Goal: Task Accomplishment & Management: Manage account settings

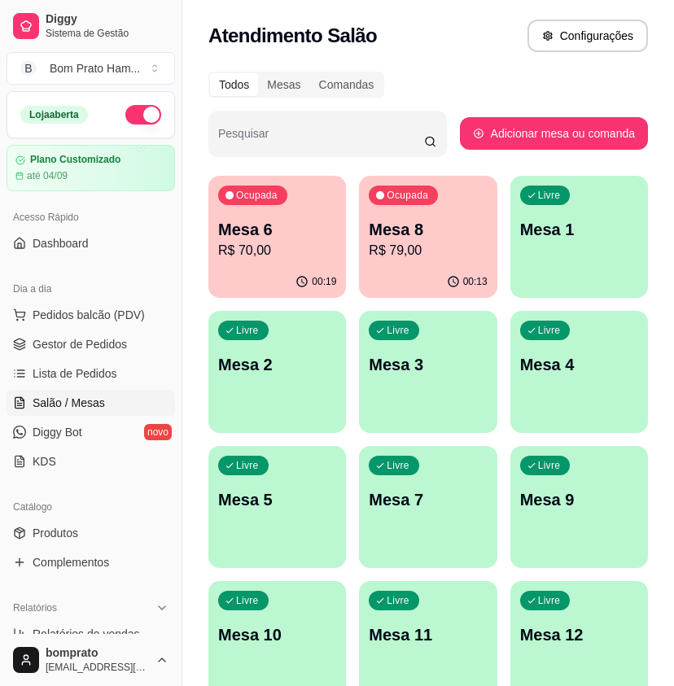
click at [293, 257] on p "R$ 70,00" at bounding box center [277, 251] width 118 height 20
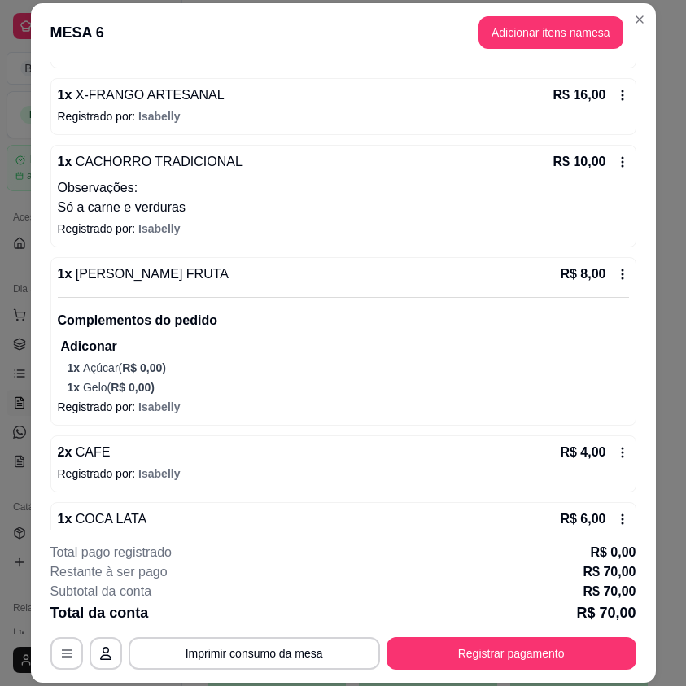
scroll to position [353, 0]
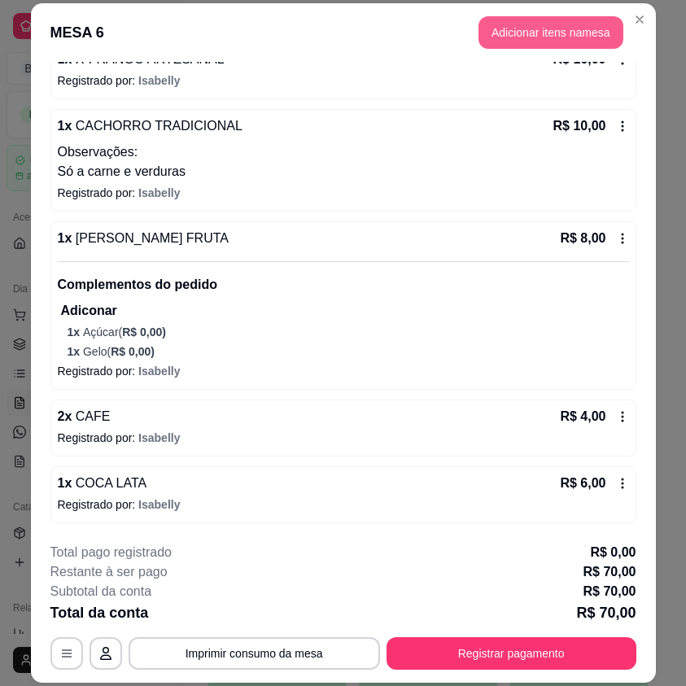
click at [611, 27] on button "Adicionar itens na mesa" at bounding box center [551, 32] width 145 height 33
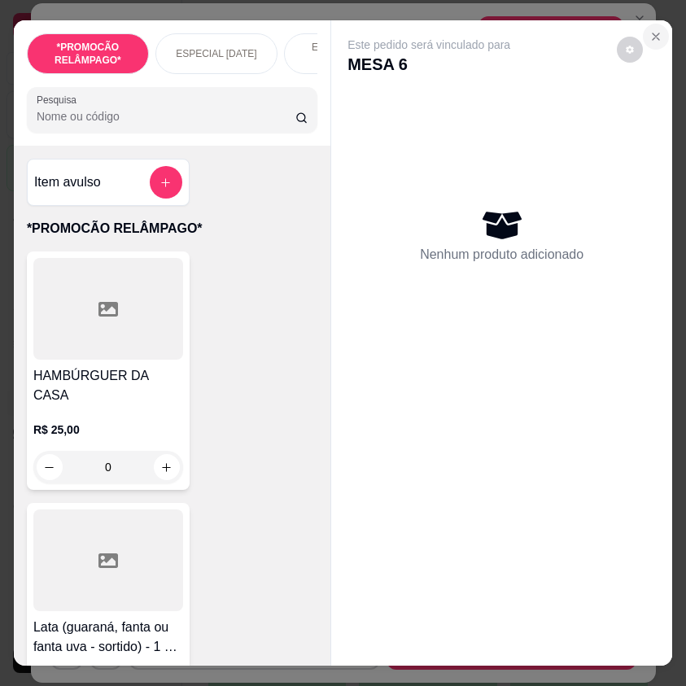
click at [650, 32] on icon "Close" at bounding box center [656, 36] width 13 height 13
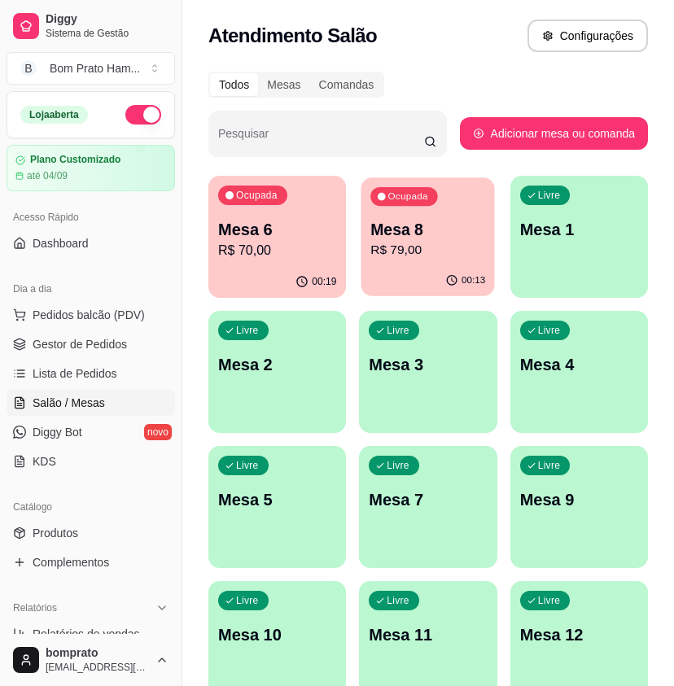
click at [444, 209] on div "Ocupada Mesa 8 R$ 79,00" at bounding box center [429, 222] width 134 height 88
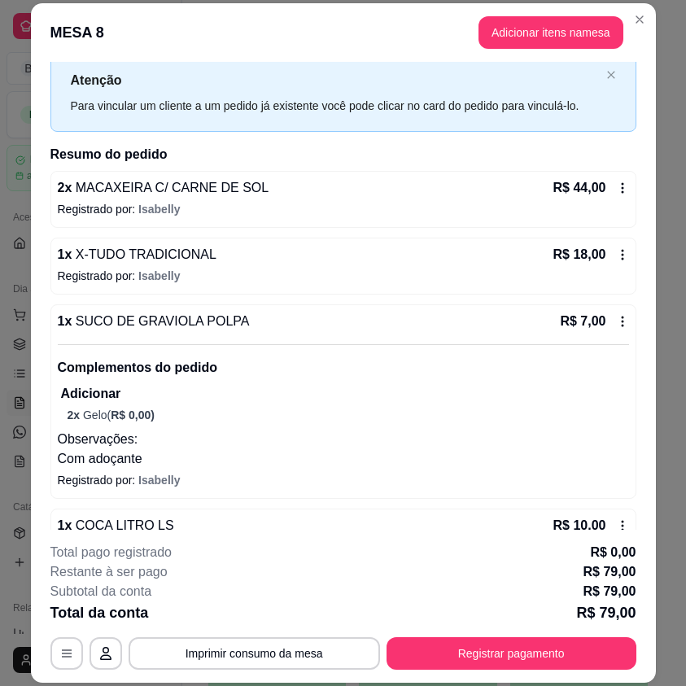
scroll to position [87, 0]
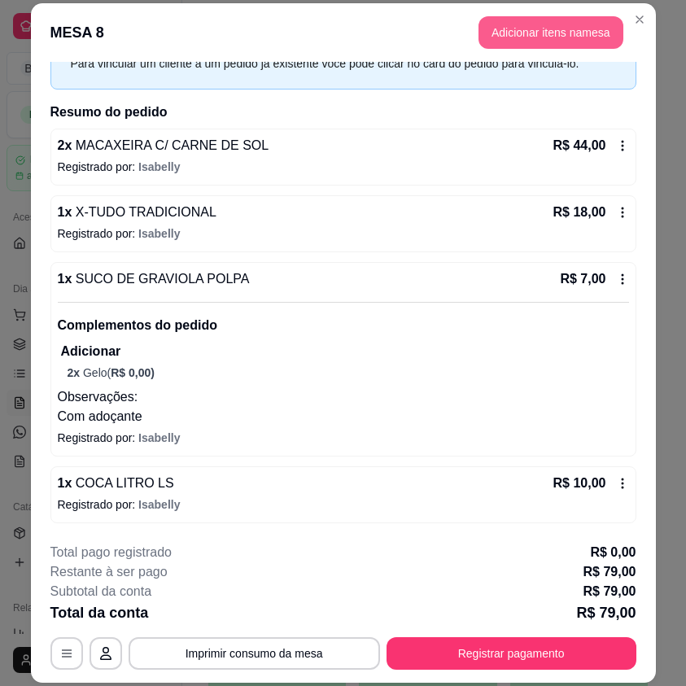
click at [581, 37] on button "Adicionar itens na mesa" at bounding box center [551, 32] width 145 height 33
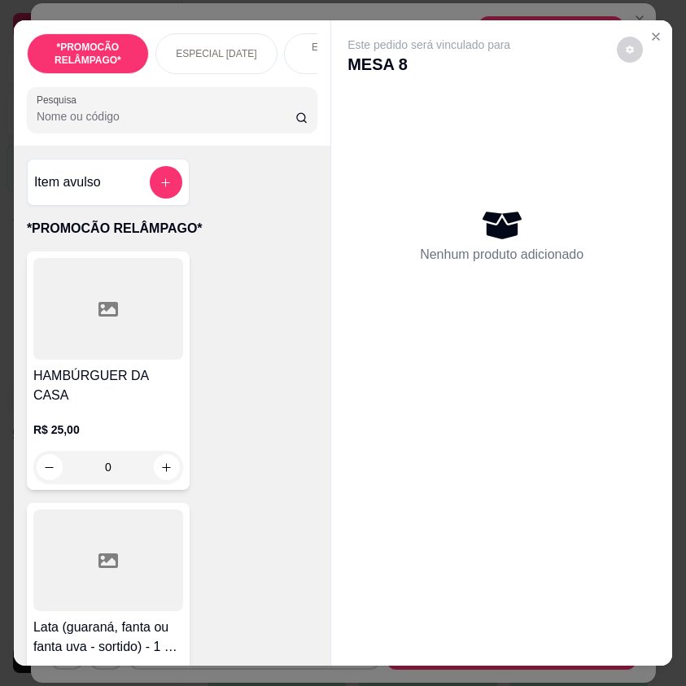
click at [138, 123] on input "Pesquisa" at bounding box center [166, 116] width 259 height 16
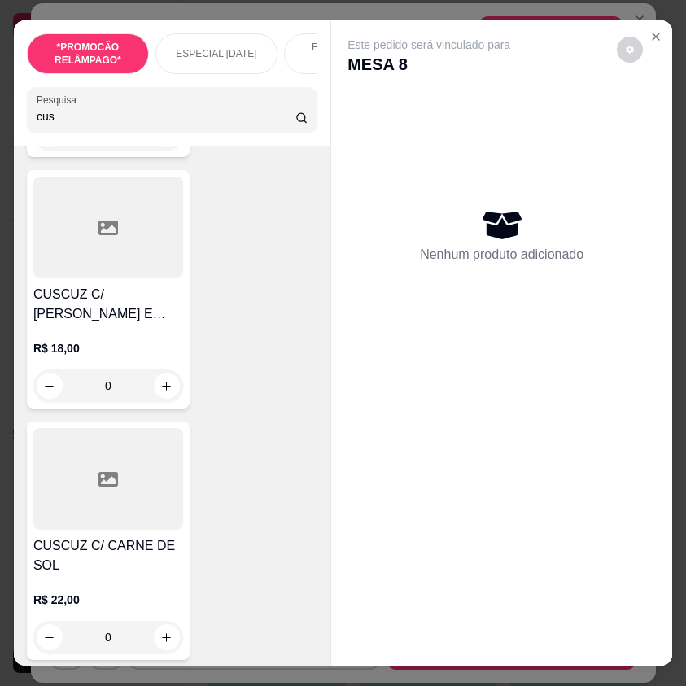
scroll to position [896, 0]
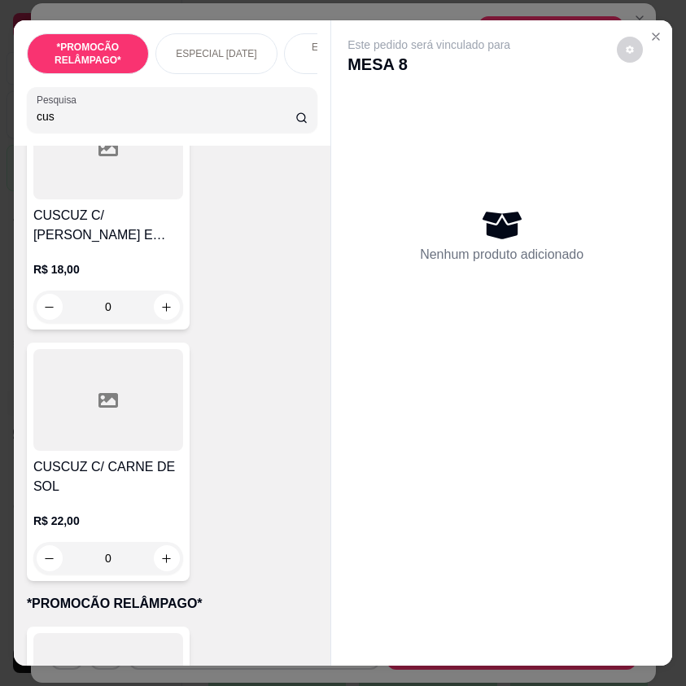
type input "cus"
click at [147, 487] on h4 "CUSCUZ C/ CARNE DE SOL" at bounding box center [108, 477] width 150 height 39
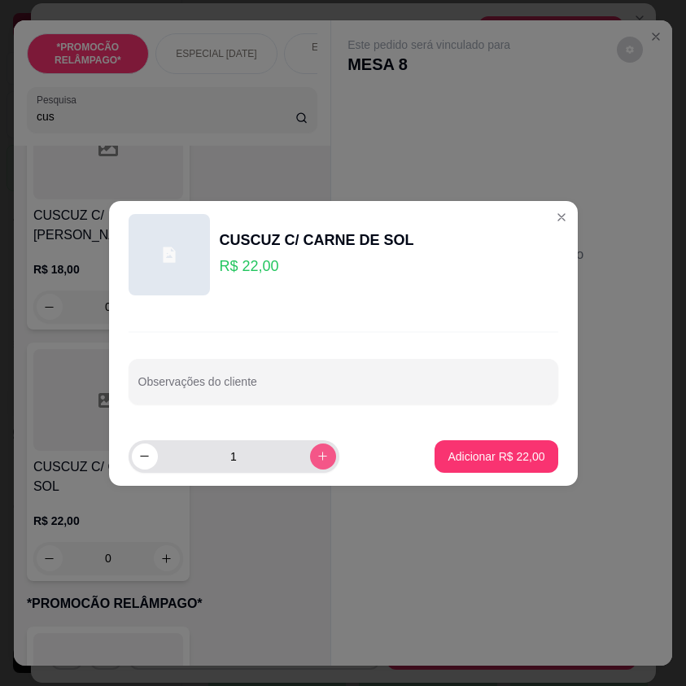
click at [310, 454] on button "increase-product-quantity" at bounding box center [323, 457] width 26 height 26
type input "2"
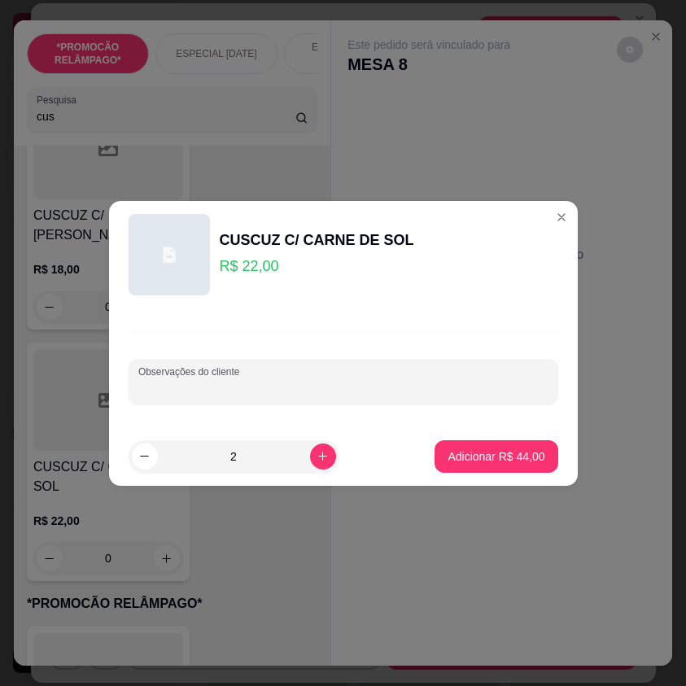
click at [263, 393] on input "Observações do cliente" at bounding box center [343, 388] width 410 height 16
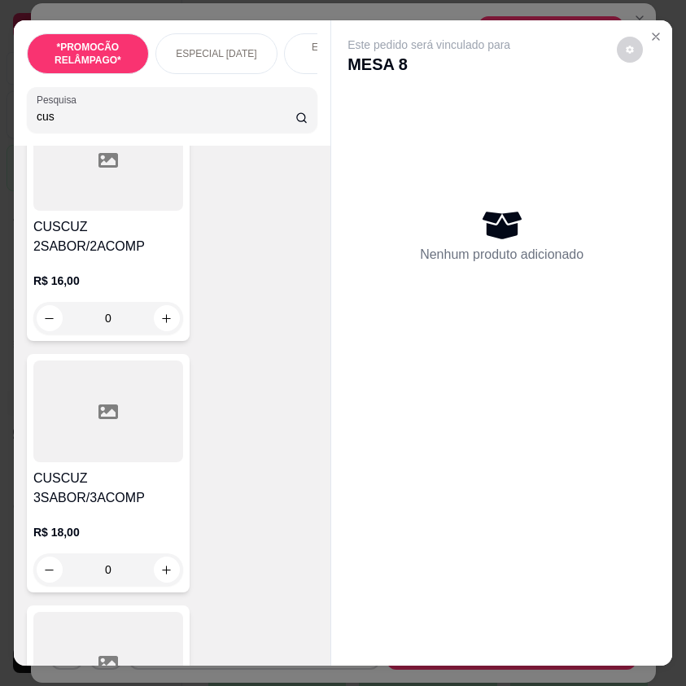
scroll to position [0, 0]
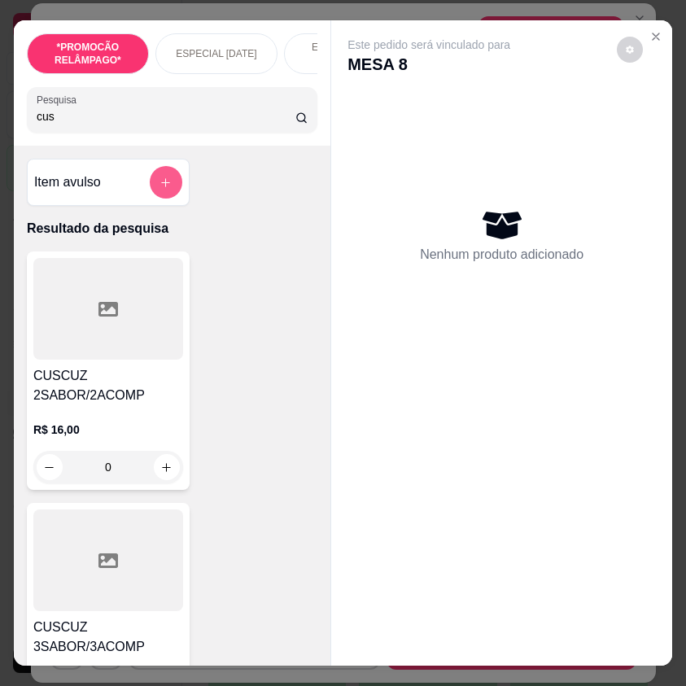
click at [152, 180] on button "add-separate-item" at bounding box center [166, 182] width 33 height 33
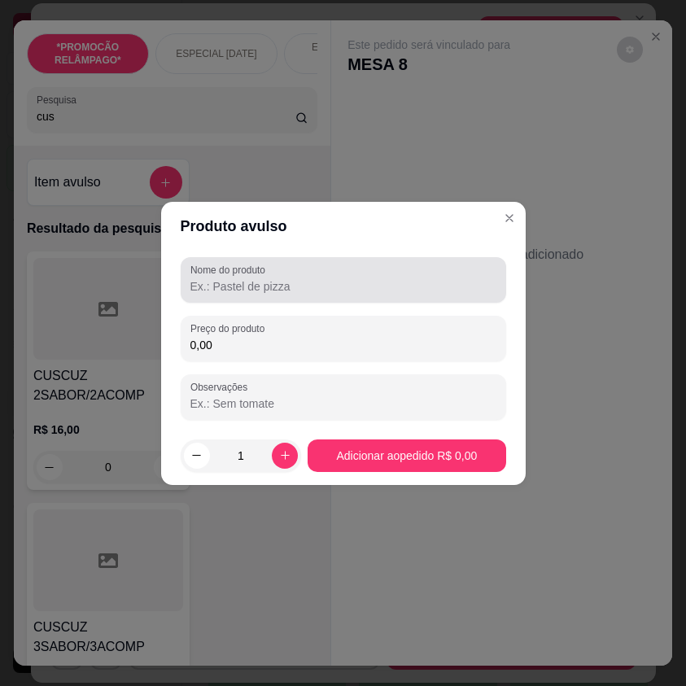
click at [229, 292] on input "Nome do produto" at bounding box center [344, 286] width 306 height 16
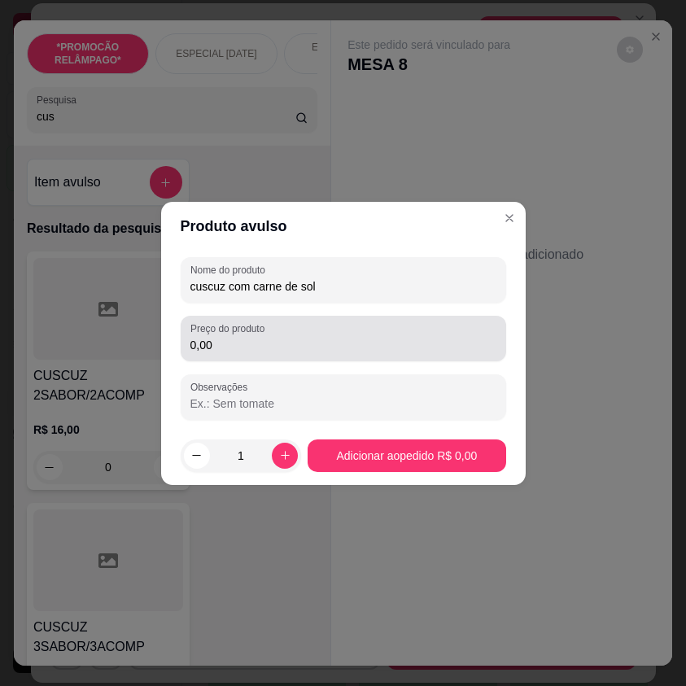
type input "cuscuz com carne de sol"
click at [275, 333] on div "0,00" at bounding box center [344, 338] width 306 height 33
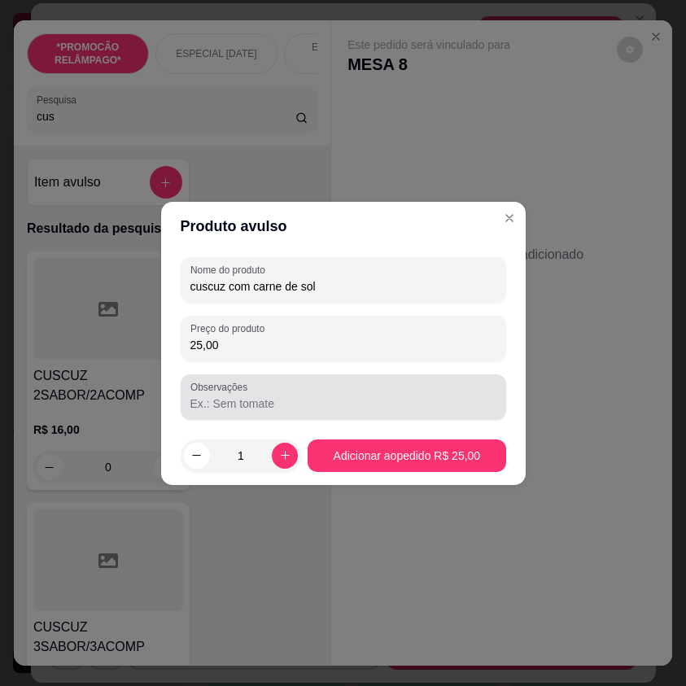
type input "25,00"
click at [278, 391] on div at bounding box center [344, 397] width 306 height 33
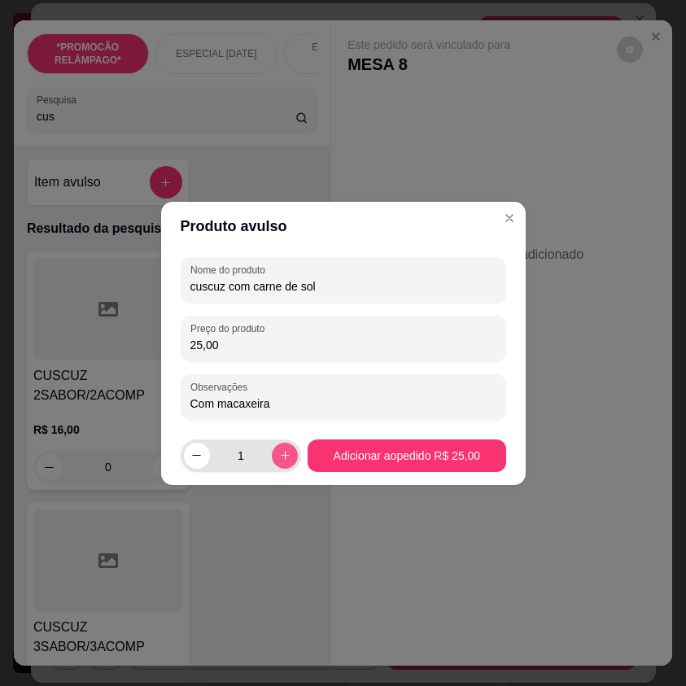
type input "Com macaxeira"
click at [273, 456] on button "increase-product-quantity" at bounding box center [285, 455] width 25 height 25
type input "2"
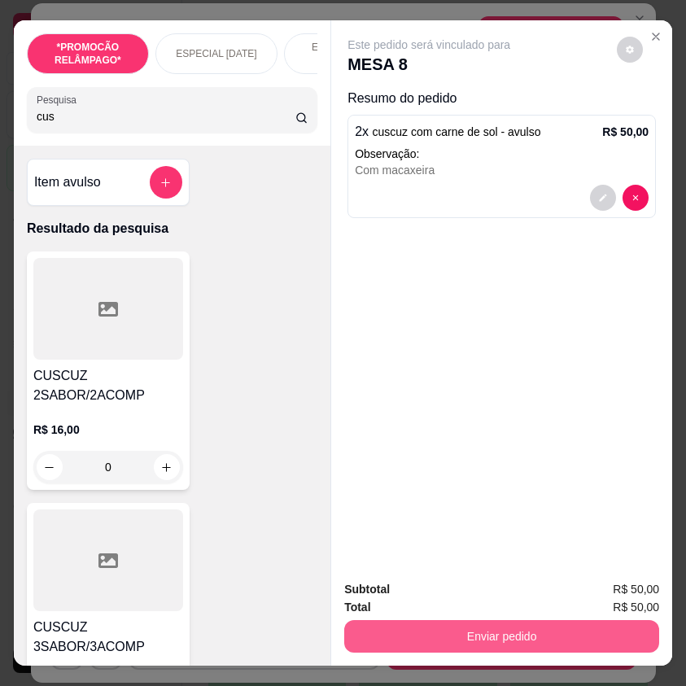
click at [550, 621] on button "Enviar pedido" at bounding box center [501, 637] width 315 height 33
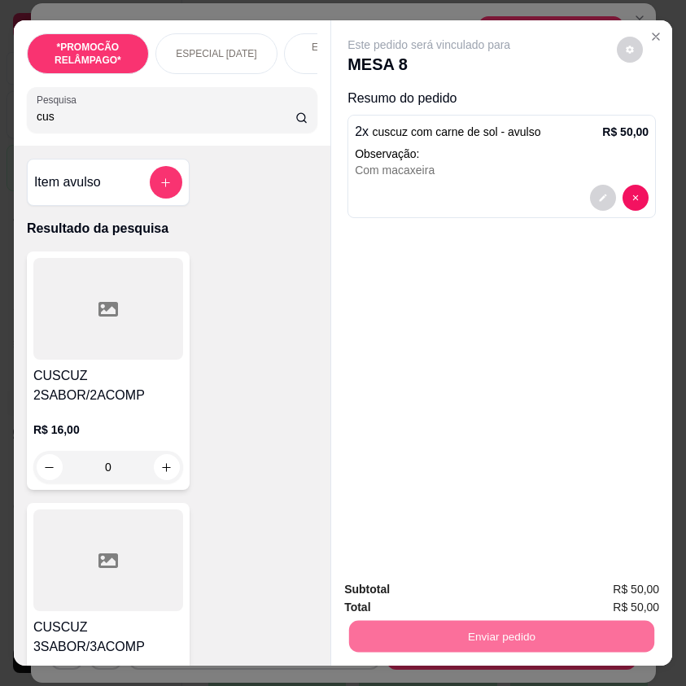
click at [484, 586] on button "Não registrar e enviar pedido" at bounding box center [446, 590] width 169 height 31
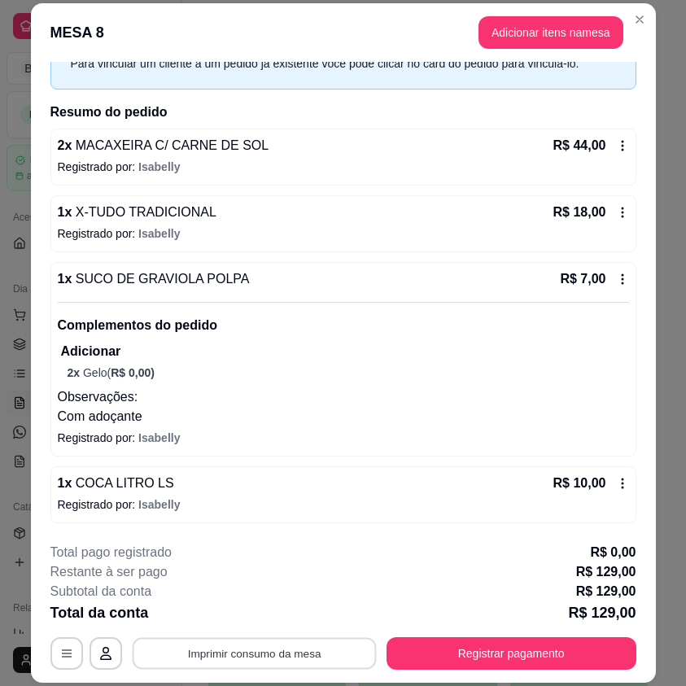
click at [351, 656] on button "Imprimir consumo da mesa" at bounding box center [254, 654] width 244 height 32
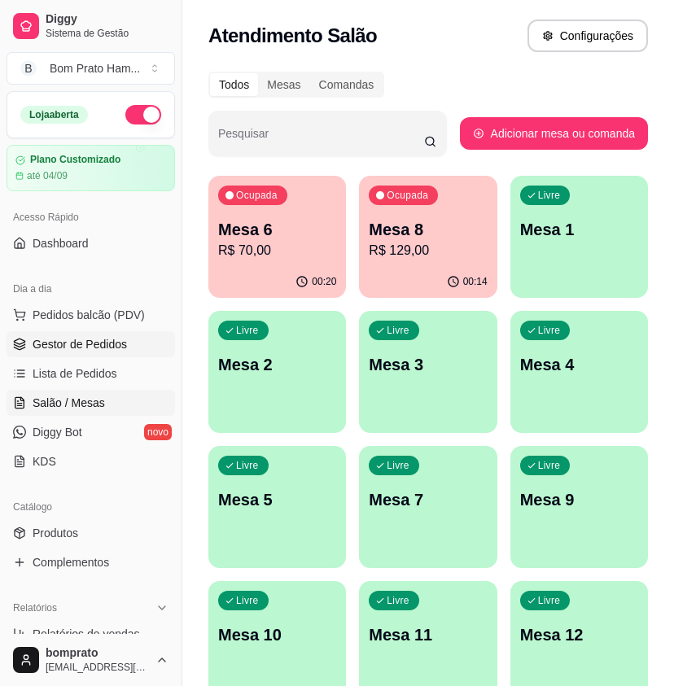
click at [103, 338] on span "Gestor de Pedidos" at bounding box center [80, 344] width 94 height 16
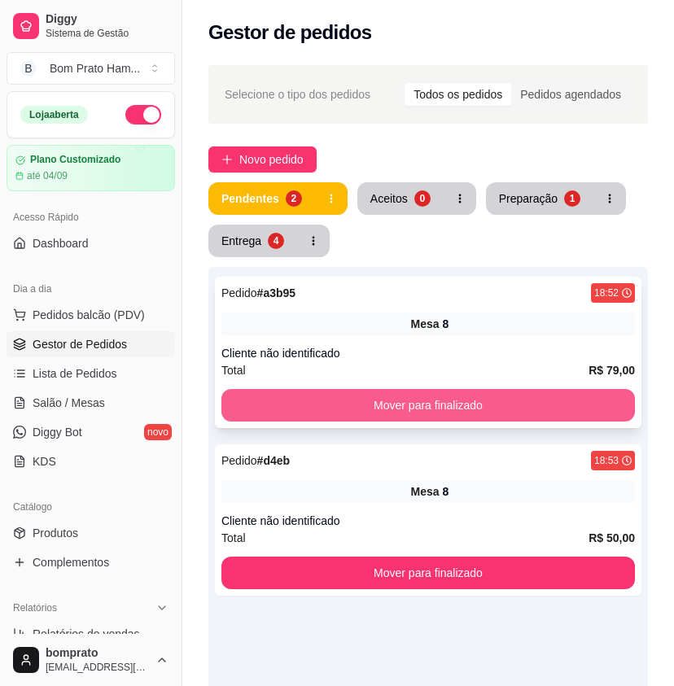
click at [400, 397] on button "Mover para finalizado" at bounding box center [428, 405] width 414 height 33
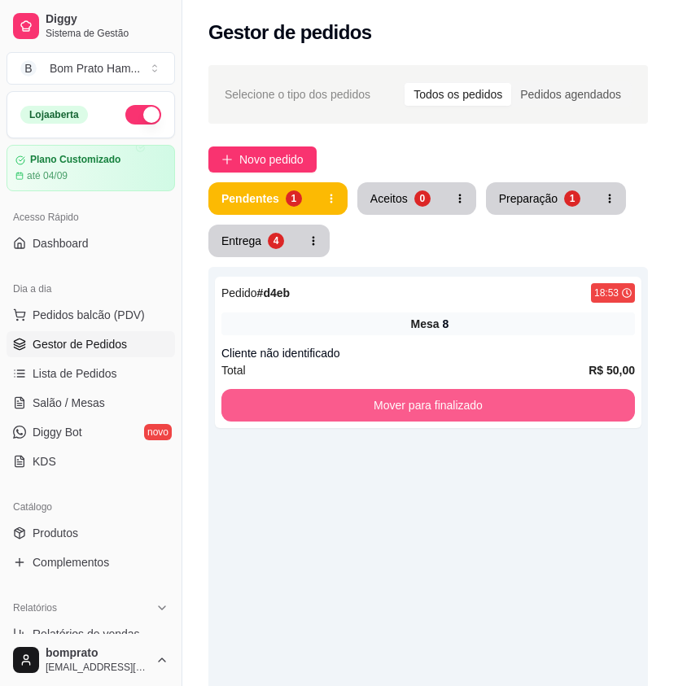
click at [395, 398] on button "Mover para finalizado" at bounding box center [428, 405] width 414 height 33
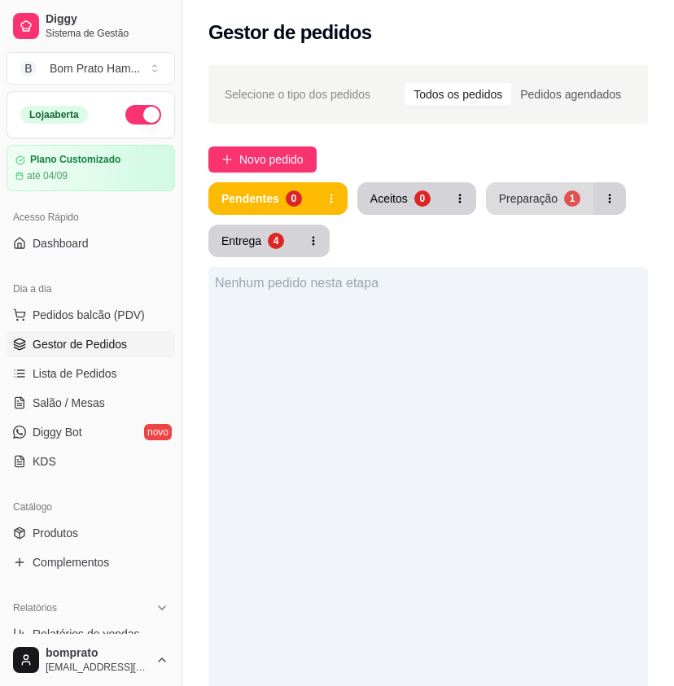
click at [536, 203] on div "Preparação" at bounding box center [528, 199] width 59 height 16
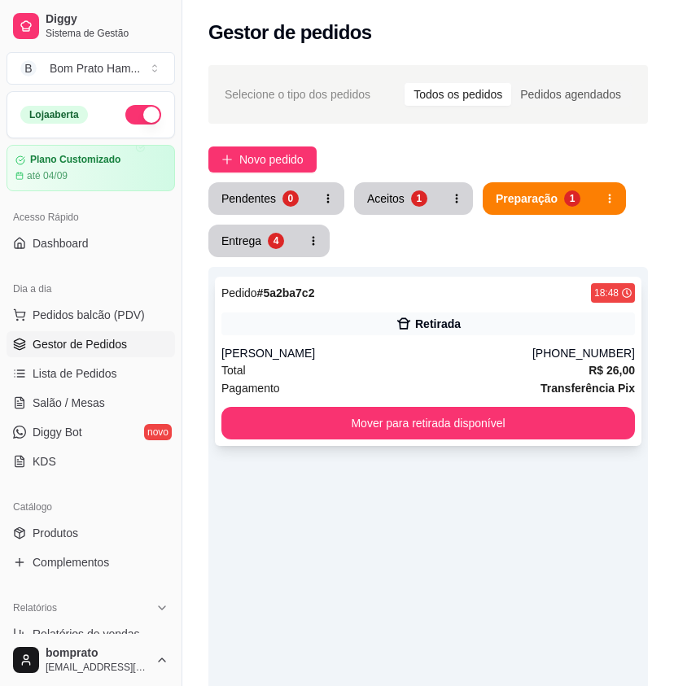
click at [441, 300] on div "Pedido # 5a2ba7c2 18:48" at bounding box center [428, 293] width 414 height 20
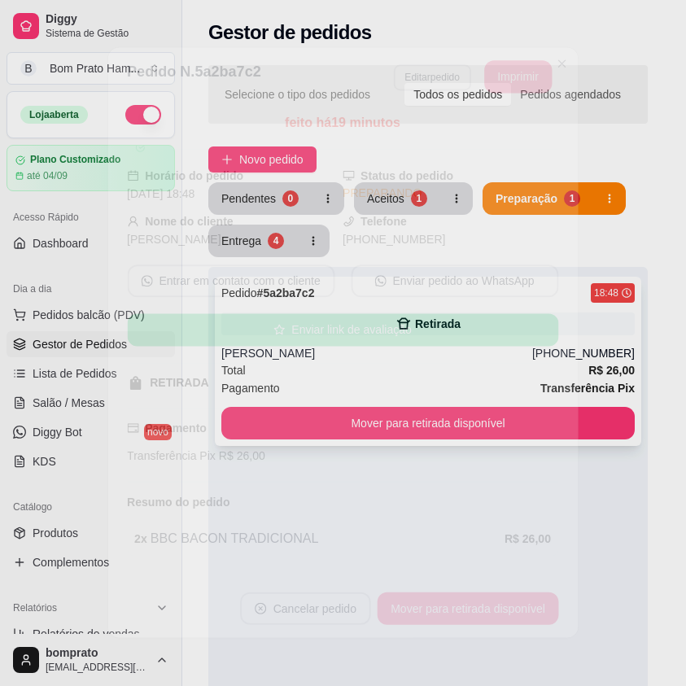
scroll to position [47, 0]
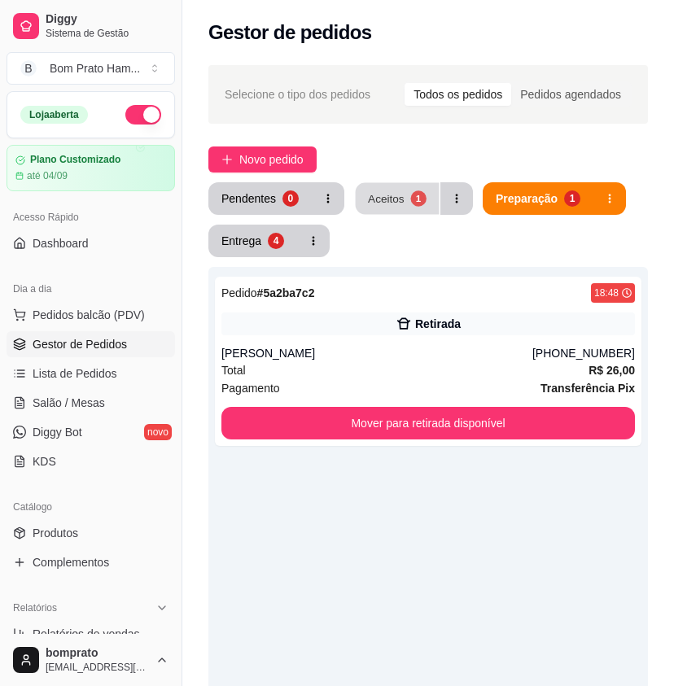
click at [382, 205] on div "Aceitos" at bounding box center [386, 198] width 37 height 15
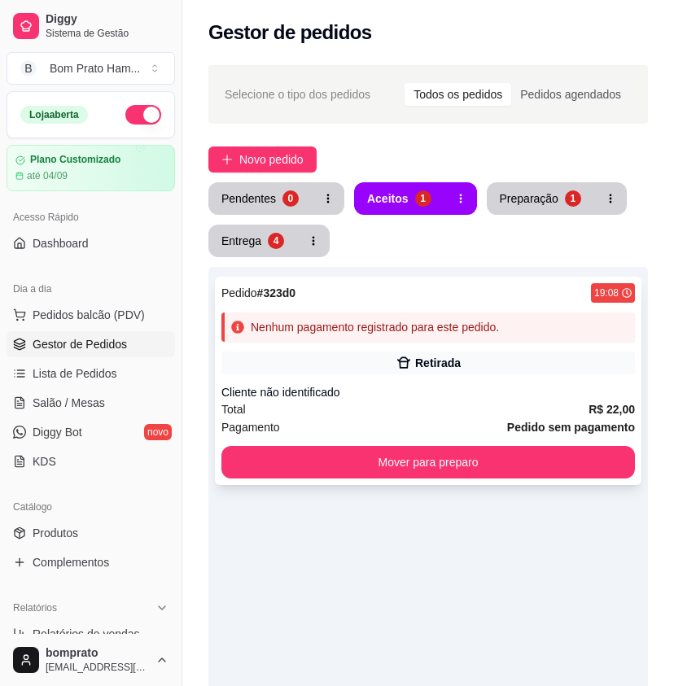
click at [419, 365] on div "Retirada" at bounding box center [438, 363] width 46 height 16
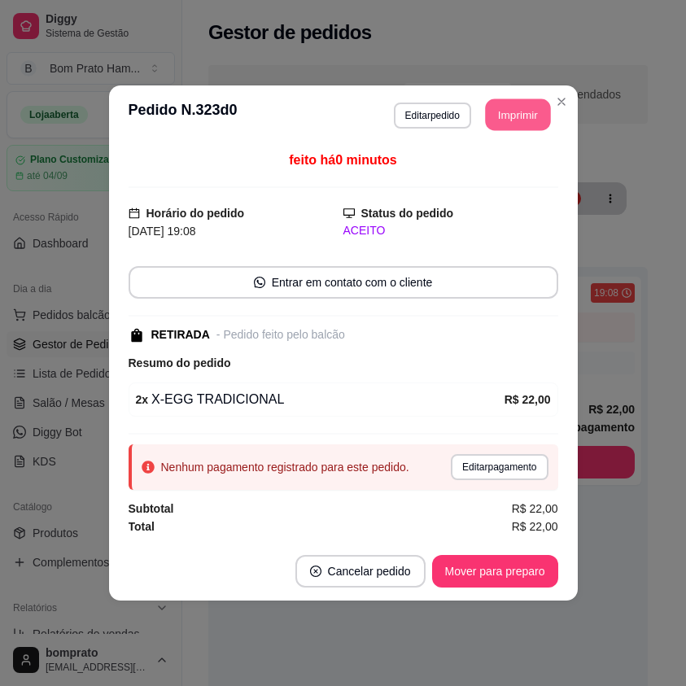
click at [519, 122] on button "Imprimir" at bounding box center [517, 115] width 65 height 32
click at [462, 476] on button "Editar pagamento" at bounding box center [500, 466] width 94 height 25
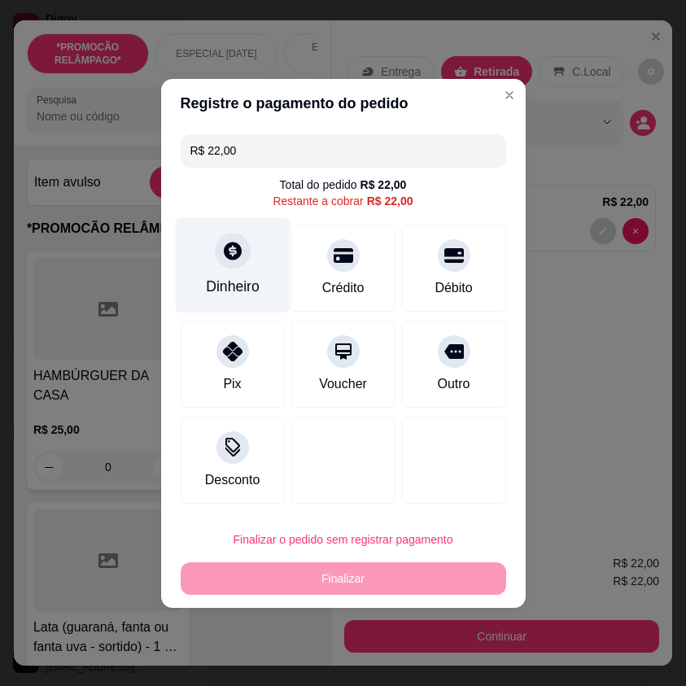
click at [243, 279] on div "Dinheiro" at bounding box center [233, 286] width 54 height 21
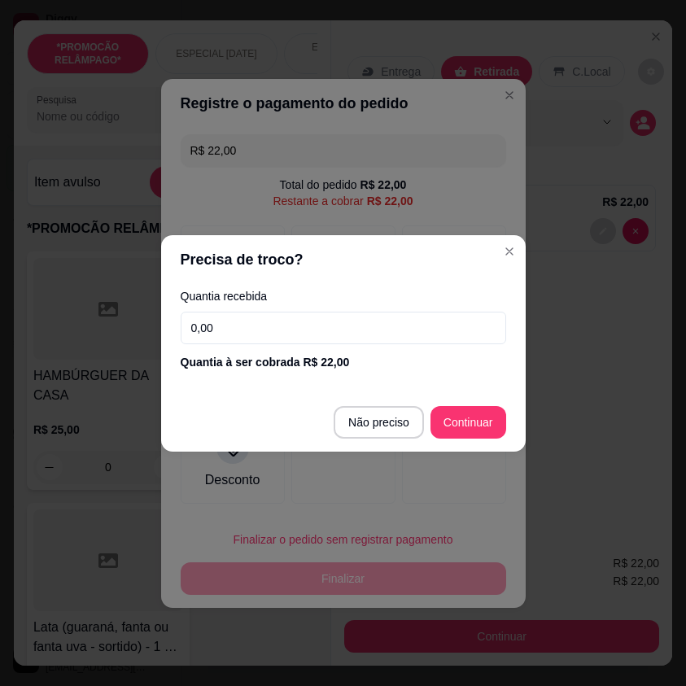
click at [330, 341] on input "0,00" at bounding box center [344, 328] width 326 height 33
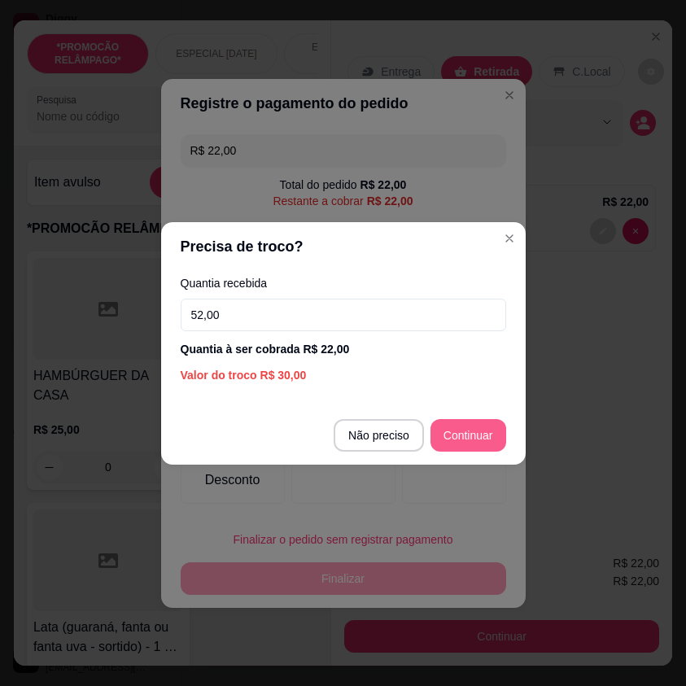
type input "52,00"
type input "R$ 0,00"
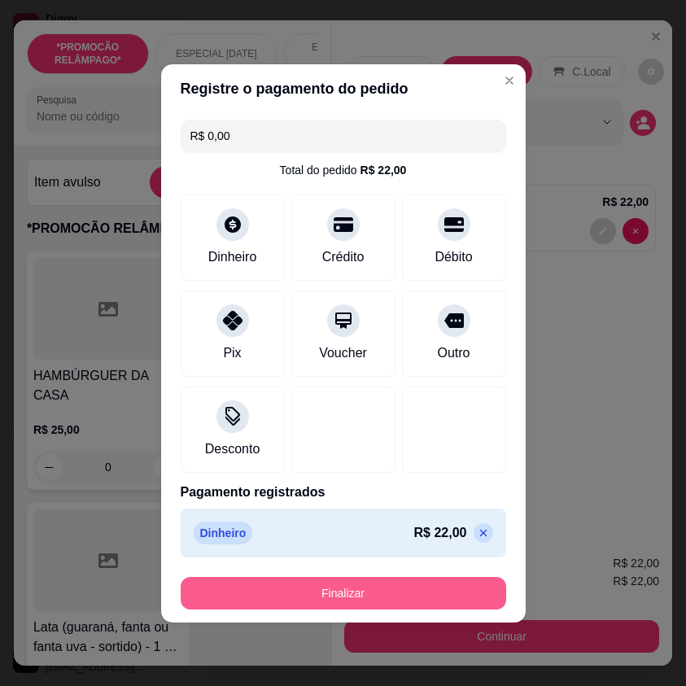
click at [452, 590] on button "Finalizar" at bounding box center [344, 593] width 326 height 33
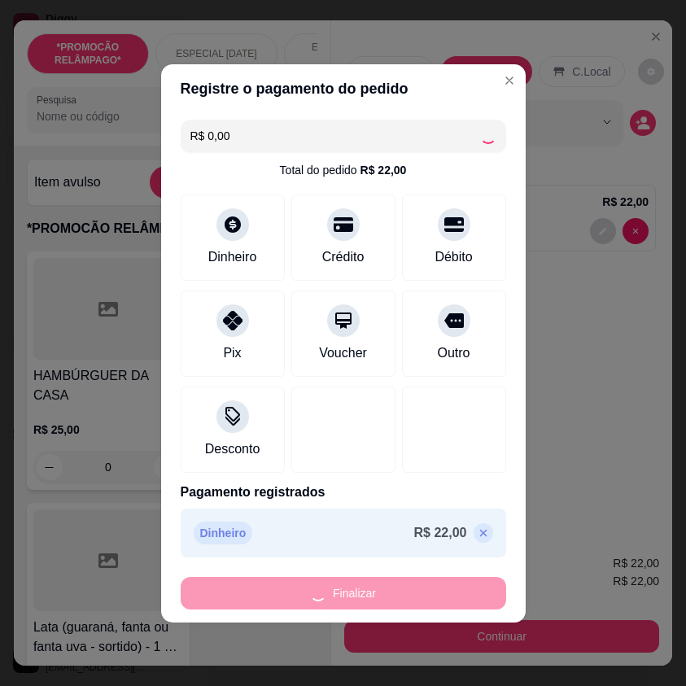
type input "0"
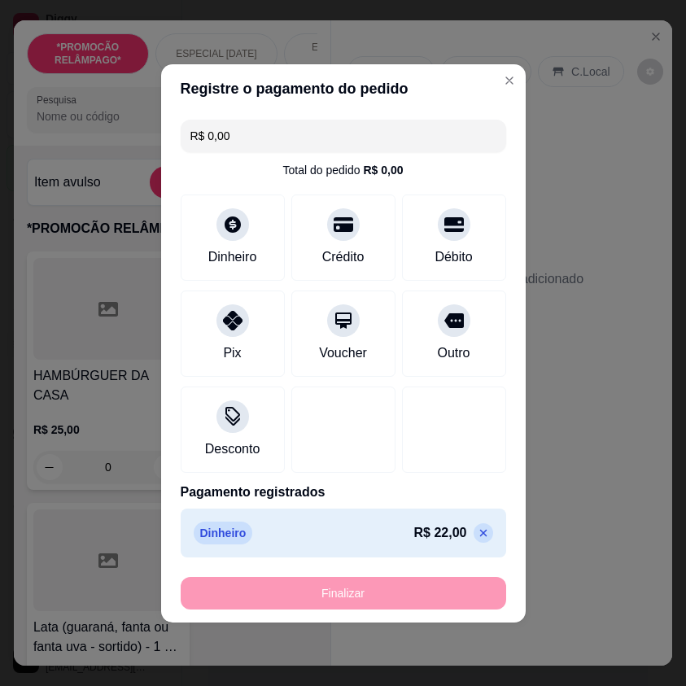
type input "-R$ 22,00"
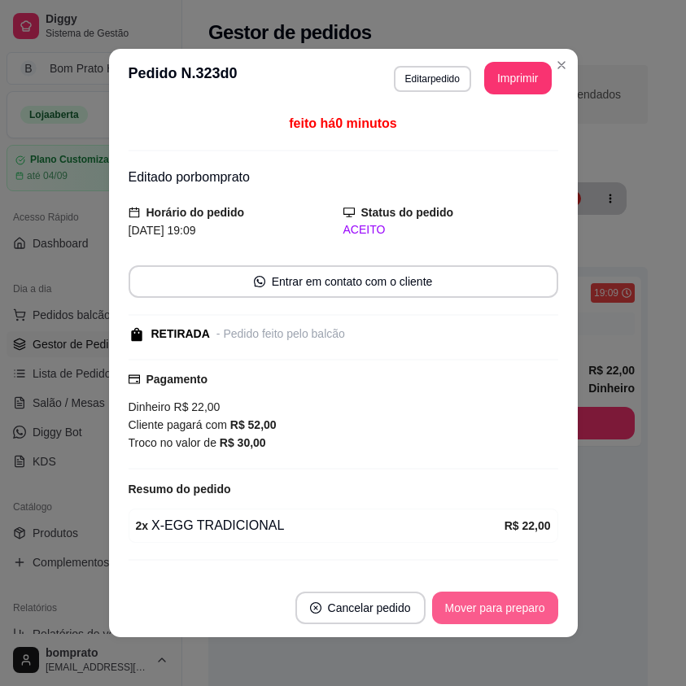
click at [473, 597] on button "Mover para preparo" at bounding box center [495, 608] width 126 height 33
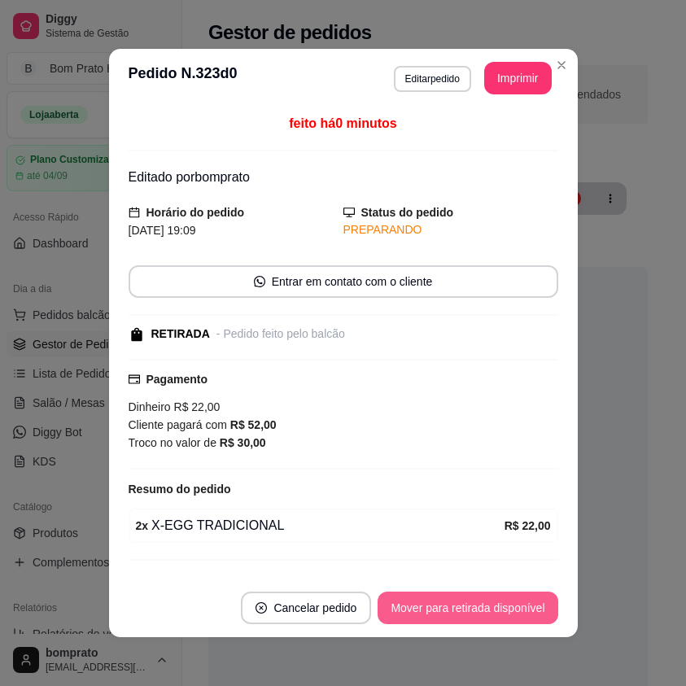
click at [472, 597] on button "Mover para retirada disponível" at bounding box center [468, 608] width 180 height 33
click at [472, 597] on button "Mover para finalizado" at bounding box center [490, 608] width 135 height 33
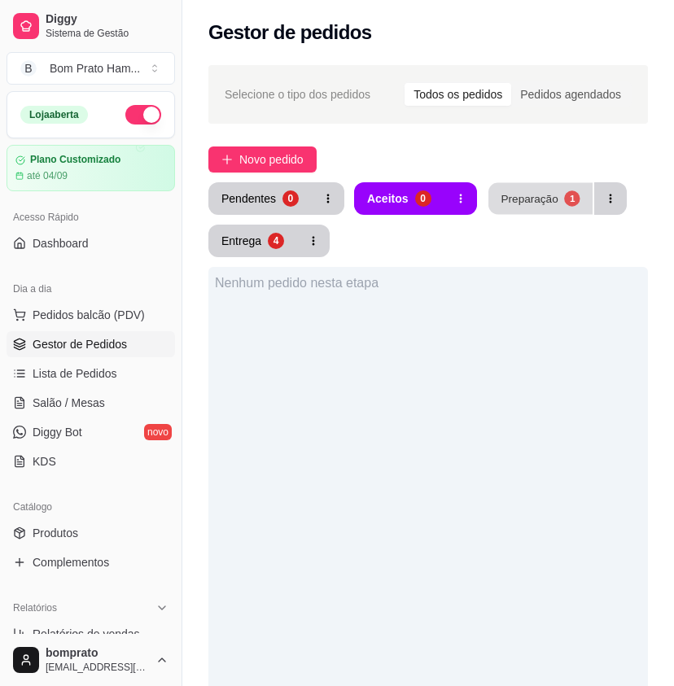
click at [539, 204] on div "Preparação" at bounding box center [529, 198] width 57 height 15
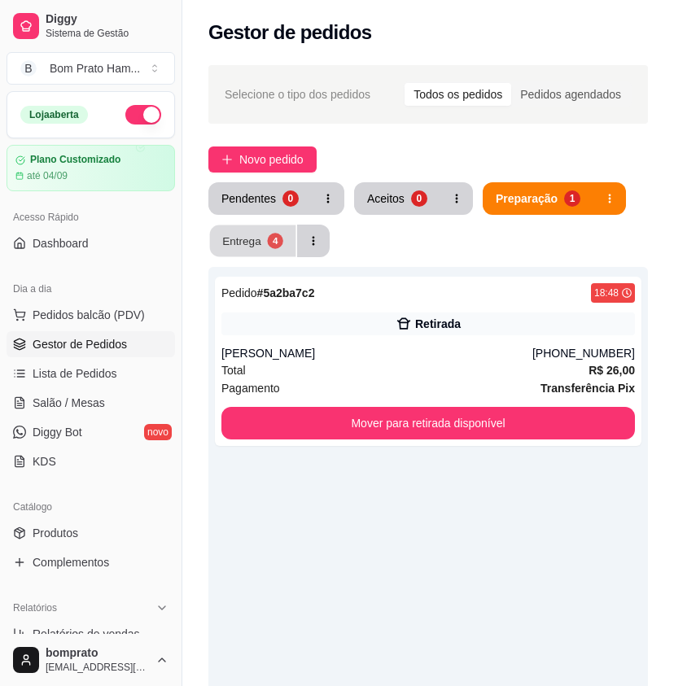
click at [260, 242] on div "Entrega" at bounding box center [241, 240] width 39 height 15
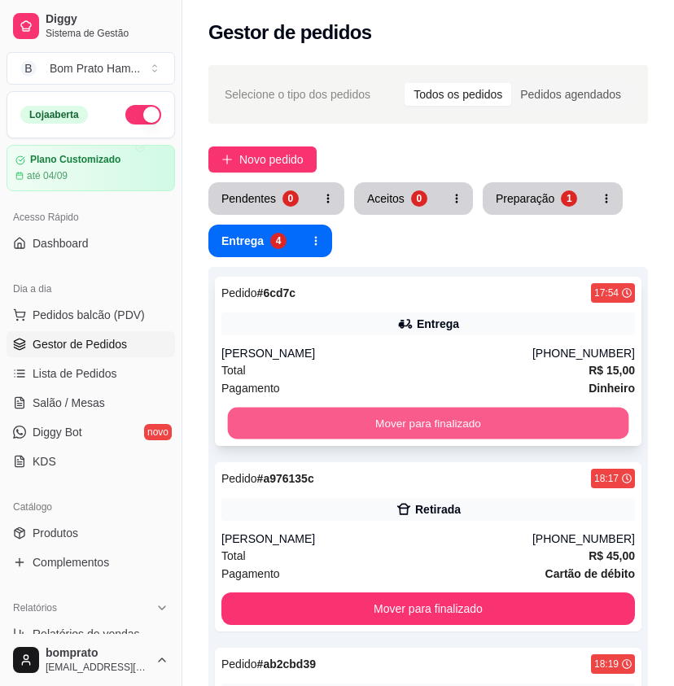
click at [418, 419] on button "Mover para finalizado" at bounding box center [428, 424] width 401 height 32
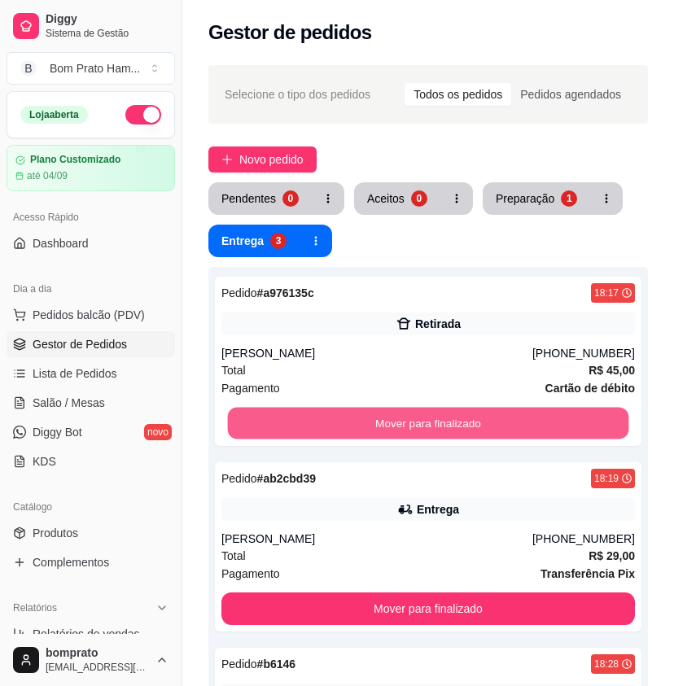
click at [418, 419] on button "Mover para finalizado" at bounding box center [428, 424] width 401 height 32
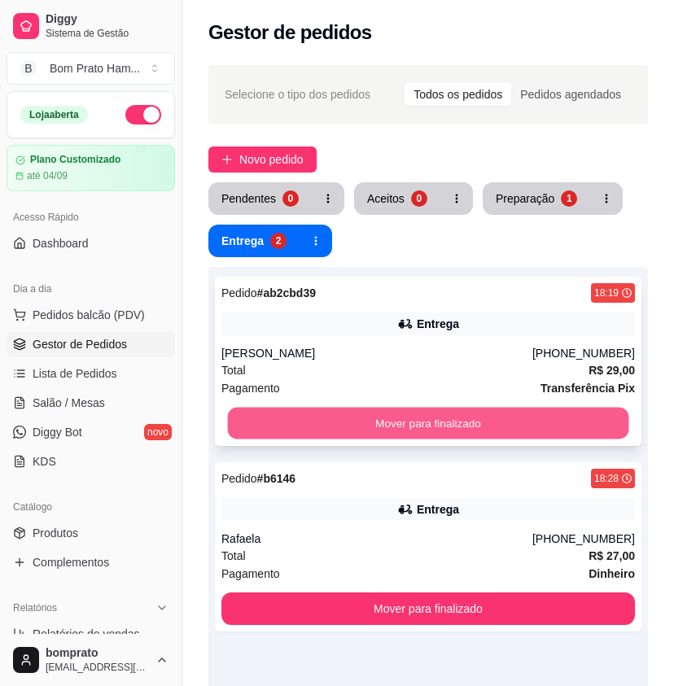
click at [433, 414] on button "Mover para finalizado" at bounding box center [428, 424] width 401 height 32
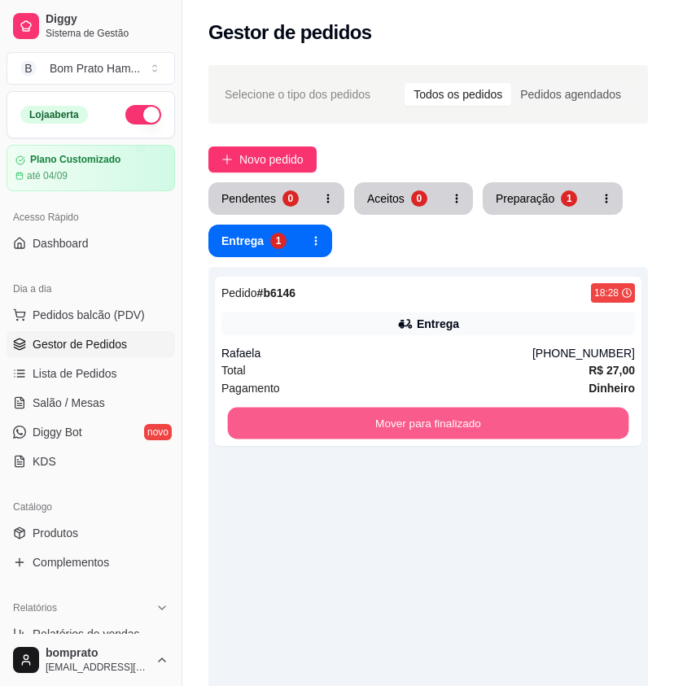
click at [433, 414] on button "Mover para finalizado" at bounding box center [428, 424] width 401 height 32
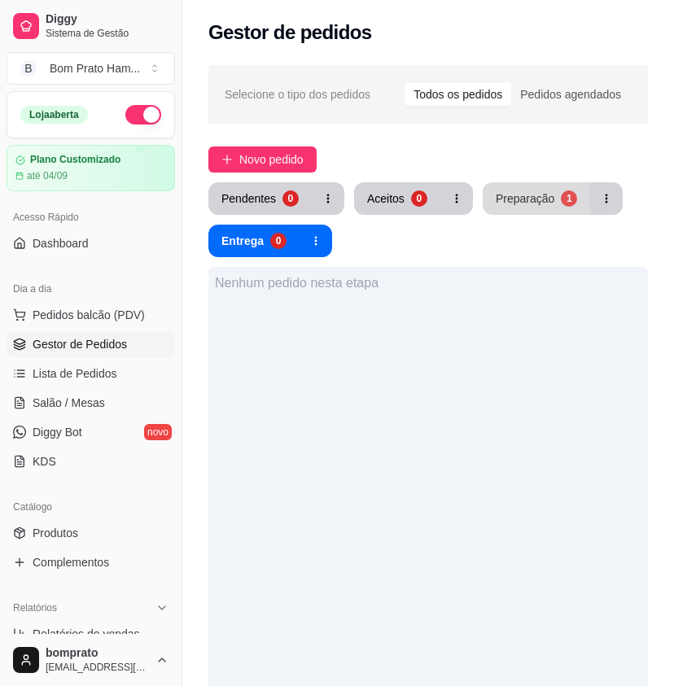
click at [525, 200] on div "Preparação" at bounding box center [525, 199] width 59 height 16
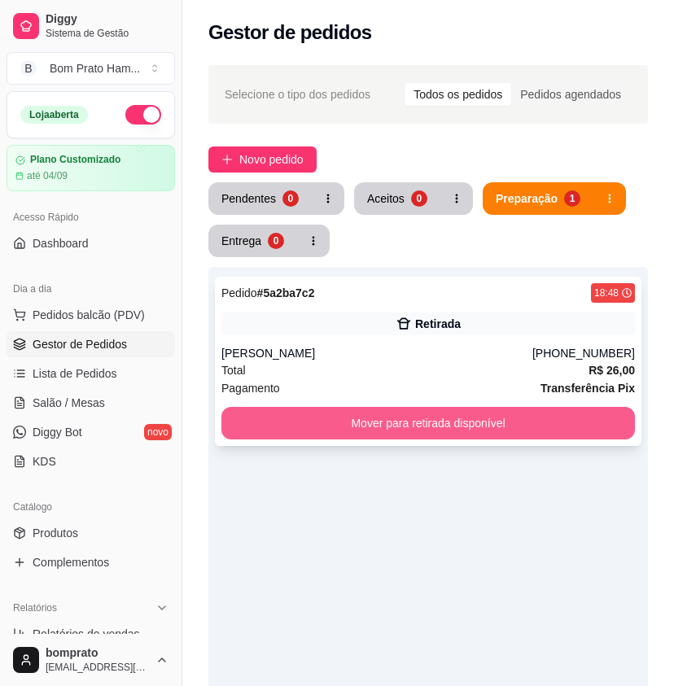
click at [501, 426] on button "Mover para retirada disponível" at bounding box center [428, 423] width 414 height 33
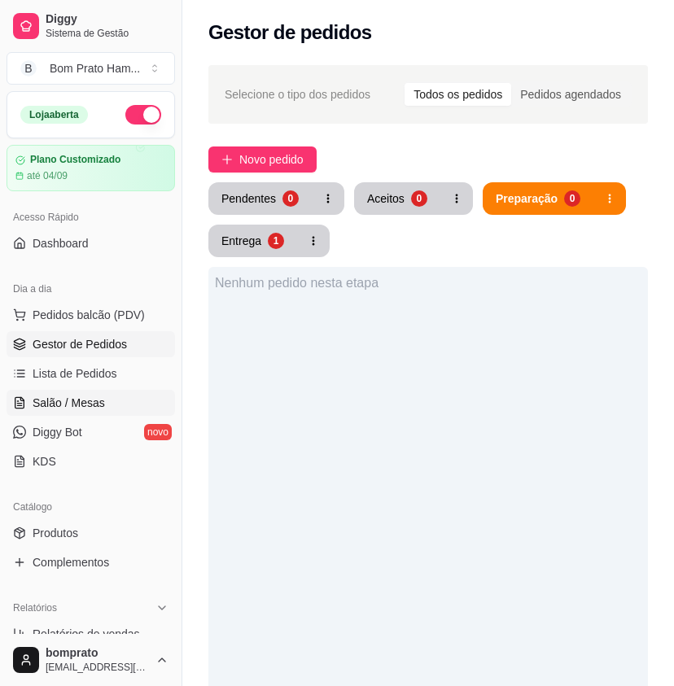
click at [108, 404] on link "Salão / Mesas" at bounding box center [91, 403] width 169 height 26
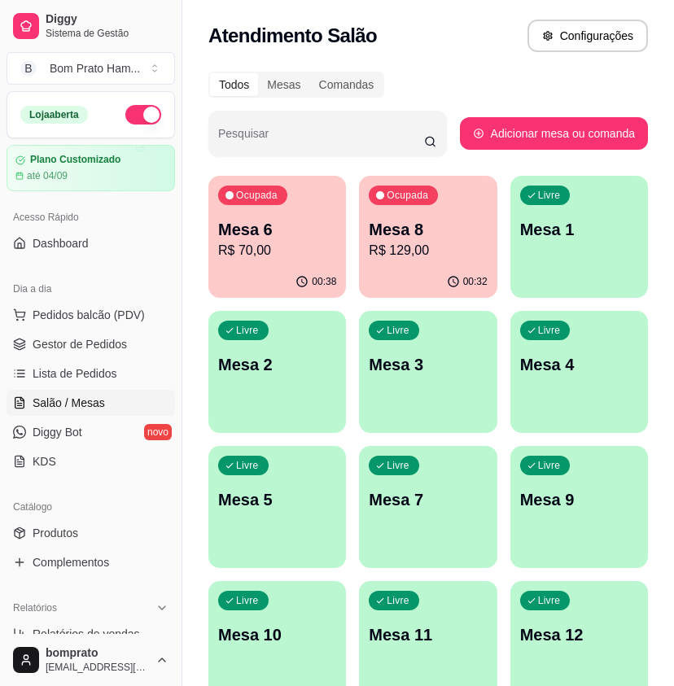
click at [438, 253] on p "R$ 129,00" at bounding box center [428, 251] width 118 height 20
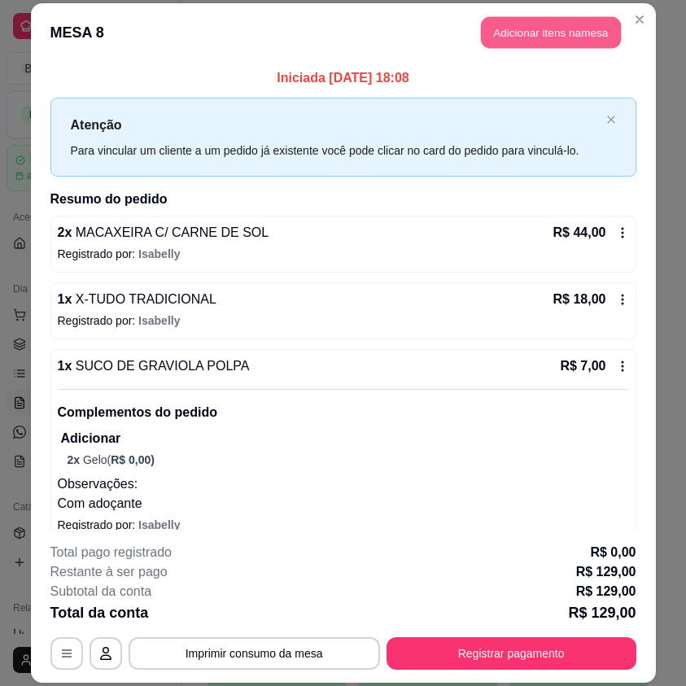
click at [537, 27] on button "Adicionar itens na mesa" at bounding box center [551, 33] width 140 height 32
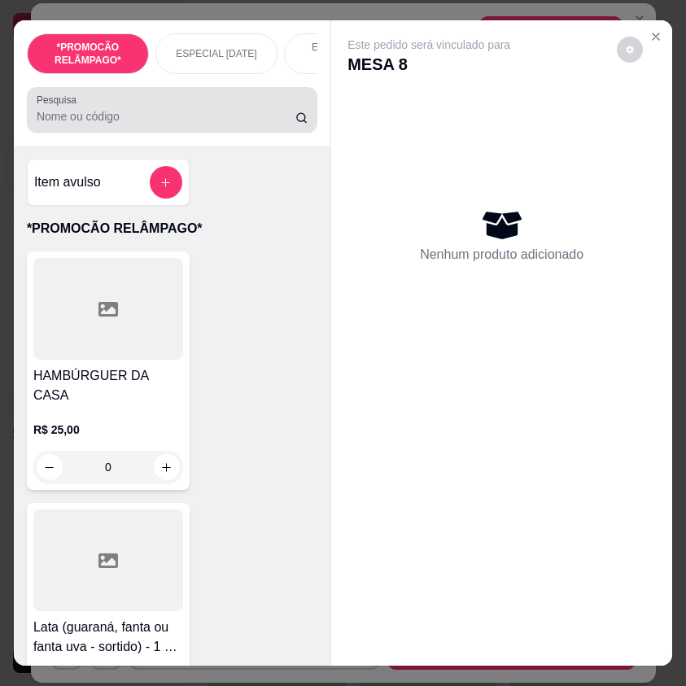
click at [230, 125] on input "Pesquisa" at bounding box center [166, 116] width 259 height 16
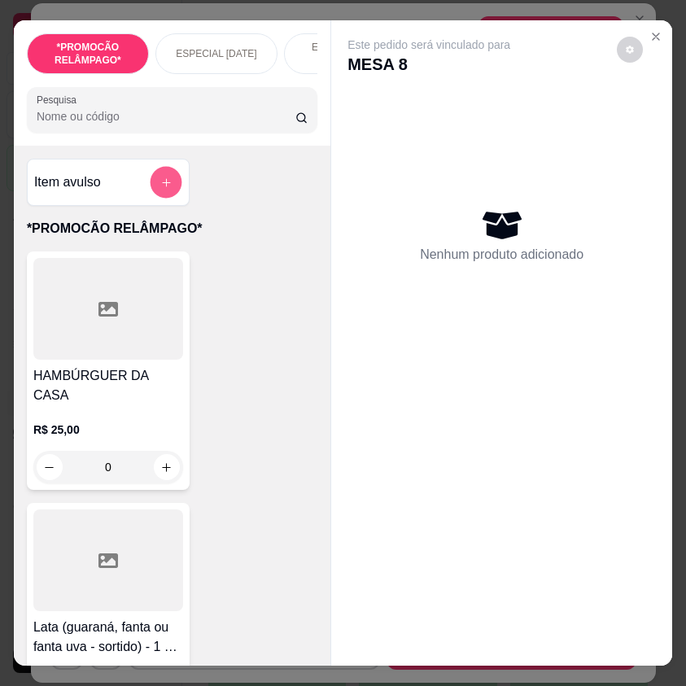
click at [160, 189] on icon "add-separate-item" at bounding box center [166, 183] width 12 height 12
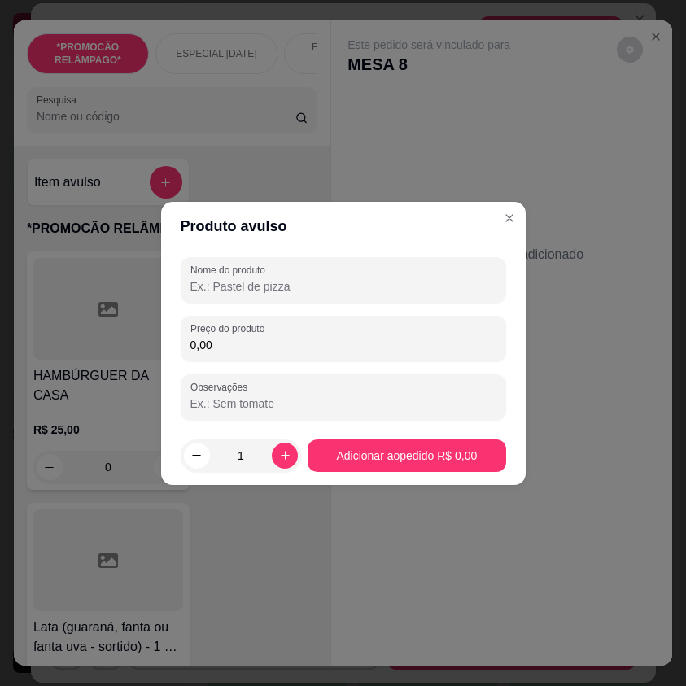
click at [236, 282] on input "Nome do produto" at bounding box center [344, 286] width 306 height 16
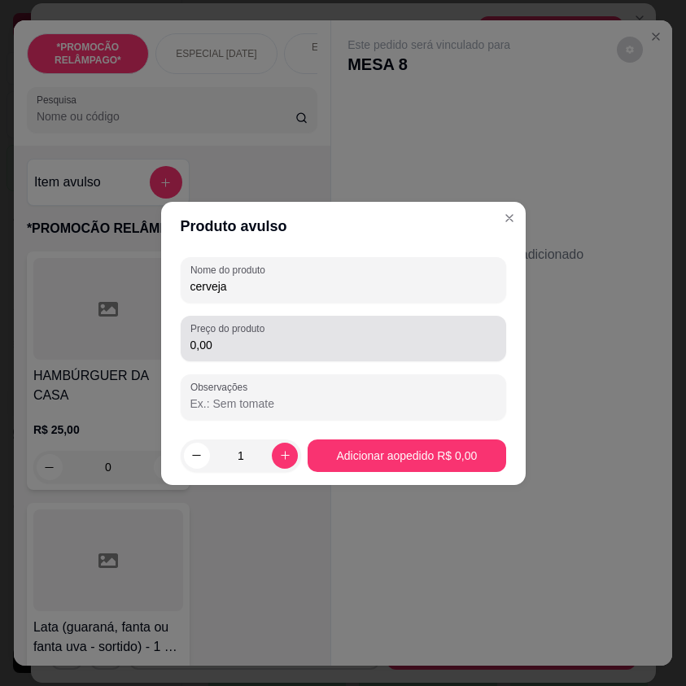
type input "cerveja"
click at [314, 344] on input "0,00" at bounding box center [344, 345] width 306 height 16
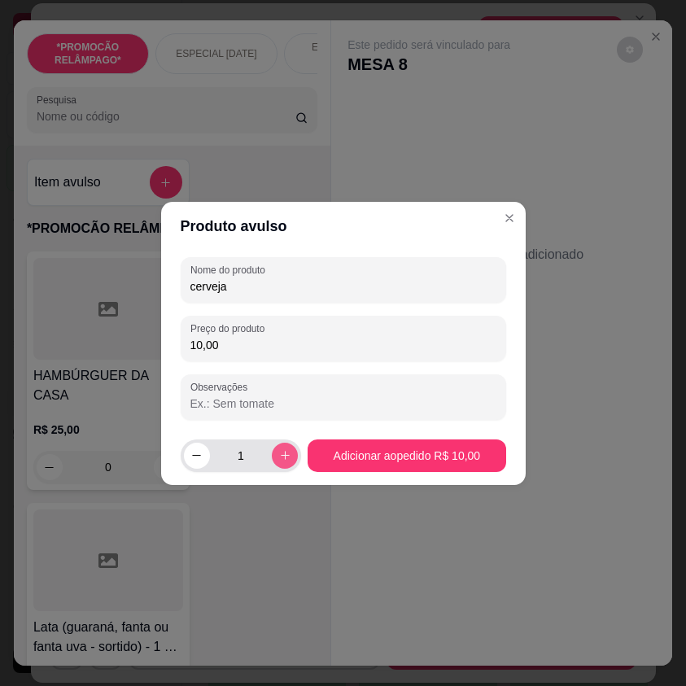
type input "10,00"
click at [283, 448] on button "increase-product-quantity" at bounding box center [285, 456] width 26 height 26
type input "2"
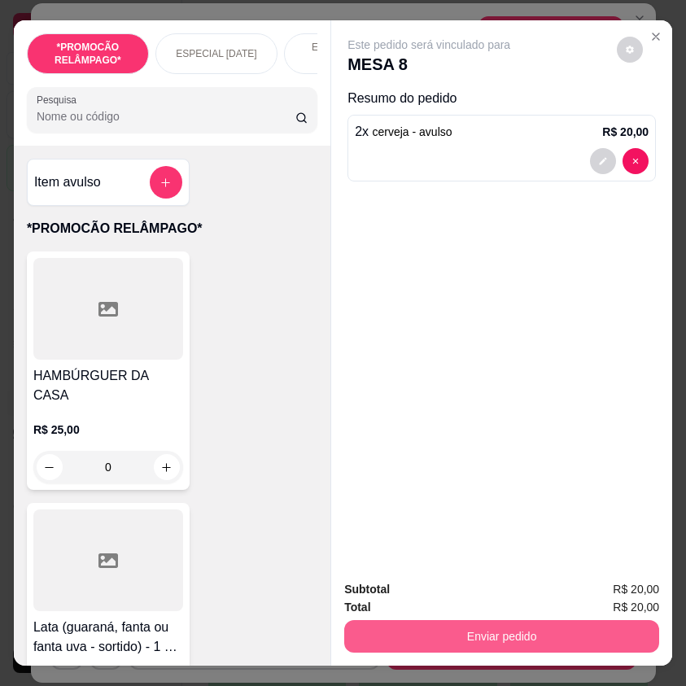
click at [480, 636] on button "Enviar pedido" at bounding box center [501, 637] width 315 height 33
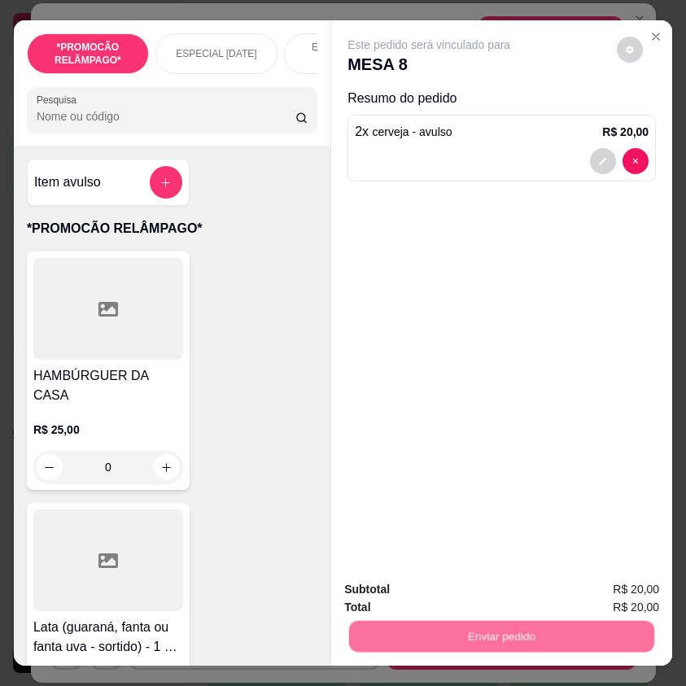
click at [476, 578] on button "Não registrar e enviar pedido" at bounding box center [446, 590] width 164 height 30
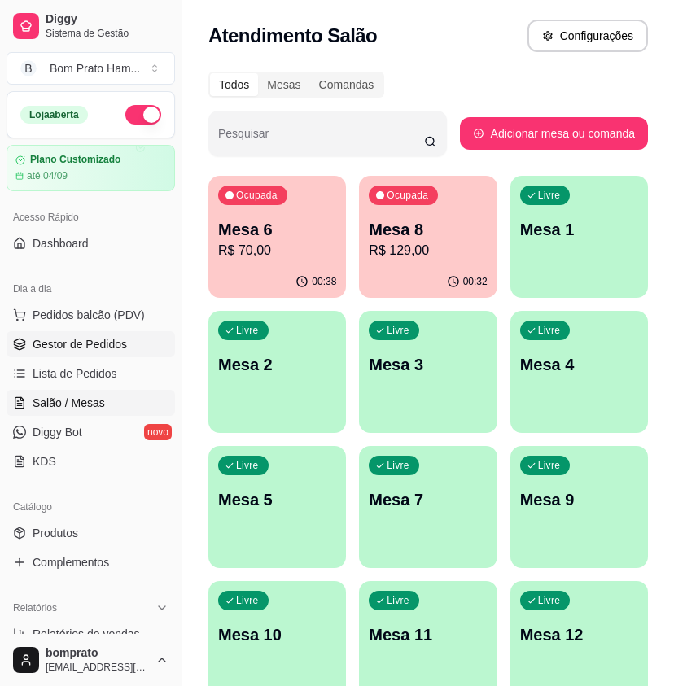
click at [129, 336] on link "Gestor de Pedidos" at bounding box center [91, 344] width 169 height 26
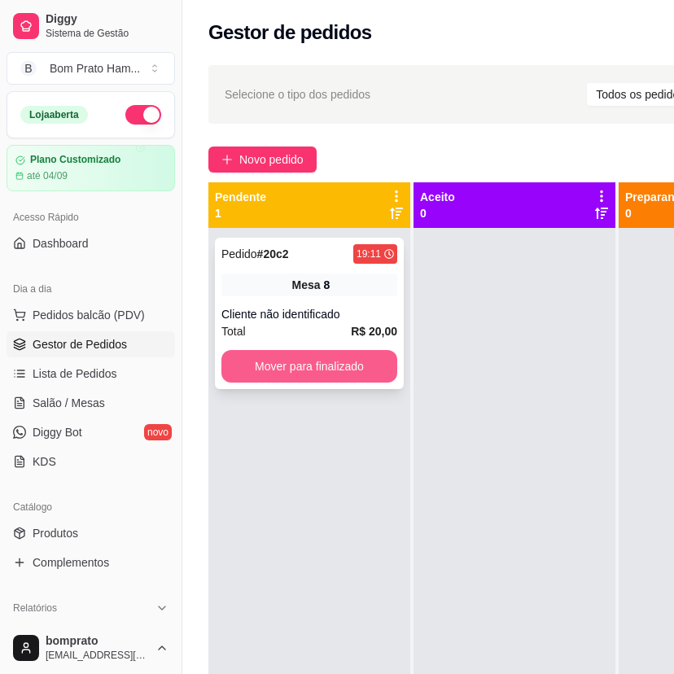
click at [335, 362] on button "Mover para finalizado" at bounding box center [309, 366] width 176 height 33
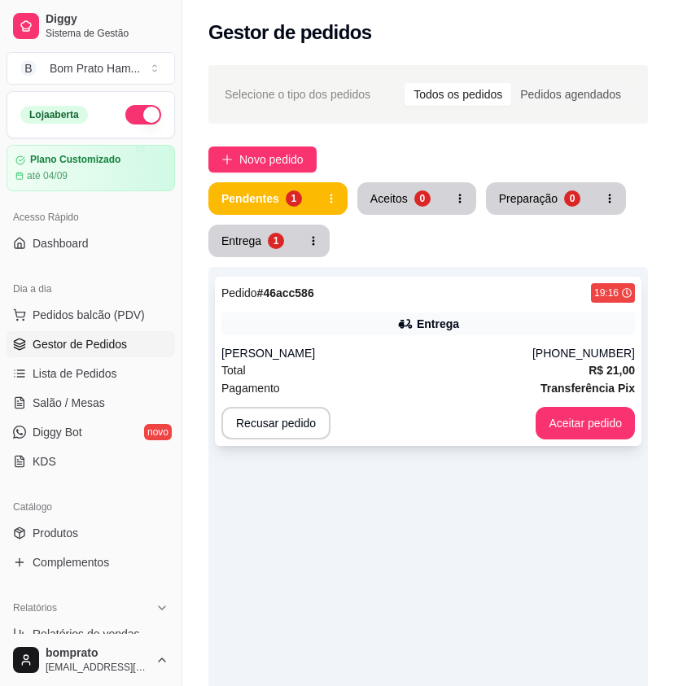
click at [467, 354] on div "[PERSON_NAME]" at bounding box center [376, 353] width 311 height 16
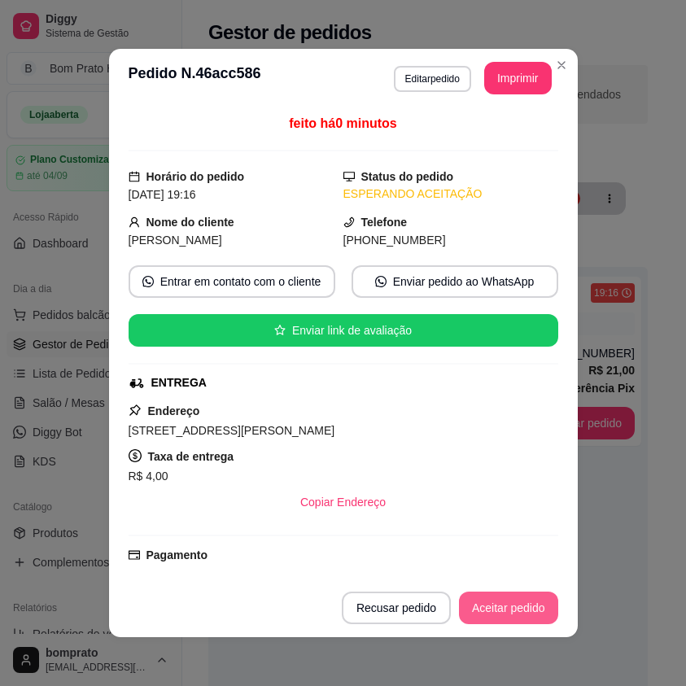
click at [516, 603] on button "Aceitar pedido" at bounding box center [508, 608] width 99 height 33
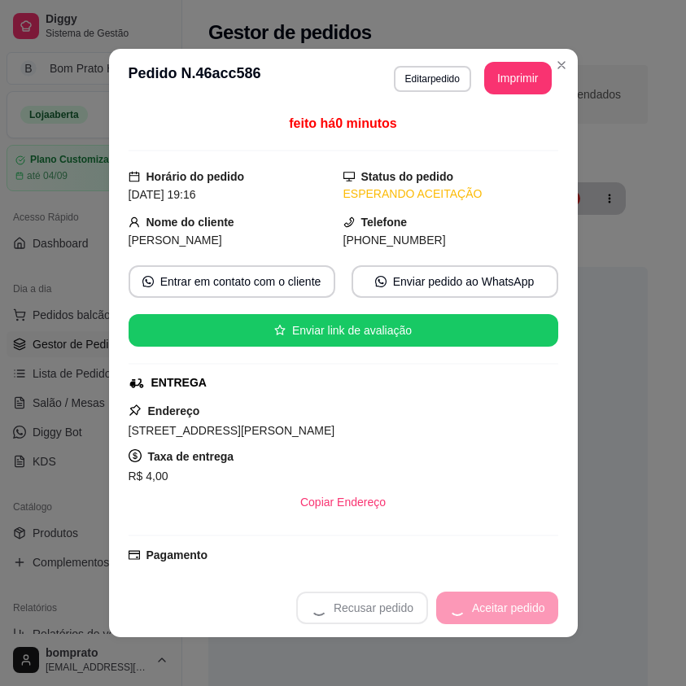
click at [516, 603] on div "Recusar pedido Aceitar pedido" at bounding box center [427, 608] width 262 height 33
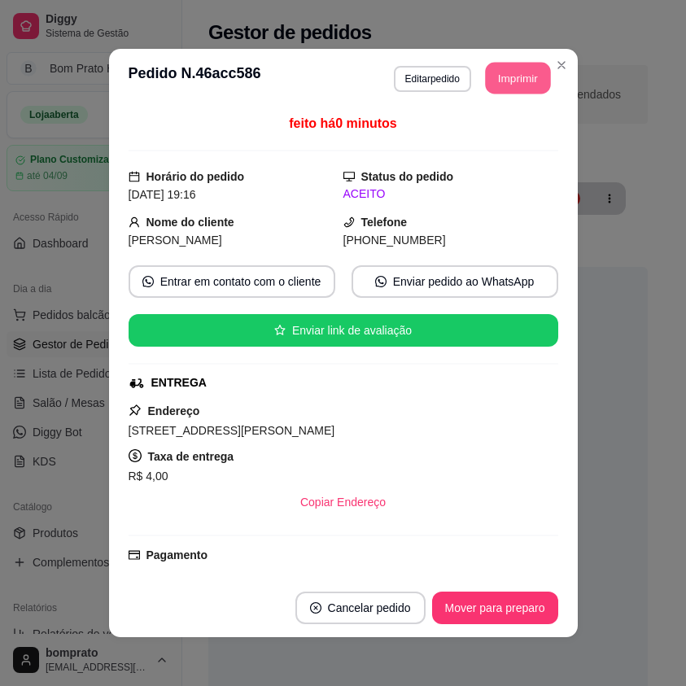
click at [527, 86] on button "Imprimir" at bounding box center [517, 79] width 65 height 32
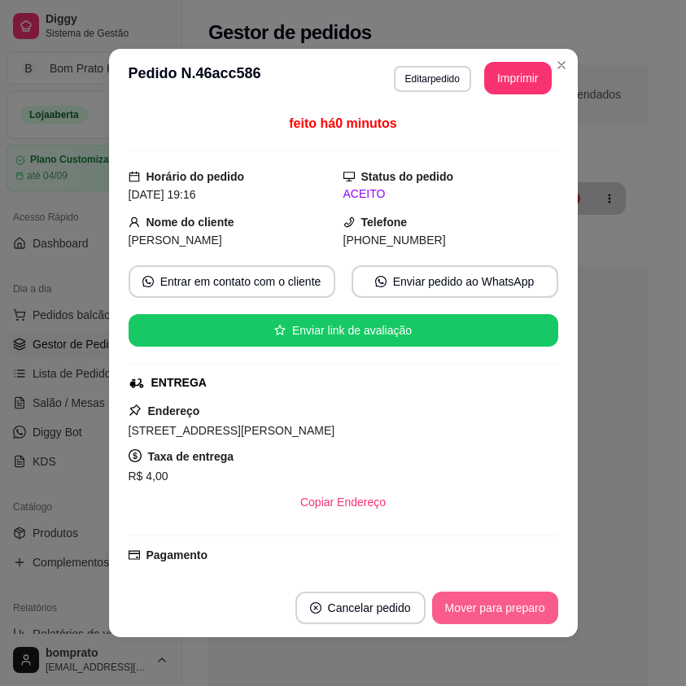
click at [529, 621] on button "Mover para preparo" at bounding box center [495, 608] width 126 height 33
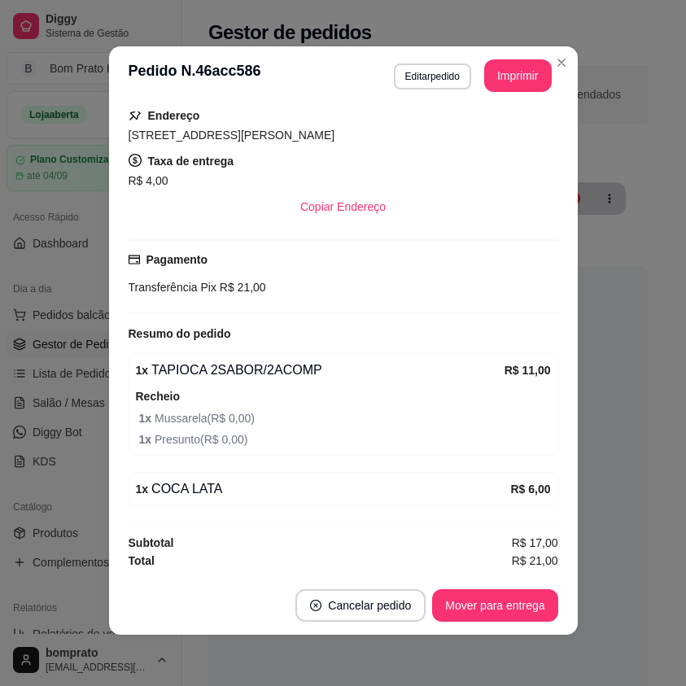
scroll to position [3, 0]
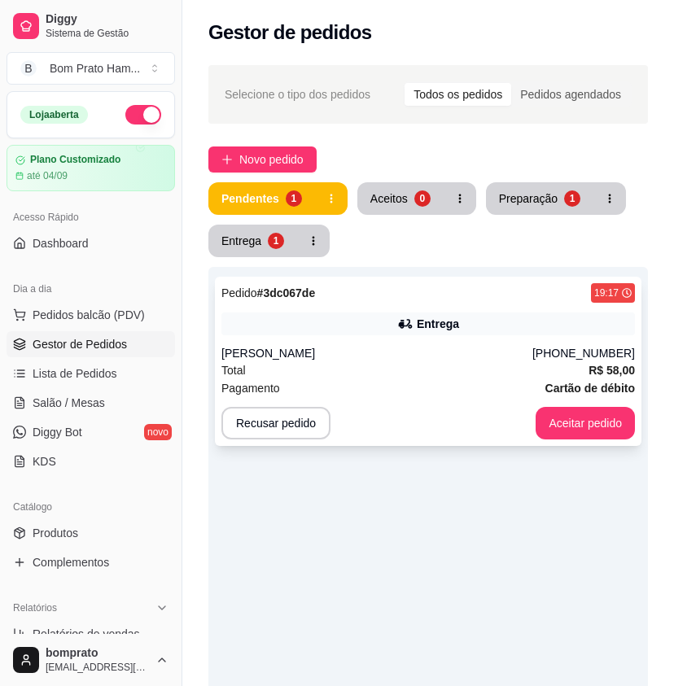
click at [531, 341] on div "Pedido # 3dc067de 19:17 Entrega Gabriela (87) 99114-9986 Total R$ 58,00 Pagamen…" at bounding box center [428, 361] width 427 height 169
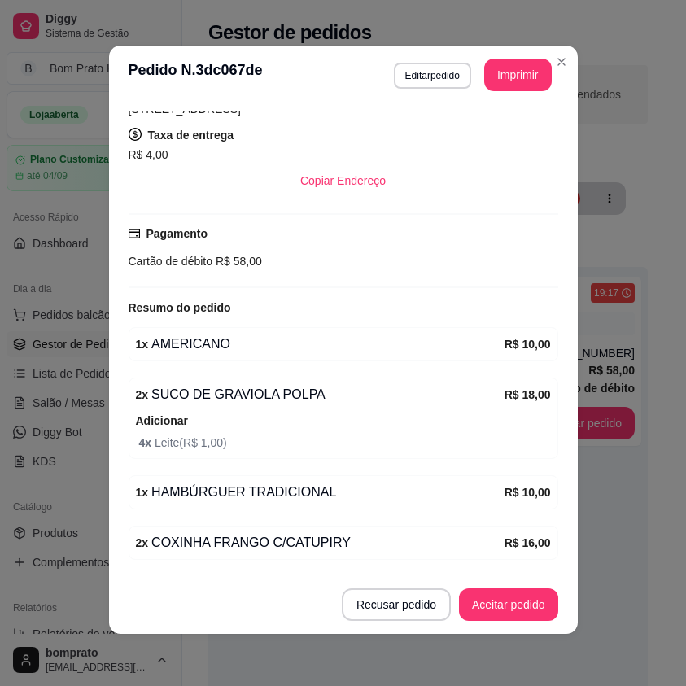
scroll to position [373, 0]
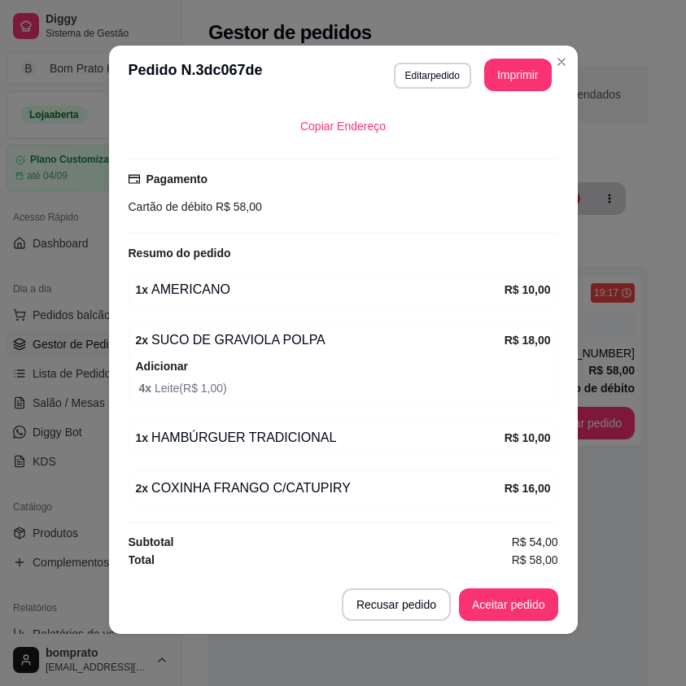
click at [509, 588] on footer "Recusar pedido Aceitar pedido" at bounding box center [343, 605] width 469 height 59
click at [509, 599] on button "Aceitar pedido" at bounding box center [508, 605] width 99 height 33
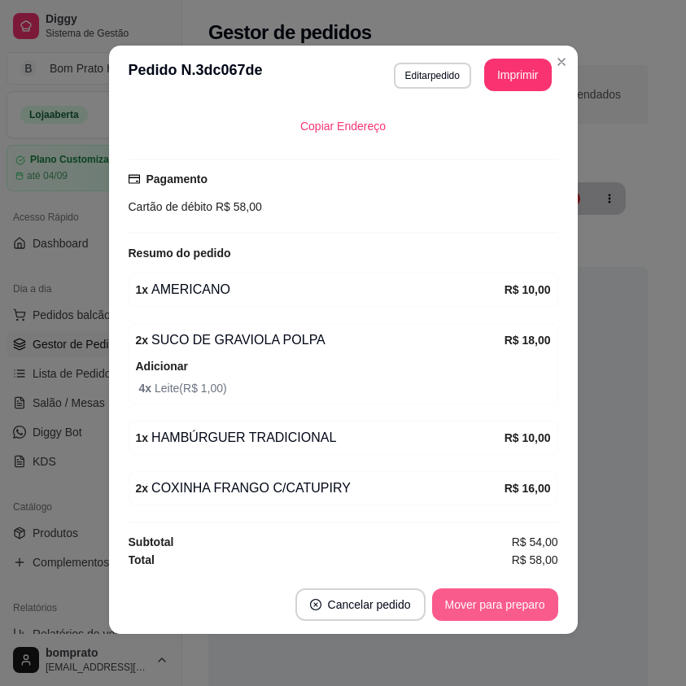
click at [509, 617] on button "Mover para preparo" at bounding box center [495, 605] width 126 height 33
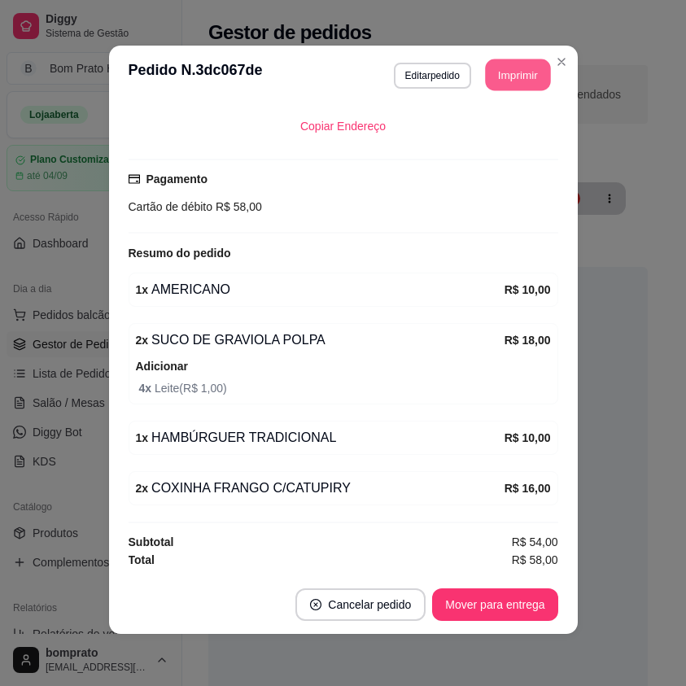
click at [518, 84] on button "Imprimir" at bounding box center [517, 75] width 65 height 32
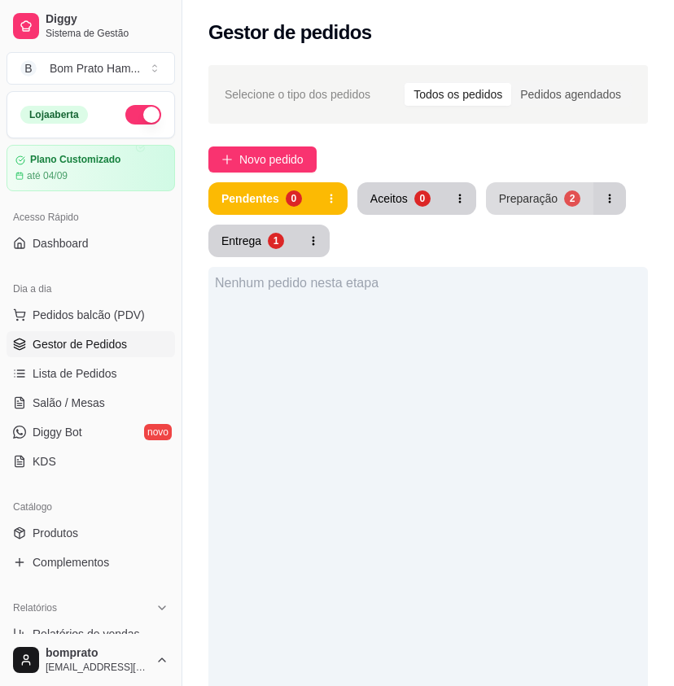
click at [531, 198] on div "Preparação" at bounding box center [528, 199] width 59 height 16
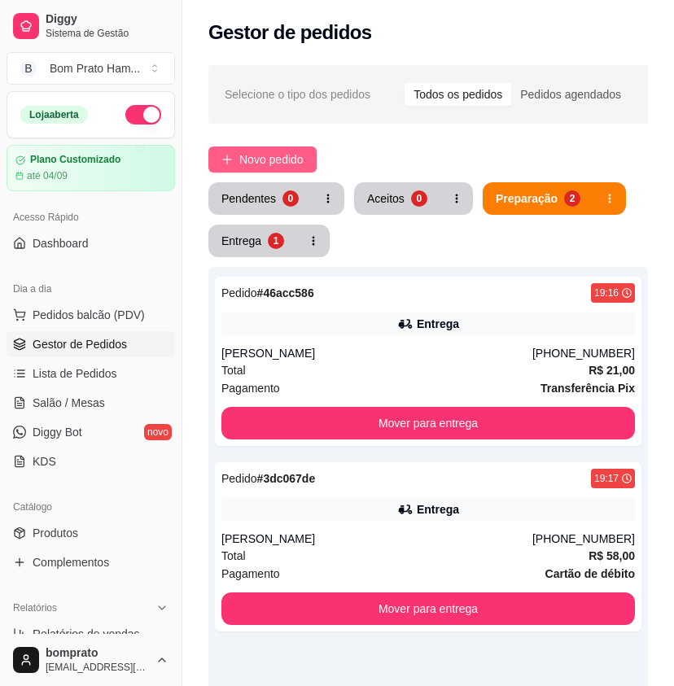
click at [264, 158] on span "Novo pedido" at bounding box center [271, 160] width 64 height 18
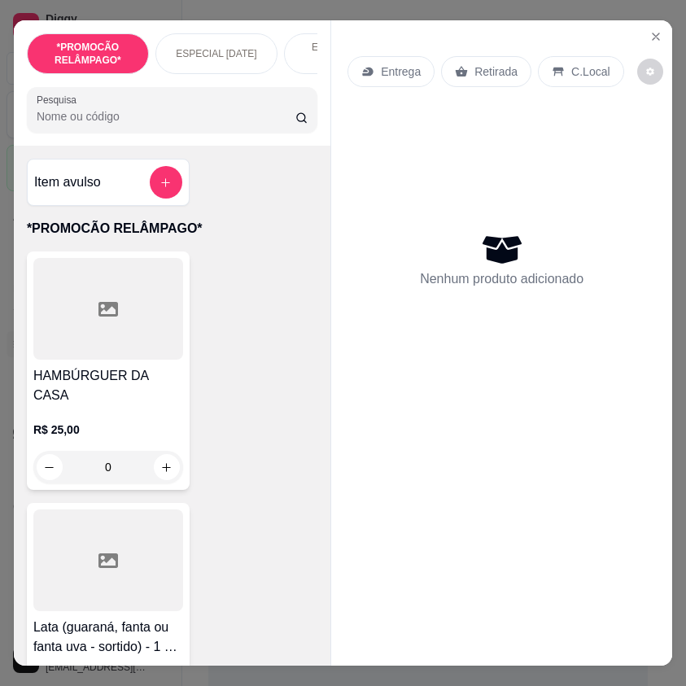
click at [100, 123] on input "Pesquisa" at bounding box center [166, 116] width 259 height 16
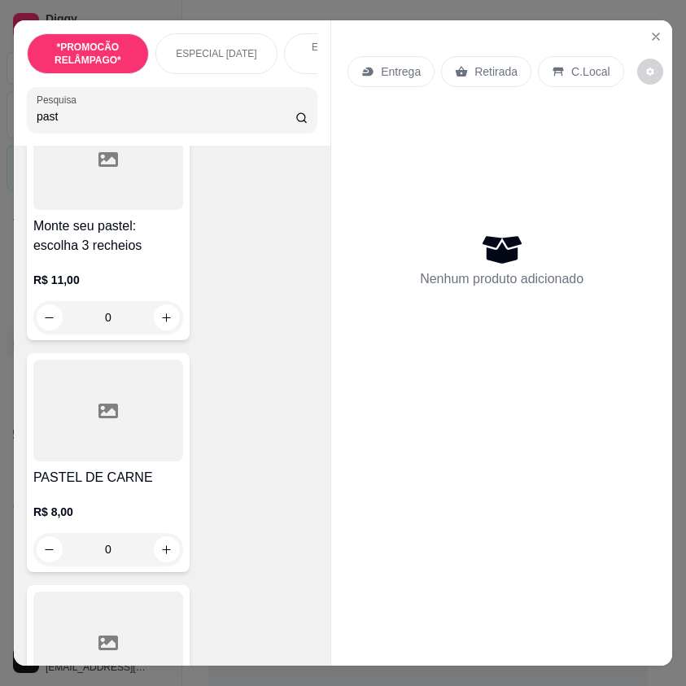
scroll to position [326, 0]
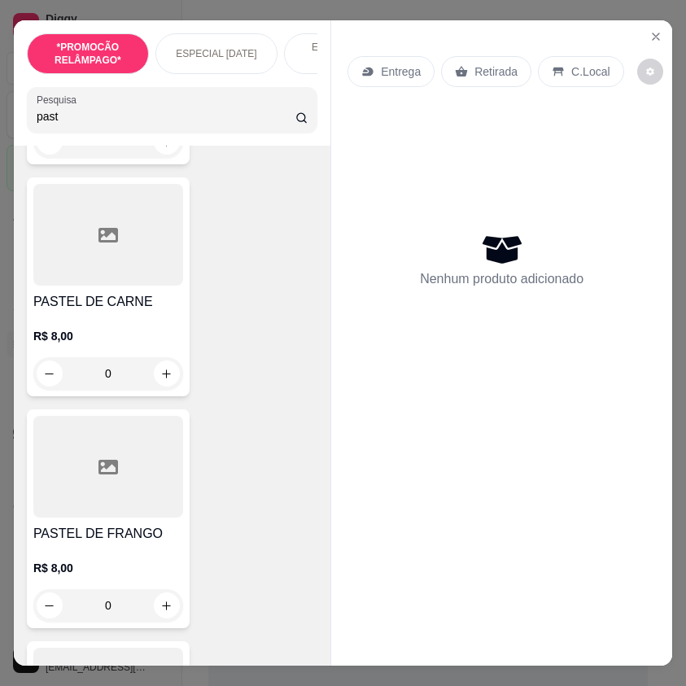
type input "past"
click at [103, 281] on div at bounding box center [108, 235] width 150 height 102
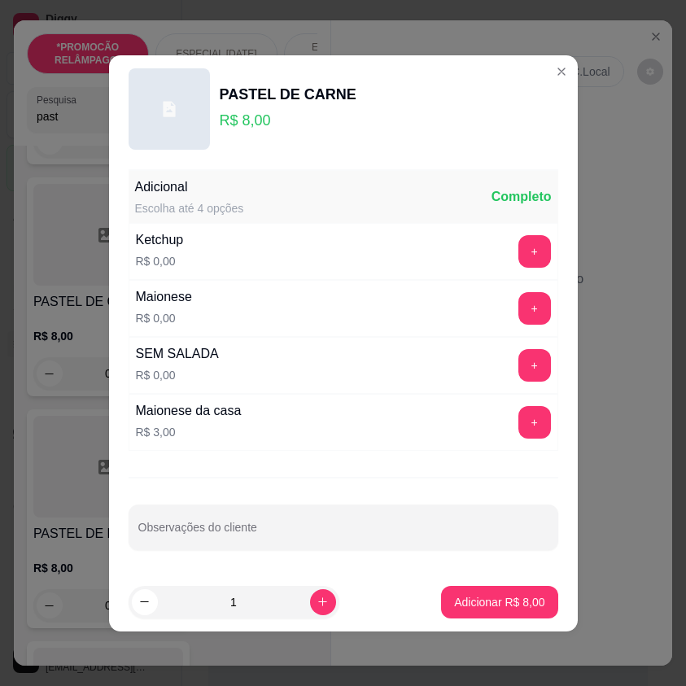
click at [459, 601] on p "Adicionar R$ 8,00" at bounding box center [499, 602] width 90 height 16
type input "1"
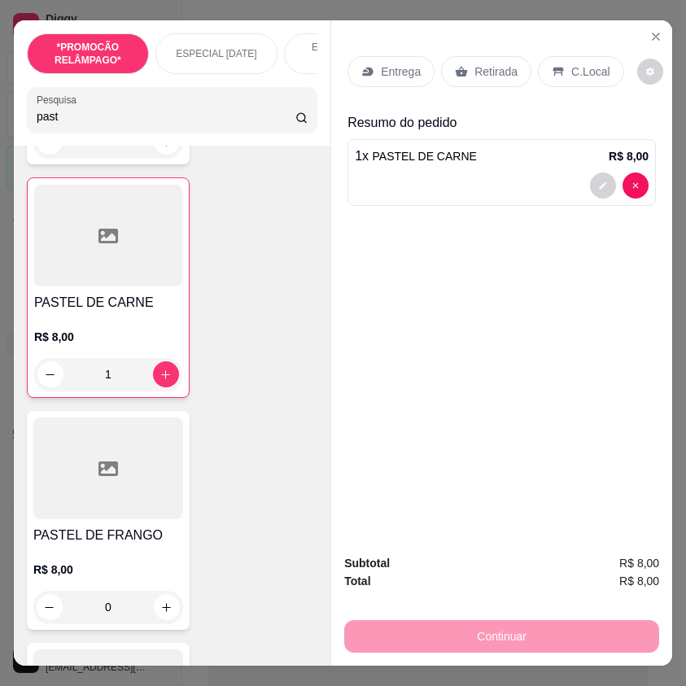
click at [457, 67] on icon at bounding box center [462, 72] width 12 height 11
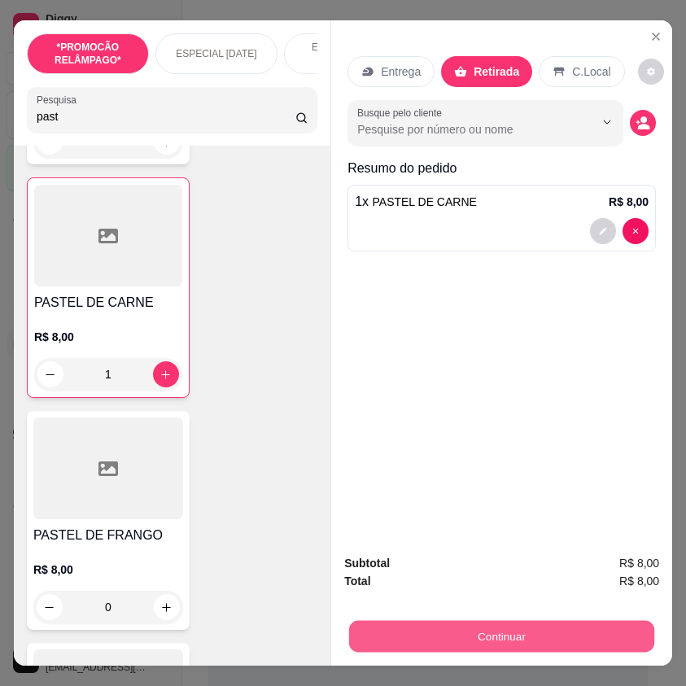
click at [545, 630] on button "Continuar" at bounding box center [501, 637] width 305 height 32
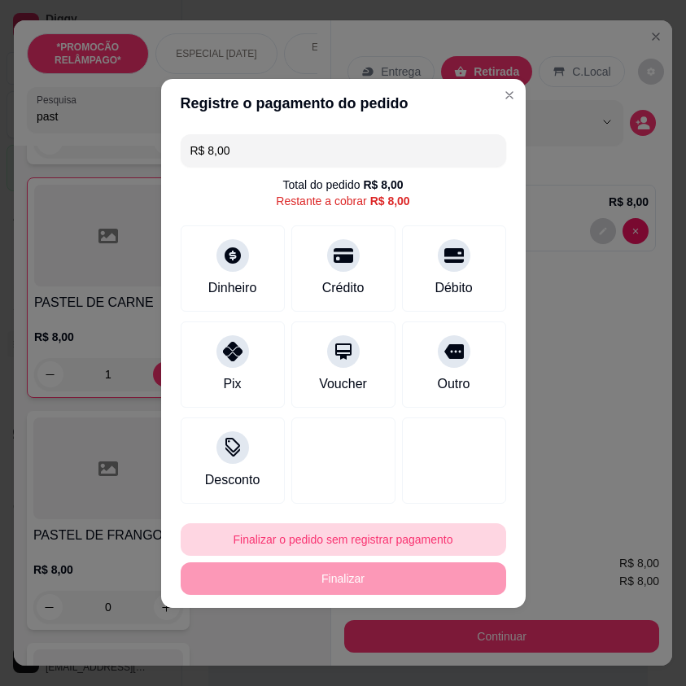
click at [366, 543] on button "Finalizar o pedido sem registrar pagamento" at bounding box center [344, 540] width 326 height 33
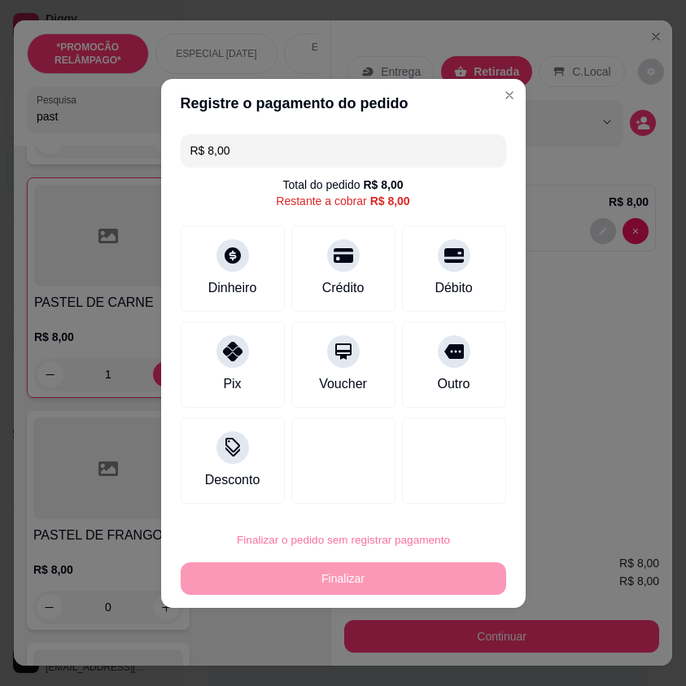
click at [437, 490] on button "Confirmar" at bounding box center [444, 492] width 60 height 25
type input "0"
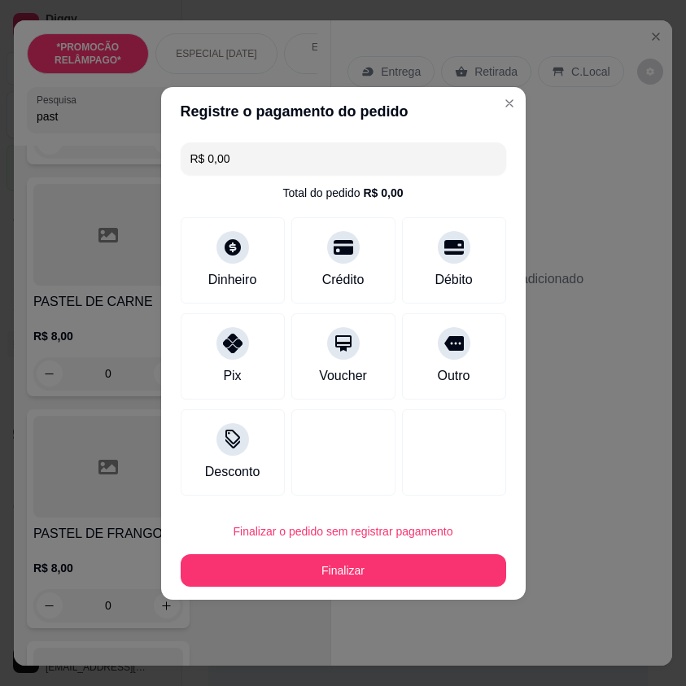
type input "R$ 0,00"
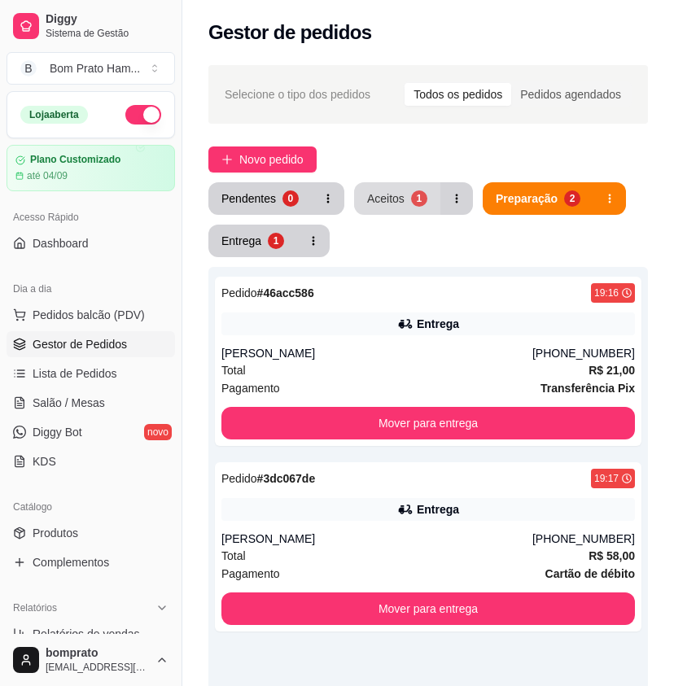
click at [413, 205] on div "1" at bounding box center [419, 199] width 16 height 16
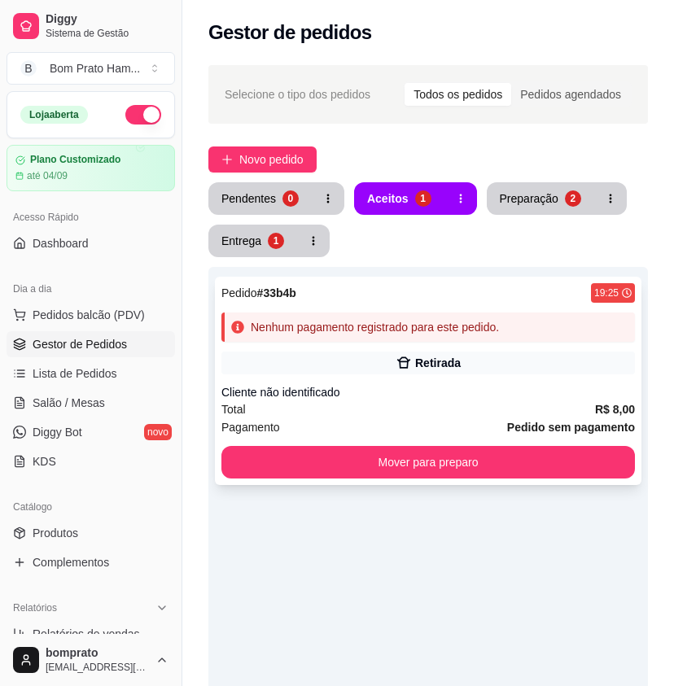
click at [463, 327] on div "Nenhum pagamento registrado para este pedido." at bounding box center [375, 327] width 248 height 16
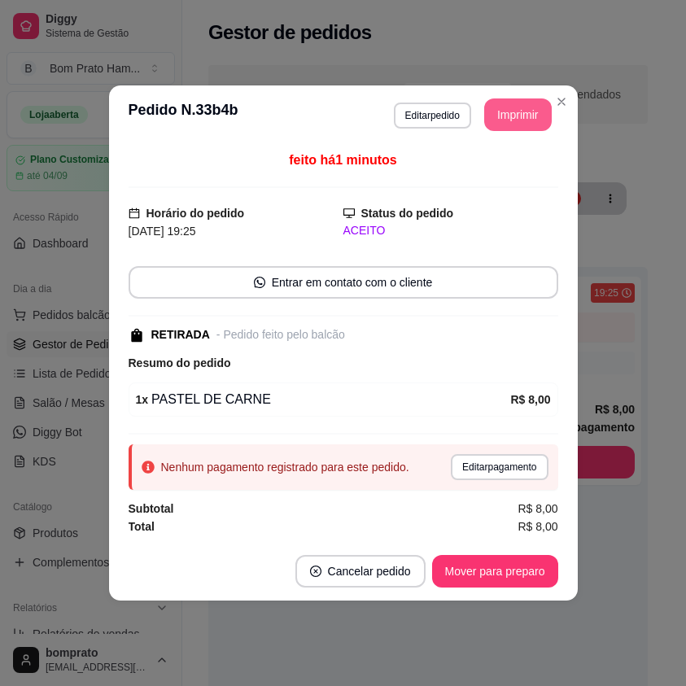
click at [504, 119] on button "Imprimir" at bounding box center [519, 115] width 68 height 33
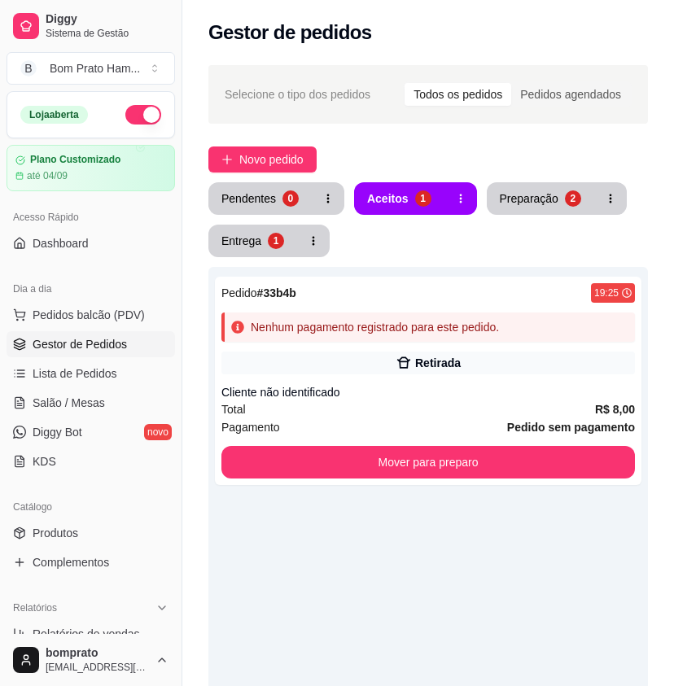
click at [625, 548] on div "Pedido # 33b4b 19:25 Nenhum pagamento registrado para este pedido. Retirada Cli…" at bounding box center [428, 610] width 440 height 686
click at [54, 396] on span "Salão / Mesas" at bounding box center [69, 403] width 72 height 16
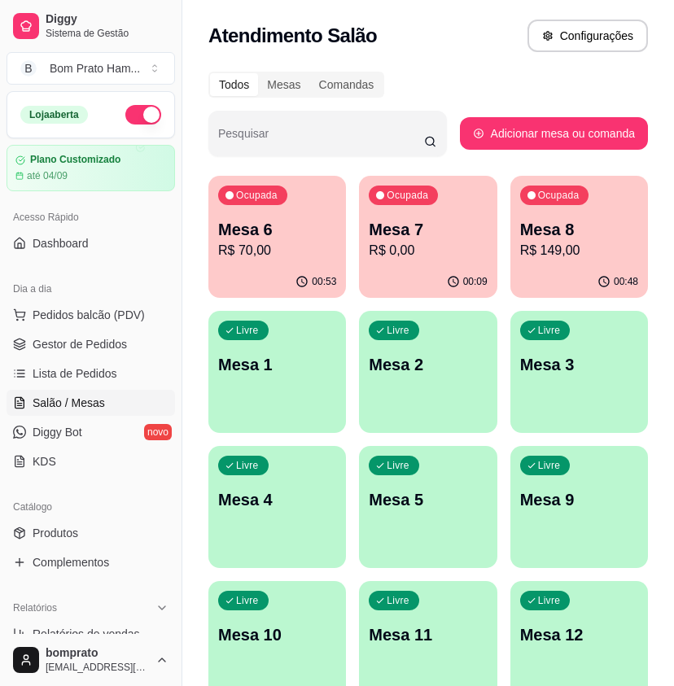
click at [251, 235] on p "Mesa 6" at bounding box center [277, 229] width 118 height 23
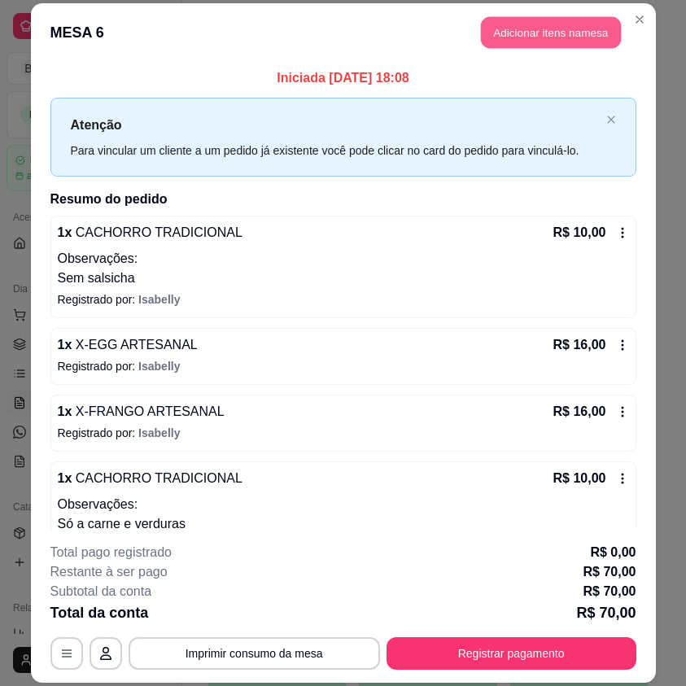
click at [522, 46] on button "Adicionar itens na mesa" at bounding box center [551, 33] width 140 height 32
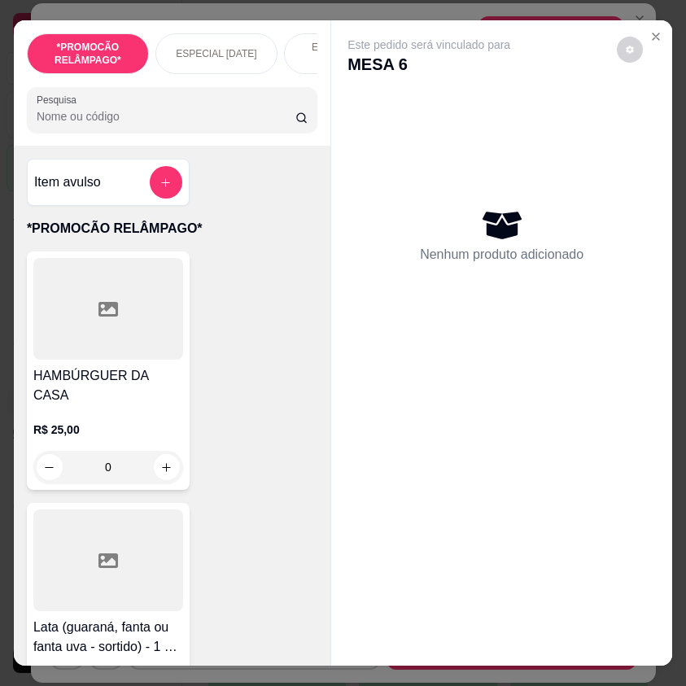
click at [156, 143] on div "*PROMOCÃO RELÂMPAGO* ESPECIAL DIA DOS NAMORADOS ESPECIAL 152 ANOS SERTÂNIA HAMB…" at bounding box center [172, 82] width 317 height 125
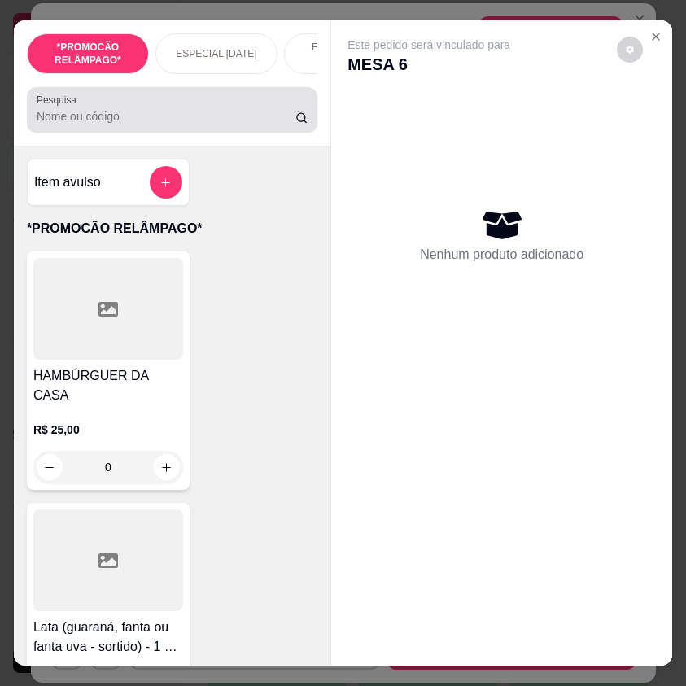
click at [156, 125] on input "Pesquisa" at bounding box center [166, 116] width 259 height 16
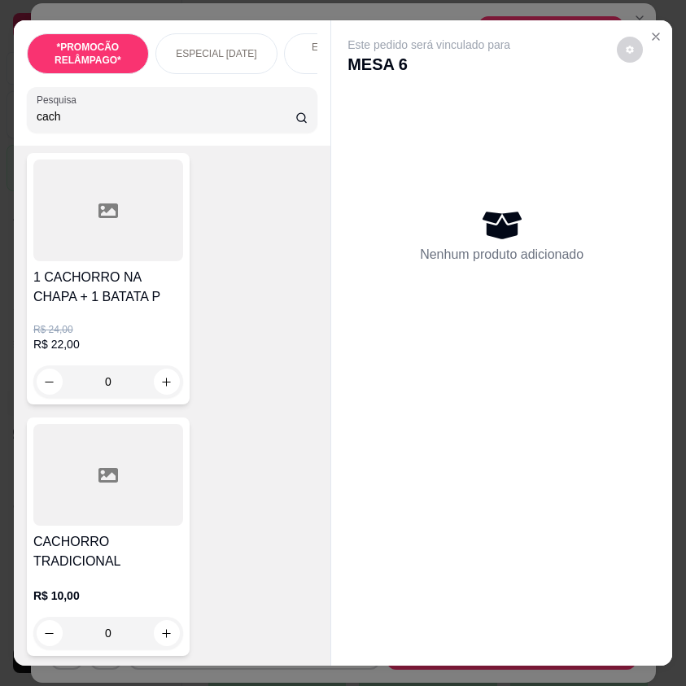
scroll to position [244, 0]
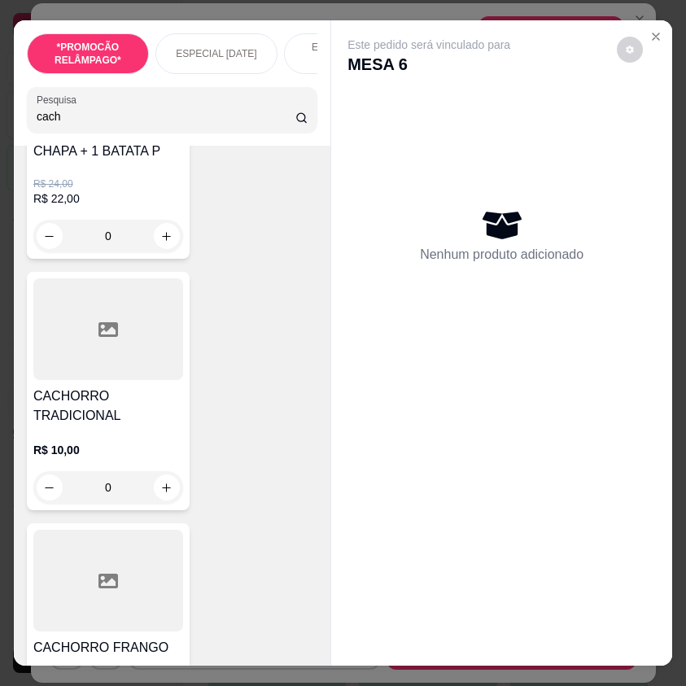
type input "cach"
click at [124, 438] on div "R$ 10,00 0" at bounding box center [108, 465] width 150 height 78
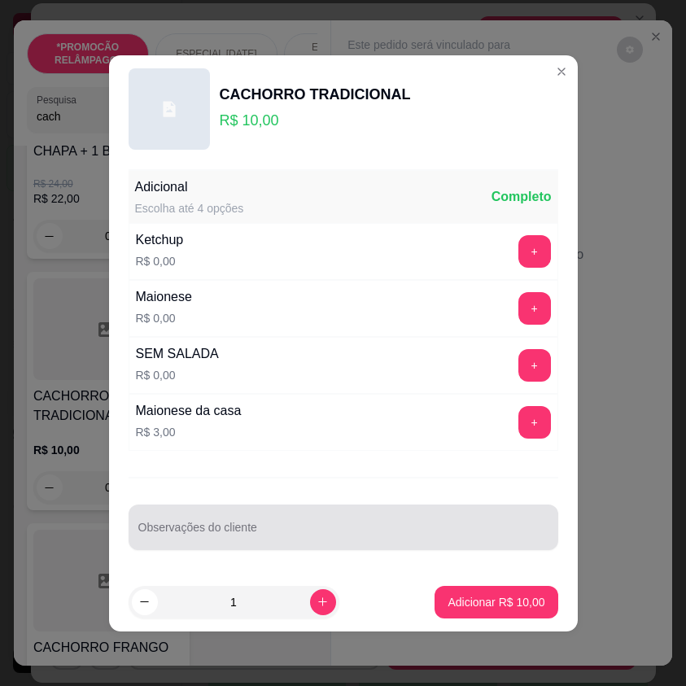
click at [283, 529] on input "Observações do cliente" at bounding box center [343, 534] width 410 height 16
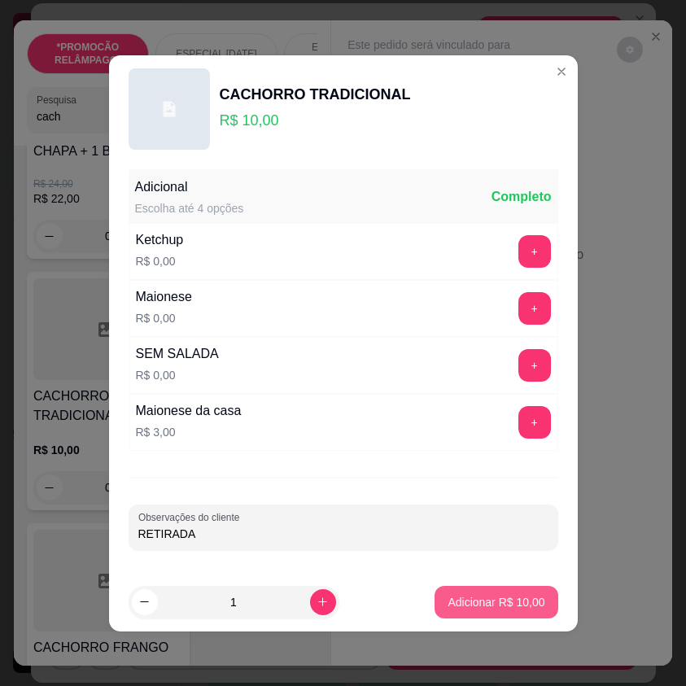
type input "RETIRADA"
click at [458, 601] on p "Adicionar R$ 10,00" at bounding box center [497, 601] width 94 height 15
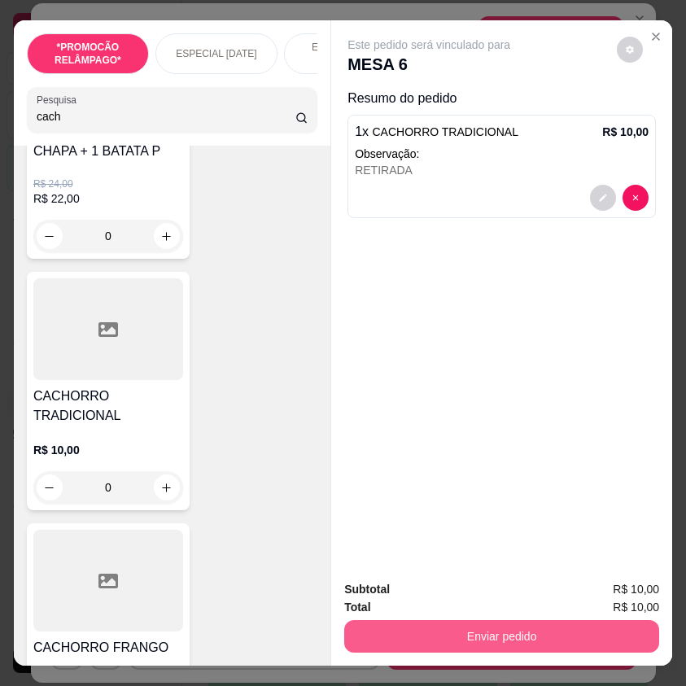
click at [487, 638] on button "Enviar pedido" at bounding box center [501, 637] width 315 height 33
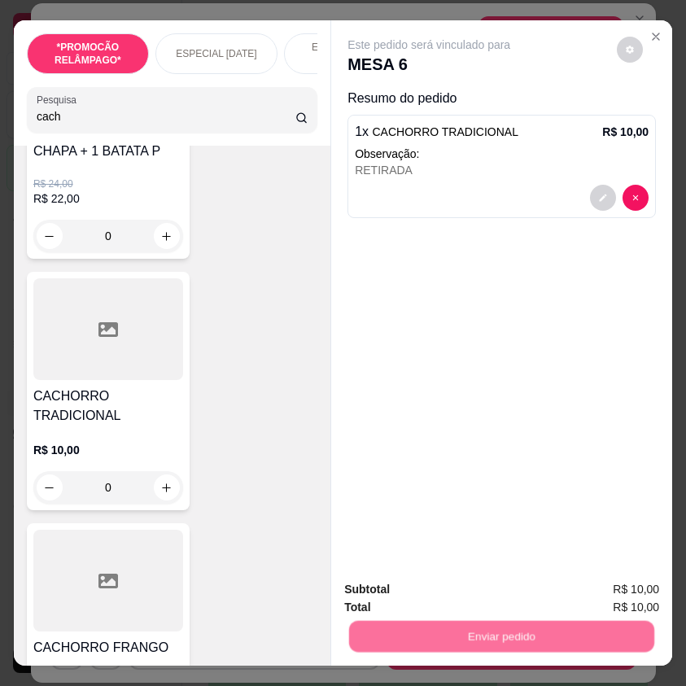
click at [427, 581] on button "Não registrar e enviar pedido" at bounding box center [446, 590] width 169 height 31
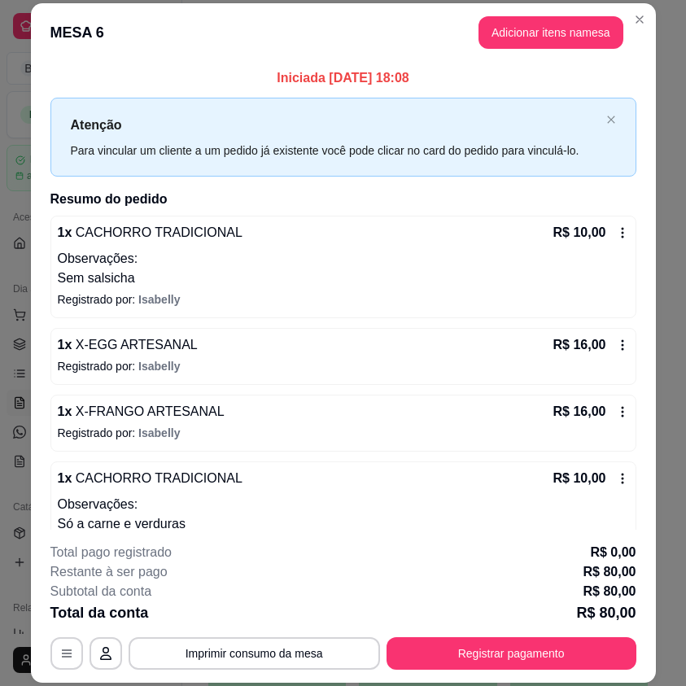
click at [648, 20] on header "MESA 6 Adicionar itens na mesa" at bounding box center [343, 32] width 625 height 59
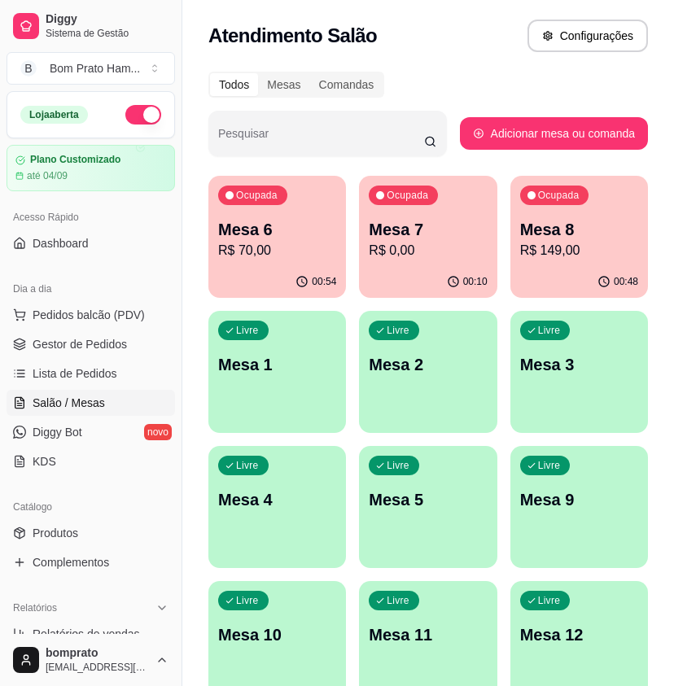
click at [112, 328] on ul "Pedidos balcão (PDV) Gestor de Pedidos Lista de Pedidos Salão / Mesas Diggy Bot…" at bounding box center [91, 388] width 169 height 173
click at [112, 349] on span "Gestor de Pedidos" at bounding box center [80, 344] width 94 height 16
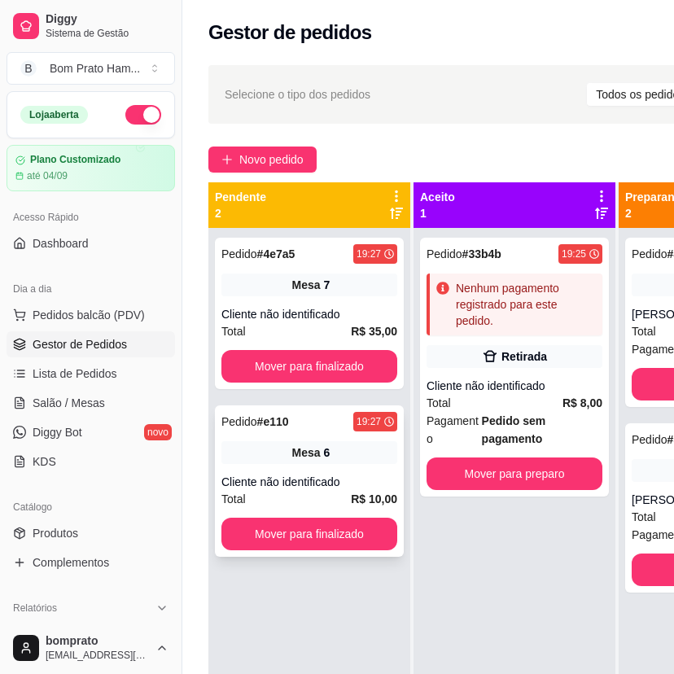
click at [334, 462] on div "Mesa 6" at bounding box center [309, 452] width 176 height 23
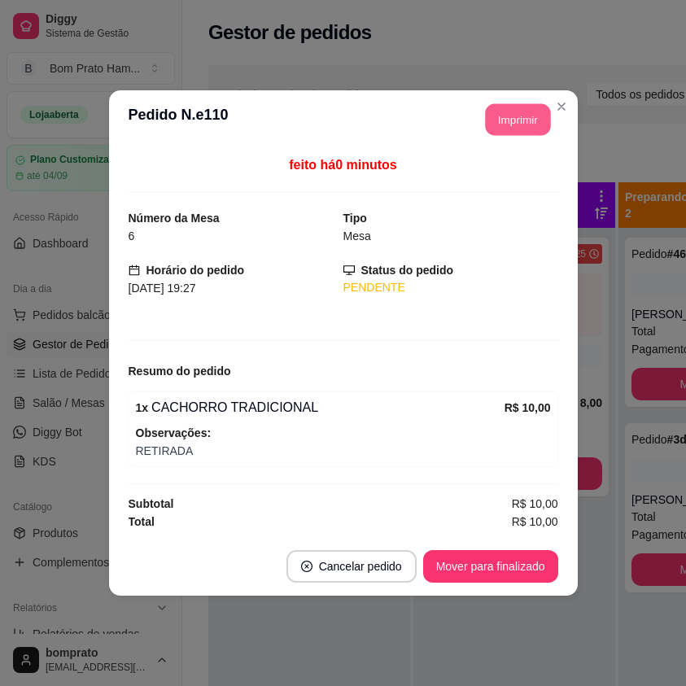
click at [521, 117] on button "Imprimir" at bounding box center [517, 120] width 65 height 32
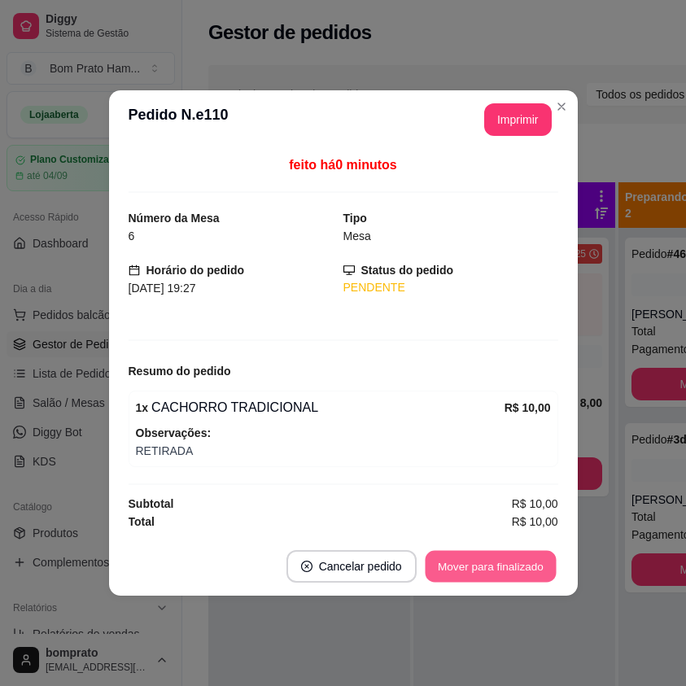
click at [527, 563] on button "Mover para finalizado" at bounding box center [490, 567] width 131 height 32
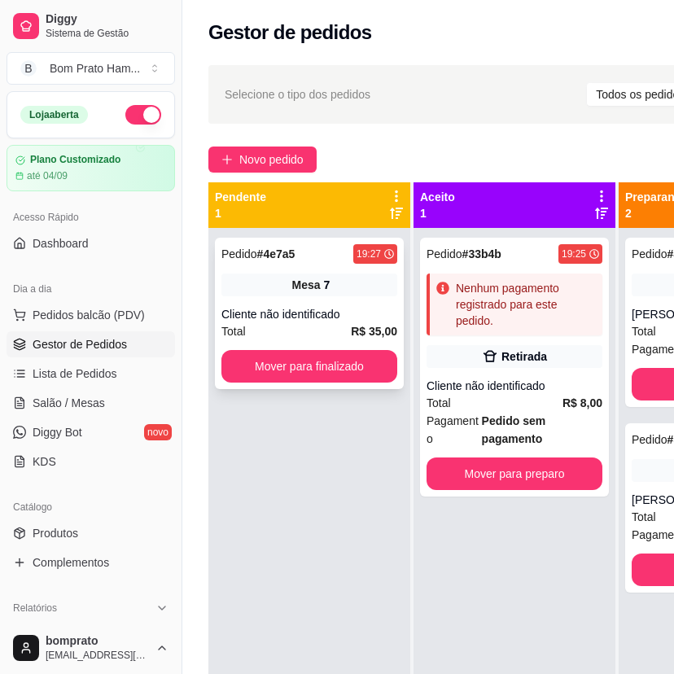
click at [340, 300] on div "Pedido # 4e7a5 19:27 Mesa 7 Cliente não identificado Total R$ 35,00 Mover para …" at bounding box center [309, 313] width 189 height 151
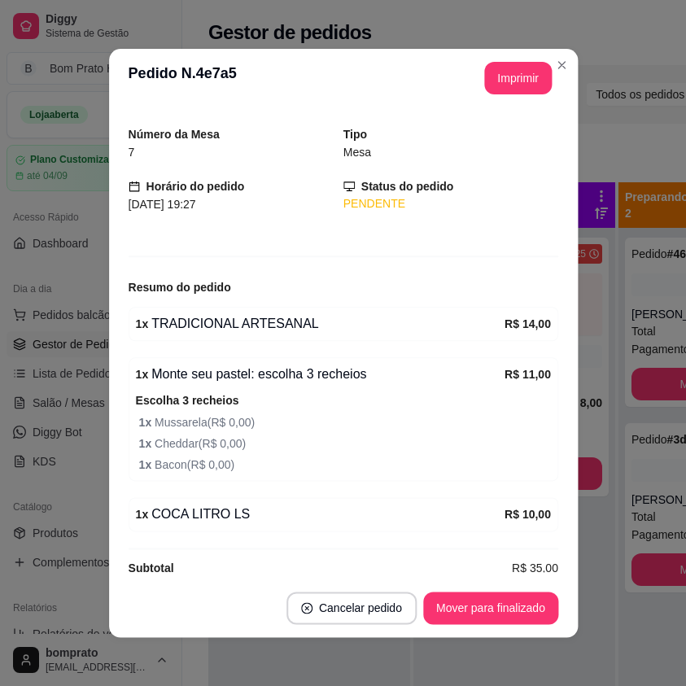
scroll to position [65, 0]
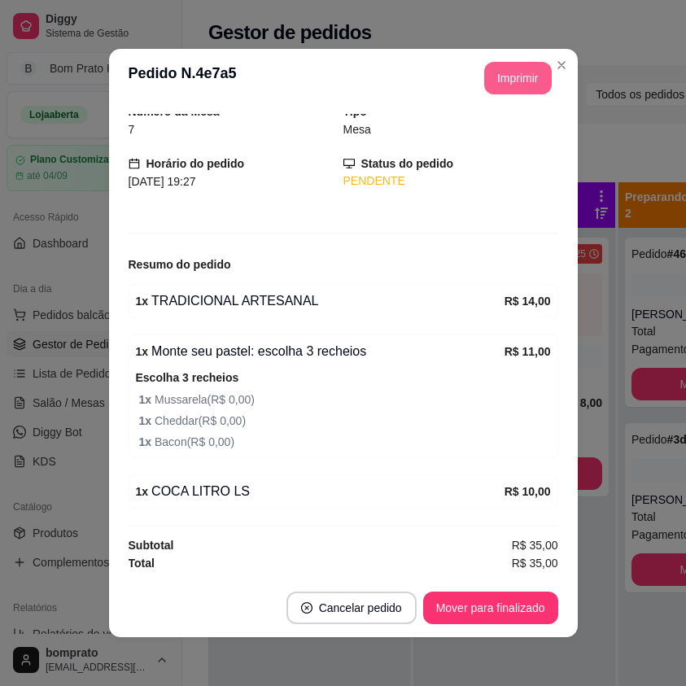
click at [496, 80] on button "Imprimir" at bounding box center [519, 78] width 68 height 33
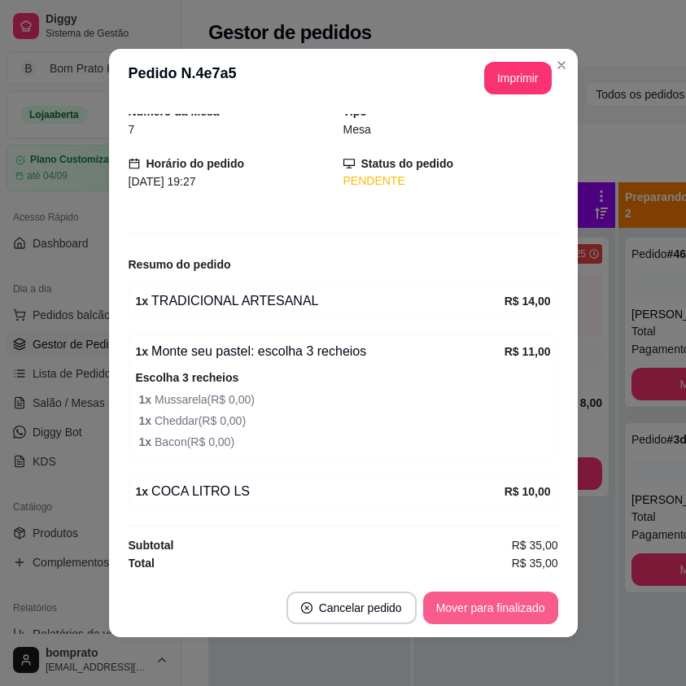
click at [511, 612] on button "Mover para finalizado" at bounding box center [490, 608] width 135 height 33
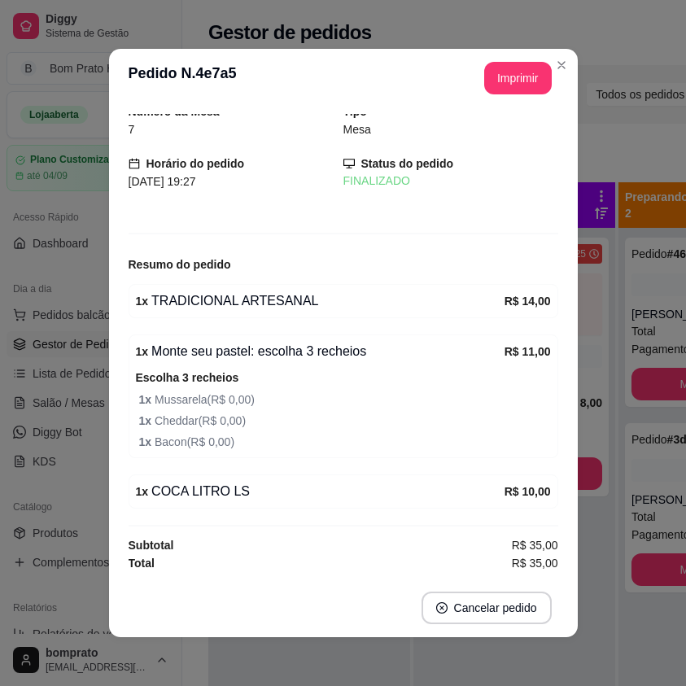
scroll to position [11, 0]
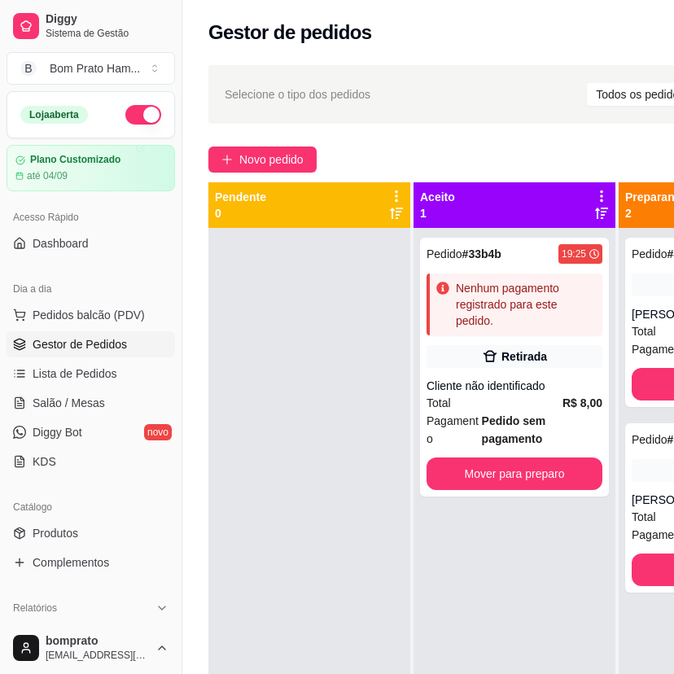
click at [550, 158] on div "Novo pedido" at bounding box center [519, 160] width 622 height 26
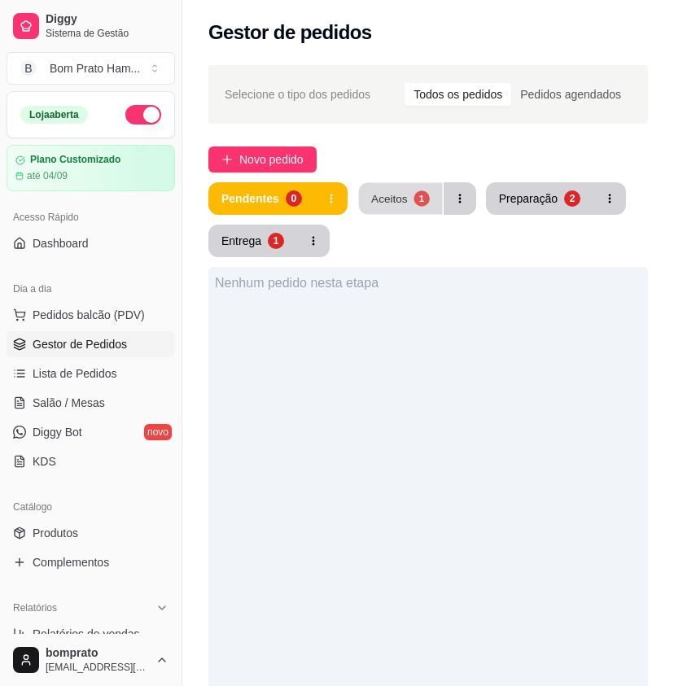
click at [428, 195] on button "Aceitos 1" at bounding box center [400, 199] width 84 height 32
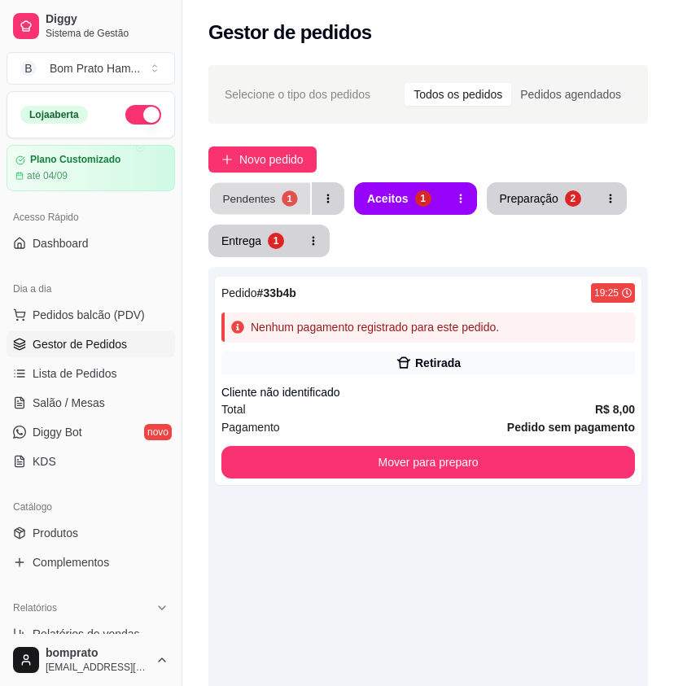
click at [243, 203] on div "Pendentes" at bounding box center [248, 198] width 53 height 15
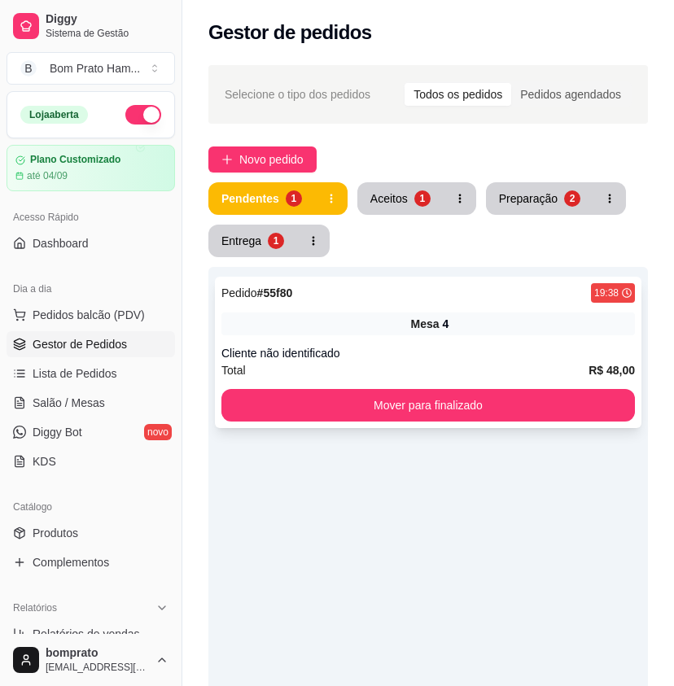
click at [457, 326] on div "Mesa 4" at bounding box center [428, 324] width 414 height 23
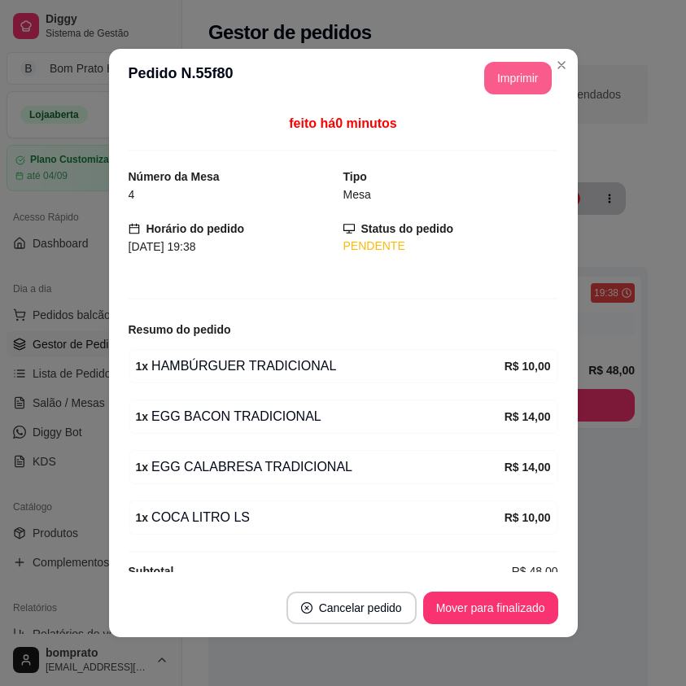
click at [517, 86] on button "Imprimir" at bounding box center [519, 78] width 68 height 33
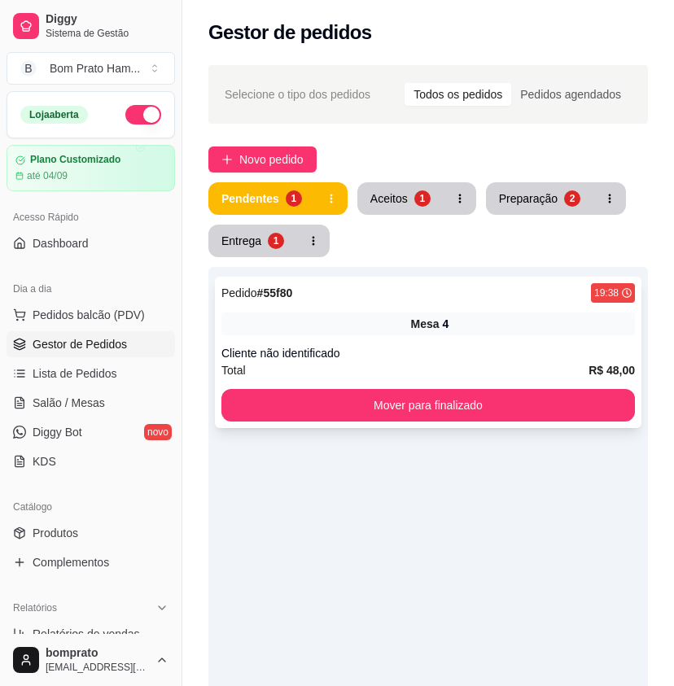
click at [446, 308] on div "Pedido # 55f80 19:38 Mesa 4 Cliente não identificado Total R$ 48,00 Mover para …" at bounding box center [428, 352] width 427 height 151
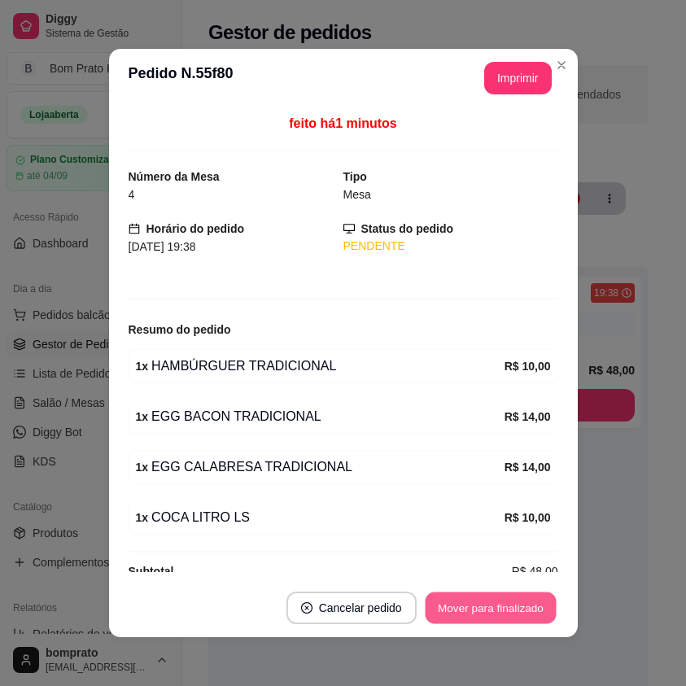
click at [471, 612] on button "Mover para finalizado" at bounding box center [490, 609] width 131 height 32
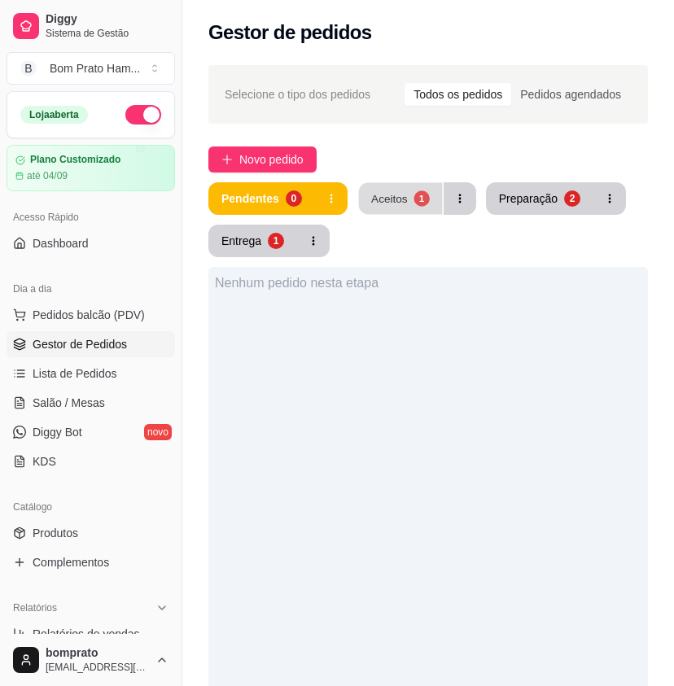
click at [422, 195] on div "1" at bounding box center [421, 198] width 15 height 15
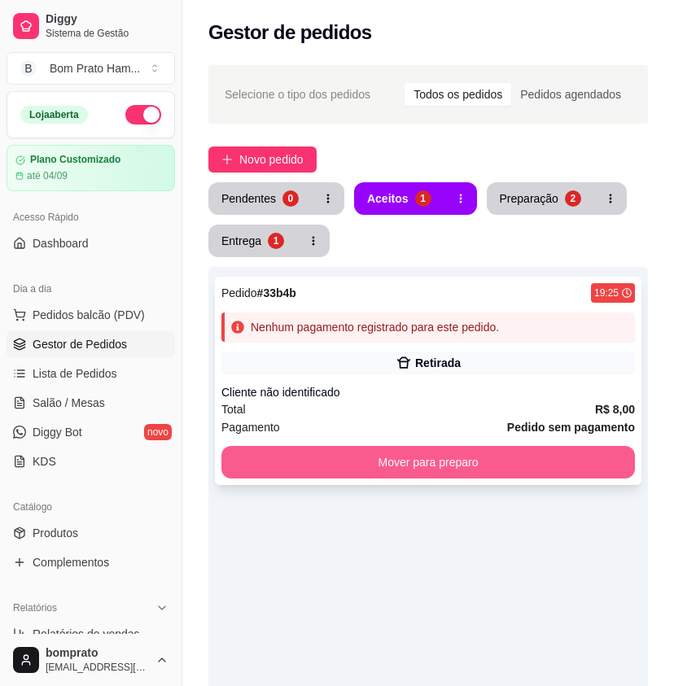
click at [498, 438] on div "Pedido # 33b4b 19:25 Nenhum pagamento registrado para este pedido. Retirada Cli…" at bounding box center [428, 381] width 427 height 208
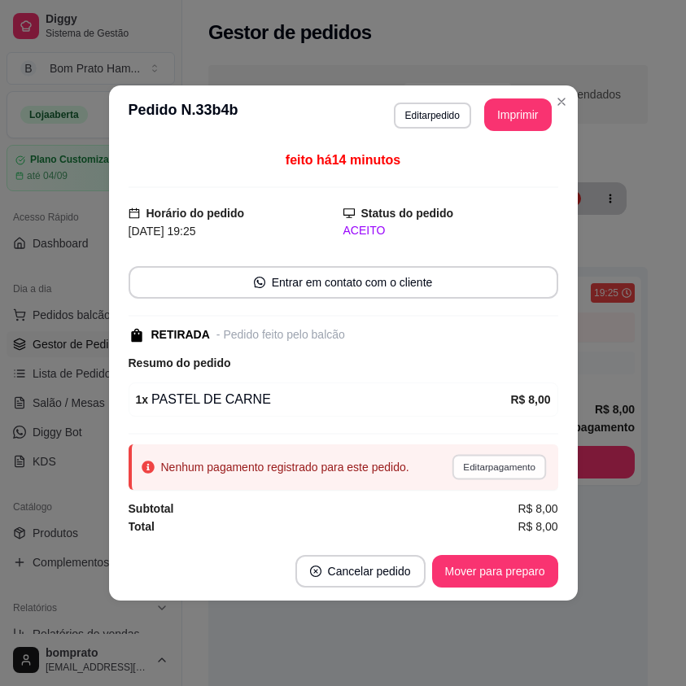
click at [498, 463] on button "Editar pagamento" at bounding box center [500, 466] width 94 height 25
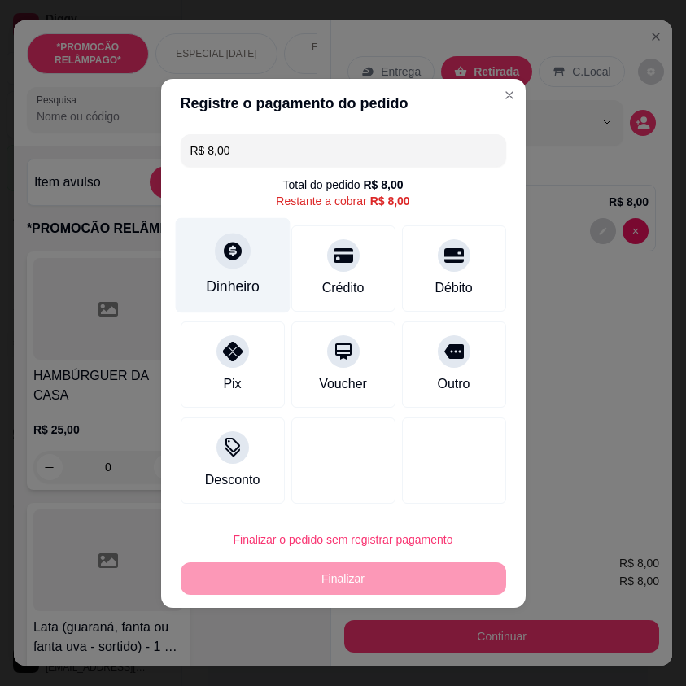
click at [212, 254] on div "Dinheiro" at bounding box center [232, 264] width 115 height 95
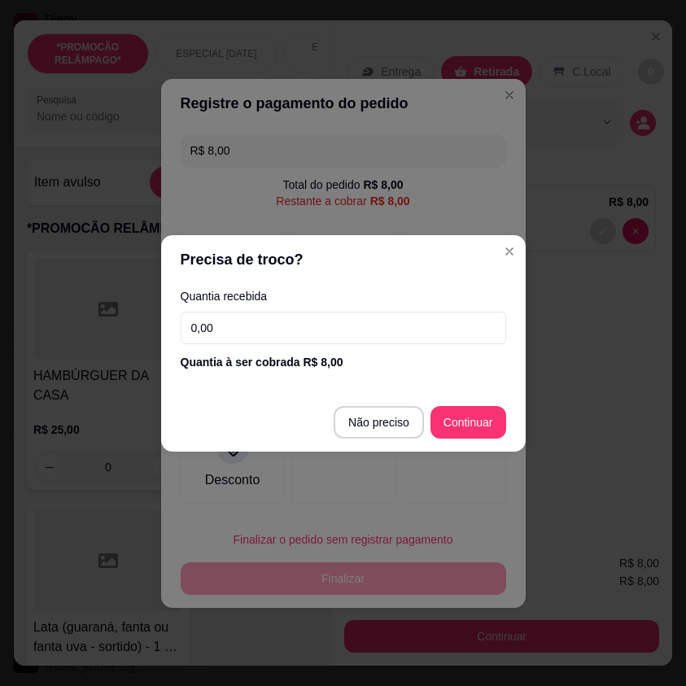
click at [312, 331] on input "0,00" at bounding box center [344, 328] width 326 height 33
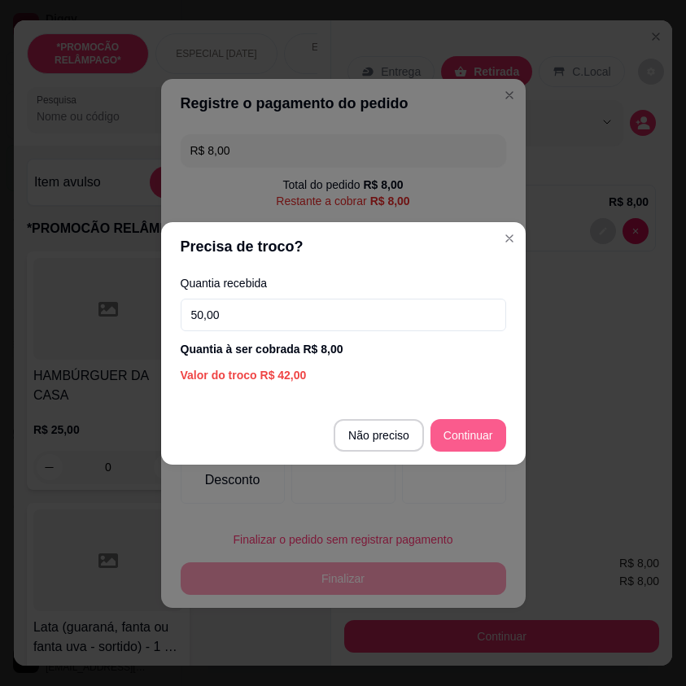
type input "50,00"
type input "R$ 0,00"
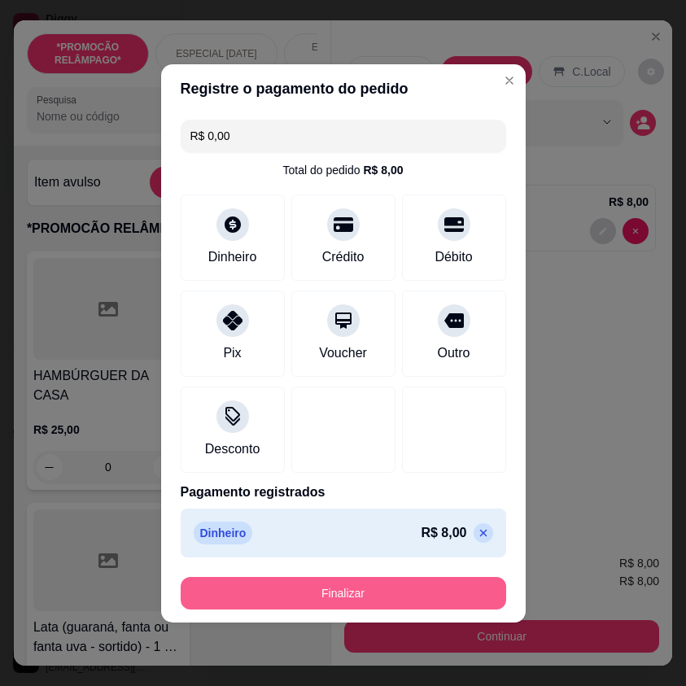
click at [361, 601] on button "Finalizar" at bounding box center [344, 593] width 326 height 33
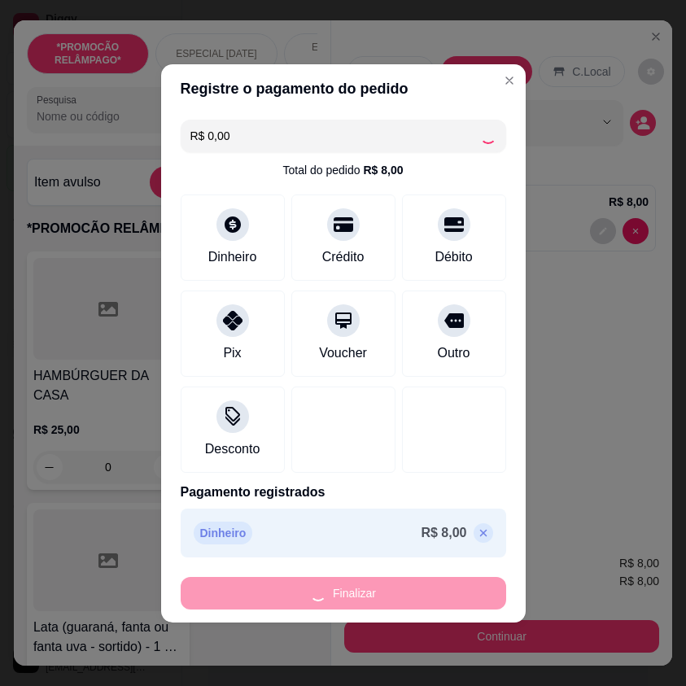
type input "0"
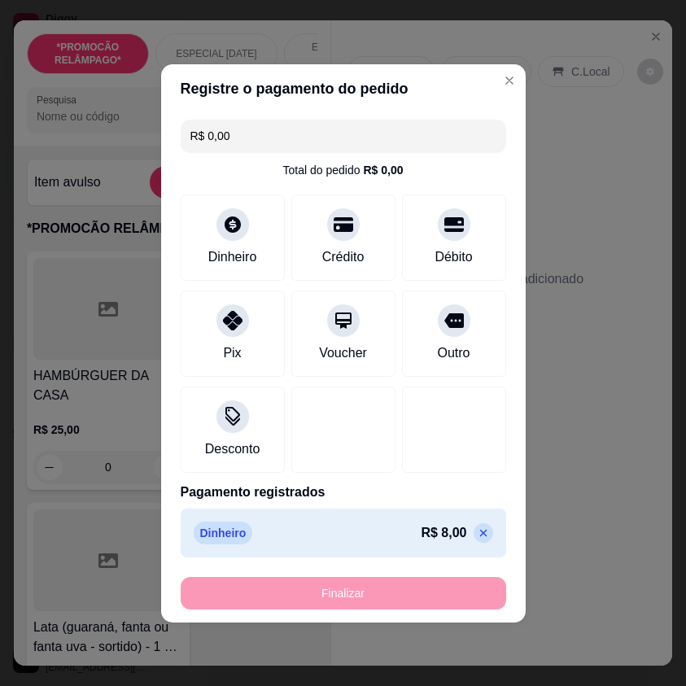
type input "-R$ 8,00"
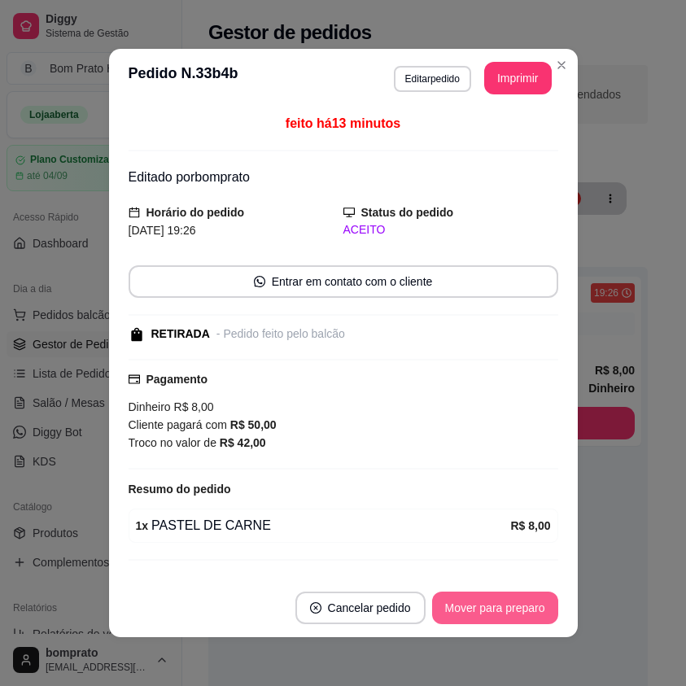
click at [493, 600] on button "Mover para preparo" at bounding box center [495, 608] width 126 height 33
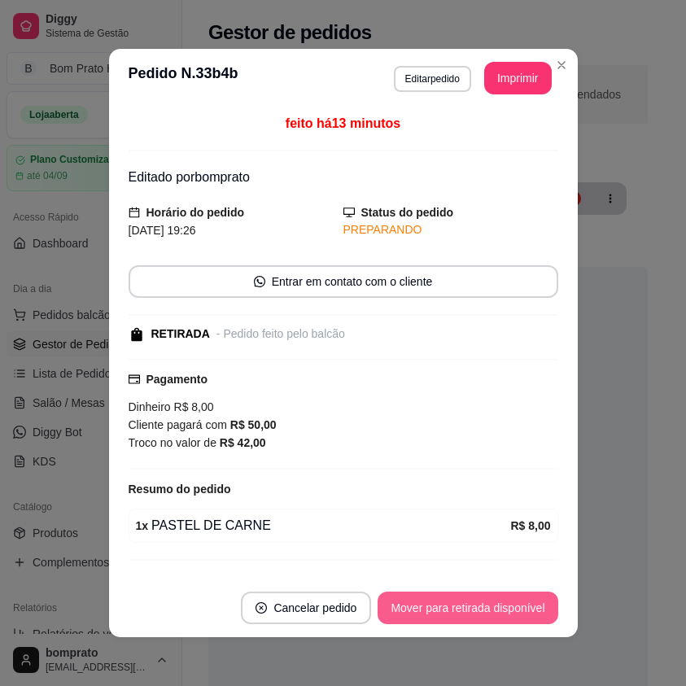
click at [493, 600] on button "Mover para retirada disponível" at bounding box center [468, 608] width 180 height 33
click at [493, 600] on button "Mover para finalizado" at bounding box center [490, 608] width 135 height 33
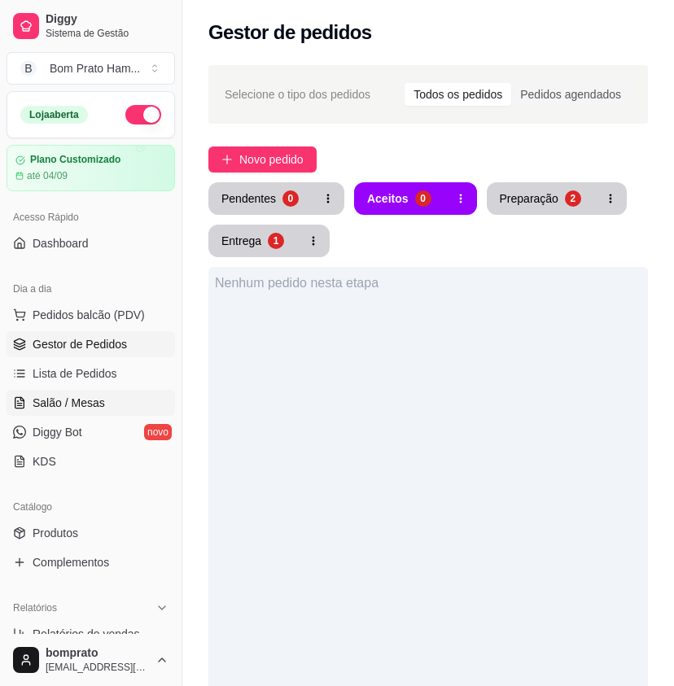
click at [108, 397] on link "Salão / Mesas" at bounding box center [91, 403] width 169 height 26
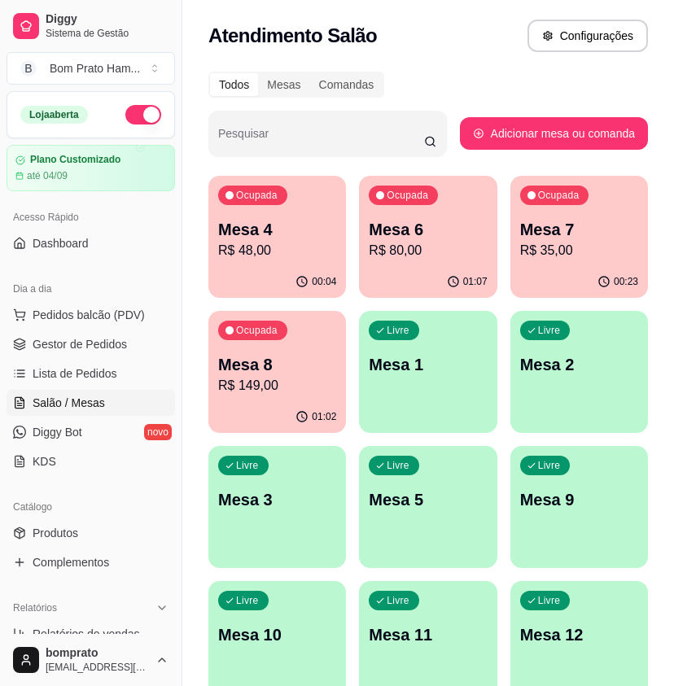
click at [419, 243] on p "R$ 80,00" at bounding box center [428, 251] width 118 height 20
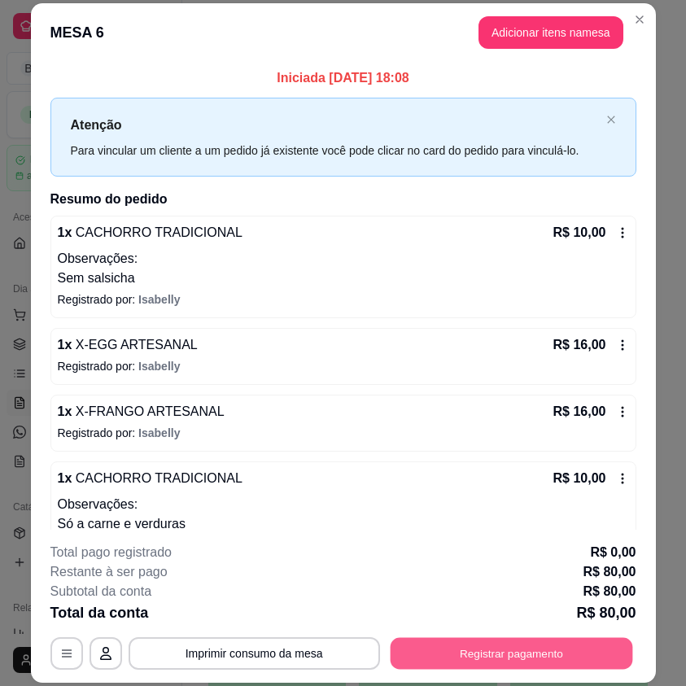
click at [526, 653] on button "Registrar pagamento" at bounding box center [511, 654] width 243 height 32
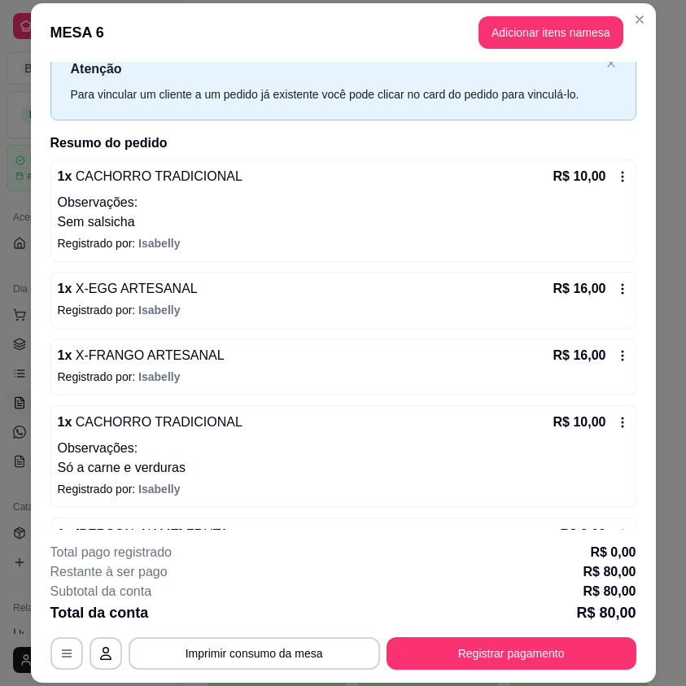
scroll to position [81, 0]
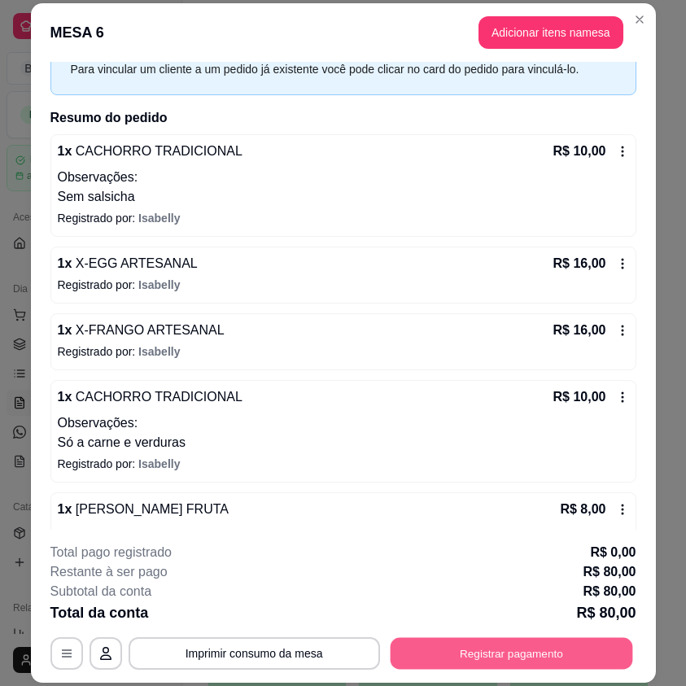
click at [544, 660] on button "Registrar pagamento" at bounding box center [511, 654] width 243 height 32
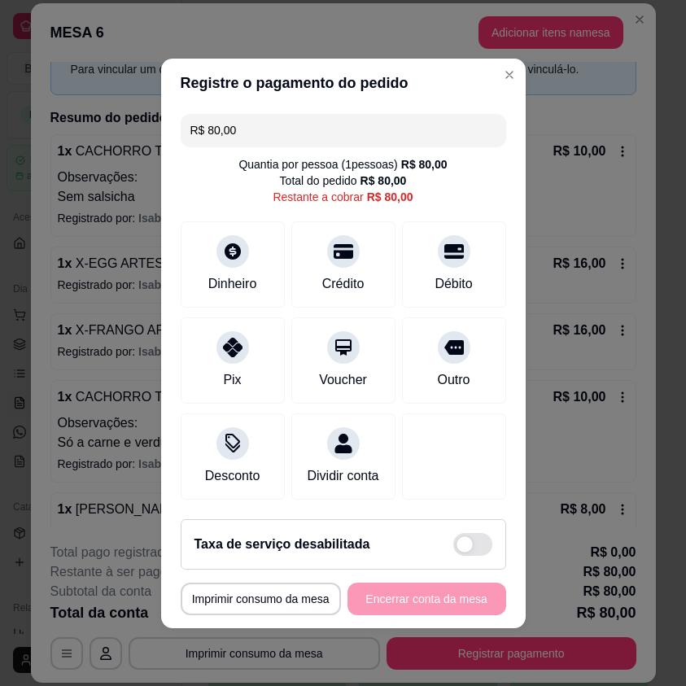
click at [197, 114] on input "R$ 80,00" at bounding box center [344, 130] width 306 height 33
click at [208, 114] on input "R$ 80,00" at bounding box center [344, 130] width 306 height 33
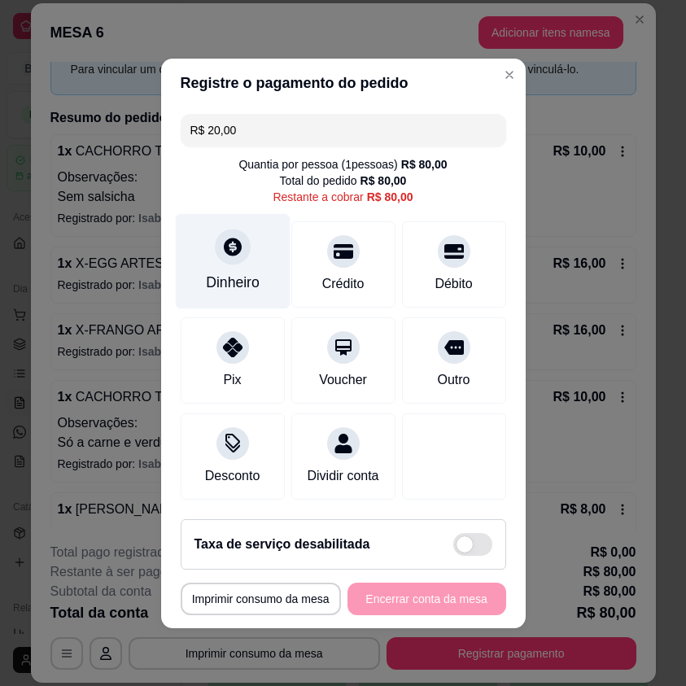
click at [222, 273] on div "Dinheiro" at bounding box center [233, 282] width 54 height 21
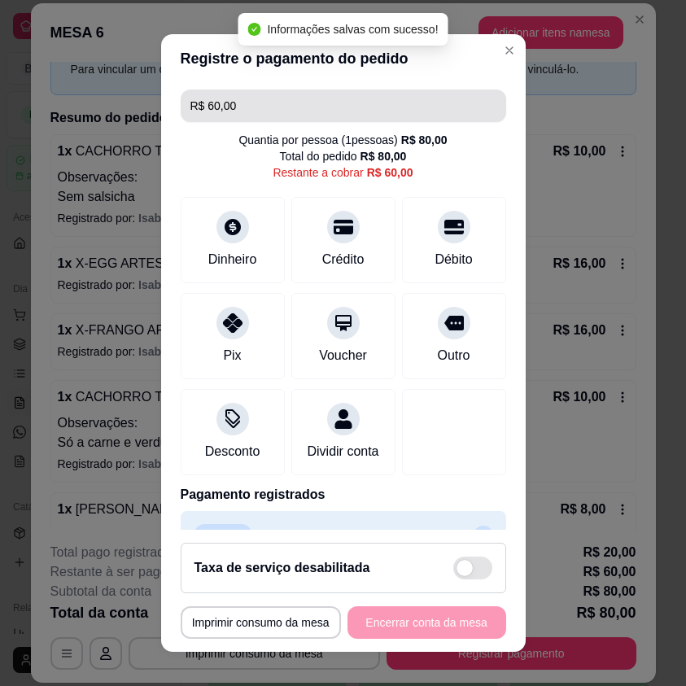
click at [265, 109] on input "R$ 60,00" at bounding box center [344, 106] width 306 height 33
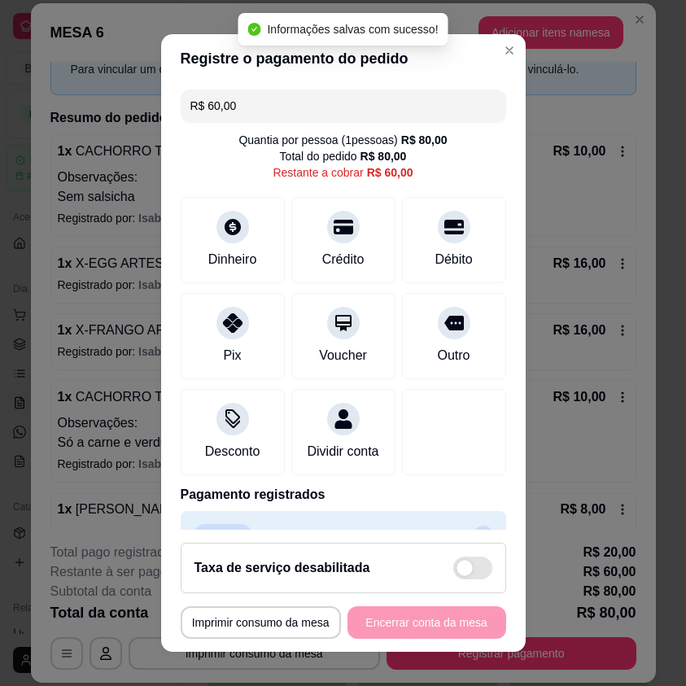
click at [265, 107] on input "R$ 60,00" at bounding box center [344, 106] width 306 height 33
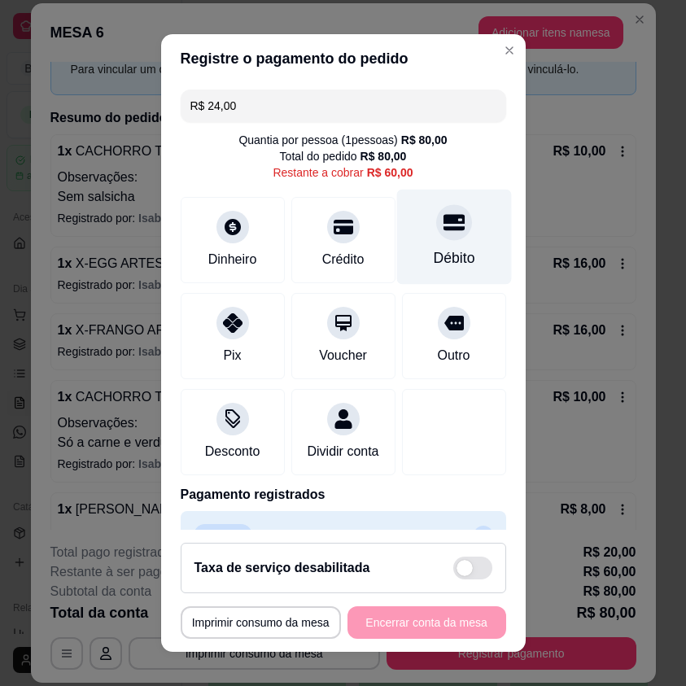
click at [434, 244] on div "Débito" at bounding box center [454, 237] width 115 height 95
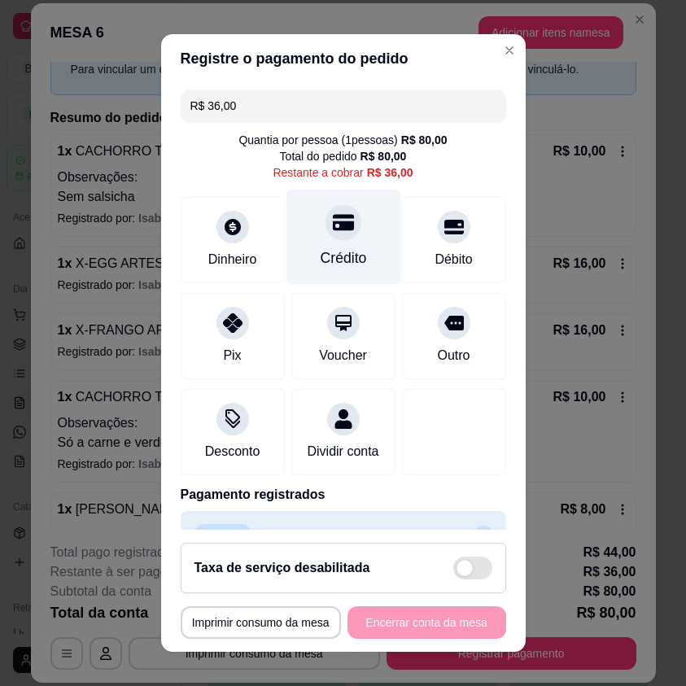
click at [339, 249] on div "Crédito" at bounding box center [343, 258] width 46 height 21
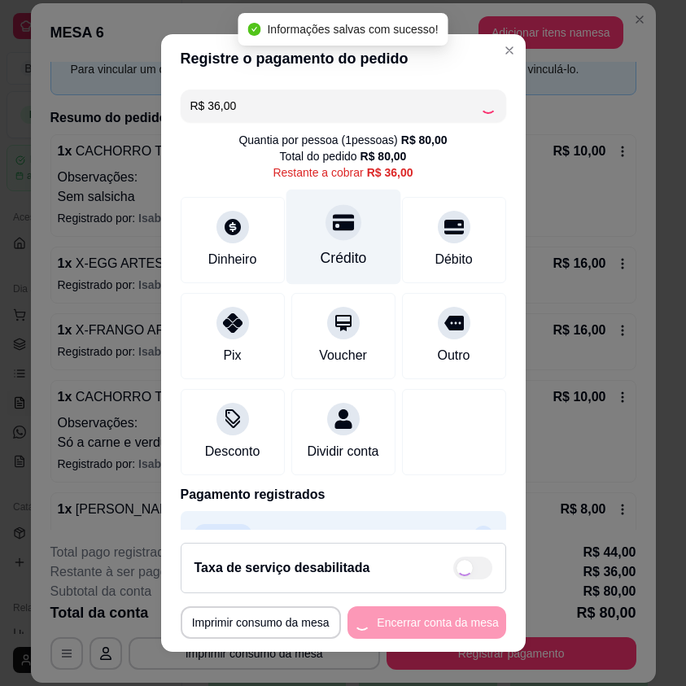
type input "R$ 0,00"
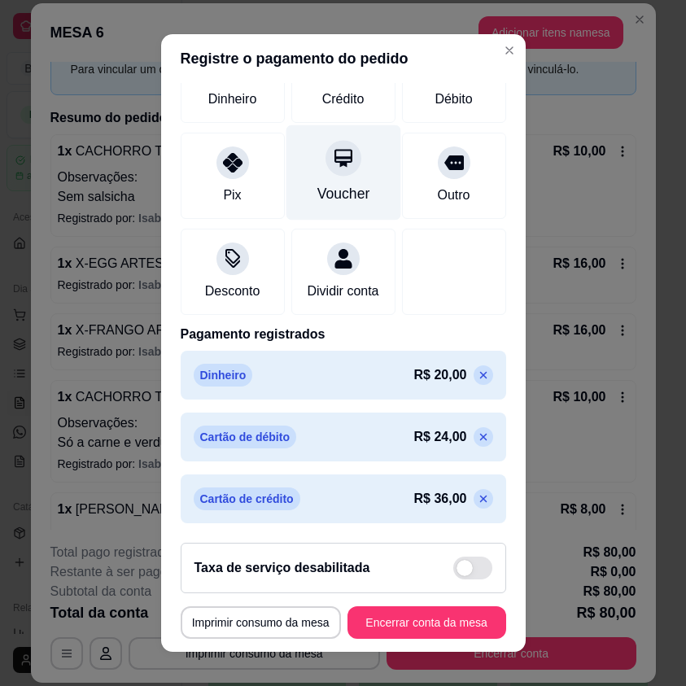
scroll to position [164, 0]
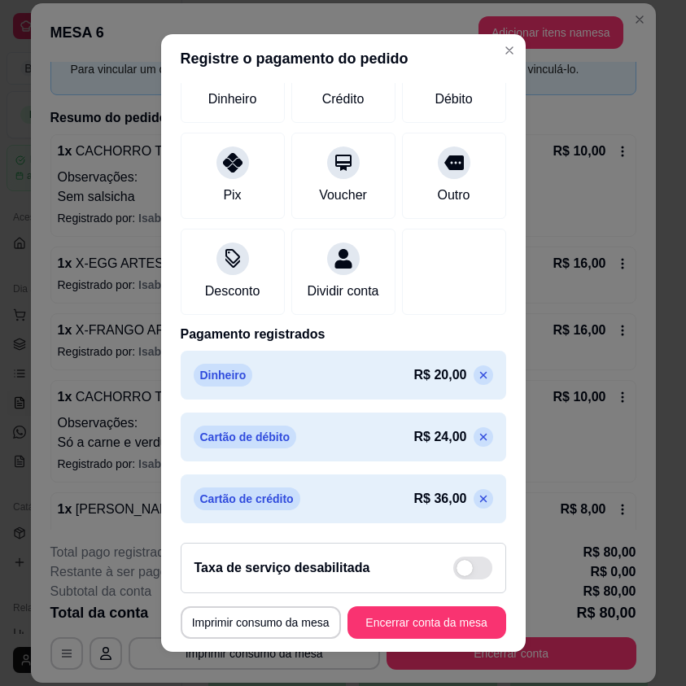
click at [414, 598] on footer "**********" at bounding box center [343, 591] width 365 height 122
click at [406, 614] on button "Encerrar conta da mesa" at bounding box center [427, 623] width 159 height 33
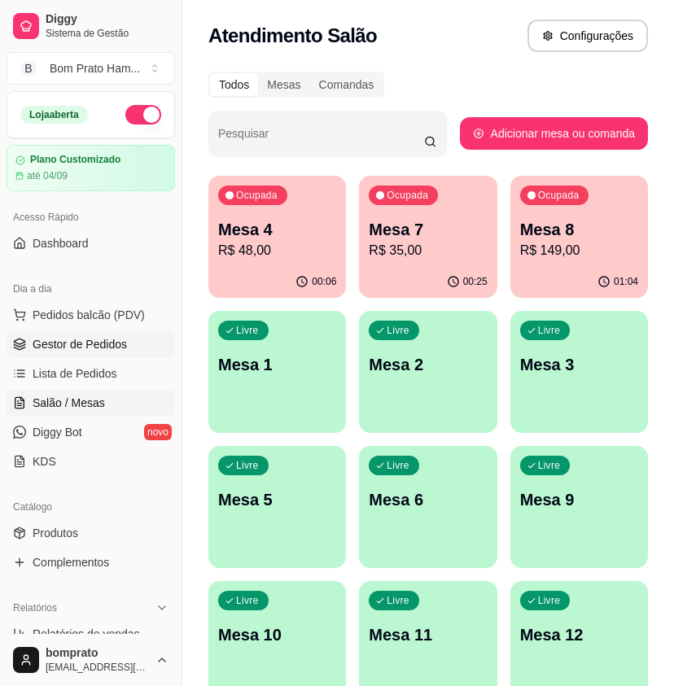
click at [81, 340] on span "Gestor de Pedidos" at bounding box center [80, 344] width 94 height 16
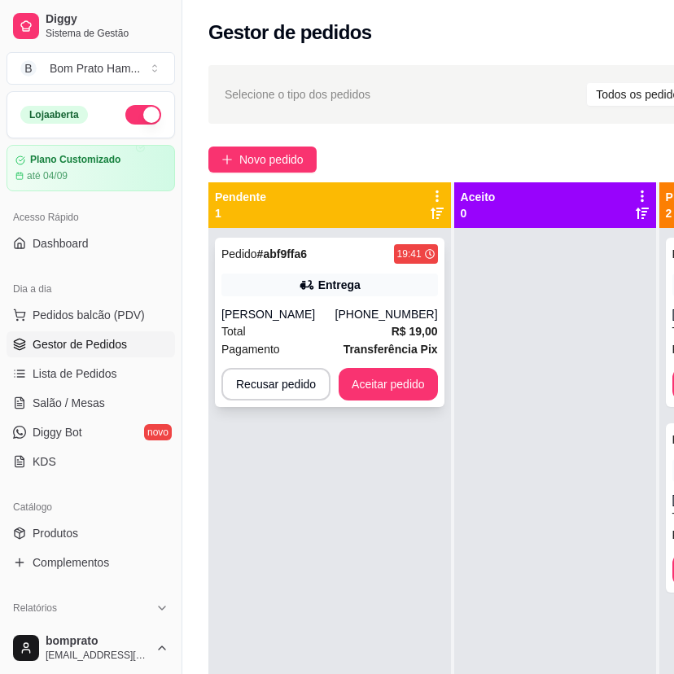
click at [336, 319] on div "[PERSON_NAME]" at bounding box center [278, 314] width 114 height 16
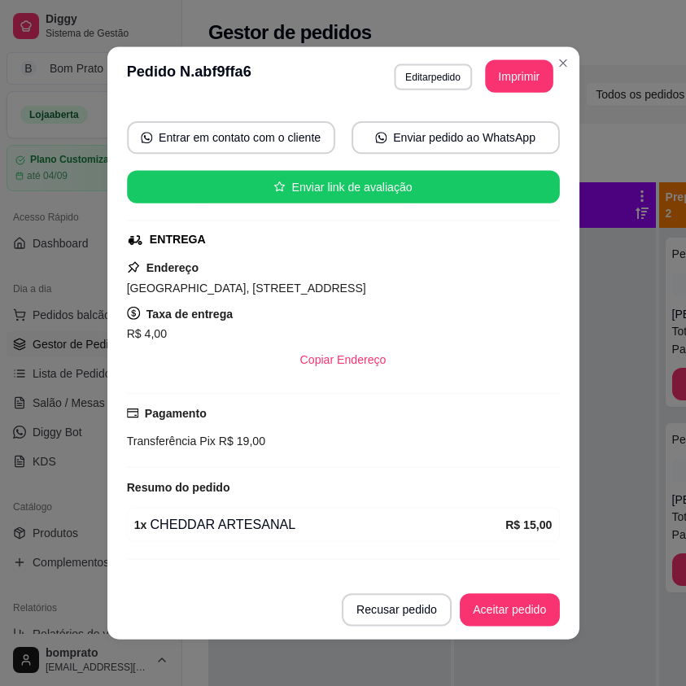
scroll to position [174, 0]
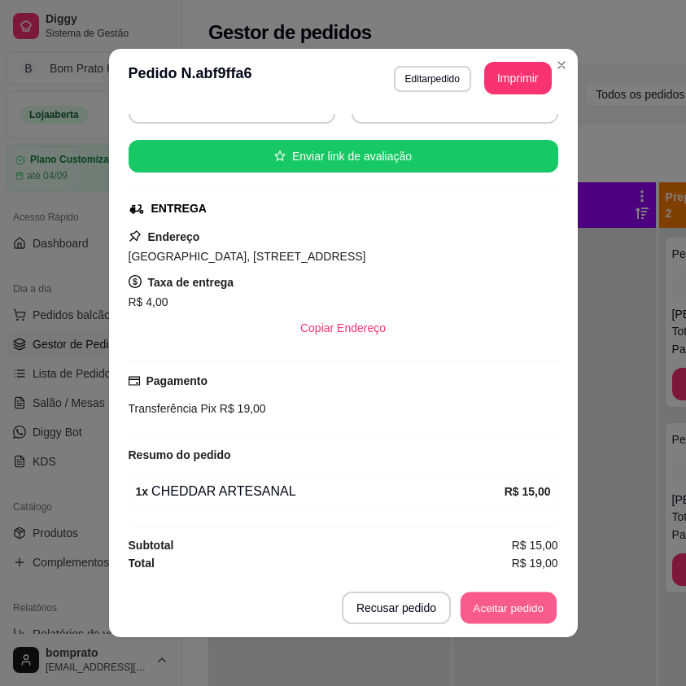
click at [483, 617] on button "Aceitar pedido" at bounding box center [509, 609] width 96 height 32
click at [488, 615] on button "Aceitar pedido" at bounding box center [509, 609] width 96 height 32
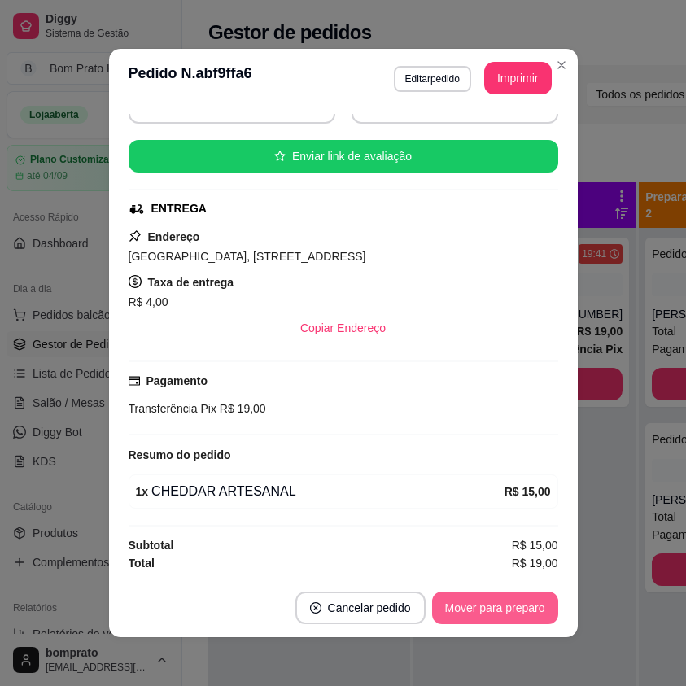
click at [488, 615] on button "Mover para preparo" at bounding box center [495, 608] width 126 height 33
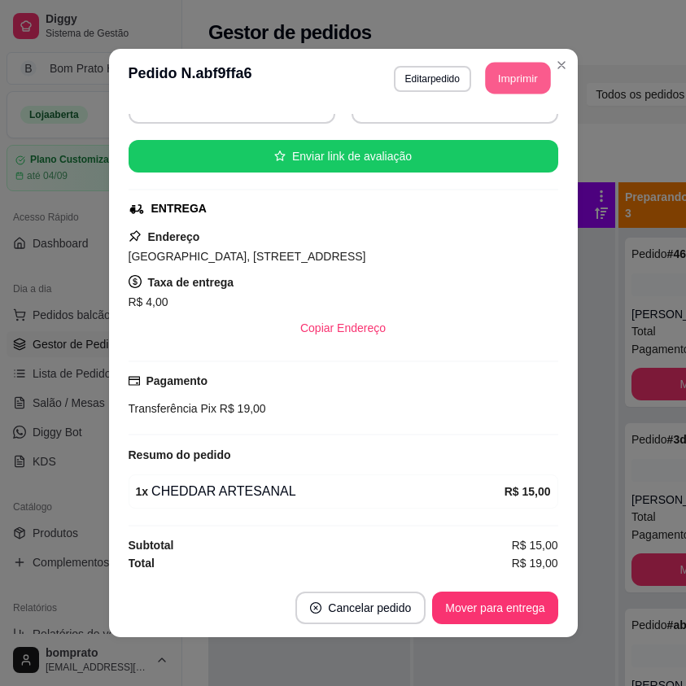
click at [527, 88] on button "Imprimir" at bounding box center [517, 79] width 65 height 32
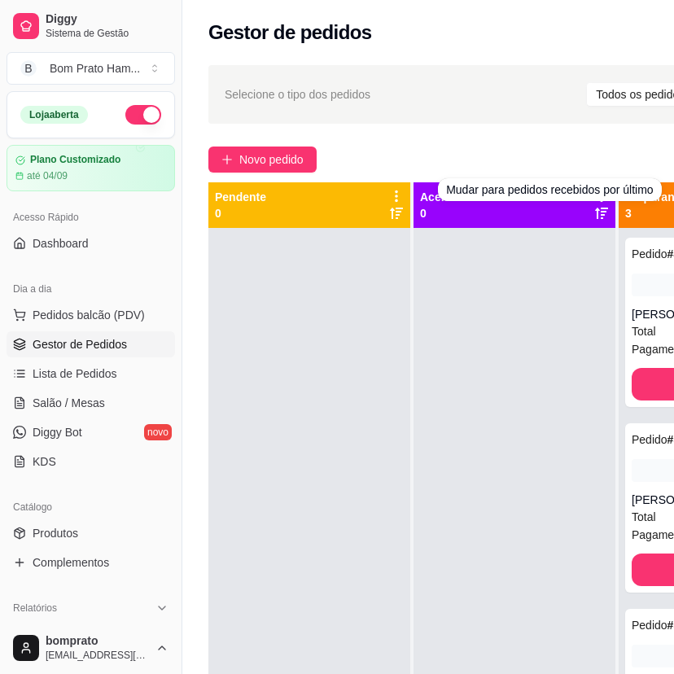
click at [581, 125] on div "Selecione o tipo dos pedidos Todos os pedidos Pedidos agendados Novo pedido Pen…" at bounding box center [519, 465] width 674 height 821
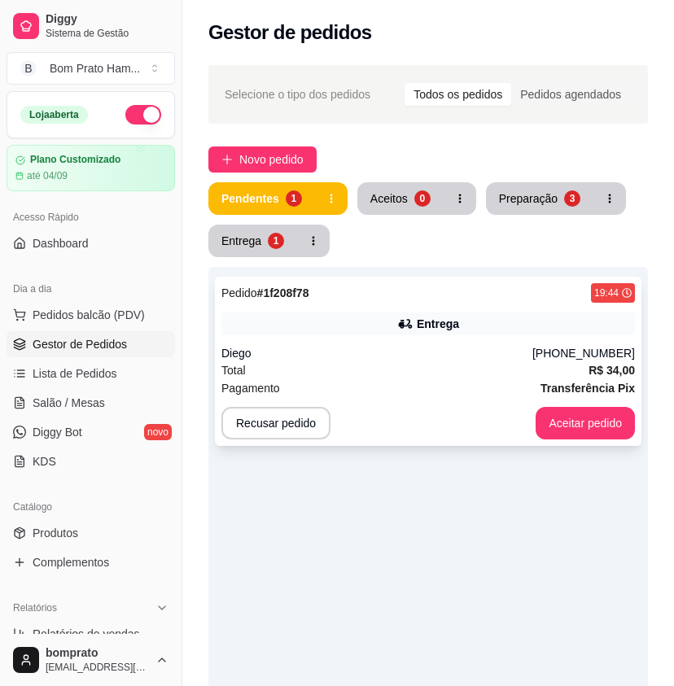
click at [388, 349] on div "Diego" at bounding box center [376, 353] width 311 height 16
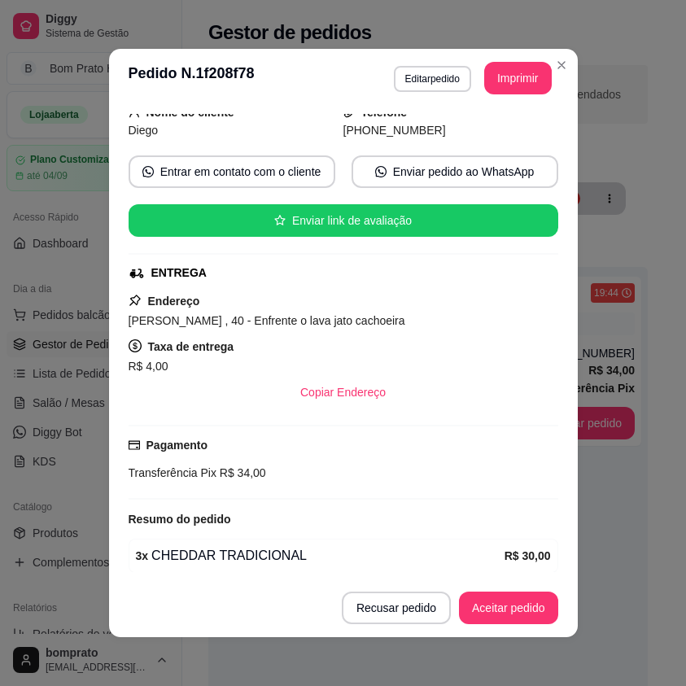
scroll to position [174, 0]
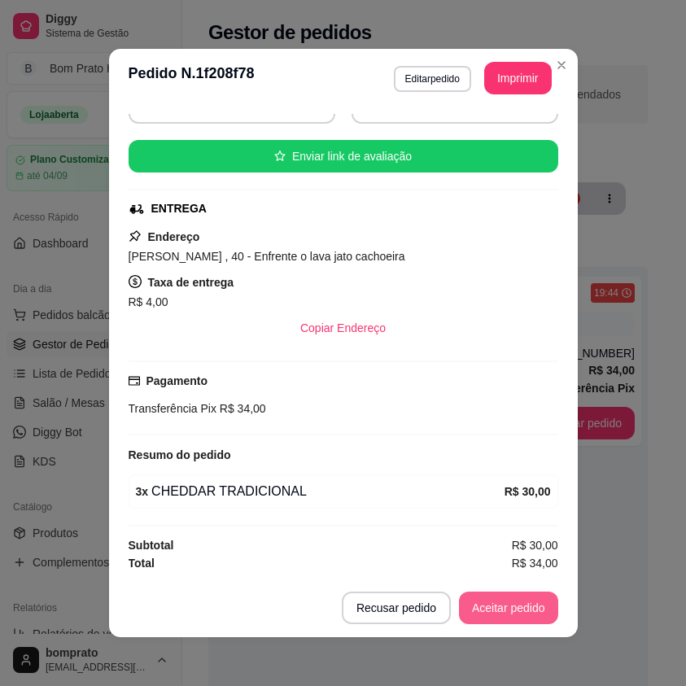
click at [524, 614] on button "Aceitar pedido" at bounding box center [508, 608] width 99 height 33
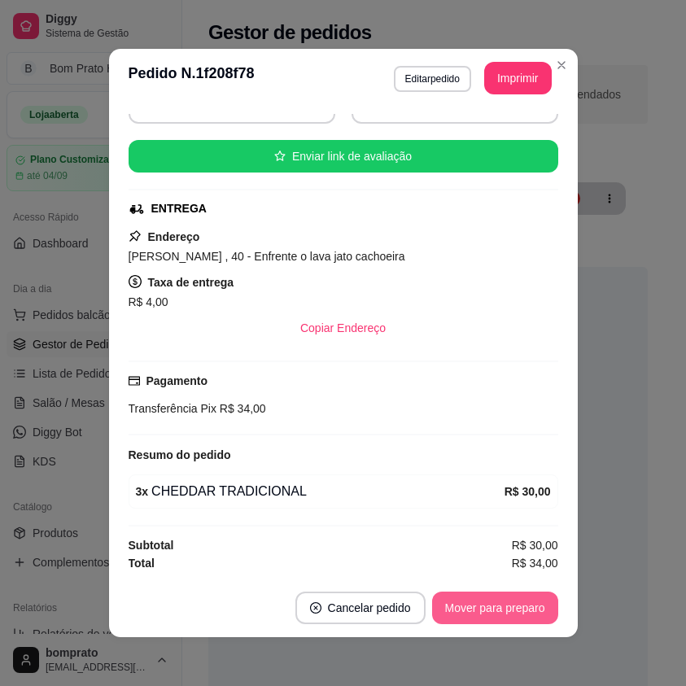
click at [524, 614] on button "Mover para preparo" at bounding box center [495, 608] width 126 height 33
click at [502, 52] on header "**********" at bounding box center [343, 78] width 469 height 59
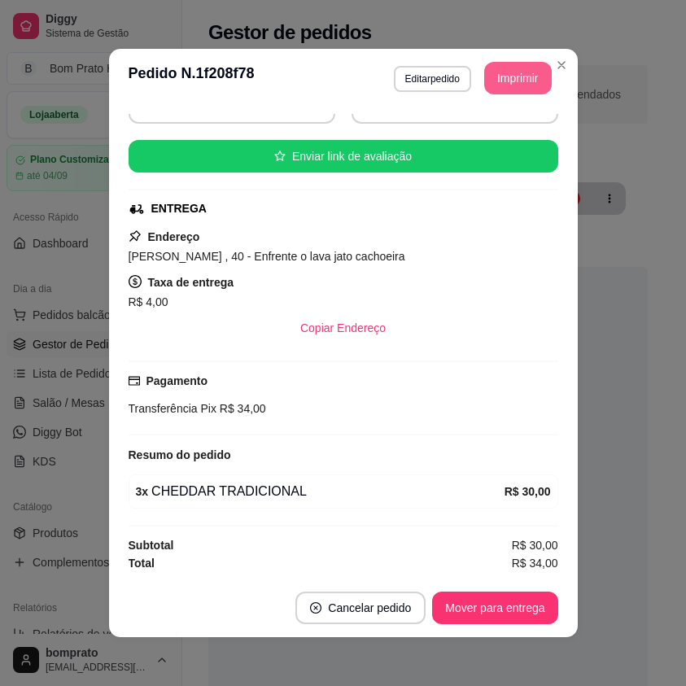
click at [502, 64] on button "Imprimir" at bounding box center [519, 78] width 68 height 33
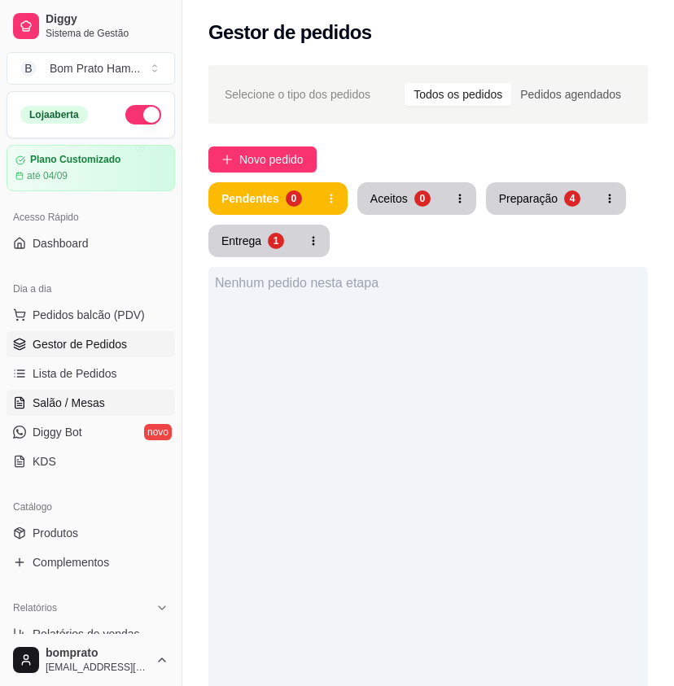
click at [75, 396] on span "Salão / Mesas" at bounding box center [69, 403] width 72 height 16
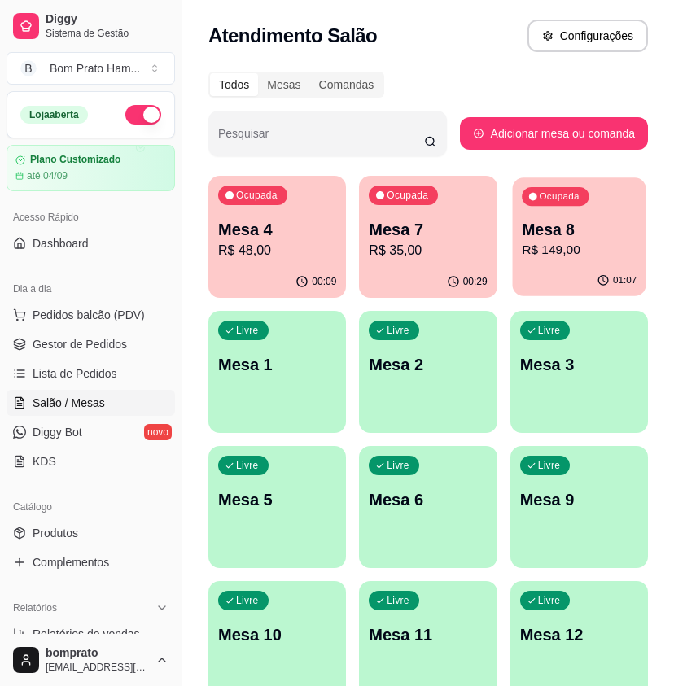
click at [530, 244] on p "R$ 149,00" at bounding box center [579, 250] width 115 height 19
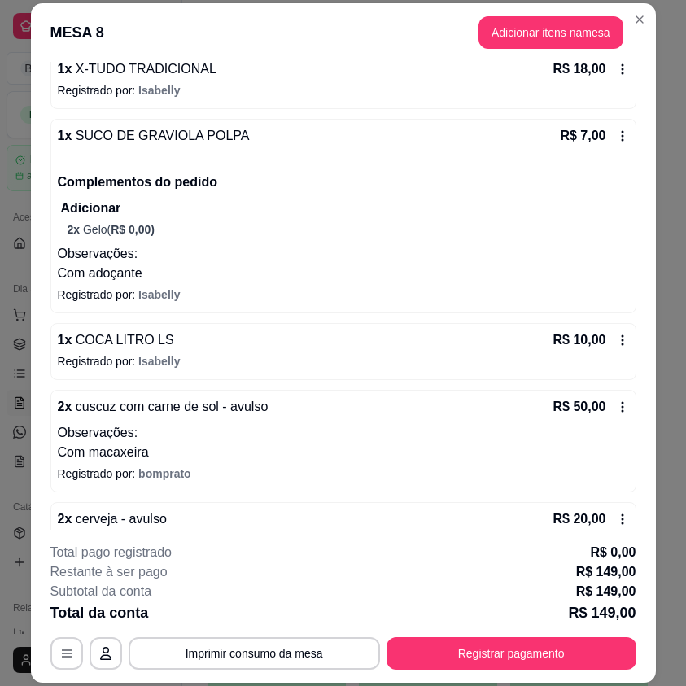
scroll to position [266, 0]
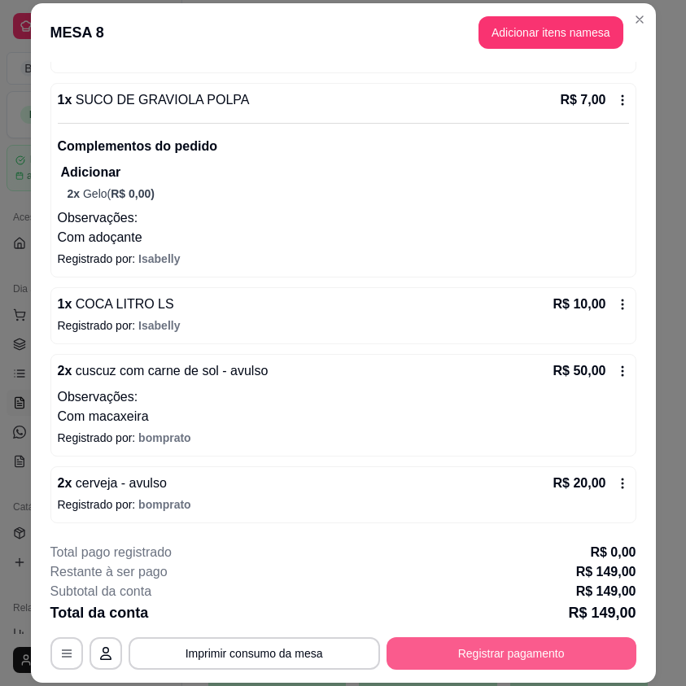
click at [511, 645] on button "Registrar pagamento" at bounding box center [512, 654] width 250 height 33
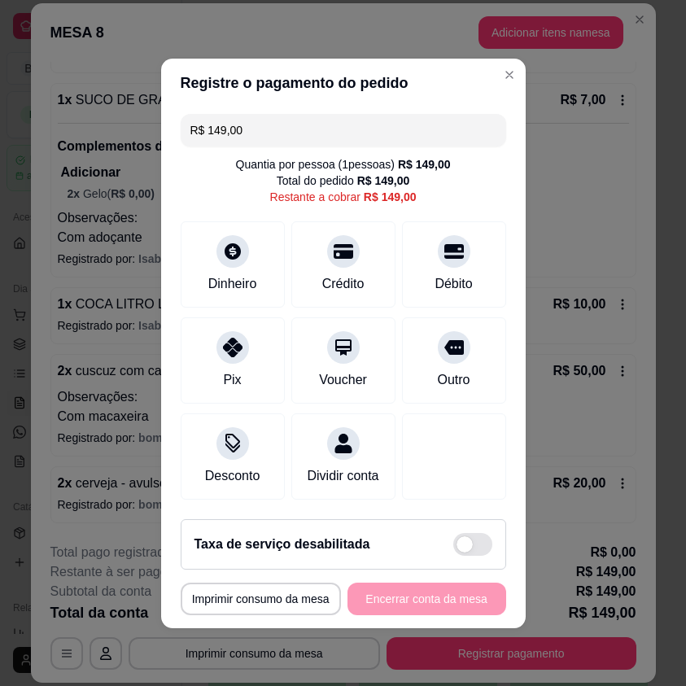
drag, startPoint x: 249, startPoint y: 120, endPoint x: 122, endPoint y: 120, distance: 127.0
click at [122, 120] on div "**********" at bounding box center [343, 343] width 686 height 686
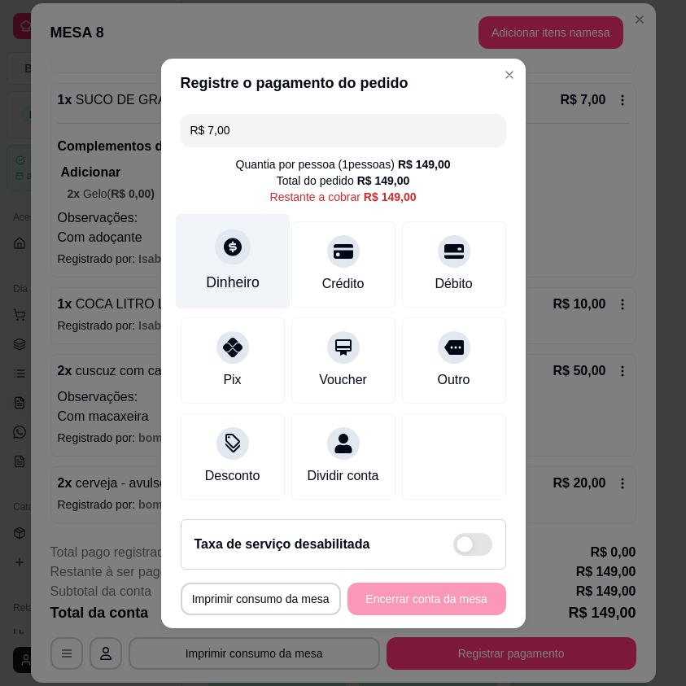
type input "R$ 7,00"
click at [228, 255] on div at bounding box center [233, 247] width 36 height 36
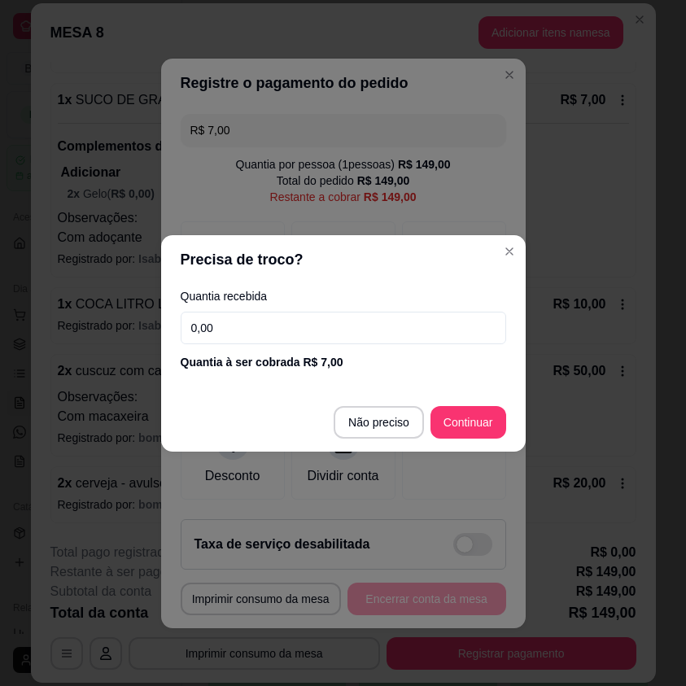
click at [267, 329] on input "0,00" at bounding box center [344, 328] width 326 height 33
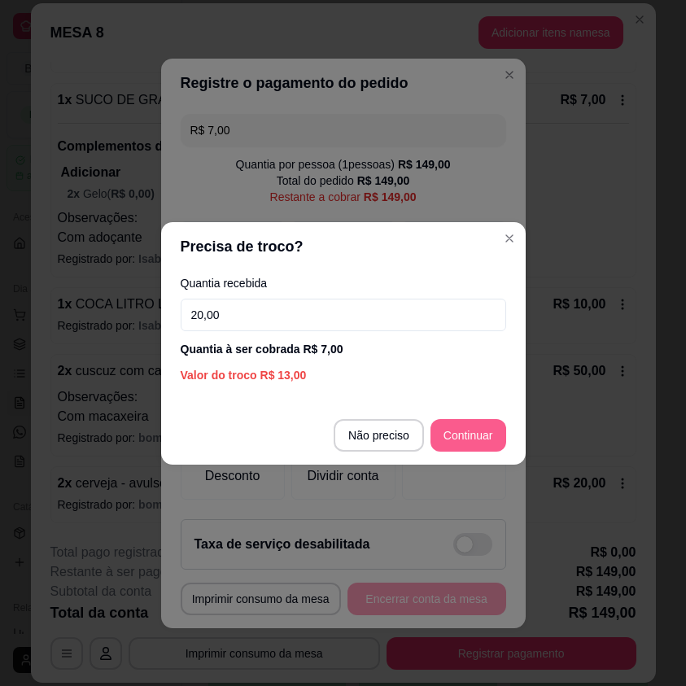
type input "20,00"
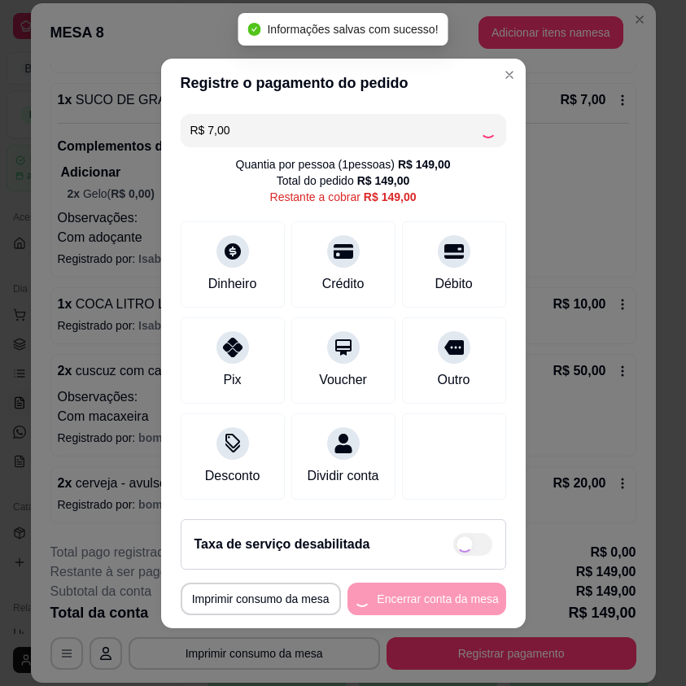
type input "R$ 142,00"
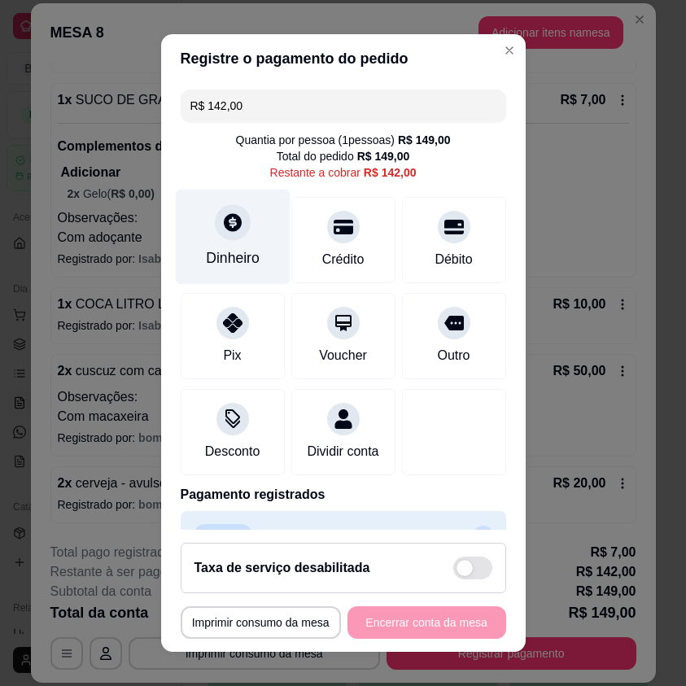
click at [223, 230] on icon at bounding box center [231, 222] width 21 height 21
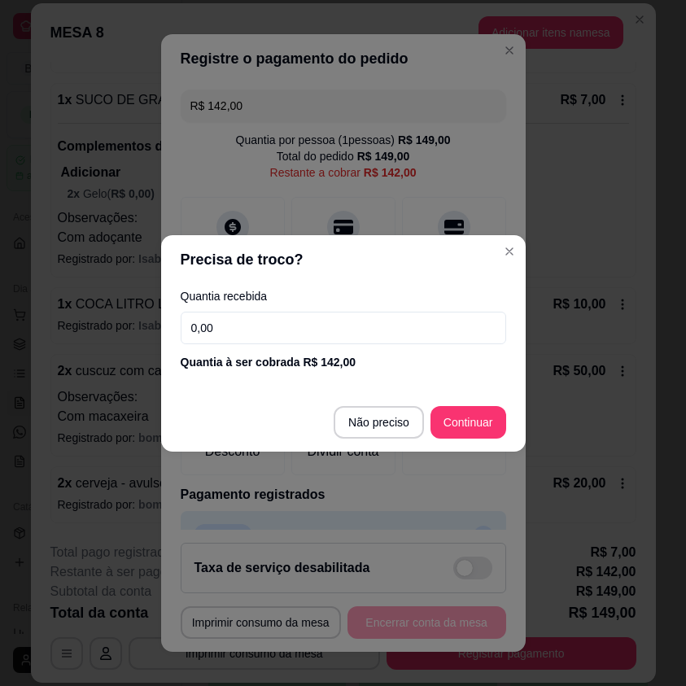
click at [353, 335] on input "0,00" at bounding box center [344, 328] width 326 height 33
type input "0,00"
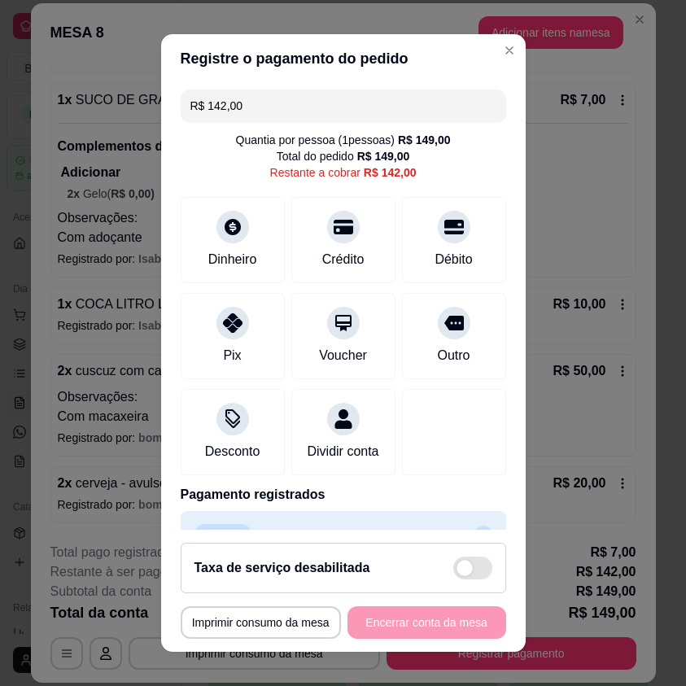
drag, startPoint x: 246, startPoint y: 107, endPoint x: 178, endPoint y: 81, distance: 73.5
click at [191, 110] on input "R$ 142,00" at bounding box center [344, 106] width 306 height 33
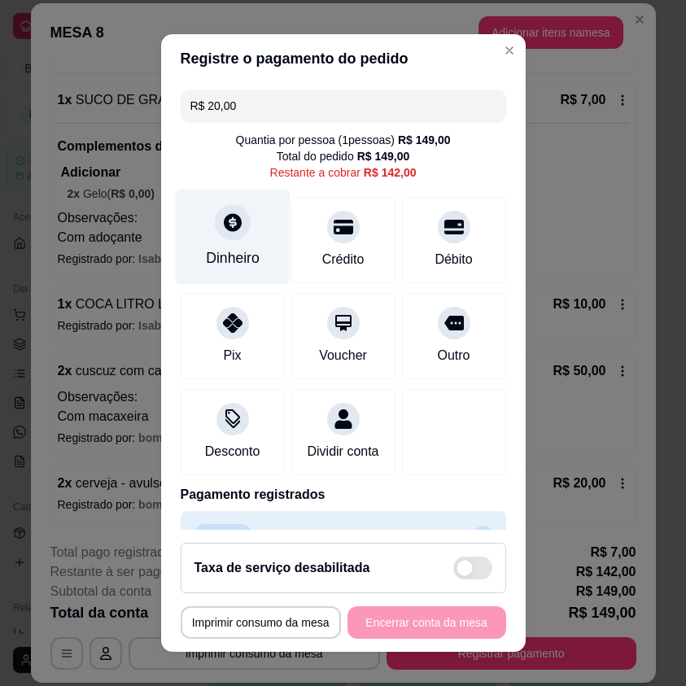
type input "R$ 20,00"
click at [248, 277] on div "Dinheiro" at bounding box center [232, 237] width 115 height 95
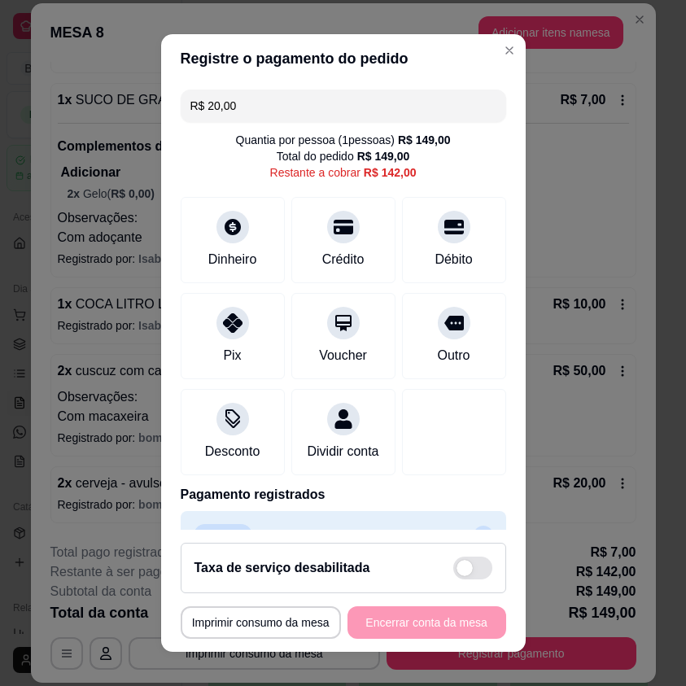
click at [327, 322] on input "0,00" at bounding box center [343, 327] width 326 height 33
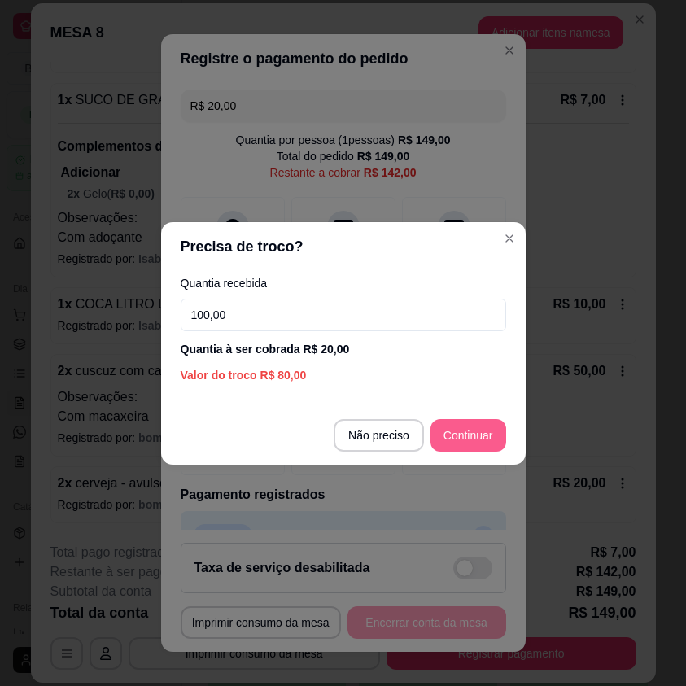
type input "100,00"
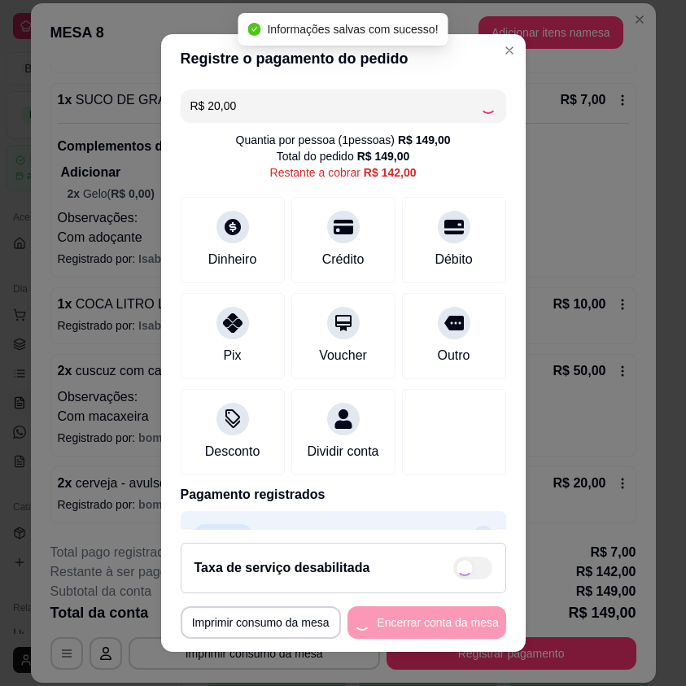
type input "R$ 122,00"
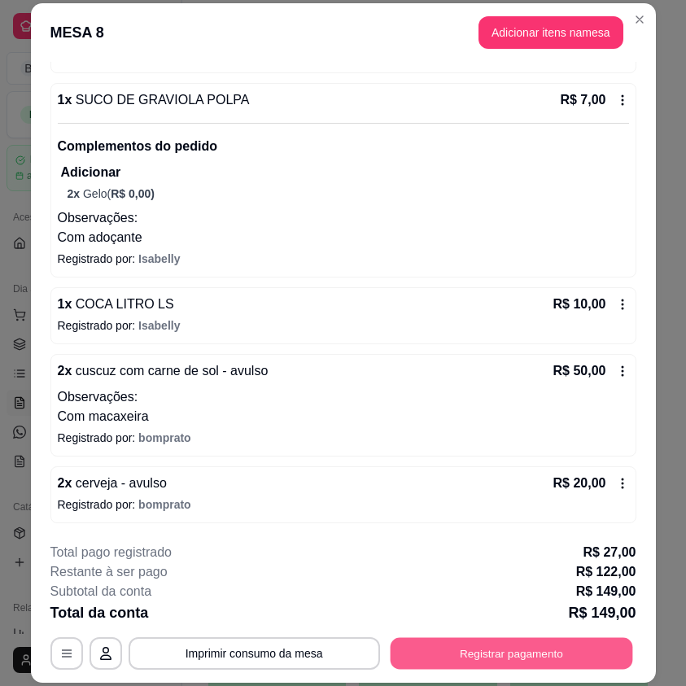
click at [524, 648] on button "Registrar pagamento" at bounding box center [511, 654] width 243 height 32
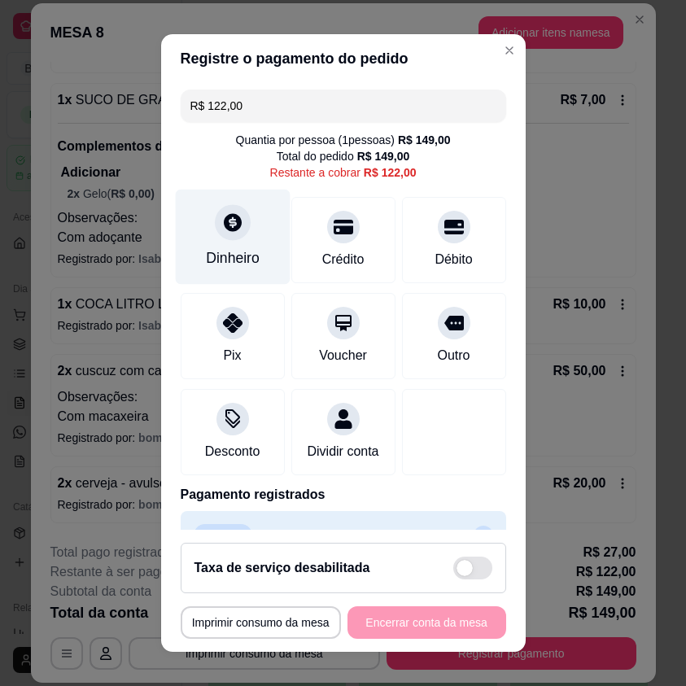
click at [248, 254] on div "Dinheiro" at bounding box center [233, 258] width 54 height 21
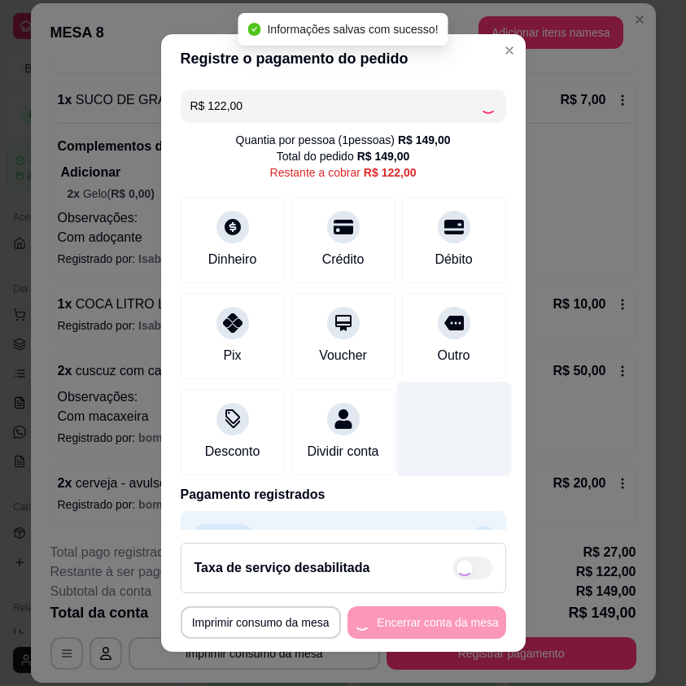
type input "R$ 0,00"
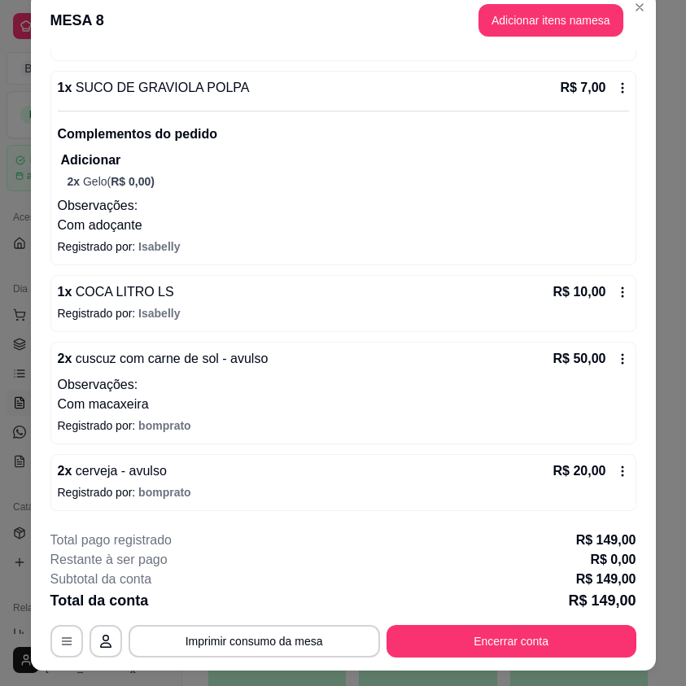
scroll to position [49, 0]
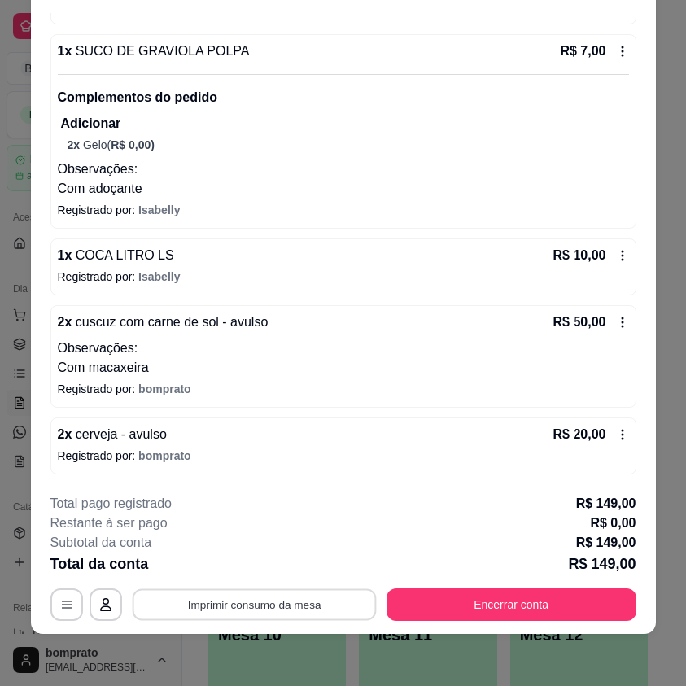
click at [359, 607] on button "Imprimir consumo da mesa" at bounding box center [254, 605] width 244 height 32
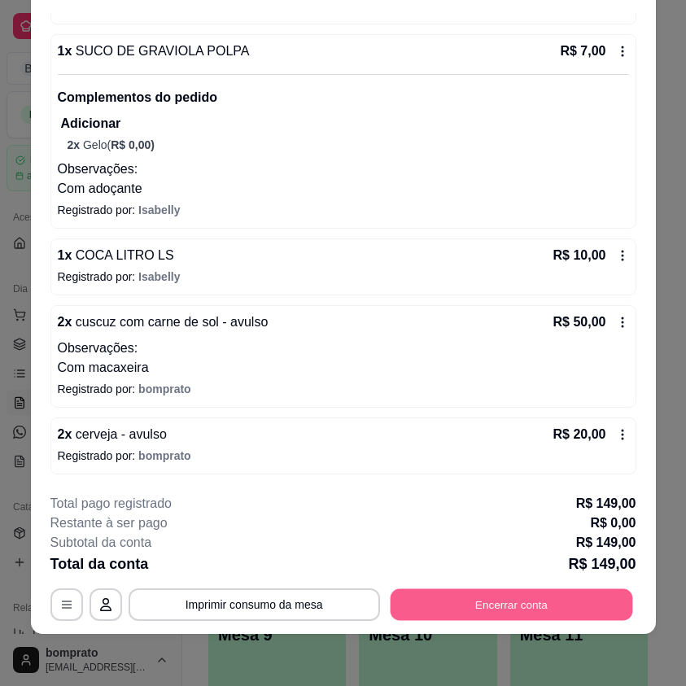
click at [507, 605] on button "Encerrar conta" at bounding box center [511, 605] width 243 height 32
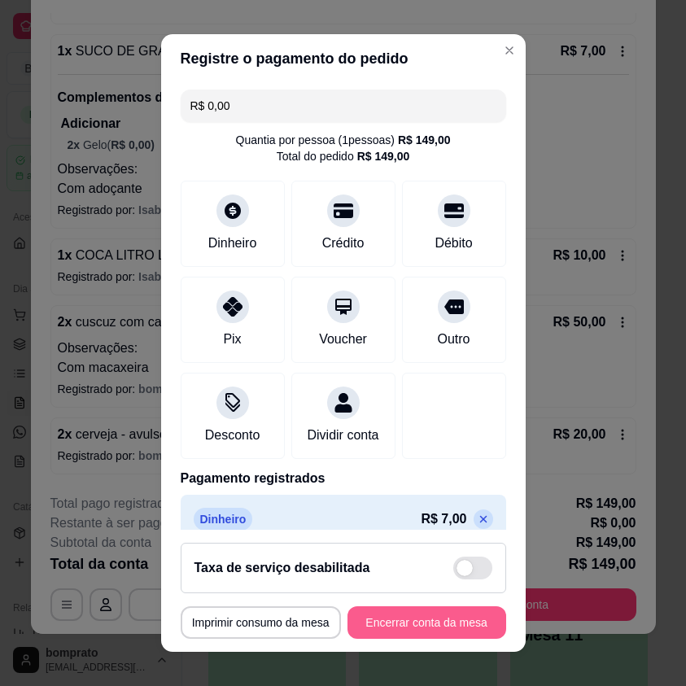
click at [441, 618] on button "Encerrar conta da mesa" at bounding box center [427, 623] width 159 height 33
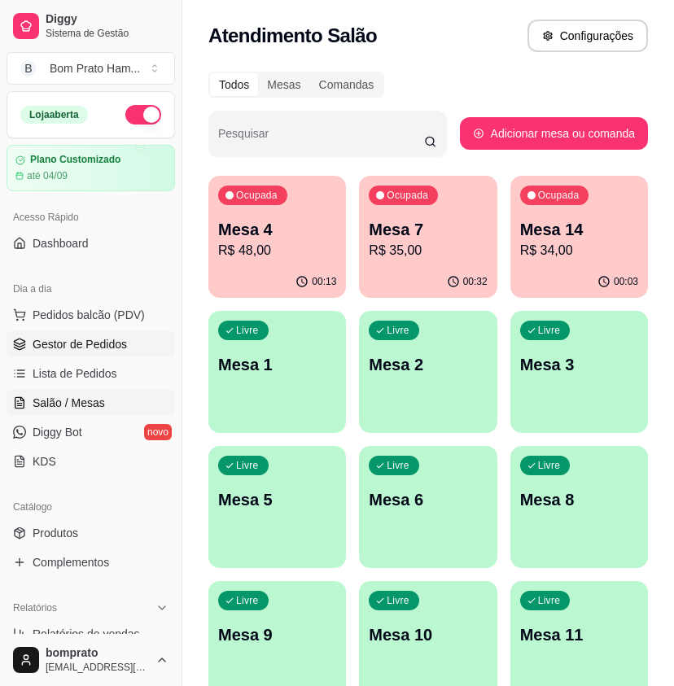
click at [139, 333] on link "Gestor de Pedidos" at bounding box center [91, 344] width 169 height 26
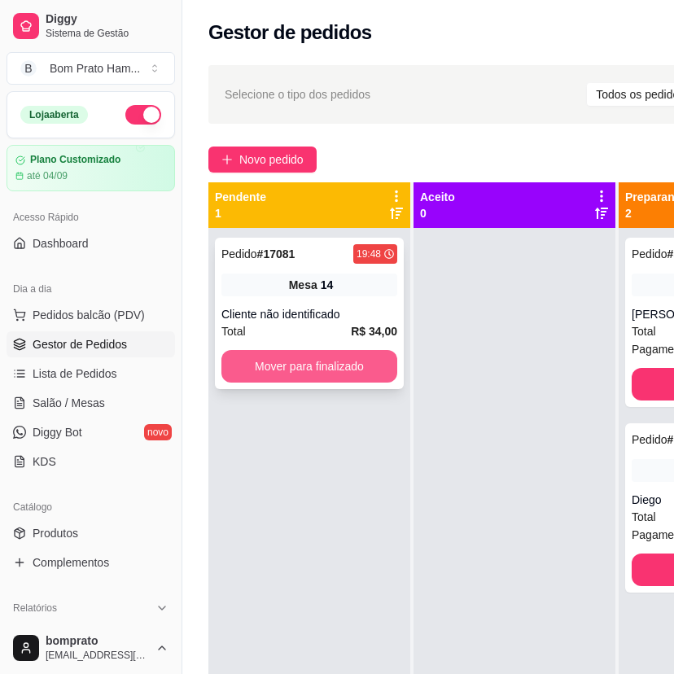
click at [286, 317] on div "Cliente não identificado" at bounding box center [309, 314] width 176 height 16
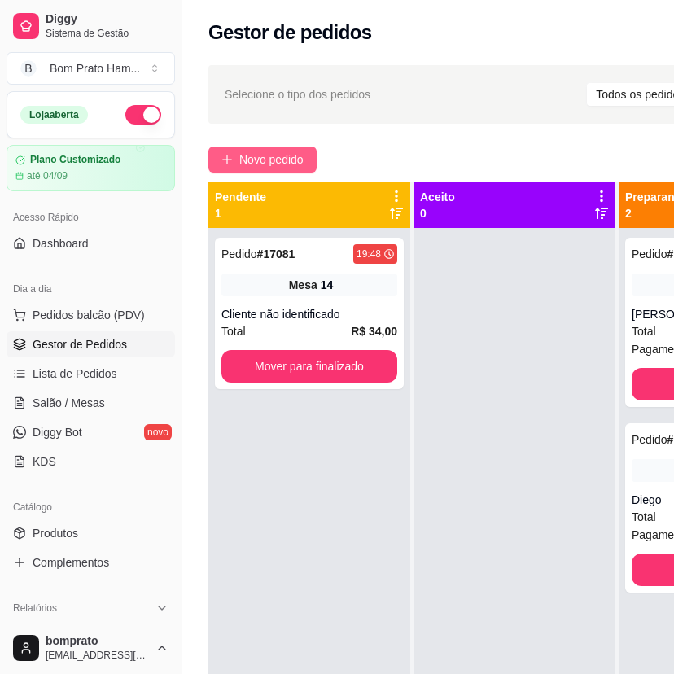
click at [299, 161] on span "Novo pedido" at bounding box center [271, 160] width 64 height 18
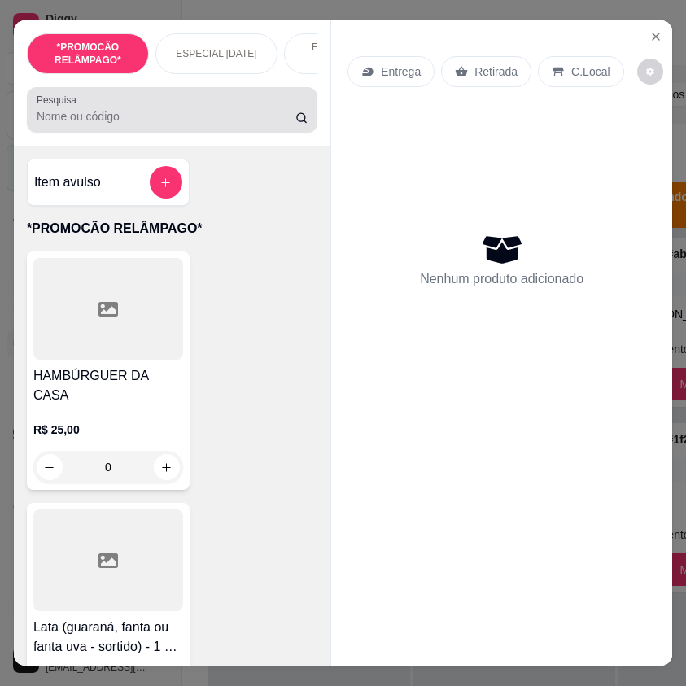
click at [153, 125] on input "Pesquisa" at bounding box center [166, 116] width 259 height 16
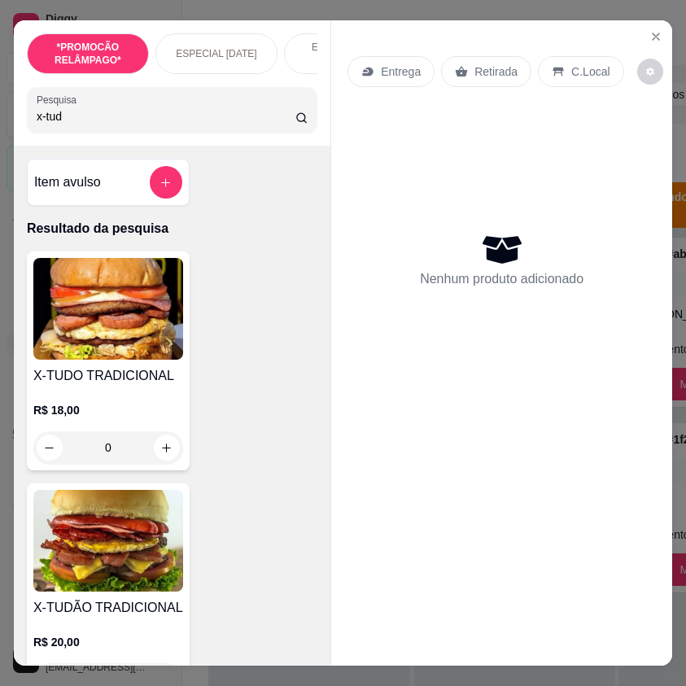
type input "x-tud"
click at [140, 384] on h4 "X-TUDO TRADICIONAL" at bounding box center [108, 376] width 150 height 20
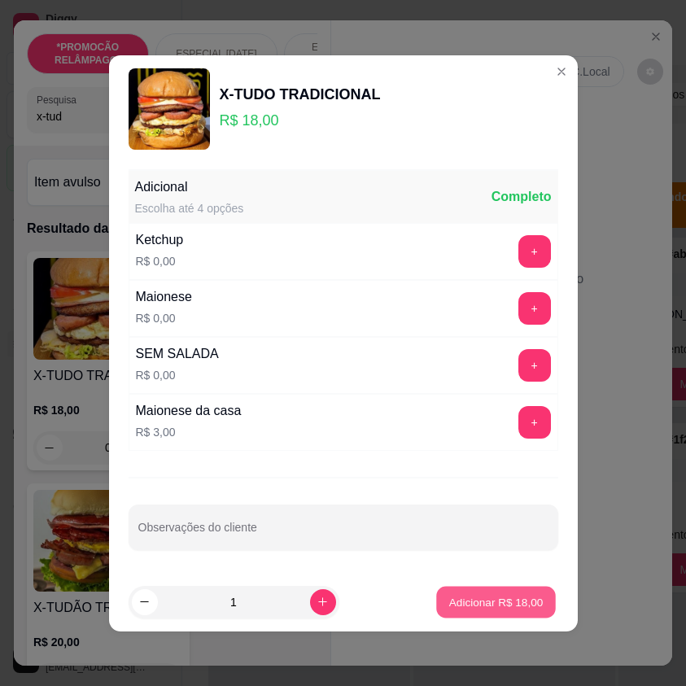
click at [480, 605] on p "Adicionar R$ 18,00" at bounding box center [497, 601] width 94 height 15
type input "1"
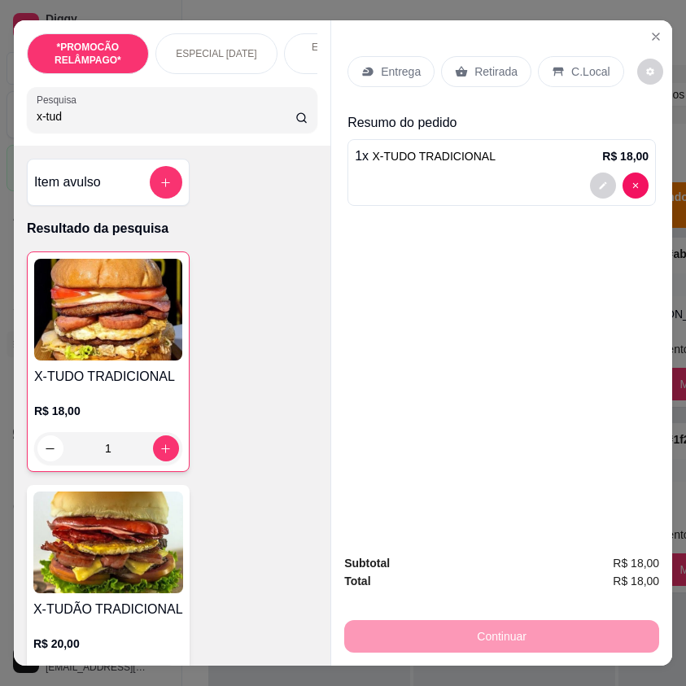
click at [68, 124] on input "x-tud" at bounding box center [166, 116] width 259 height 16
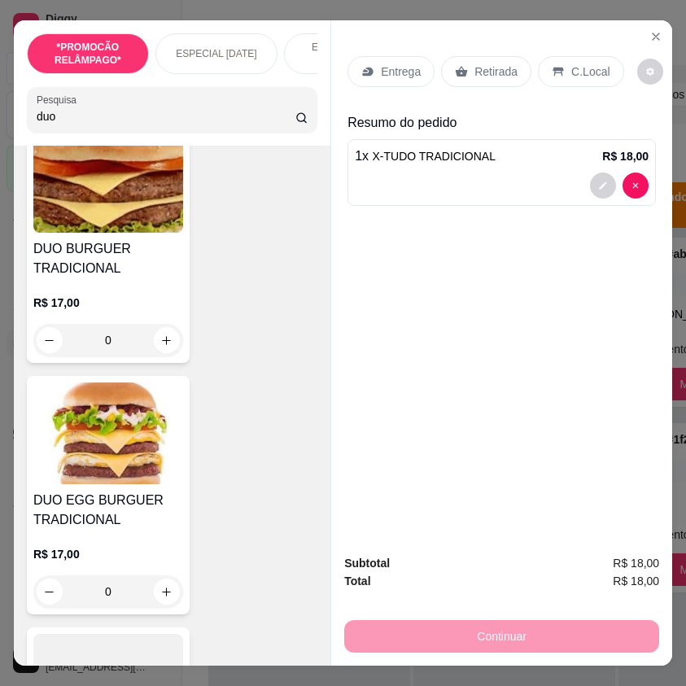
scroll to position [407, 0]
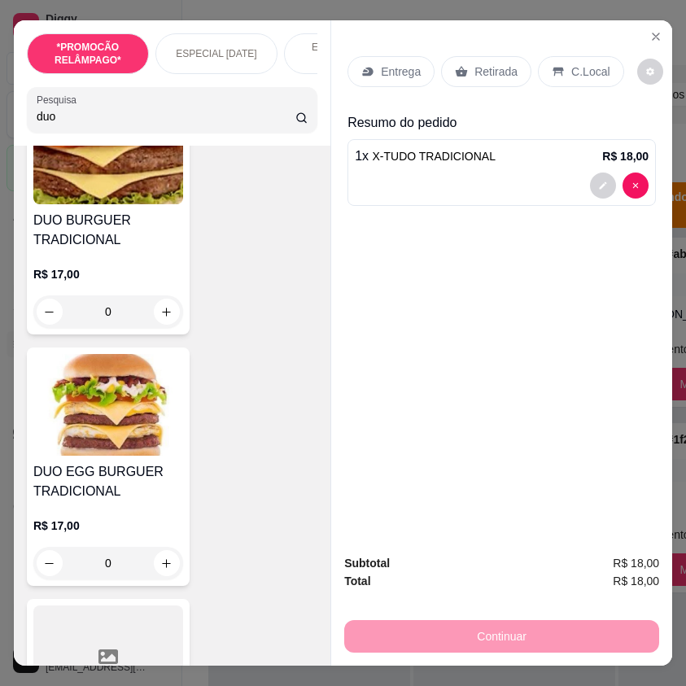
type input "duo"
click at [146, 447] on img at bounding box center [108, 405] width 150 height 102
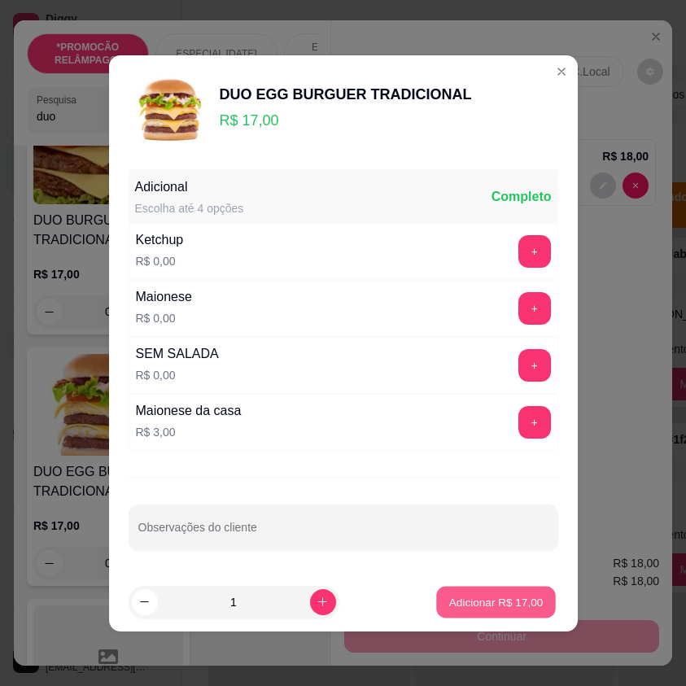
click at [492, 598] on p "Adicionar R$ 17,00" at bounding box center [497, 601] width 94 height 15
type input "1"
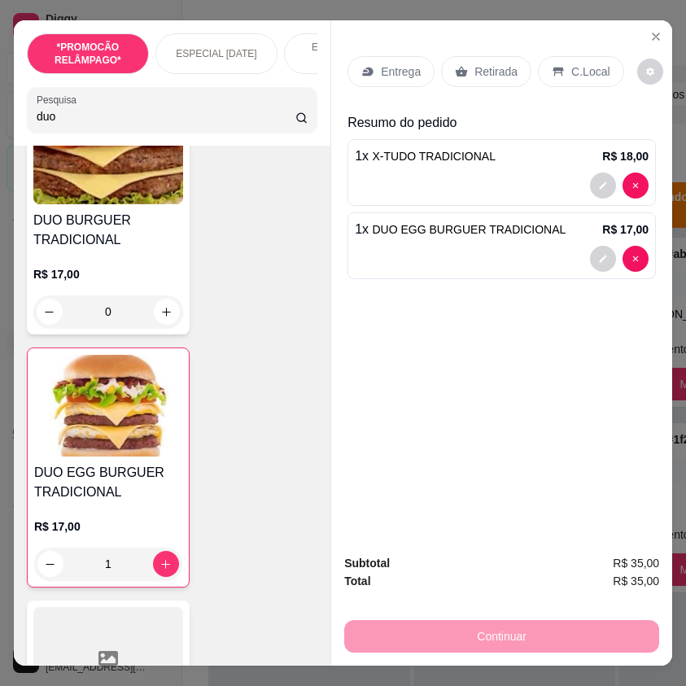
scroll to position [0, 0]
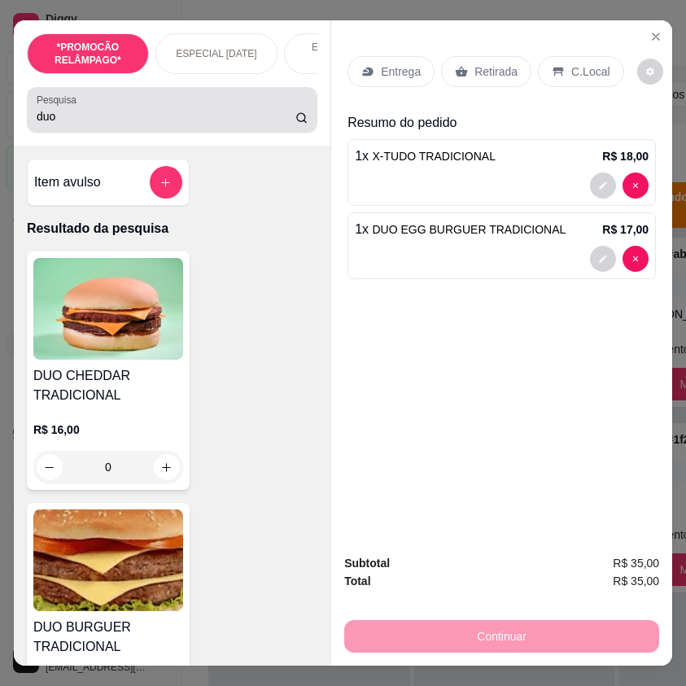
click at [77, 125] on input "duo" at bounding box center [166, 116] width 259 height 16
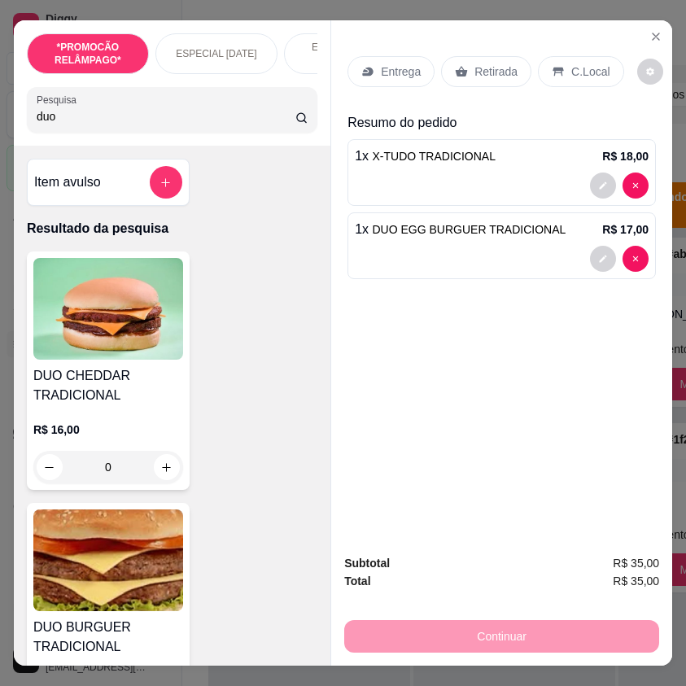
click at [77, 125] on input "duo" at bounding box center [166, 116] width 259 height 16
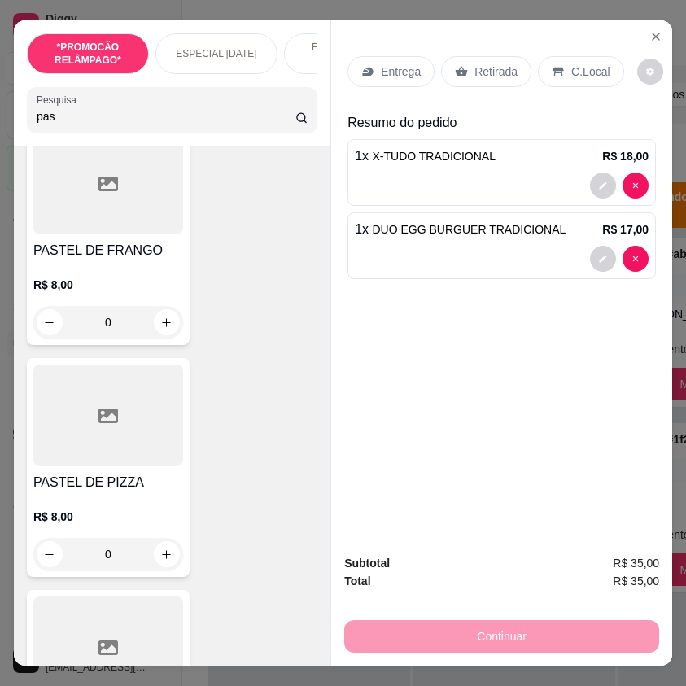
scroll to position [651, 0]
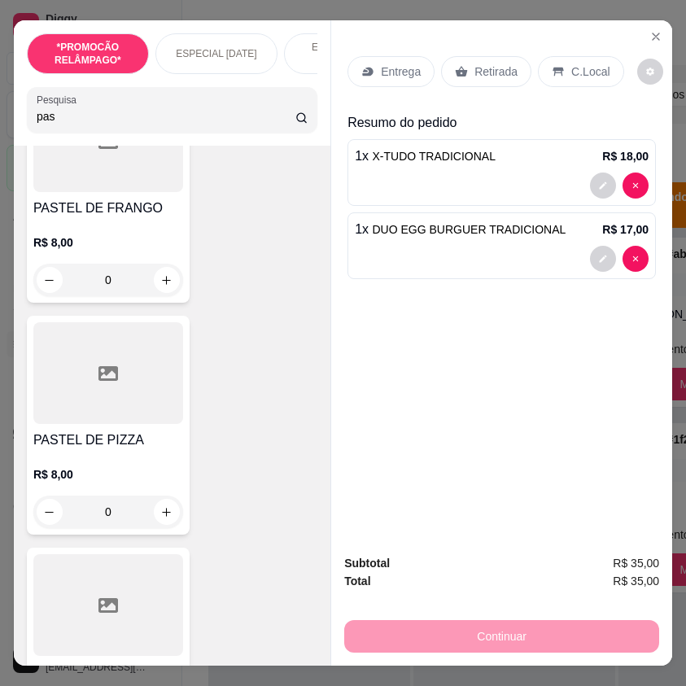
type input "pas"
click at [164, 512] on div "0" at bounding box center [108, 512] width 150 height 33
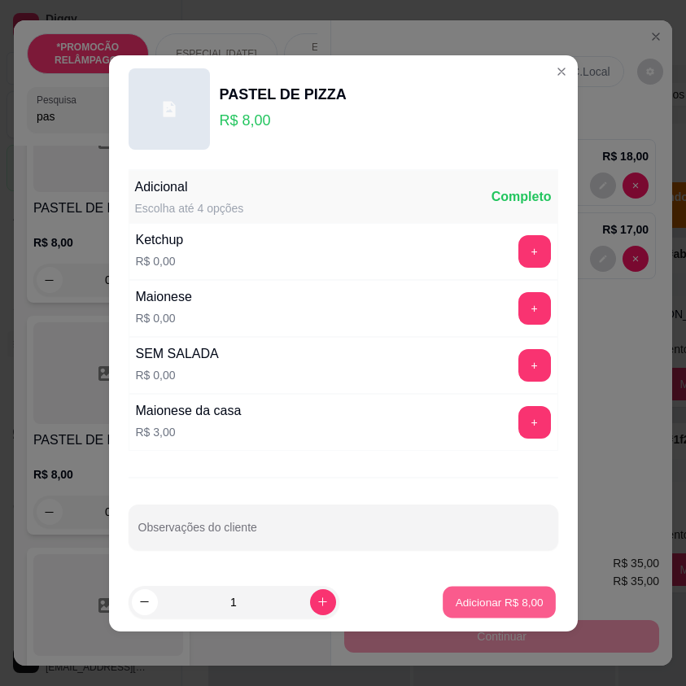
click at [520, 605] on p "Adicionar R$ 8,00" at bounding box center [500, 601] width 88 height 15
type input "1"
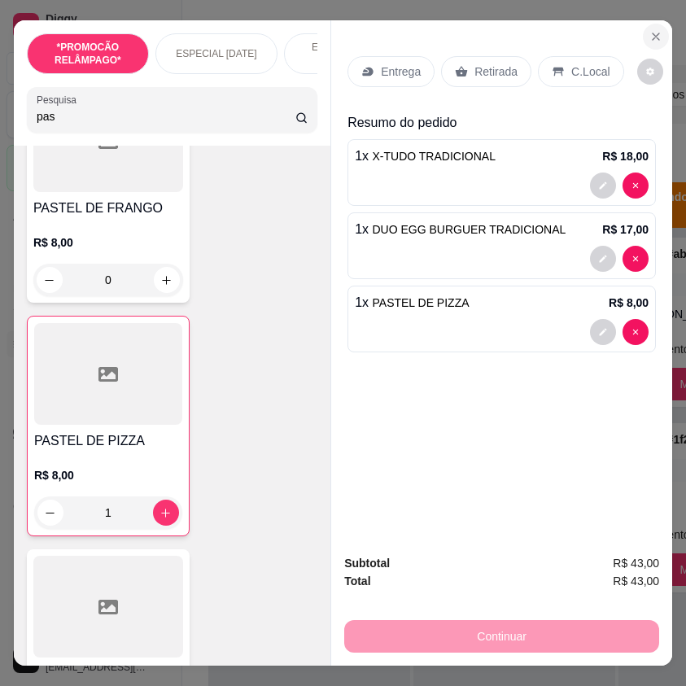
click at [659, 29] on button "Close" at bounding box center [656, 37] width 26 height 26
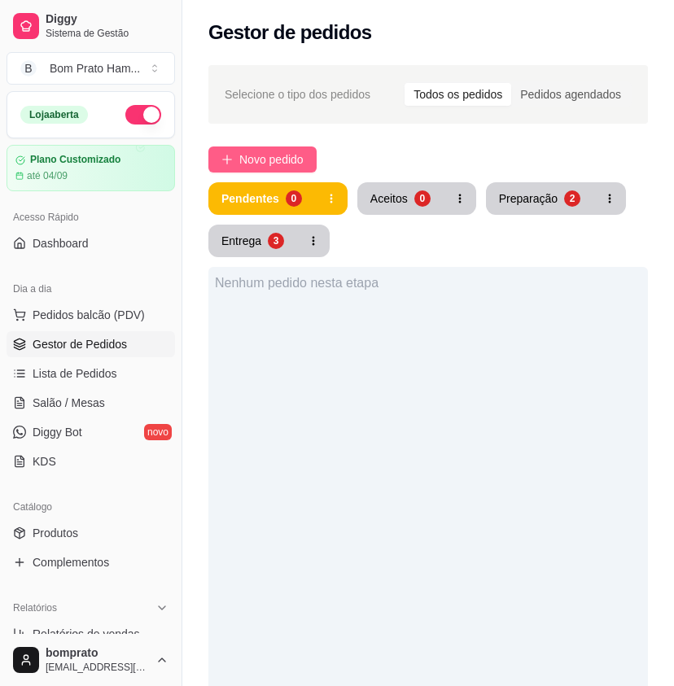
click at [259, 148] on button "Novo pedido" at bounding box center [262, 160] width 108 height 26
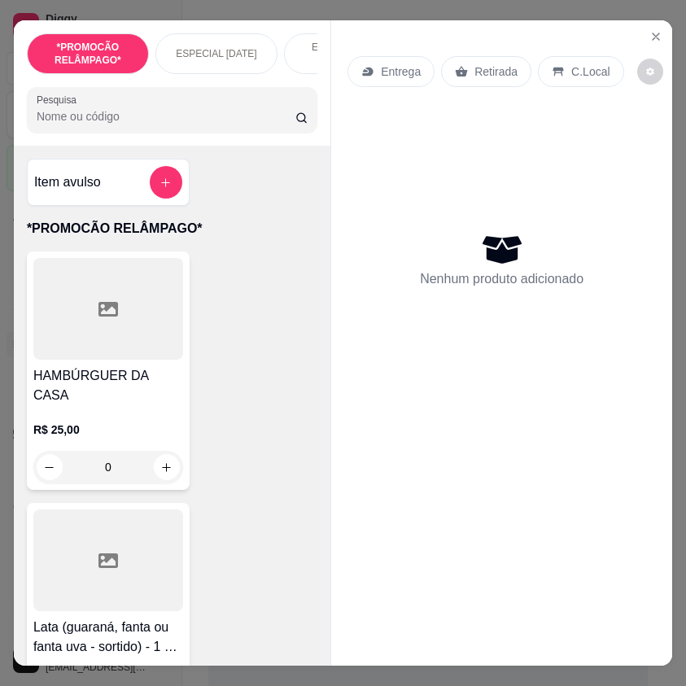
drag, startPoint x: 630, startPoint y: 27, endPoint x: 669, endPoint y: 29, distance: 38.4
click at [631, 27] on div "Entrega Retirada C.Local Nenhum produto adicionado" at bounding box center [501, 329] width 341 height 619
click at [670, 29] on div "*PROMOCÃO RELÂMPAGO* ESPECIAL DIA DOS NAMORADOS ESPECIAL 152 ANOS SERTÂNIA HAMB…" at bounding box center [343, 343] width 686 height 686
click at [657, 28] on button "Close" at bounding box center [656, 37] width 26 height 26
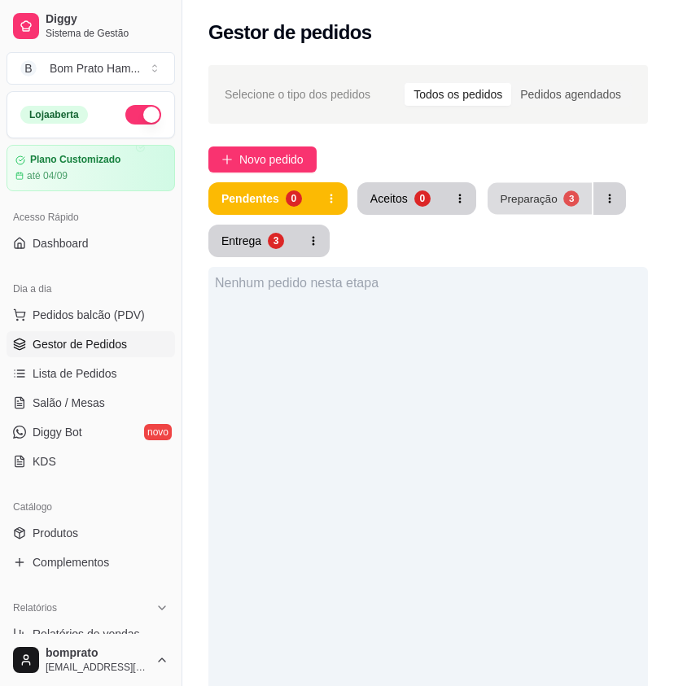
click at [546, 213] on button "Preparação 3" at bounding box center [540, 199] width 104 height 32
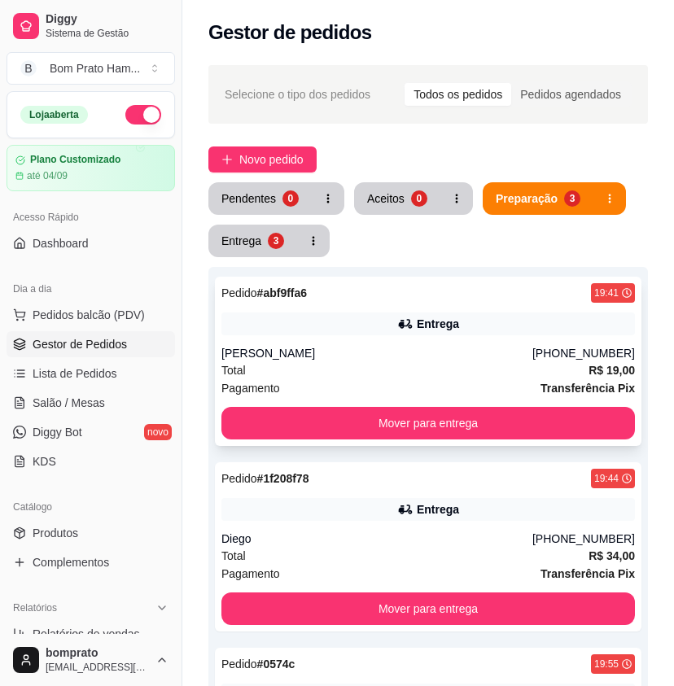
click at [455, 339] on div "Pedido # abf9ffa6 19:41 Entrega Carlos Henrique (87) 99165-9097 Total R$ 19,00 …" at bounding box center [428, 361] width 427 height 169
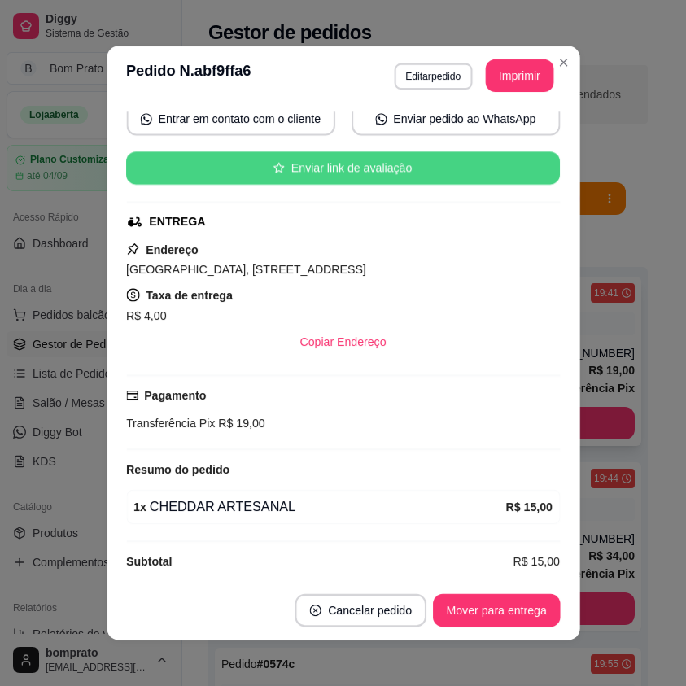
scroll to position [174, 0]
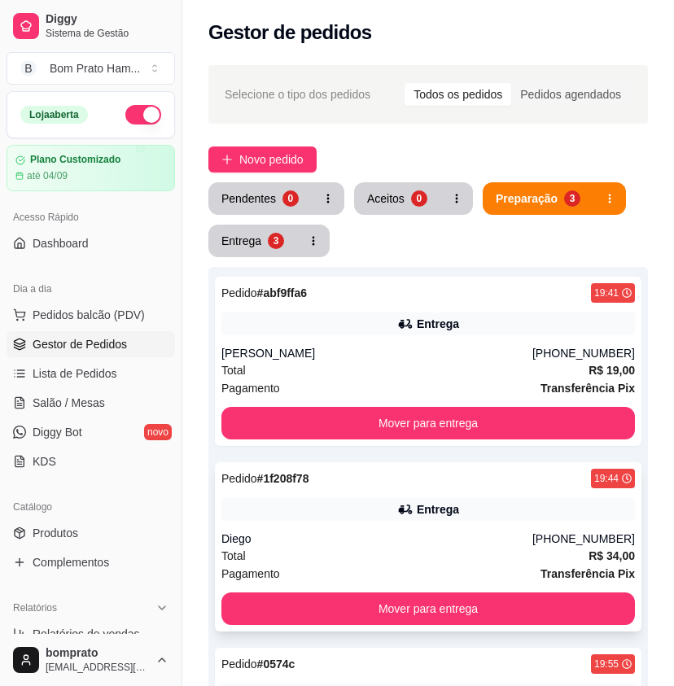
click at [485, 483] on div "Pedido # 1f208f78 19:44" at bounding box center [428, 479] width 414 height 20
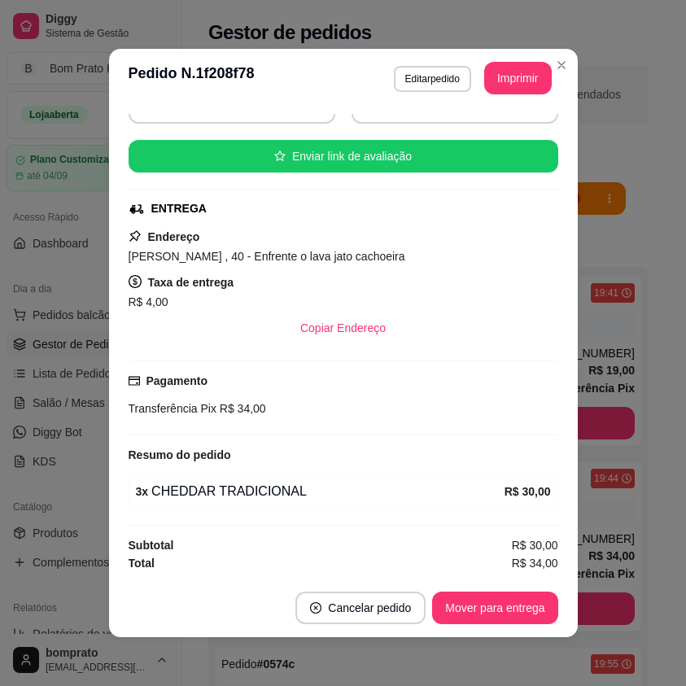
click at [531, 374] on div "Pagamento Transferência Pix R$ 34,00" at bounding box center [344, 395] width 430 height 46
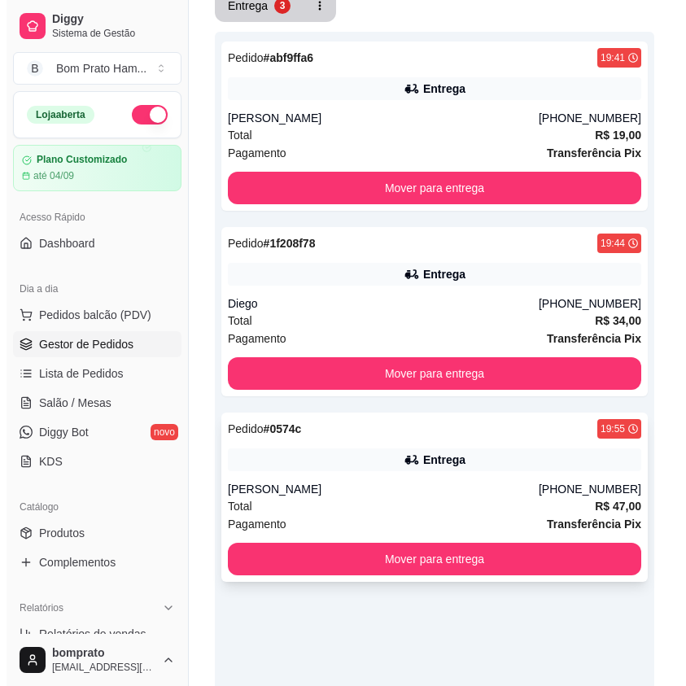
scroll to position [326, 0]
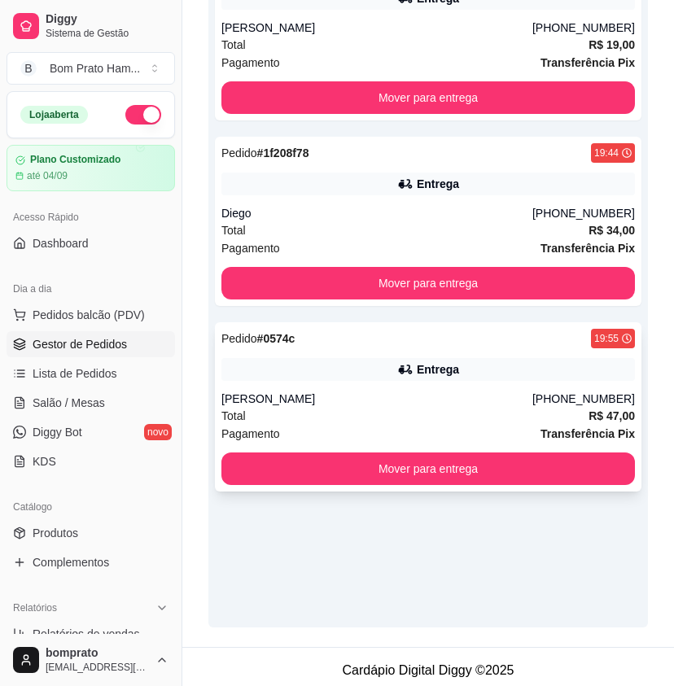
click at [505, 401] on div "[PERSON_NAME]" at bounding box center [376, 399] width 311 height 16
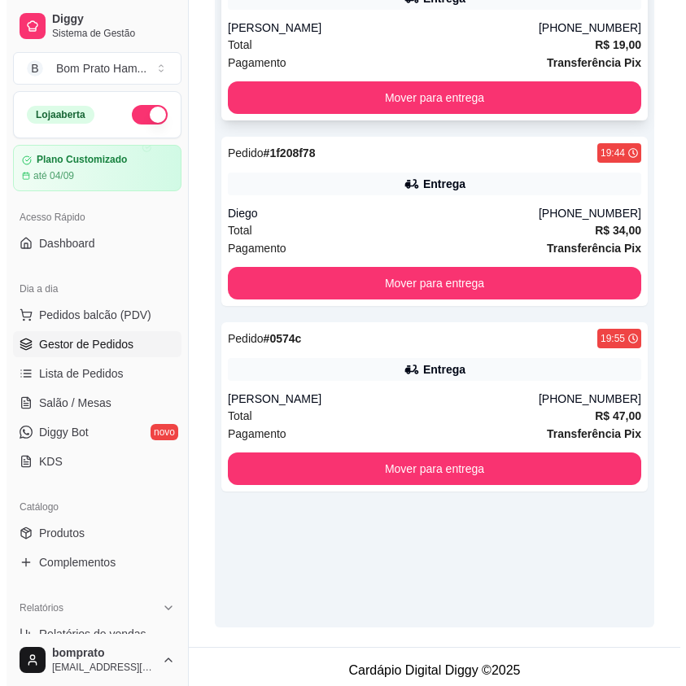
scroll to position [0, 0]
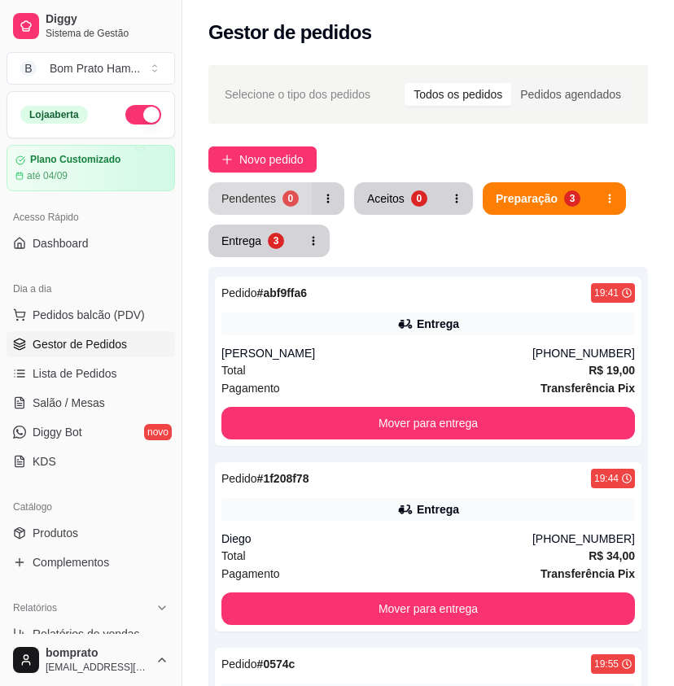
click at [278, 185] on button "Pendentes 0" at bounding box center [259, 198] width 103 height 33
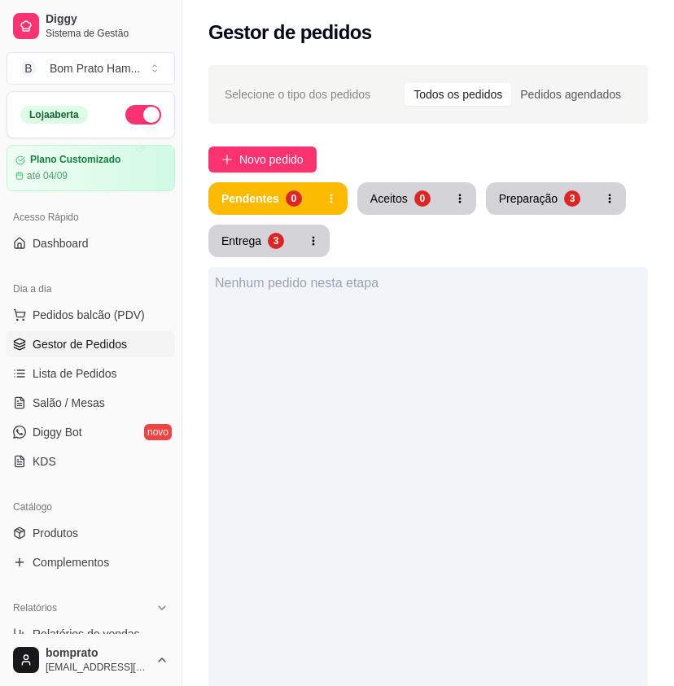
click at [285, 145] on div "Selecione o tipo dos pedidos Todos os pedidos Pedidos agendados Novo pedido Pen…" at bounding box center [428, 514] width 492 height 918
click at [300, 159] on span "Novo pedido" at bounding box center [271, 160] width 64 height 18
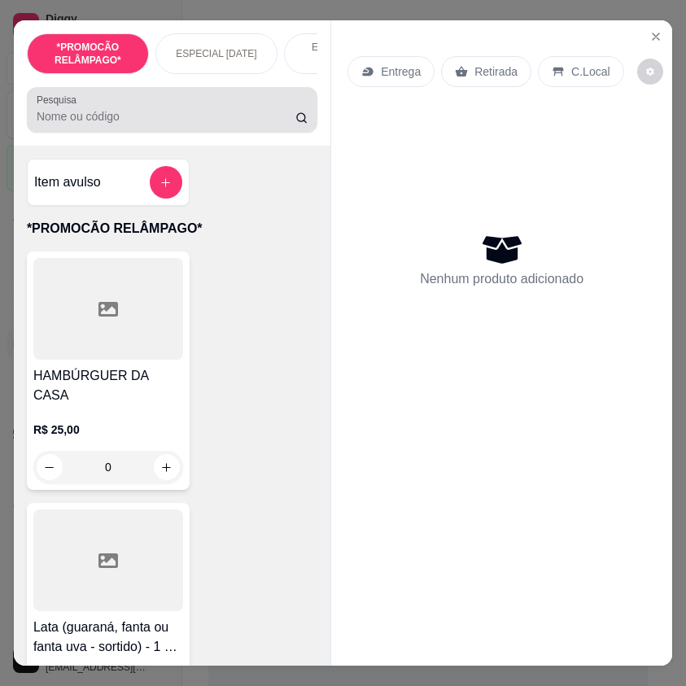
click at [204, 125] on input "Pesquisa" at bounding box center [166, 116] width 259 height 16
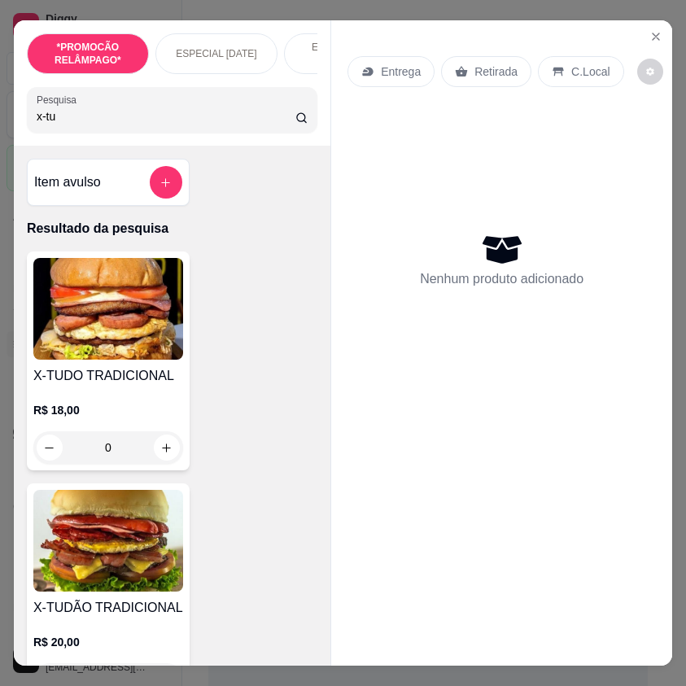
type input "x-tu"
click at [132, 539] on img at bounding box center [108, 541] width 150 height 102
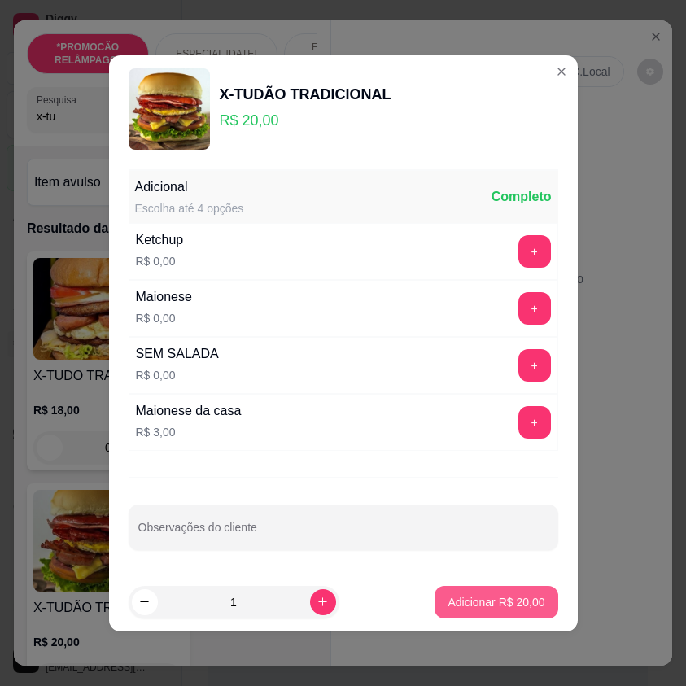
click at [474, 600] on p "Adicionar R$ 20,00" at bounding box center [496, 602] width 97 height 16
type input "1"
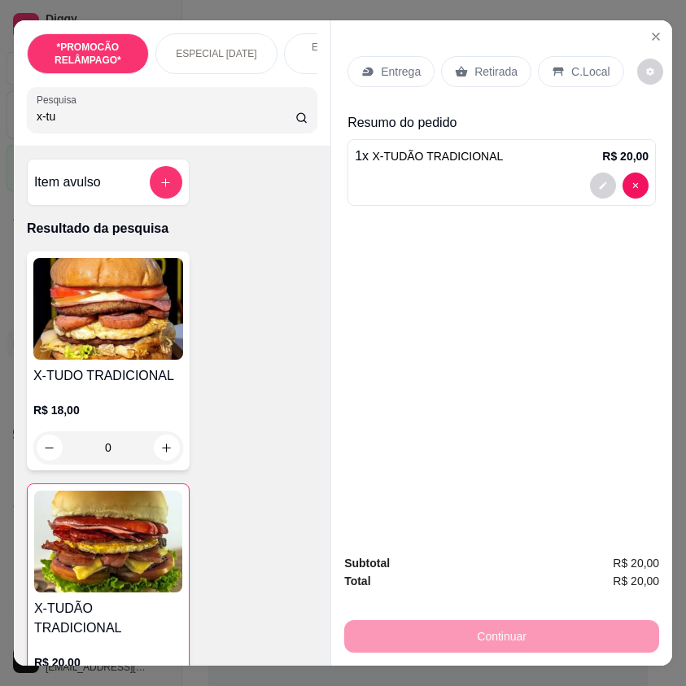
click at [386, 69] on p "Entrega" at bounding box center [401, 72] width 40 height 16
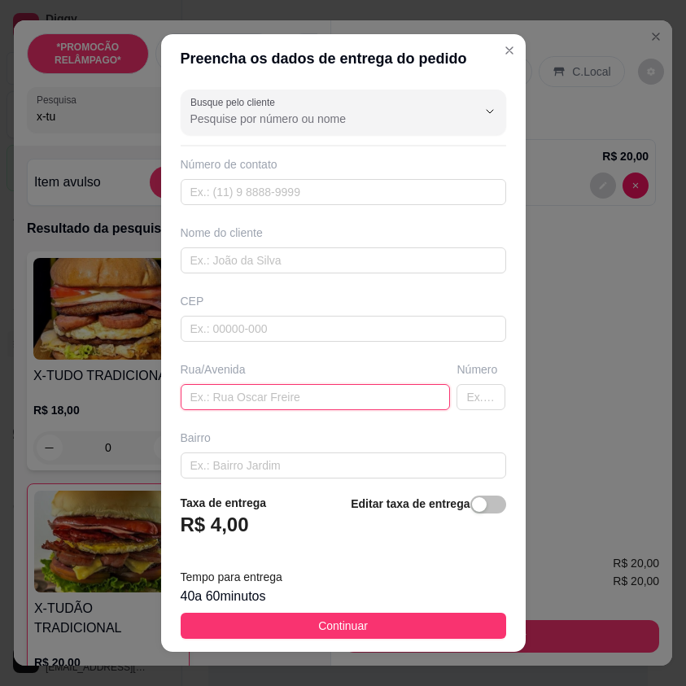
paste input "[STREET_ADDRESS]"
type input "[STREET_ADDRESS]"
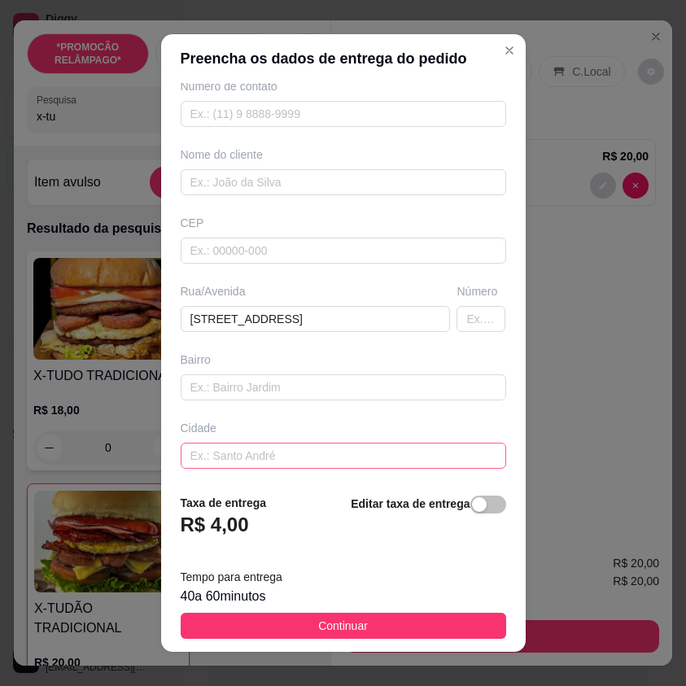
scroll to position [151, 0]
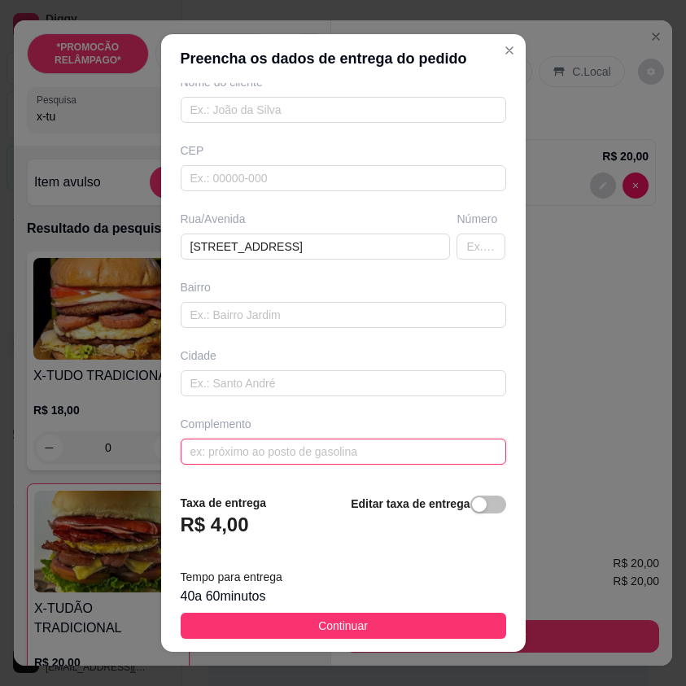
paste input "Perto da pedra grande"
type input "Perto da pedra grande"
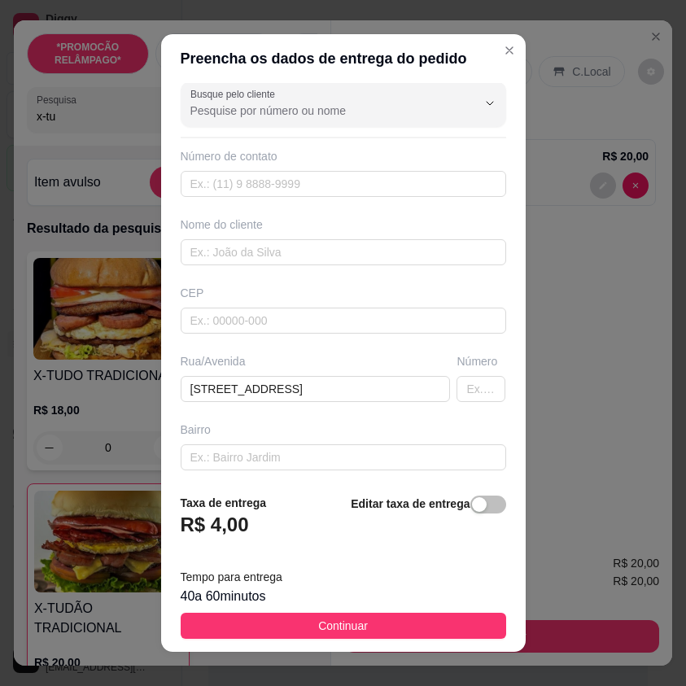
scroll to position [0, 0]
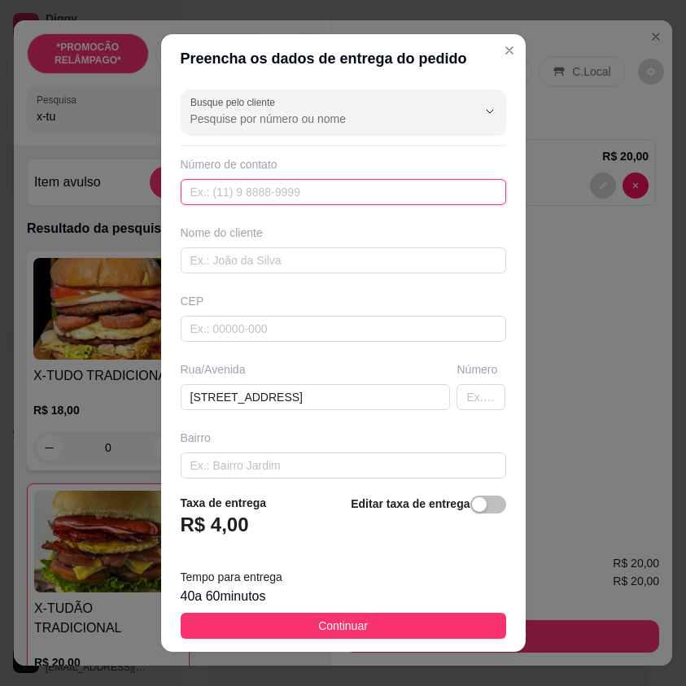
paste input "(87) 9181-1515"
type input "(87) 9181-1515"
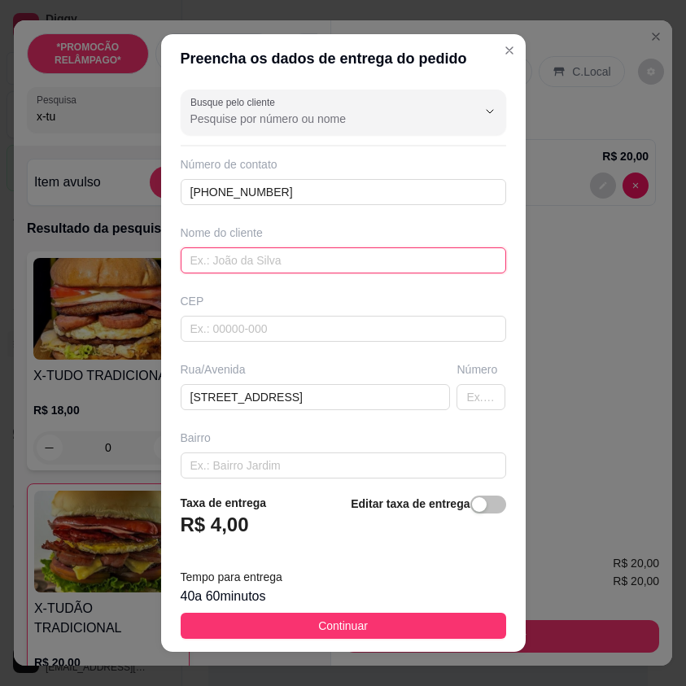
paste input "Micaely"
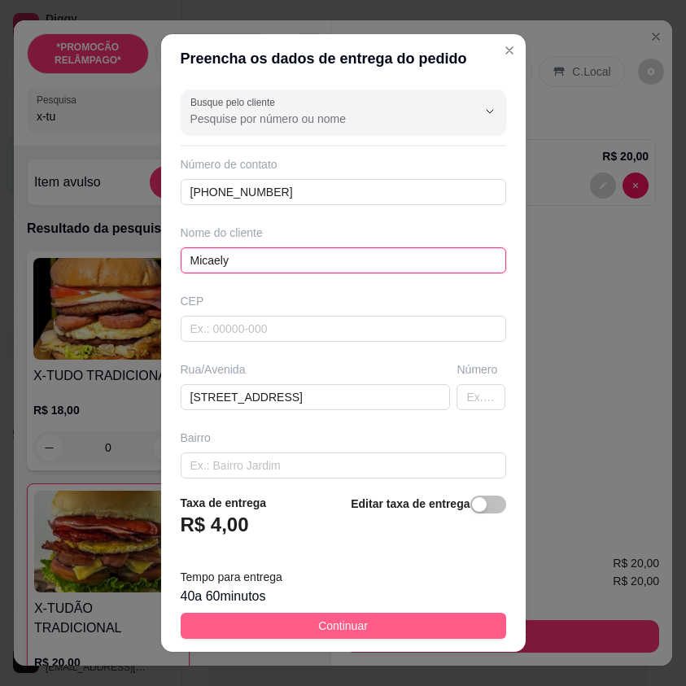
type input "Micaely"
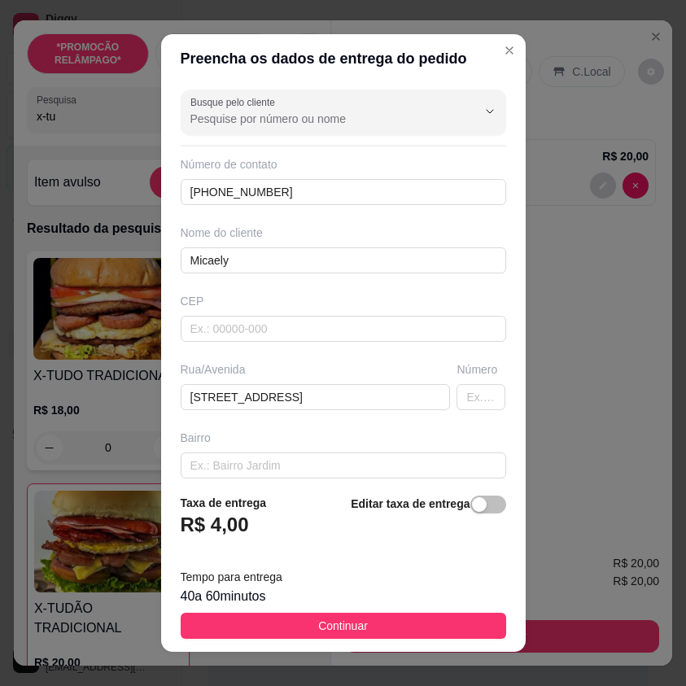
drag, startPoint x: 461, startPoint y: 619, endPoint x: 661, endPoint y: 638, distance: 201.2
click at [462, 619] on button "Continuar" at bounding box center [344, 626] width 326 height 26
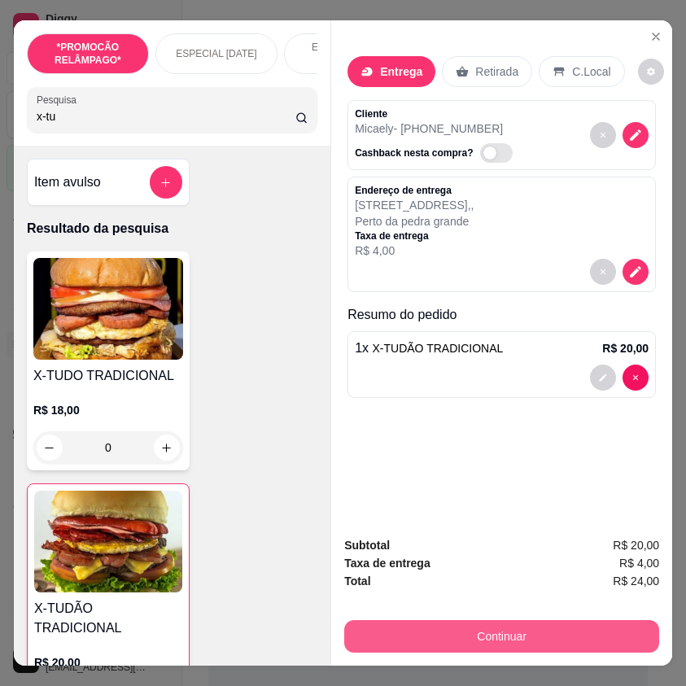
click at [594, 629] on button "Continuar" at bounding box center [501, 637] width 315 height 33
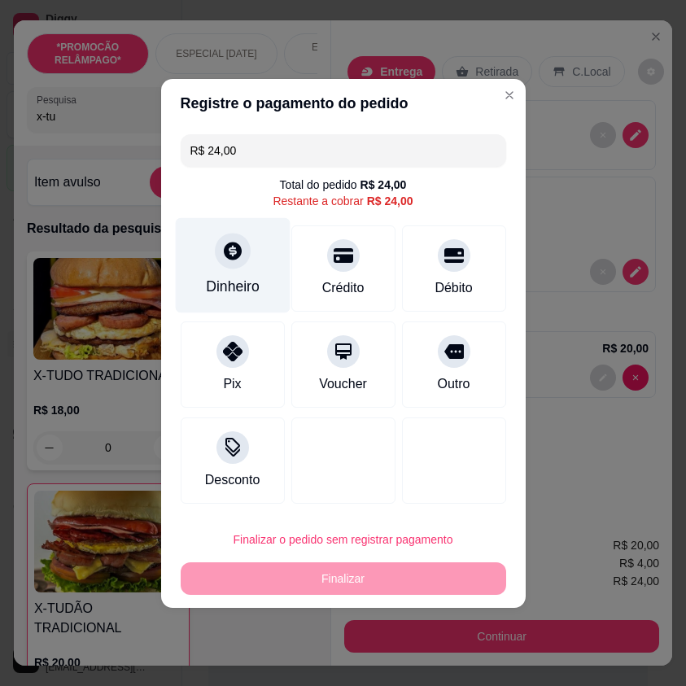
click at [253, 263] on div "Dinheiro" at bounding box center [232, 264] width 115 height 95
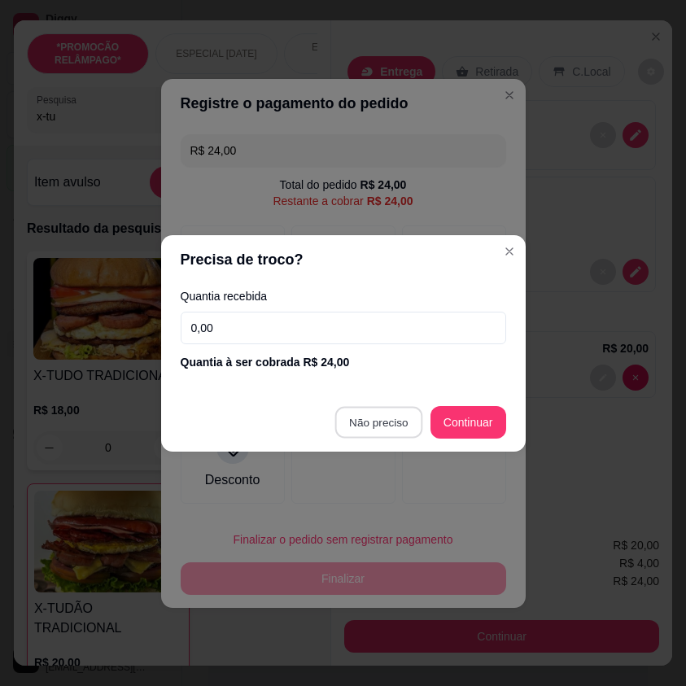
type input "R$ 0,00"
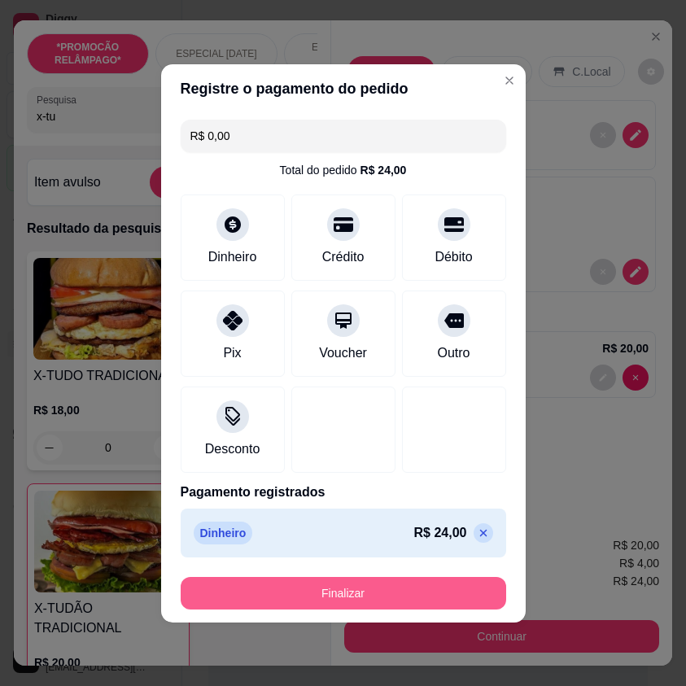
click at [425, 582] on button "Finalizar" at bounding box center [344, 593] width 326 height 33
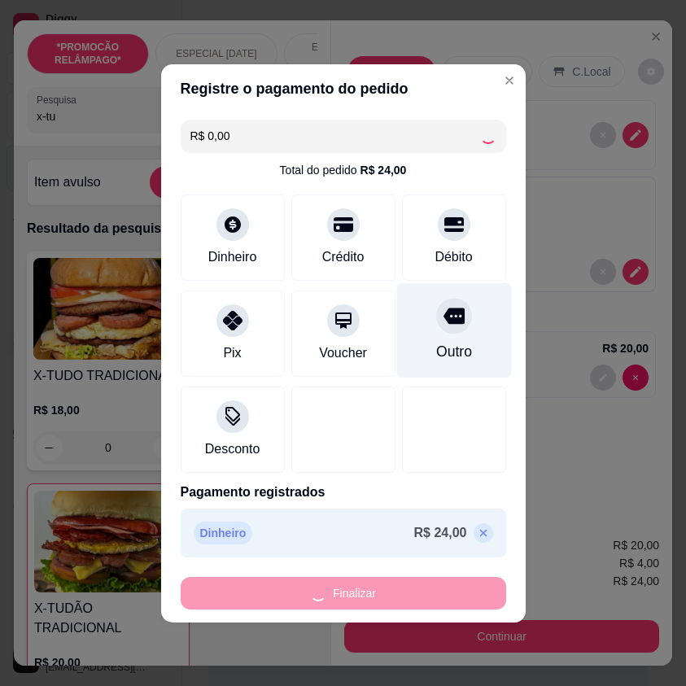
type input "0"
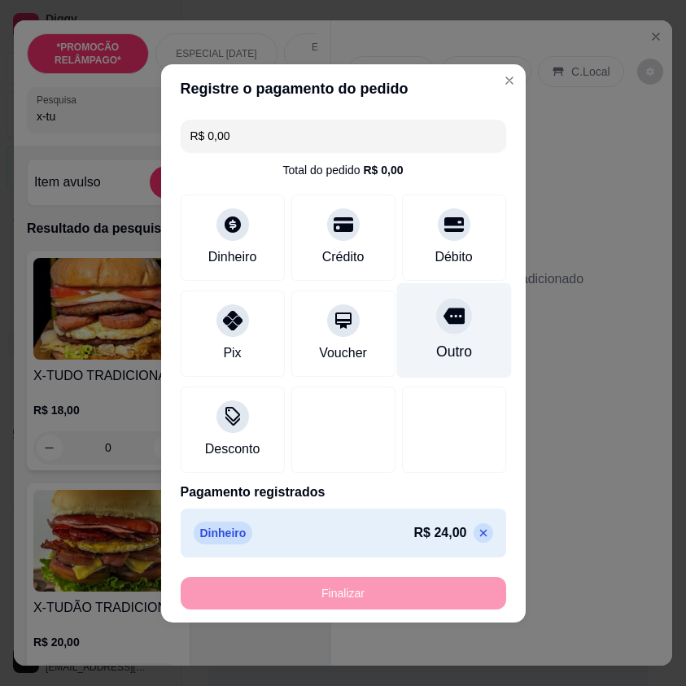
type input "-R$ 24,00"
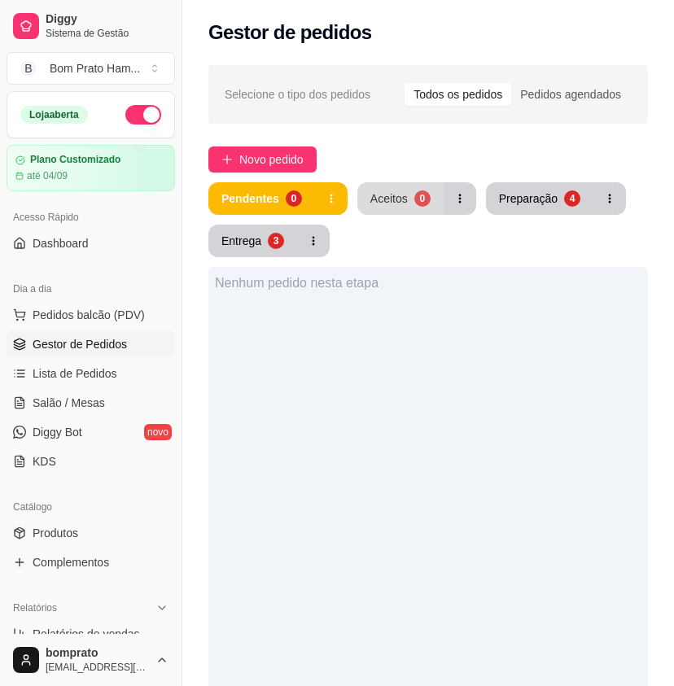
click at [372, 195] on div "Aceitos" at bounding box center [389, 199] width 37 height 16
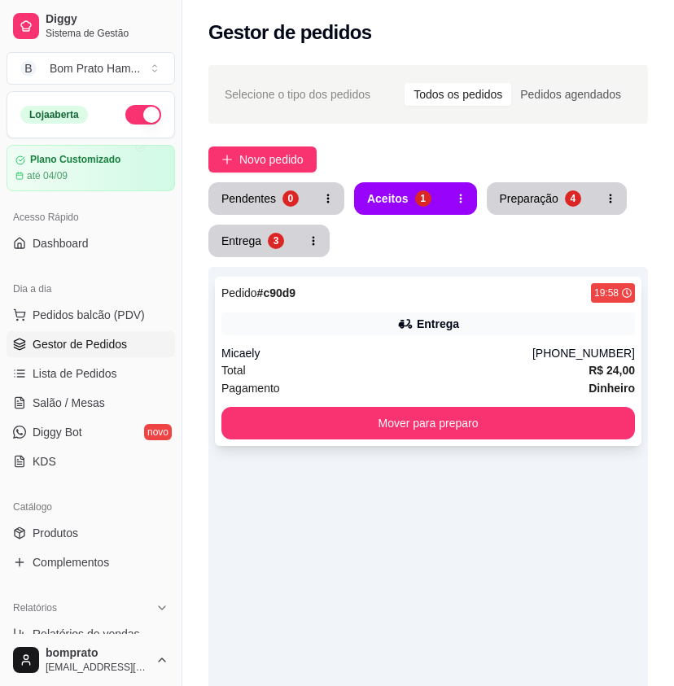
click at [444, 345] on div "Micaely" at bounding box center [376, 353] width 311 height 16
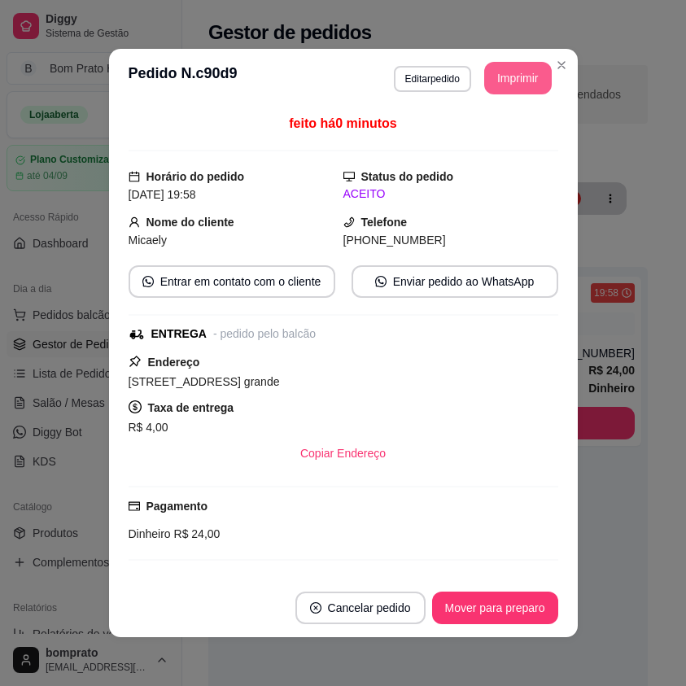
click at [526, 67] on button "Imprimir" at bounding box center [519, 78] width 68 height 33
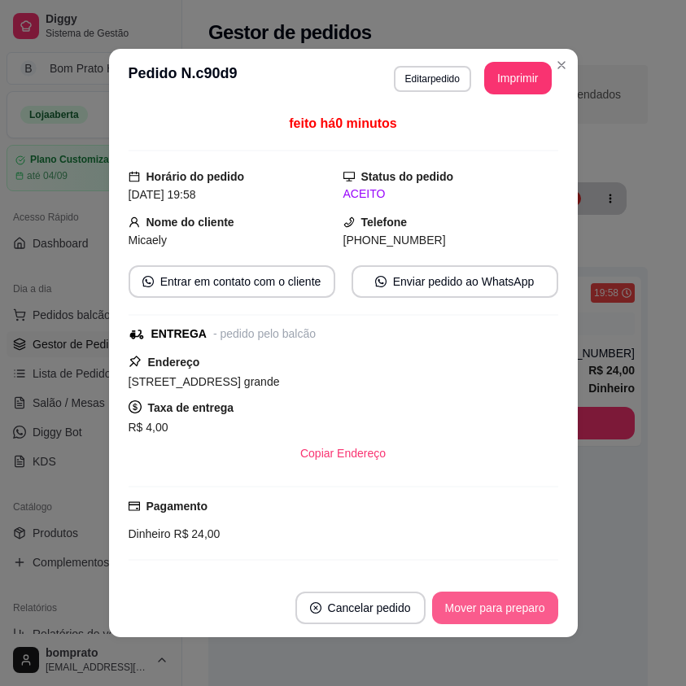
click at [523, 597] on button "Mover para preparo" at bounding box center [495, 608] width 126 height 33
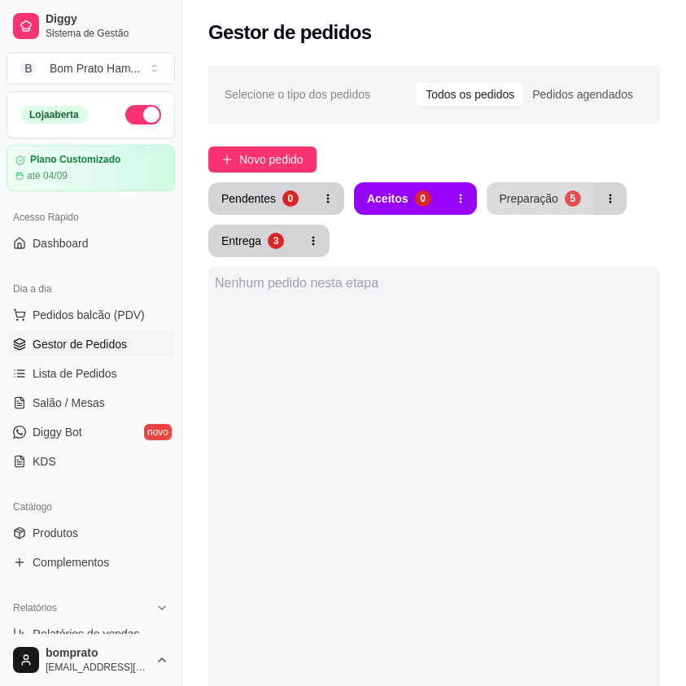
click at [519, 191] on div "Preparação" at bounding box center [529, 199] width 59 height 16
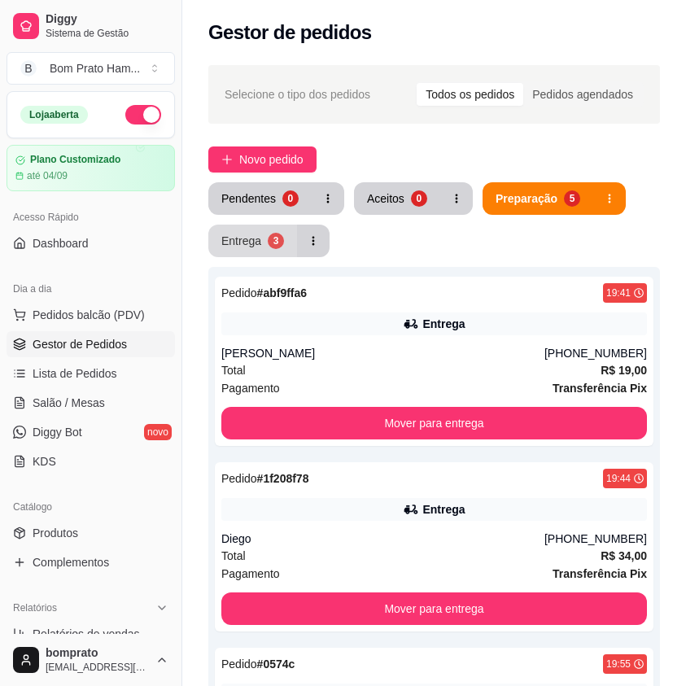
click at [254, 238] on div "Entrega" at bounding box center [241, 241] width 40 height 16
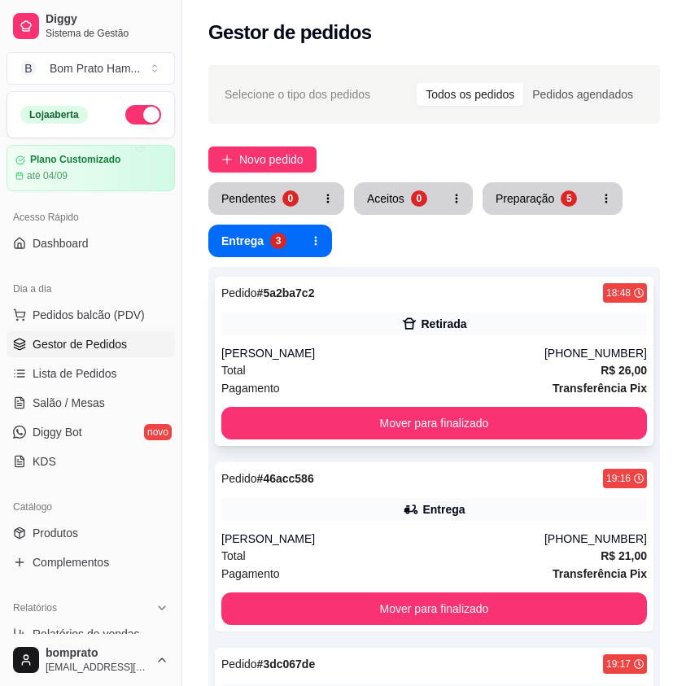
click at [459, 337] on div "Pedido # 5a2ba7c2 18:48 Retirada Emyle de Araújo Silva (87) 99177-6590 Total R$…" at bounding box center [434, 361] width 439 height 169
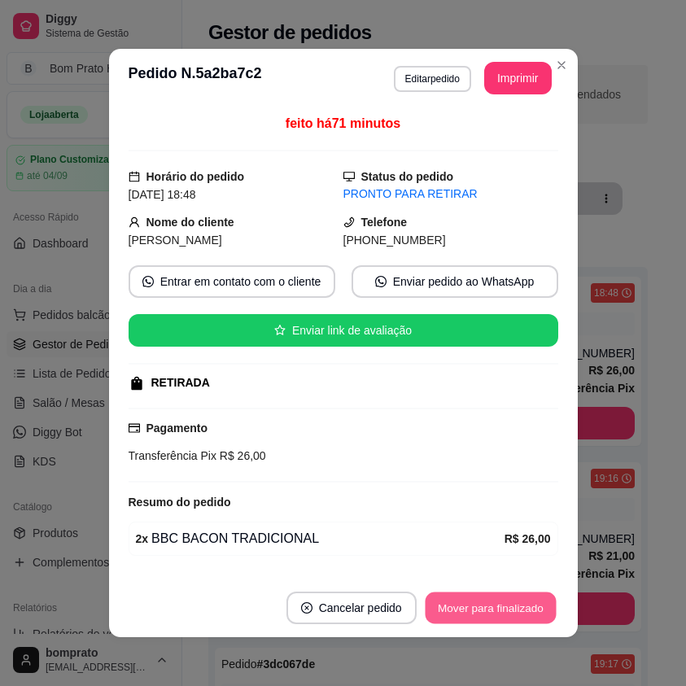
click at [498, 607] on button "Mover para finalizado" at bounding box center [490, 609] width 131 height 32
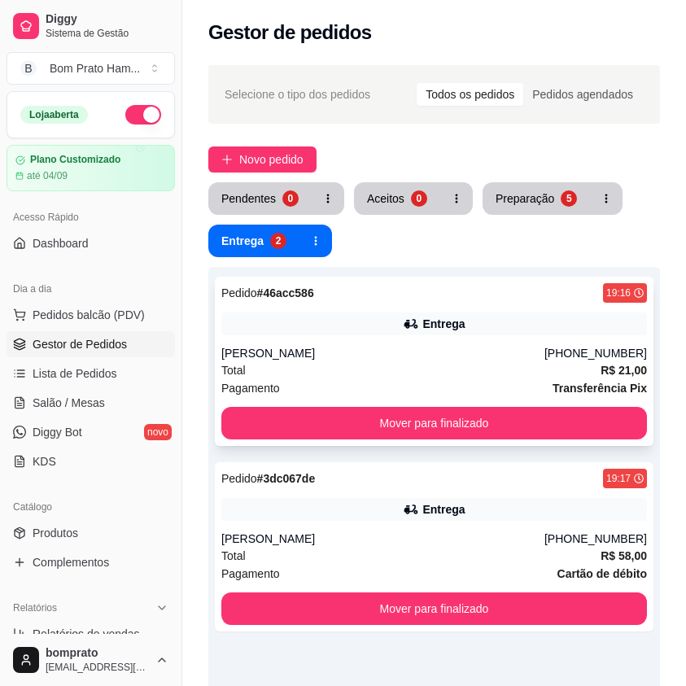
click at [414, 325] on icon at bounding box center [411, 324] width 16 height 16
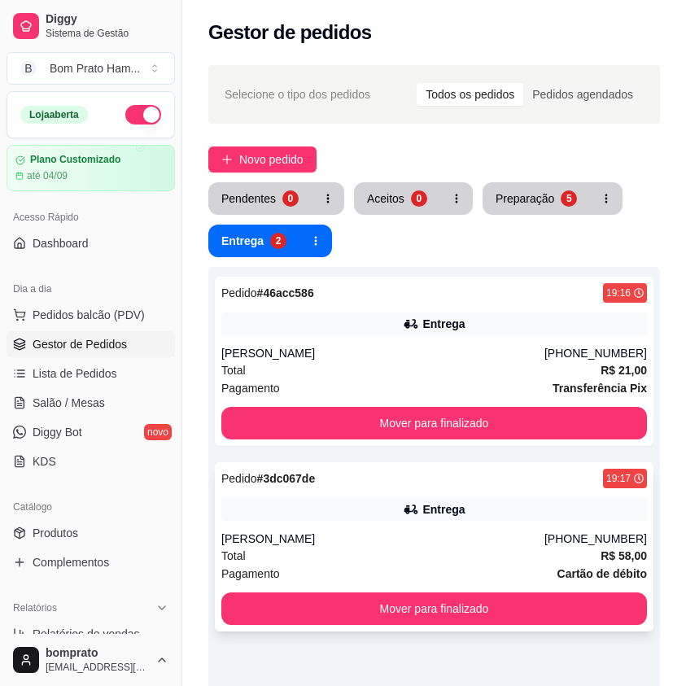
click at [451, 518] on div "Entrega" at bounding box center [434, 509] width 426 height 23
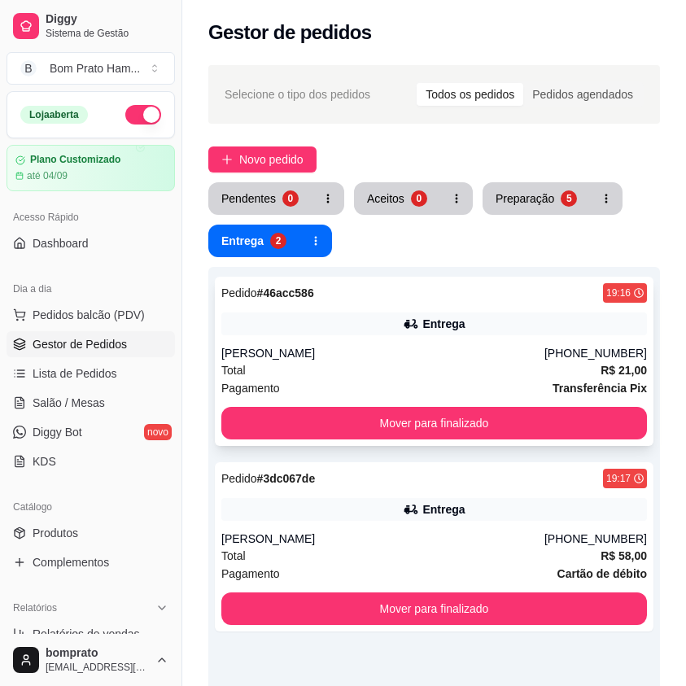
click at [467, 336] on div "Pedido # 46acc586 19:16 Entrega Marisa moreira (87) 99139-6793 Total R$ 21,00 P…" at bounding box center [434, 361] width 439 height 169
click at [118, 407] on link "Salão / Mesas" at bounding box center [91, 403] width 169 height 26
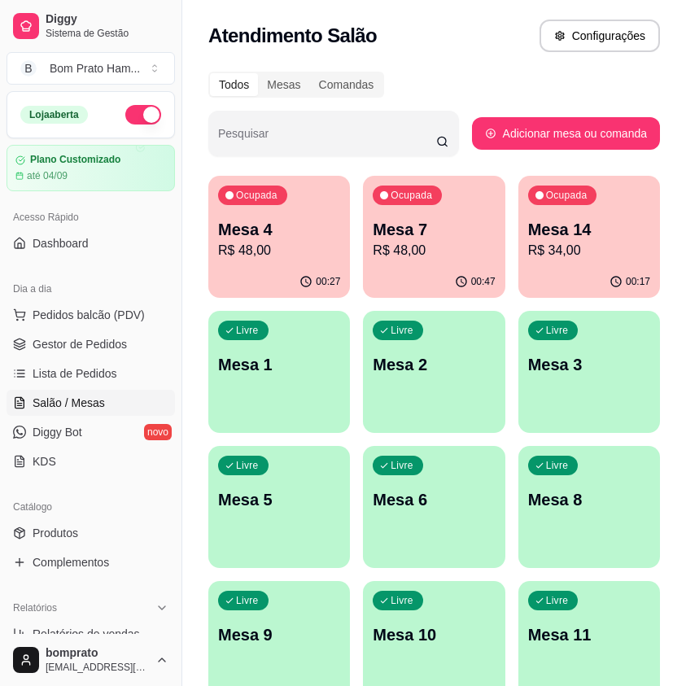
click at [462, 269] on div "00:47" at bounding box center [434, 282] width 142 height 32
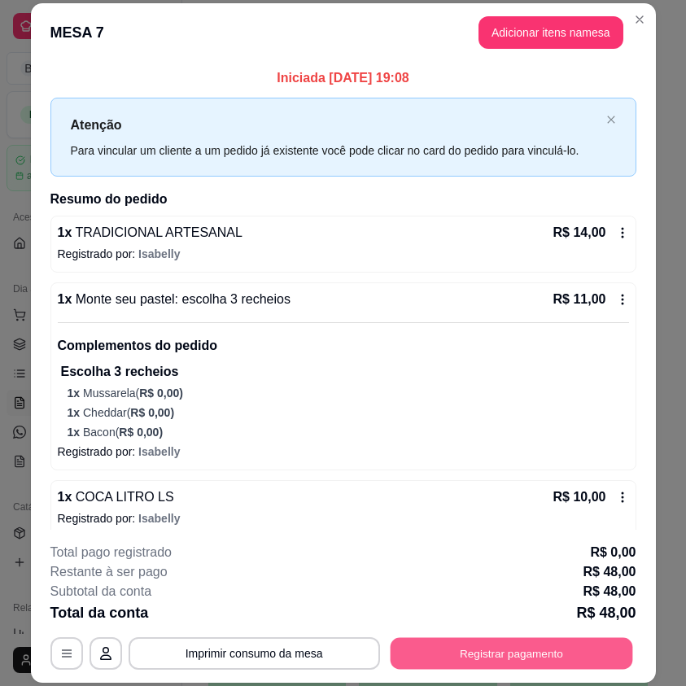
click at [528, 647] on button "Registrar pagamento" at bounding box center [511, 654] width 243 height 32
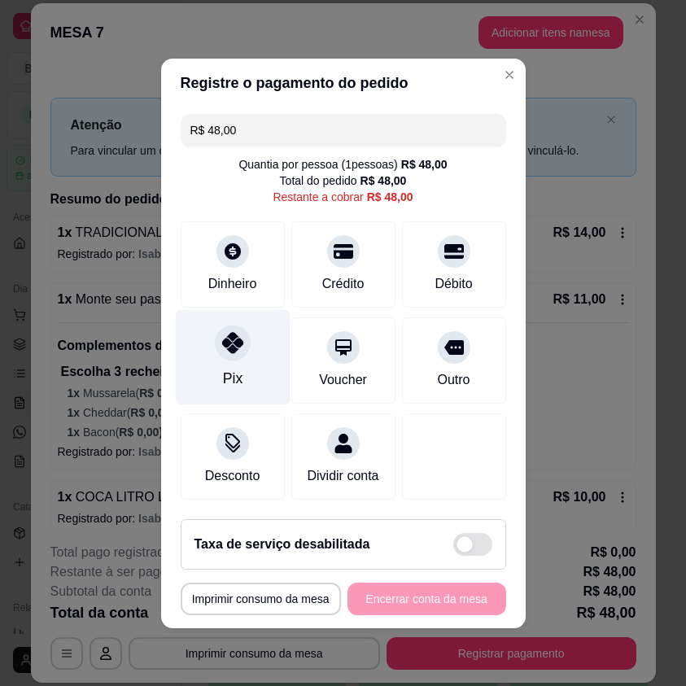
click at [247, 342] on div "Pix" at bounding box center [232, 356] width 115 height 95
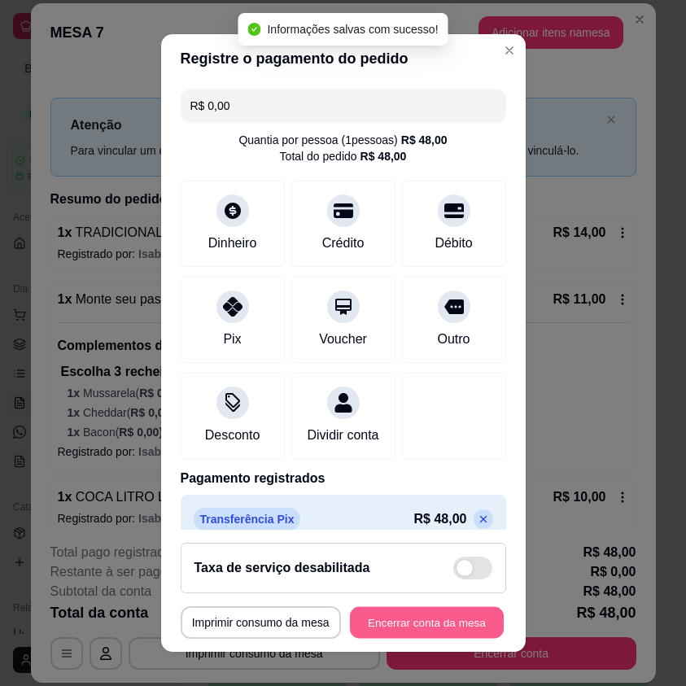
click at [453, 620] on button "Encerrar conta da mesa" at bounding box center [427, 623] width 154 height 32
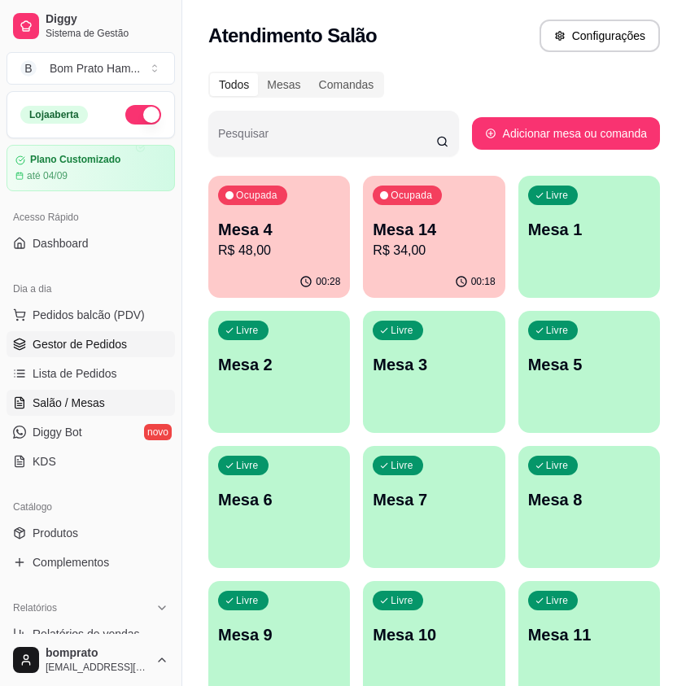
click at [124, 340] on span "Gestor de Pedidos" at bounding box center [80, 344] width 94 height 16
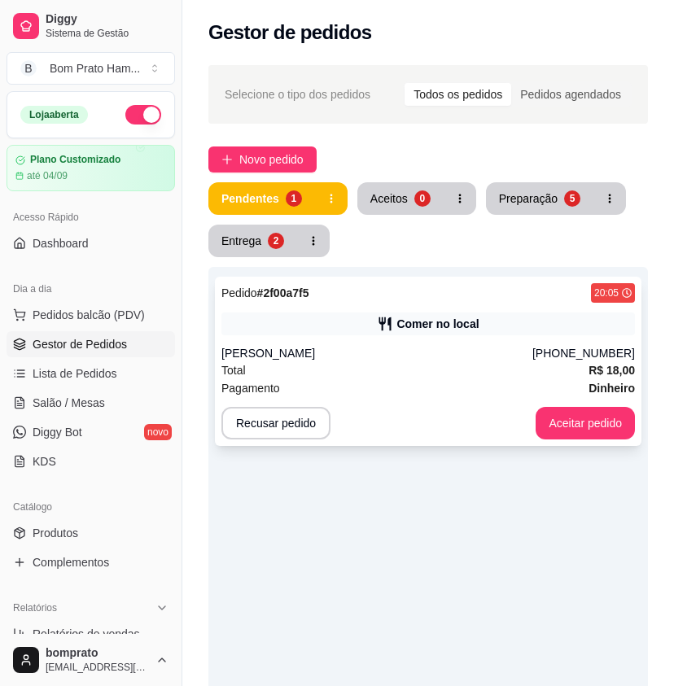
click at [530, 376] on div "Total R$ 18,00" at bounding box center [428, 371] width 414 height 18
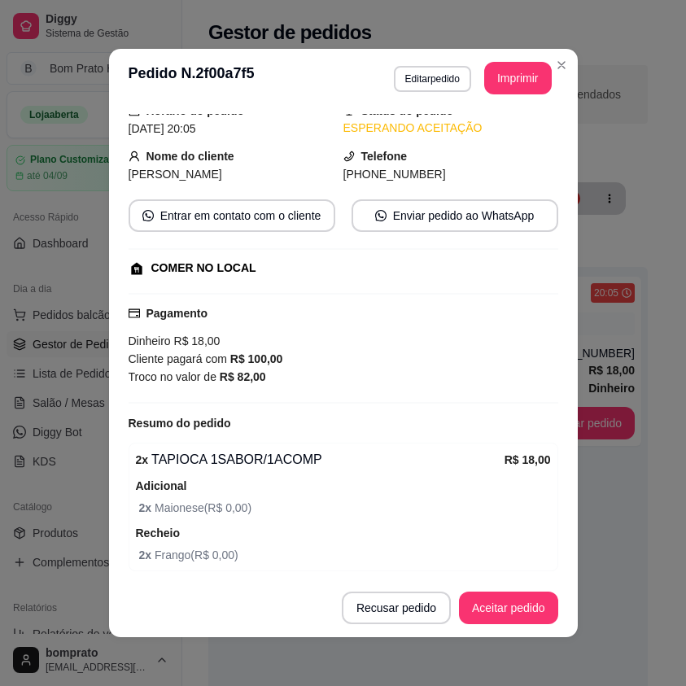
scroll to position [129, 0]
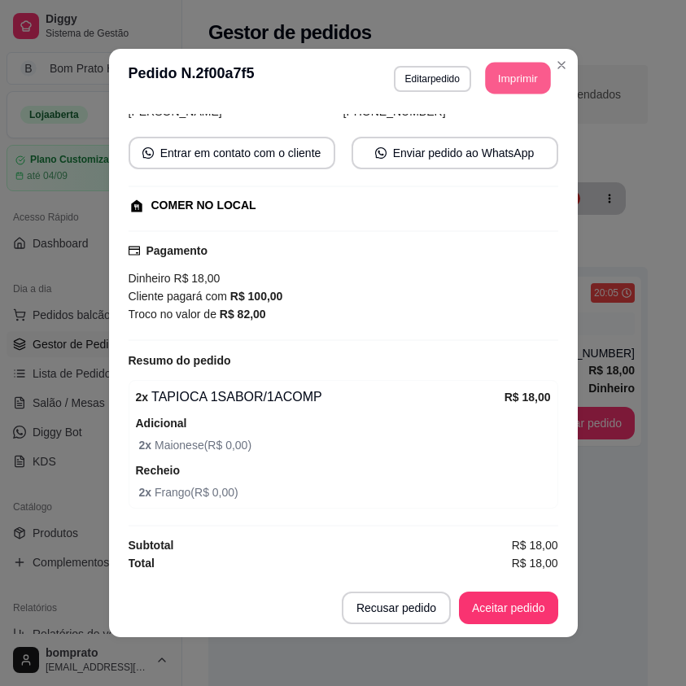
click at [520, 86] on button "Imprimir" at bounding box center [517, 79] width 65 height 32
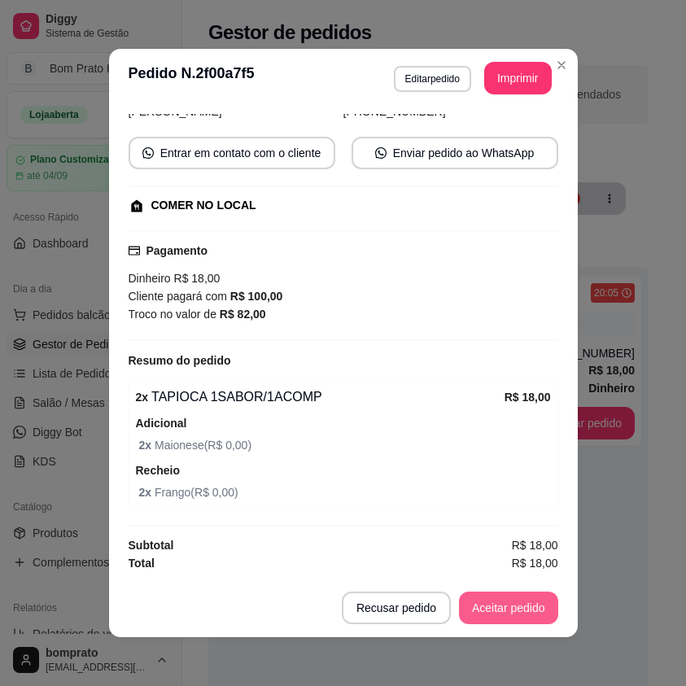
click at [503, 609] on button "Aceitar pedido" at bounding box center [508, 608] width 99 height 33
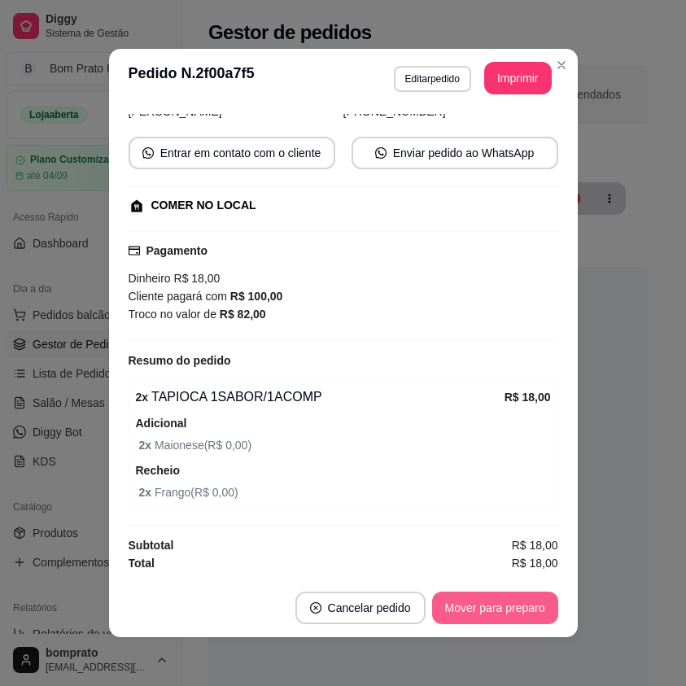
click at [503, 609] on button "Mover para preparo" at bounding box center [495, 608] width 126 height 33
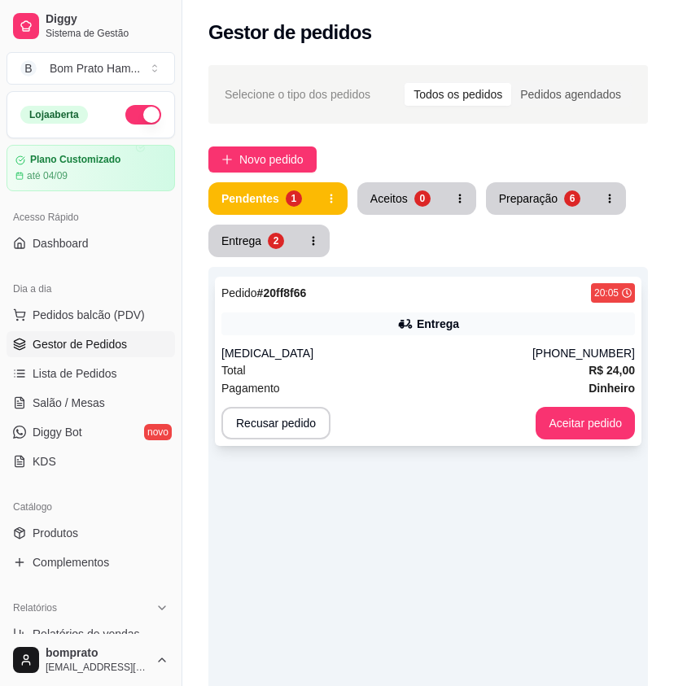
click at [457, 353] on div "[MEDICAL_DATA]" at bounding box center [376, 353] width 311 height 16
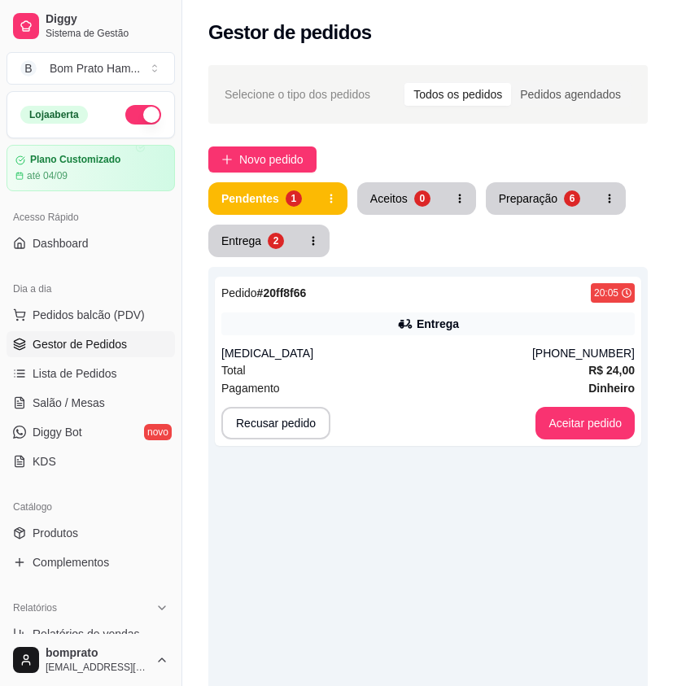
scroll to position [257, 0]
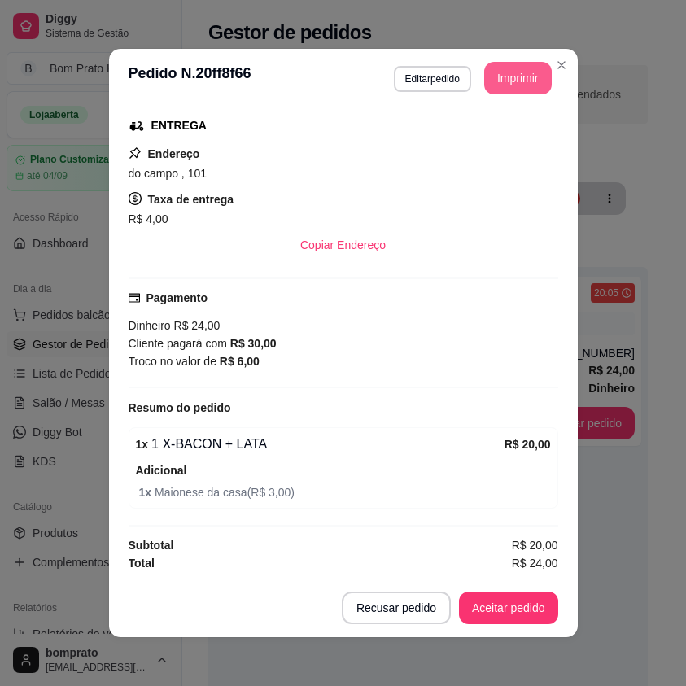
click at [524, 83] on button "Imprimir" at bounding box center [519, 78] width 68 height 33
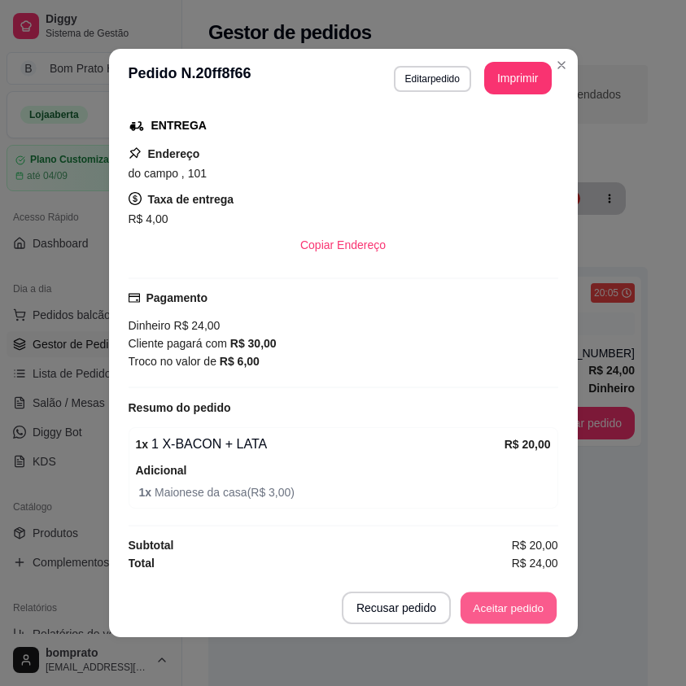
click at [534, 619] on button "Aceitar pedido" at bounding box center [509, 609] width 96 height 32
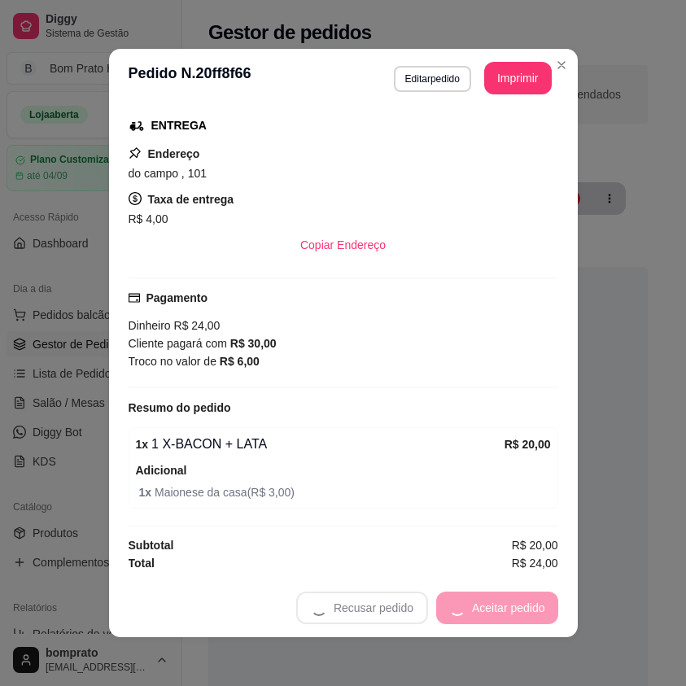
click at [534, 619] on div "Recusar pedido Aceitar pedido" at bounding box center [427, 608] width 262 height 33
click at [510, 614] on button "Mover para preparo" at bounding box center [495, 608] width 126 height 33
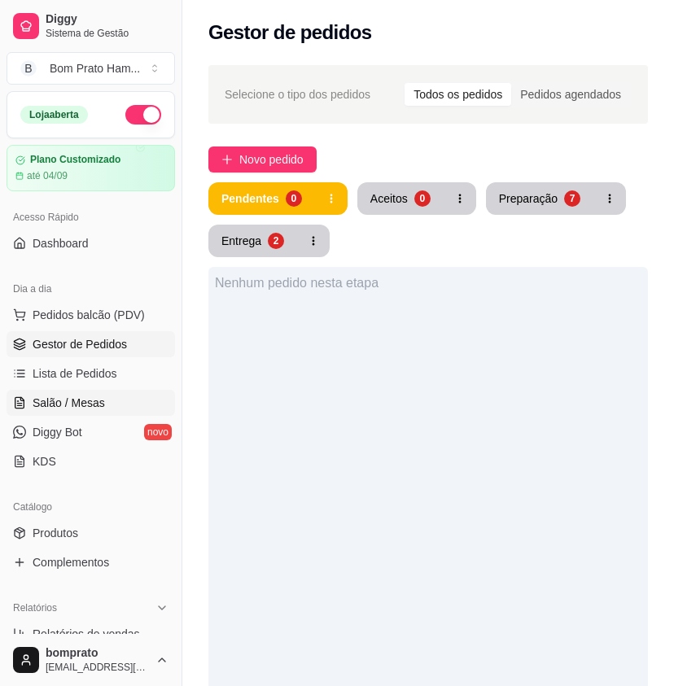
click at [121, 397] on link "Salão / Mesas" at bounding box center [91, 403] width 169 height 26
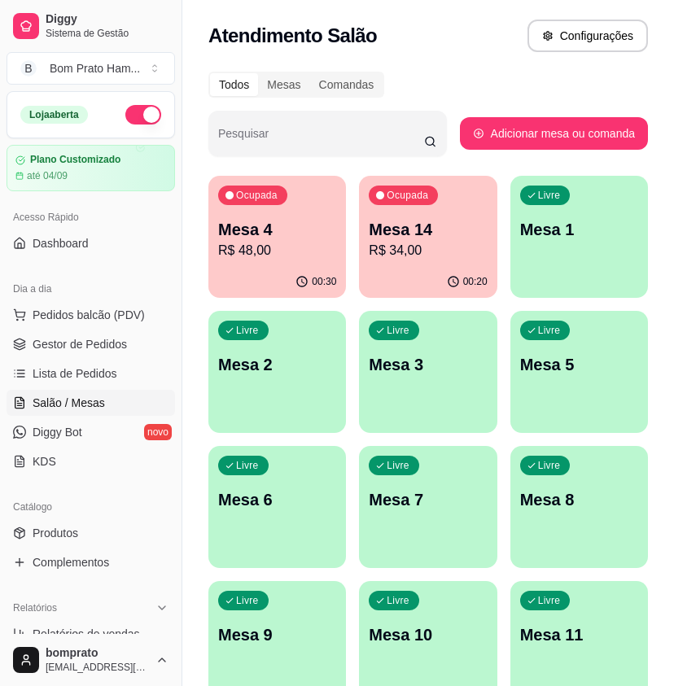
click at [295, 256] on p "R$ 48,00" at bounding box center [277, 251] width 118 height 20
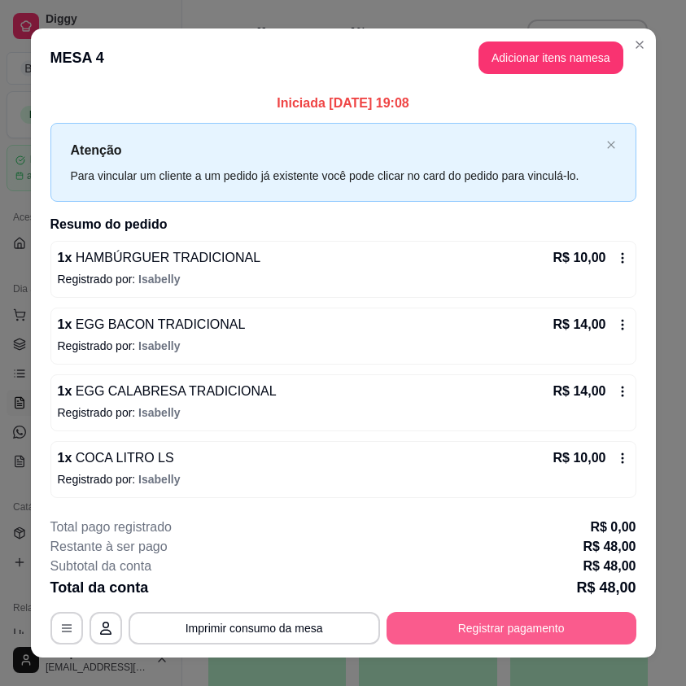
click at [549, 621] on button "Registrar pagamento" at bounding box center [512, 628] width 250 height 33
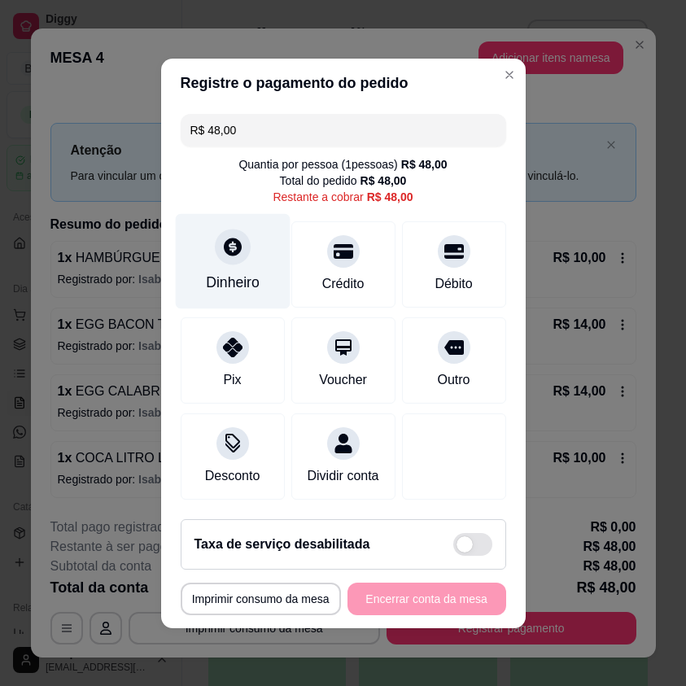
click at [235, 259] on div "Dinheiro" at bounding box center [232, 260] width 115 height 95
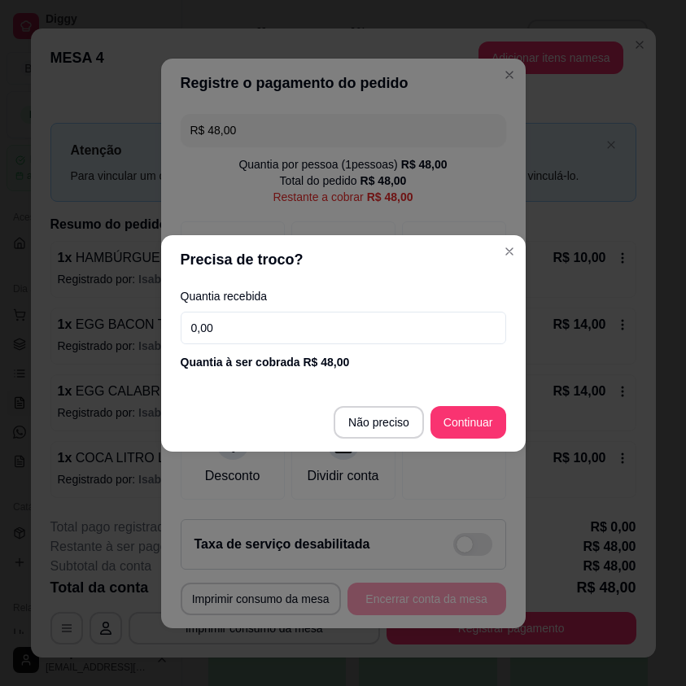
click at [362, 327] on input "0,00" at bounding box center [344, 328] width 326 height 33
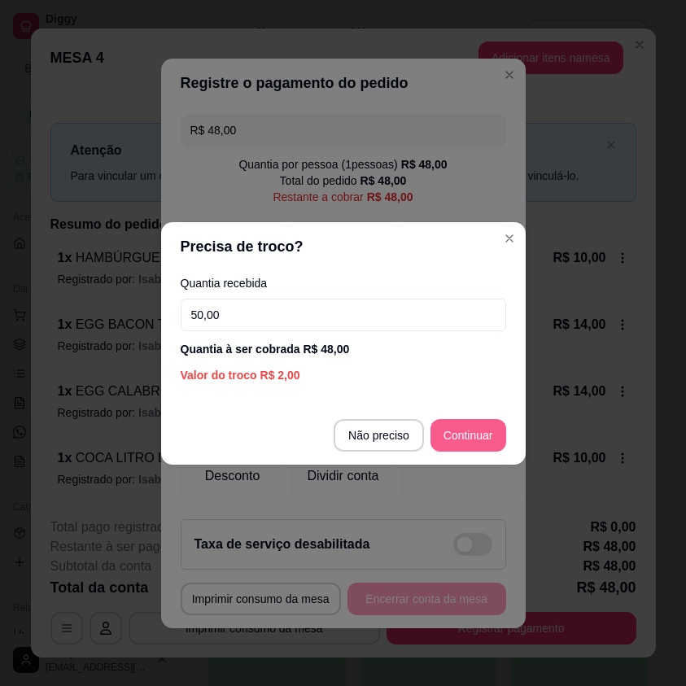
type input "50,00"
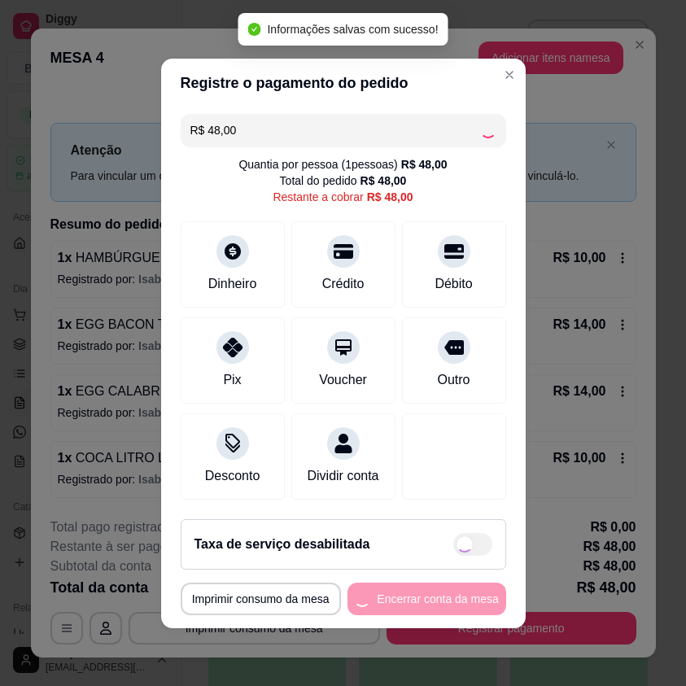
type input "R$ 0,00"
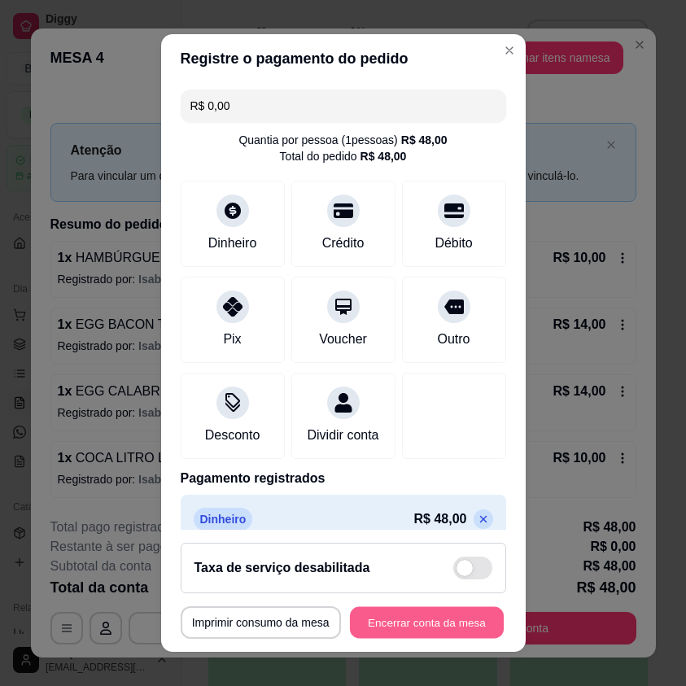
click at [413, 617] on button "Encerrar conta da mesa" at bounding box center [427, 623] width 154 height 32
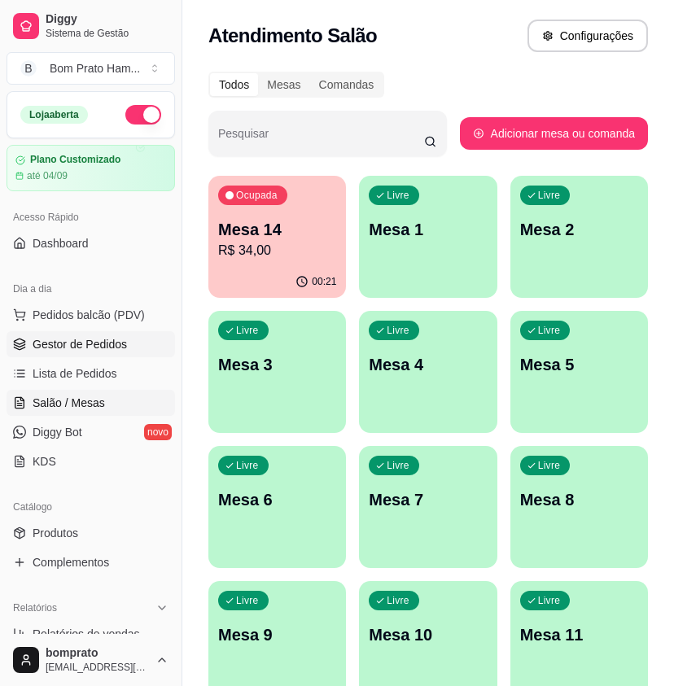
click at [133, 349] on link "Gestor de Pedidos" at bounding box center [91, 344] width 169 height 26
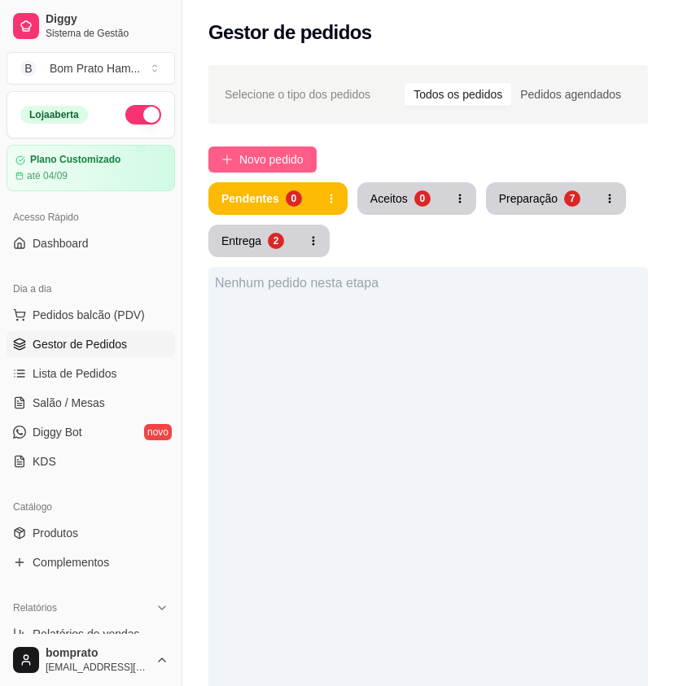
click at [258, 161] on span "Novo pedido" at bounding box center [271, 160] width 64 height 18
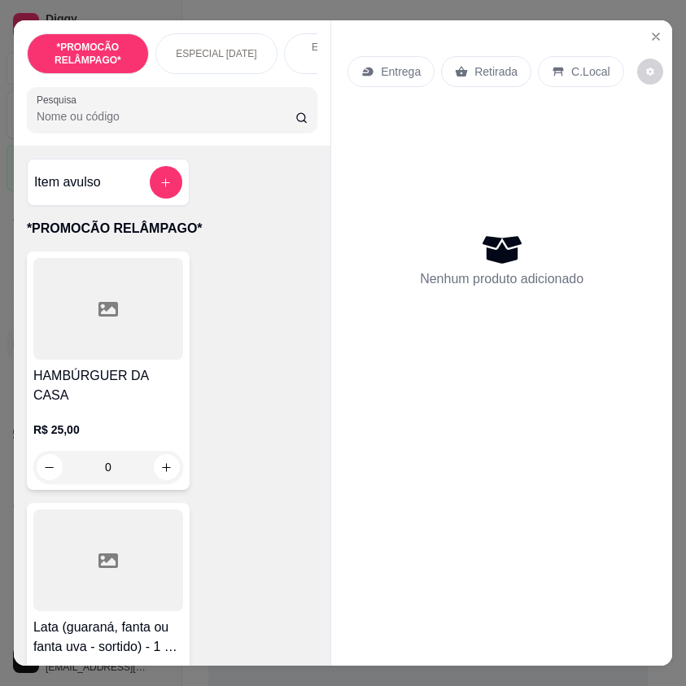
click at [278, 125] on input "Pesquisa" at bounding box center [166, 116] width 259 height 16
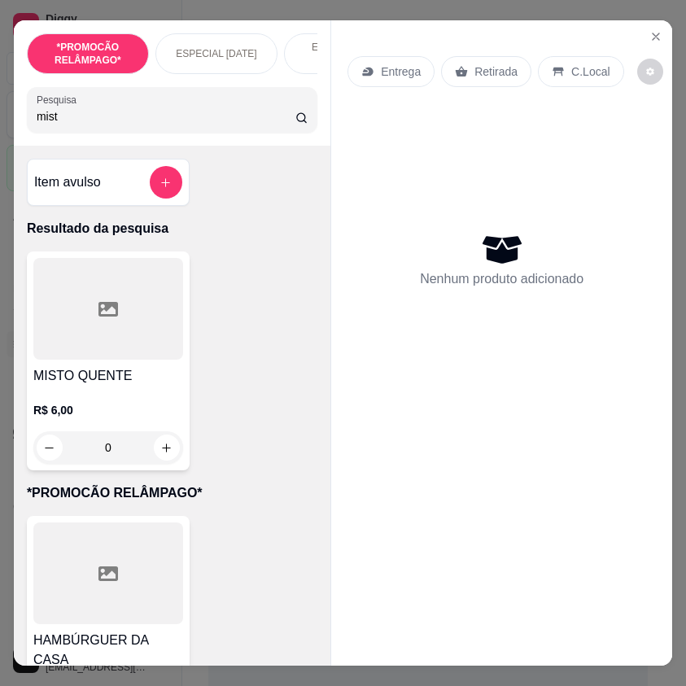
type input "mist"
click at [156, 454] on div "0" at bounding box center [108, 448] width 150 height 33
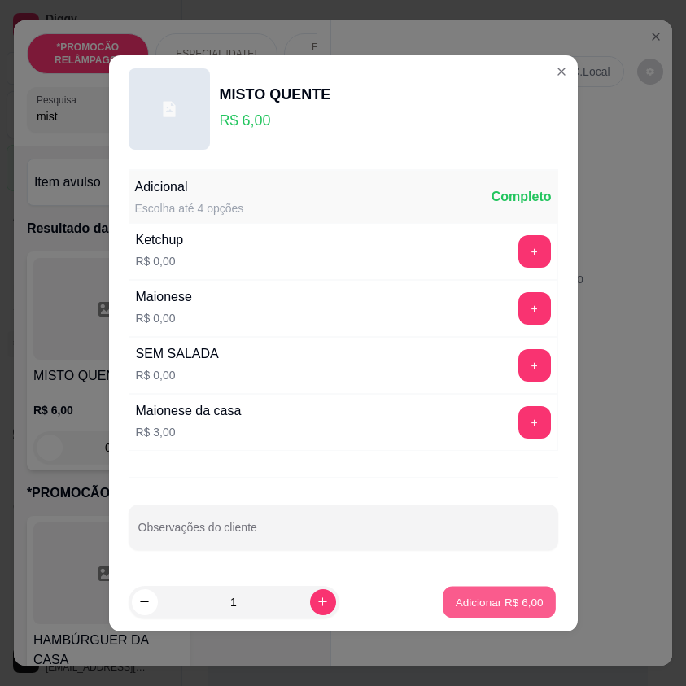
click at [481, 592] on button "Adicionar R$ 6,00" at bounding box center [499, 602] width 113 height 32
type input "1"
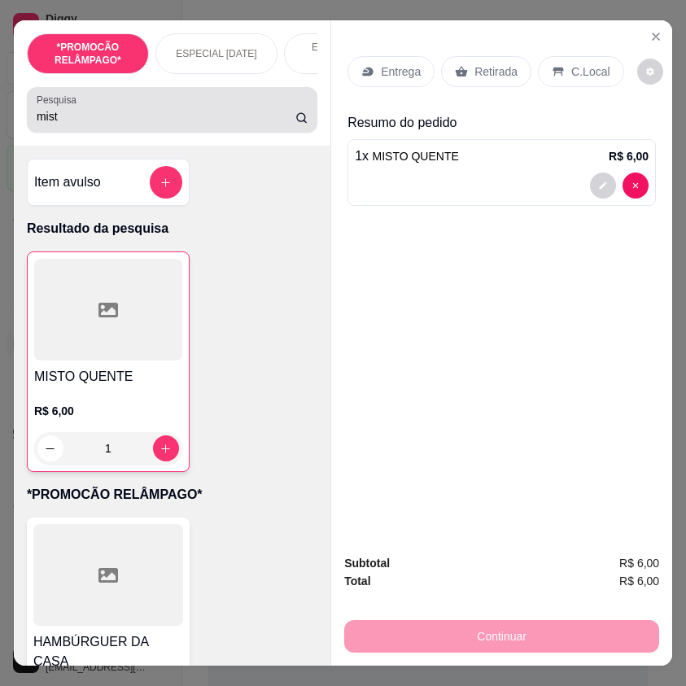
click at [46, 125] on input "mist" at bounding box center [166, 116] width 259 height 16
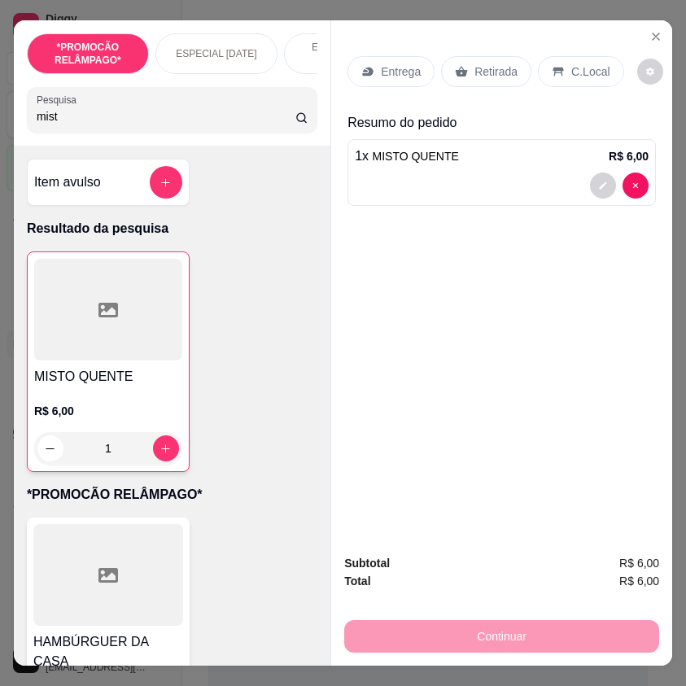
click at [46, 125] on input "mist" at bounding box center [166, 116] width 259 height 16
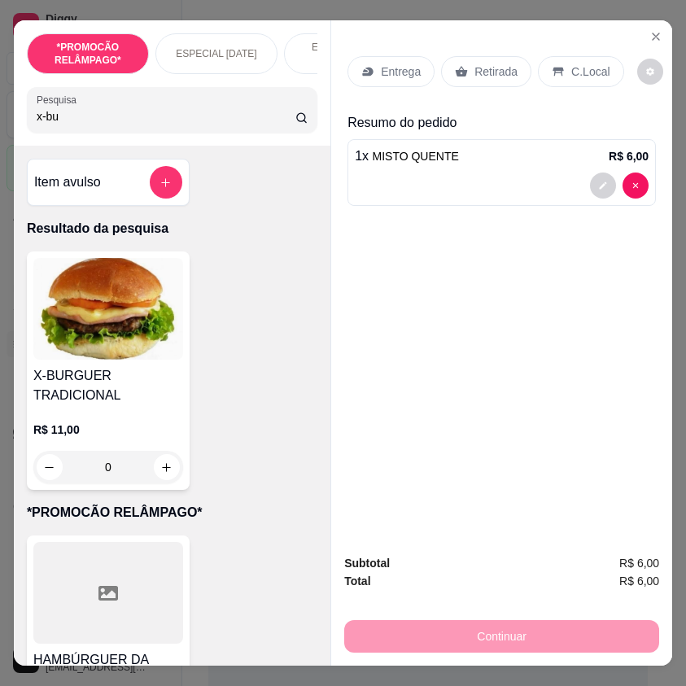
type input "x-bu"
click at [159, 473] on div "0" at bounding box center [108, 467] width 150 height 33
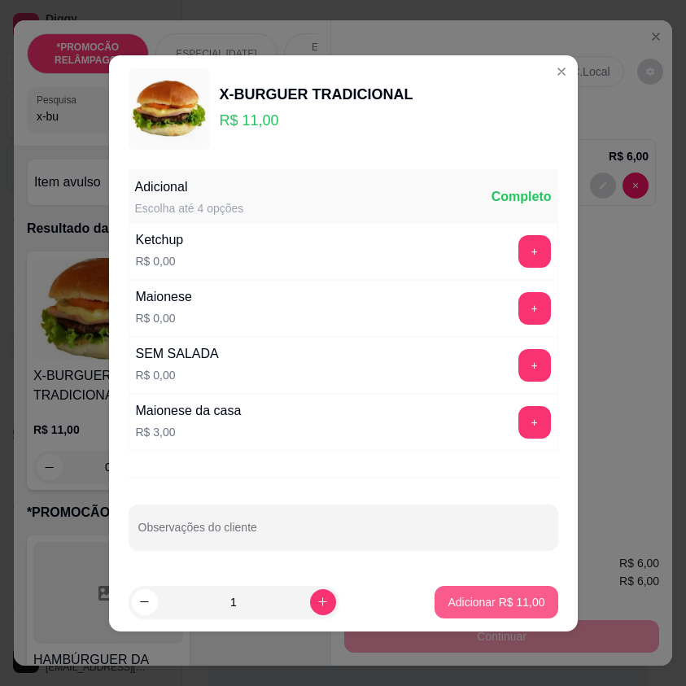
click at [489, 607] on p "Adicionar R$ 11,00" at bounding box center [496, 602] width 97 height 16
type input "1"
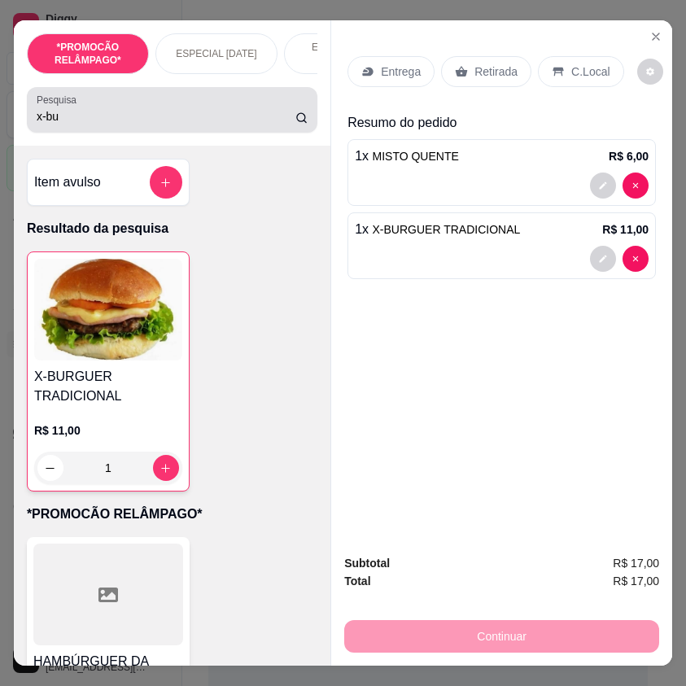
click at [80, 115] on input "x-bu" at bounding box center [166, 116] width 259 height 16
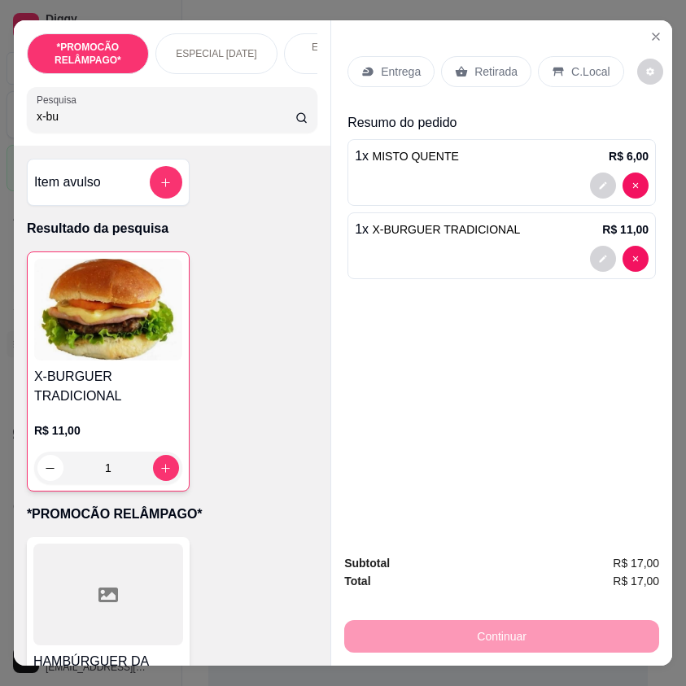
click at [80, 115] on input "x-bu" at bounding box center [166, 116] width 259 height 16
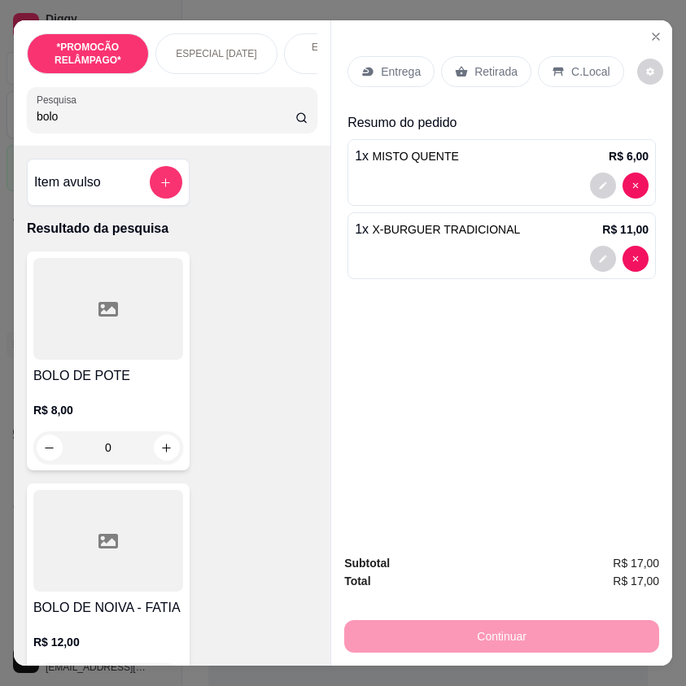
type input "bolo"
click at [103, 360] on div at bounding box center [108, 309] width 150 height 102
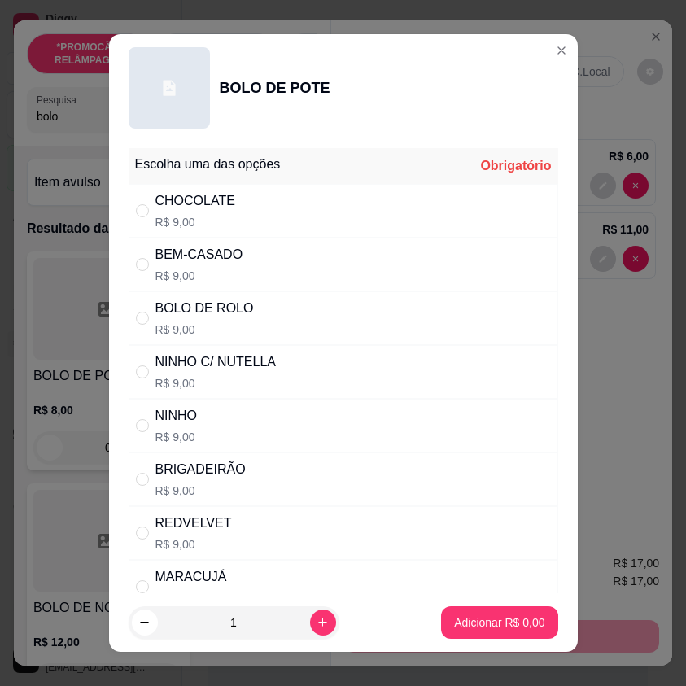
click at [309, 261] on div "BEM-CASADO R$ 9,00" at bounding box center [344, 265] width 430 height 54
radio input "true"
click at [485, 631] on button "Adicionar R$ 9,00" at bounding box center [499, 623] width 113 height 32
type input "1"
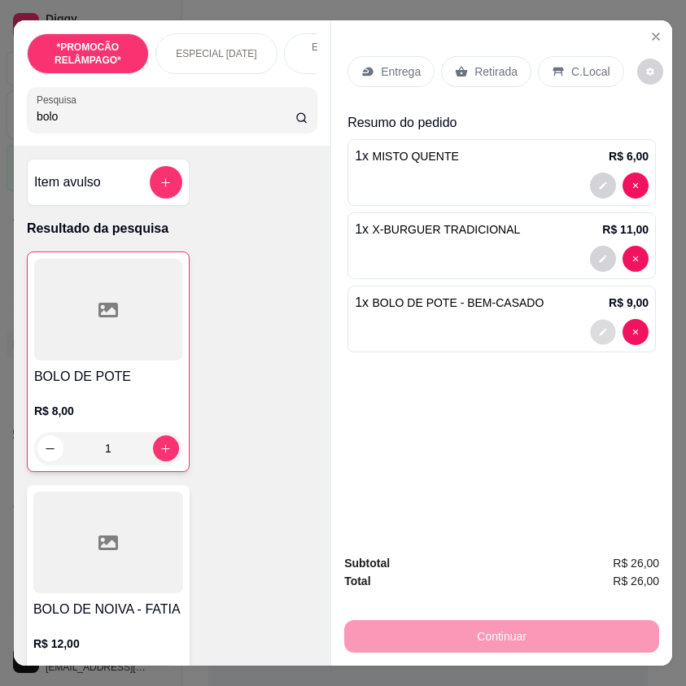
click at [600, 329] on icon "decrease-product-quantity" at bounding box center [603, 332] width 7 height 7
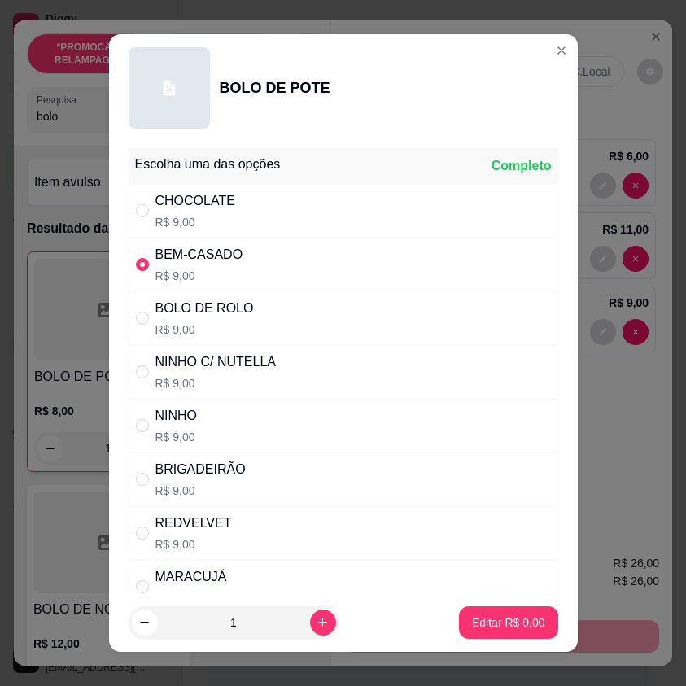
drag, startPoint x: 235, startPoint y: 225, endPoint x: 239, endPoint y: 250, distance: 25.6
click at [235, 225] on div "CHOCOLATE R$ 9,00" at bounding box center [344, 211] width 430 height 54
radio input "true"
radio input "false"
click at [515, 599] on footer "1 Editar R$ 9,00" at bounding box center [343, 623] width 469 height 59
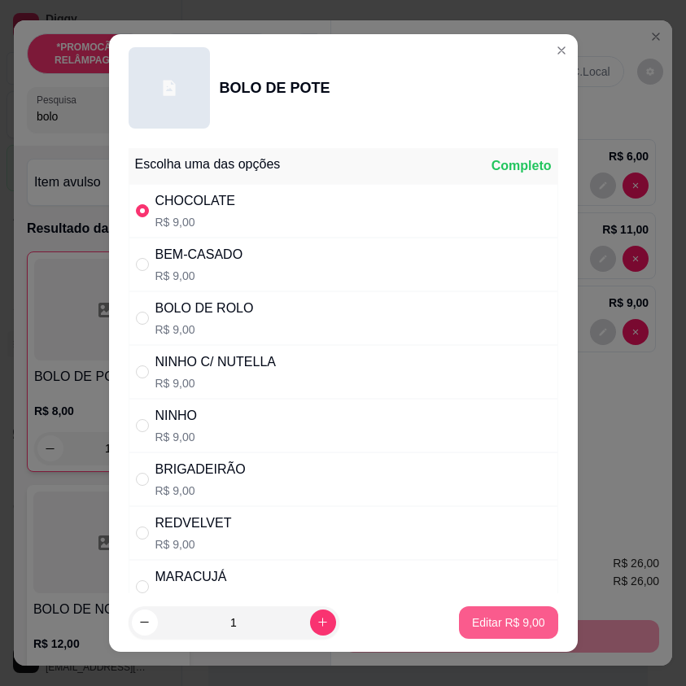
click at [515, 621] on p "Editar R$ 9,00" at bounding box center [508, 623] width 73 height 16
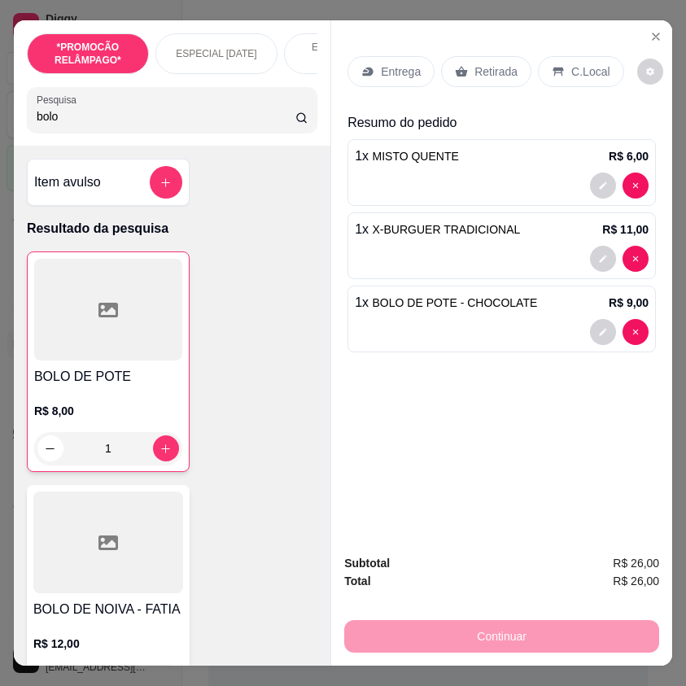
click at [398, 67] on p "Entrega" at bounding box center [401, 72] width 40 height 16
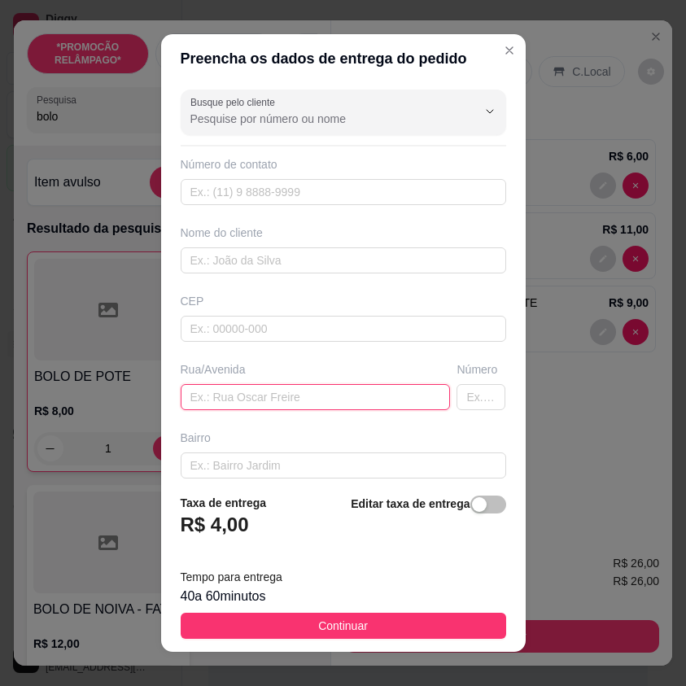
paste input "Avenida imaculada Conceição número 90"
type input "Avenida imaculada Conceição número 90"
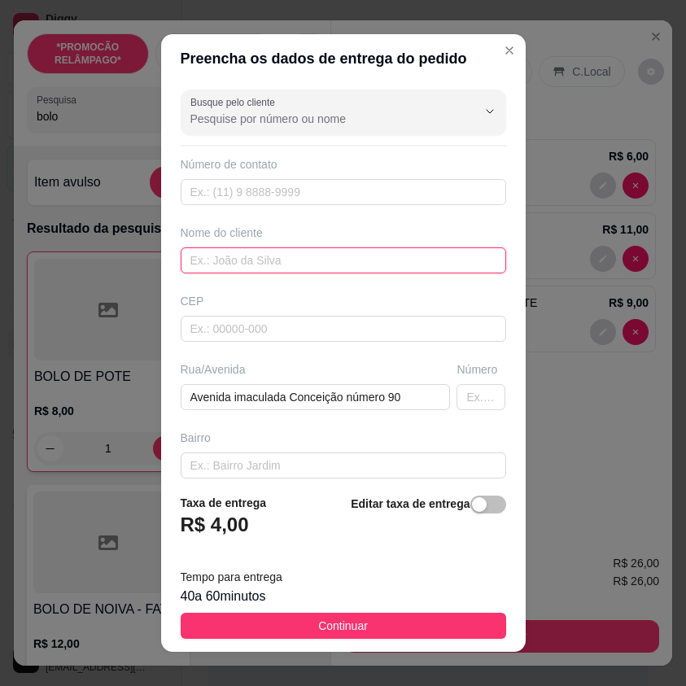
drag, startPoint x: 320, startPoint y: 263, endPoint x: 257, endPoint y: 258, distance: 62.9
paste input "Alice"
type input "Alice"
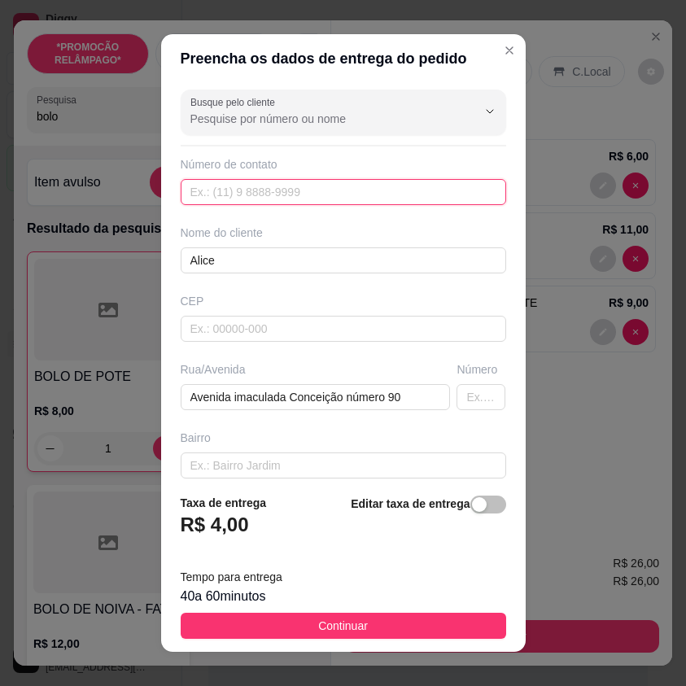
paste input "(87) 9128-6148"
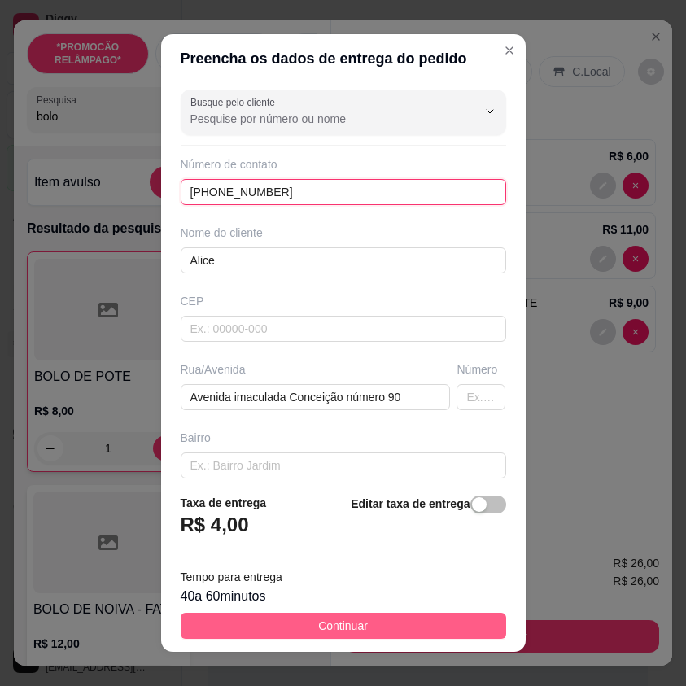
type input "(87) 9128-6148"
click at [477, 624] on button "Continuar" at bounding box center [344, 626] width 326 height 26
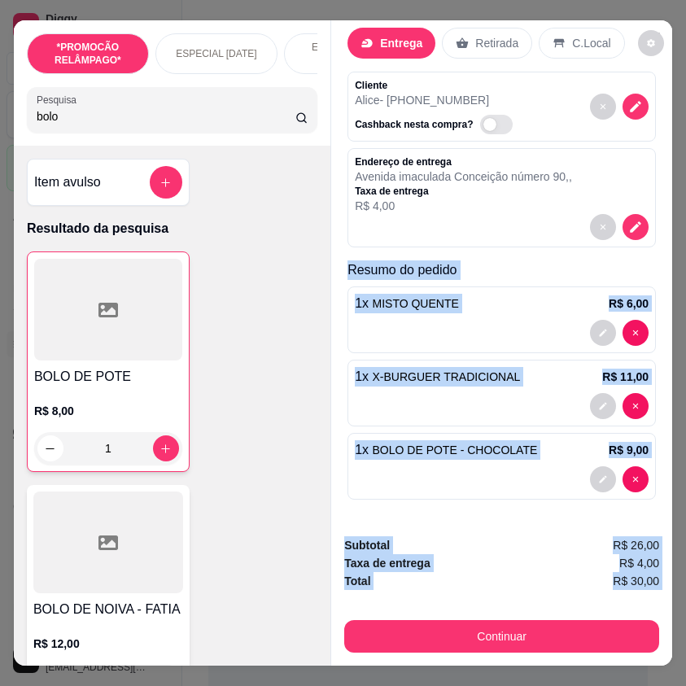
scroll to position [0, 12]
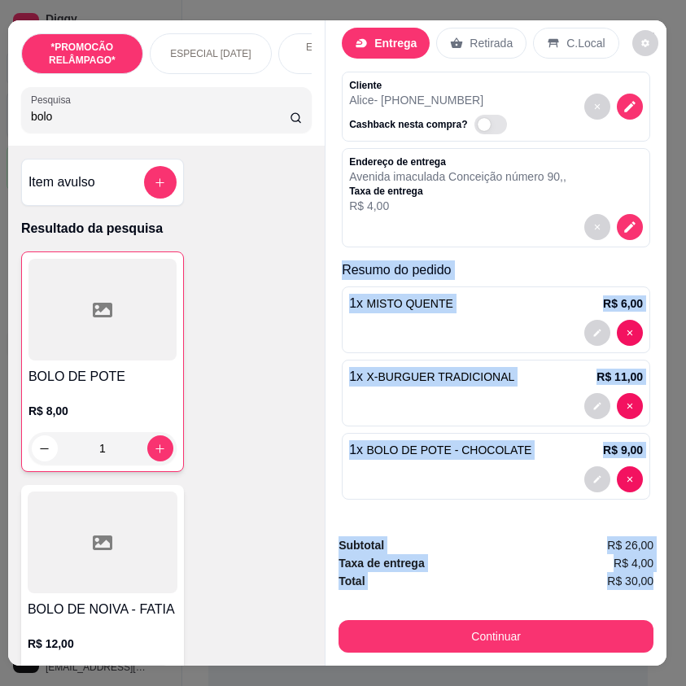
drag, startPoint x: 335, startPoint y: 253, endPoint x: 640, endPoint y: 577, distance: 445.3
click at [640, 577] on div "Entrega Retirada C.Local Cliente Alice - (87) 9128-6148 Cashback nesta compra? …" at bounding box center [496, 342] width 342 height 645
copy div "Resumo do pedido 1 x MISTO QUENTE R$ 6,00 1 x X-BURGUER TRADICIONAL R$ 11,00 1 …"
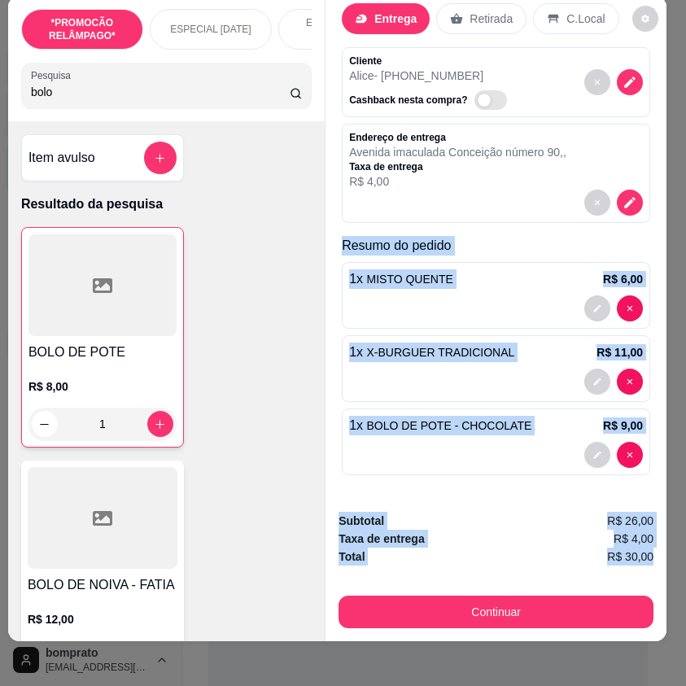
scroll to position [37, 12]
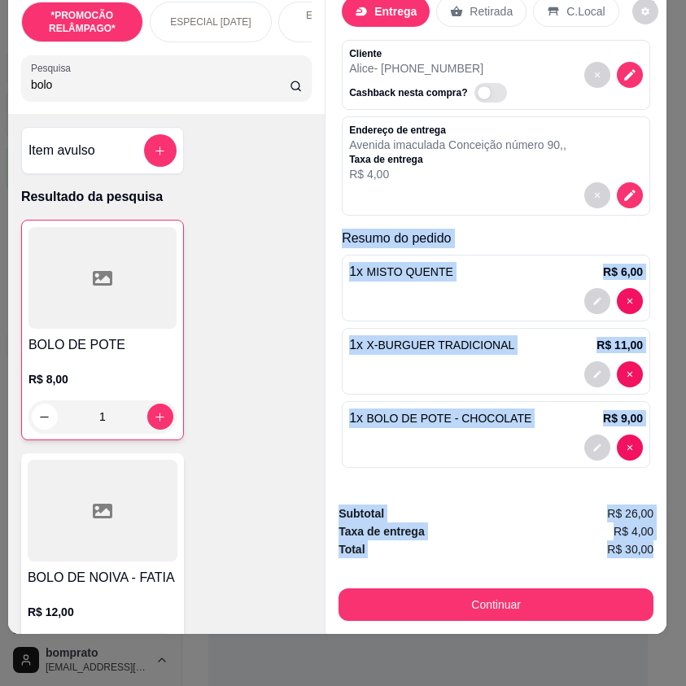
click at [458, 449] on div at bounding box center [496, 448] width 294 height 26
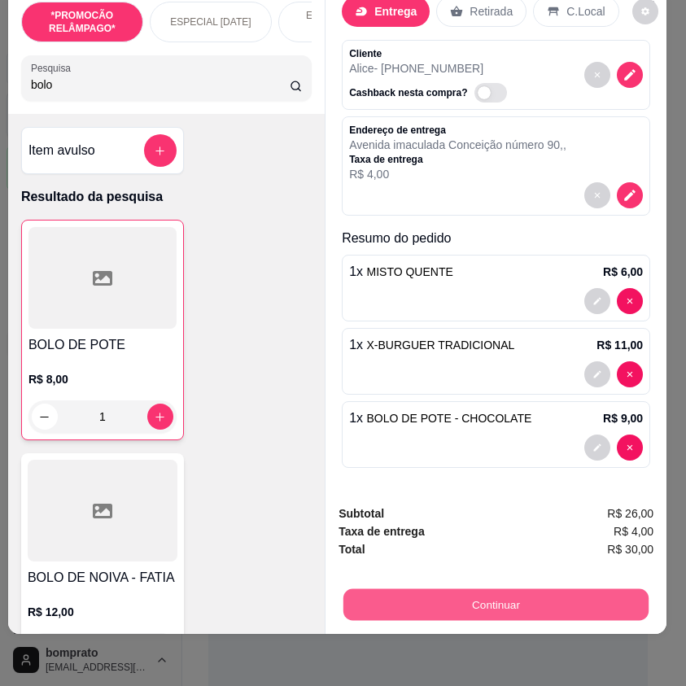
click at [554, 589] on button "Continuar" at bounding box center [496, 605] width 305 height 32
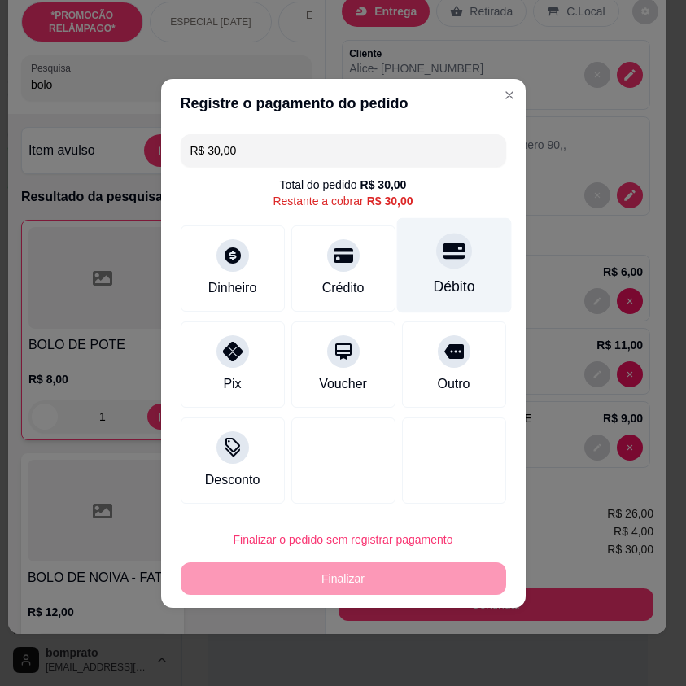
click at [433, 285] on div "Débito" at bounding box center [454, 286] width 42 height 21
type input "R$ 0,00"
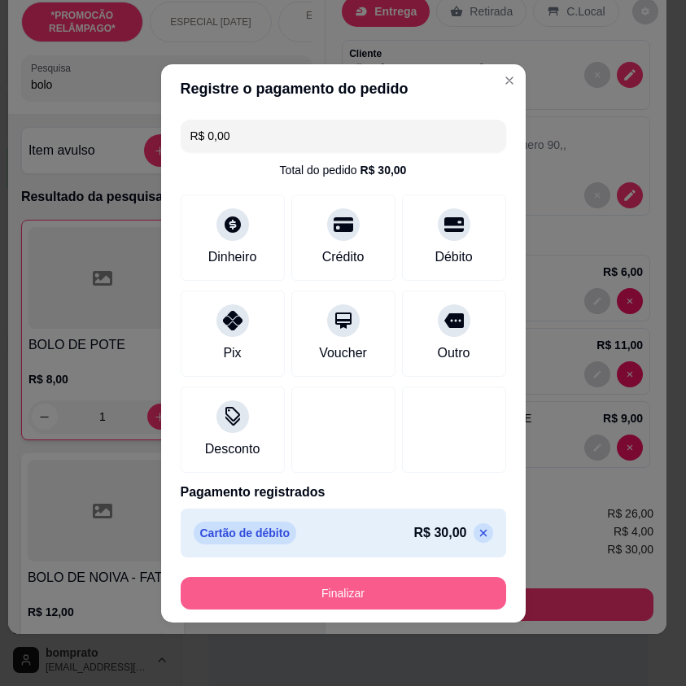
click at [427, 589] on button "Finalizar" at bounding box center [344, 593] width 326 height 33
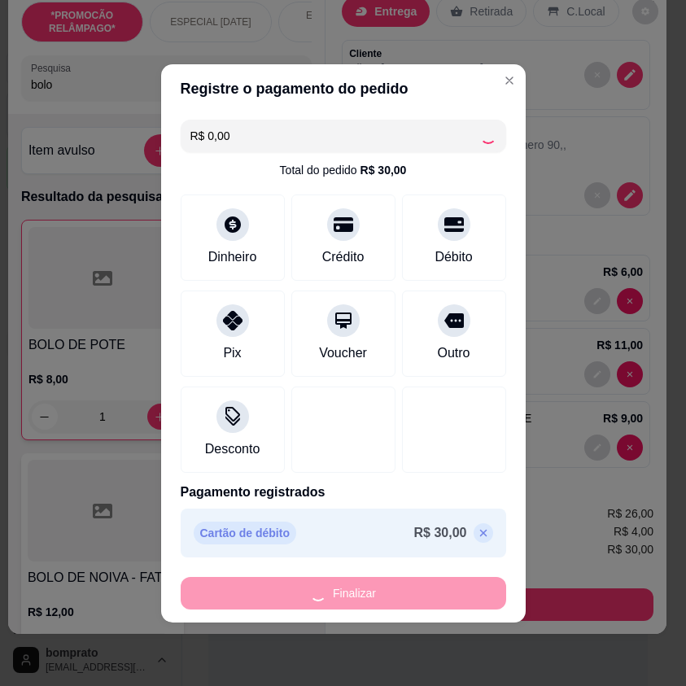
type input "0"
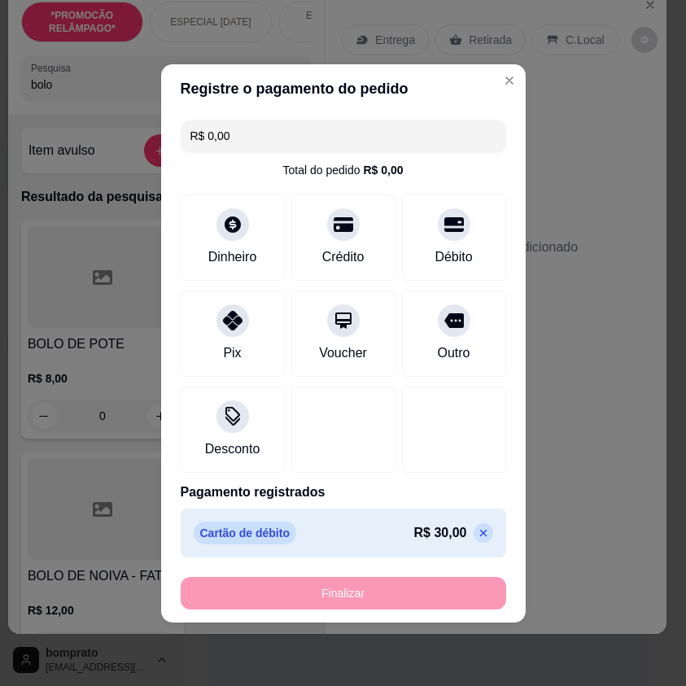
type input "-R$ 30,00"
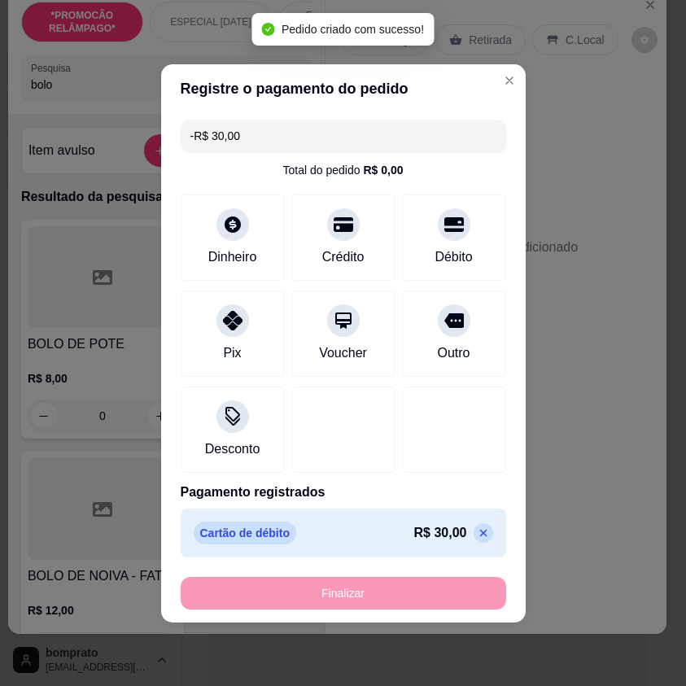
scroll to position [0, 0]
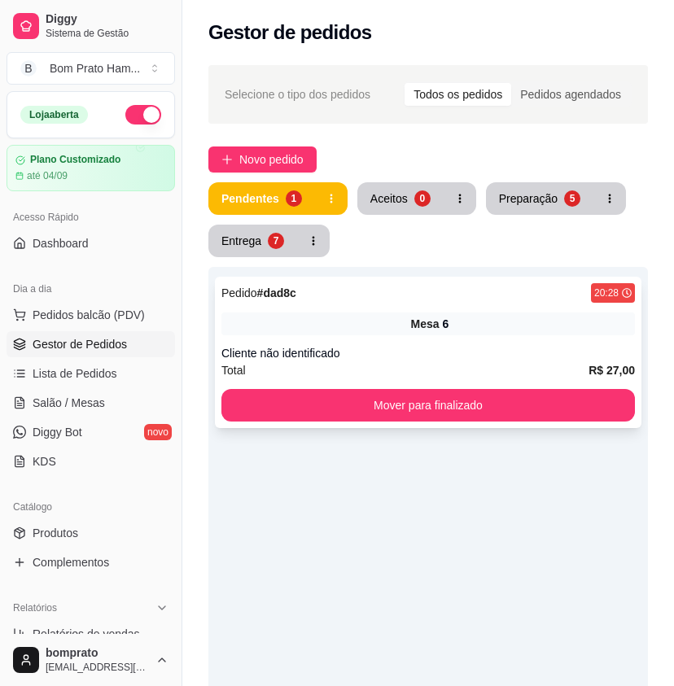
click at [520, 338] on div "Pedido # dad8c 20:28 Mesa 6 Cliente não identificado Total R$ 27,00 Mover para …" at bounding box center [428, 352] width 427 height 151
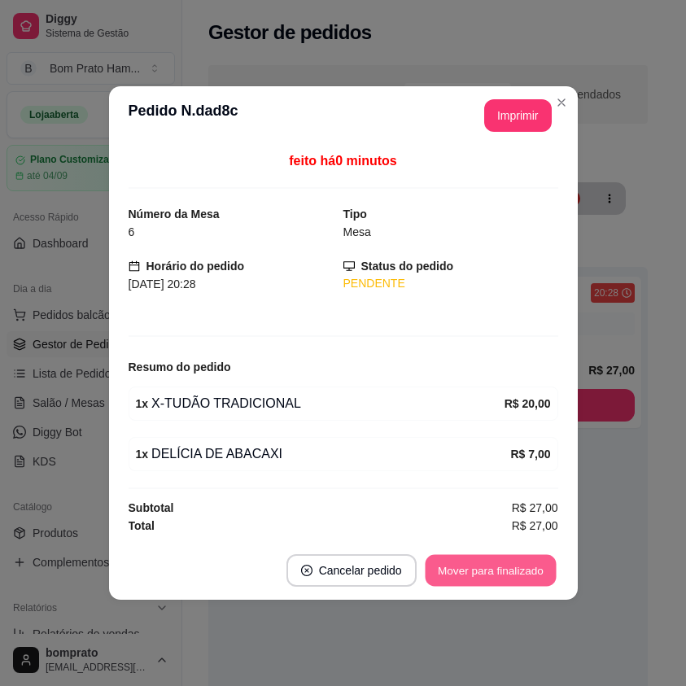
click at [542, 572] on button "Mover para finalizado" at bounding box center [490, 571] width 131 height 32
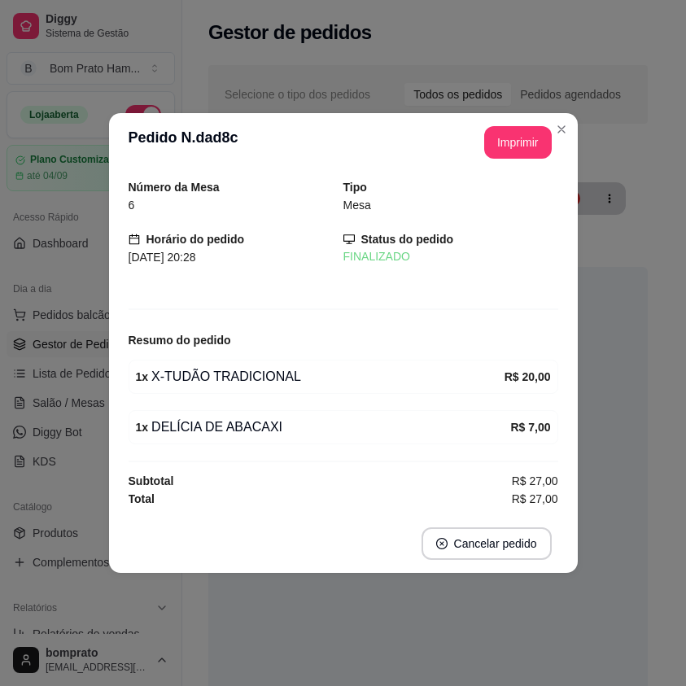
click at [501, 114] on header "**********" at bounding box center [343, 142] width 469 height 59
click at [506, 132] on button "Imprimir" at bounding box center [519, 142] width 68 height 33
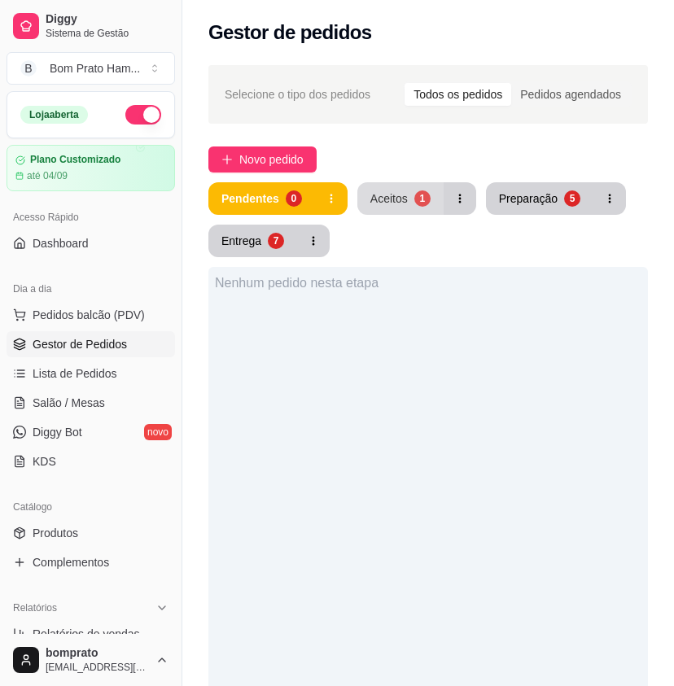
click at [406, 196] on button "Aceitos 1" at bounding box center [400, 198] width 86 height 33
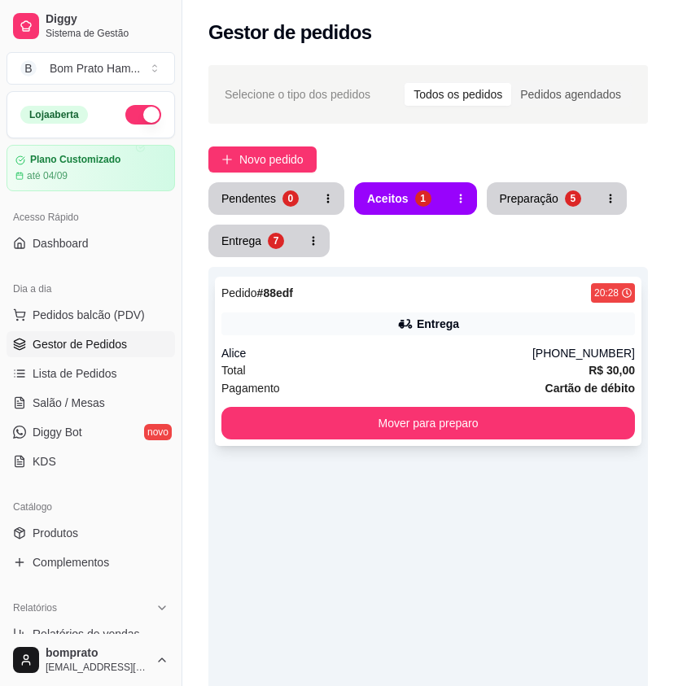
click at [457, 306] on div "Pedido # 88edf 20:28 Entrega Alice (87) 9128-6148 Total R$ 30,00 Pagamento Cart…" at bounding box center [428, 361] width 427 height 169
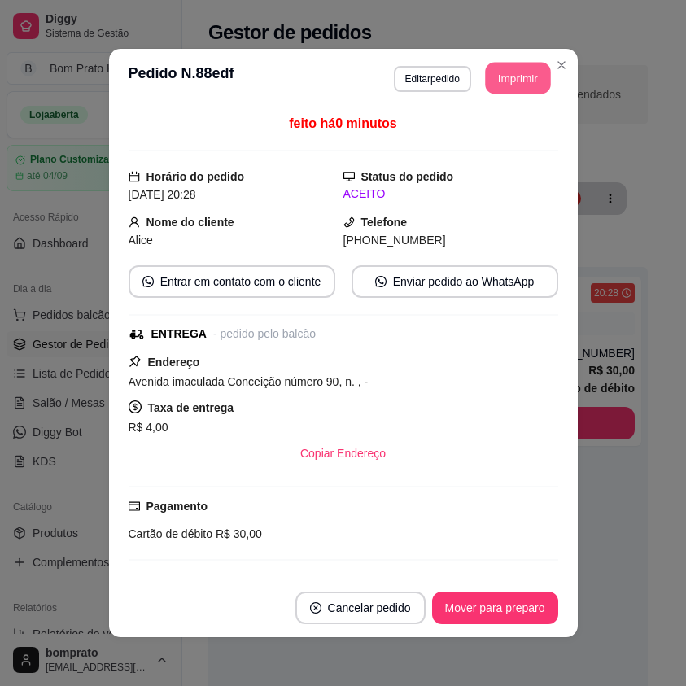
click at [528, 71] on button "Imprimir" at bounding box center [517, 79] width 65 height 32
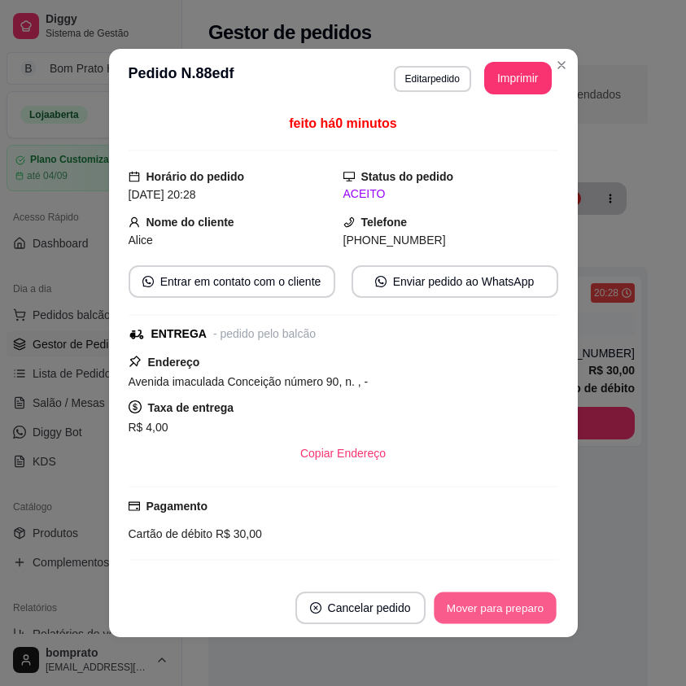
click at [520, 616] on button "Mover para preparo" at bounding box center [495, 609] width 122 height 32
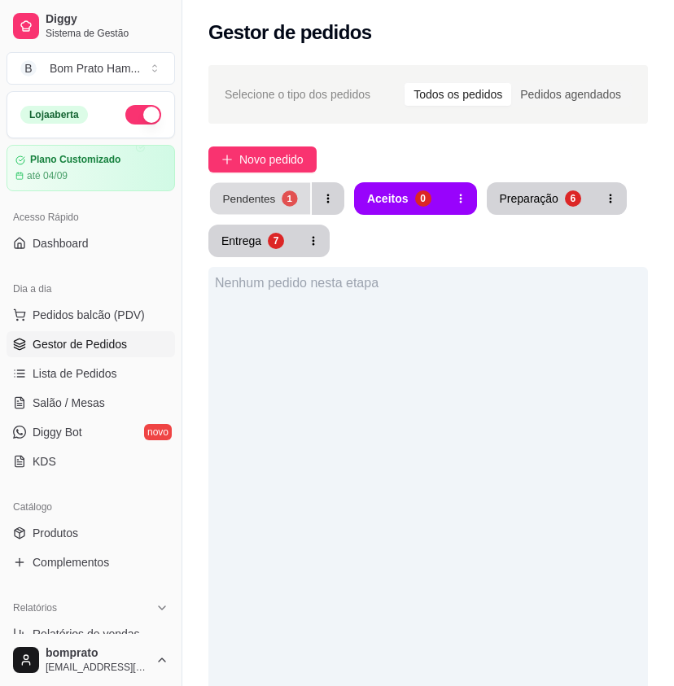
click at [257, 197] on div "Pendentes" at bounding box center [248, 198] width 53 height 15
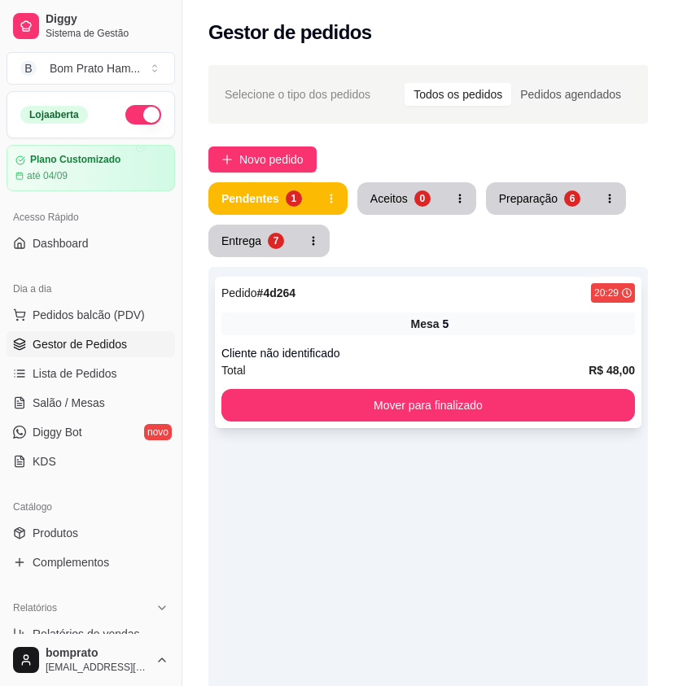
click at [401, 329] on div "Mesa 5" at bounding box center [428, 324] width 414 height 23
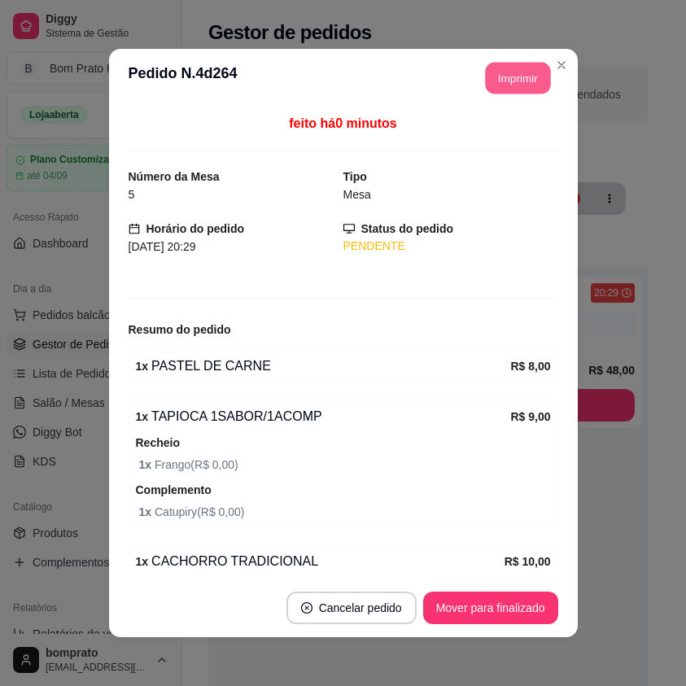
click at [521, 81] on button "Imprimir" at bounding box center [517, 79] width 65 height 32
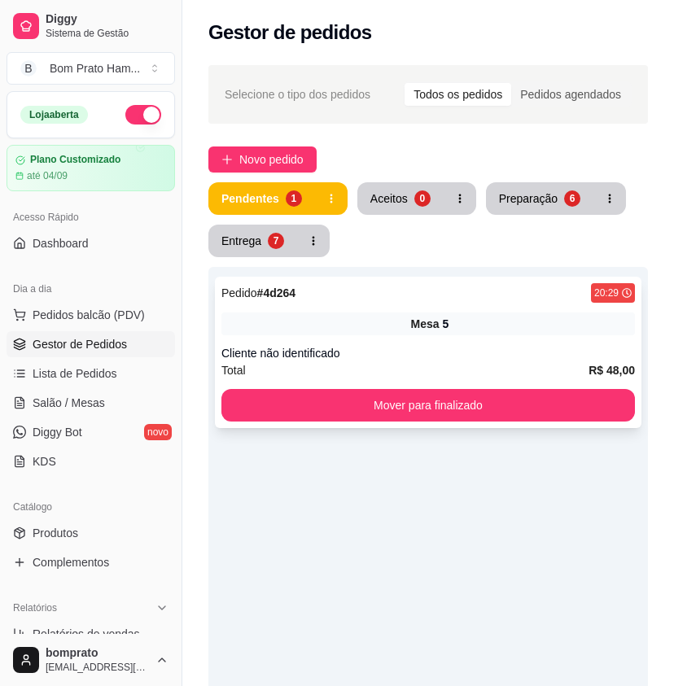
click at [463, 320] on div "Mesa 5" at bounding box center [428, 324] width 414 height 23
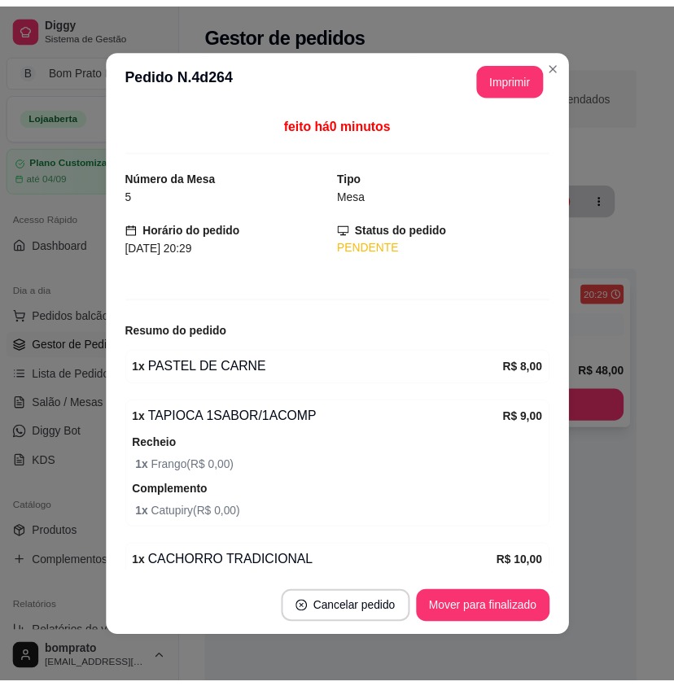
scroll to position [168, 0]
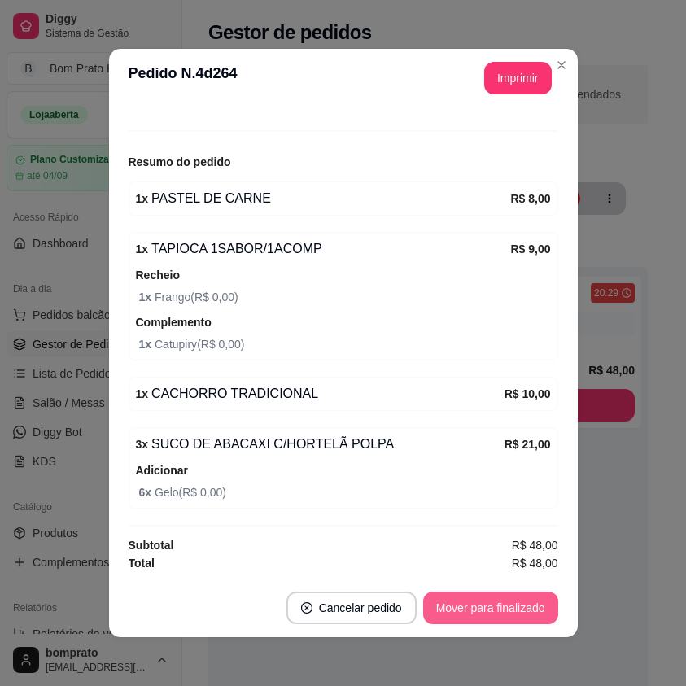
click at [521, 607] on button "Mover para finalizado" at bounding box center [490, 608] width 135 height 33
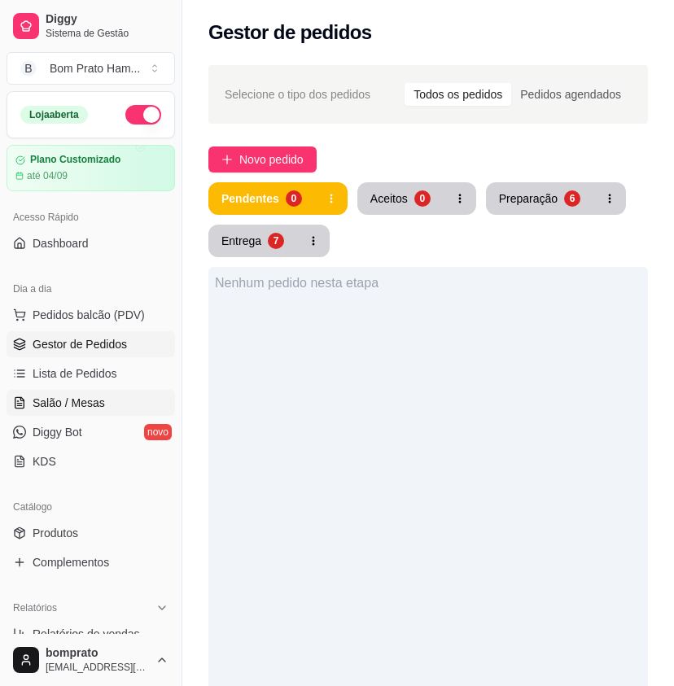
click at [112, 403] on link "Salão / Mesas" at bounding box center [91, 403] width 169 height 26
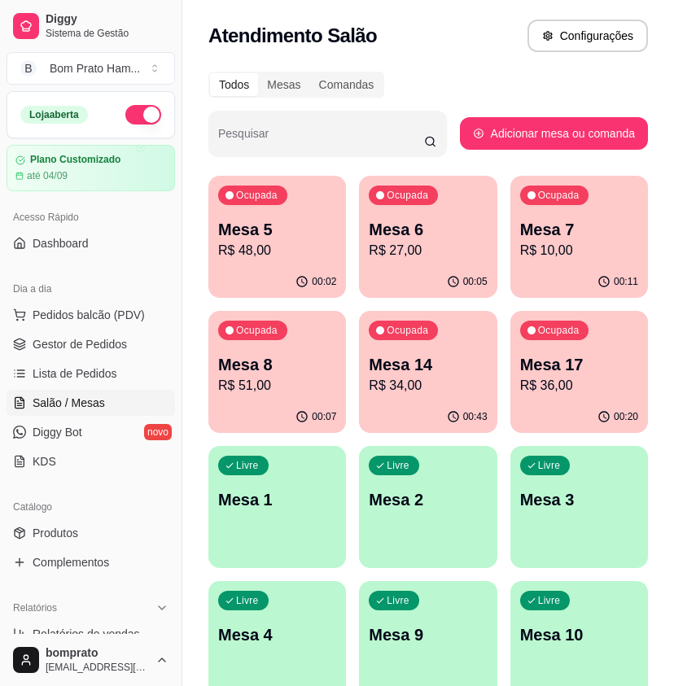
click at [305, 344] on div "Ocupada Mesa 8 R$ 51,00" at bounding box center [277, 356] width 138 height 90
click at [452, 376] on p "R$ 34,00" at bounding box center [428, 386] width 118 height 20
click at [68, 336] on span "Gestor de Pedidos" at bounding box center [80, 344] width 94 height 16
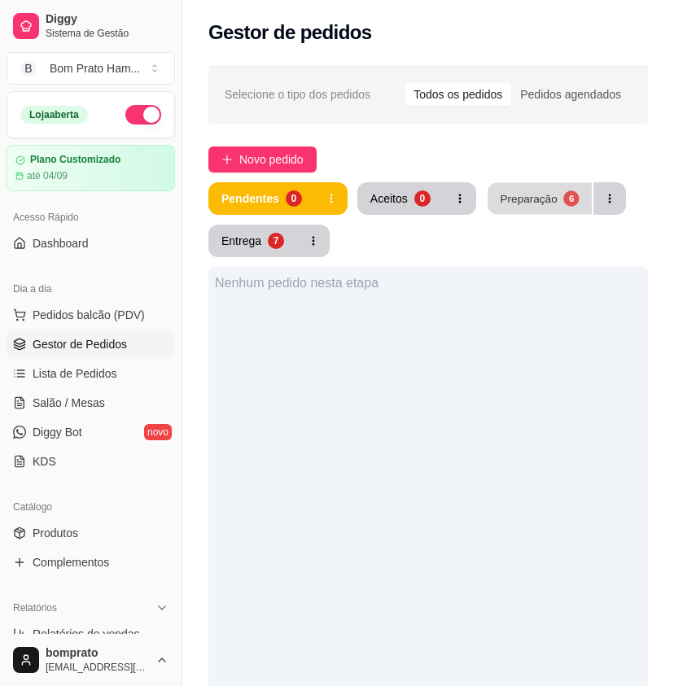
click at [548, 206] on div "Preparação" at bounding box center [528, 198] width 57 height 15
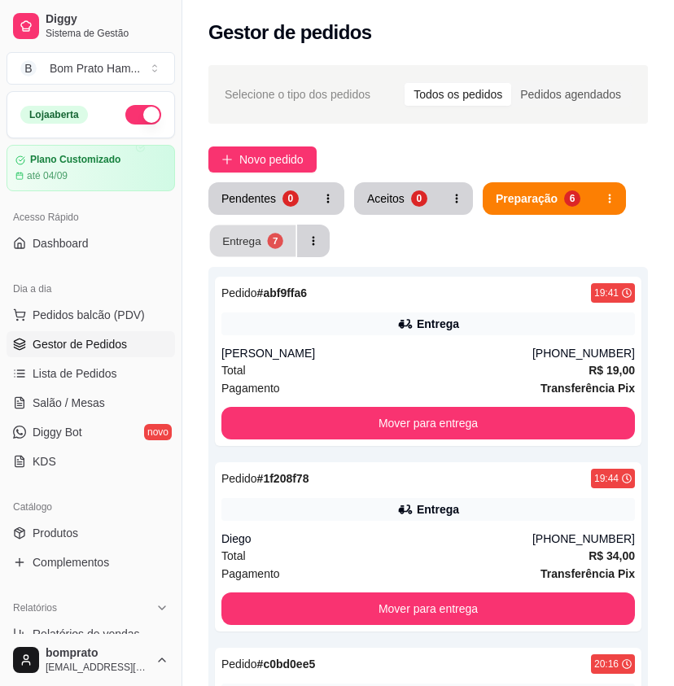
click at [244, 245] on div "Entrega" at bounding box center [241, 240] width 39 height 15
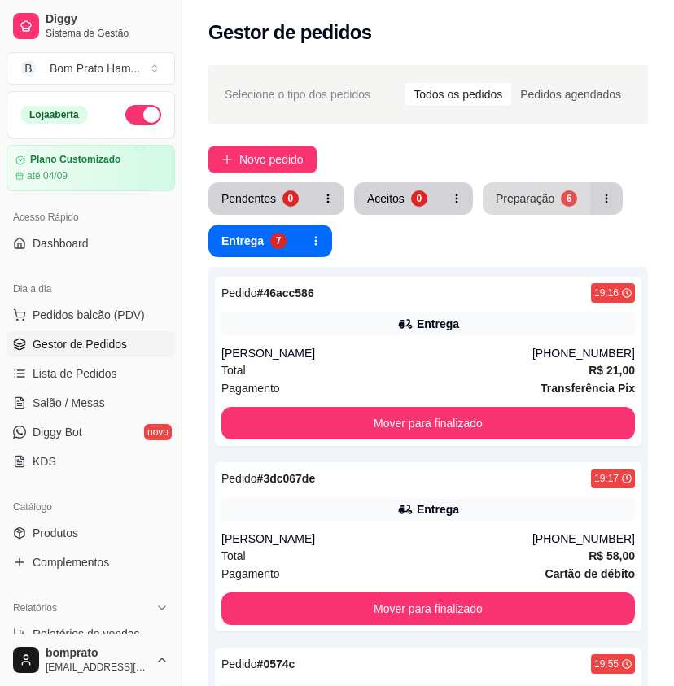
click at [546, 209] on button "Preparação 6" at bounding box center [536, 198] width 107 height 33
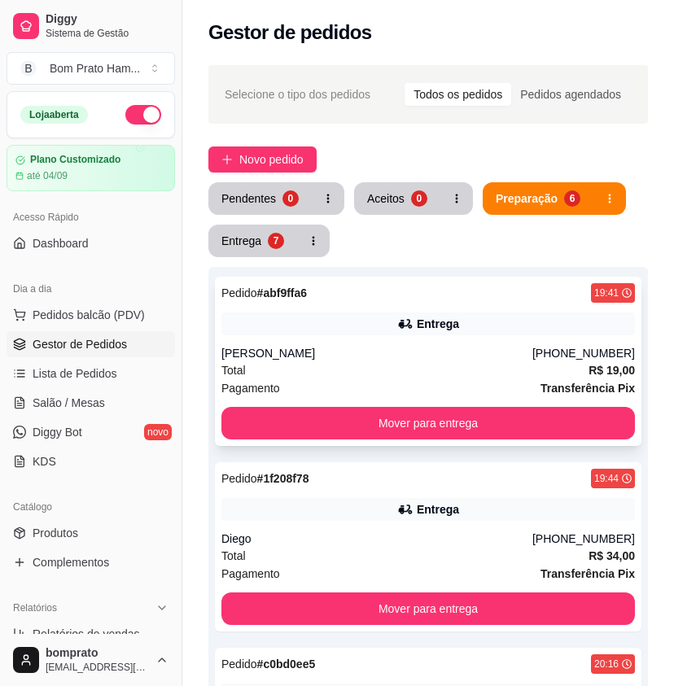
click at [420, 321] on div "Entrega" at bounding box center [438, 324] width 42 height 16
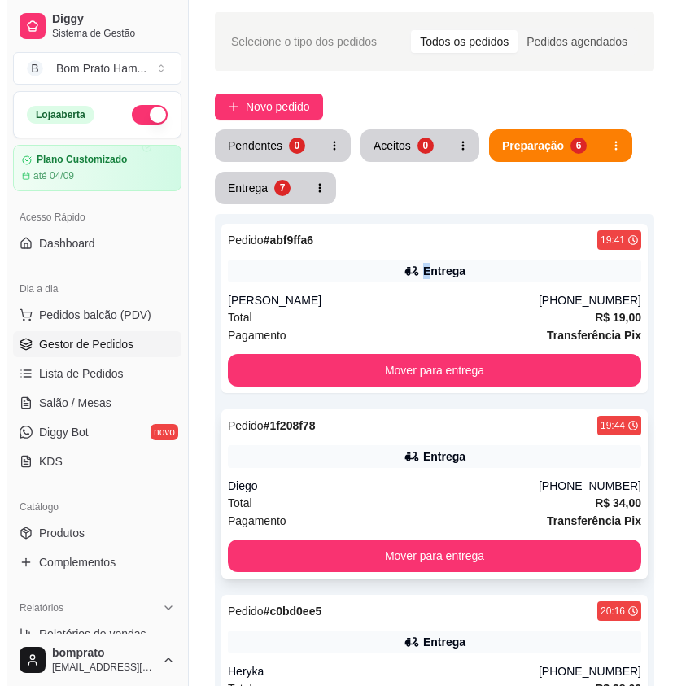
scroll to position [81, 0]
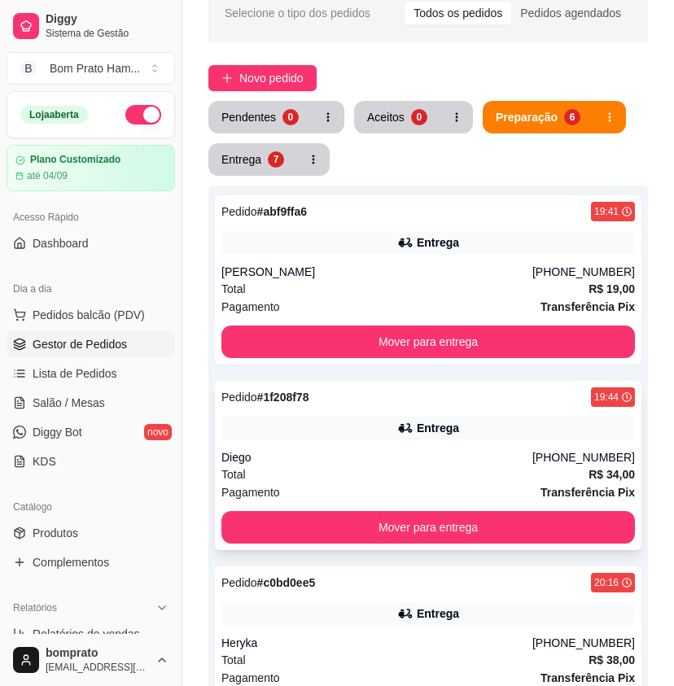
click at [439, 440] on div "Pedido # 1f208f78 19:44 Entrega Diego (87) 99101-9865 Total R$ 34,00 Pagamento …" at bounding box center [428, 465] width 427 height 169
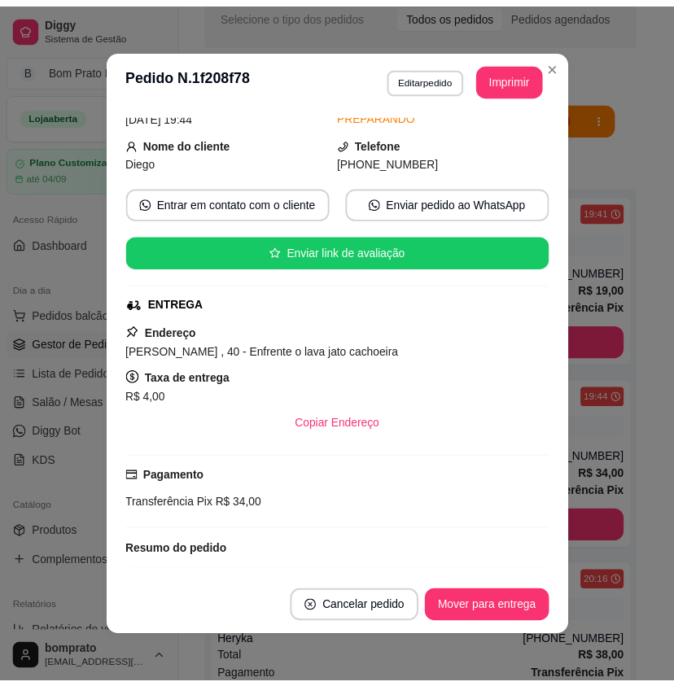
scroll to position [174, 0]
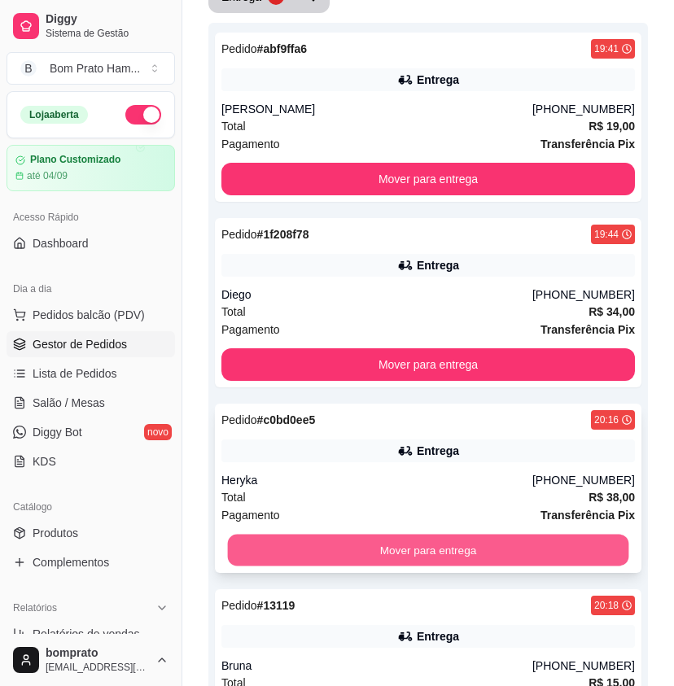
click at [471, 552] on button "Mover para entrega" at bounding box center [428, 551] width 401 height 32
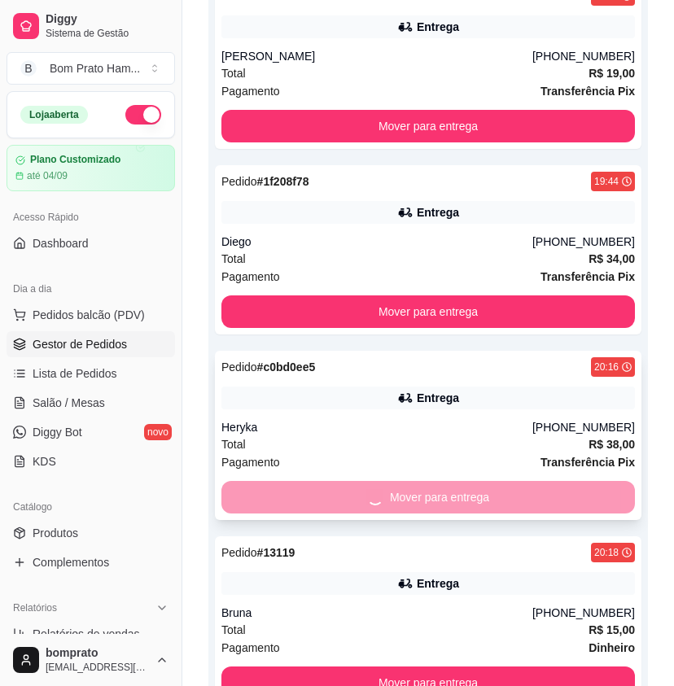
scroll to position [326, 0]
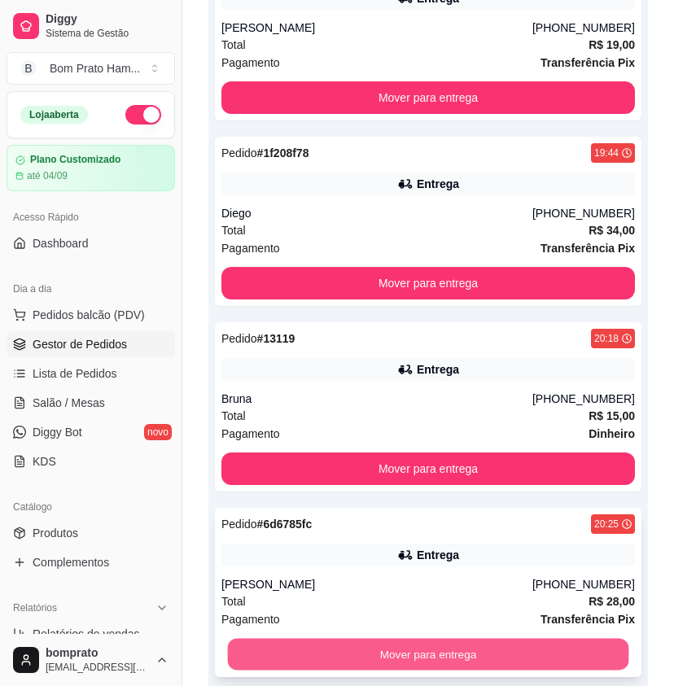
click at [468, 647] on button "Mover para entrega" at bounding box center [428, 655] width 401 height 32
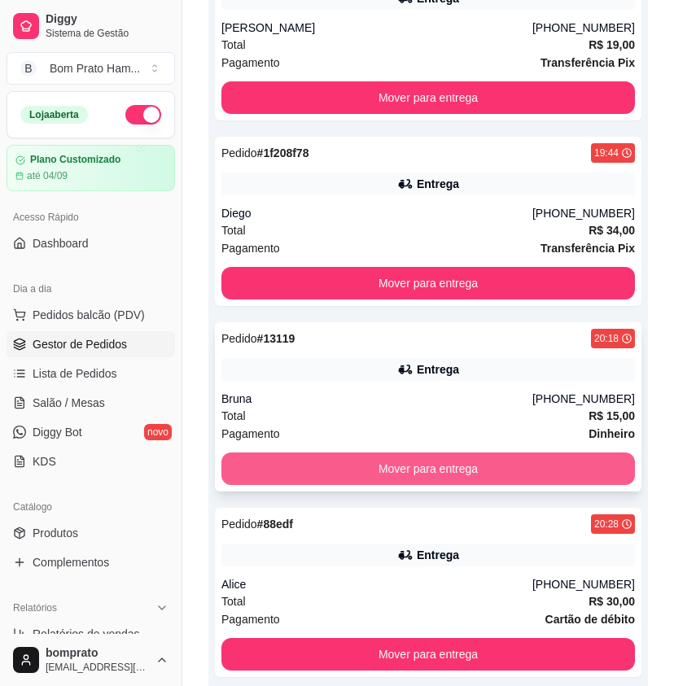
click at [435, 476] on button "Mover para entrega" at bounding box center [428, 469] width 414 height 33
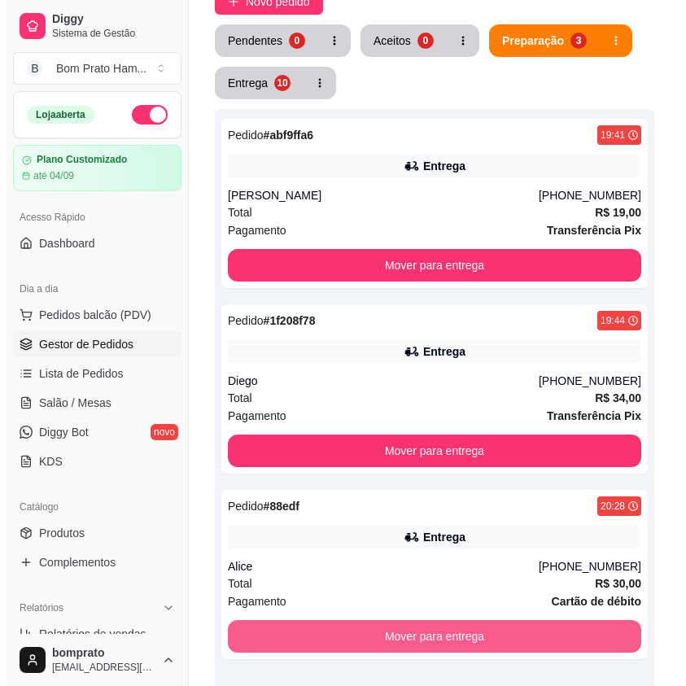
scroll to position [0, 0]
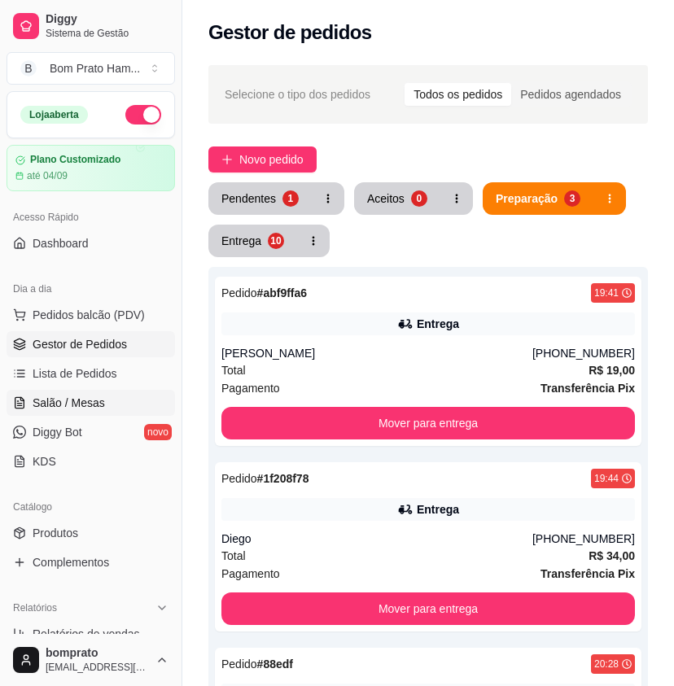
click at [115, 409] on link "Salão / Mesas" at bounding box center [91, 403] width 169 height 26
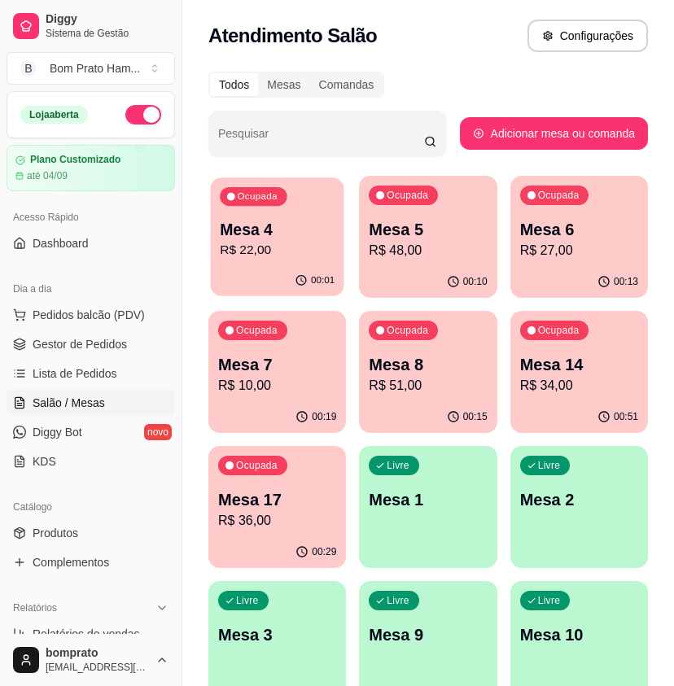
click at [291, 275] on div "00:01" at bounding box center [278, 280] width 134 height 31
click at [305, 356] on p "Mesa 7" at bounding box center [277, 364] width 118 height 23
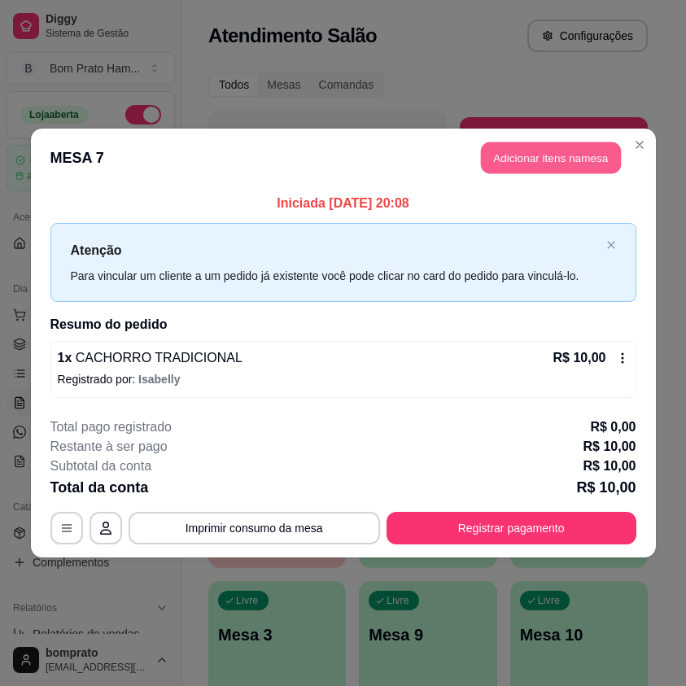
click at [524, 141] on header "MESA 7 Adicionar itens na mesa" at bounding box center [343, 158] width 625 height 59
click at [495, 151] on button "Adicionar itens na mesa" at bounding box center [551, 159] width 140 height 32
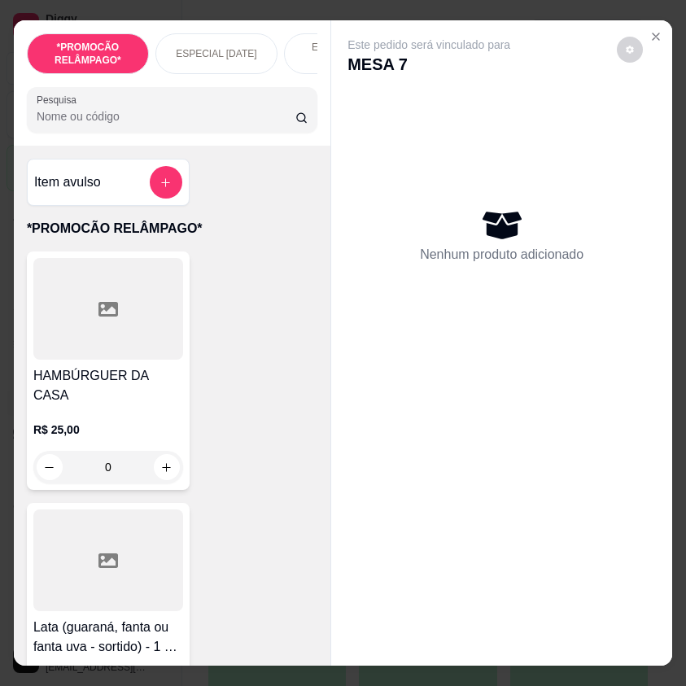
click at [143, 192] on div "Item avulso" at bounding box center [108, 182] width 148 height 33
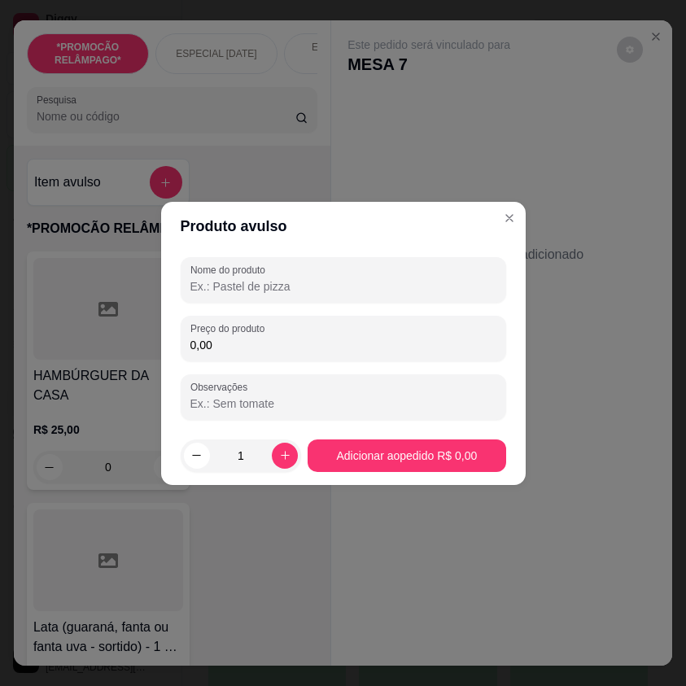
click at [266, 282] on input "Nome do produto" at bounding box center [344, 286] width 306 height 16
type input "cervejas"
click at [278, 349] on input "0,00" at bounding box center [344, 345] width 306 height 16
type input "10,00"
click at [277, 467] on button "increase-product-quantity" at bounding box center [285, 455] width 25 height 25
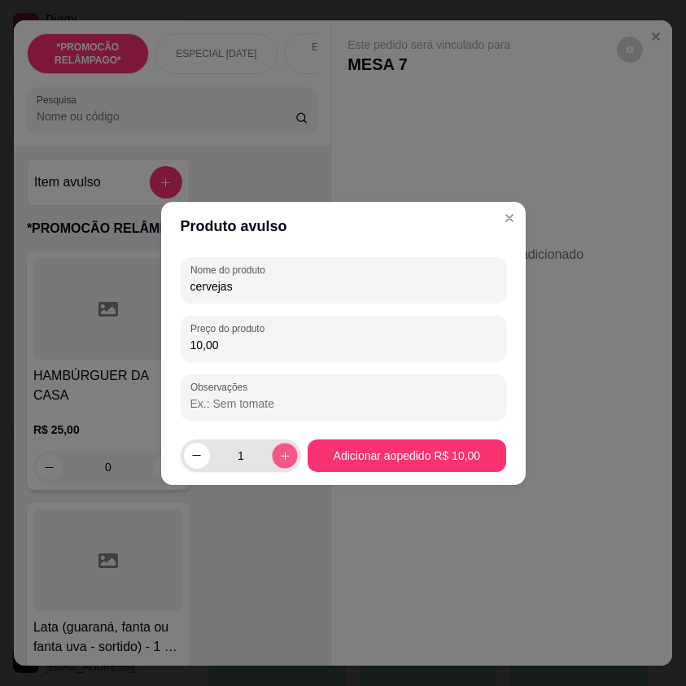
type input "2"
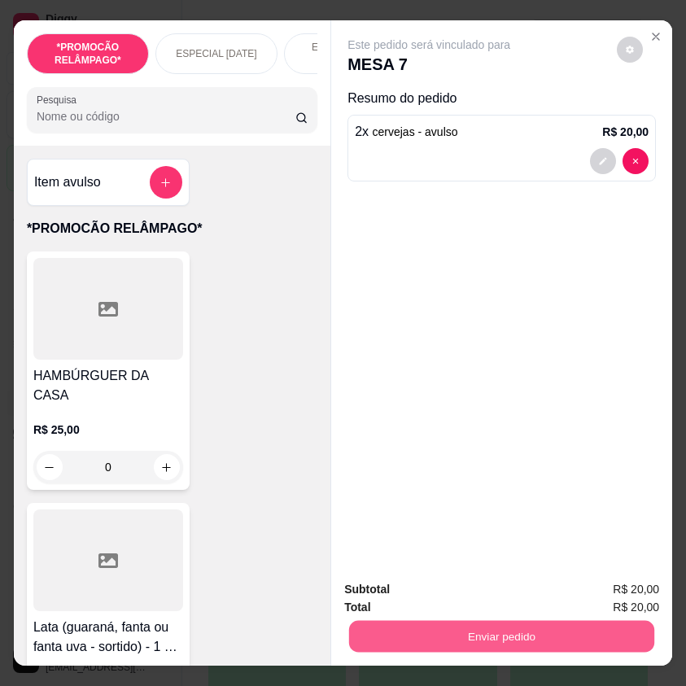
click at [517, 635] on button "Enviar pedido" at bounding box center [501, 637] width 305 height 32
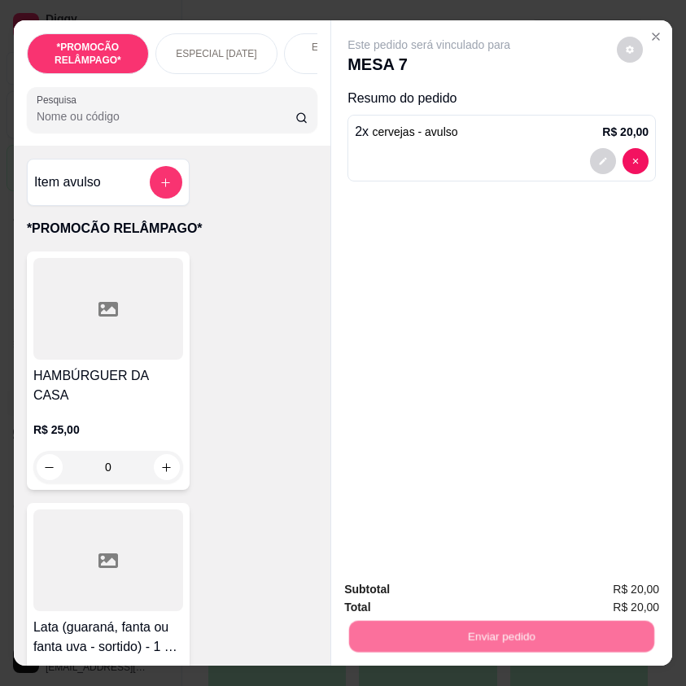
click at [430, 593] on button "Não registrar e enviar pedido" at bounding box center [446, 590] width 169 height 31
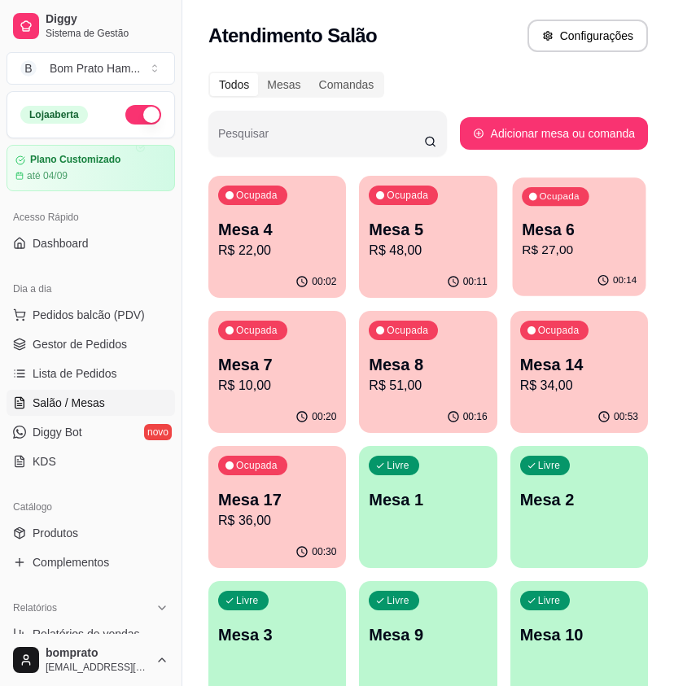
click at [534, 260] on p "R$ 27,00" at bounding box center [579, 250] width 115 height 19
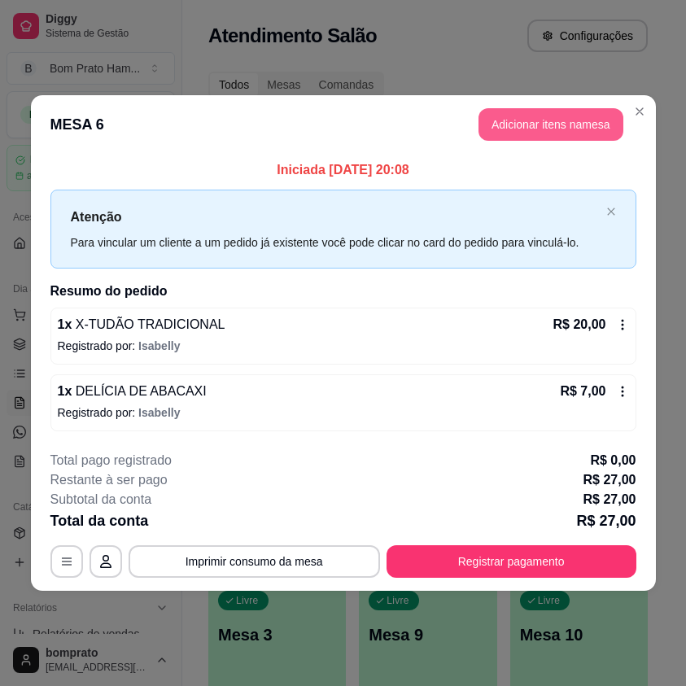
click at [545, 121] on button "Adicionar itens na mesa" at bounding box center [551, 124] width 145 height 33
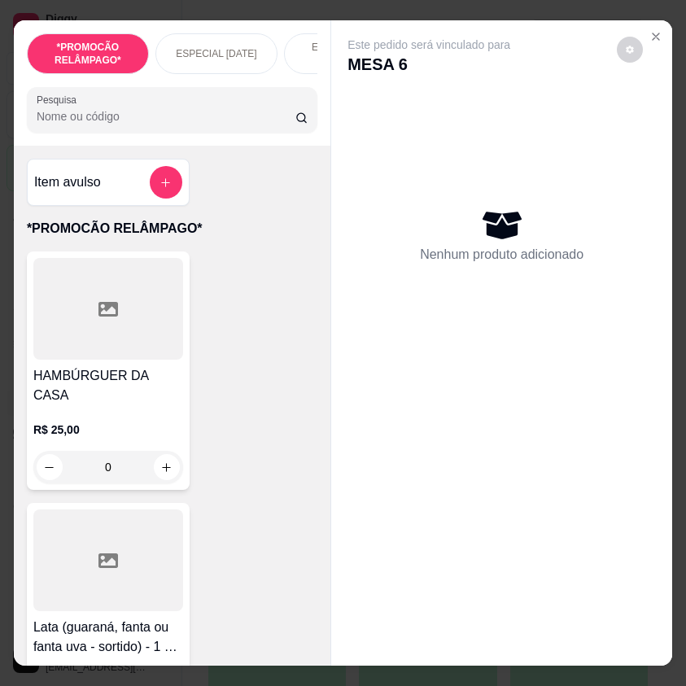
click at [137, 125] on input "Pesquisa" at bounding box center [166, 116] width 259 height 16
type input "A"
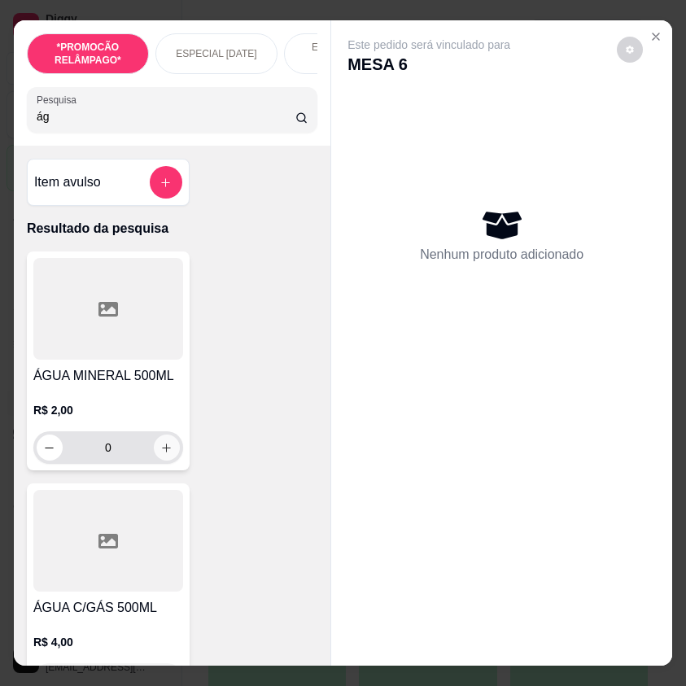
type input "ág"
click at [160, 445] on button "increase-product-quantity" at bounding box center [166, 448] width 25 height 25
type input "1"
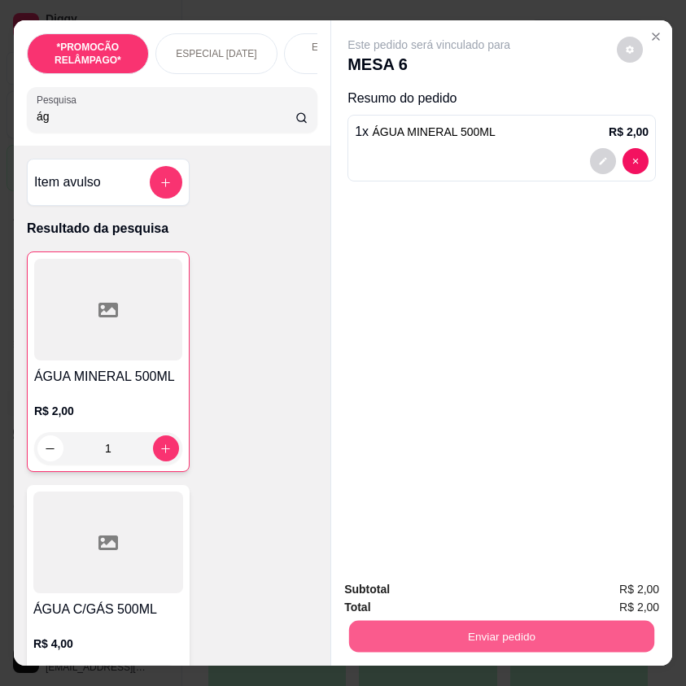
click at [511, 643] on button "Enviar pedido" at bounding box center [501, 637] width 305 height 32
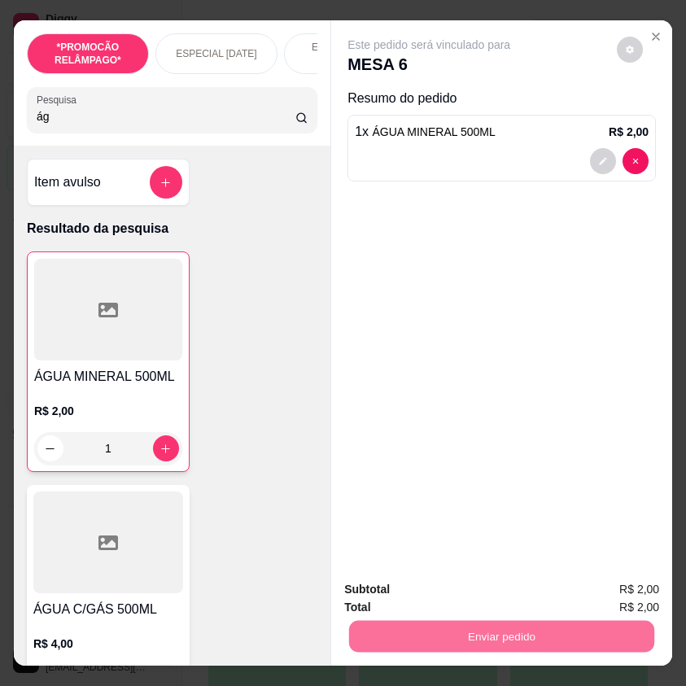
click at [470, 596] on button "Não registrar e enviar pedido" at bounding box center [446, 590] width 164 height 30
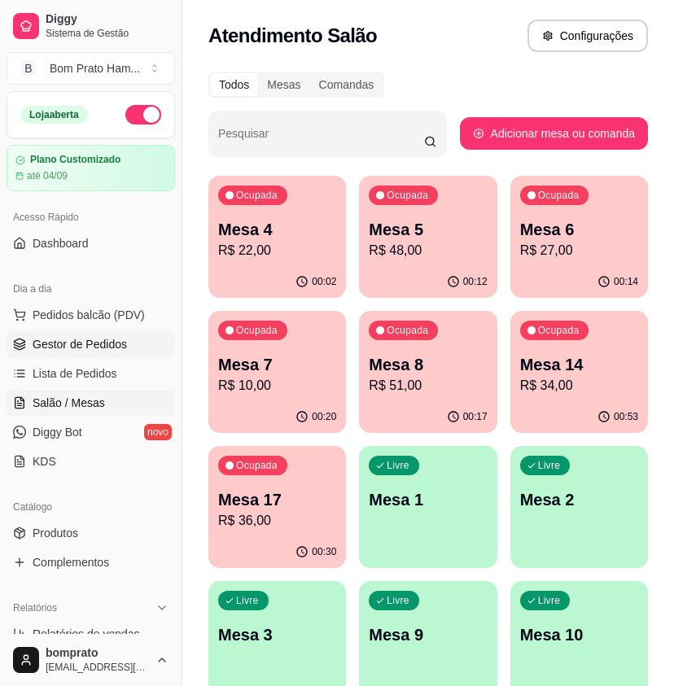
click at [132, 334] on link "Gestor de Pedidos" at bounding box center [91, 344] width 169 height 26
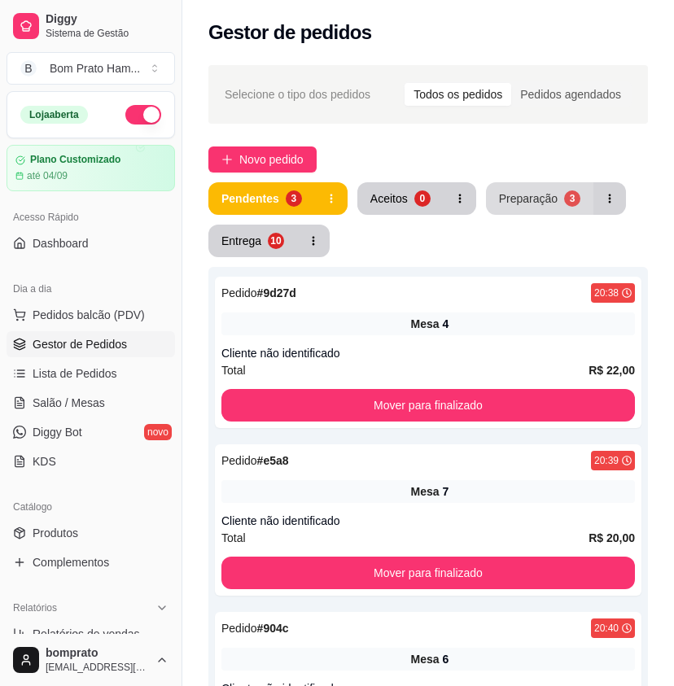
click at [541, 208] on button "Preparação 3" at bounding box center [539, 198] width 107 height 33
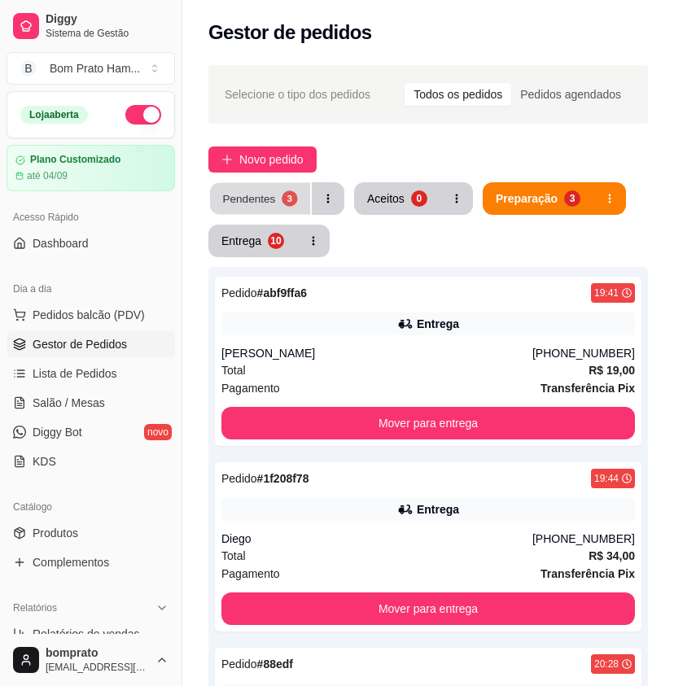
click at [288, 209] on button "Pendentes 3" at bounding box center [260, 199] width 100 height 32
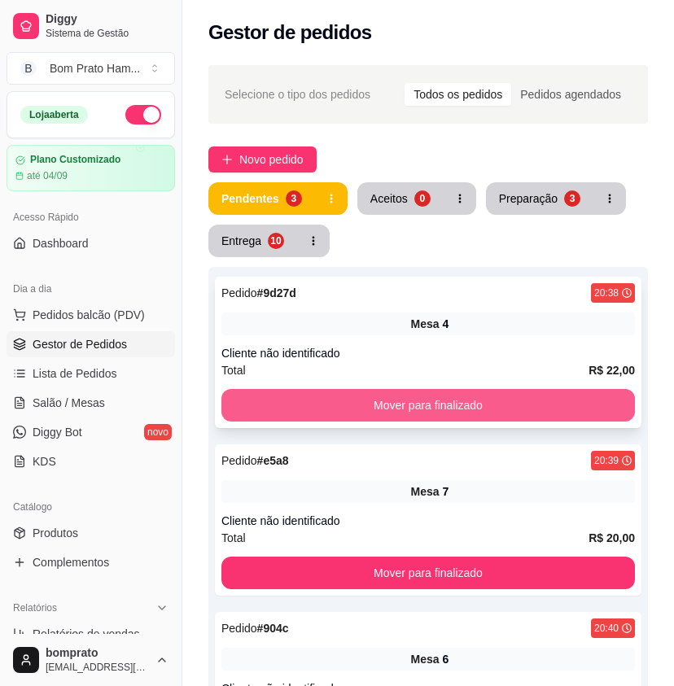
click at [431, 404] on button "Mover para finalizado" at bounding box center [428, 405] width 414 height 33
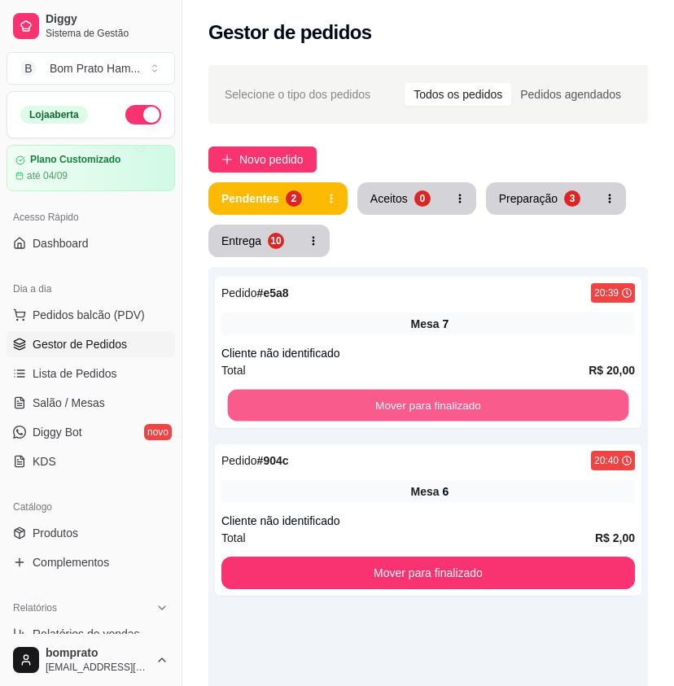
click at [431, 404] on button "Mover para finalizado" at bounding box center [428, 406] width 401 height 32
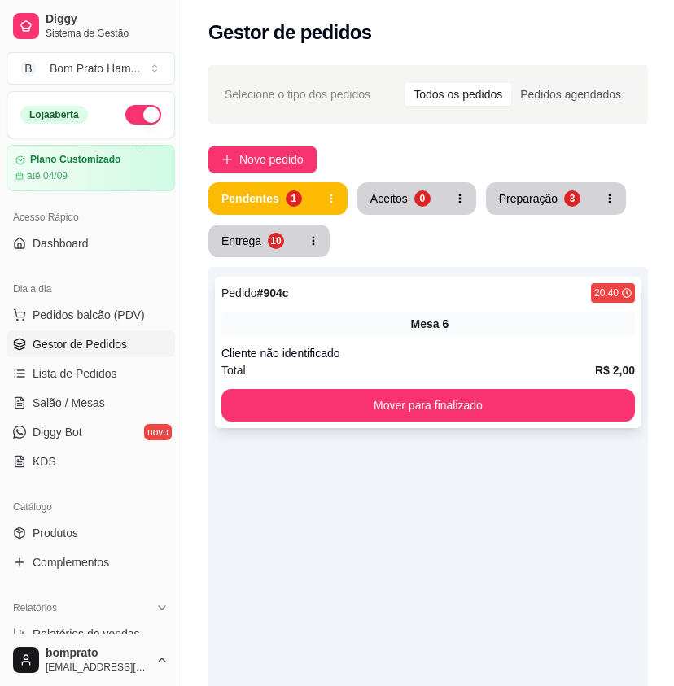
click at [415, 360] on div "Cliente não identificado" at bounding box center [428, 353] width 414 height 16
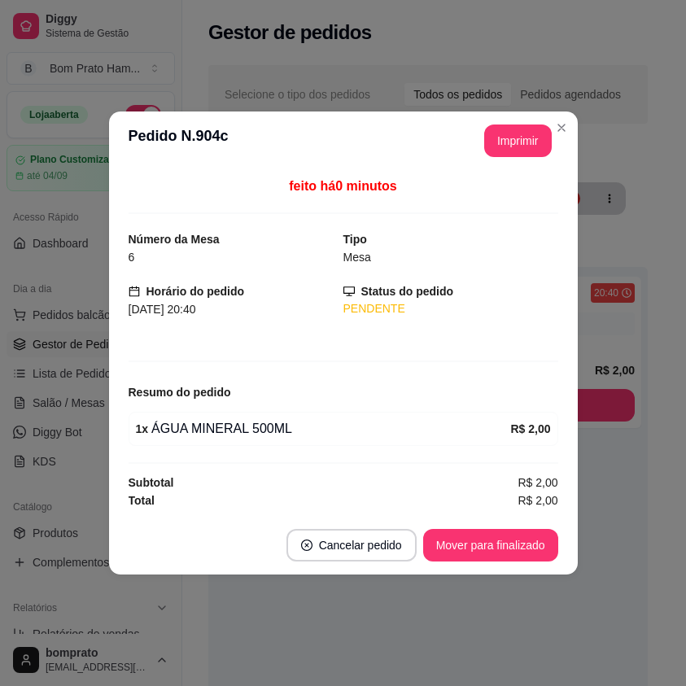
click at [519, 566] on footer "Cancelar pedido Mover para finalizado" at bounding box center [343, 545] width 469 height 59
click at [520, 556] on button "Mover para finalizado" at bounding box center [490, 546] width 131 height 32
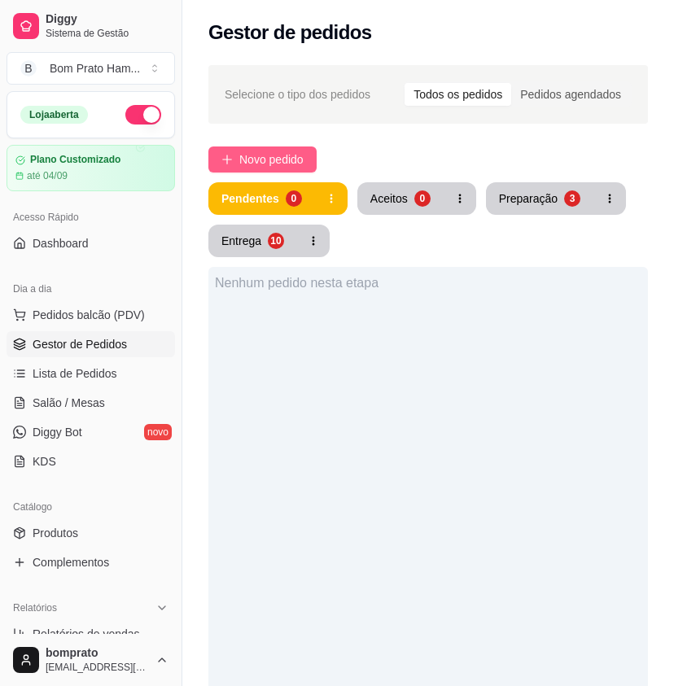
click at [247, 159] on span "Novo pedido" at bounding box center [271, 160] width 64 height 18
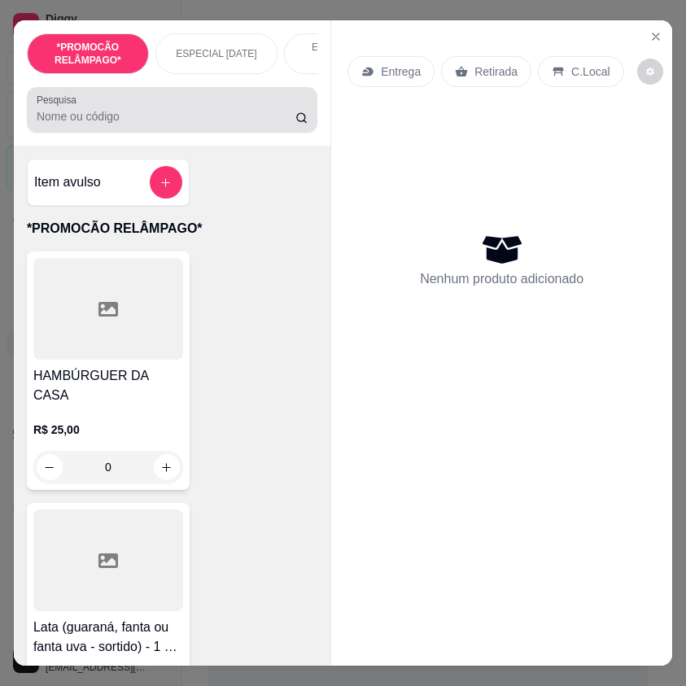
click at [204, 125] on input "Pesquisa" at bounding box center [166, 116] width 259 height 16
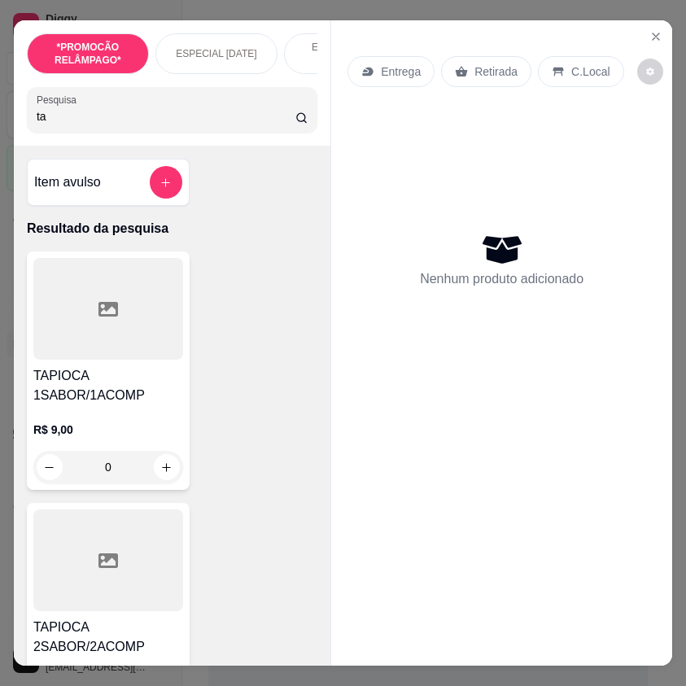
type input "t"
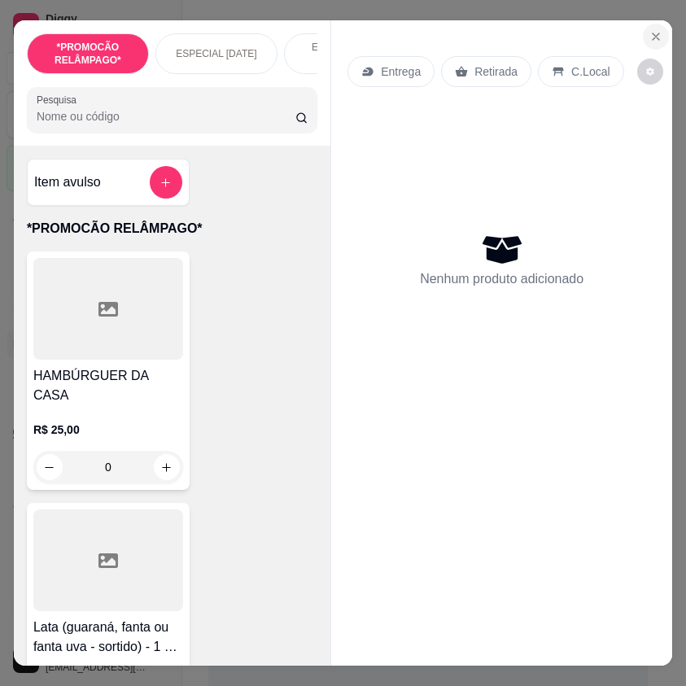
click at [650, 37] on icon "Close" at bounding box center [656, 36] width 13 height 13
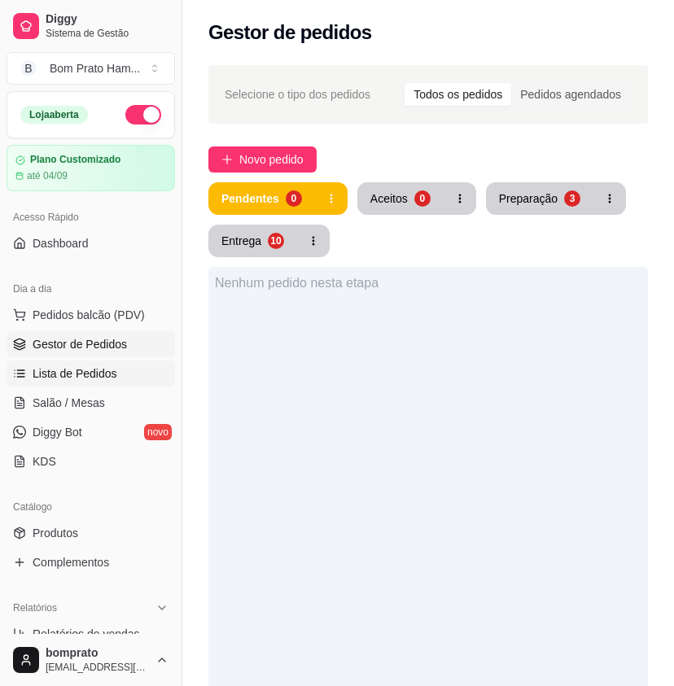
click at [94, 384] on link "Lista de Pedidos" at bounding box center [91, 374] width 169 height 26
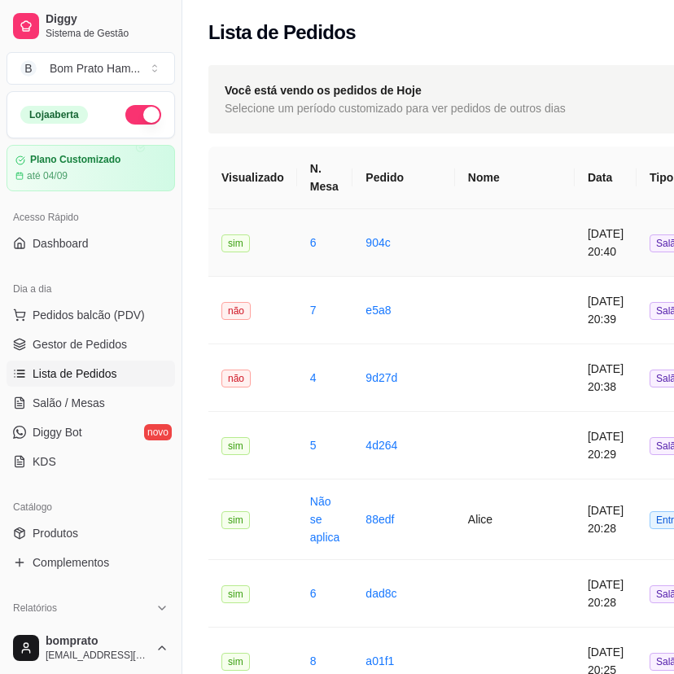
click at [455, 264] on td at bounding box center [515, 243] width 120 height 68
click at [575, 304] on td "[DATE] 20:39" at bounding box center [606, 311] width 62 height 68
click at [496, 380] on td at bounding box center [515, 378] width 120 height 68
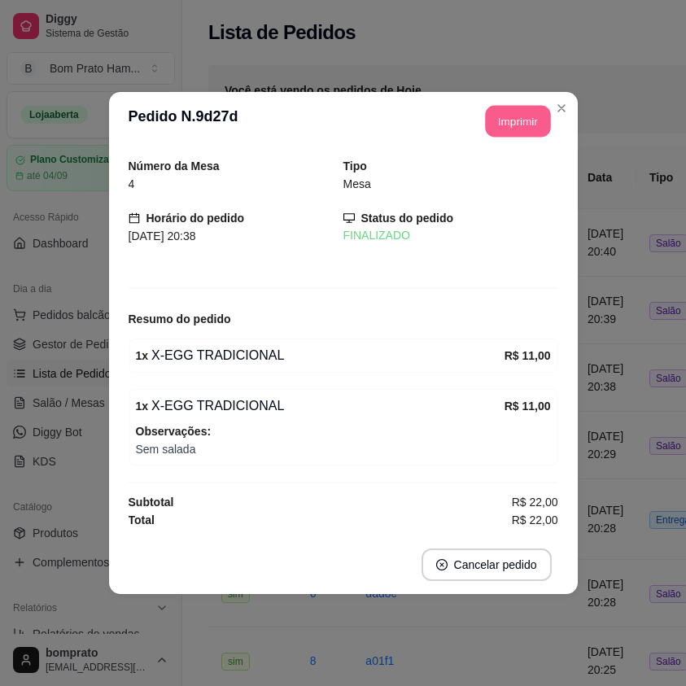
click at [522, 131] on button "Imprimir" at bounding box center [517, 122] width 65 height 32
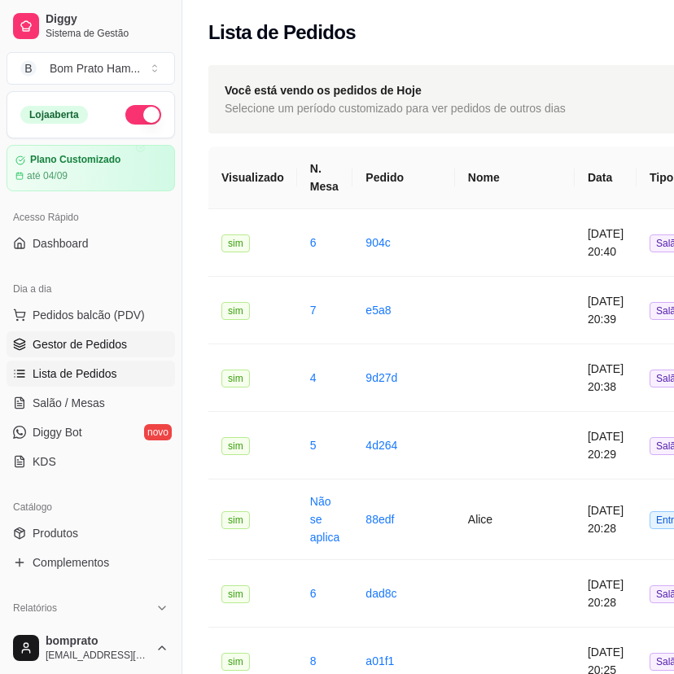
click at [129, 349] on link "Gestor de Pedidos" at bounding box center [91, 344] width 169 height 26
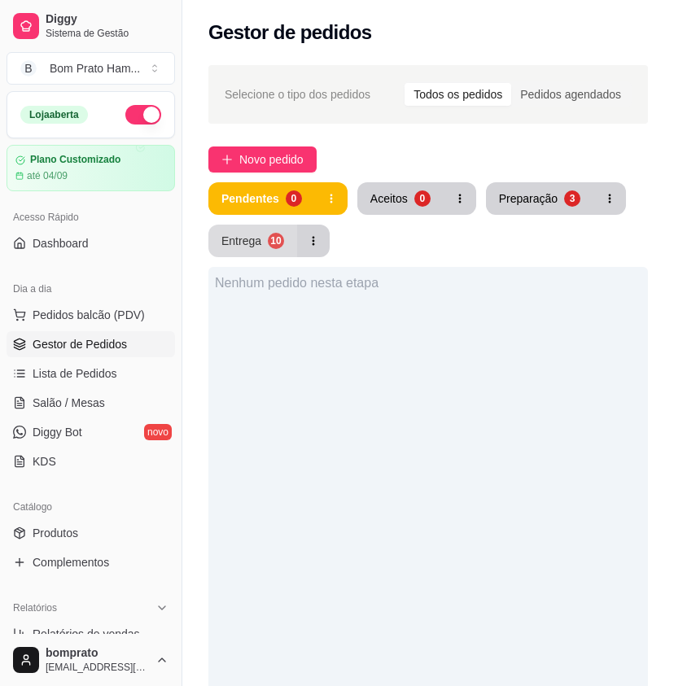
click at [256, 241] on div "Entrega" at bounding box center [241, 241] width 40 height 16
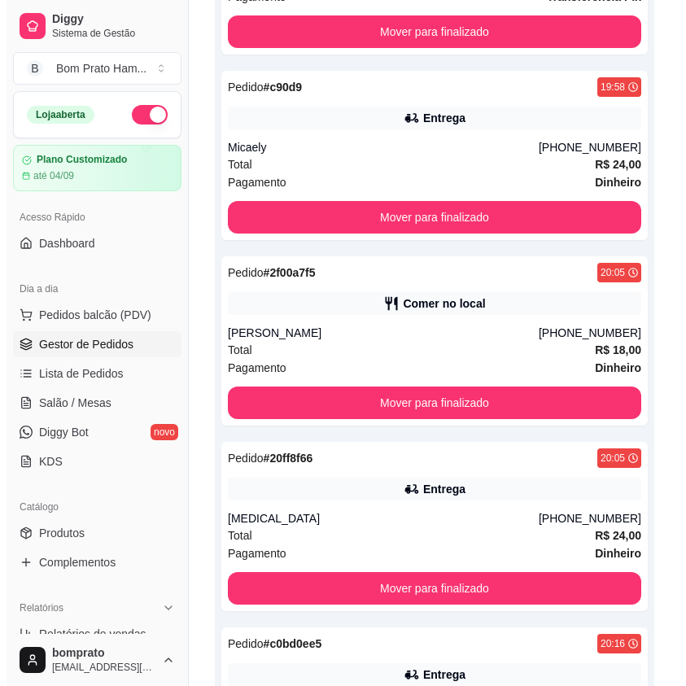
scroll to position [977, 0]
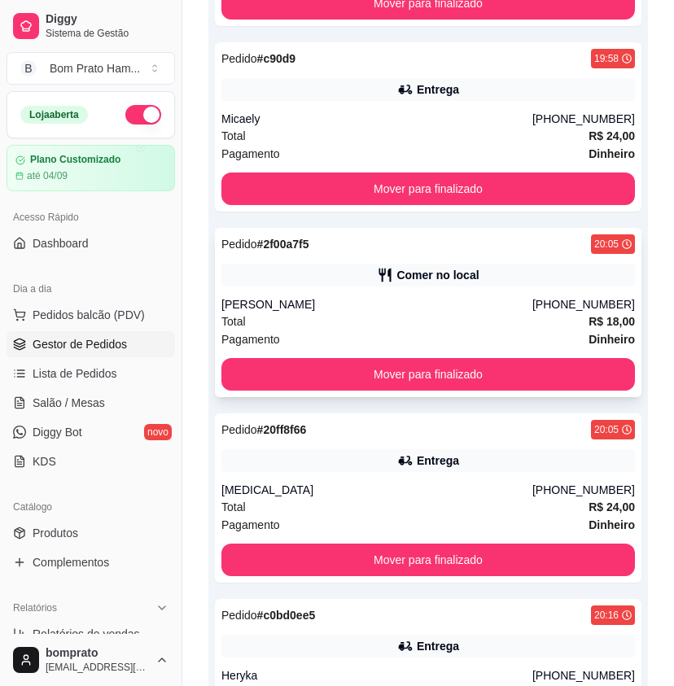
click at [372, 278] on div "Comer no local" at bounding box center [428, 275] width 414 height 23
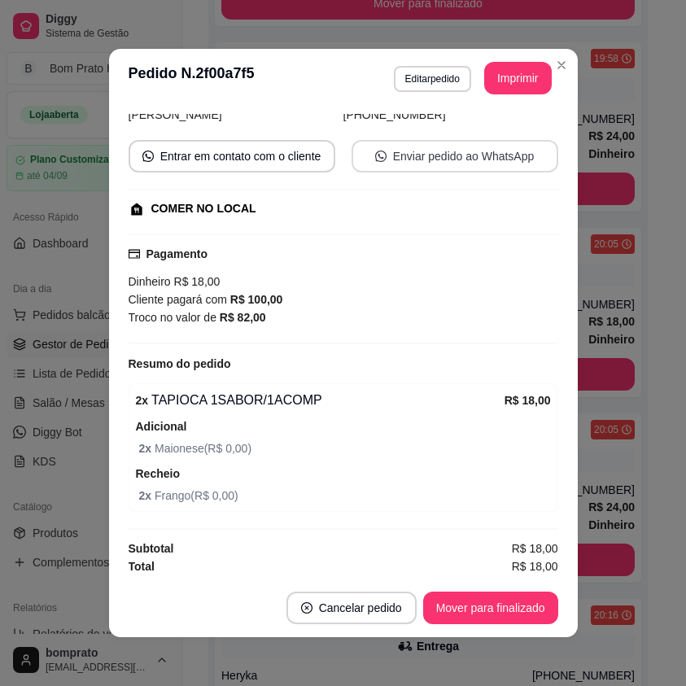
scroll to position [129, 0]
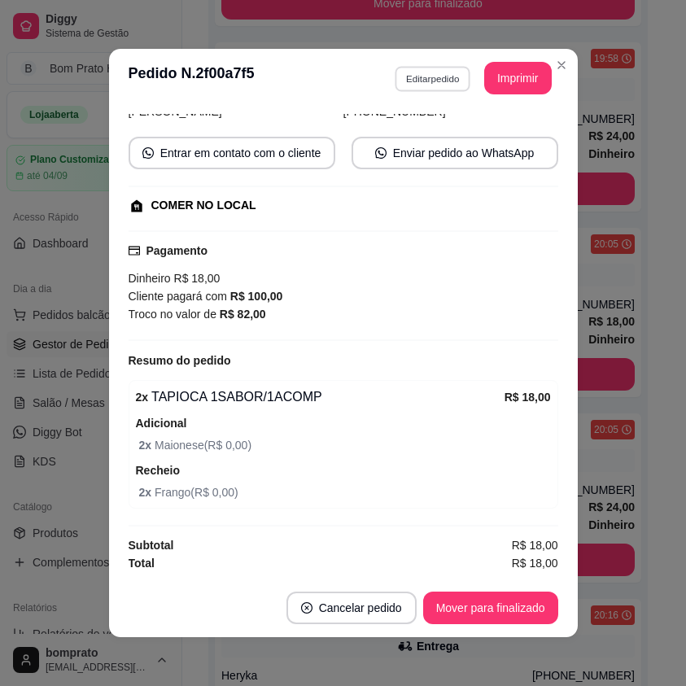
click at [416, 88] on button "Editar pedido" at bounding box center [433, 78] width 76 height 25
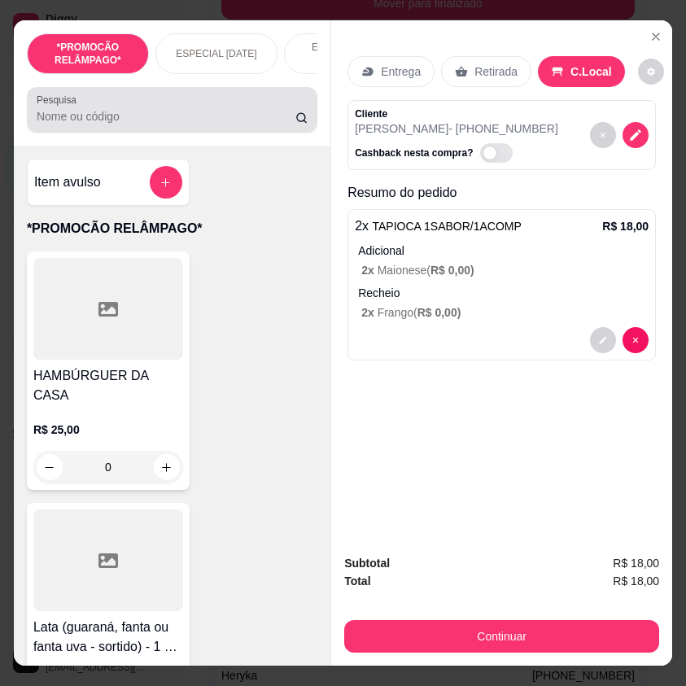
click at [124, 112] on div at bounding box center [172, 110] width 271 height 33
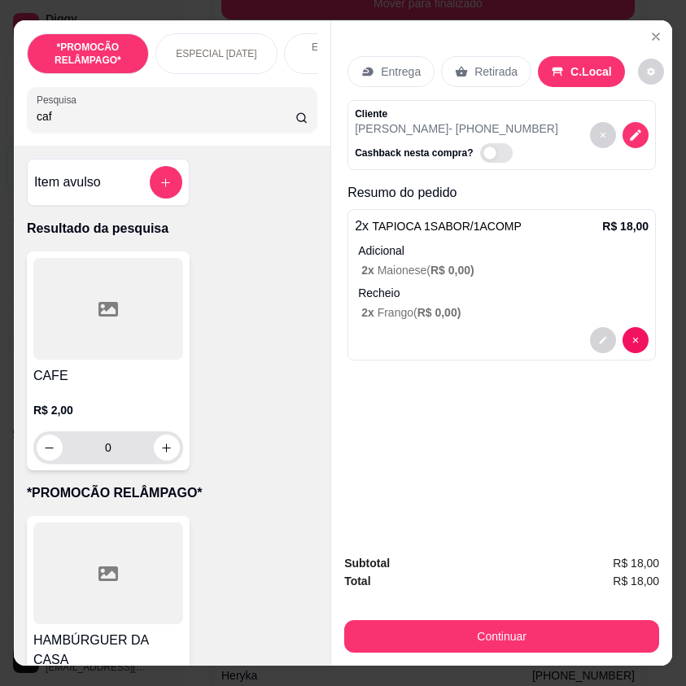
type input "caf"
click at [164, 454] on icon "increase-product-quantity" at bounding box center [167, 448] width 12 height 12
type input "1"
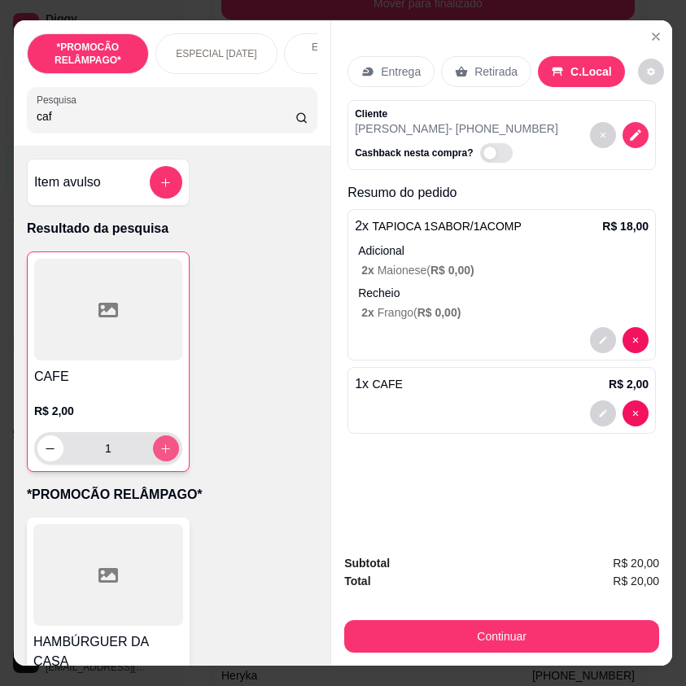
click at [161, 453] on icon "increase-product-quantity" at bounding box center [166, 449] width 12 height 12
type input "2"
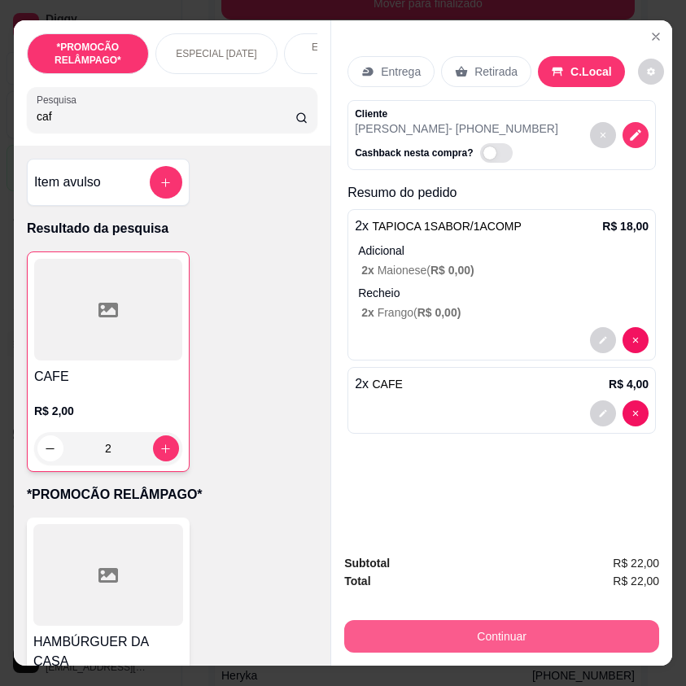
click at [559, 634] on button "Continuar" at bounding box center [501, 637] width 315 height 33
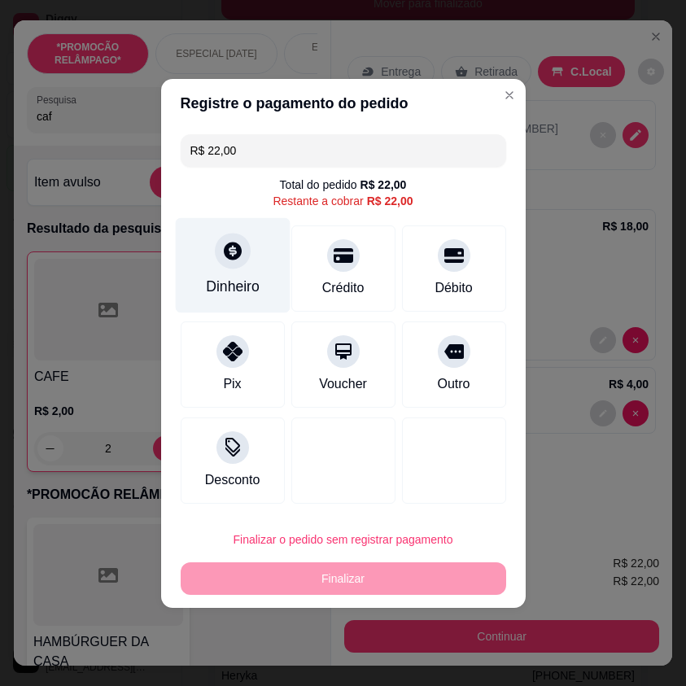
click at [265, 286] on div "Dinheiro" at bounding box center [232, 264] width 115 height 95
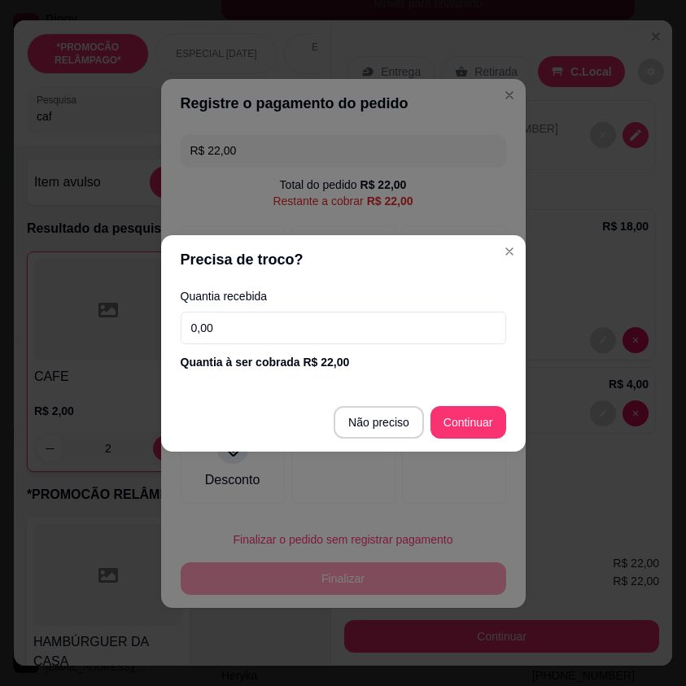
click at [342, 334] on input "0,00" at bounding box center [344, 328] width 326 height 33
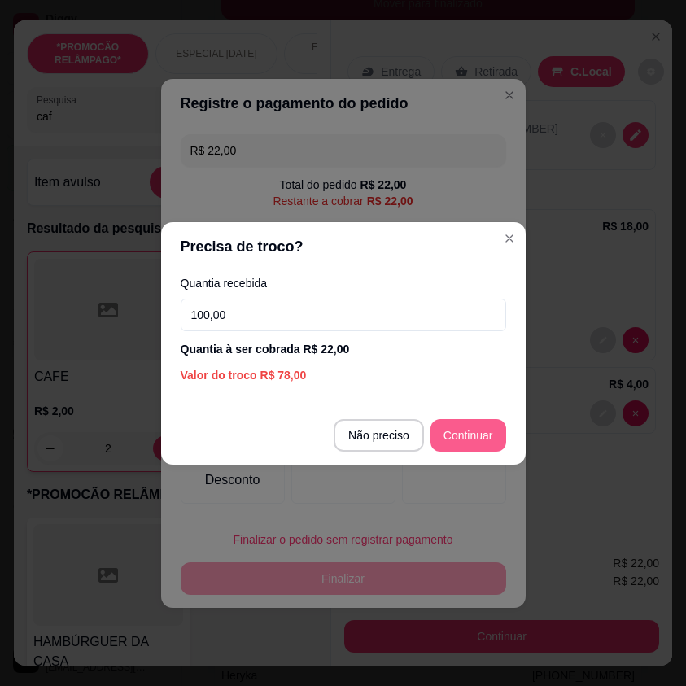
type input "100,00"
type input "R$ 0,00"
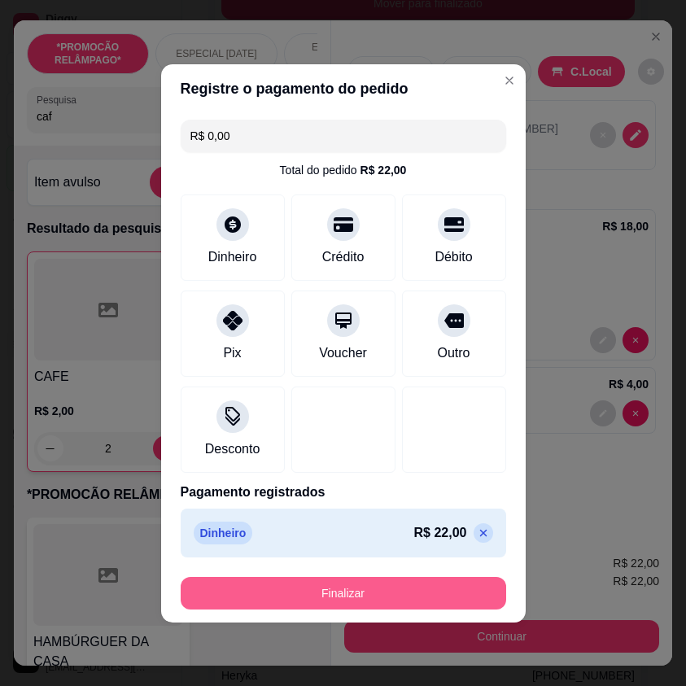
click at [410, 598] on button "Finalizar" at bounding box center [344, 593] width 326 height 33
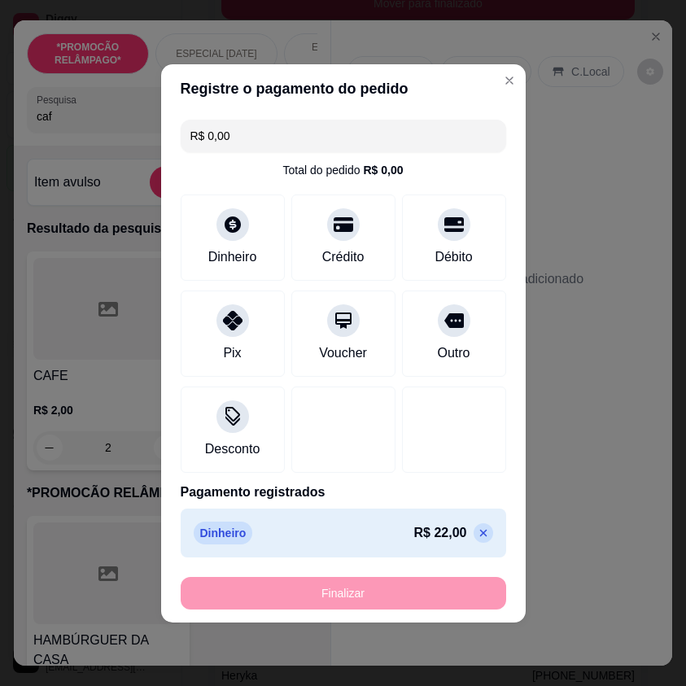
type input "0"
type input "-R$ 22,00"
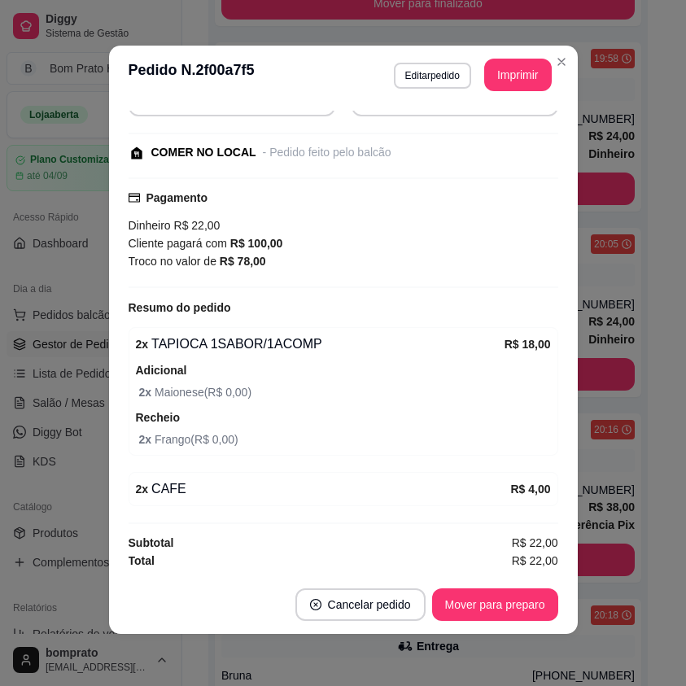
scroll to position [215, 0]
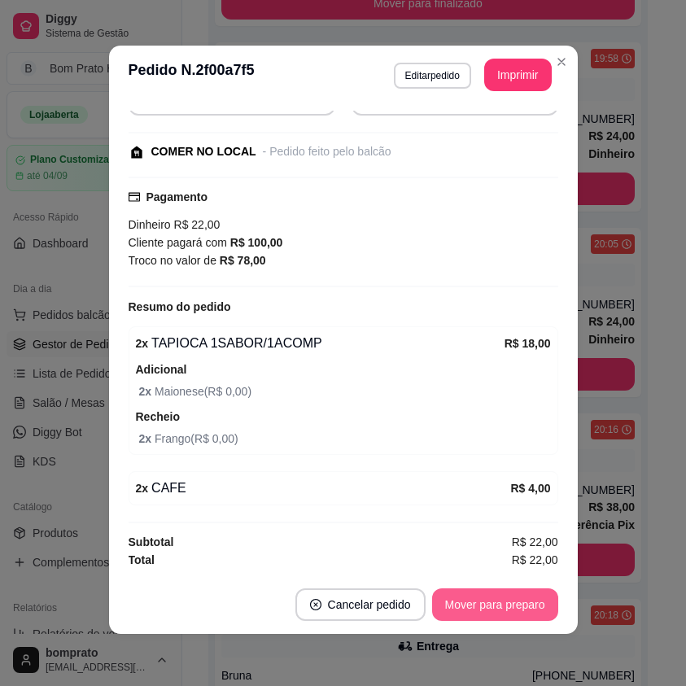
click at [515, 611] on button "Mover para preparo" at bounding box center [495, 605] width 126 height 33
click at [515, 607] on button "Mover para retirada disponível" at bounding box center [468, 606] width 174 height 32
click at [515, 603] on button "Mover para finalizado" at bounding box center [490, 605] width 135 height 33
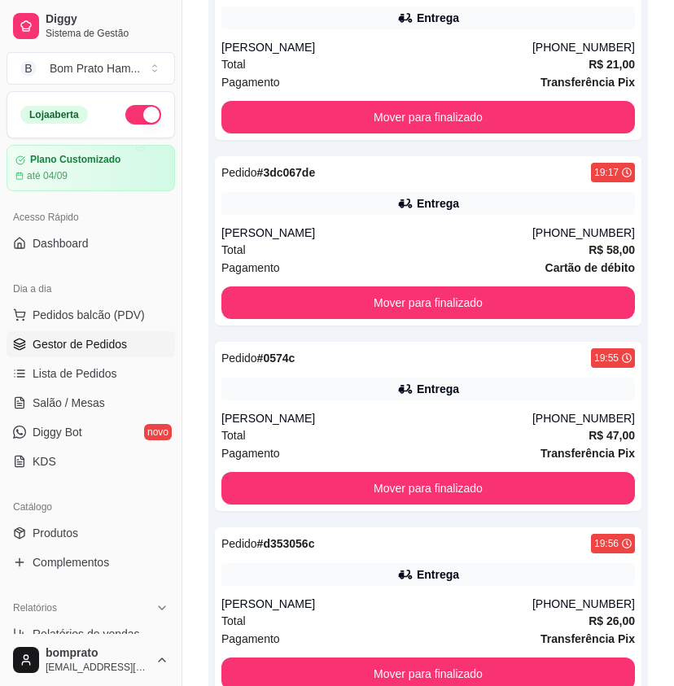
scroll to position [163, 0]
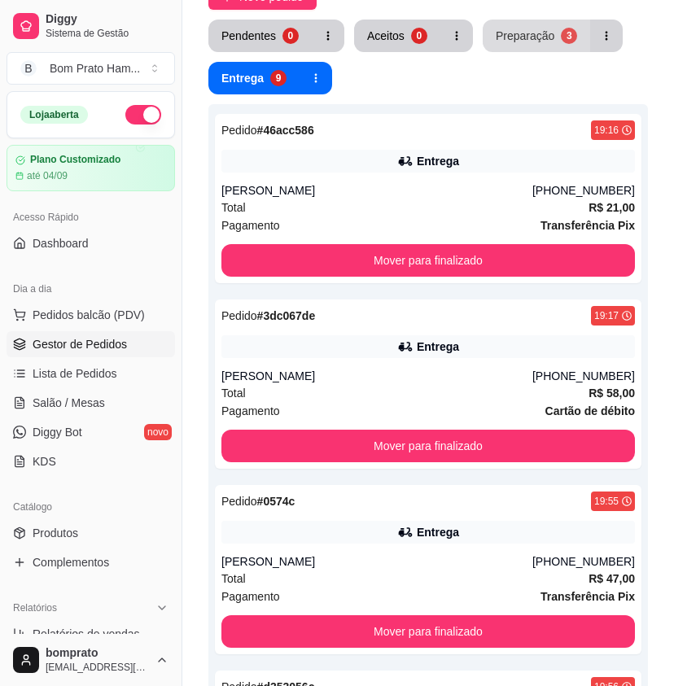
click at [540, 37] on div "Preparação" at bounding box center [525, 36] width 59 height 16
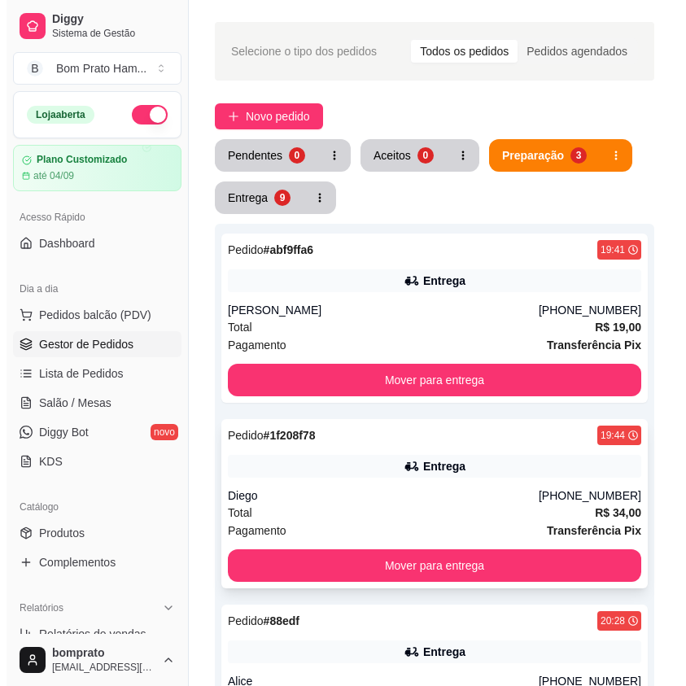
scroll to position [0, 0]
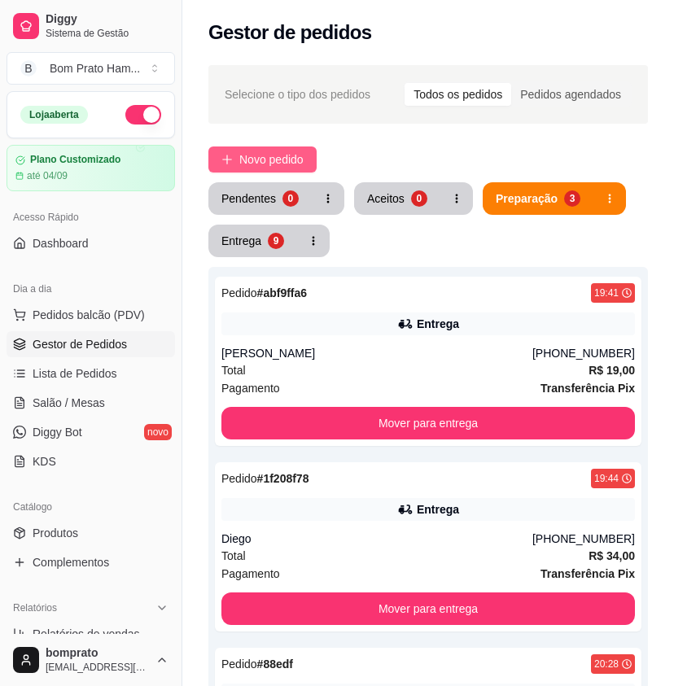
click at [298, 165] on span "Novo pedido" at bounding box center [271, 160] width 64 height 18
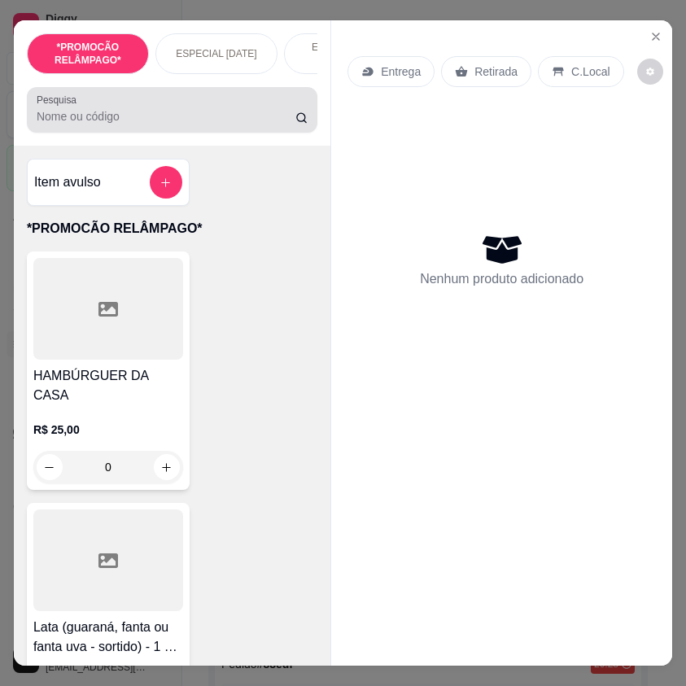
click at [255, 133] on div "Pesquisa" at bounding box center [172, 110] width 291 height 46
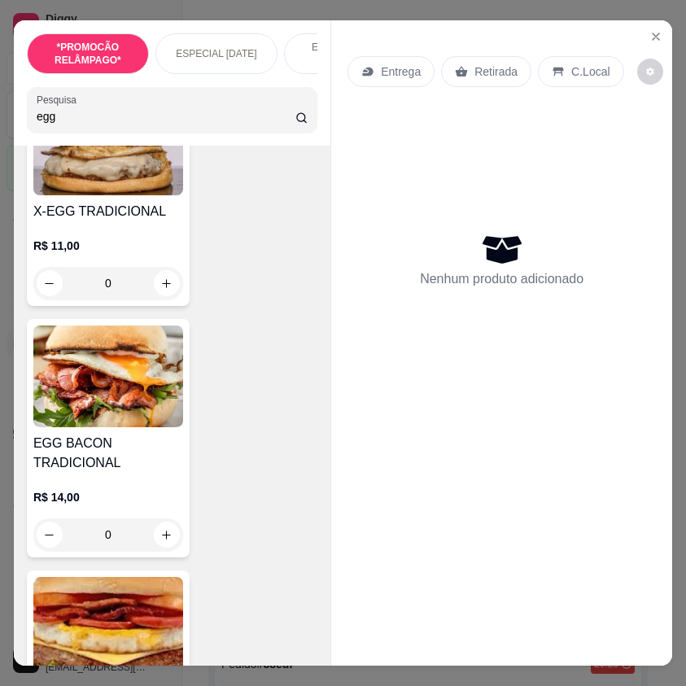
scroll to position [489, 0]
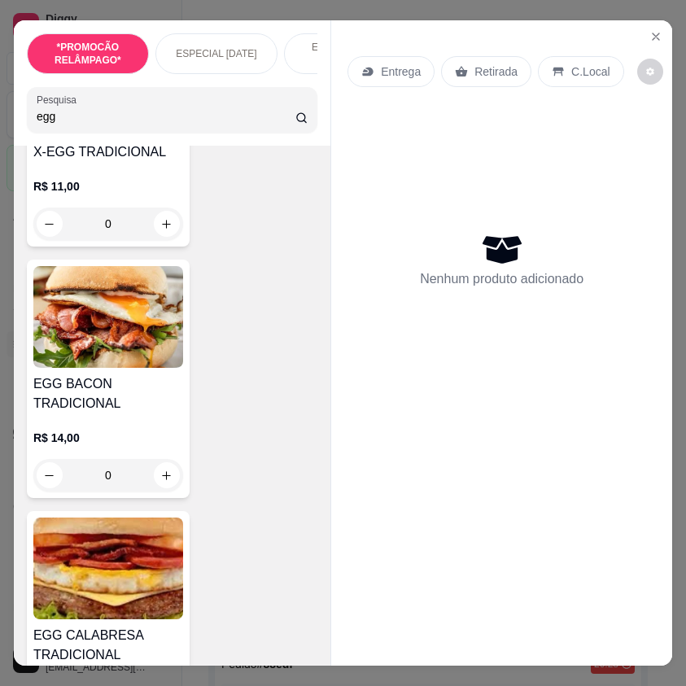
type input "egg"
click at [152, 478] on div "0" at bounding box center [108, 475] width 150 height 33
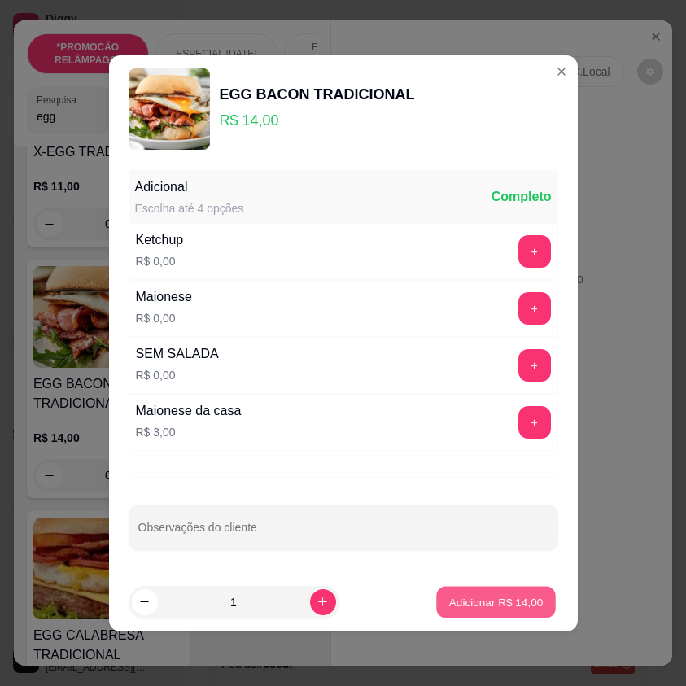
click at [537, 607] on button "Adicionar R$ 14,00" at bounding box center [497, 602] width 120 height 32
type input "1"
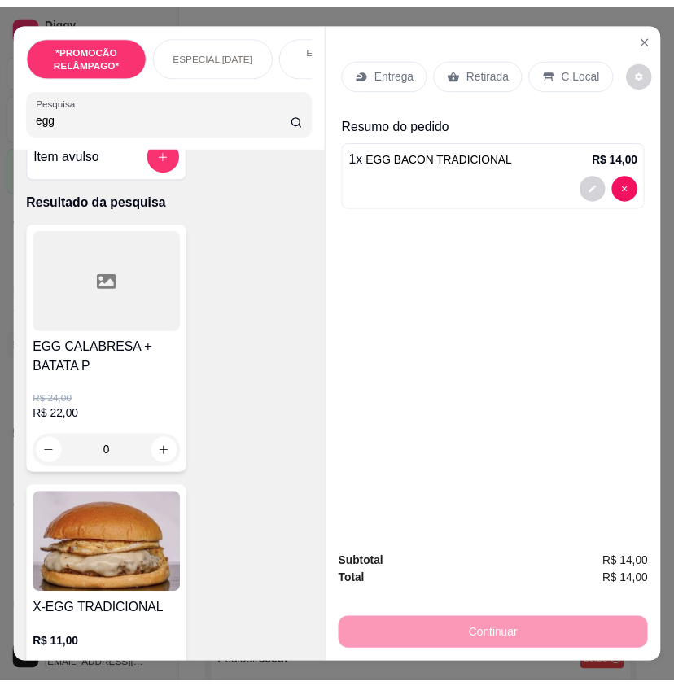
scroll to position [0, 0]
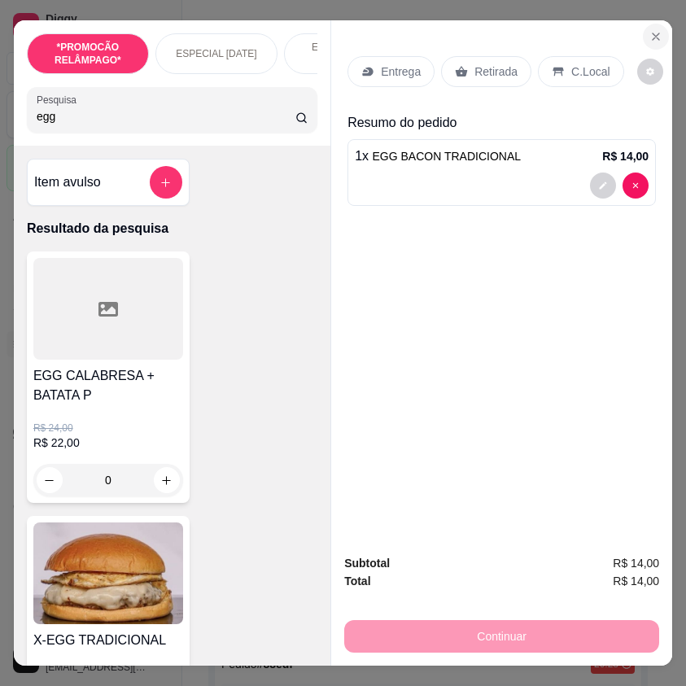
click at [653, 33] on icon "Close" at bounding box center [656, 36] width 7 height 7
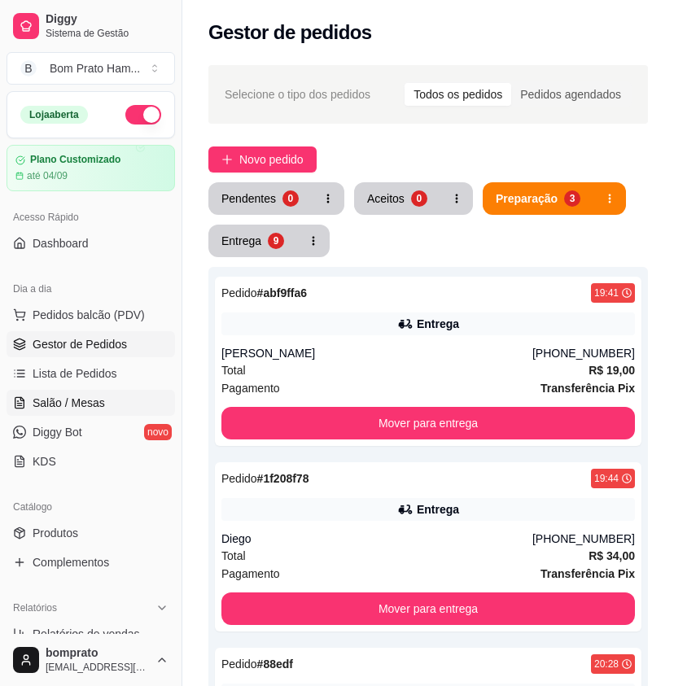
drag, startPoint x: 100, startPoint y: 396, endPoint x: 143, endPoint y: 391, distance: 42.6
click at [102, 396] on span "Salão / Mesas" at bounding box center [69, 403] width 72 height 16
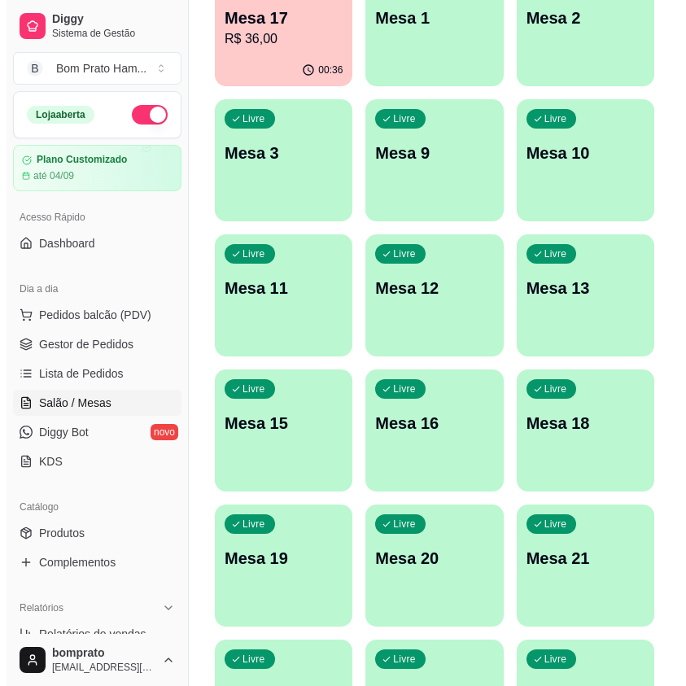
scroll to position [570, 0]
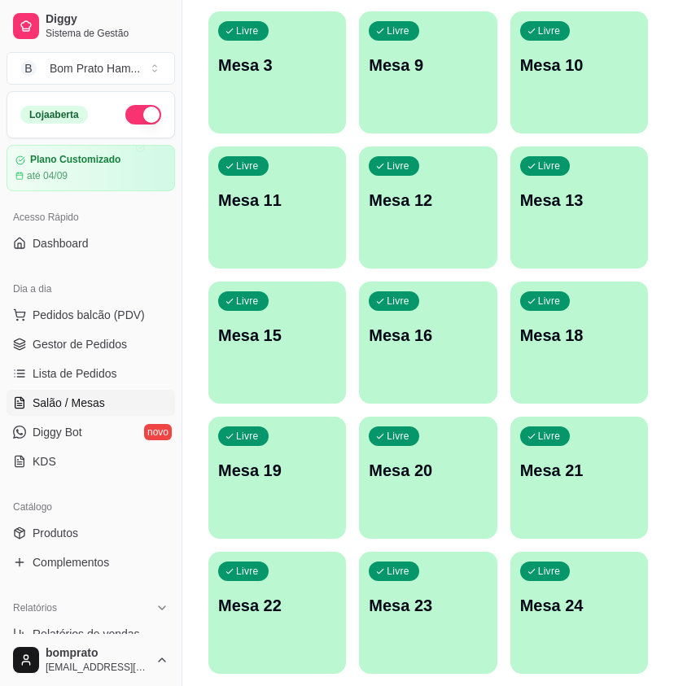
click at [546, 459] on p "Mesa 21" at bounding box center [579, 470] width 118 height 23
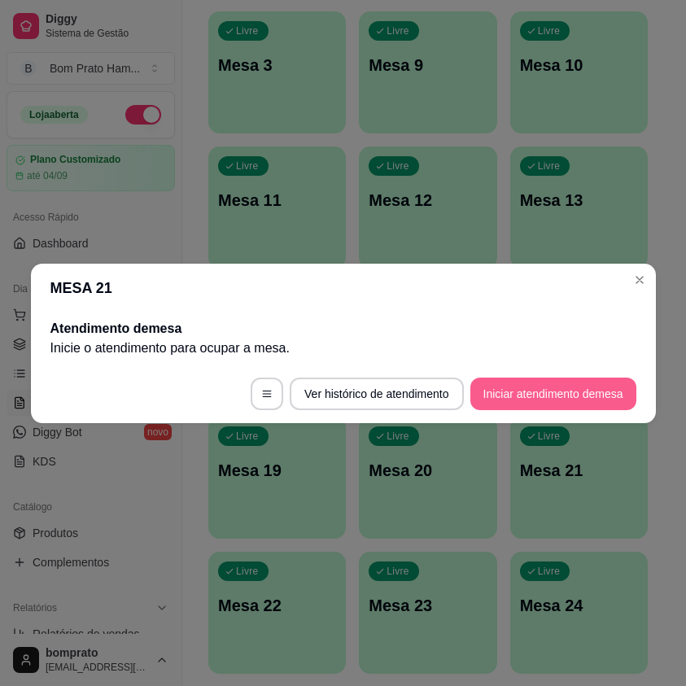
click at [557, 397] on button "Iniciar atendimento de mesa" at bounding box center [554, 394] width 166 height 33
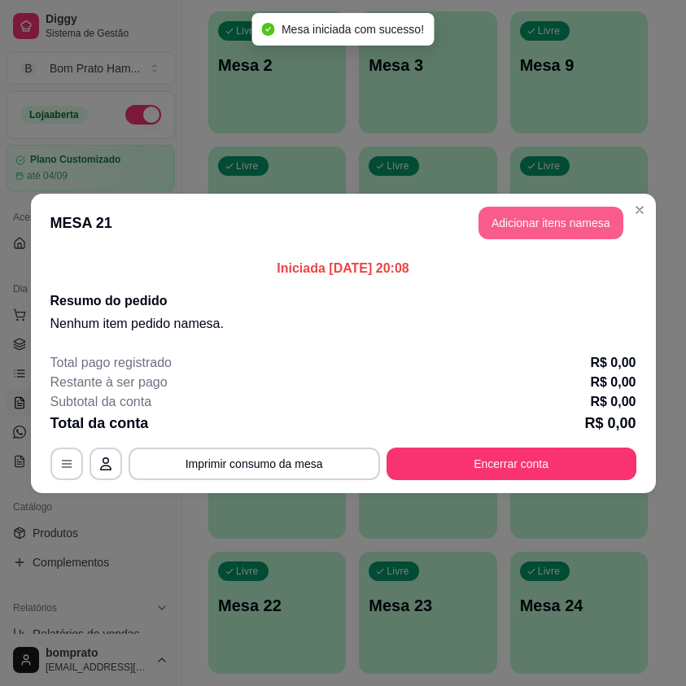
click at [564, 230] on button "Adicionar itens na mesa" at bounding box center [551, 223] width 145 height 33
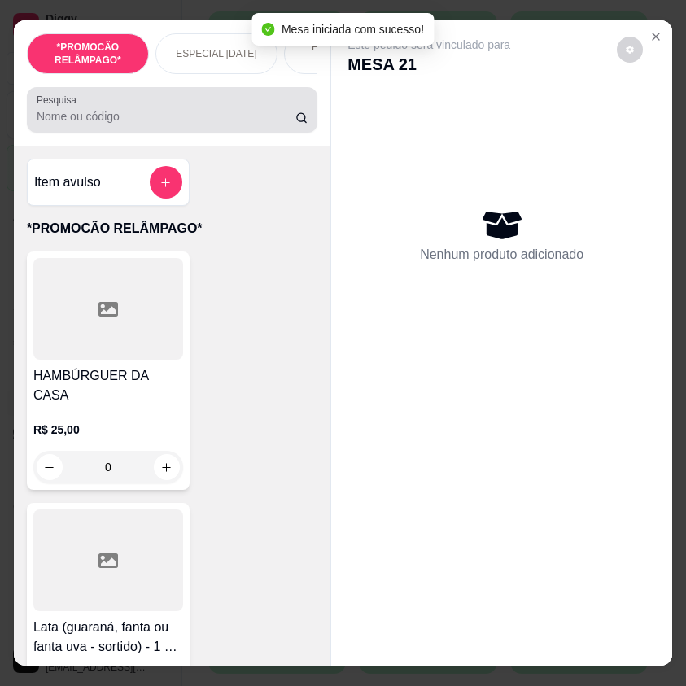
click at [79, 126] on div at bounding box center [172, 110] width 271 height 33
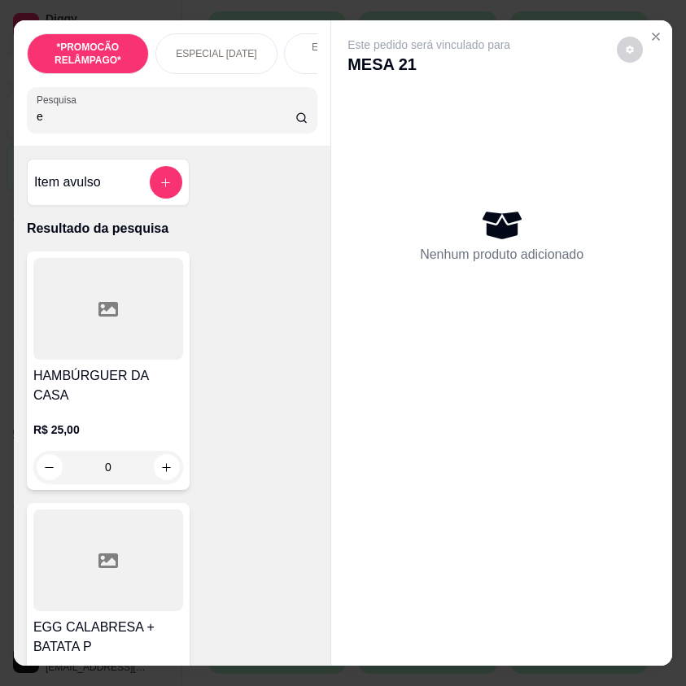
click at [79, 126] on div "e" at bounding box center [172, 110] width 271 height 33
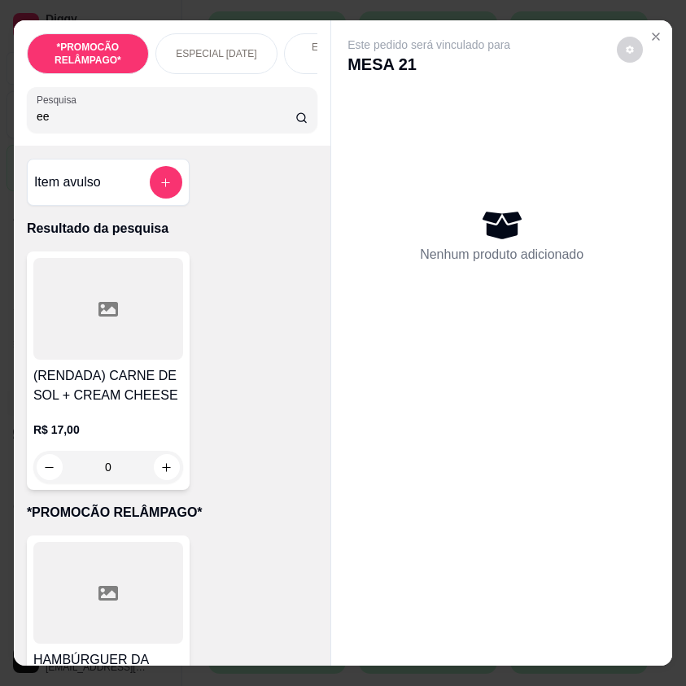
type input "e"
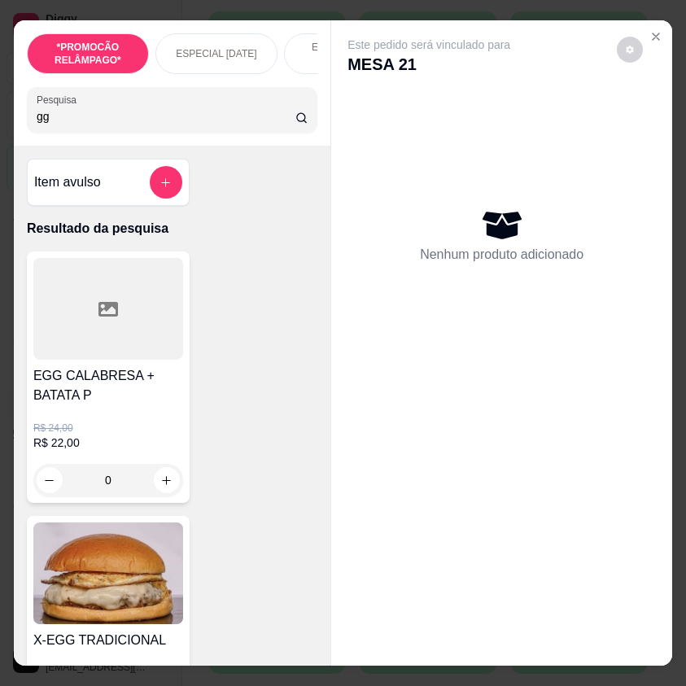
type input "g"
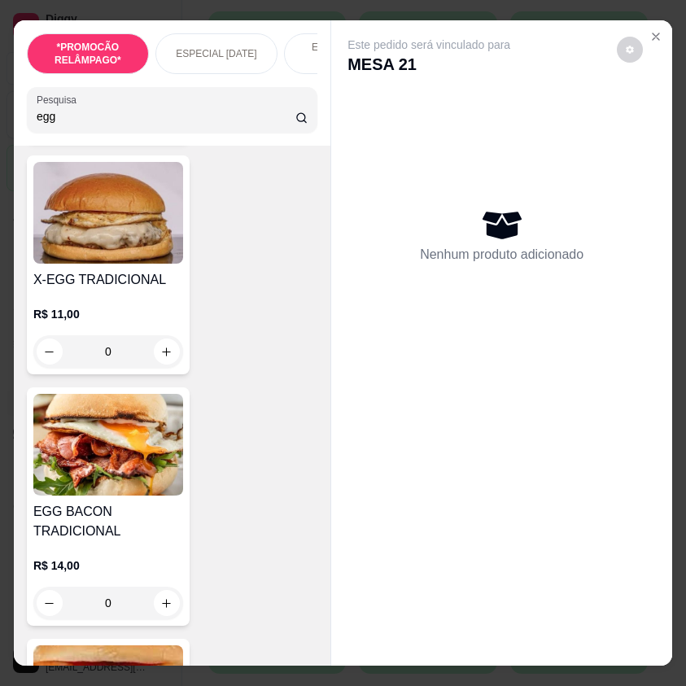
scroll to position [407, 0]
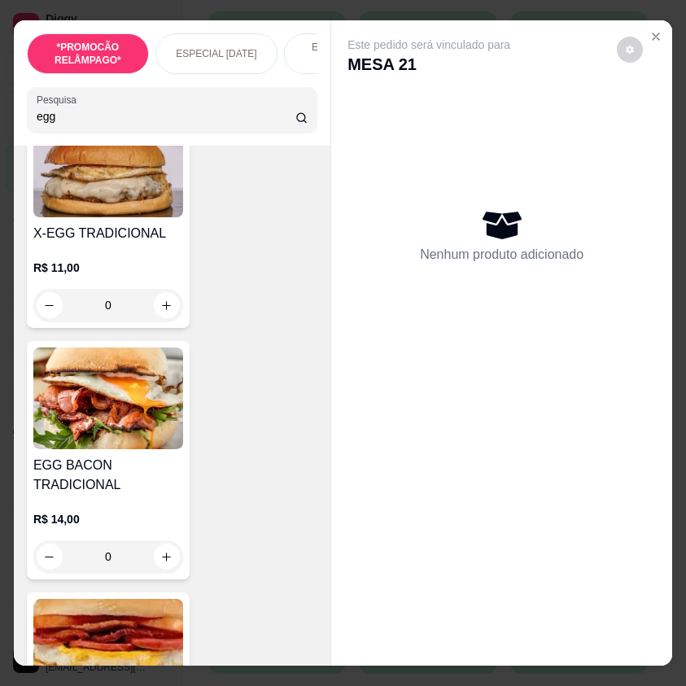
type input "egg"
click at [156, 405] on img at bounding box center [108, 399] width 150 height 102
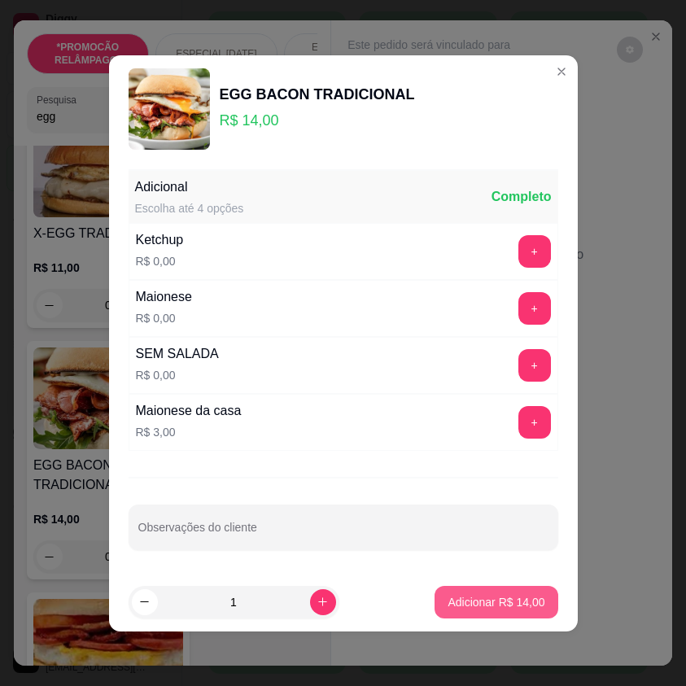
click at [493, 589] on button "Adicionar R$ 14,00" at bounding box center [496, 602] width 123 height 33
type input "1"
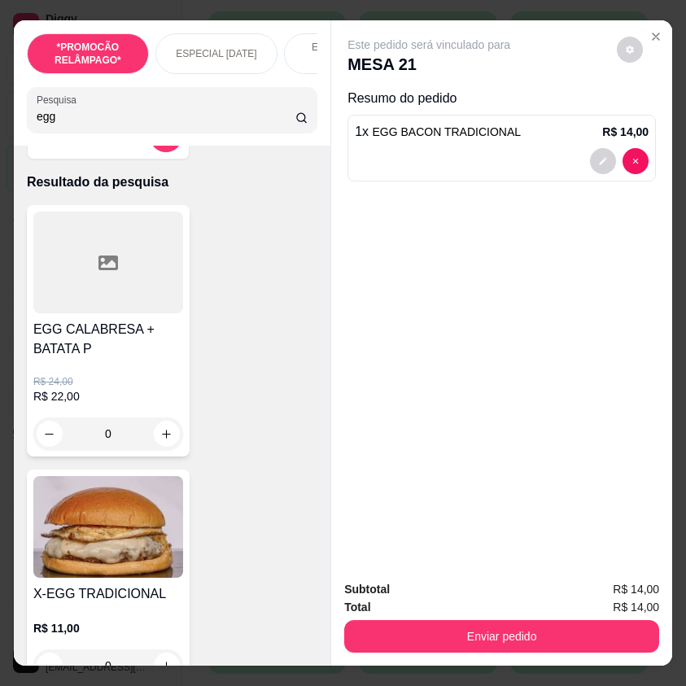
scroll to position [0, 0]
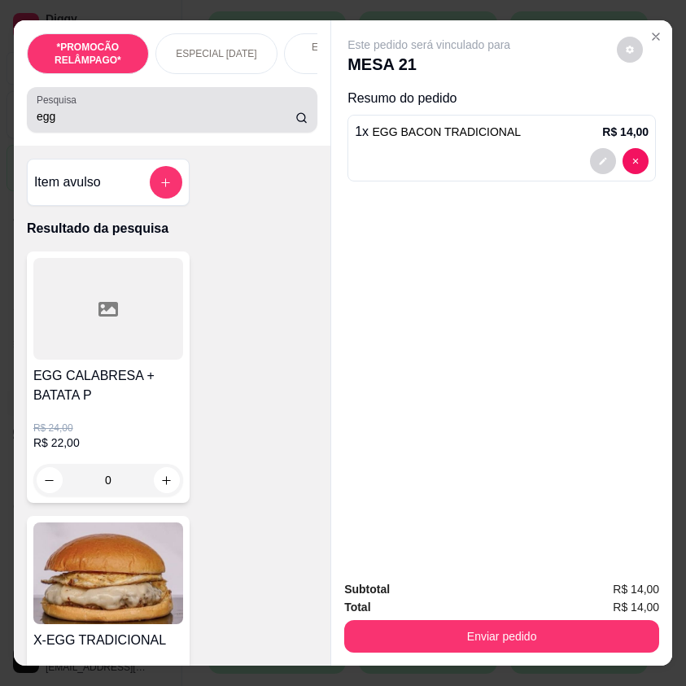
click at [265, 126] on div "egg" at bounding box center [172, 110] width 271 height 33
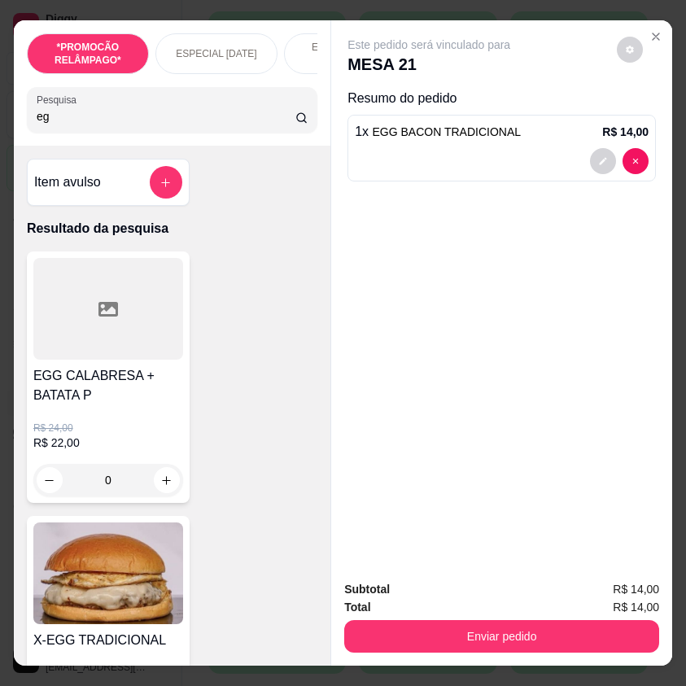
type input "e"
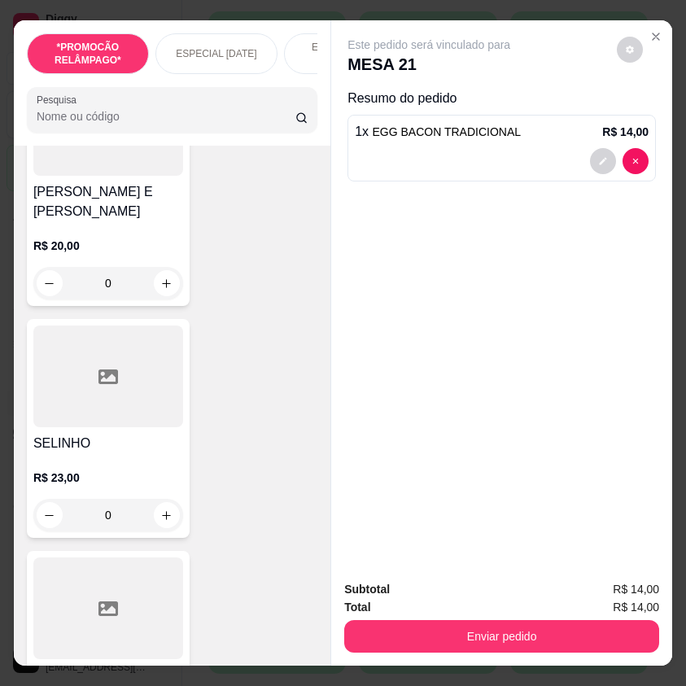
scroll to position [2199, 0]
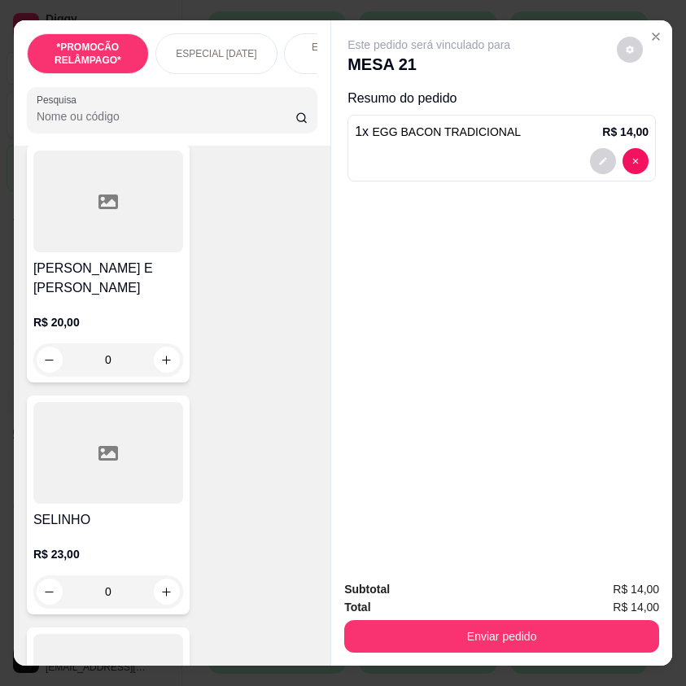
click at [71, 123] on input "Pesquisa" at bounding box center [166, 116] width 259 height 16
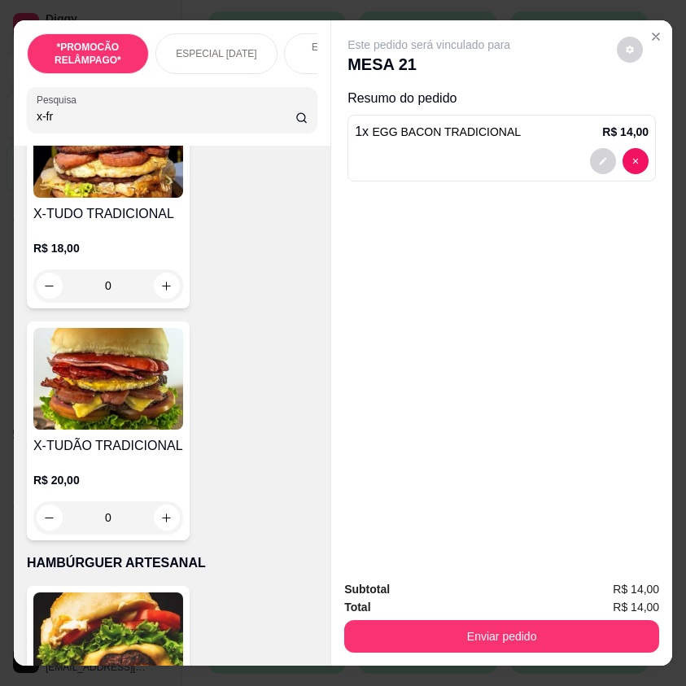
scroll to position [2463, 0]
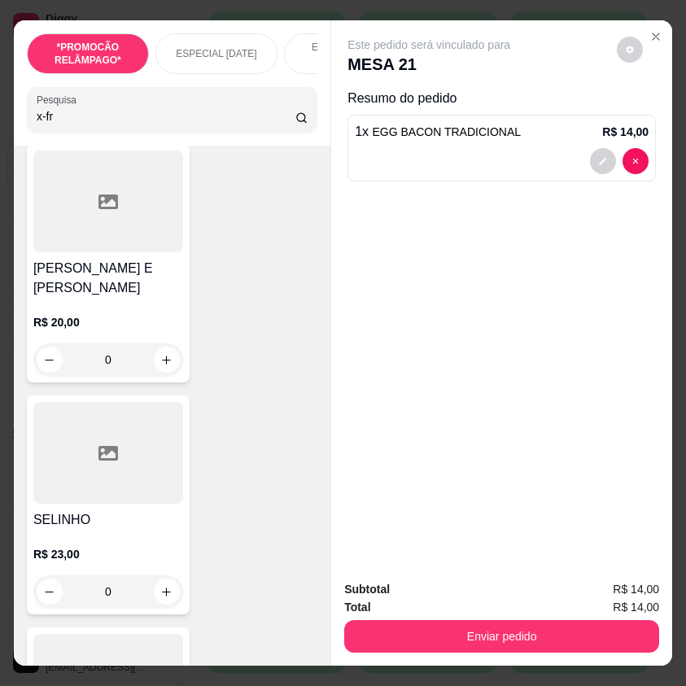
type input "x-fr"
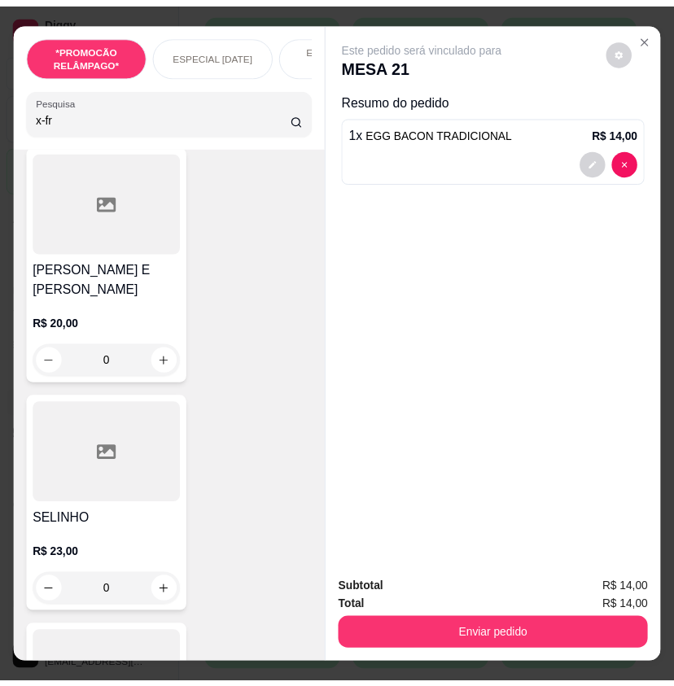
scroll to position [0, 0]
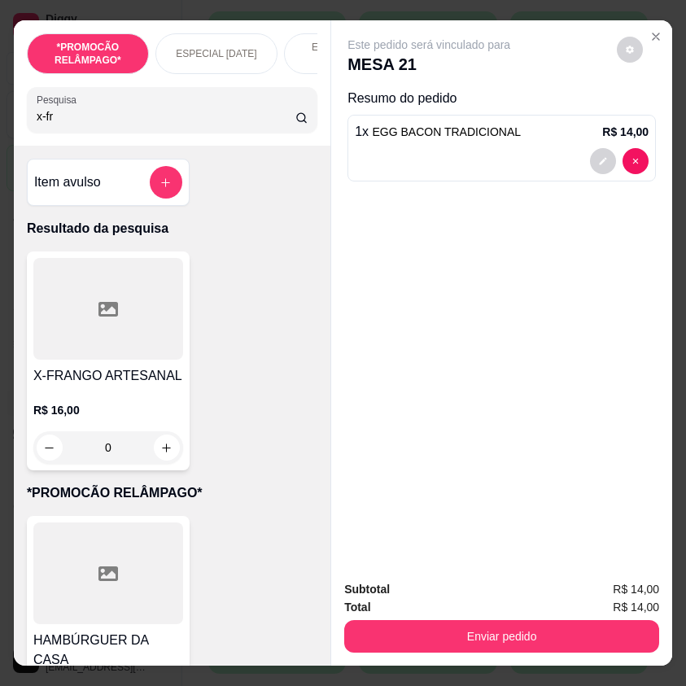
click at [120, 315] on div at bounding box center [108, 309] width 150 height 102
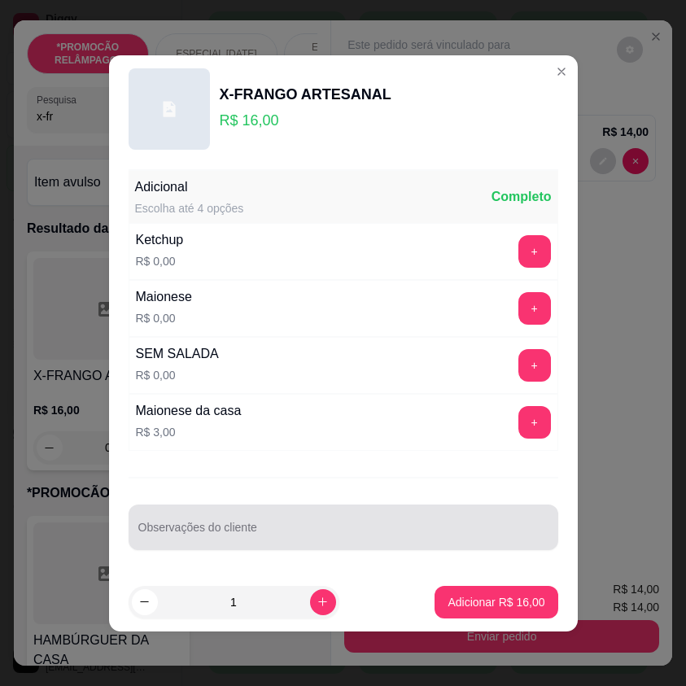
drag, startPoint x: 302, startPoint y: 524, endPoint x: 270, endPoint y: 527, distance: 32.7
click at [301, 524] on div at bounding box center [343, 527] width 410 height 33
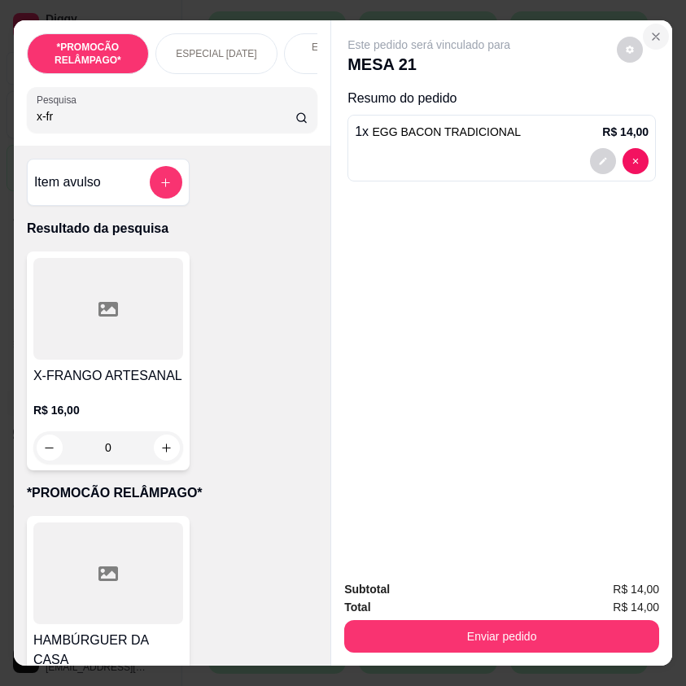
click at [653, 33] on icon "Close" at bounding box center [656, 36] width 7 height 7
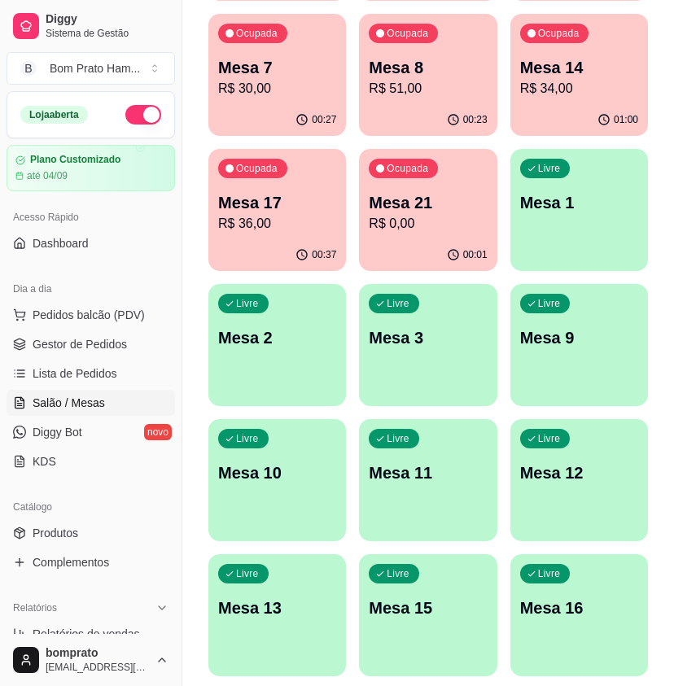
scroll to position [326, 0]
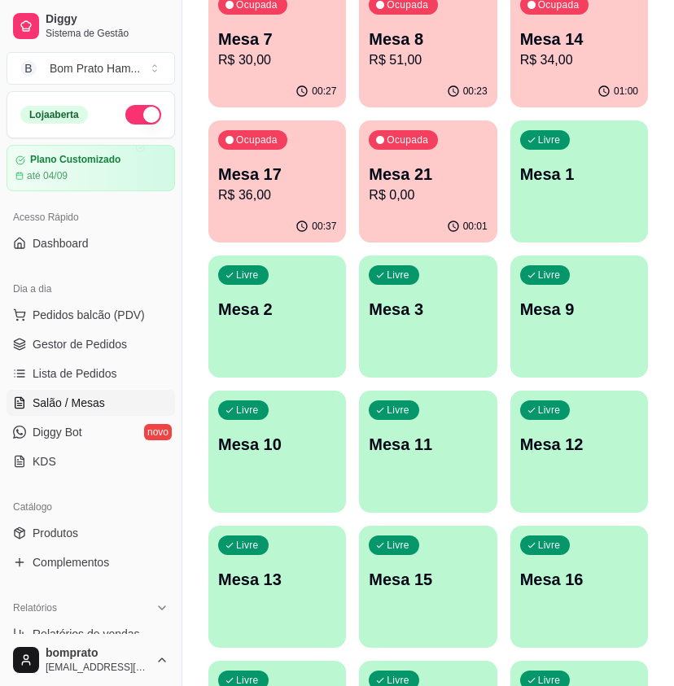
click at [305, 445] on p "Mesa 10" at bounding box center [277, 444] width 118 height 23
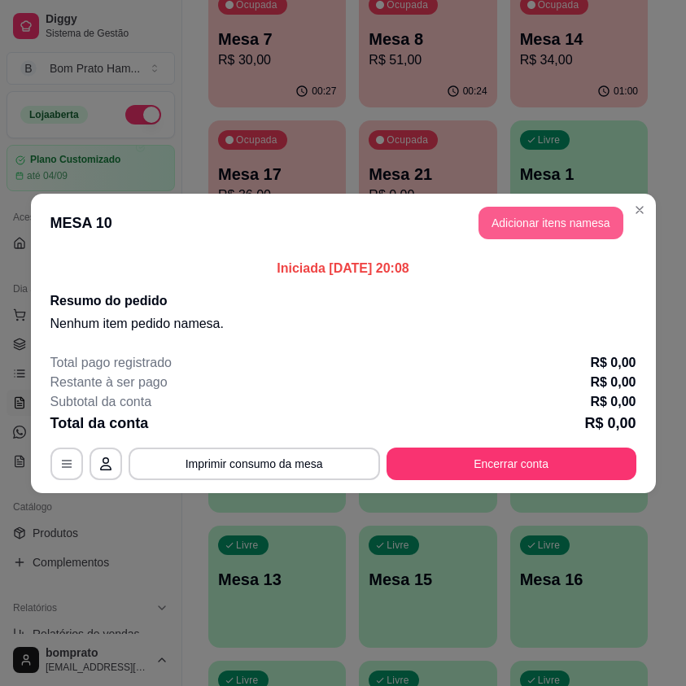
click at [579, 221] on button "Adicionar itens na mesa" at bounding box center [551, 223] width 145 height 33
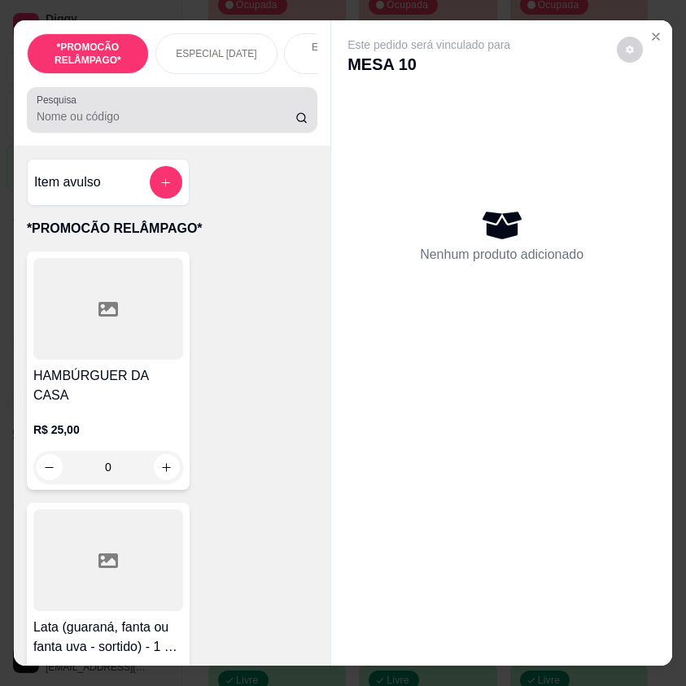
click at [138, 125] on input "Pesquisa" at bounding box center [166, 116] width 259 height 16
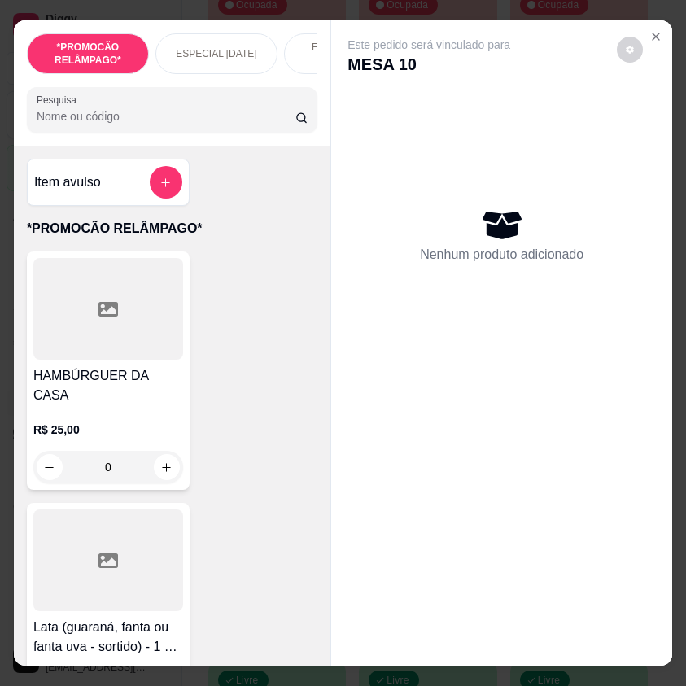
click at [66, 124] on input "Pesquisa" at bounding box center [166, 116] width 259 height 16
click at [643, 32] on button "Close" at bounding box center [656, 37] width 26 height 26
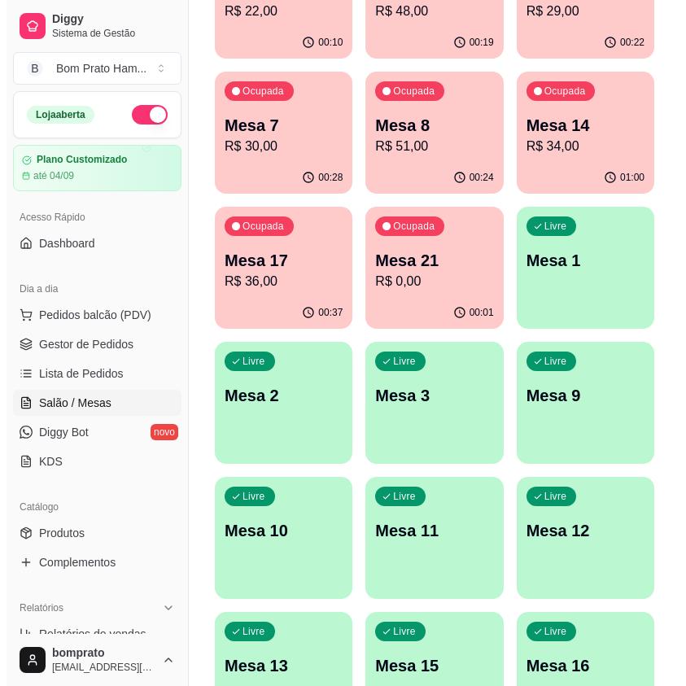
scroll to position [81, 0]
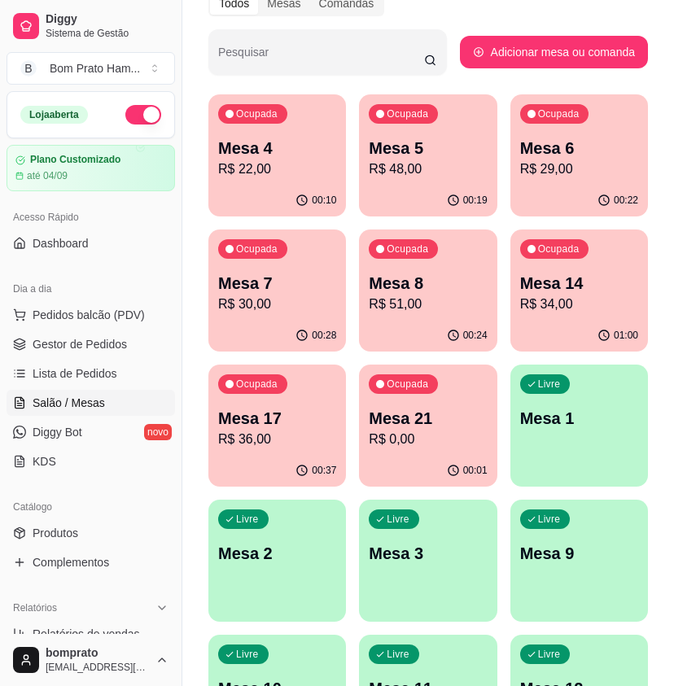
click at [280, 160] on p "R$ 22,00" at bounding box center [277, 170] width 118 height 20
click at [305, 406] on div "Ocupada Mesa 17 R$ 36,00" at bounding box center [277, 410] width 138 height 90
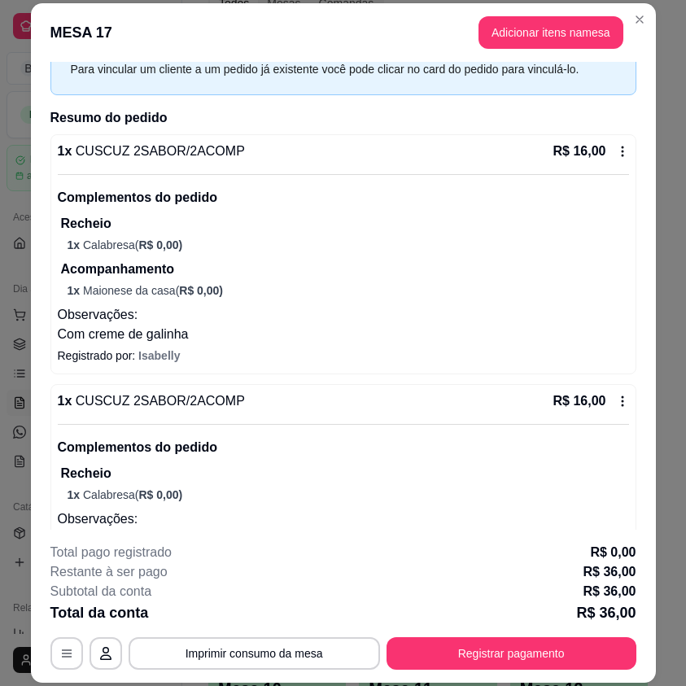
scroll to position [204, 0]
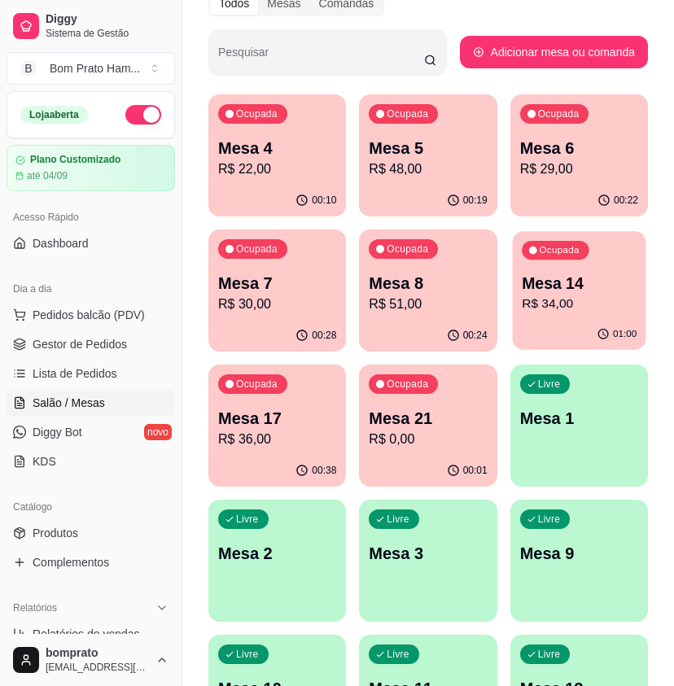
click at [562, 290] on p "Mesa 14" at bounding box center [579, 284] width 115 height 22
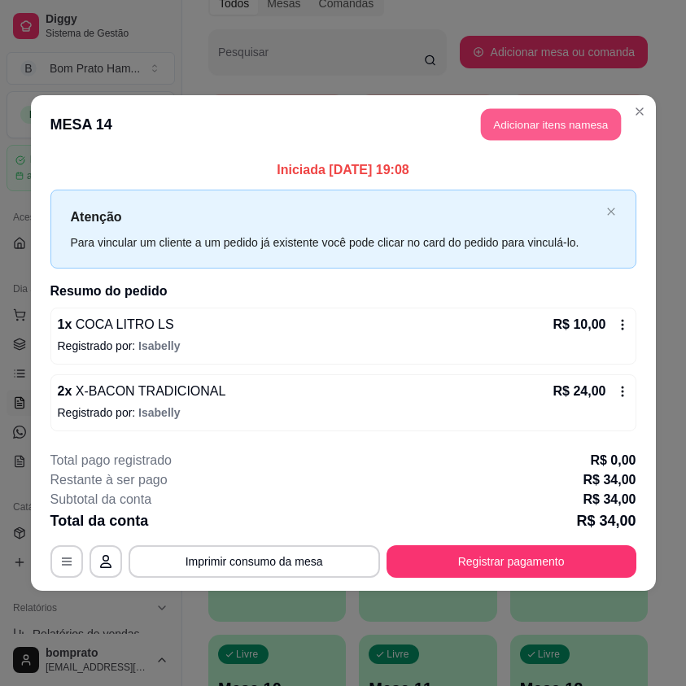
click at [562, 130] on button "Adicionar itens na mesa" at bounding box center [551, 125] width 140 height 32
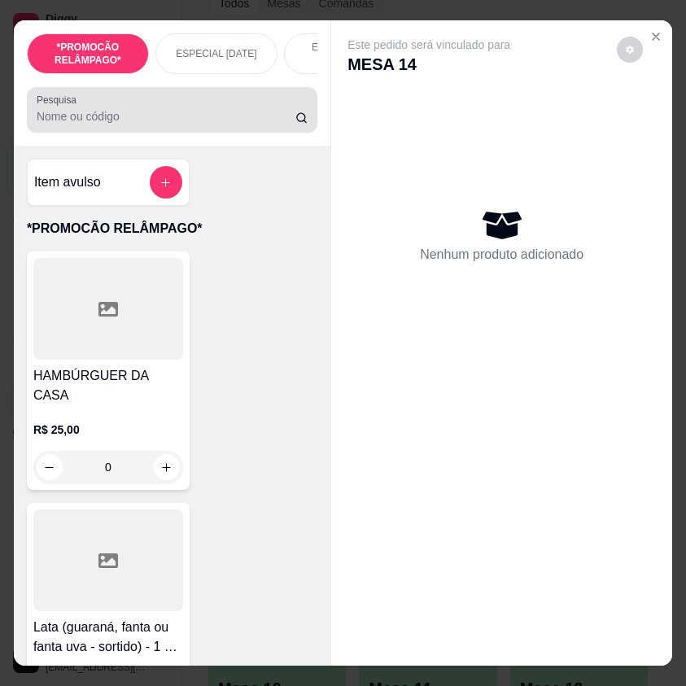
click at [176, 114] on input "Pesquisa" at bounding box center [166, 116] width 259 height 16
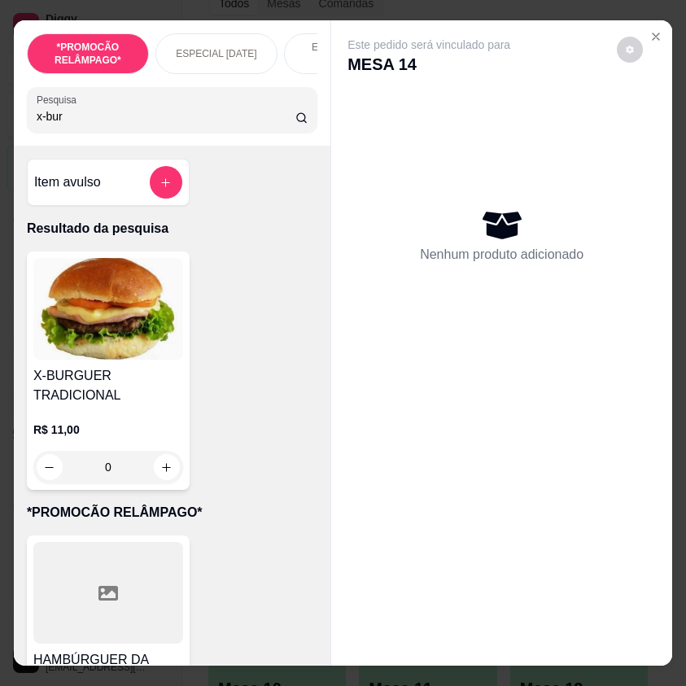
type input "x-bur"
click at [165, 476] on div "0" at bounding box center [108, 467] width 150 height 33
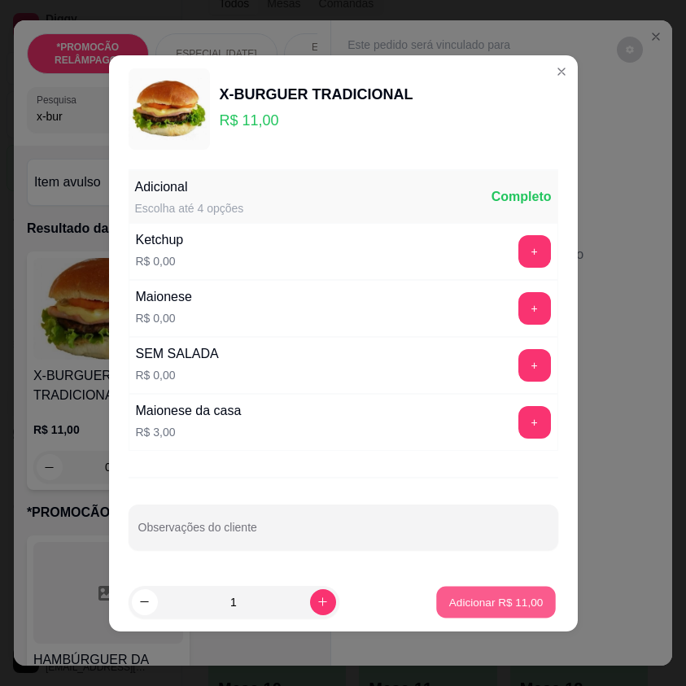
click at [500, 602] on p "Adicionar R$ 11,00" at bounding box center [497, 601] width 94 height 15
type input "1"
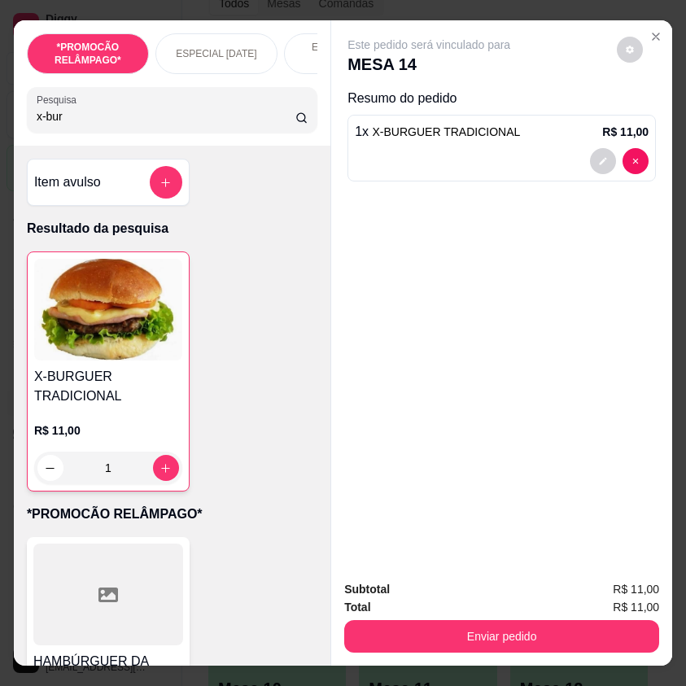
click at [65, 125] on input "x-bur" at bounding box center [166, 116] width 259 height 16
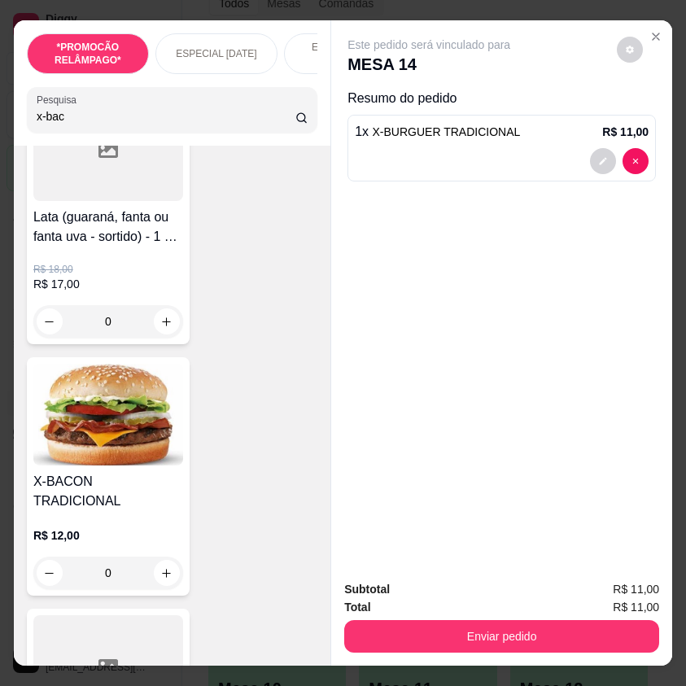
scroll to position [163, 0]
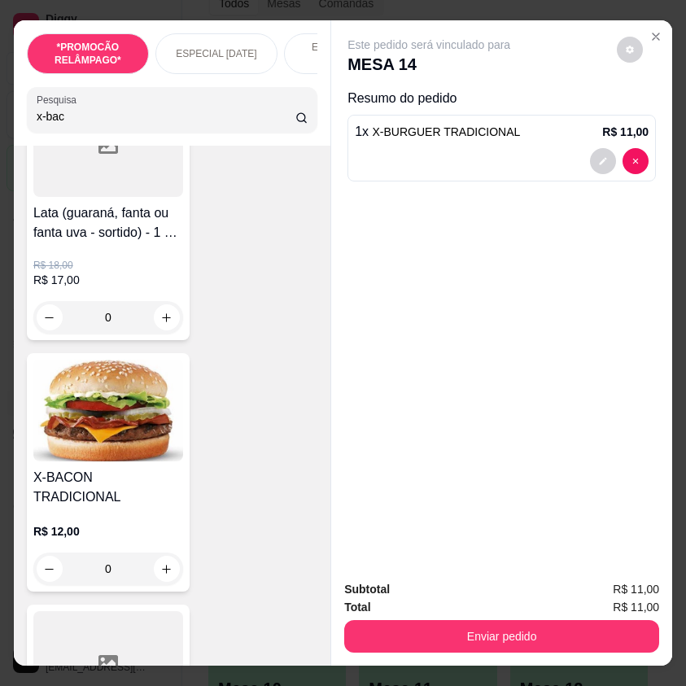
type input "x-bac"
click at [163, 555] on div "0" at bounding box center [108, 569] width 150 height 33
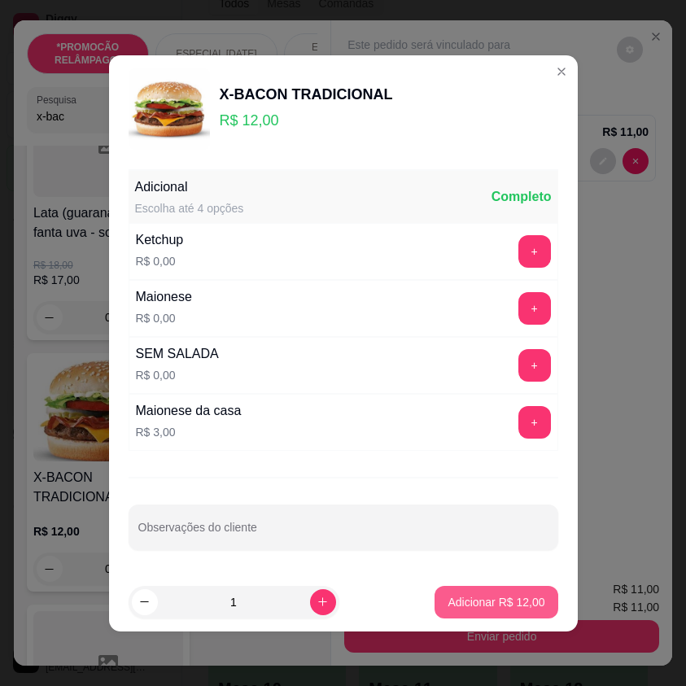
click at [507, 600] on p "Adicionar R$ 12,00" at bounding box center [496, 602] width 97 height 16
type input "1"
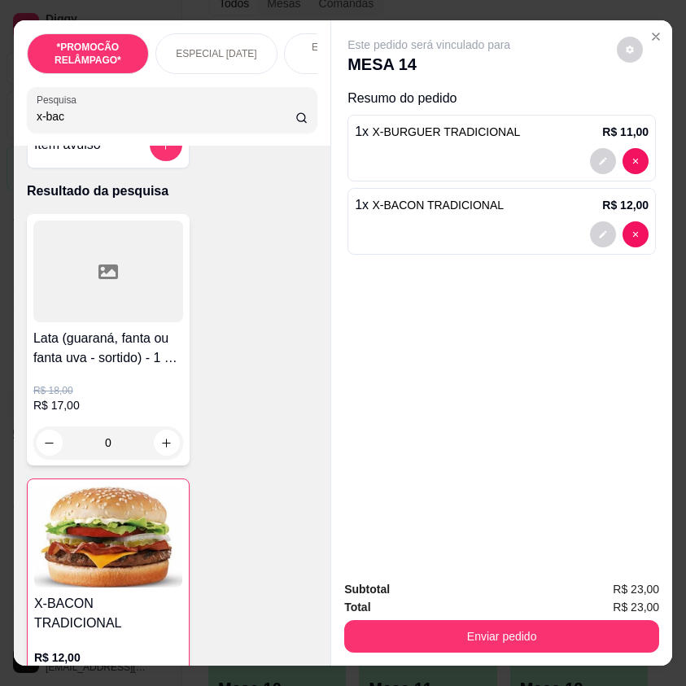
scroll to position [0, 0]
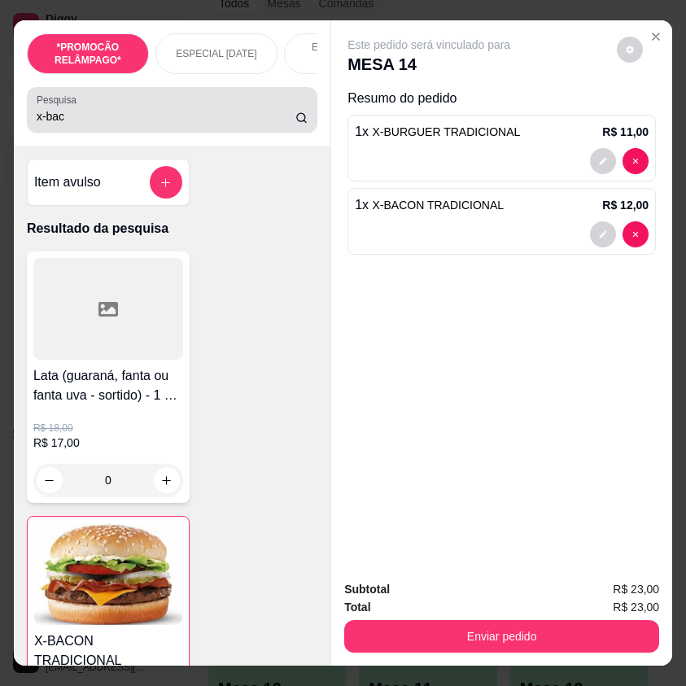
click at [58, 120] on input "x-bac" at bounding box center [166, 116] width 259 height 16
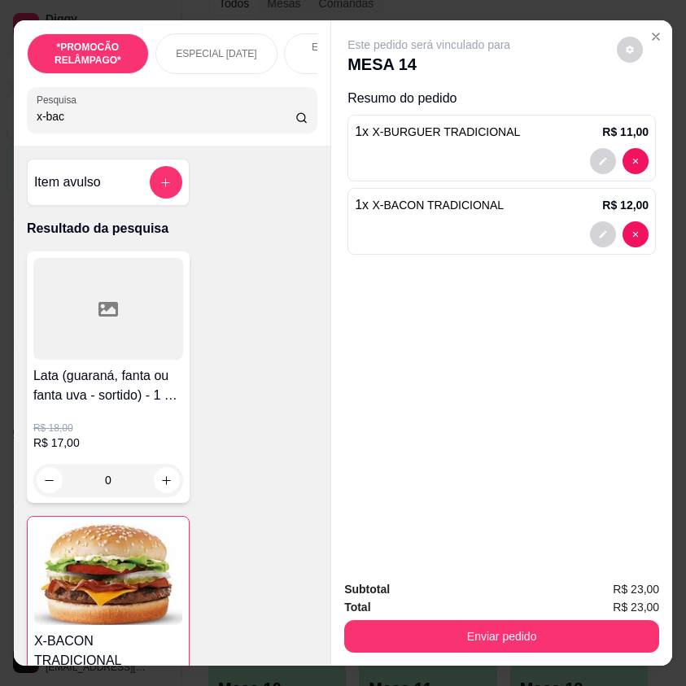
click at [58, 120] on input "x-bac" at bounding box center [166, 116] width 259 height 16
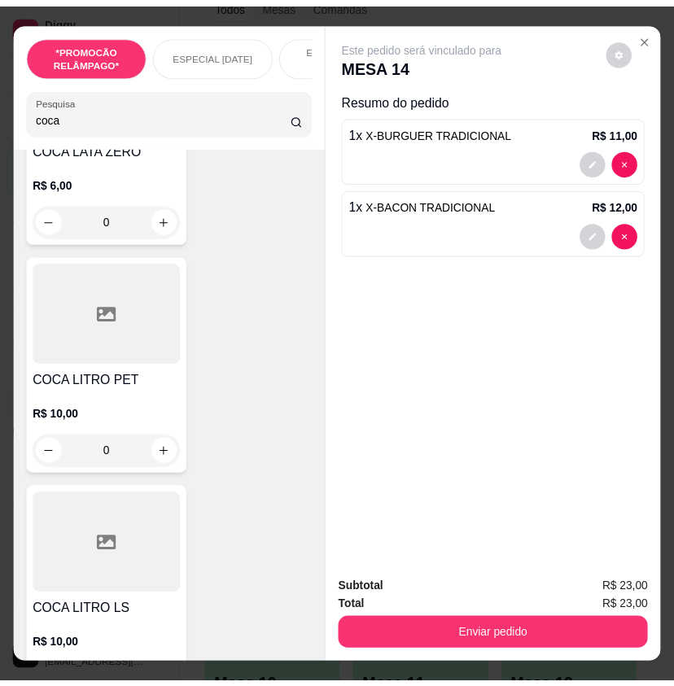
scroll to position [489, 0]
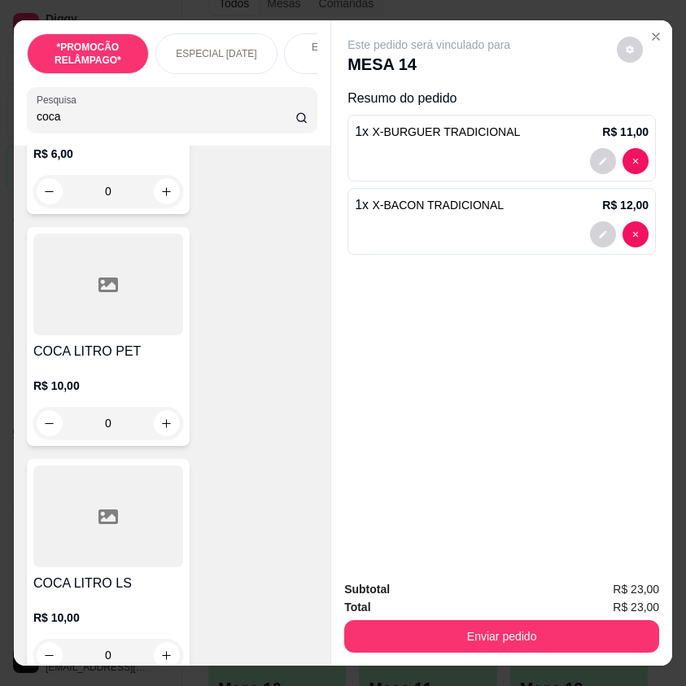
type input "coca"
click at [133, 599] on div "R$ 10,00 0" at bounding box center [108, 633] width 150 height 78
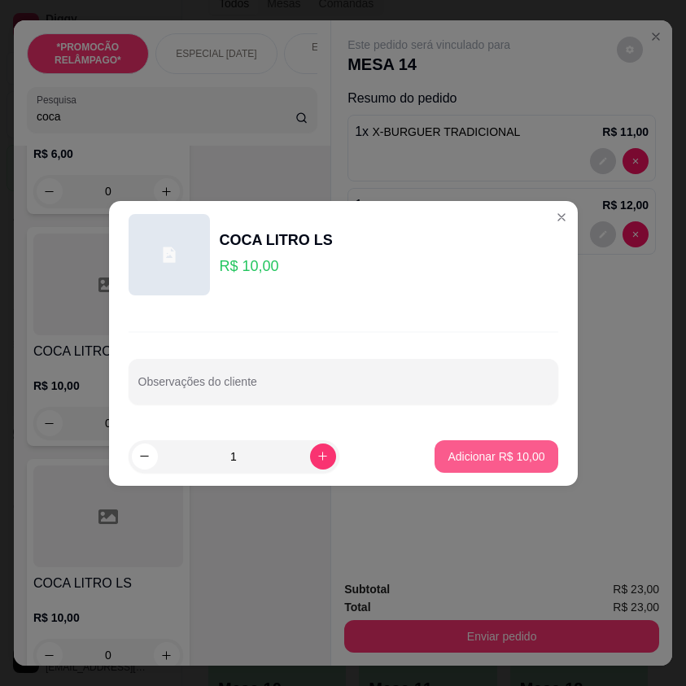
click at [533, 457] on button "Adicionar R$ 10,00" at bounding box center [496, 457] width 123 height 33
type input "1"
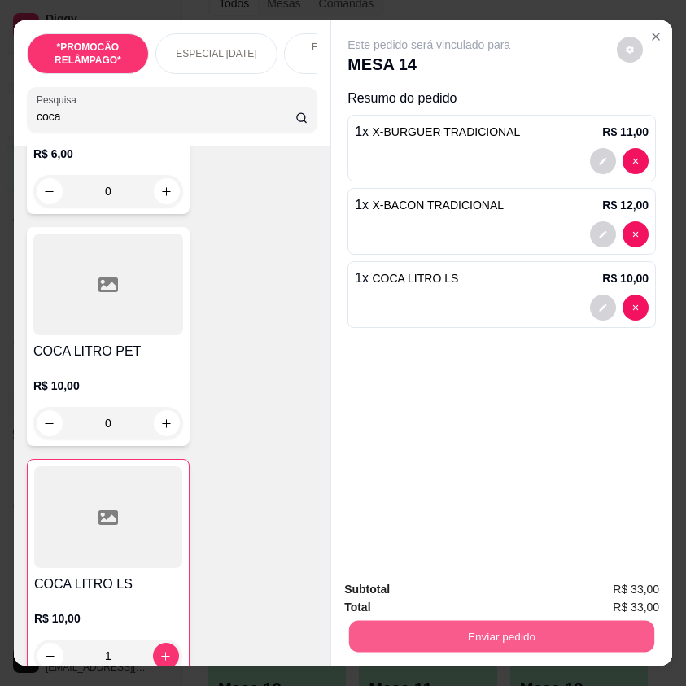
click at [557, 623] on button "Enviar pedido" at bounding box center [501, 637] width 305 height 32
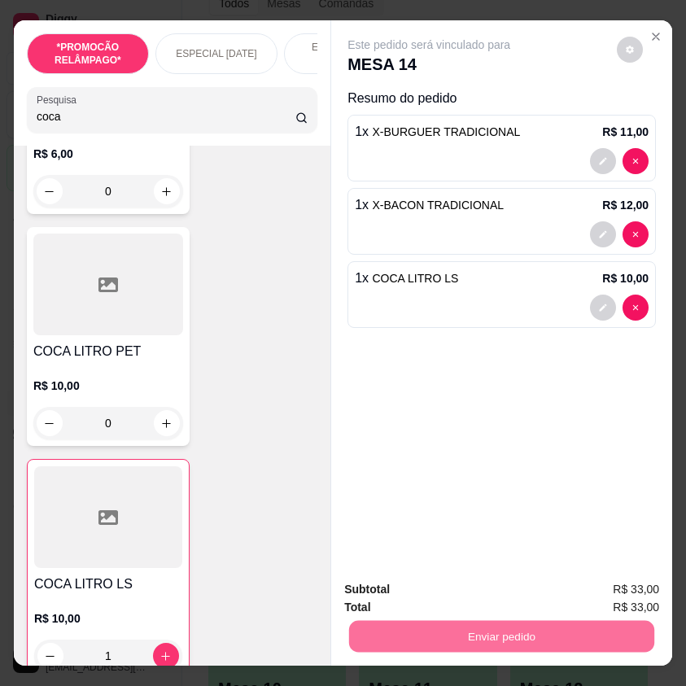
click at [518, 591] on button "Não registrar e enviar pedido" at bounding box center [446, 590] width 169 height 31
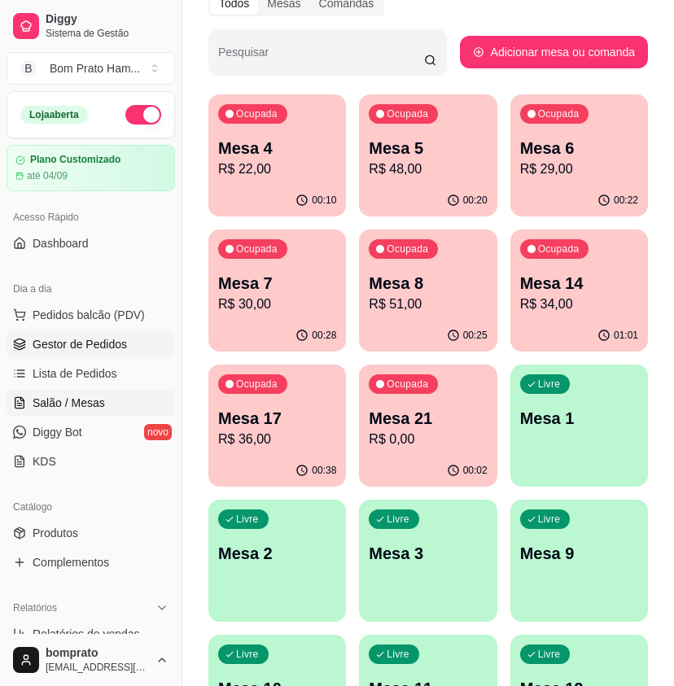
click at [135, 342] on link "Gestor de Pedidos" at bounding box center [91, 344] width 169 height 26
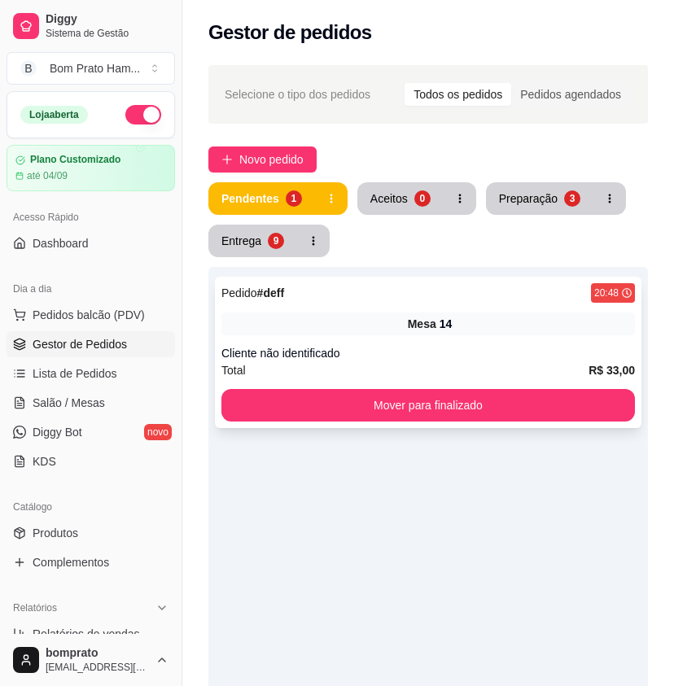
click at [332, 316] on div "Mesa 14" at bounding box center [428, 324] width 414 height 23
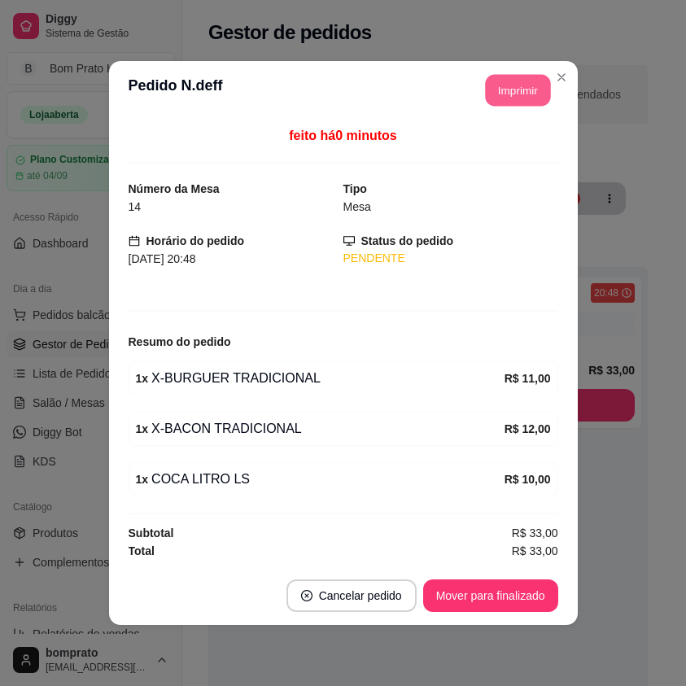
click at [493, 97] on button "Imprimir" at bounding box center [517, 91] width 65 height 32
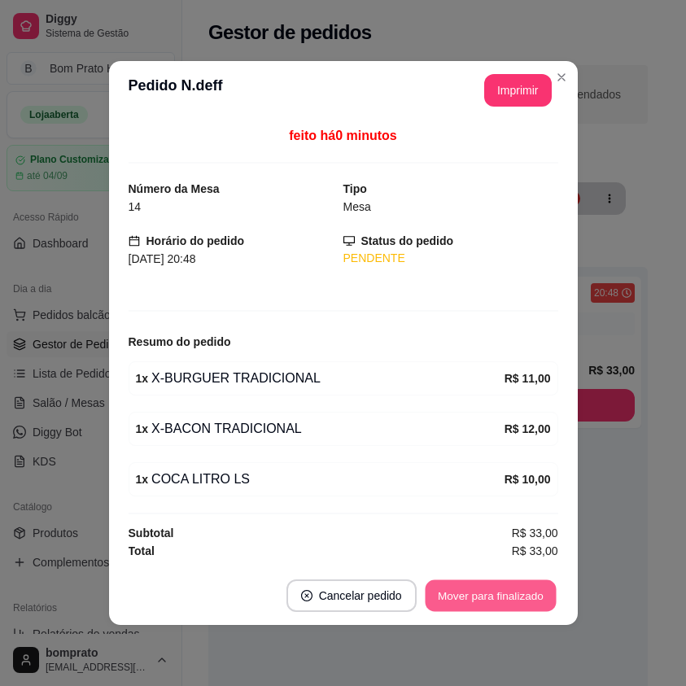
click at [515, 596] on button "Mover para finalizado" at bounding box center [490, 597] width 131 height 32
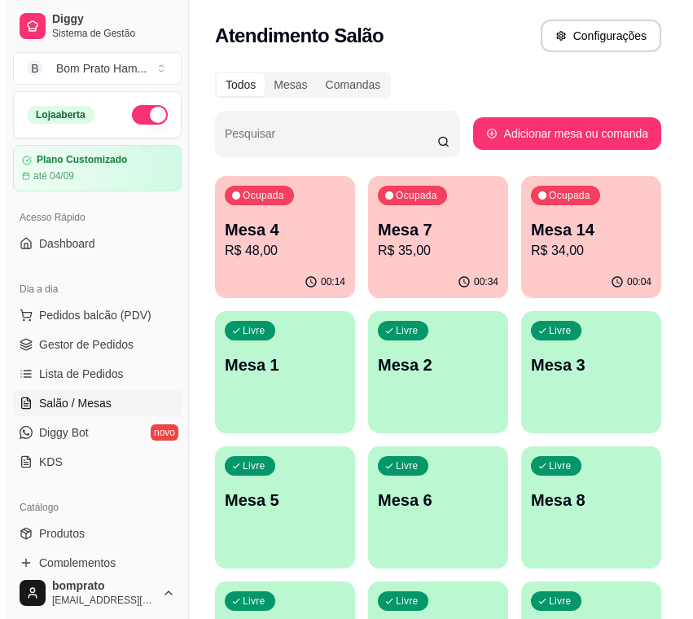
scroll to position [81, 0]
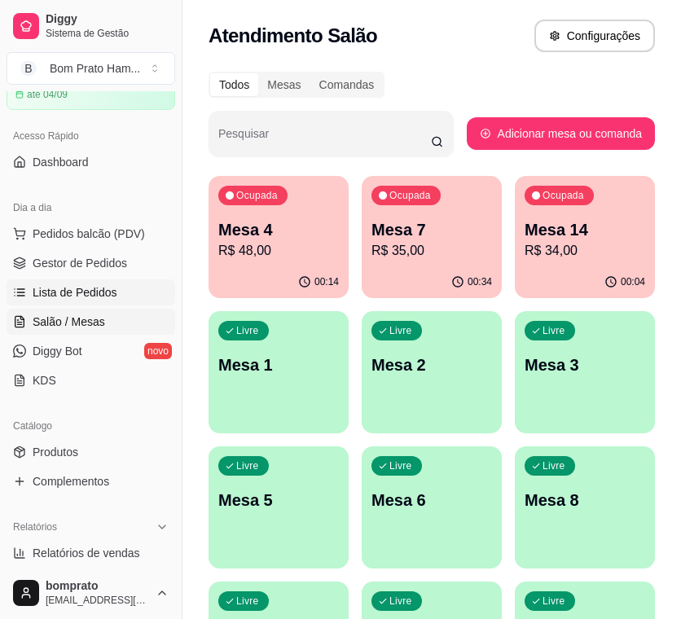
click at [116, 303] on link "Lista de Pedidos" at bounding box center [91, 292] width 169 height 26
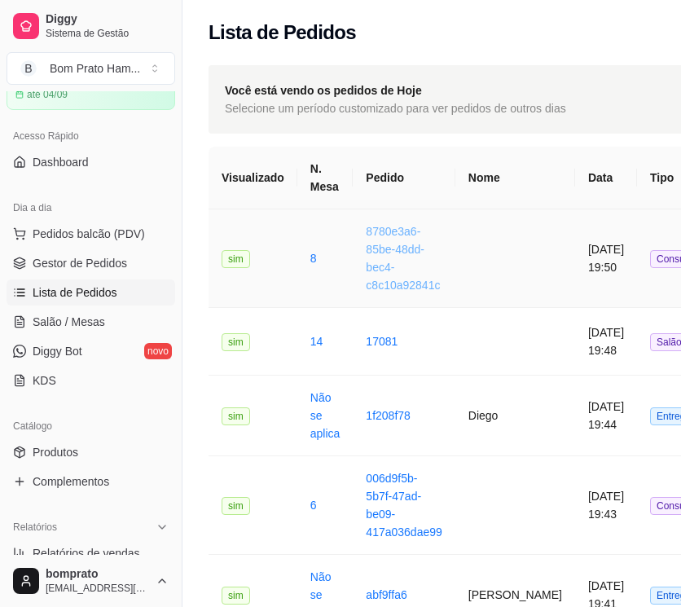
click at [388, 287] on link "8780e3a6-85be-48dd-bec4-c8c10a92841c" at bounding box center [403, 258] width 74 height 67
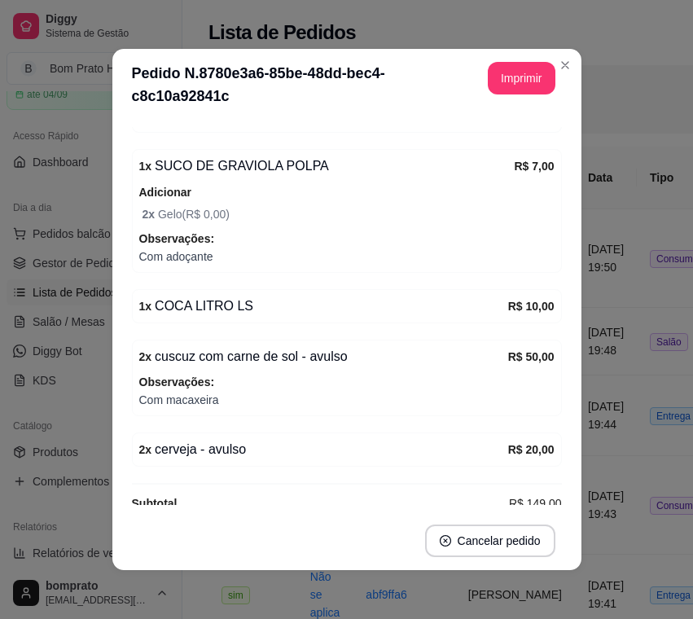
scroll to position [485, 0]
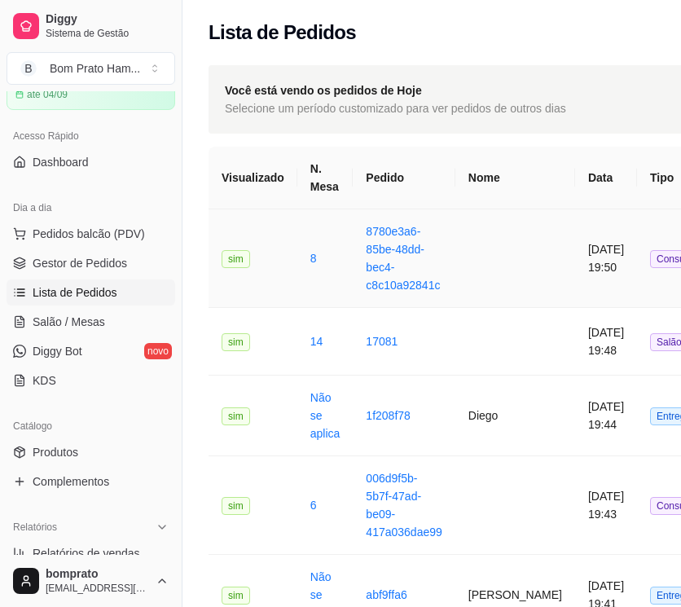
click at [575, 248] on td "[DATE] 19:50" at bounding box center [606, 258] width 62 height 99
click at [577, 343] on td "[DATE] 19:48" at bounding box center [606, 342] width 62 height 68
click at [666, 428] on td "Entrega" at bounding box center [689, 415] width 105 height 81
click at [581, 232] on td "[DATE] 19:50" at bounding box center [606, 258] width 62 height 99
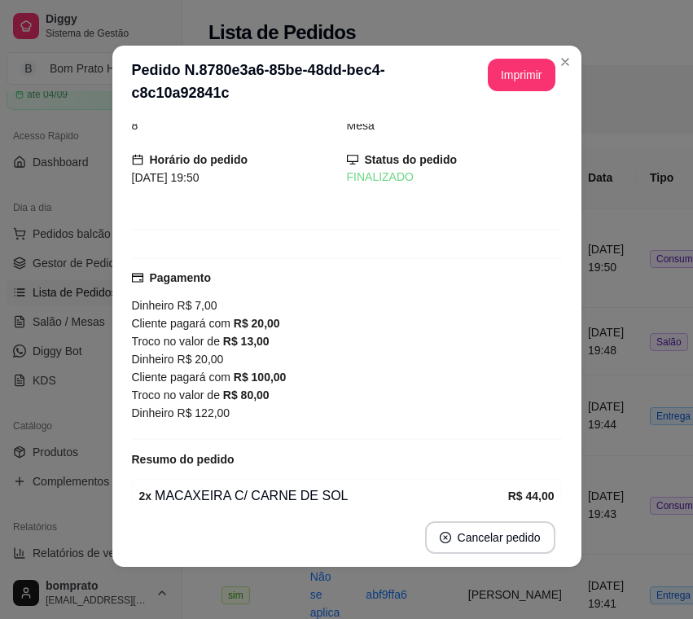
scroll to position [0, 0]
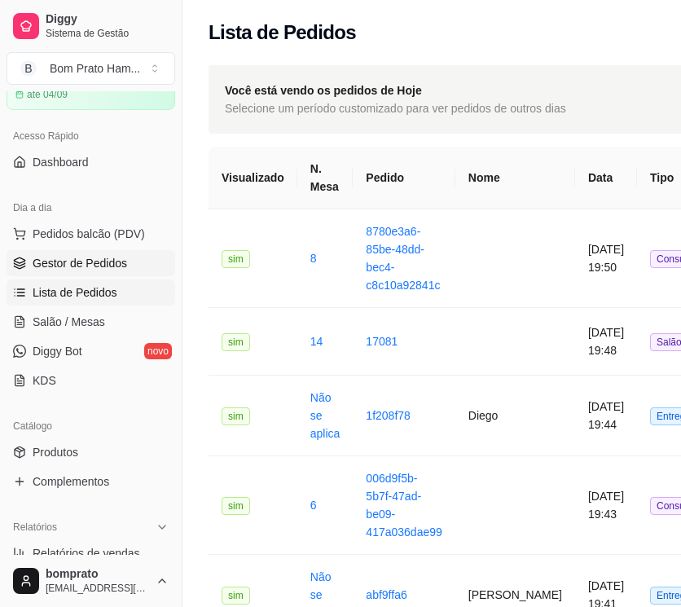
click at [115, 264] on span "Gestor de Pedidos" at bounding box center [80, 263] width 94 height 16
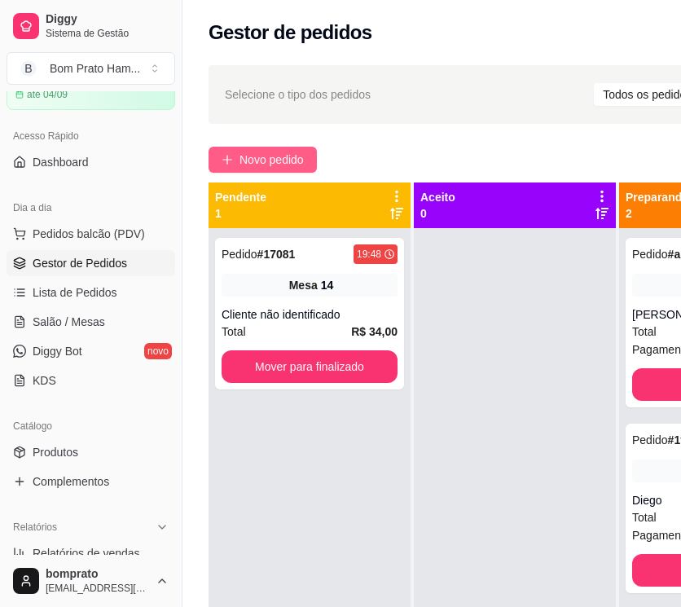
click at [304, 156] on span "Novo pedido" at bounding box center [271, 160] width 64 height 18
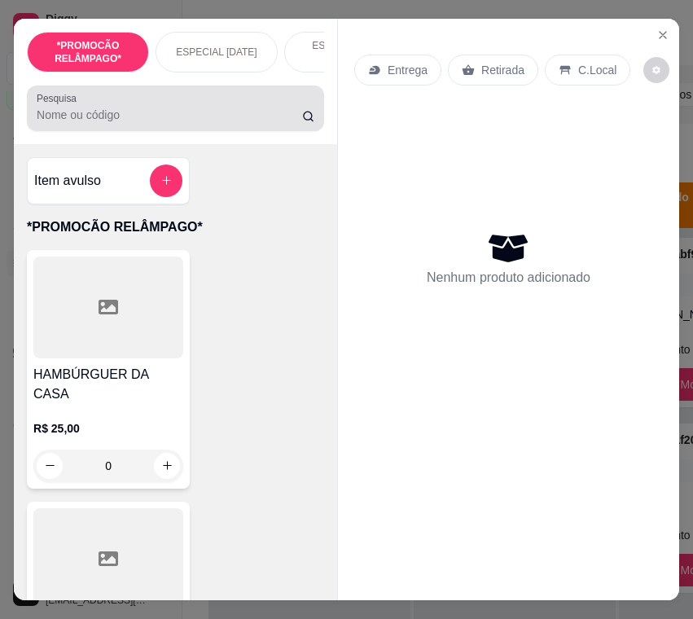
click at [174, 131] on div "Pesquisa" at bounding box center [175, 109] width 297 height 46
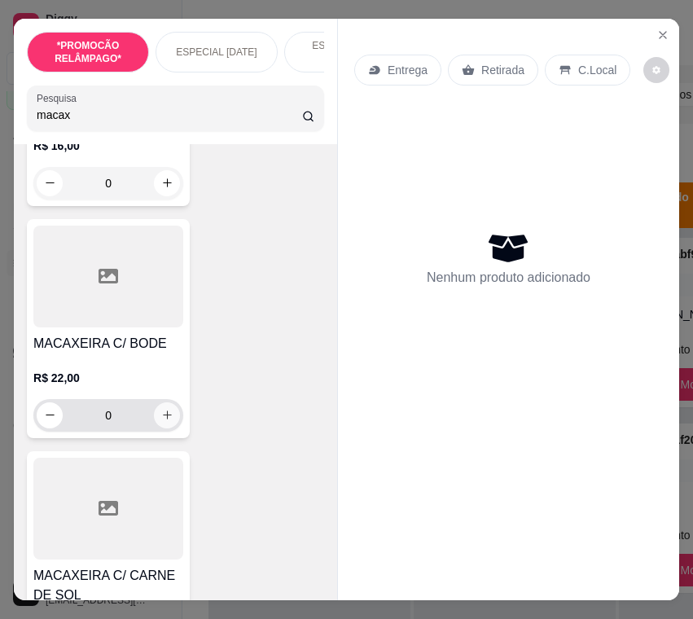
scroll to position [814, 0]
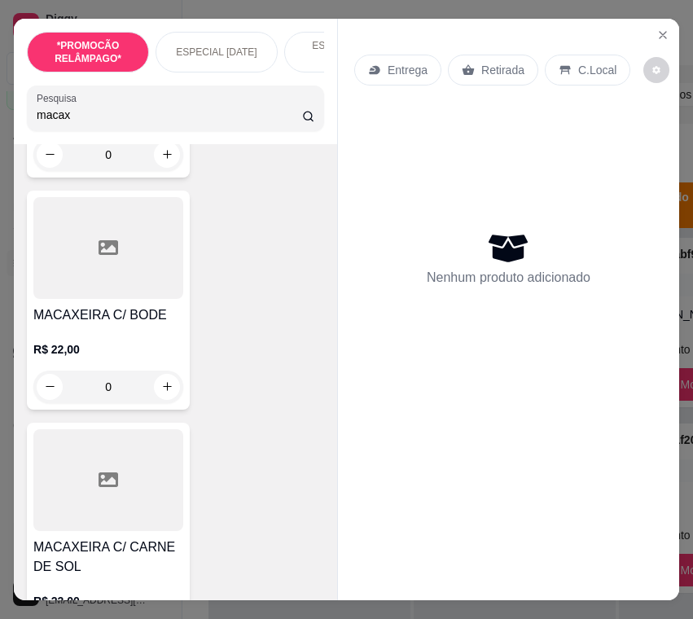
type input "macax"
click at [147, 463] on div at bounding box center [108, 480] width 150 height 102
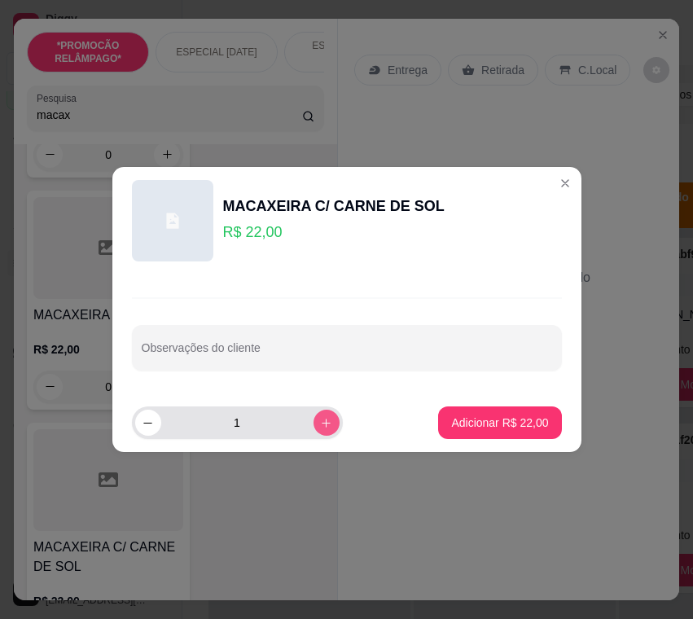
click at [320, 421] on icon "increase-product-quantity" at bounding box center [326, 423] width 12 height 12
type input "2"
click at [413, 434] on footer "2 Adicionar R$ 44,00" at bounding box center [346, 422] width 469 height 59
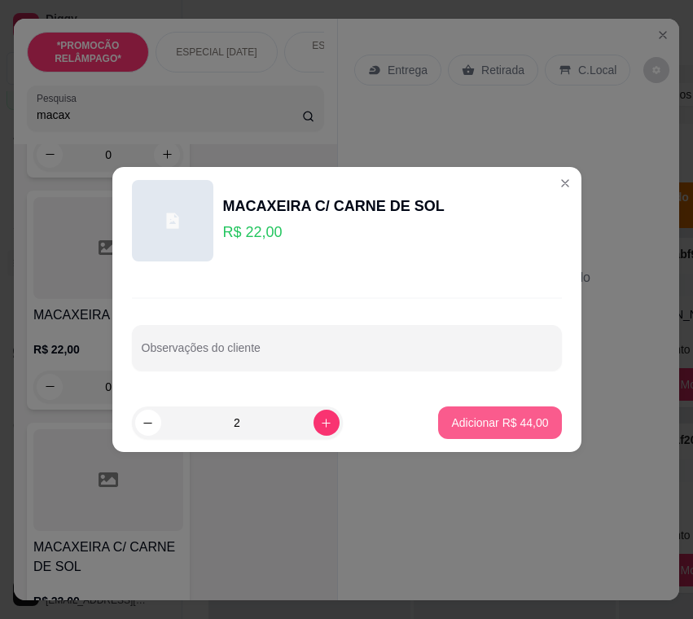
click at [451, 428] on p "Adicionar R$ 44,00" at bounding box center [499, 422] width 97 height 16
type input "2"
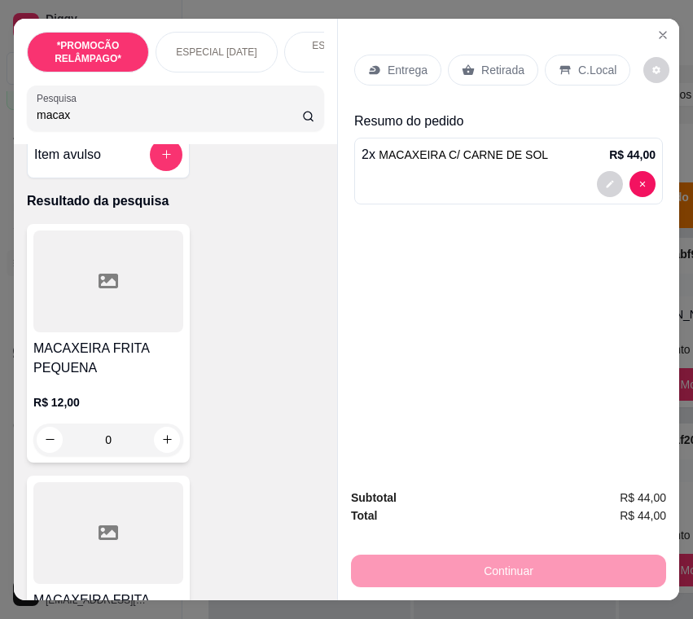
scroll to position [0, 0]
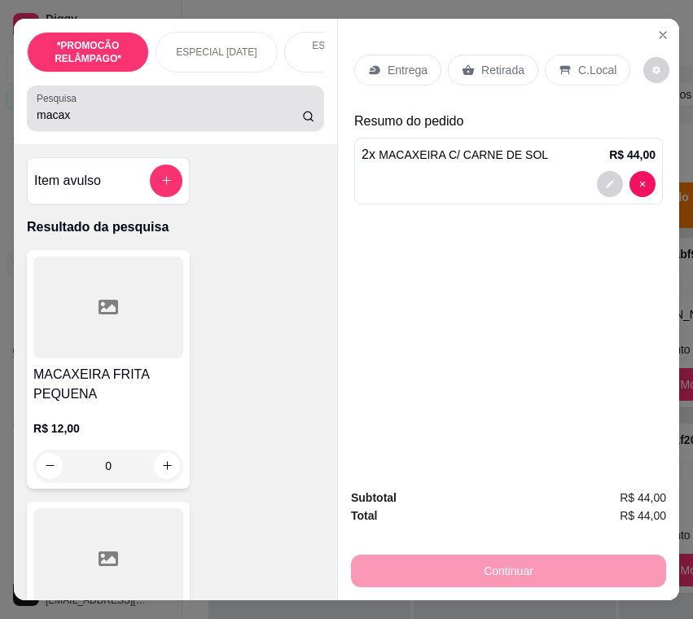
click at [81, 123] on input "macax" at bounding box center [169, 115] width 265 height 16
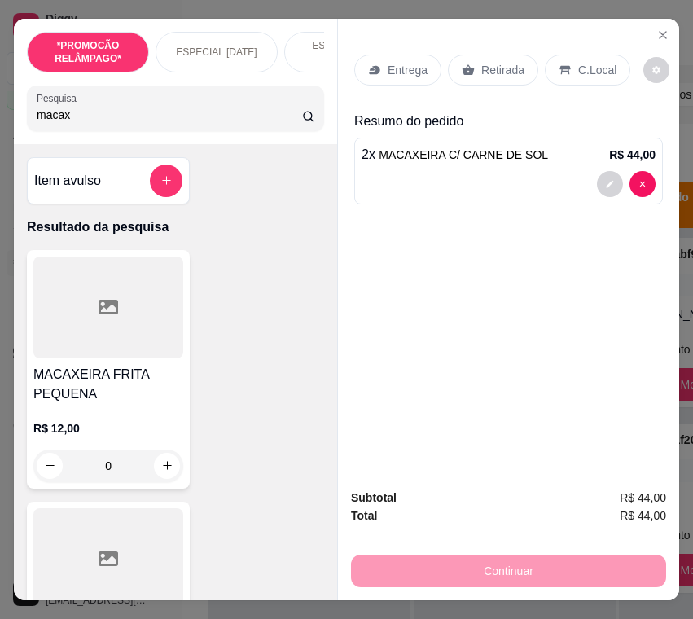
click at [81, 123] on input "macax" at bounding box center [169, 115] width 265 height 16
type input "cus"
click at [177, 174] on div "Item avulso" at bounding box center [108, 180] width 163 height 47
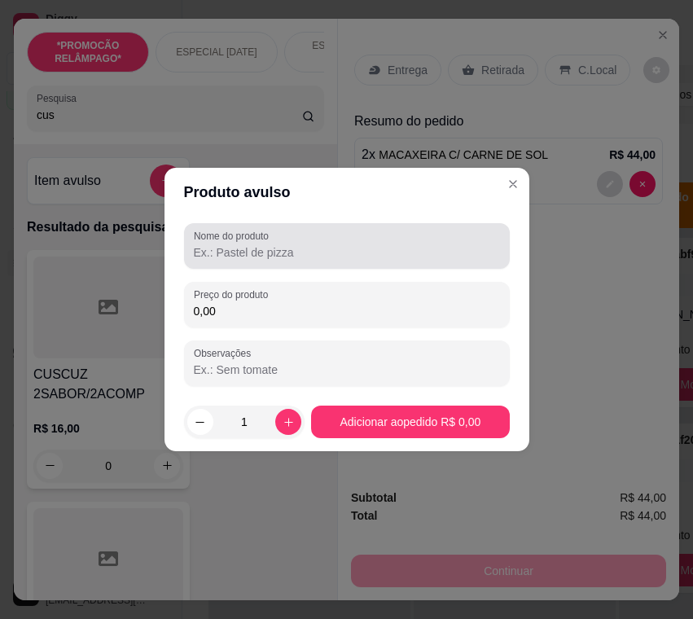
click at [250, 258] on input "Nome do produto" at bounding box center [347, 252] width 306 height 16
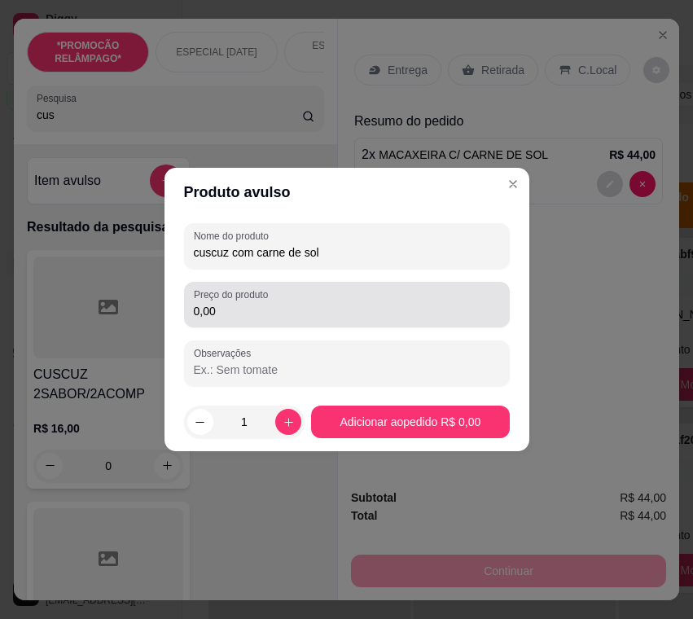
type input "cuscuz com carne de sol"
click at [253, 314] on input "0,00" at bounding box center [347, 311] width 306 height 16
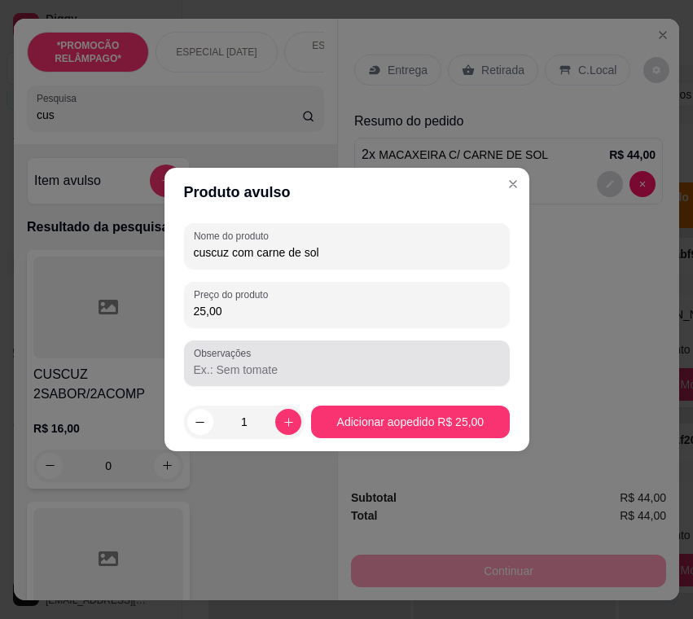
type input "25,00"
click at [262, 356] on div at bounding box center [347, 363] width 306 height 33
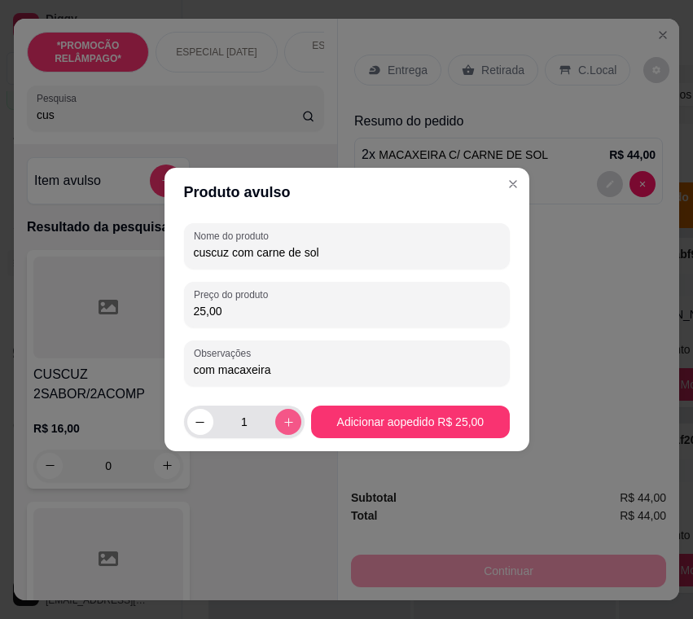
type input "com macaxeira"
click at [290, 423] on icon "increase-product-quantity" at bounding box center [289, 422] width 12 height 12
type input "2"
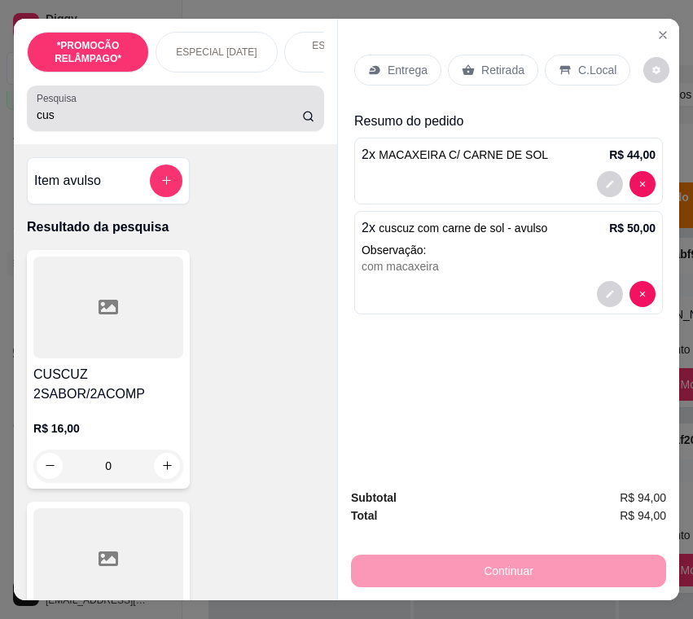
click at [55, 123] on input "cus" at bounding box center [169, 115] width 265 height 16
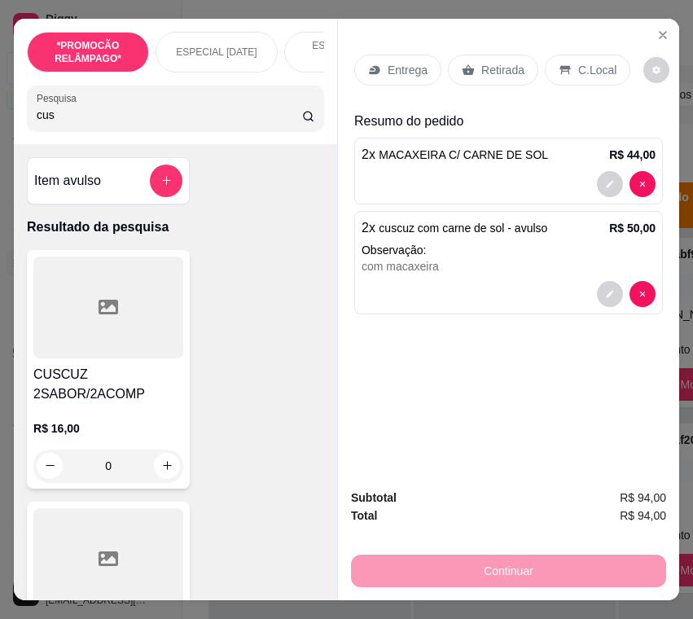
click at [55, 123] on input "cus" at bounding box center [169, 115] width 265 height 16
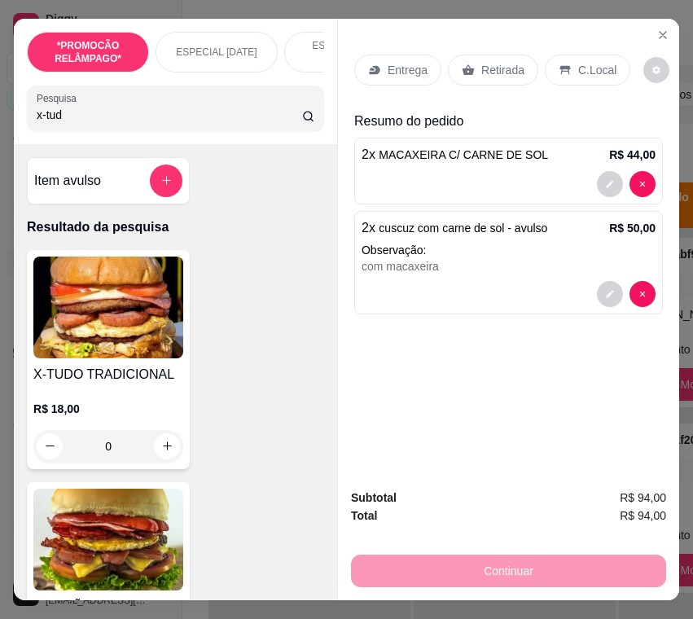
type input "x-tud"
click at [169, 440] on div "0" at bounding box center [108, 446] width 150 height 33
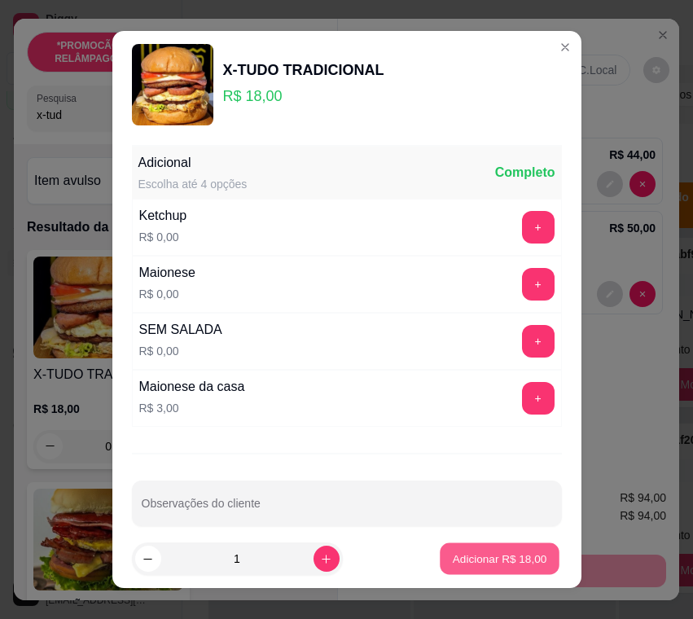
click at [476, 547] on button "Adicionar R$ 18,00" at bounding box center [501, 559] width 120 height 32
type input "1"
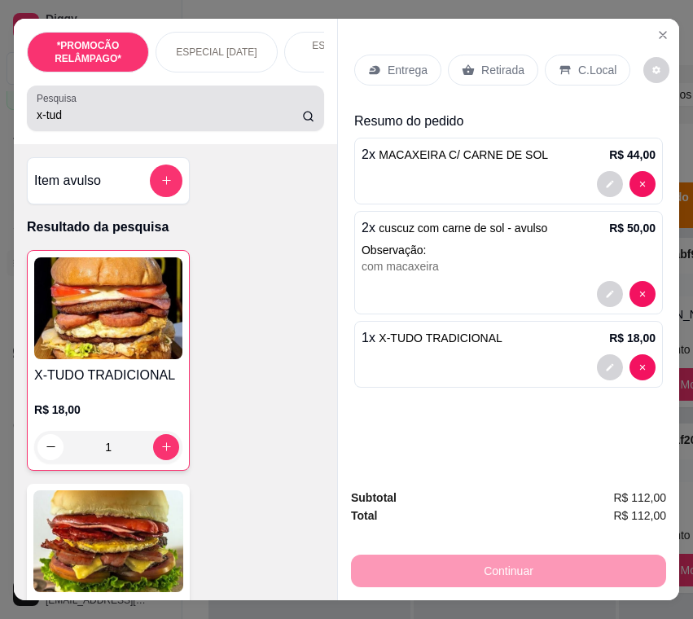
click at [68, 123] on input "x-tud" at bounding box center [169, 115] width 265 height 16
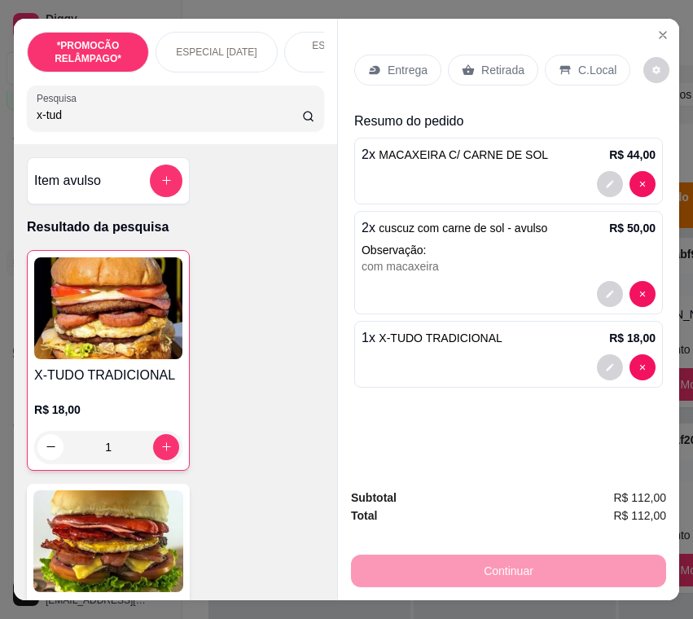
click at [68, 123] on input "x-tud" at bounding box center [169, 115] width 265 height 16
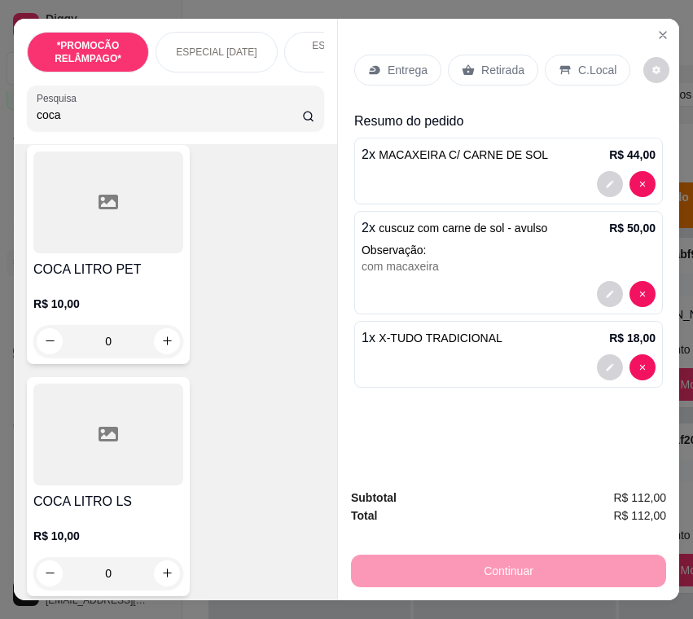
scroll to position [570, 0]
type input "coca"
click at [152, 511] on h4 "COCA LITRO LS" at bounding box center [108, 501] width 150 height 20
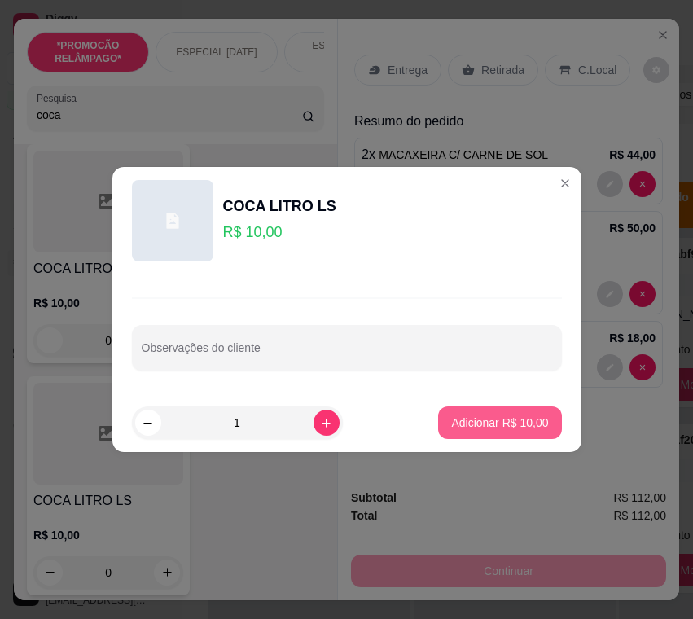
click at [451, 426] on p "Adicionar R$ 10,00" at bounding box center [499, 422] width 97 height 16
type input "1"
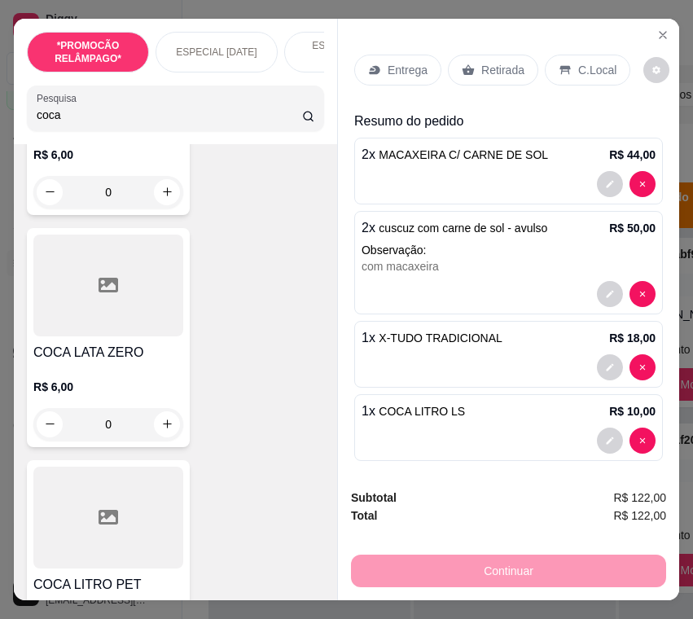
scroll to position [0, 0]
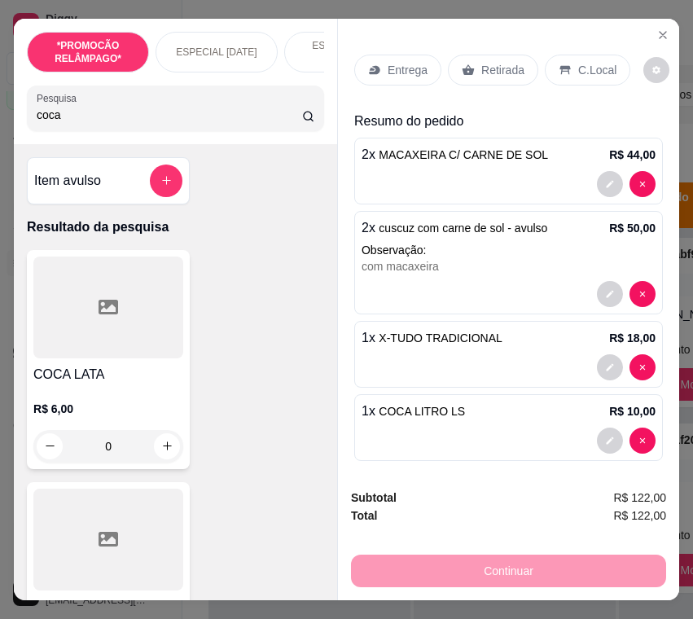
click at [578, 72] on p "C.Local" at bounding box center [597, 70] width 38 height 16
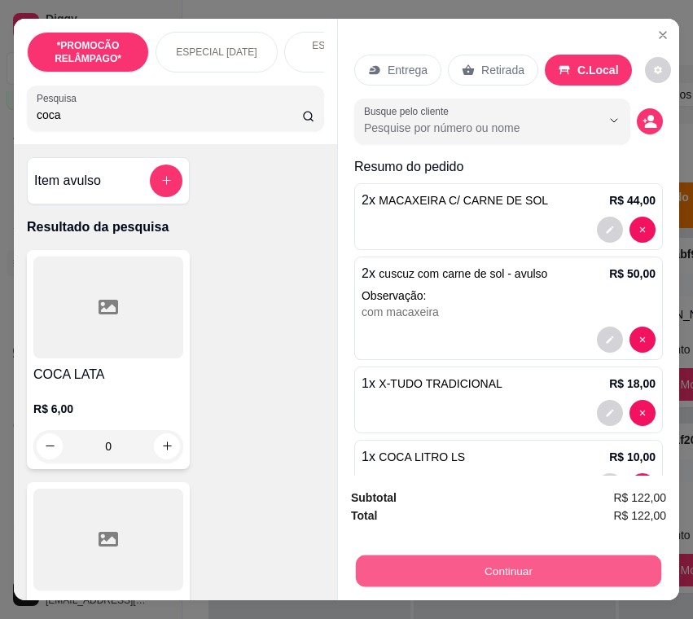
click at [537, 557] on button "Continuar" at bounding box center [508, 571] width 305 height 32
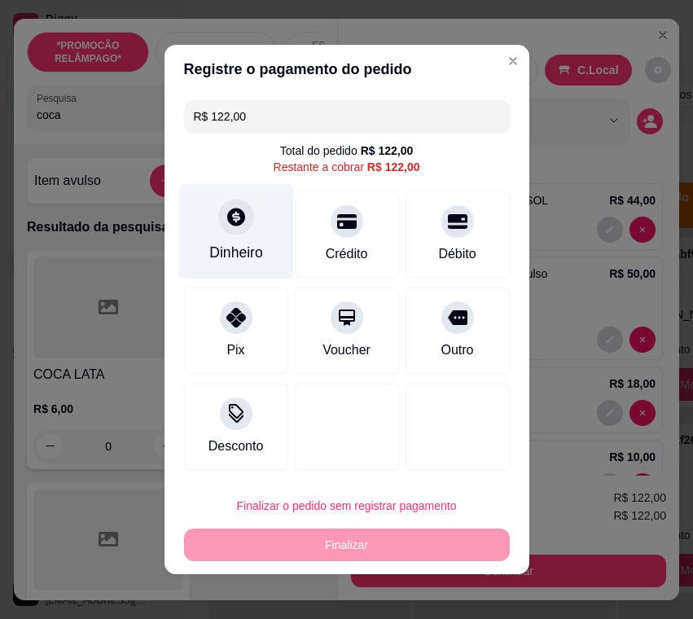
click at [242, 258] on div "Dinheiro" at bounding box center [236, 252] width 54 height 21
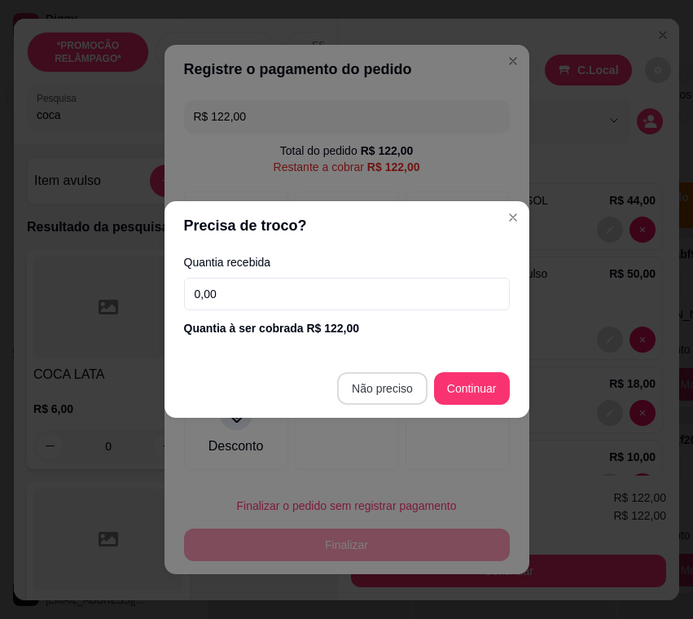
type input "R$ 0,00"
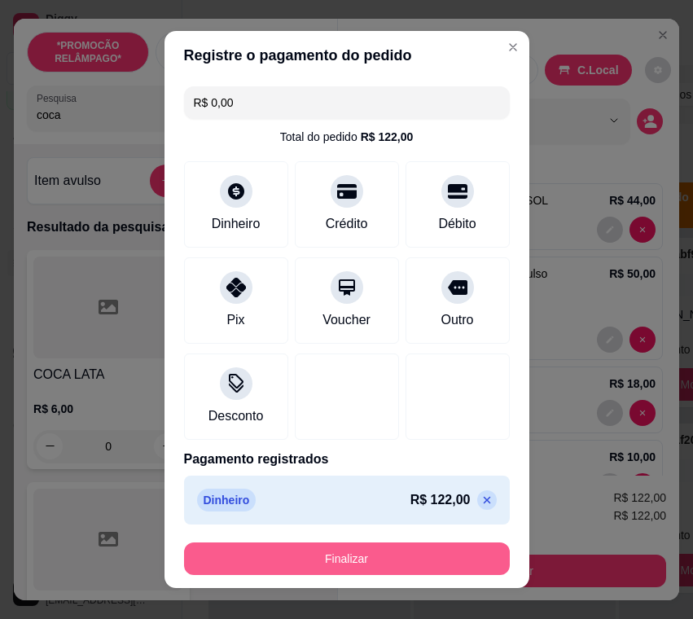
click at [439, 544] on button "Finalizar" at bounding box center [347, 558] width 326 height 33
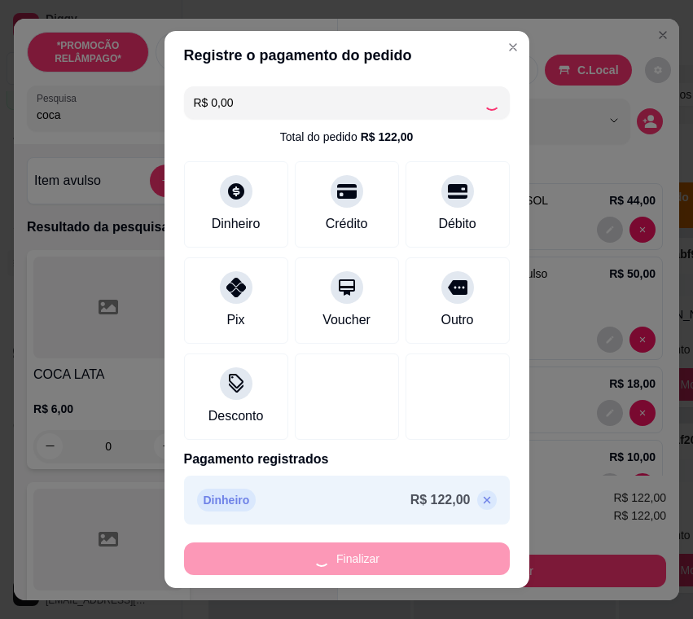
type input "0"
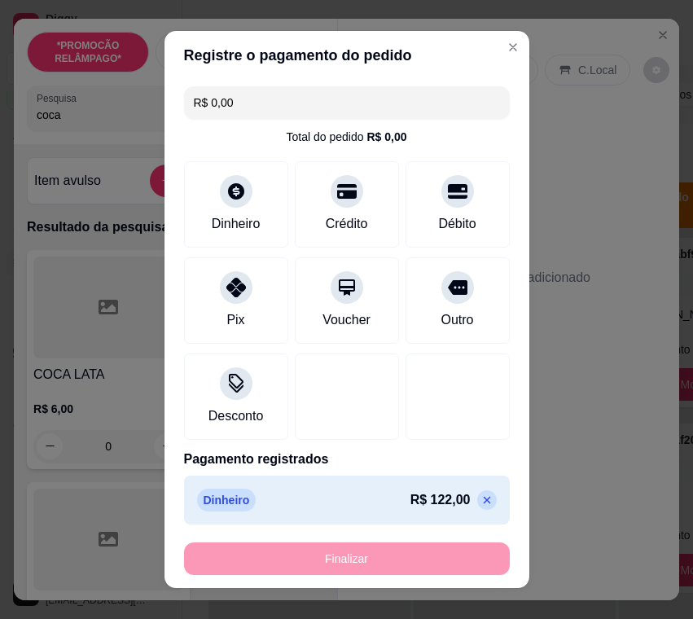
type input "-R$ 122,00"
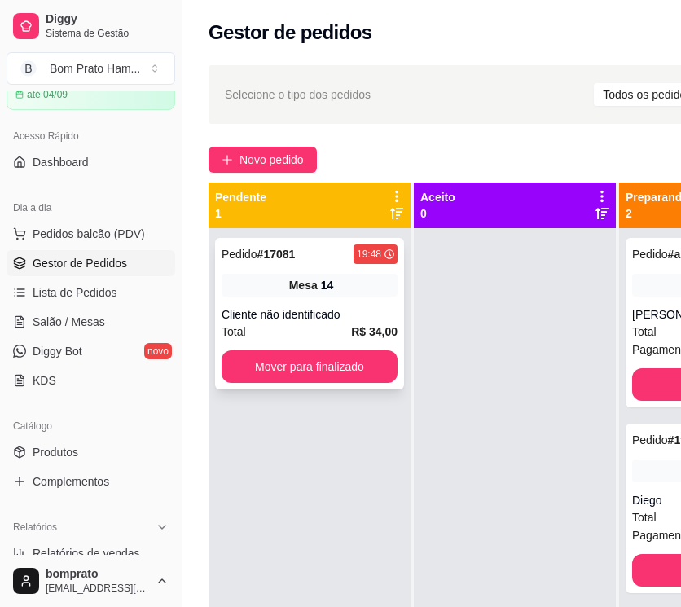
click at [349, 285] on div "Mesa 14" at bounding box center [309, 285] width 176 height 23
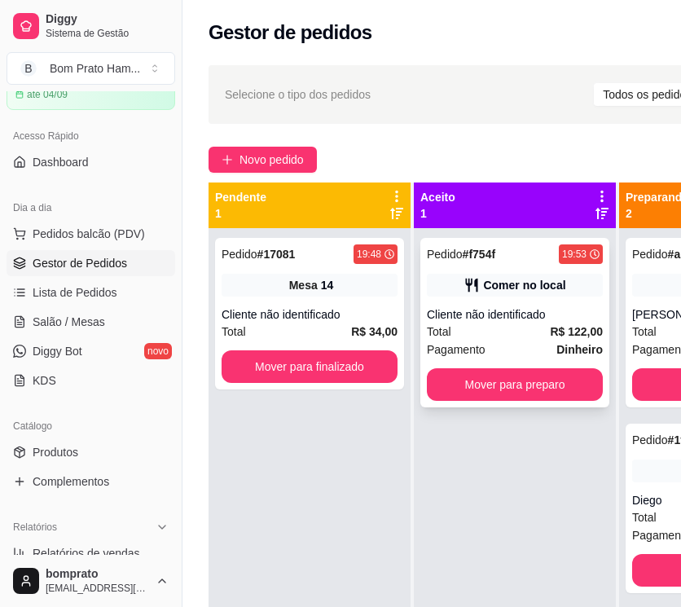
click at [496, 292] on div "Comer no local" at bounding box center [524, 285] width 82 height 16
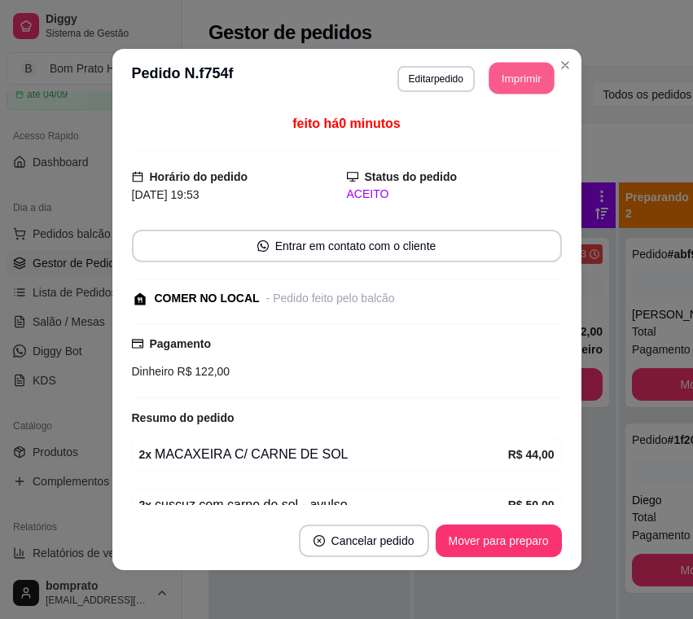
click at [520, 82] on button "Imprimir" at bounding box center [521, 79] width 65 height 32
click at [361, 546] on button "Cancelar pedido" at bounding box center [363, 541] width 126 height 32
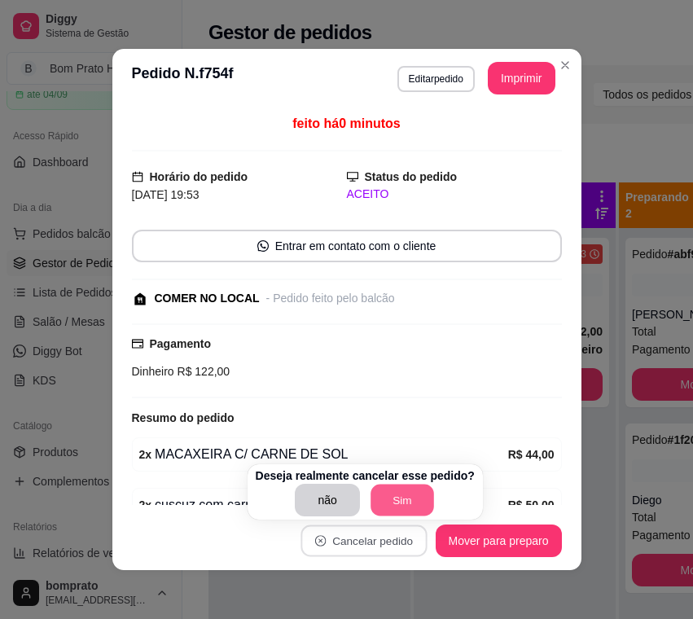
click at [382, 495] on button "Sim" at bounding box center [403, 501] width 64 height 32
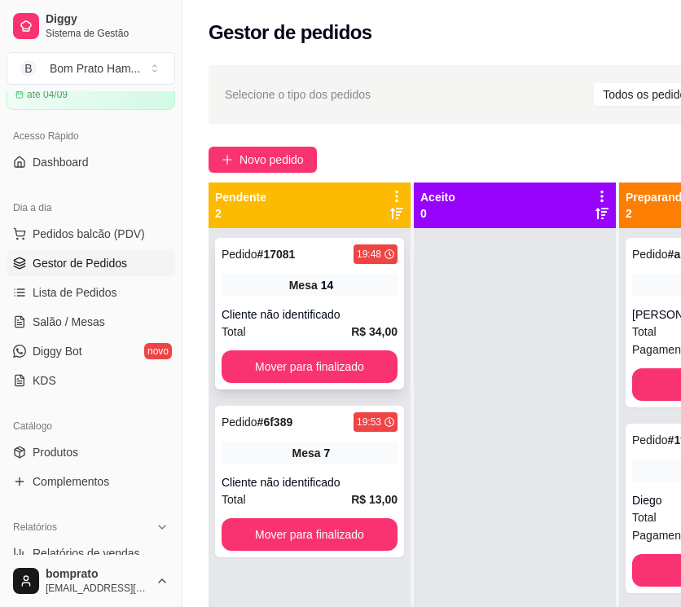
click at [318, 282] on div "Mesa 14" at bounding box center [309, 285] width 176 height 23
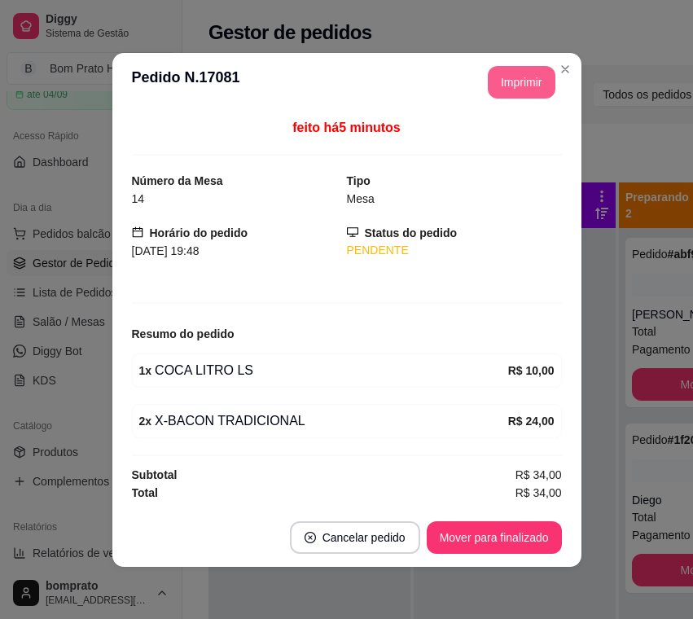
click at [515, 90] on button "Imprimir" at bounding box center [522, 82] width 68 height 33
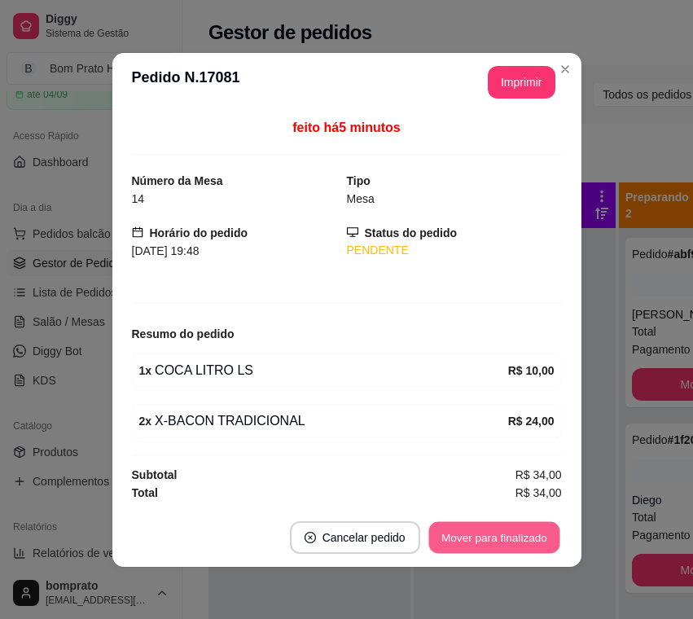
click at [505, 549] on button "Mover para finalizado" at bounding box center [493, 537] width 131 height 32
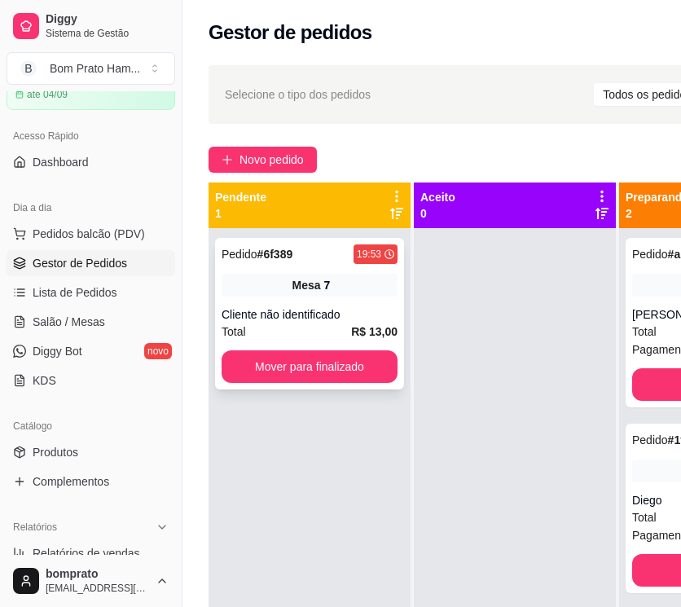
click at [313, 293] on div "Mesa 7" at bounding box center [309, 285] width 176 height 23
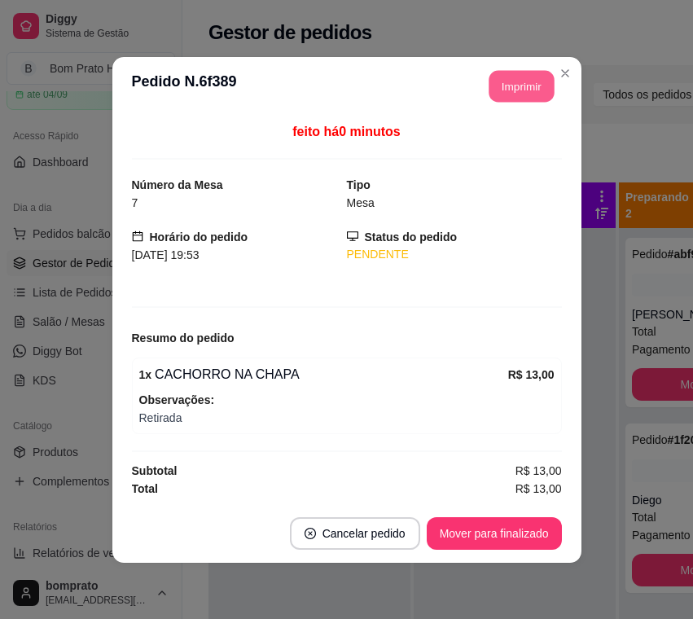
click at [523, 96] on button "Imprimir" at bounding box center [521, 86] width 65 height 32
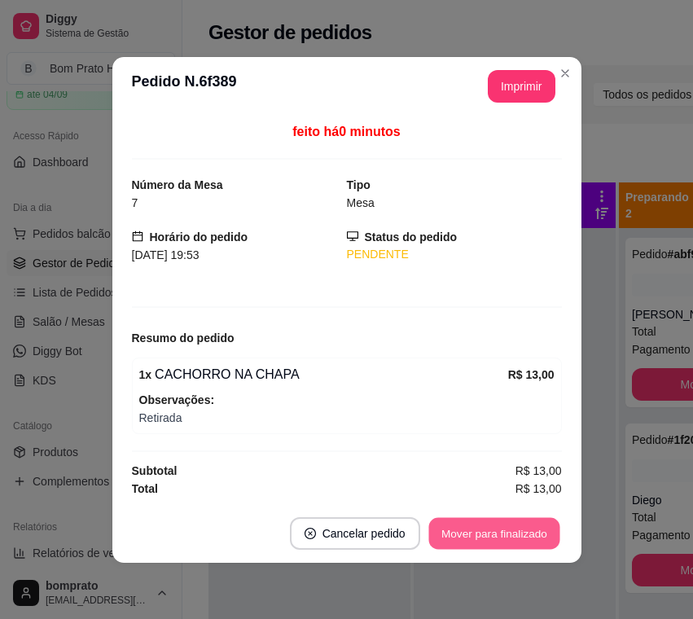
click at [529, 534] on button "Mover para finalizado" at bounding box center [493, 533] width 131 height 32
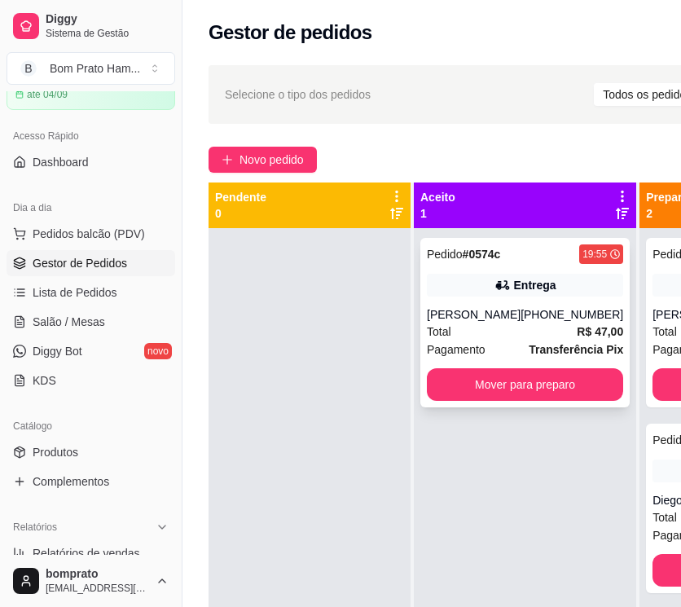
click at [463, 279] on div "Entrega" at bounding box center [525, 285] width 196 height 23
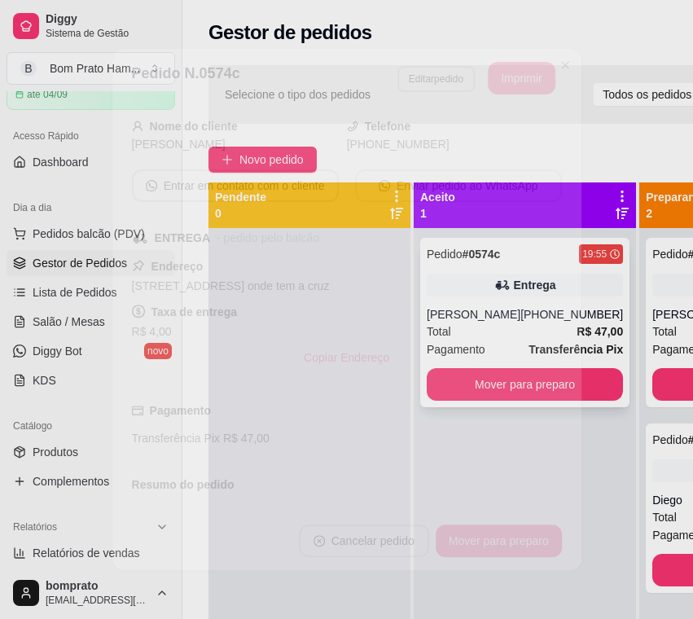
scroll to position [294, 0]
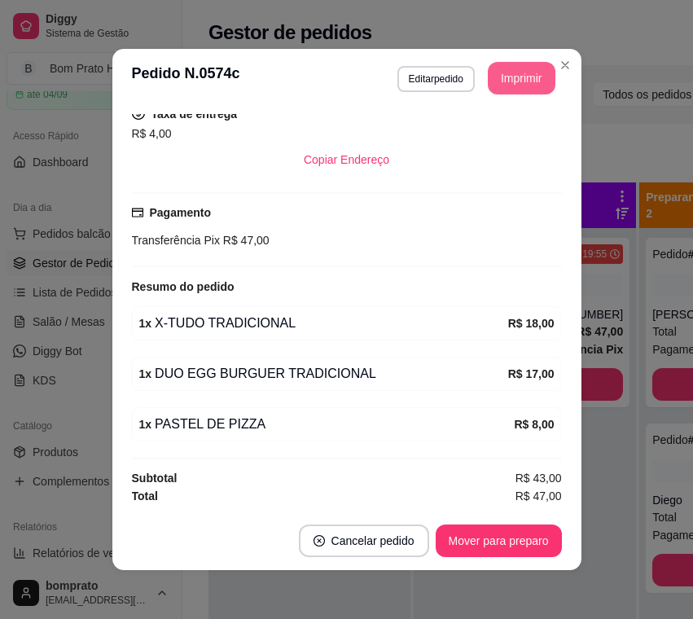
click at [516, 79] on button "Imprimir" at bounding box center [522, 78] width 68 height 33
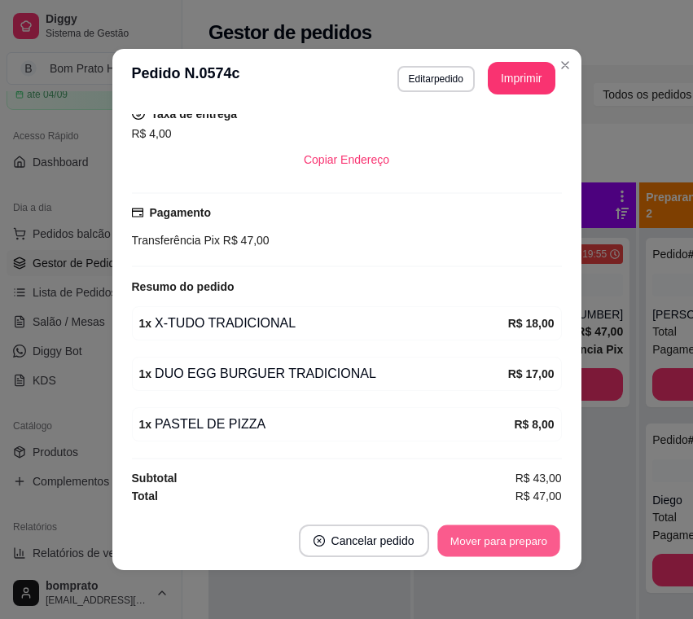
click at [526, 555] on button "Mover para preparo" at bounding box center [498, 541] width 122 height 32
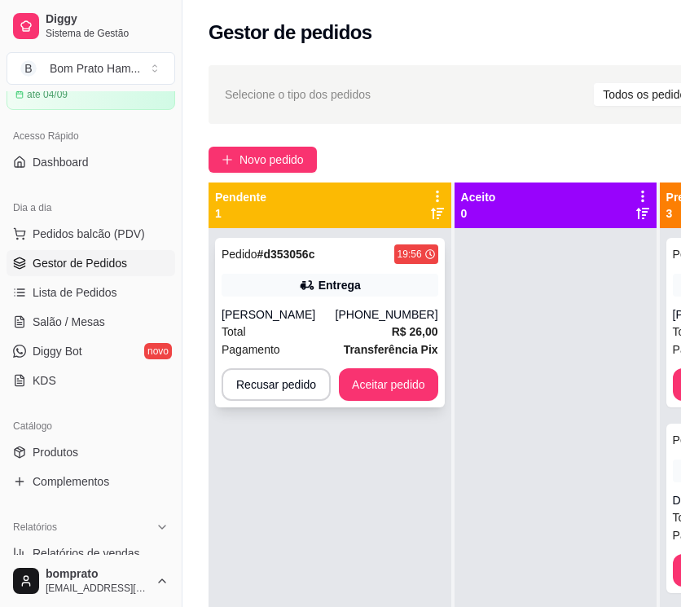
click at [353, 326] on div "Total R$ 26,00" at bounding box center [329, 331] width 217 height 18
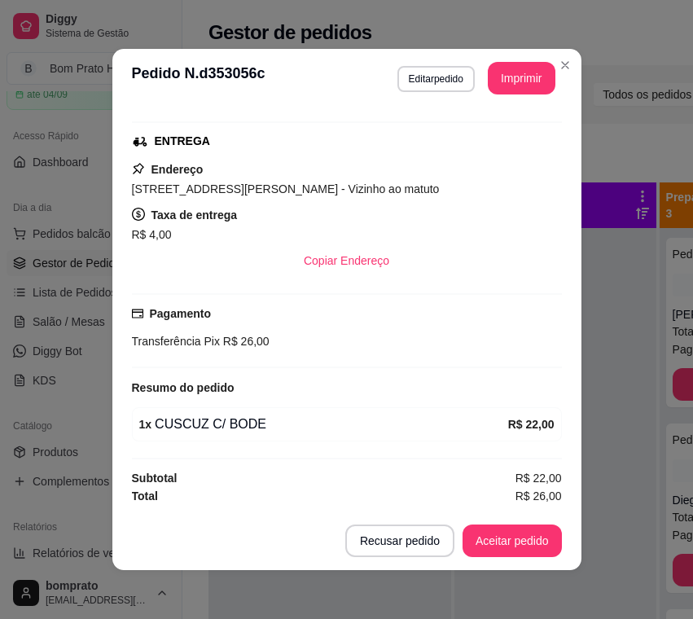
scroll to position [3, 0]
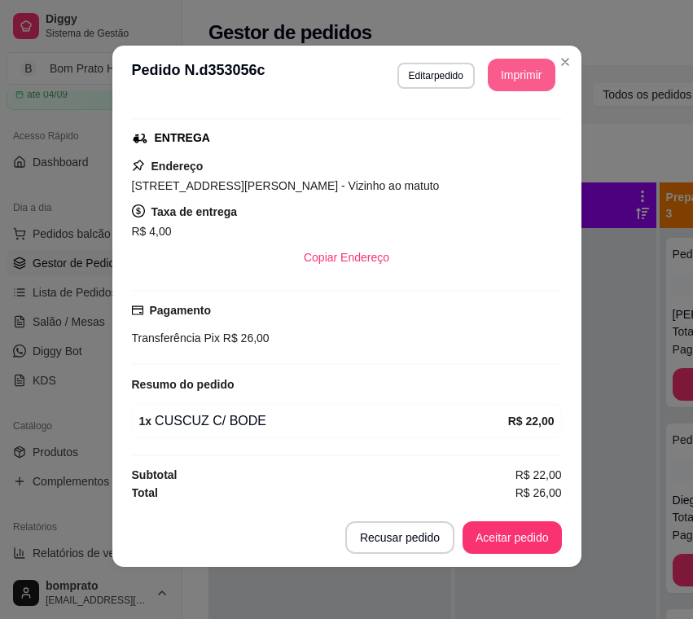
click at [517, 68] on button "Imprimir" at bounding box center [522, 75] width 68 height 33
click at [518, 524] on button "Aceitar pedido" at bounding box center [512, 537] width 99 height 33
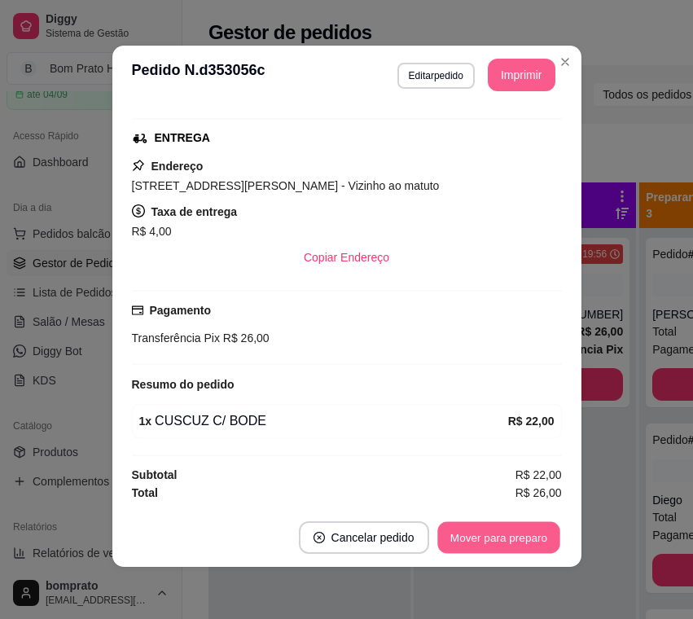
click at [522, 538] on button "Mover para preparo" at bounding box center [498, 538] width 122 height 32
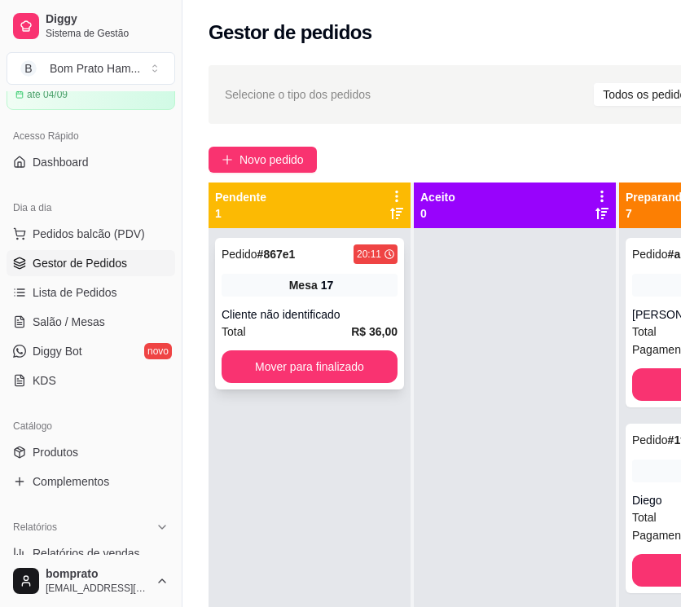
click at [363, 313] on div "Cliente não identificado" at bounding box center [309, 314] width 176 height 16
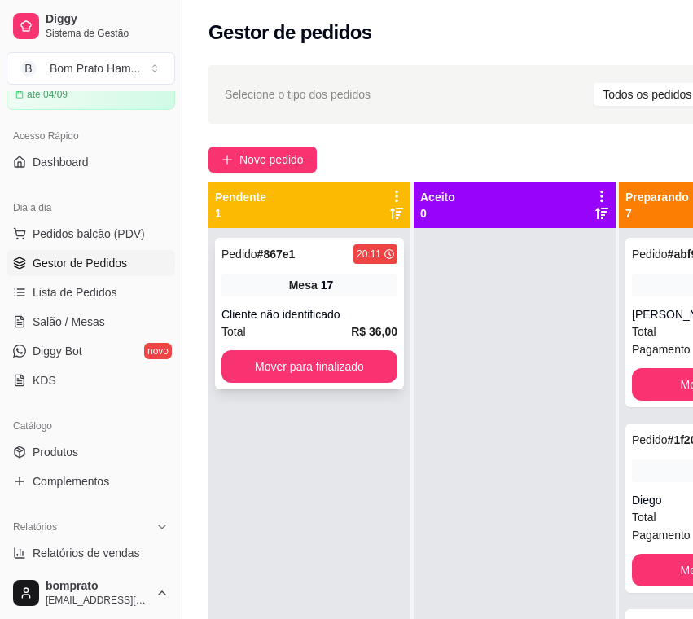
scroll to position [270, 0]
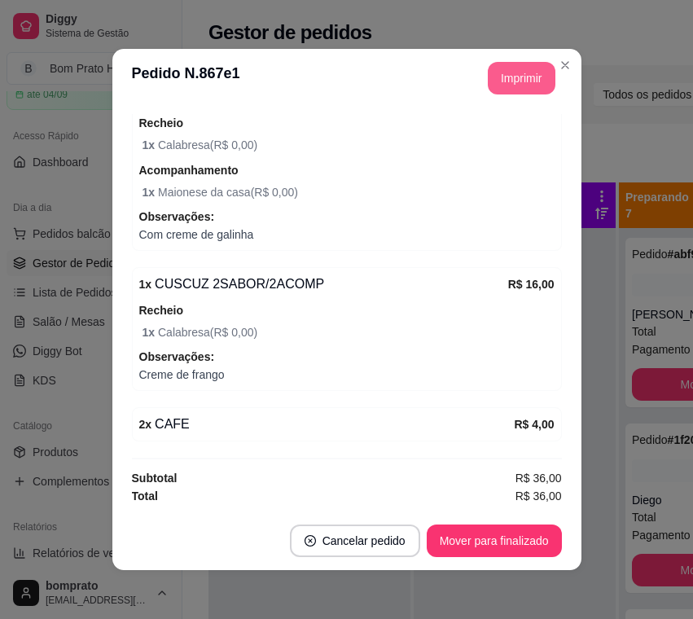
click at [498, 94] on button "Imprimir" at bounding box center [522, 78] width 68 height 33
click at [540, 549] on button "Mover para finalizado" at bounding box center [494, 540] width 135 height 33
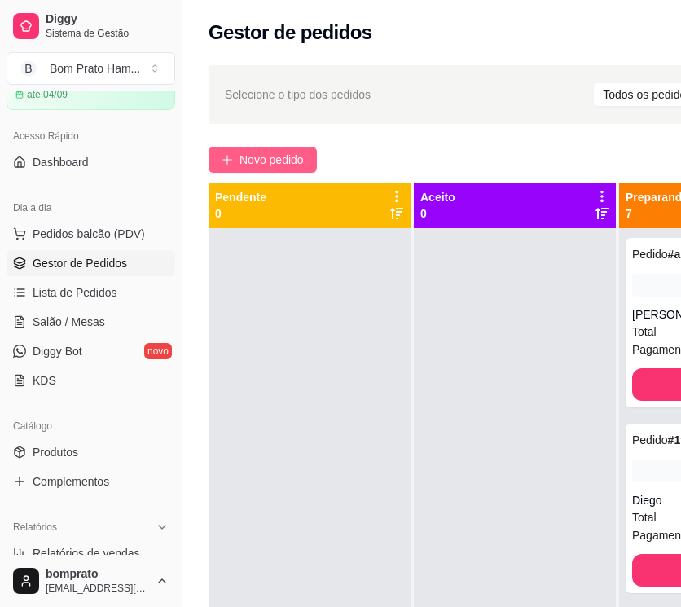
click at [284, 158] on span "Novo pedido" at bounding box center [271, 160] width 64 height 18
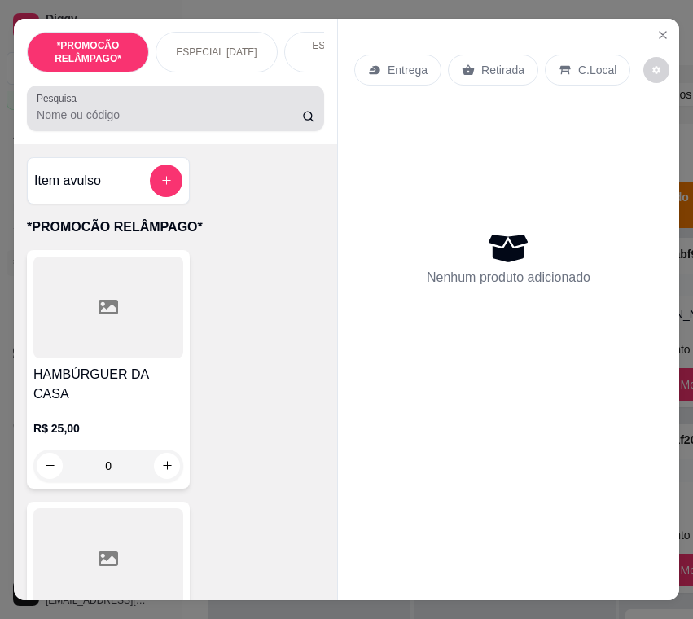
click at [94, 116] on input "Pesquisa" at bounding box center [169, 115] width 265 height 16
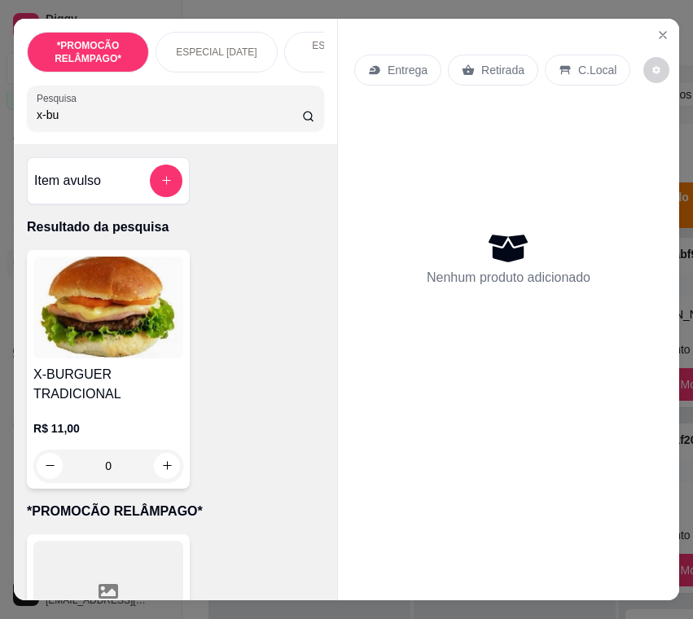
type input "x-bu"
click at [128, 331] on img at bounding box center [108, 308] width 150 height 102
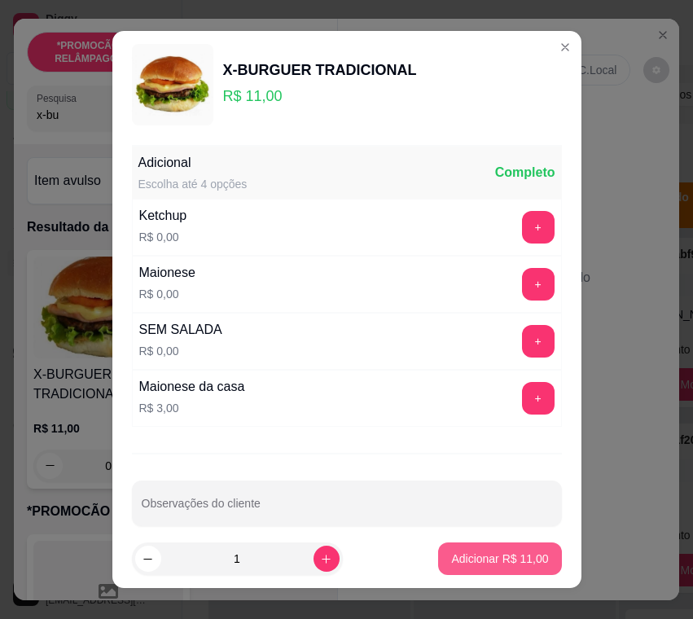
click at [497, 554] on p "Adicionar R$ 11,00" at bounding box center [499, 558] width 97 height 16
type input "1"
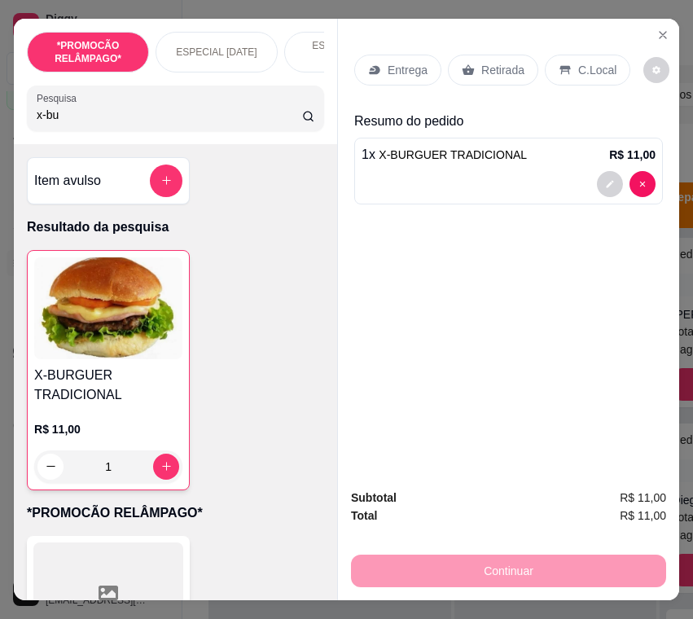
click at [379, 55] on div "Entrega" at bounding box center [397, 70] width 87 height 31
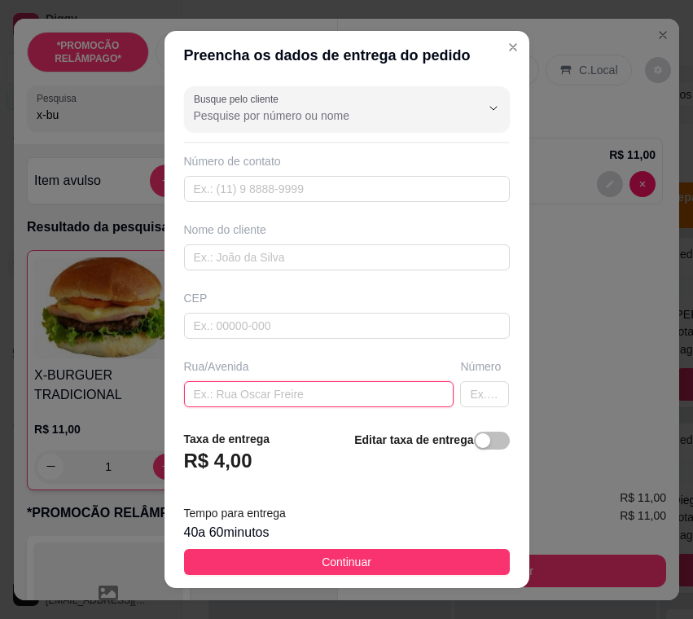
paste input "Ferro novo Rua 2 número 1 última casa da [GEOGRAPHIC_DATA]"
type input "Ferro novo Rua 2 número 1 última casa da [GEOGRAPHIC_DATA]"
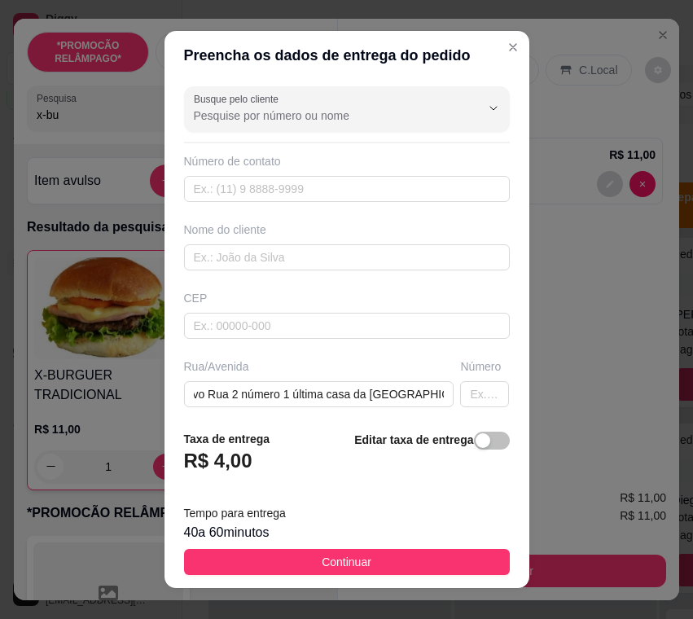
scroll to position [0, 0]
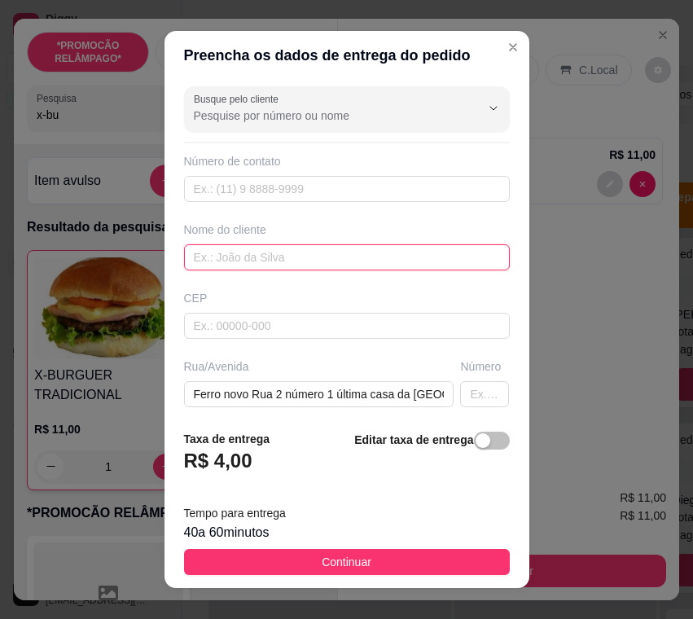
paste input "Bruna"
type input "Bruna"
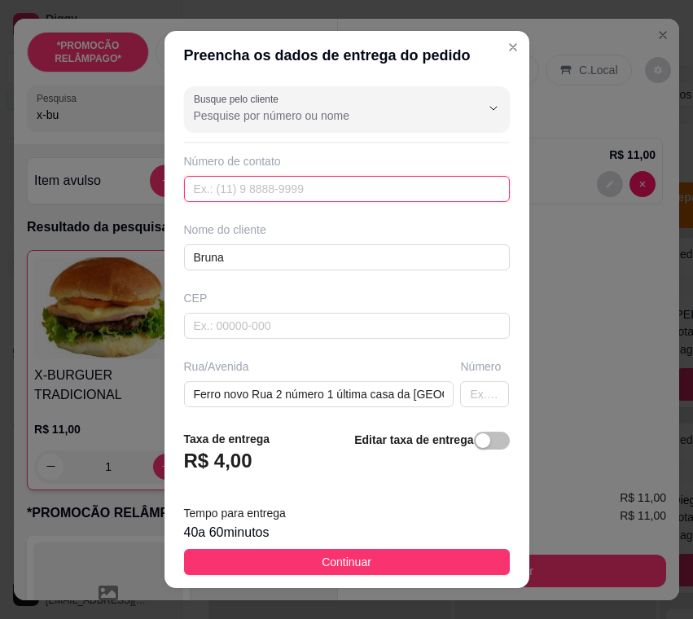
paste input "(87) 9121-1535"
type input "(87) 9121-1535"
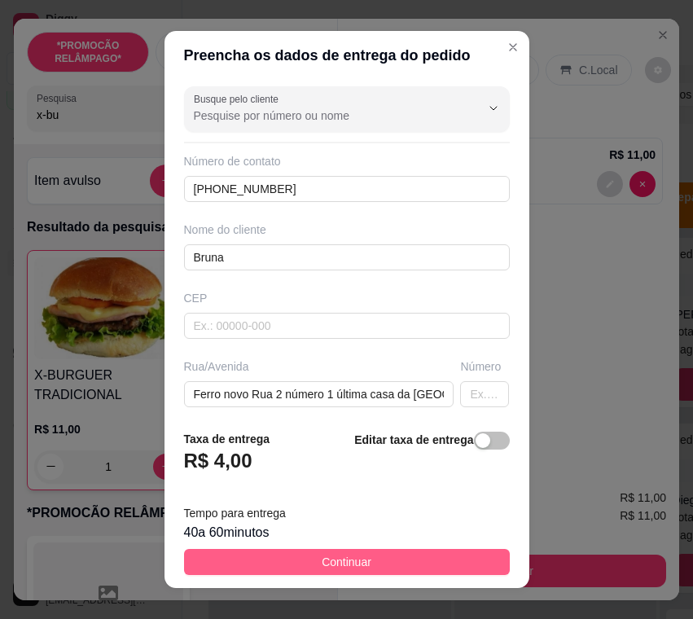
click at [475, 570] on button "Continuar" at bounding box center [347, 562] width 326 height 26
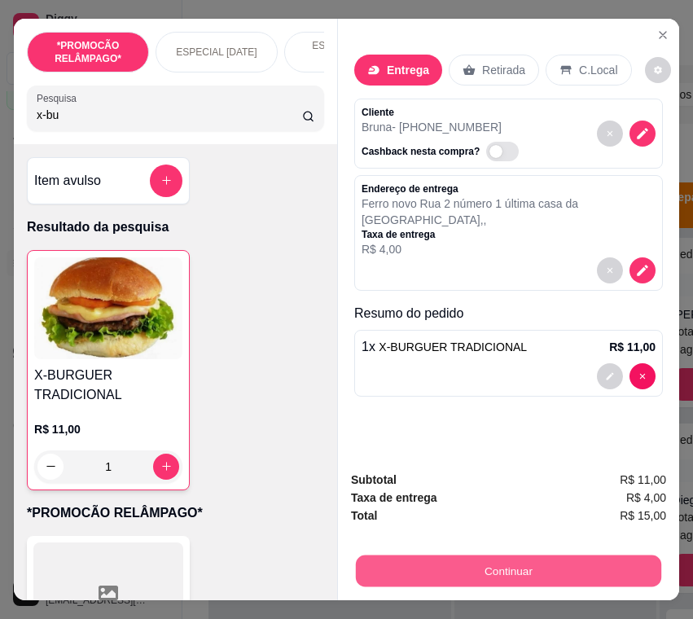
click at [554, 563] on button "Continuar" at bounding box center [508, 571] width 305 height 32
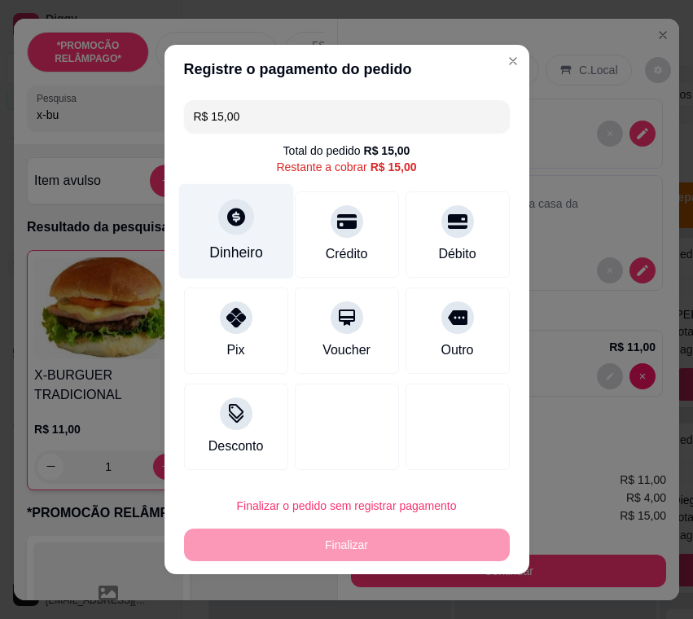
click at [240, 230] on div at bounding box center [236, 217] width 36 height 36
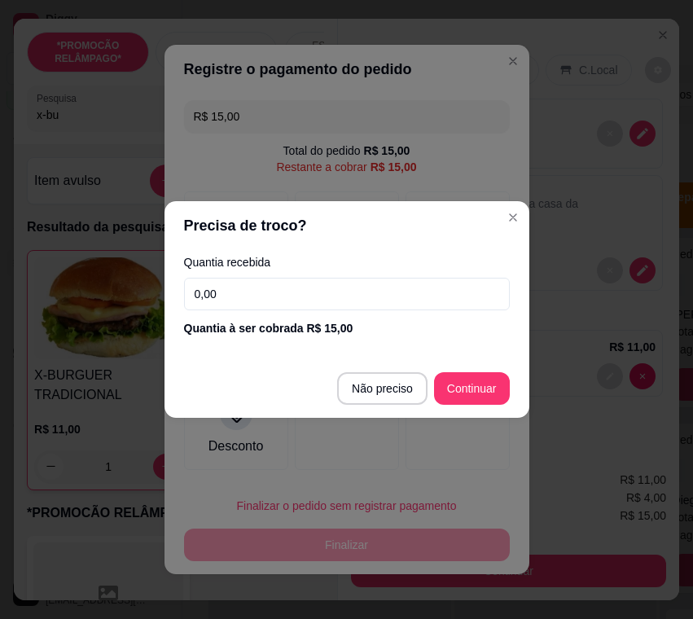
click at [358, 283] on input "0,00" at bounding box center [347, 294] width 326 height 33
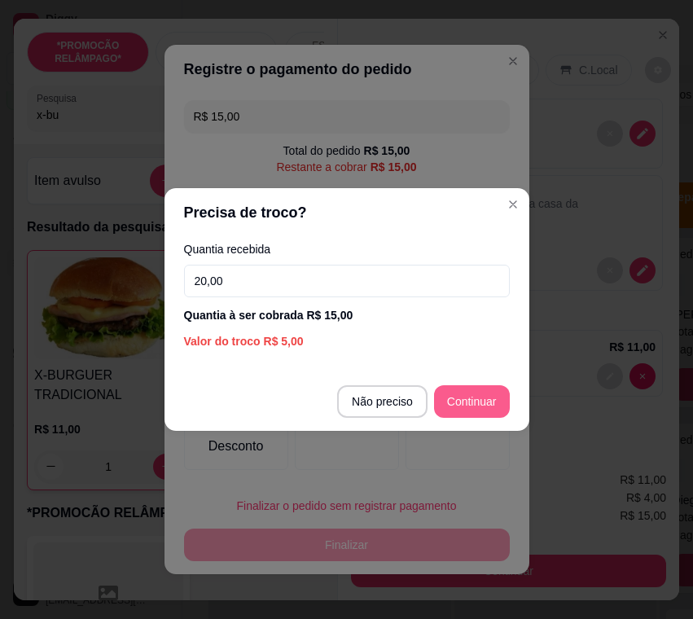
type input "20,00"
type input "R$ 0,00"
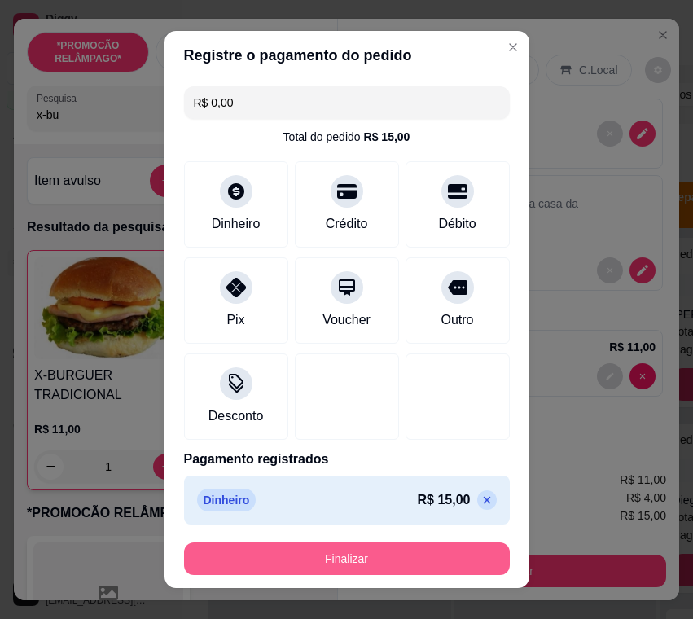
click at [453, 550] on button "Finalizar" at bounding box center [347, 558] width 326 height 33
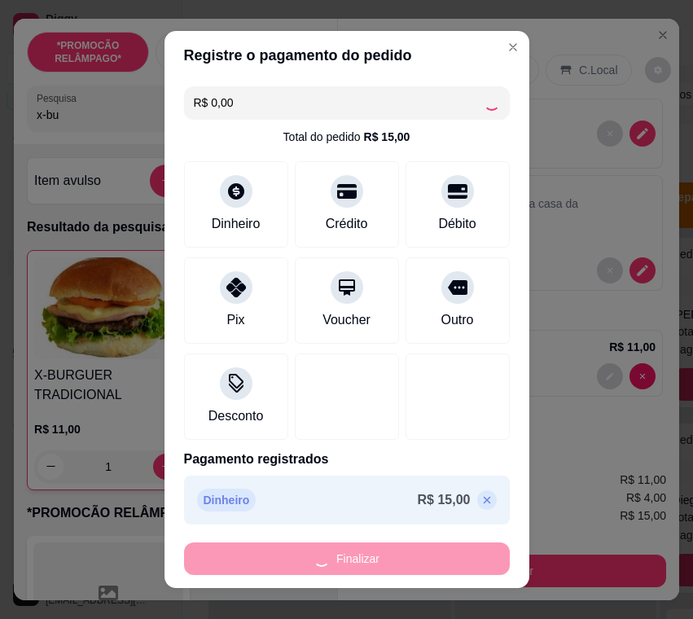
type input "0"
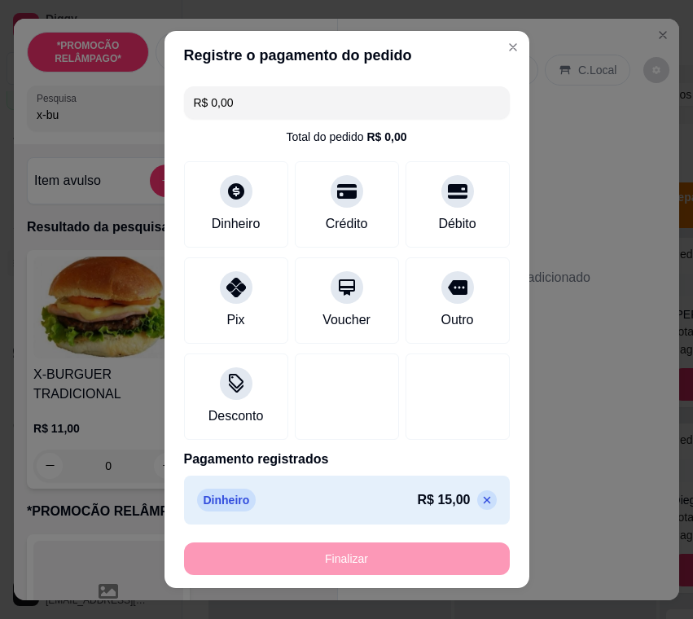
type input "-R$ 15,00"
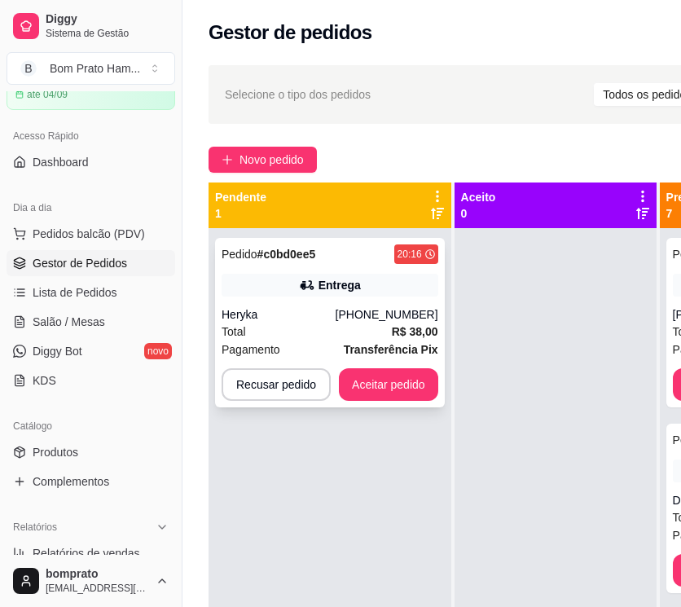
click at [343, 301] on div "Pedido # c0bd0ee5 20:16 Entrega Heryka (87) 99169-2329 Total R$ 38,00 Pagamento…" at bounding box center [330, 322] width 230 height 169
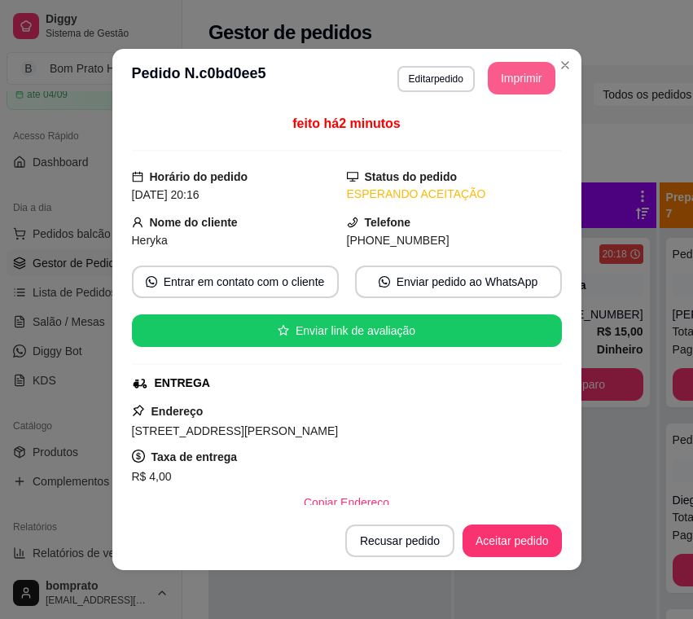
click at [519, 80] on button "Imprimir" at bounding box center [522, 78] width 68 height 33
click at [527, 530] on button "Aceitar pedido" at bounding box center [512, 540] width 99 height 33
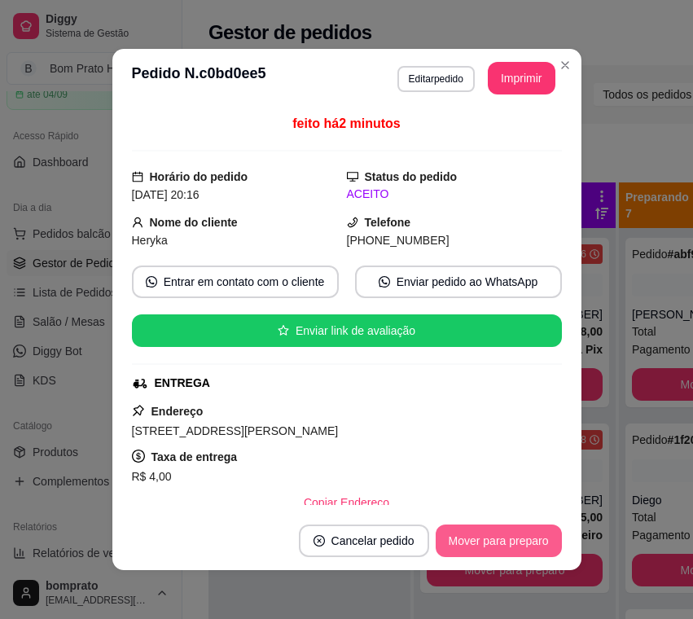
click at [527, 537] on button "Mover para preparo" at bounding box center [499, 540] width 126 height 33
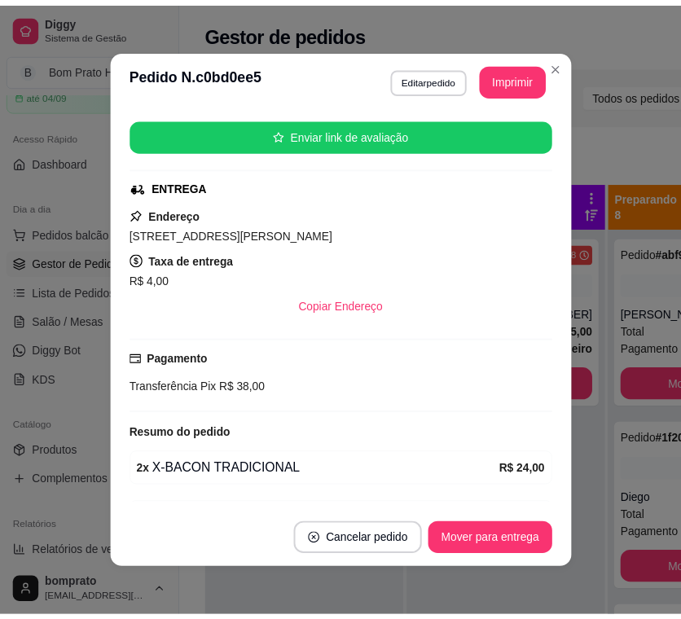
scroll to position [292, 0]
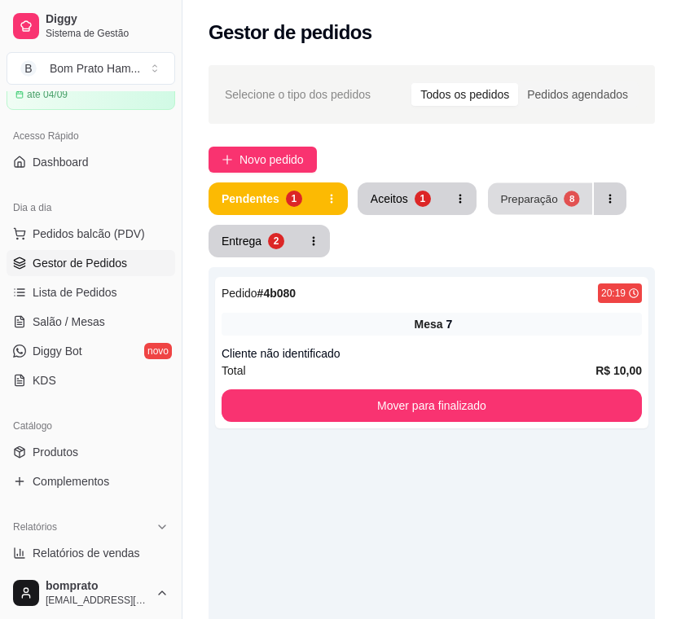
click at [512, 198] on div "Preparação" at bounding box center [528, 198] width 57 height 15
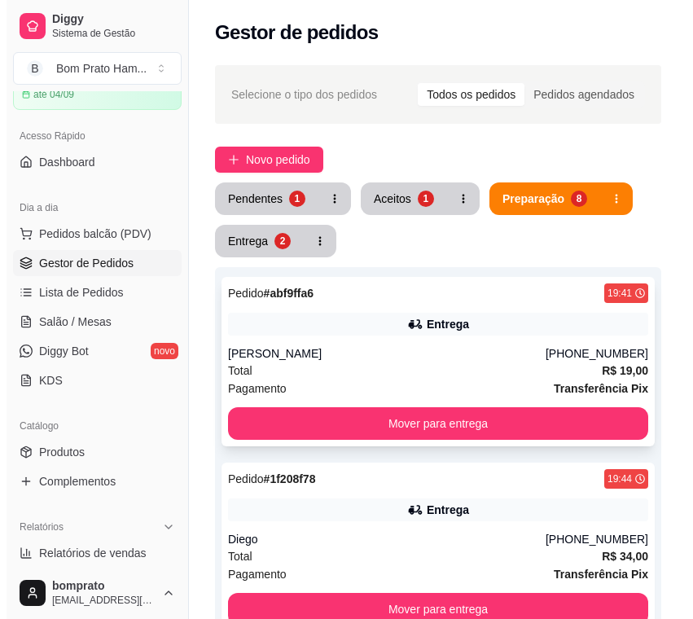
scroll to position [81, 0]
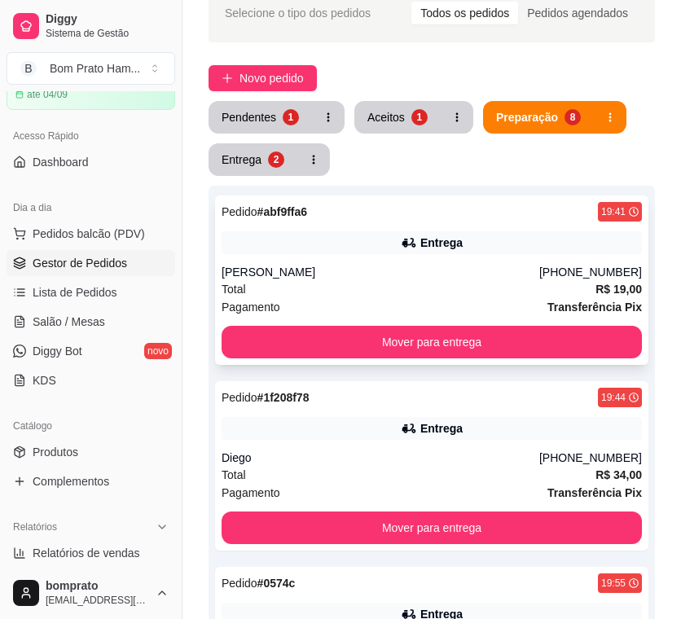
click at [476, 278] on div "[PERSON_NAME]" at bounding box center [380, 272] width 318 height 16
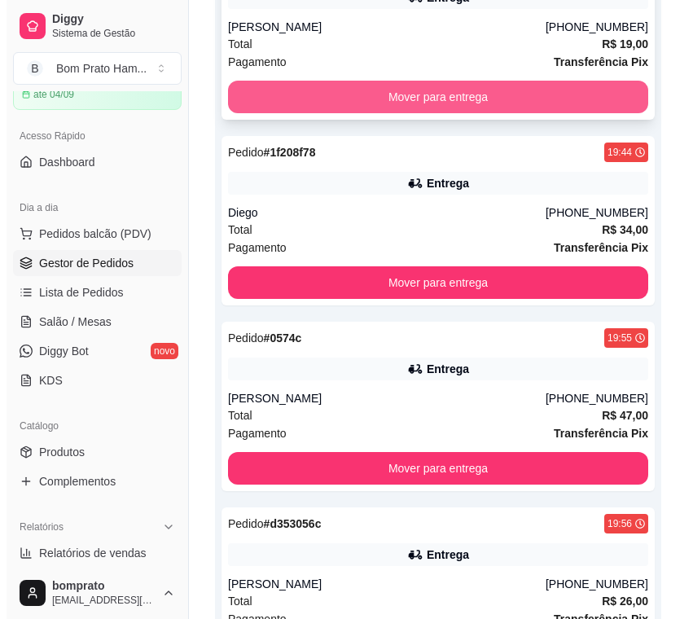
scroll to position [0, 0]
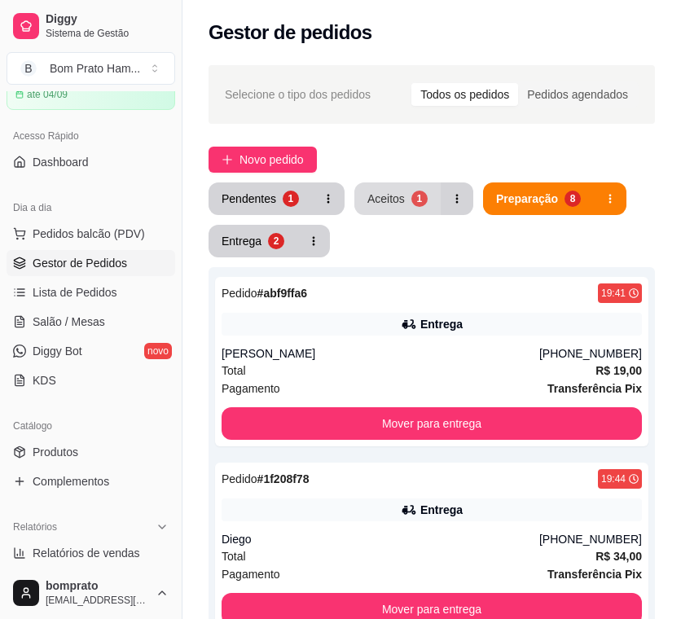
click at [367, 205] on div "Aceitos" at bounding box center [385, 199] width 37 height 16
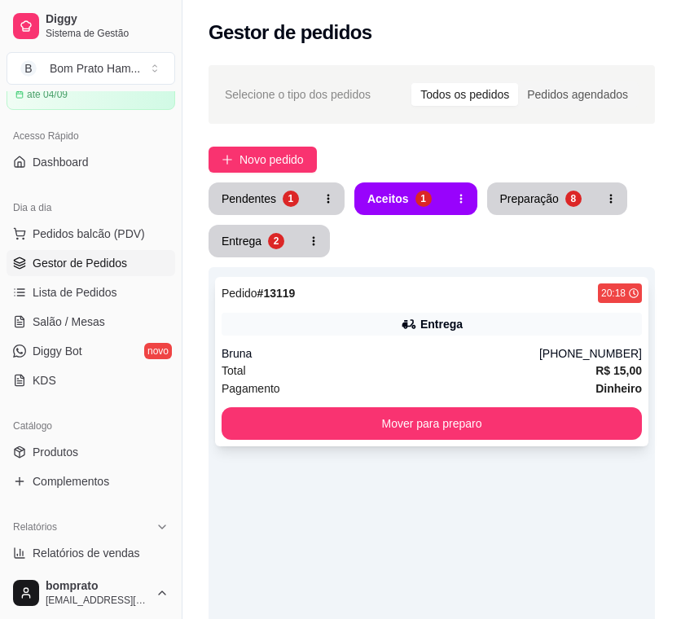
click at [455, 326] on div "Entrega" at bounding box center [441, 324] width 42 height 16
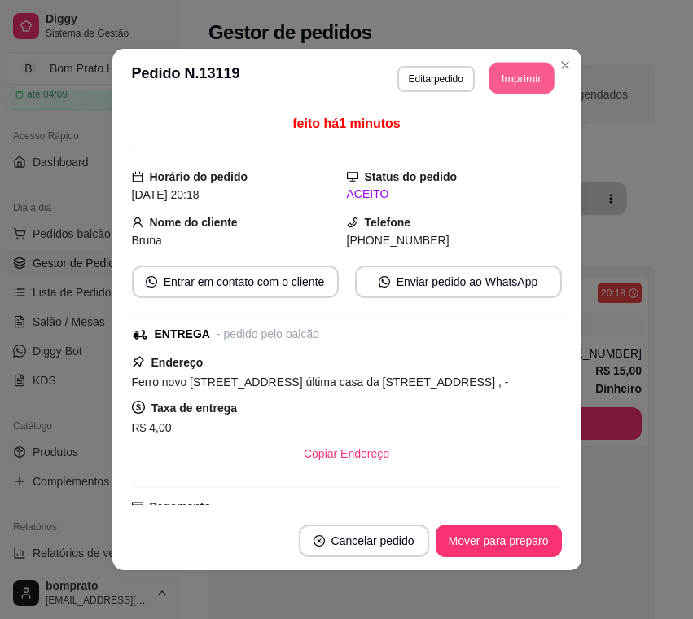
click at [515, 79] on button "Imprimir" at bounding box center [521, 79] width 65 height 32
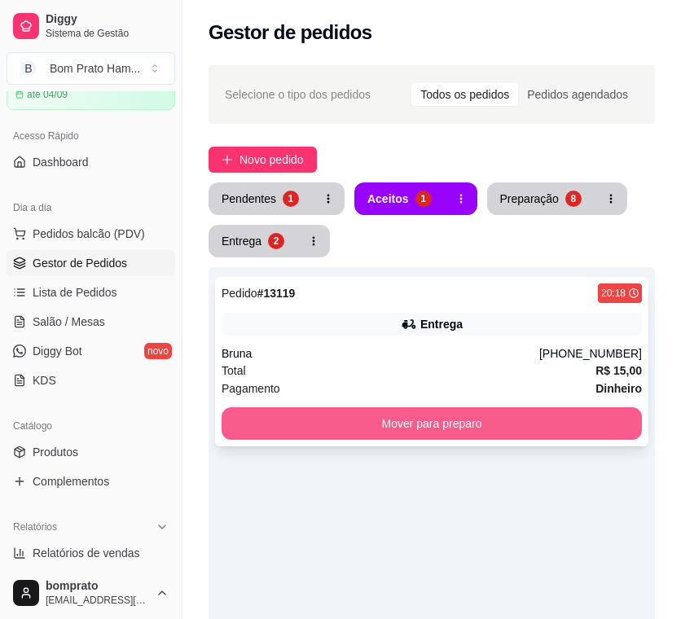
click at [450, 417] on button "Mover para preparo" at bounding box center [431, 423] width 420 height 33
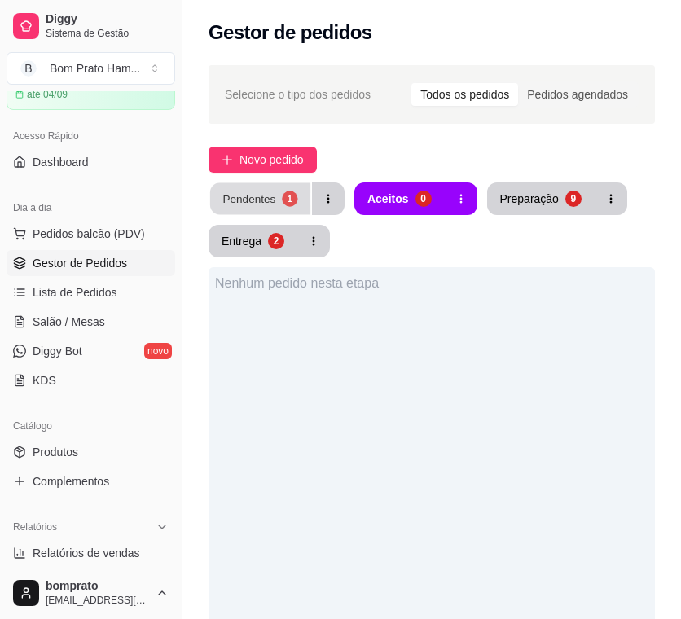
click at [272, 183] on button "Pendentes 1" at bounding box center [260, 199] width 100 height 32
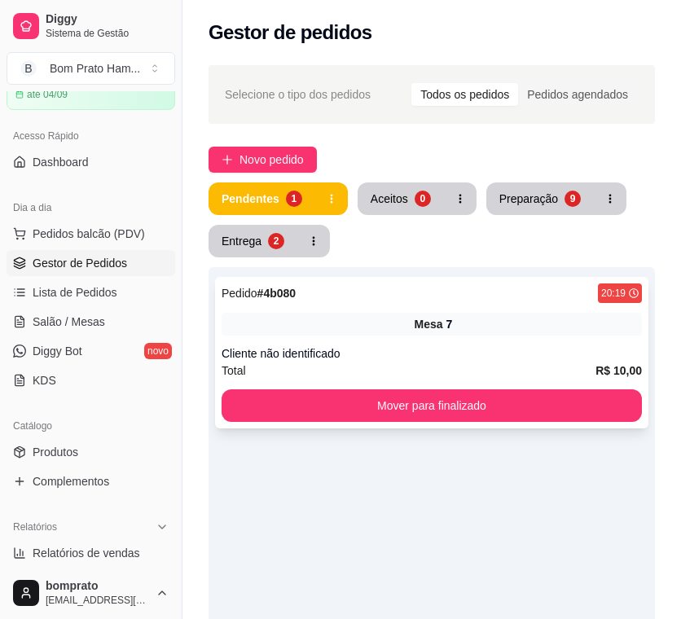
click at [460, 326] on div "Mesa 7" at bounding box center [431, 324] width 420 height 23
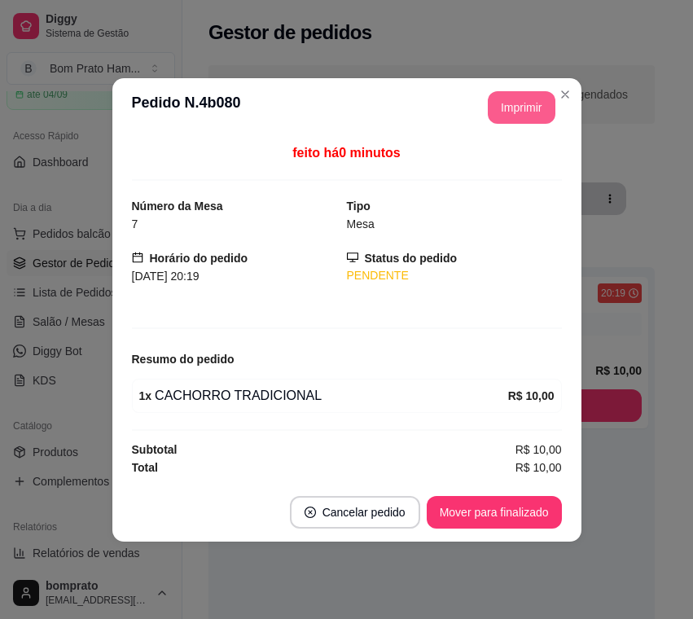
click at [519, 105] on button "Imprimir" at bounding box center [522, 107] width 68 height 33
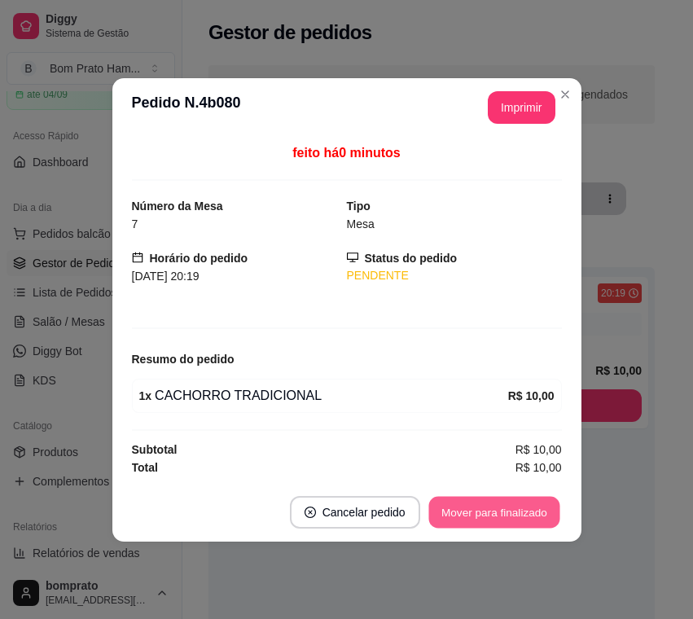
click at [527, 499] on button "Mover para finalizado" at bounding box center [493, 512] width 131 height 32
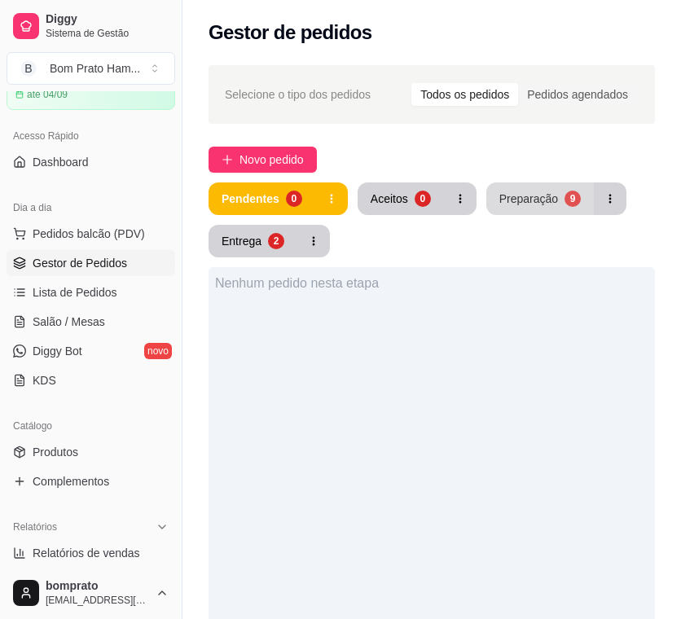
click at [555, 196] on button "Preparação 9" at bounding box center [539, 198] width 107 height 33
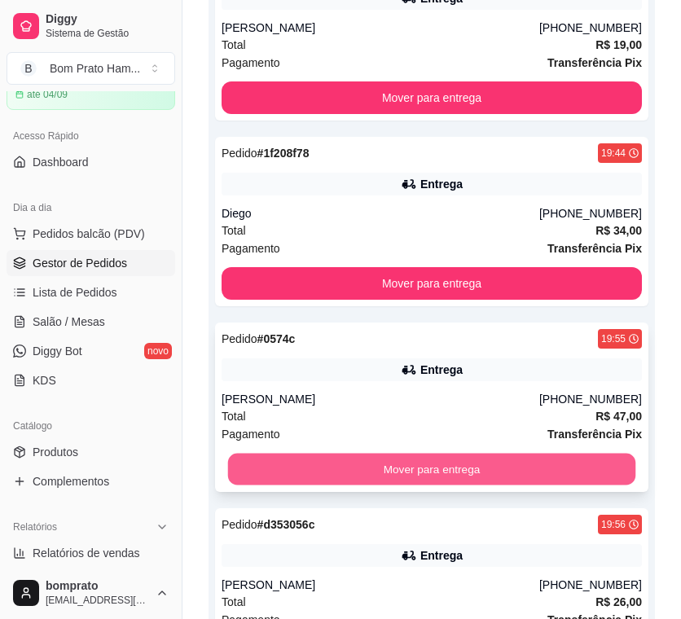
click at [458, 468] on button "Mover para entrega" at bounding box center [432, 470] width 408 height 32
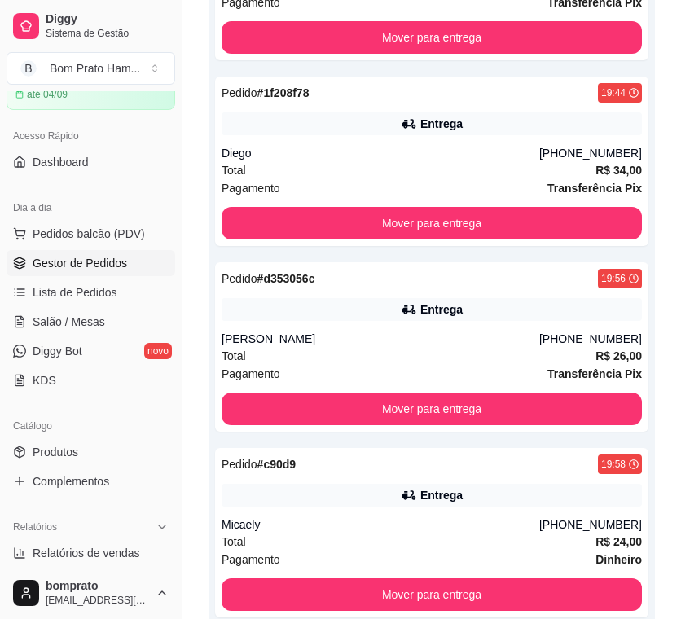
scroll to position [570, 0]
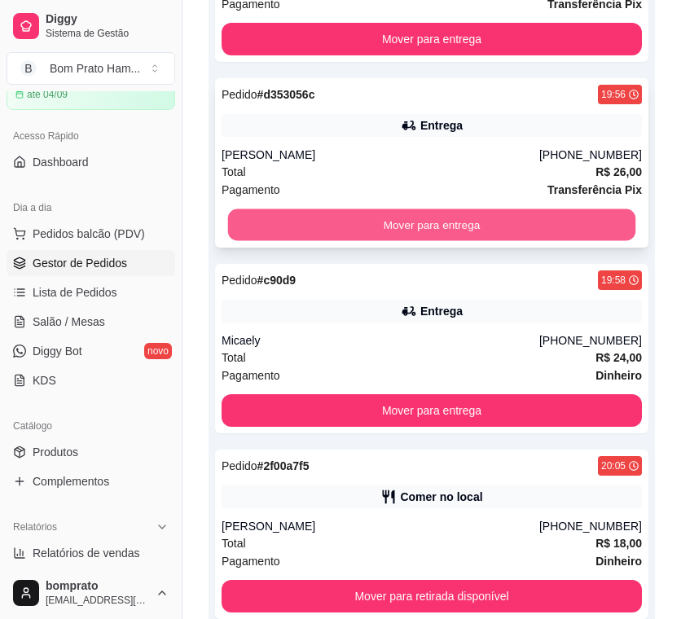
click at [445, 230] on button "Mover para entrega" at bounding box center [432, 225] width 408 height 32
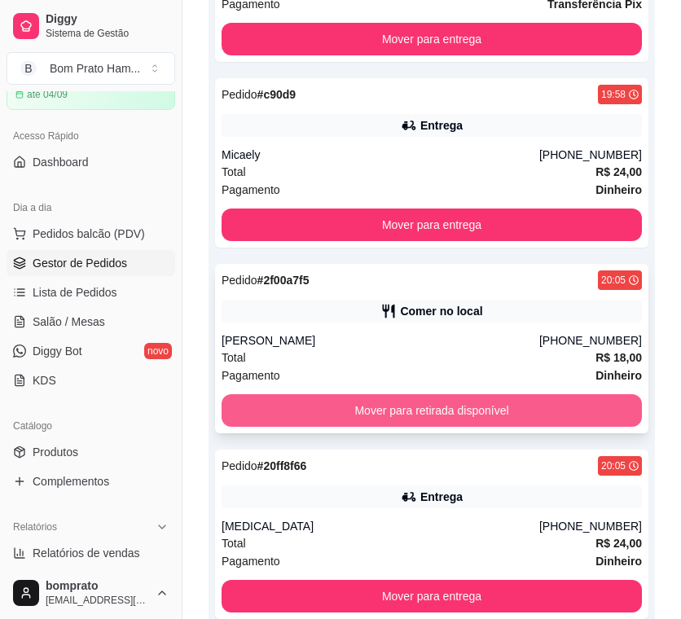
click at [431, 410] on button "Mover para retirada disponível" at bounding box center [431, 410] width 420 height 33
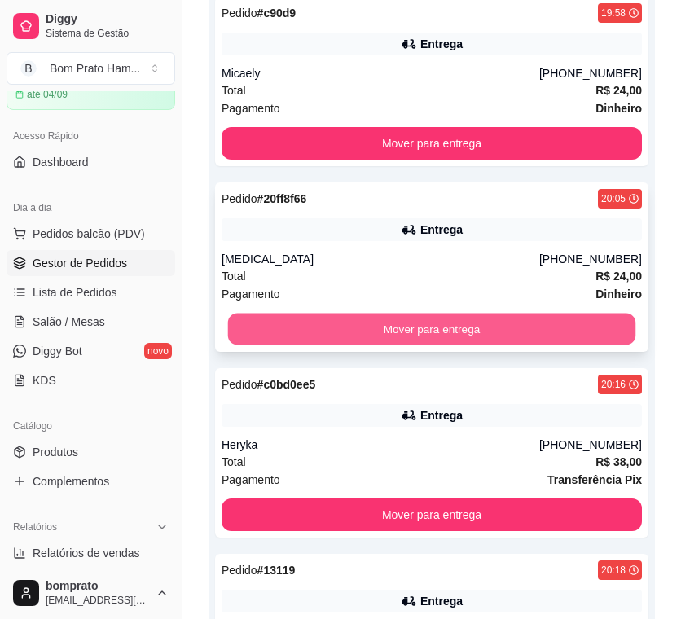
click at [439, 315] on button "Mover para entrega" at bounding box center [432, 330] width 408 height 32
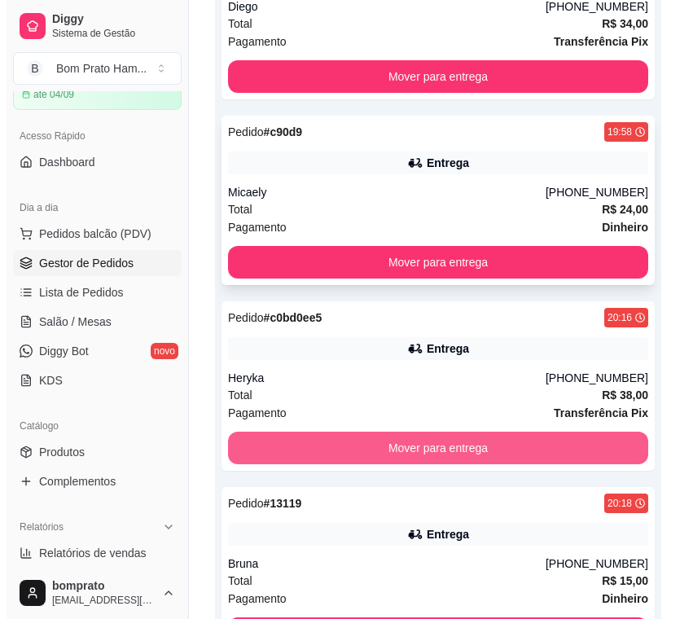
scroll to position [496, 0]
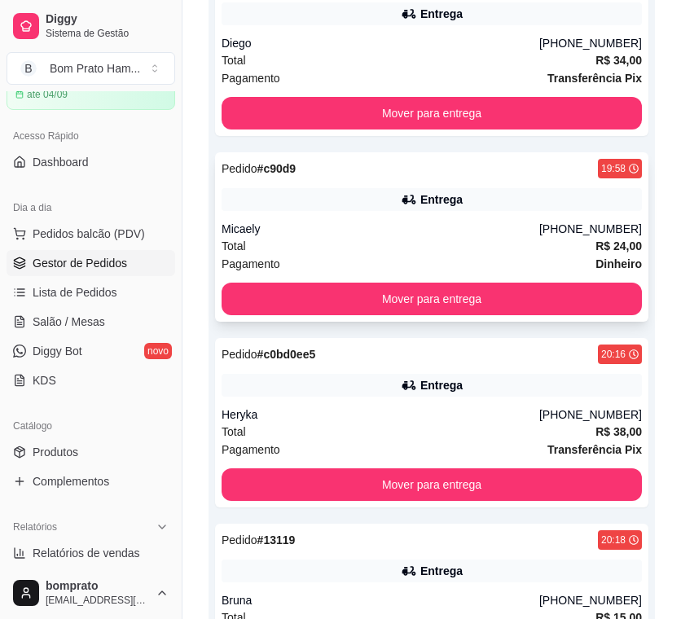
click at [380, 235] on div "Micaely" at bounding box center [380, 229] width 318 height 16
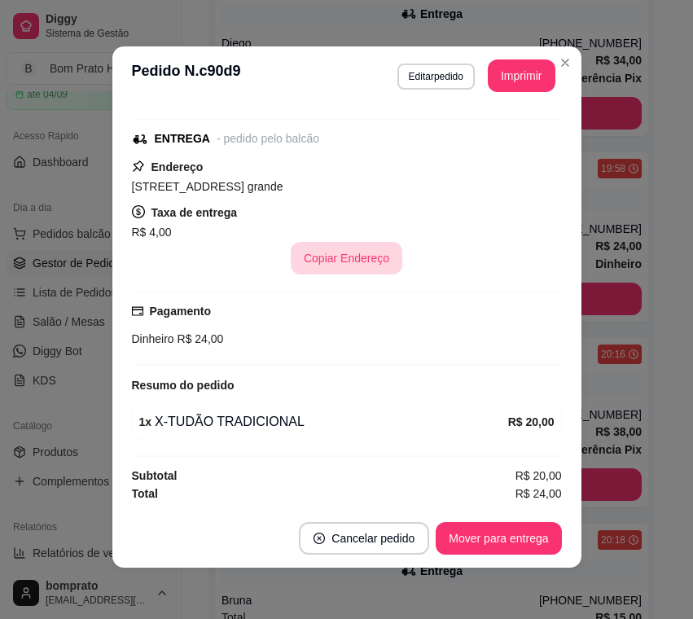
scroll to position [3, 0]
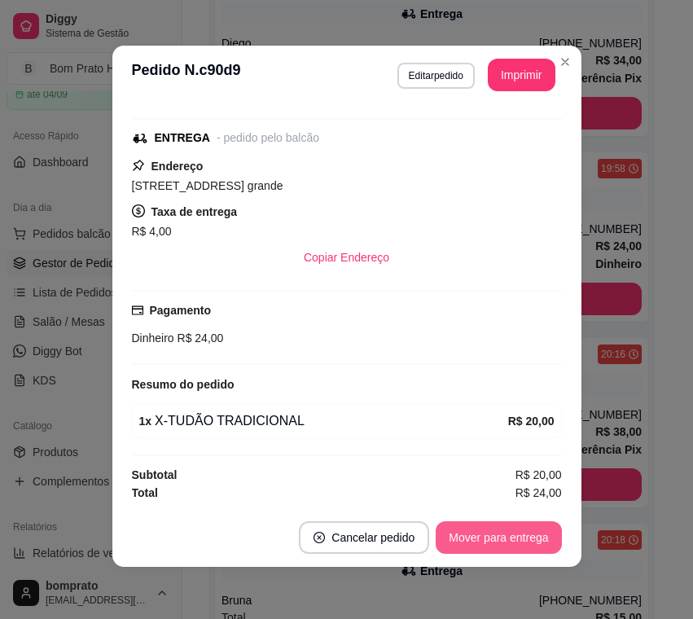
click at [511, 542] on button "Mover para entrega" at bounding box center [498, 537] width 125 height 33
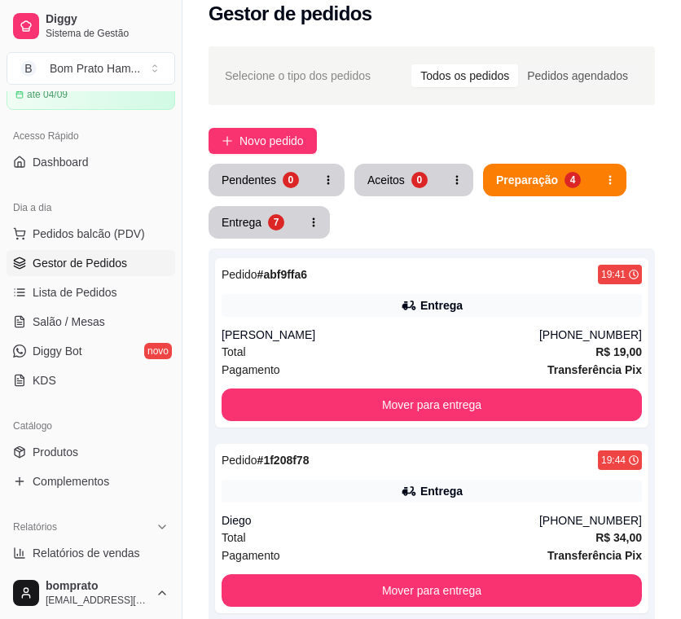
scroll to position [0, 0]
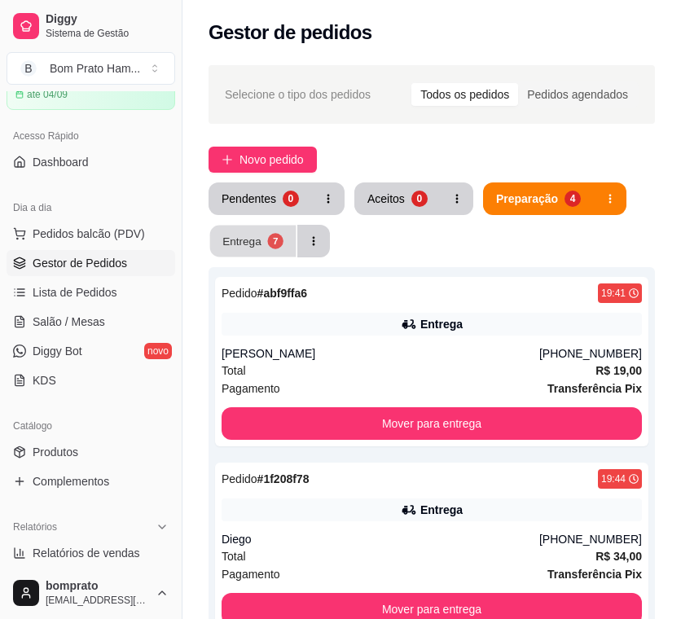
click at [277, 236] on div "7" at bounding box center [274, 240] width 15 height 15
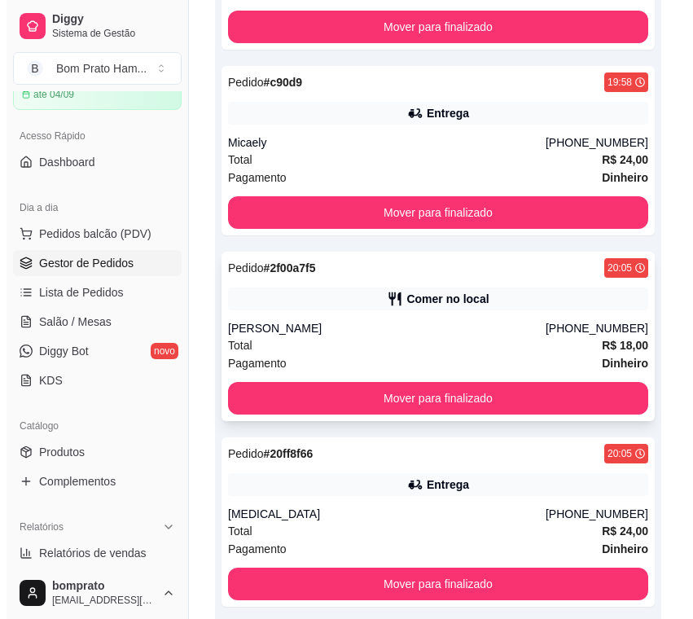
scroll to position [1030, 0]
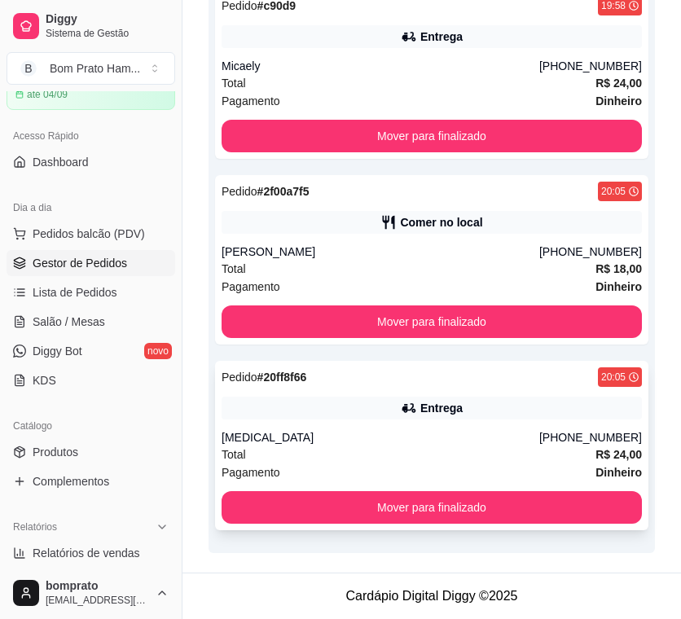
click at [445, 420] on div "Pedido # 20ff8f66 20:05 Entrega yasmin (87) 99160-0697 Total R$ 24,00 Pagamento…" at bounding box center [431, 445] width 433 height 169
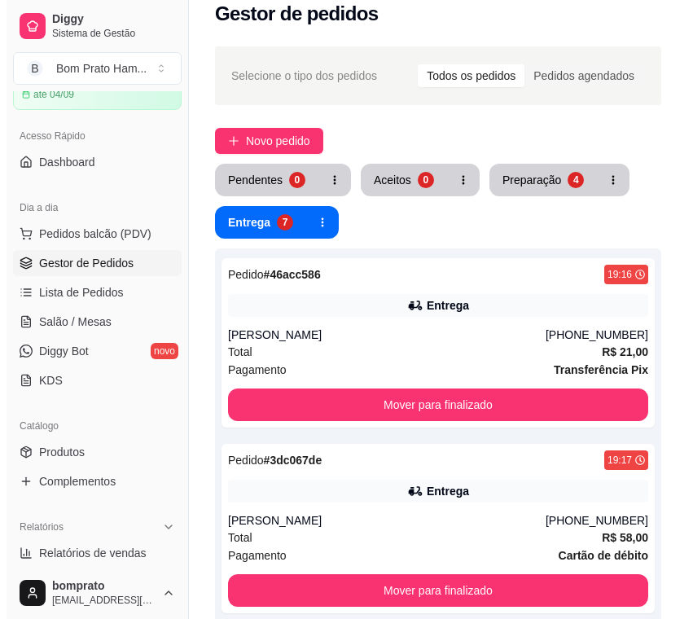
scroll to position [0, 0]
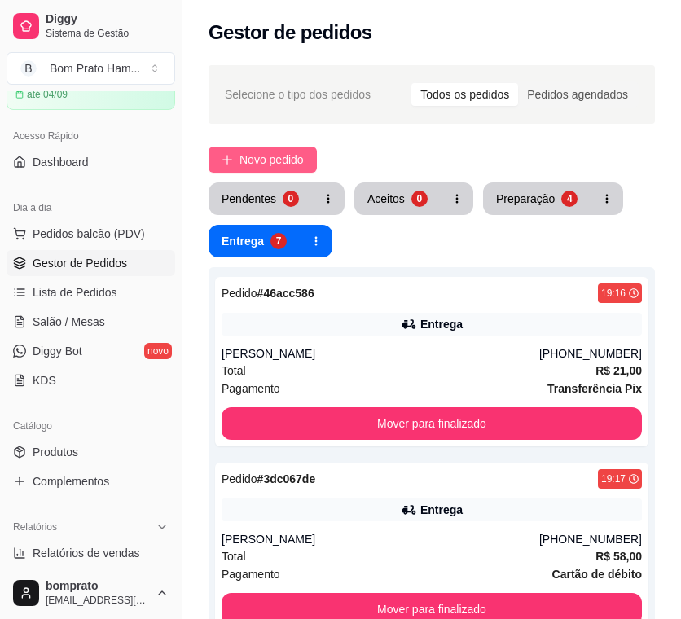
click at [262, 156] on span "Novo pedido" at bounding box center [271, 160] width 64 height 18
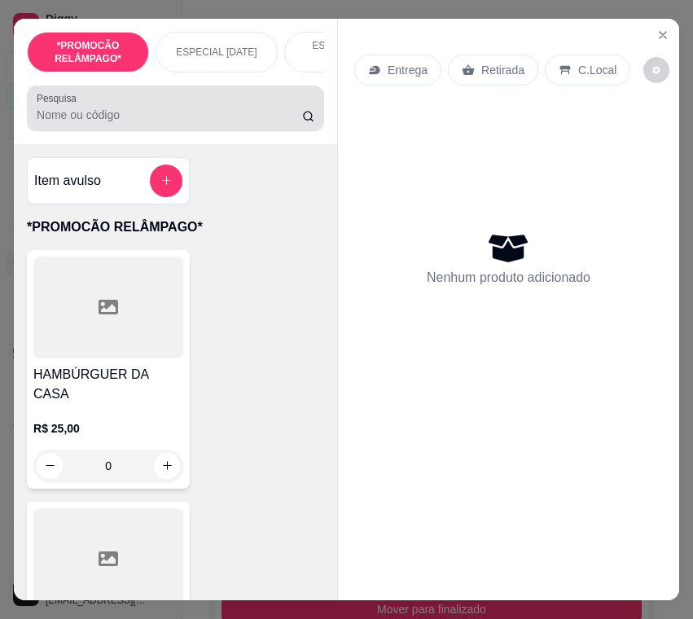
click at [172, 114] on input "Pesquisa" at bounding box center [169, 115] width 265 height 16
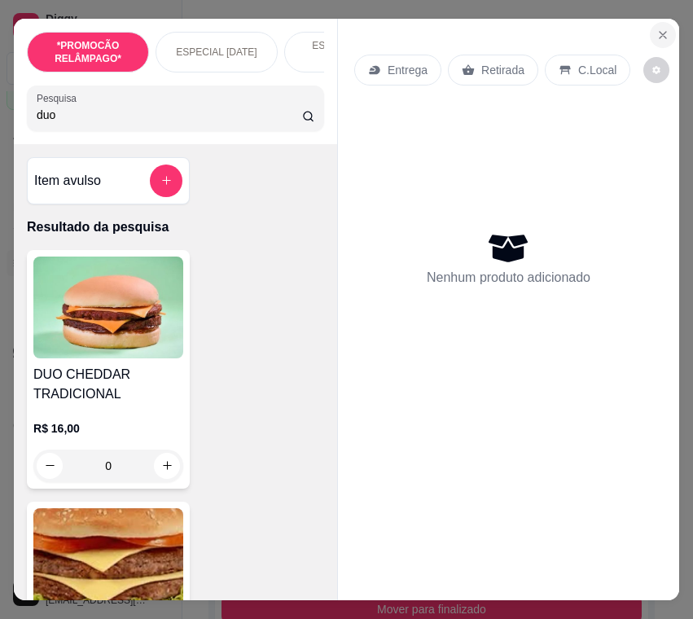
type input "duo"
click at [664, 31] on button "Close" at bounding box center [663, 35] width 26 height 26
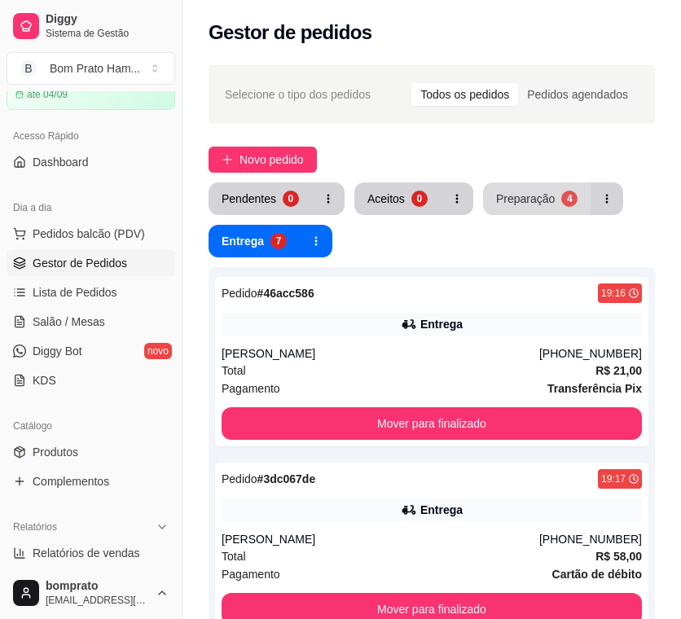
click at [496, 204] on div "Preparação" at bounding box center [525, 199] width 59 height 16
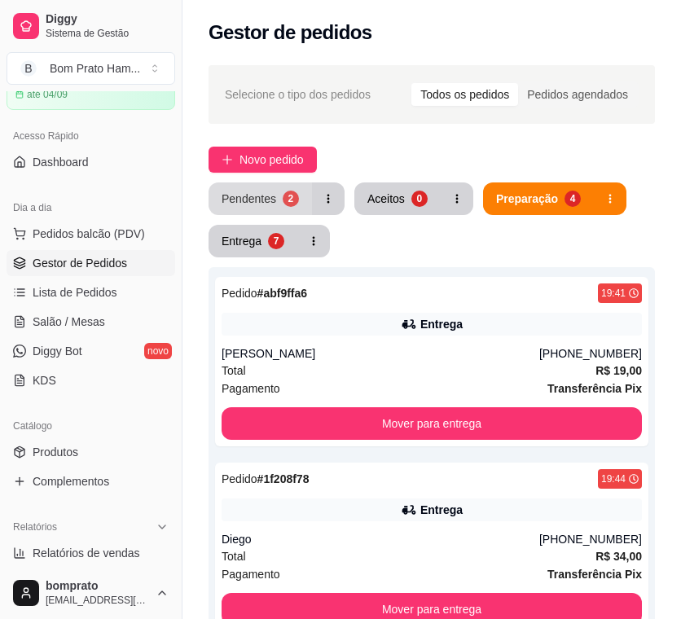
click at [265, 208] on button "Pendentes 2" at bounding box center [259, 198] width 103 height 33
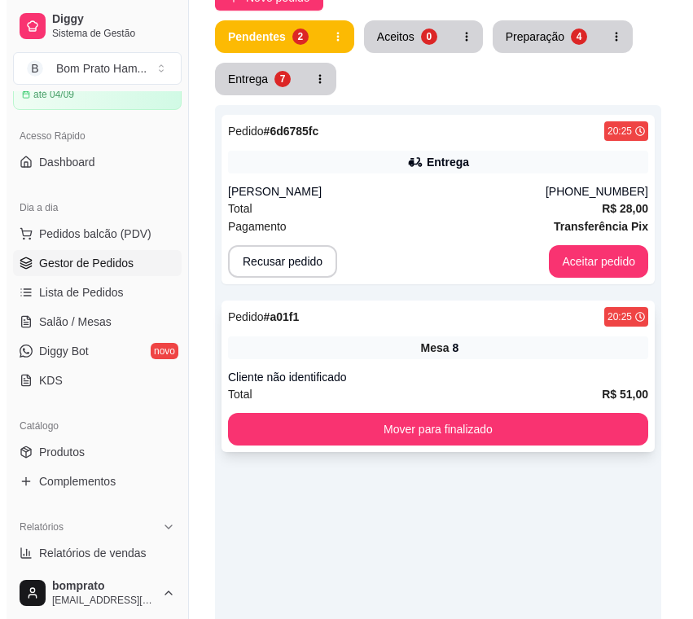
scroll to position [163, 0]
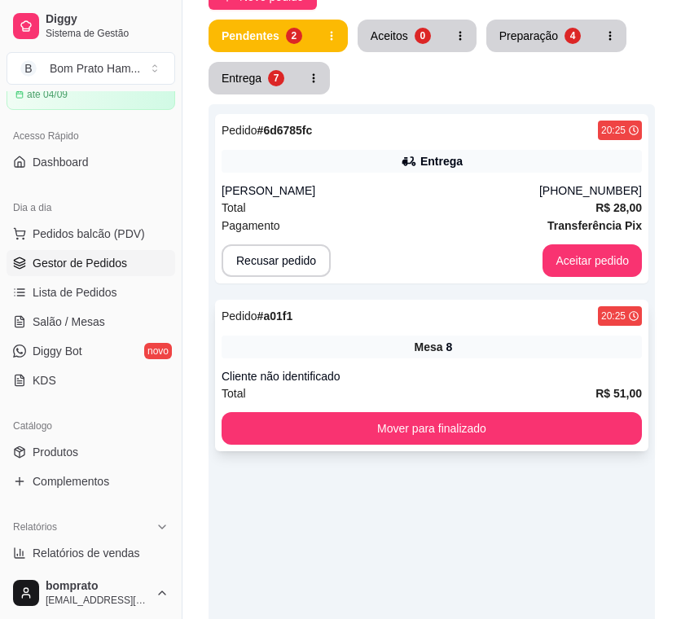
click at [398, 362] on div "Pedido # a01f1 20:25 Mesa 8 Cliente não identificado Total R$ 51,00 Mover para …" at bounding box center [431, 375] width 433 height 151
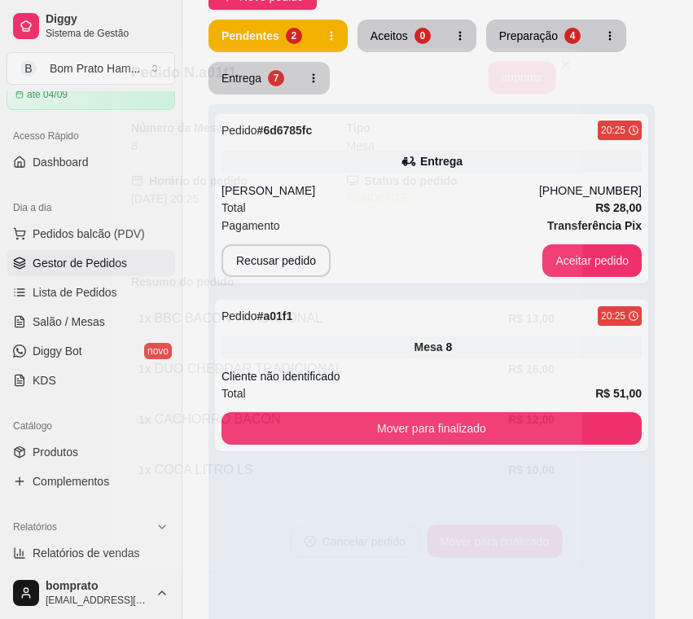
scroll to position [94, 0]
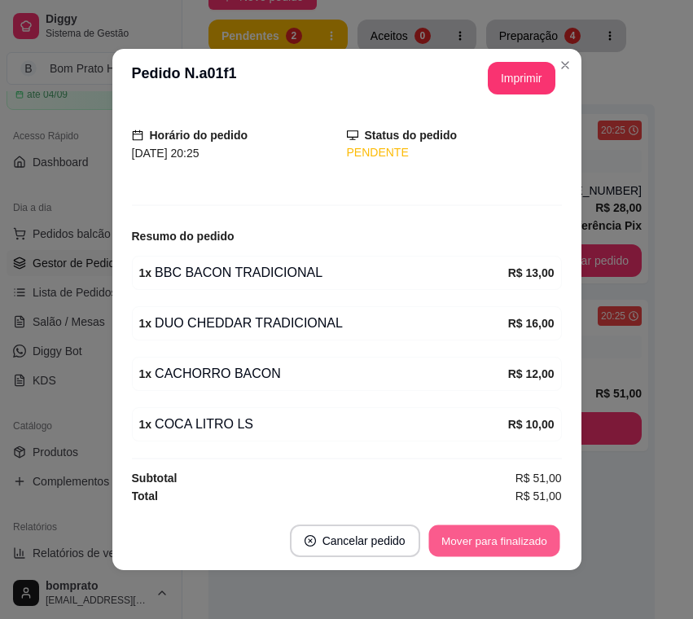
click at [478, 535] on button "Mover para finalizado" at bounding box center [493, 541] width 131 height 32
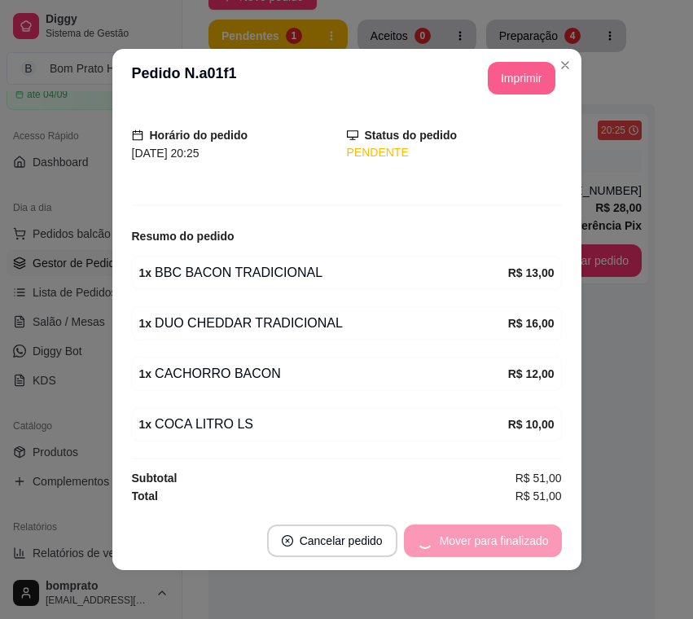
click at [525, 84] on button "Imprimir" at bounding box center [522, 78] width 68 height 33
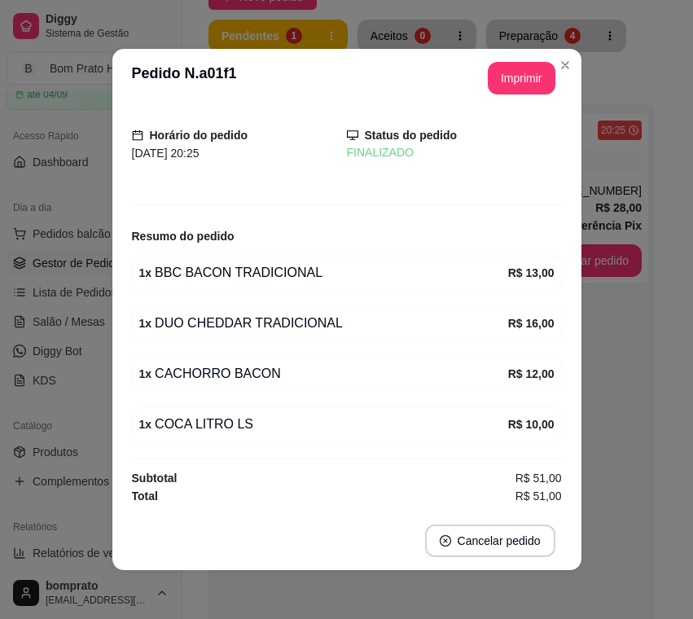
scroll to position [0, 0]
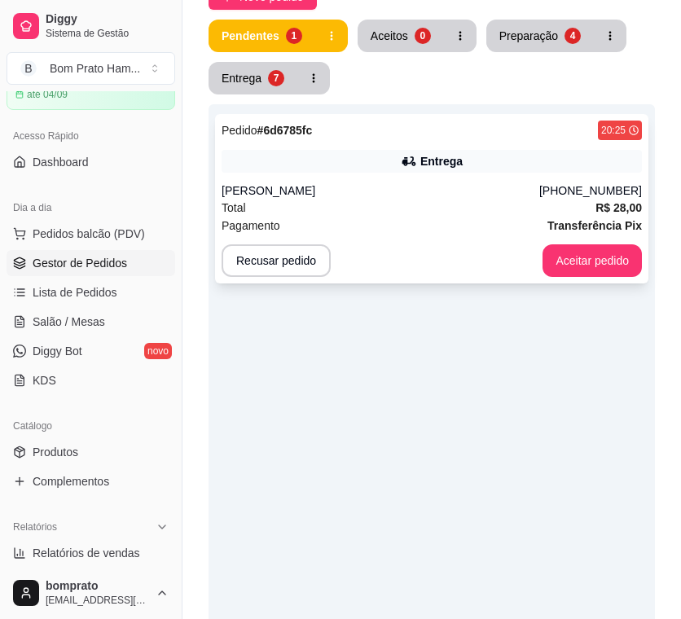
click at [533, 144] on div "Pedido # 6d6785fc 20:25 Entrega Jairo everton (87) 99178-5987 Total R$ 28,00 Pa…" at bounding box center [431, 198] width 433 height 169
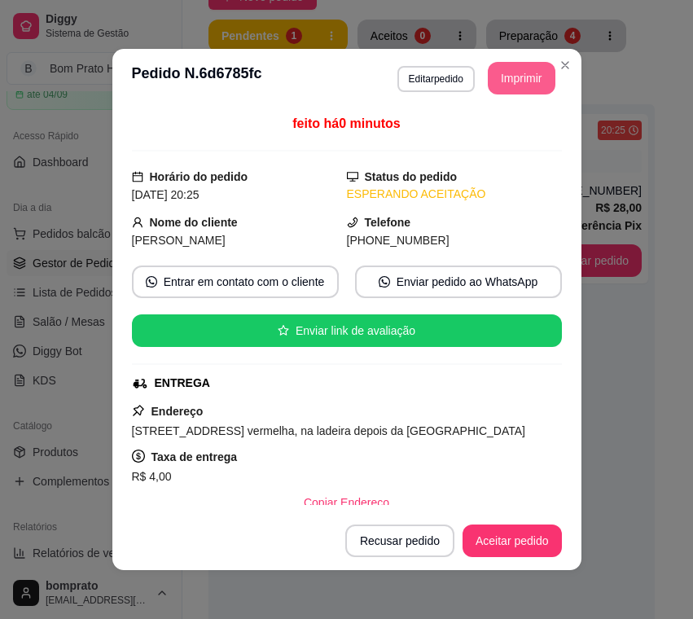
click at [515, 82] on button "Imprimir" at bounding box center [522, 78] width 68 height 33
click at [540, 528] on button "Aceitar pedido" at bounding box center [512, 540] width 99 height 33
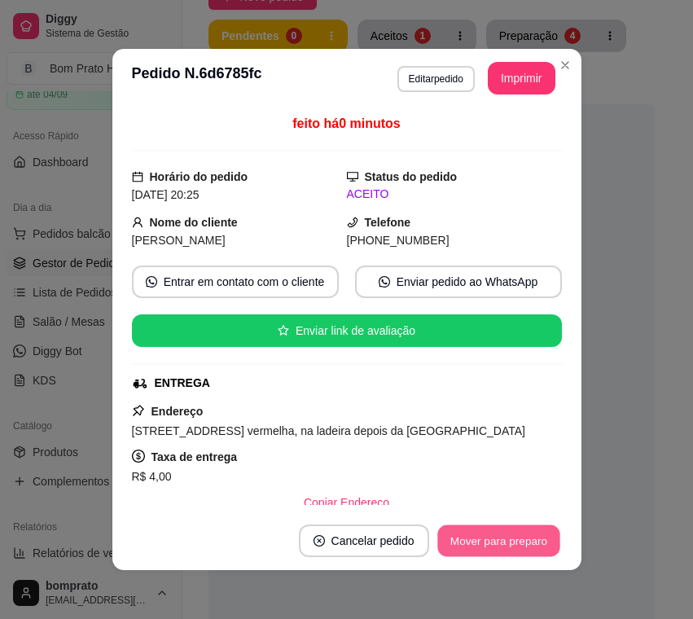
click at [542, 531] on button "Mover para preparo" at bounding box center [498, 541] width 122 height 32
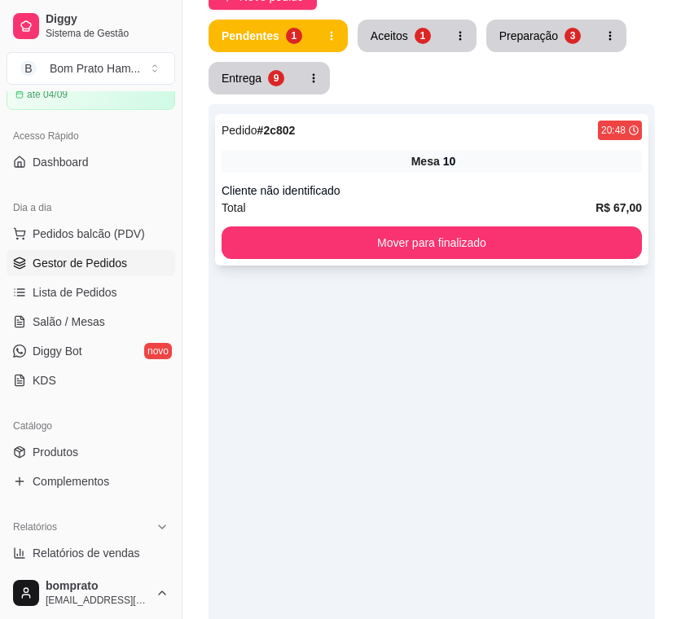
click at [421, 164] on span "Mesa" at bounding box center [425, 161] width 29 height 16
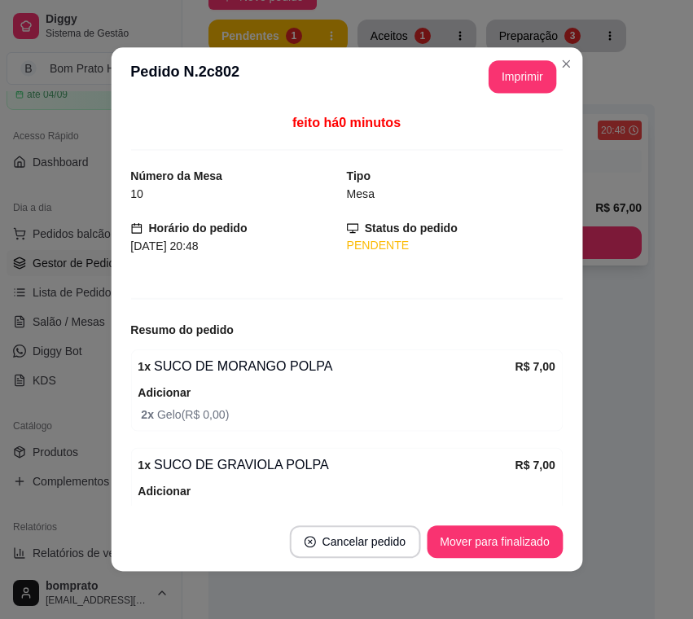
scroll to position [286, 0]
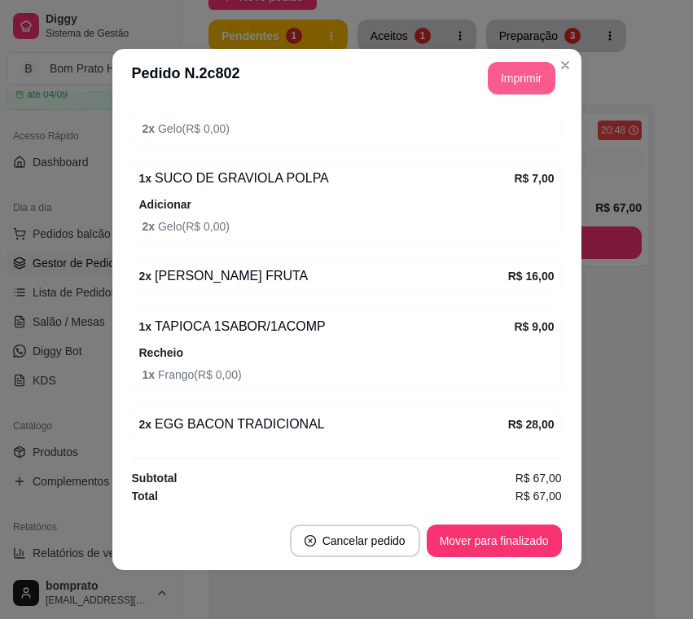
click at [512, 83] on button "Imprimir" at bounding box center [522, 78] width 68 height 33
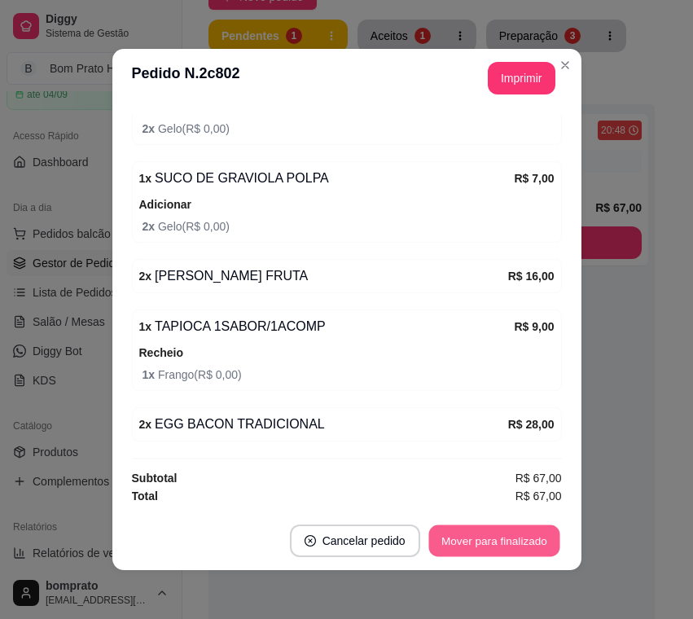
click at [520, 527] on button "Mover para finalizado" at bounding box center [493, 541] width 131 height 32
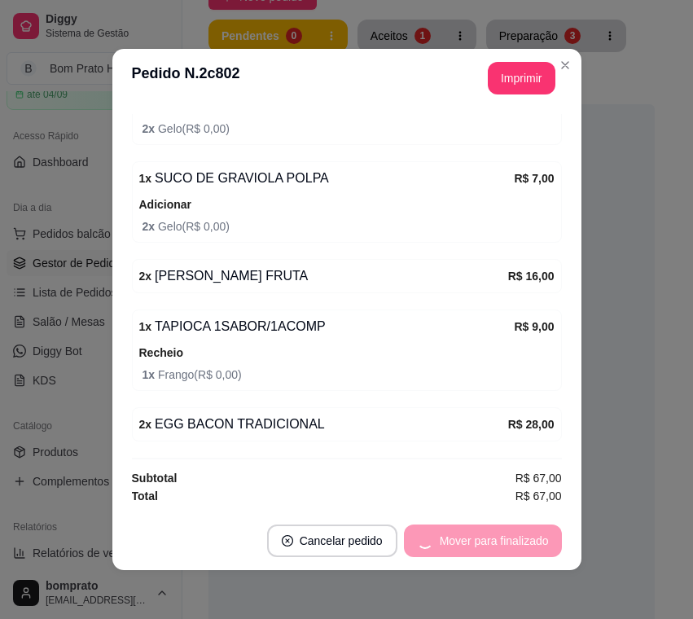
scroll to position [232, 0]
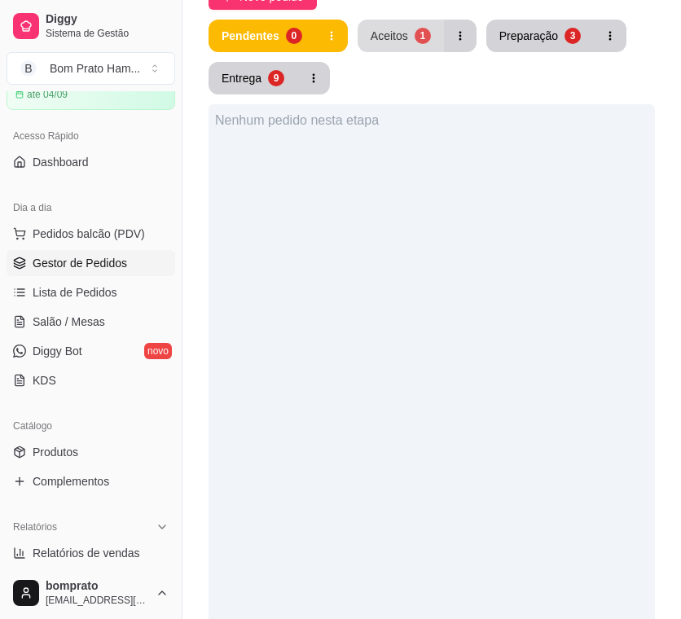
click at [414, 35] on div "1" at bounding box center [422, 36] width 16 height 16
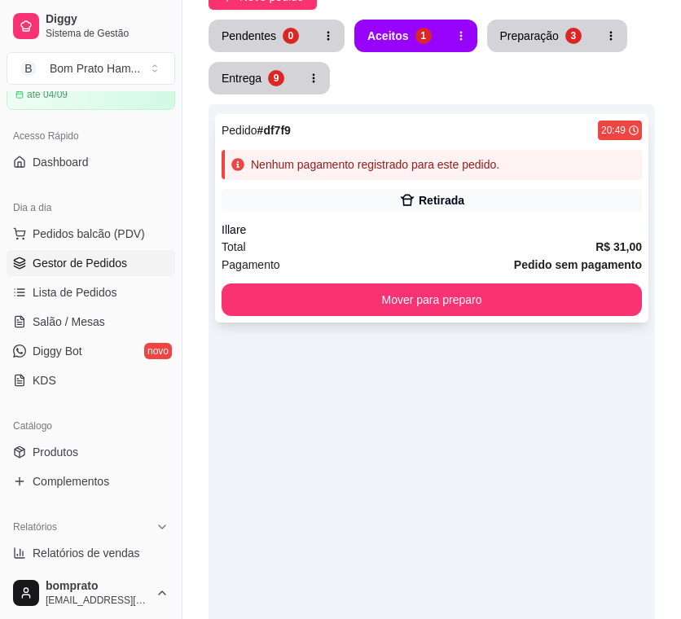
click at [445, 226] on div "Illare" at bounding box center [431, 229] width 420 height 16
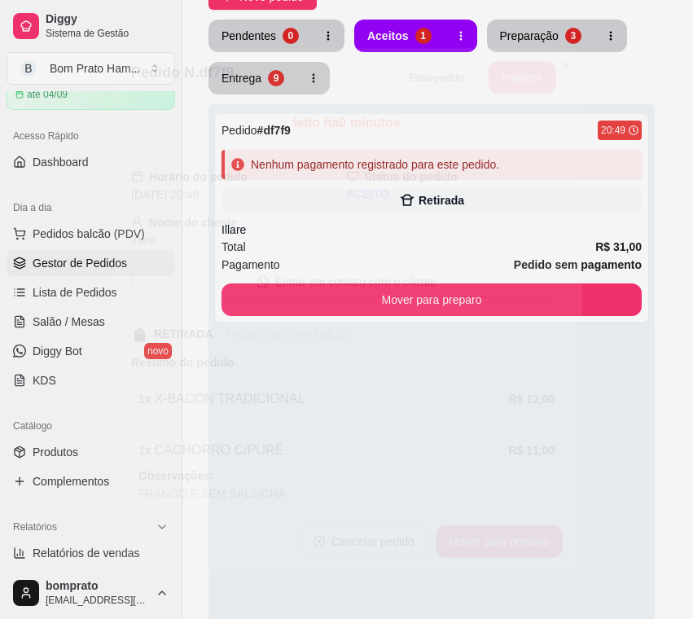
scroll to position [173, 0]
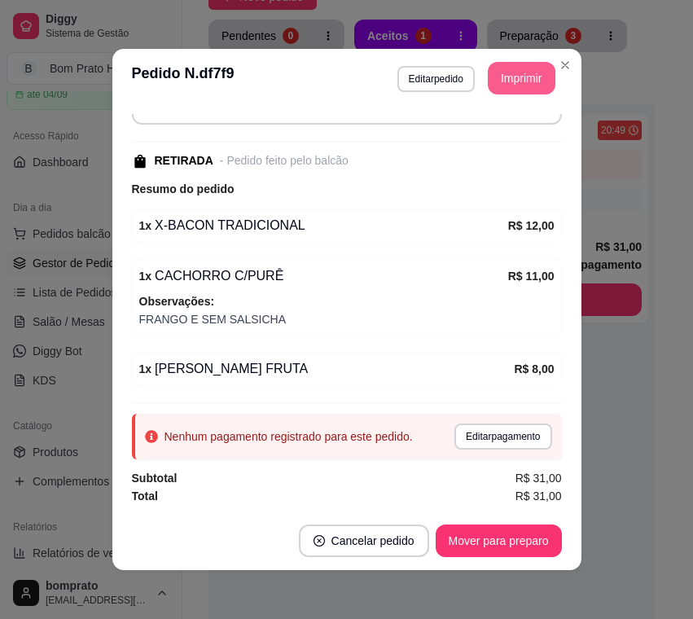
click at [520, 82] on button "Imprimir" at bounding box center [522, 78] width 68 height 33
click at [492, 442] on button "Editar pagamento" at bounding box center [503, 435] width 94 height 25
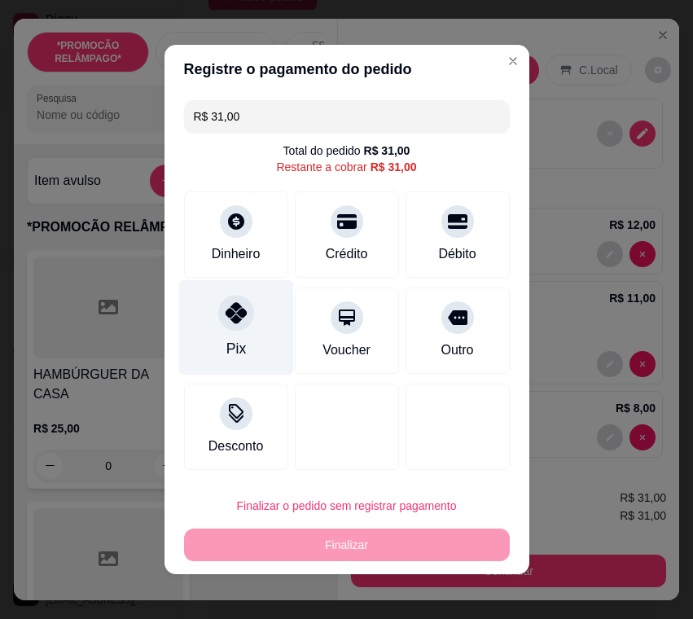
click at [259, 304] on div "Pix" at bounding box center [235, 327] width 115 height 95
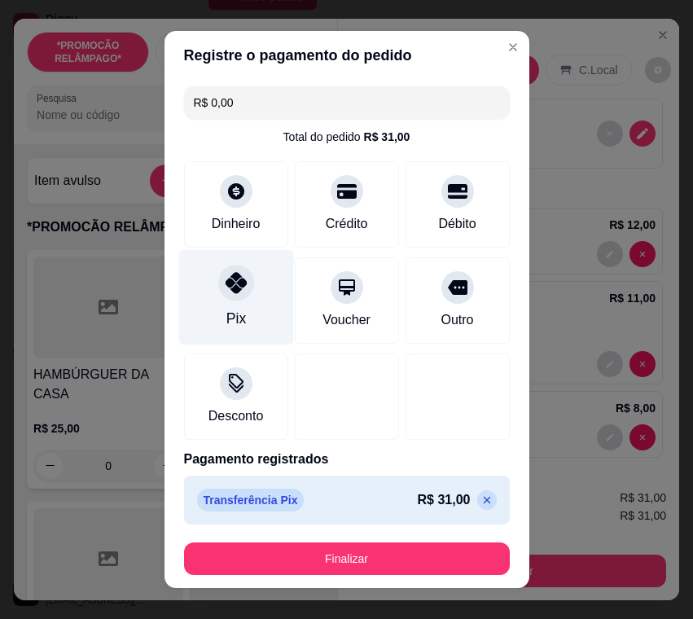
type input "R$ 0,00"
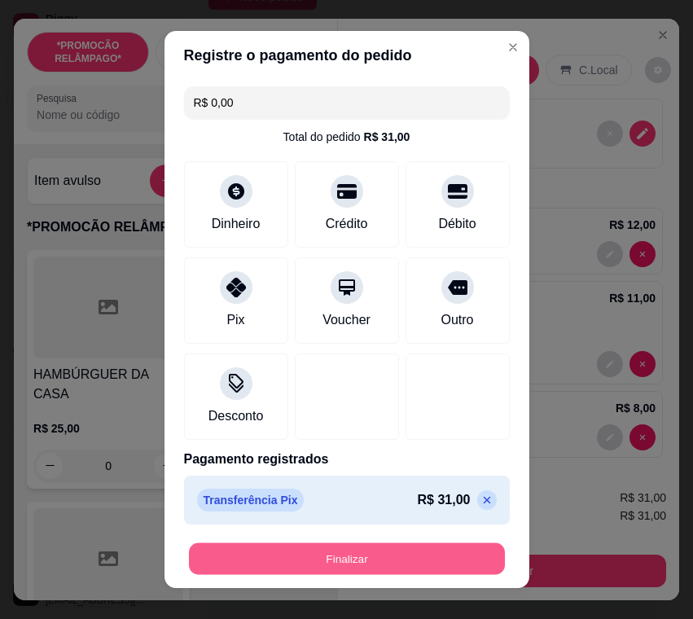
click at [362, 555] on button "Finalizar" at bounding box center [347, 559] width 316 height 32
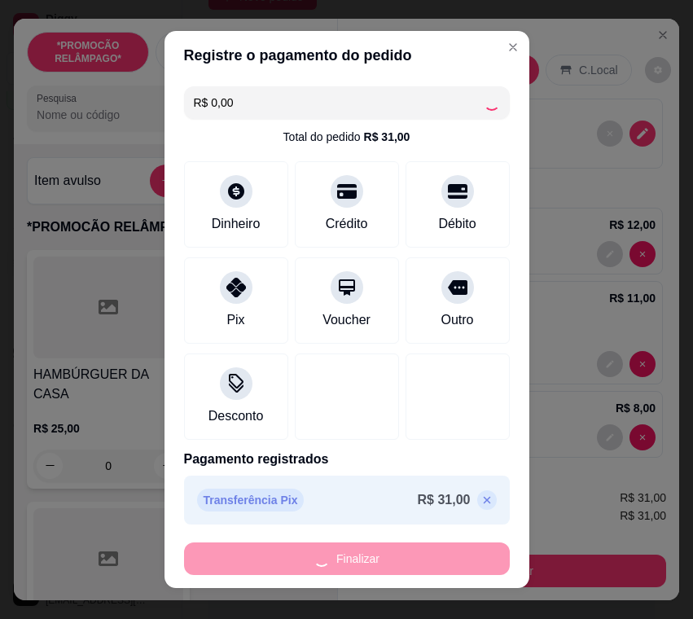
type input "0"
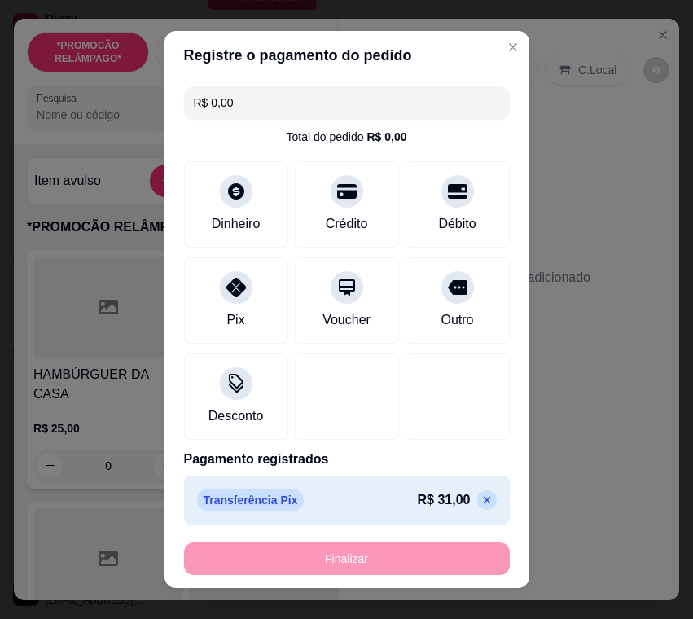
type input "-R$ 31,00"
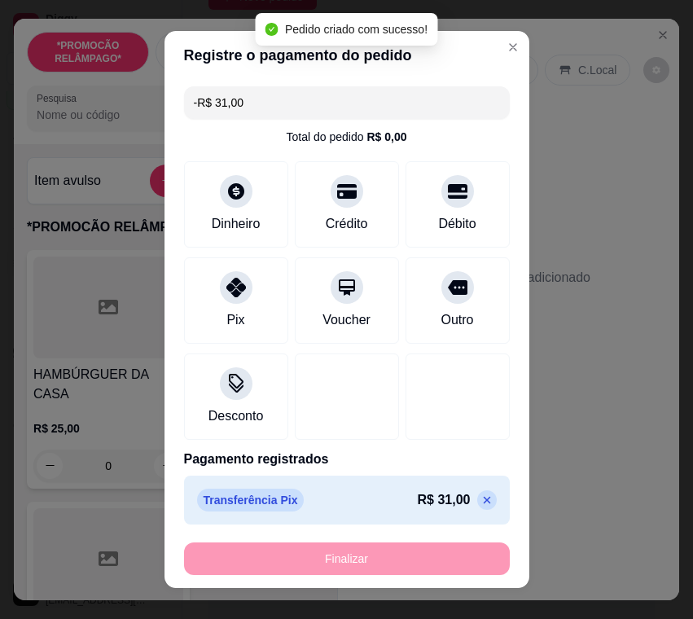
scroll to position [209, 0]
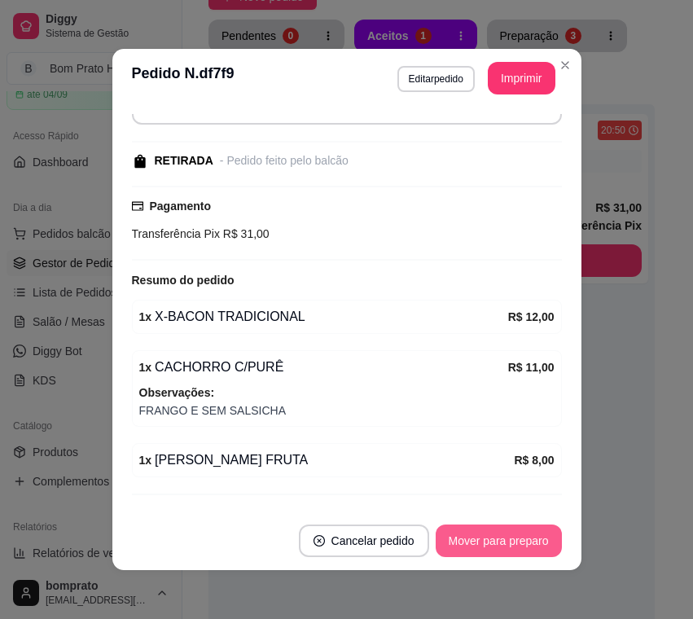
click at [525, 537] on button "Mover para preparo" at bounding box center [499, 540] width 126 height 33
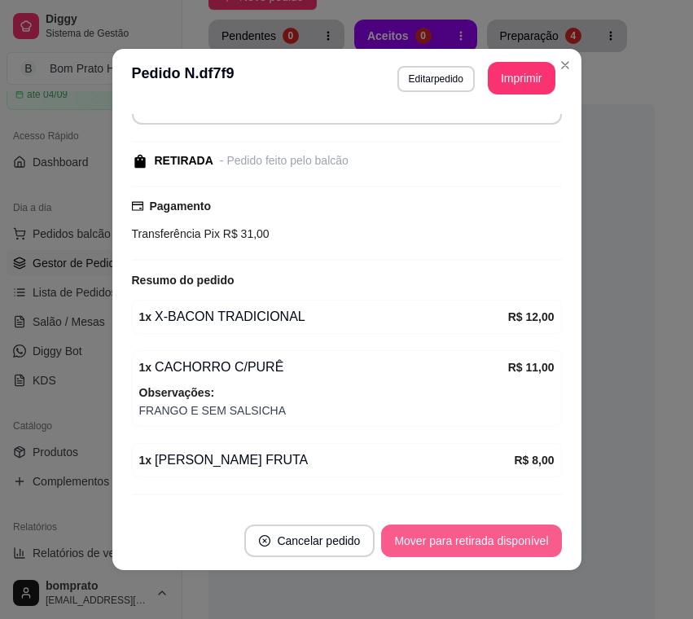
click at [525, 537] on button "Mover para retirada disponível" at bounding box center [471, 540] width 180 height 33
click at [525, 537] on button "Mover para finalizado" at bounding box center [494, 540] width 135 height 33
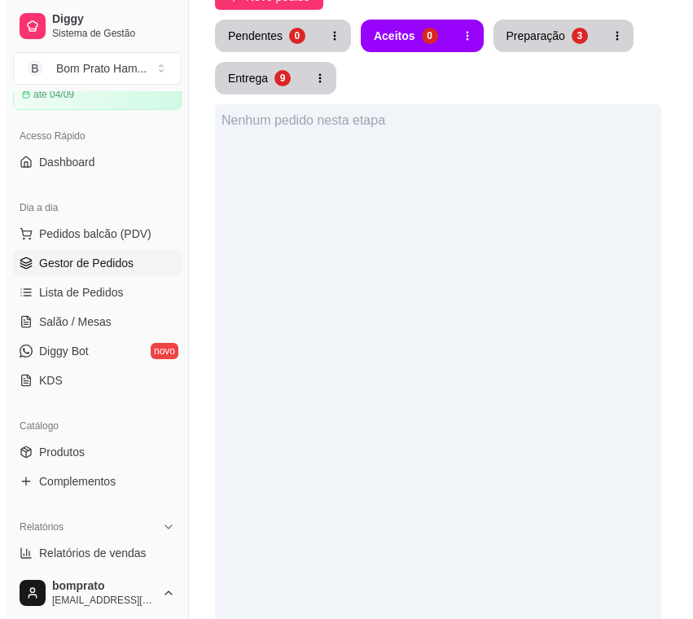
scroll to position [0, 0]
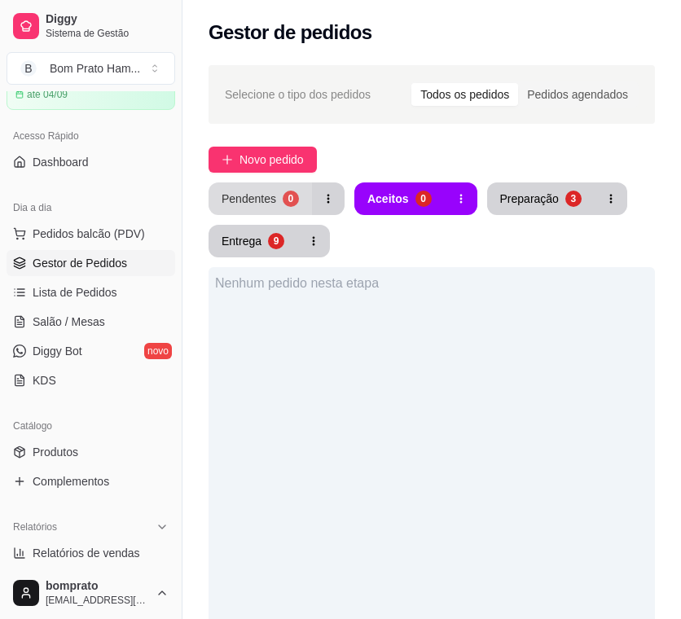
click at [278, 188] on button "Pendentes 0" at bounding box center [259, 198] width 103 height 33
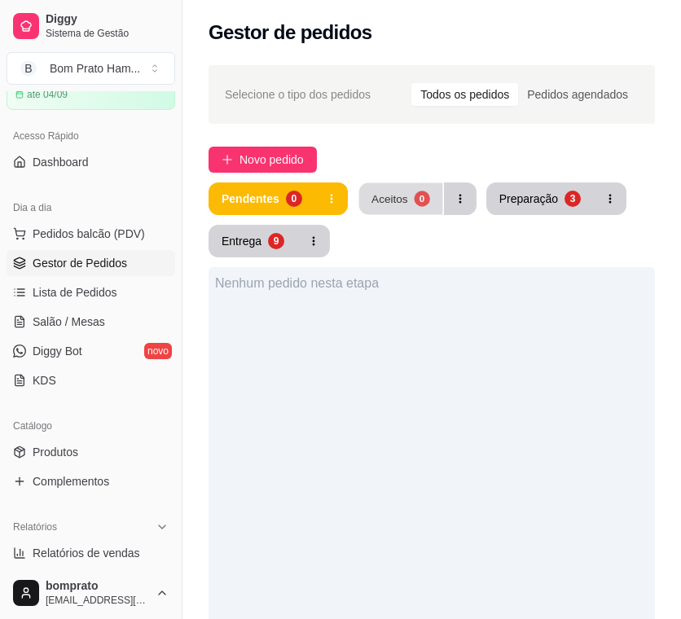
click at [375, 198] on div "Aceitos" at bounding box center [389, 198] width 37 height 15
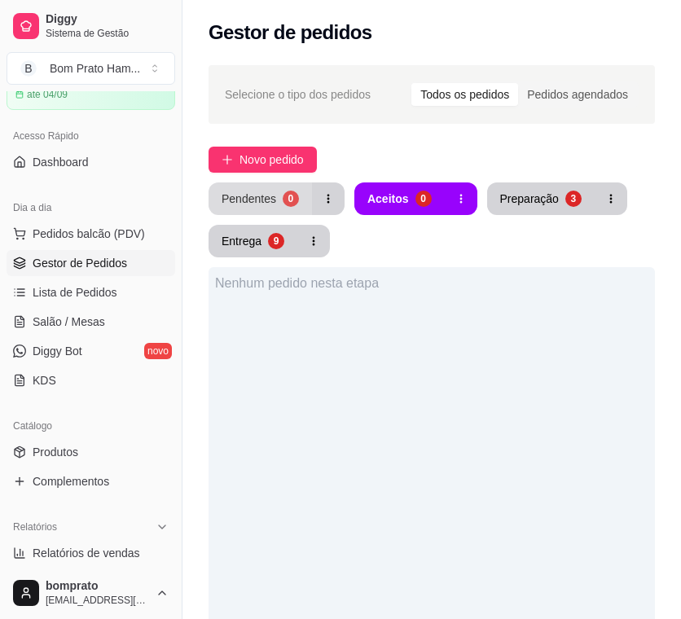
click at [287, 194] on div "0" at bounding box center [291, 199] width 16 height 16
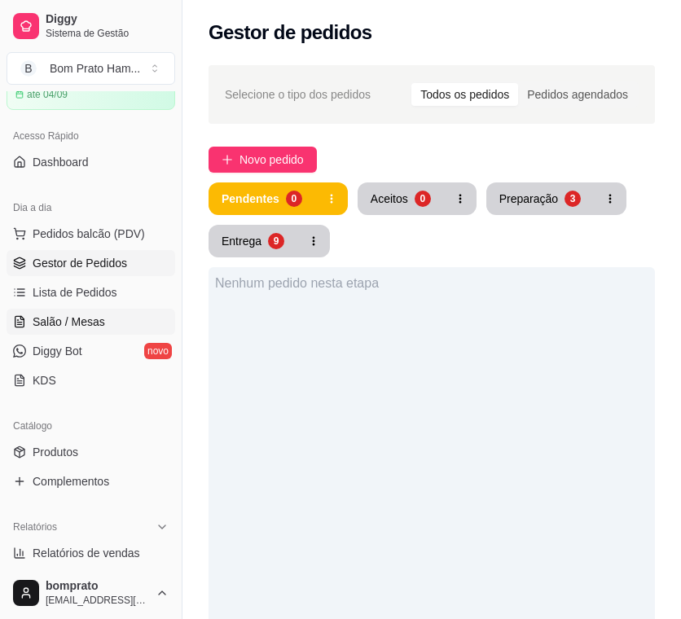
click at [116, 330] on link "Salão / Mesas" at bounding box center [91, 322] width 169 height 26
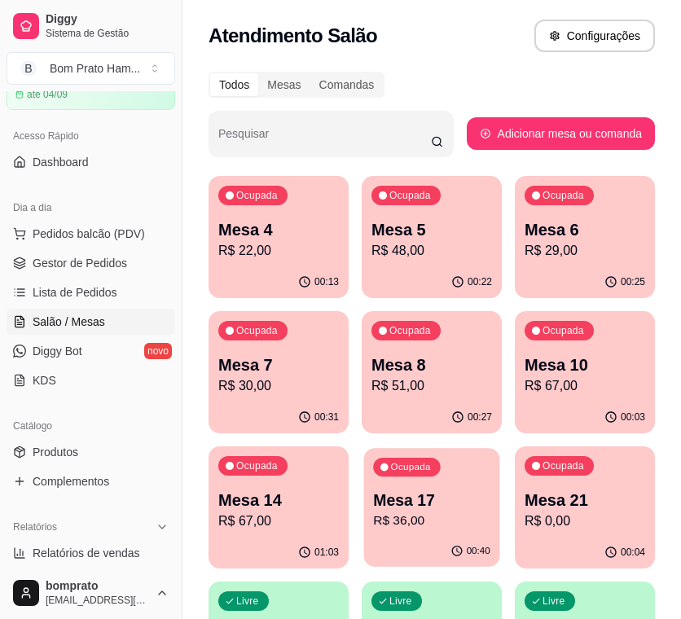
click at [405, 498] on p "Mesa 17" at bounding box center [431, 500] width 117 height 22
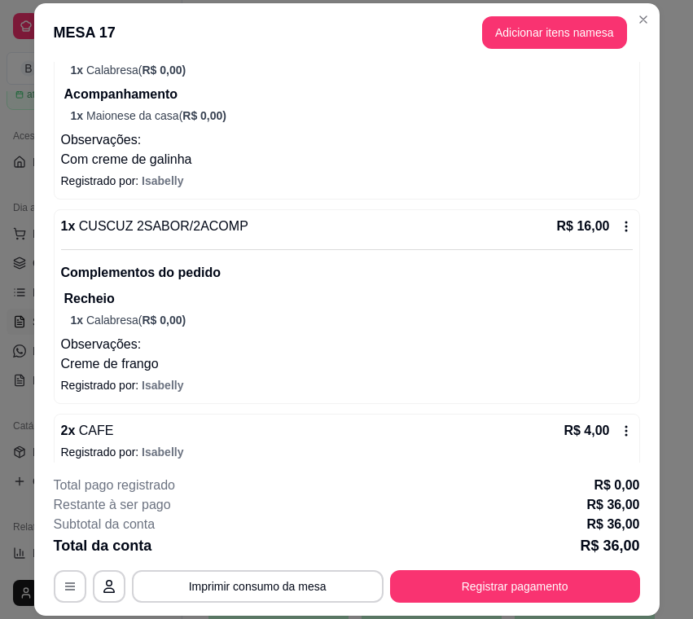
scroll to position [271, 0]
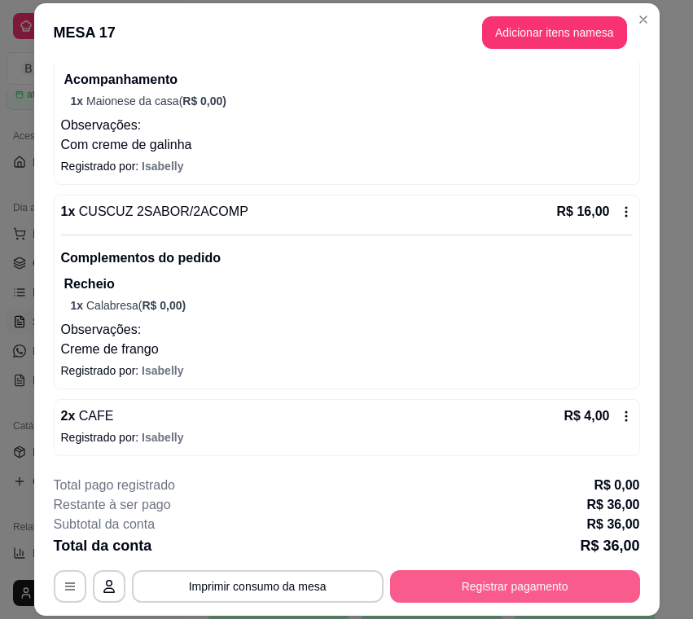
click at [560, 579] on button "Registrar pagamento" at bounding box center [515, 586] width 250 height 33
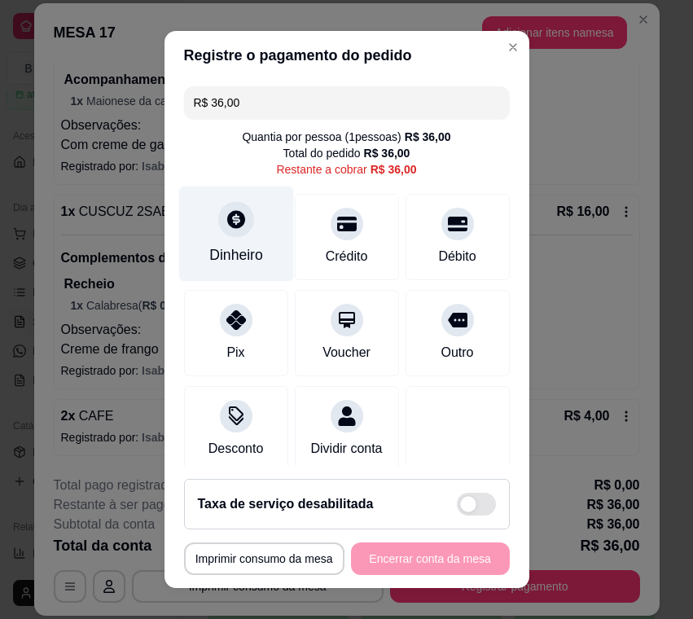
click at [209, 259] on div "Dinheiro" at bounding box center [236, 254] width 54 height 21
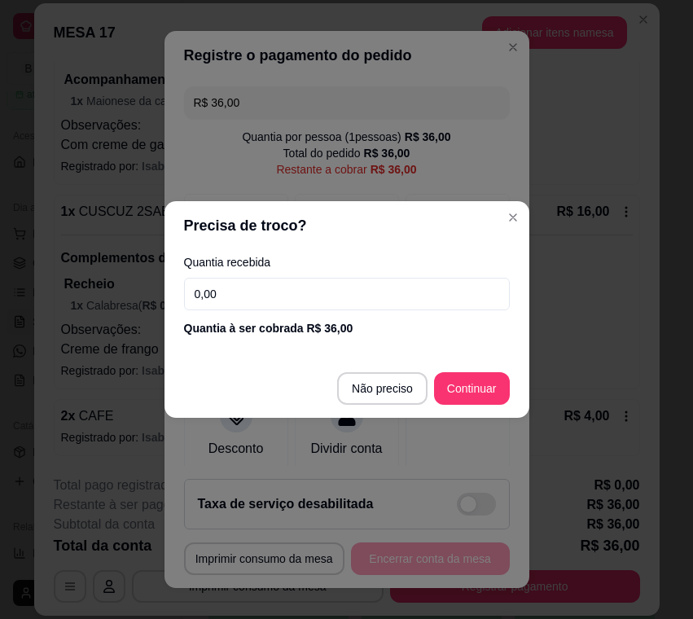
drag, startPoint x: 327, startPoint y: 293, endPoint x: 422, endPoint y: 92, distance: 222.6
click at [331, 264] on div "Quantia recebida 0,00 Quantia à ser cobrada R$ 36,00" at bounding box center [346, 296] width 365 height 93
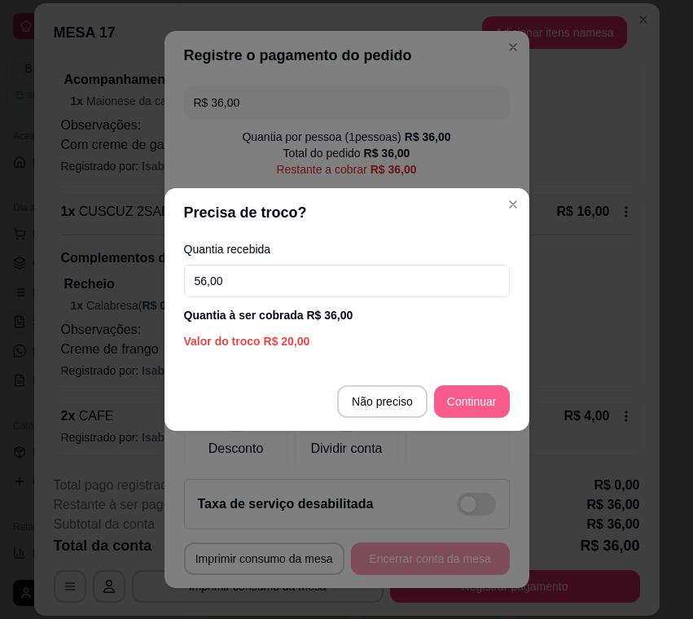
type input "56,00"
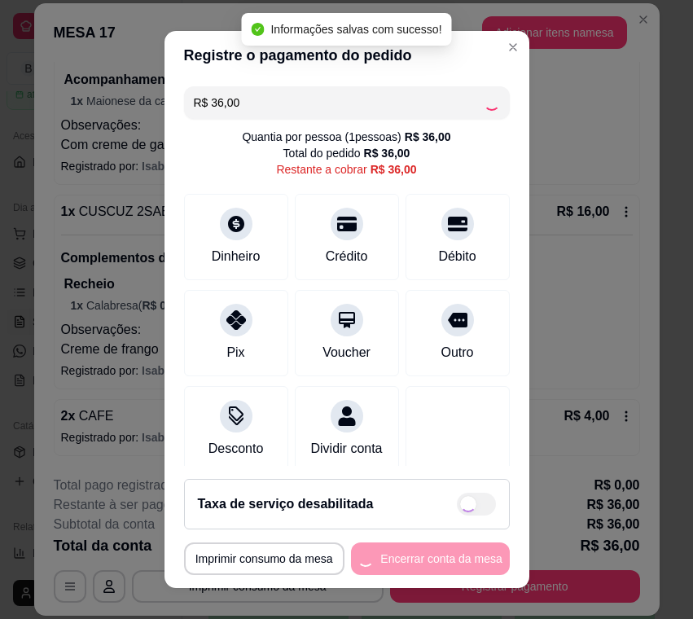
type input "R$ 0,00"
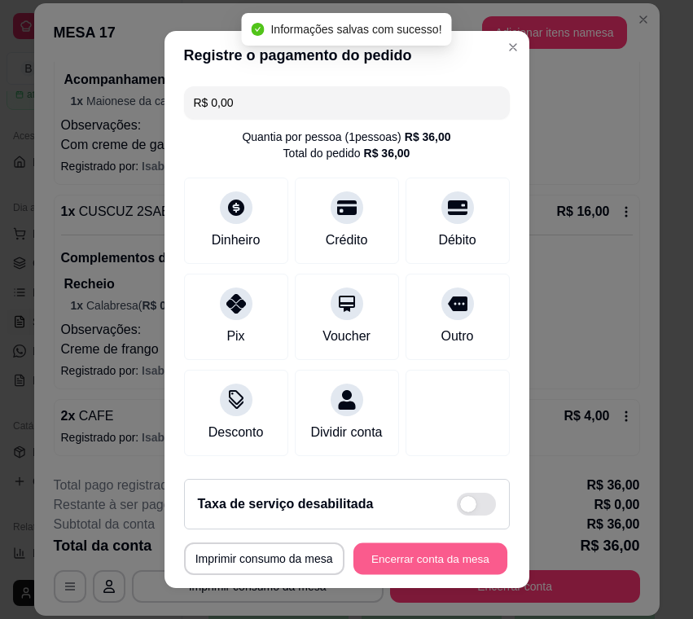
click at [458, 552] on button "Encerrar conta da mesa" at bounding box center [430, 559] width 154 height 32
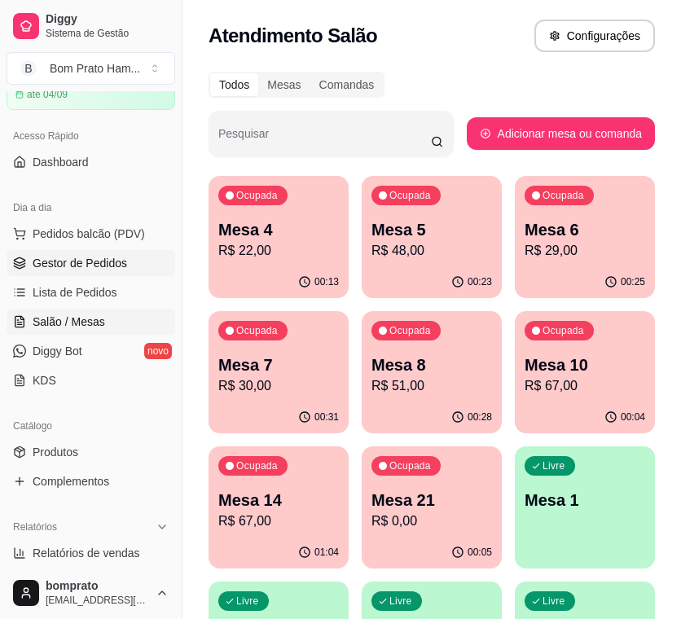
click at [101, 263] on span "Gestor de Pedidos" at bounding box center [80, 263] width 94 height 16
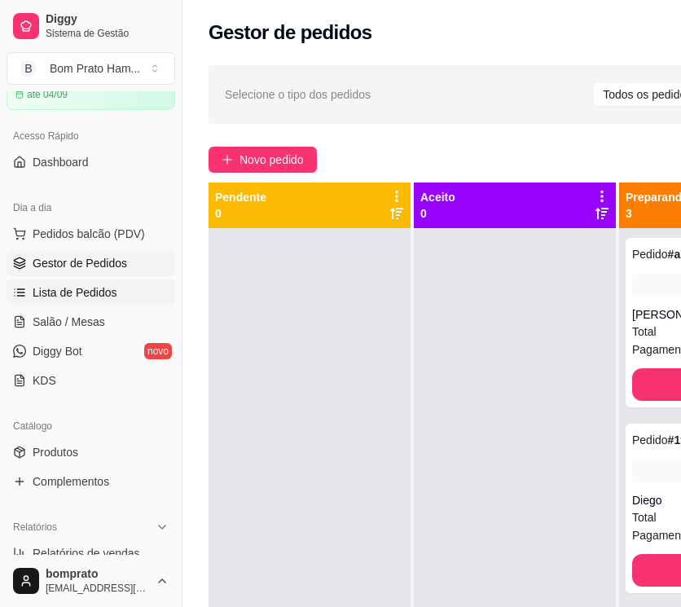
click at [81, 297] on span "Lista de Pedidos" at bounding box center [75, 292] width 85 height 16
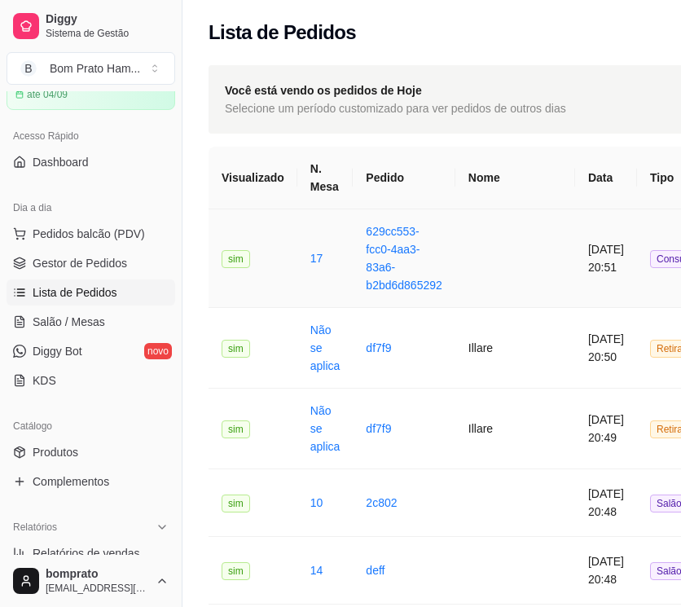
click at [459, 270] on td at bounding box center [515, 258] width 120 height 99
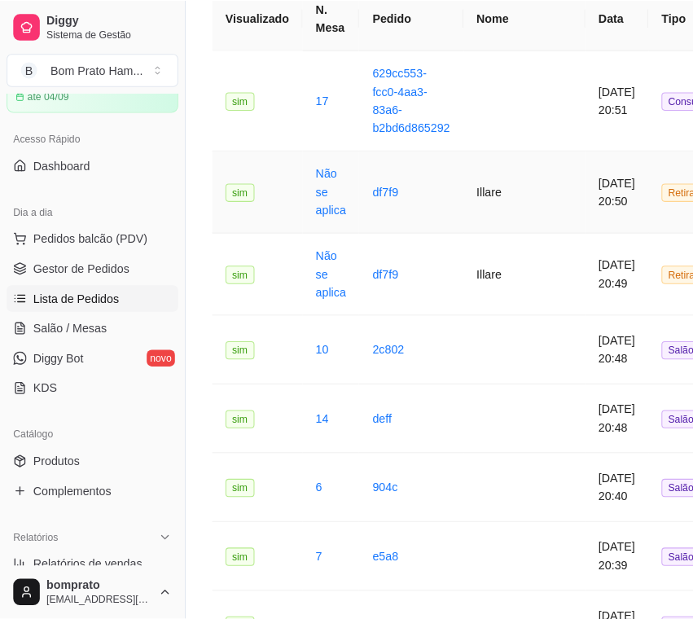
scroll to position [163, 0]
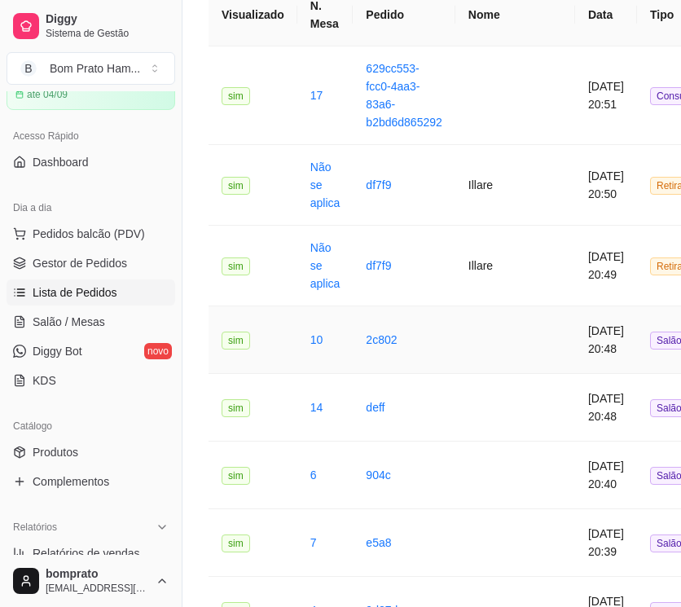
click at [507, 352] on td at bounding box center [515, 340] width 120 height 68
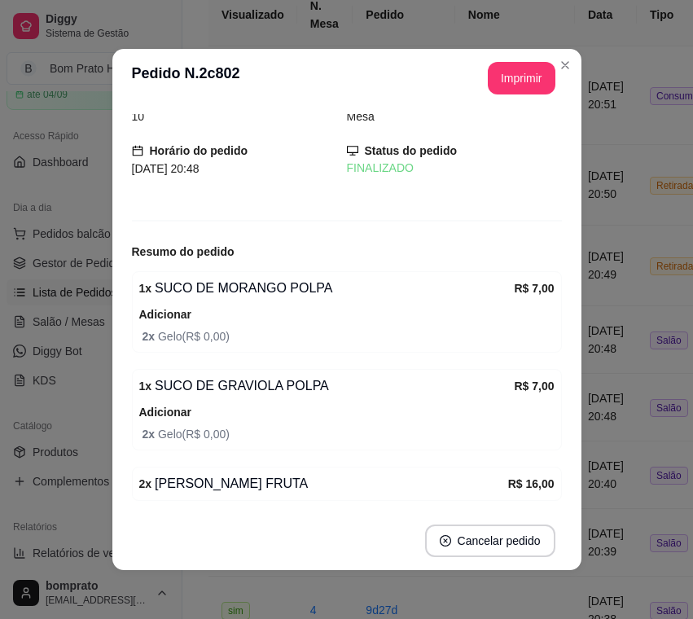
scroll to position [0, 0]
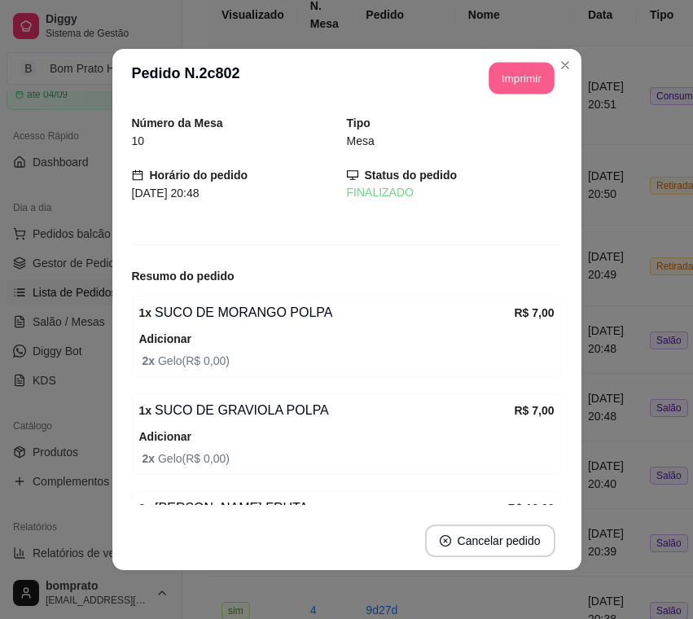
click at [511, 90] on button "Imprimir" at bounding box center [521, 79] width 65 height 32
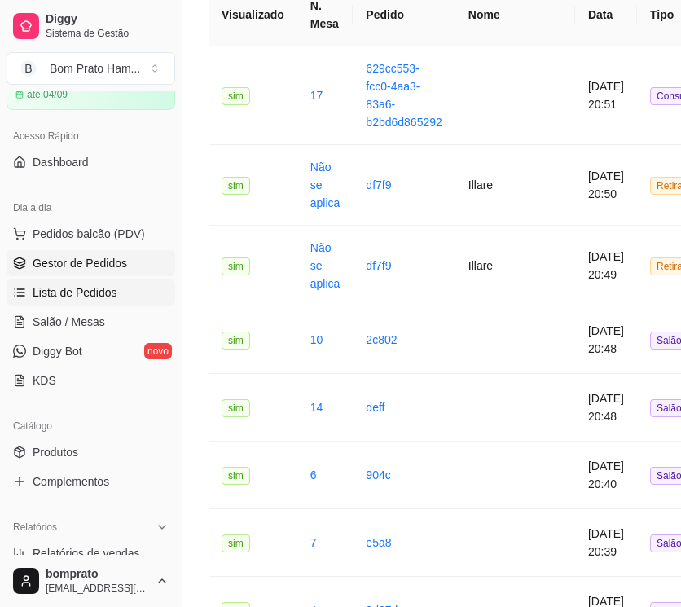
click at [143, 273] on link "Gestor de Pedidos" at bounding box center [91, 263] width 169 height 26
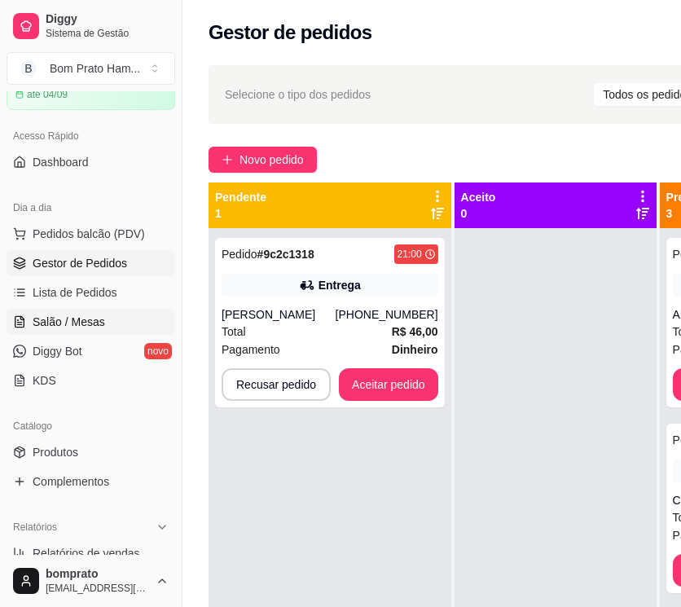
click at [100, 327] on span "Salão / Mesas" at bounding box center [69, 322] width 72 height 16
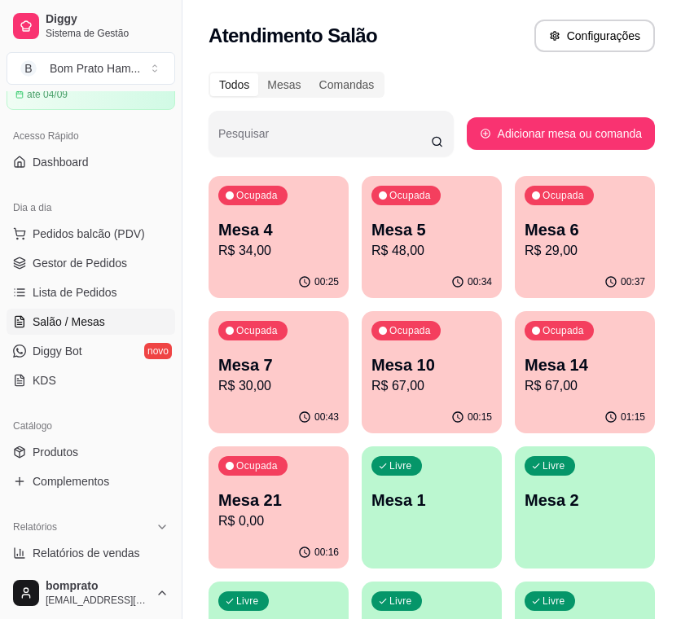
click at [283, 223] on p "Mesa 4" at bounding box center [278, 229] width 121 height 23
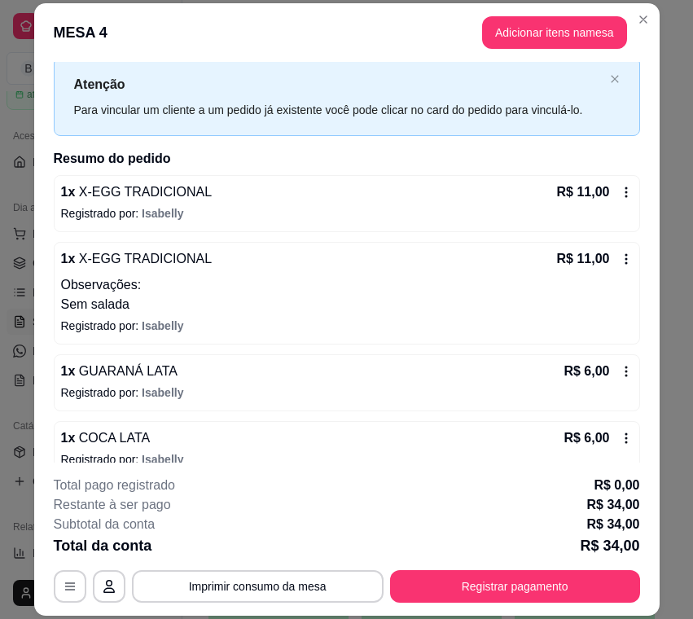
scroll to position [63, 0]
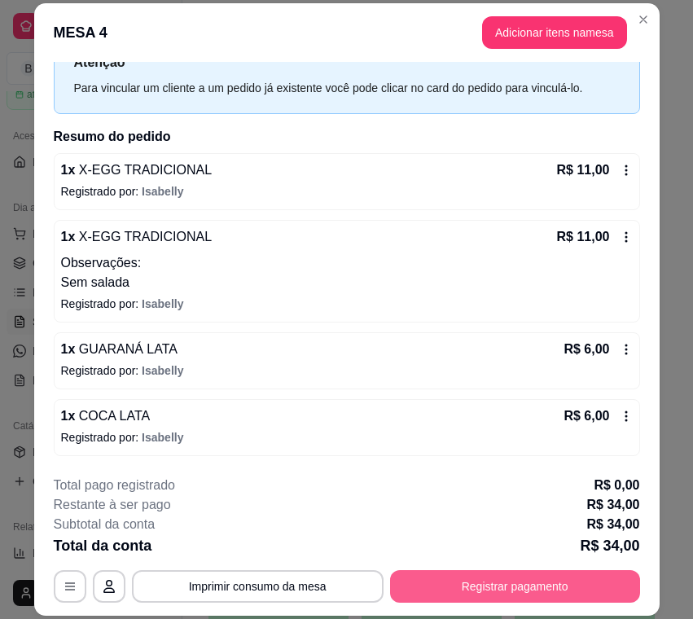
click at [550, 590] on button "Registrar pagamento" at bounding box center [515, 586] width 250 height 33
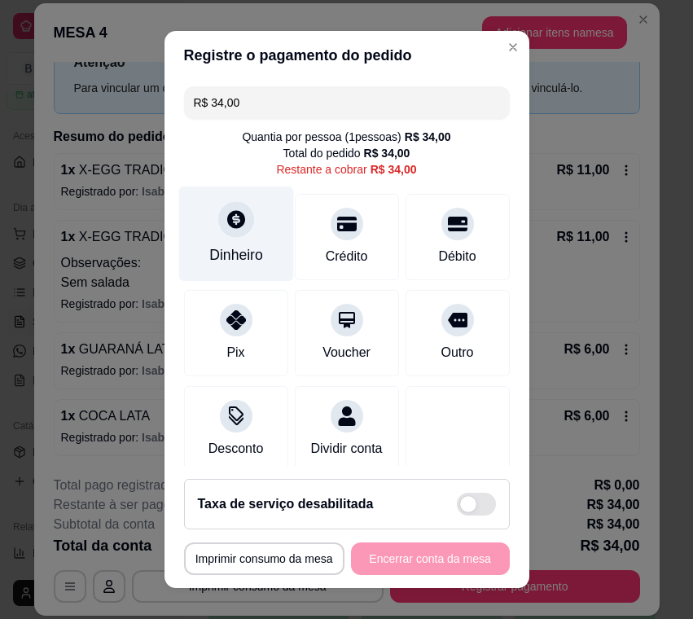
click at [254, 240] on div "Dinheiro" at bounding box center [235, 233] width 115 height 95
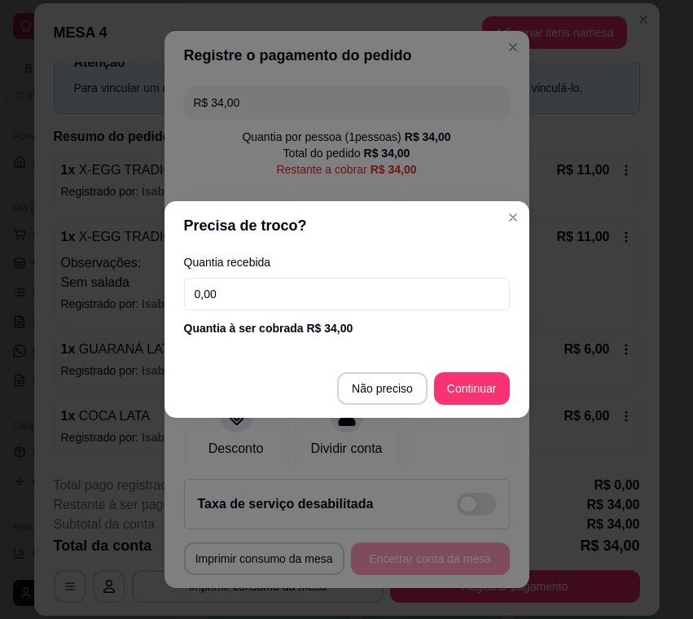
click at [353, 292] on input "0,00" at bounding box center [347, 294] width 326 height 33
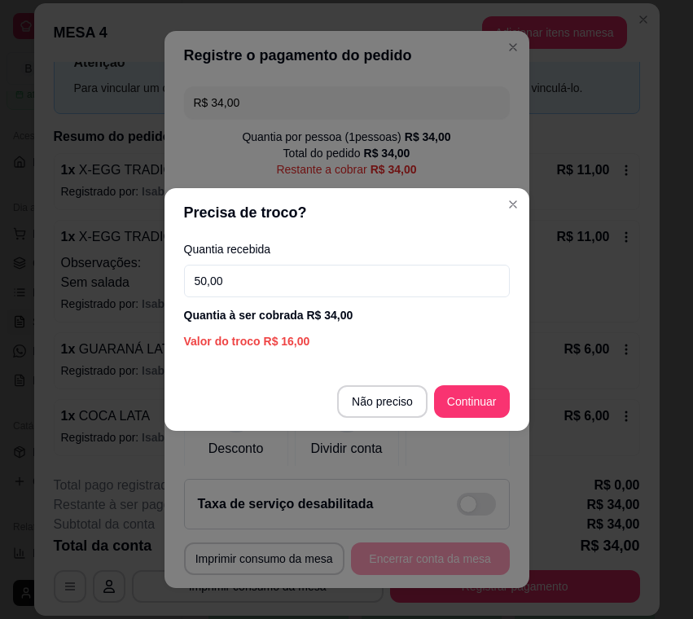
type input "50,00"
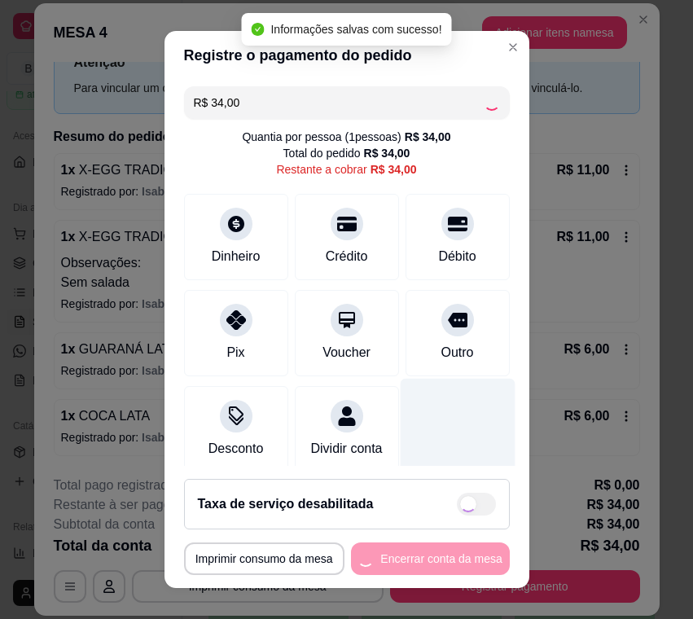
type input "R$ 0,00"
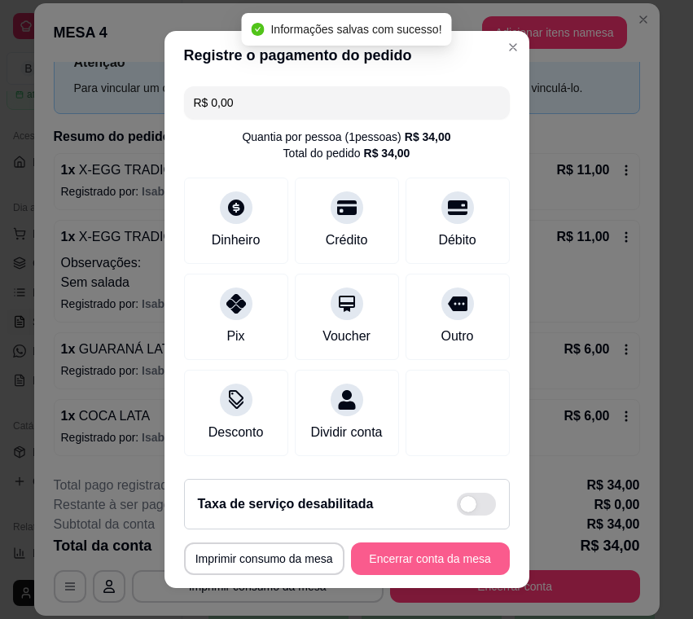
click at [464, 554] on button "Encerrar conta da mesa" at bounding box center [430, 558] width 159 height 33
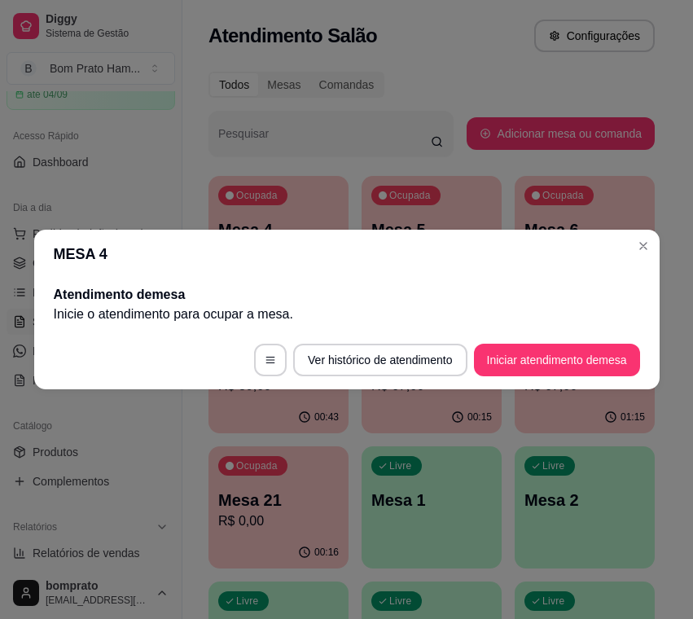
scroll to position [0, 0]
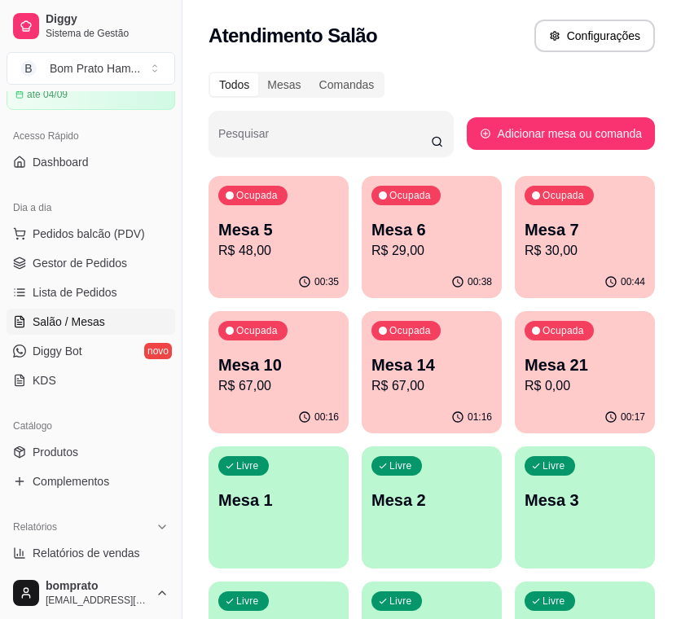
click at [133, 277] on ul "Pedidos balcão (PDV) Gestor de Pedidos Lista de Pedidos Salão / Mesas Diggy Bot…" at bounding box center [91, 307] width 169 height 173
click at [130, 257] on link "Gestor de Pedidos" at bounding box center [91, 263] width 169 height 26
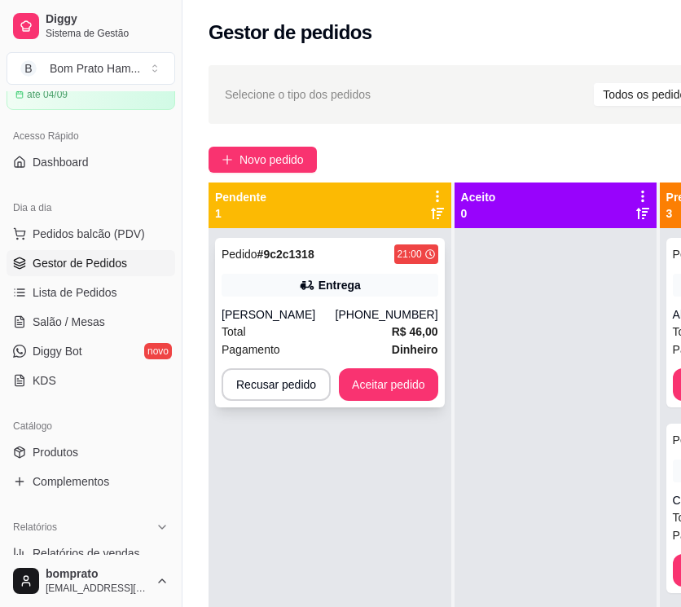
click at [287, 238] on div "Pedido # 9c2c1318 21:00 Entrega Douglas (81) 99907-1023 Total R$ 46,00 Pagament…" at bounding box center [330, 322] width 230 height 169
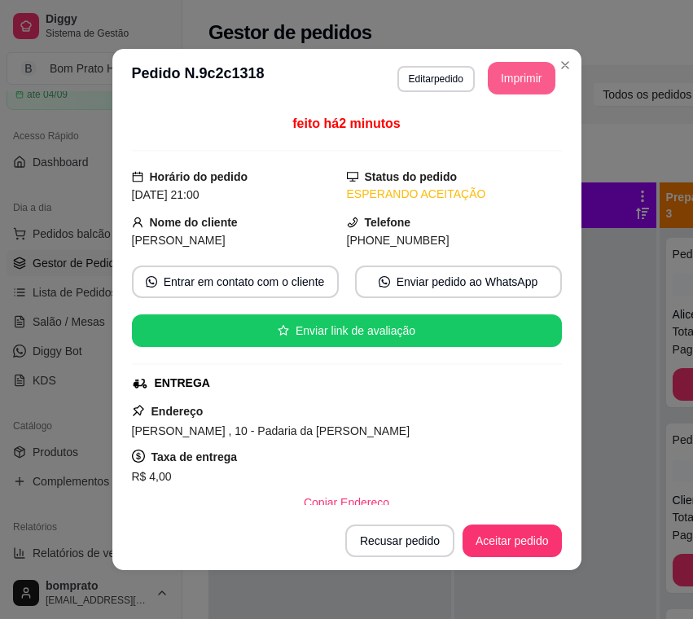
click at [505, 87] on button "Imprimir" at bounding box center [522, 78] width 68 height 33
click at [518, 536] on button "Aceitar pedido" at bounding box center [512, 540] width 99 height 33
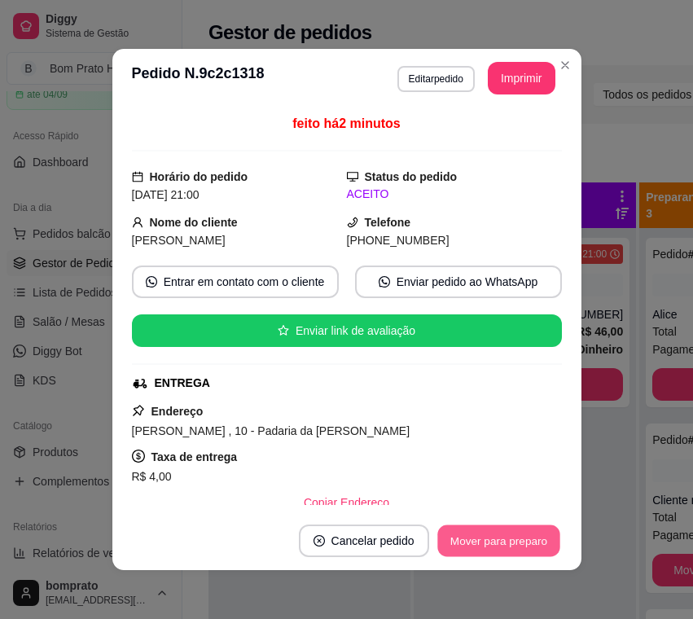
click at [518, 542] on button "Mover para preparo" at bounding box center [498, 541] width 122 height 32
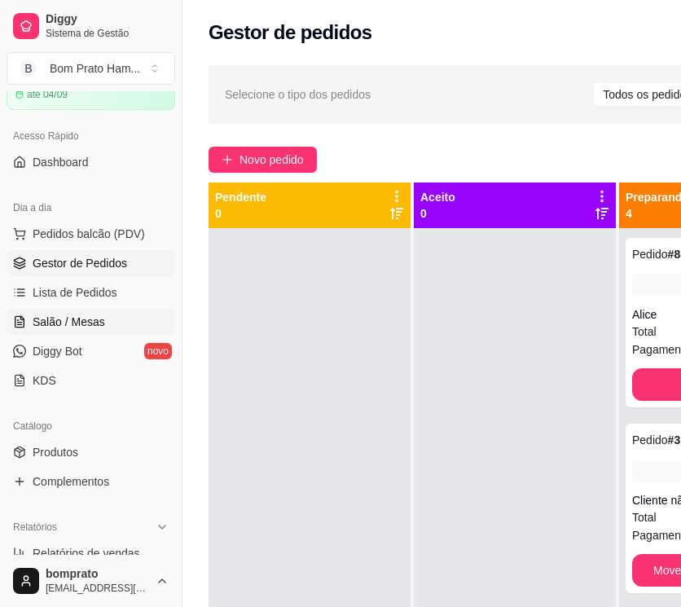
click at [88, 322] on span "Salão / Mesas" at bounding box center [69, 322] width 72 height 16
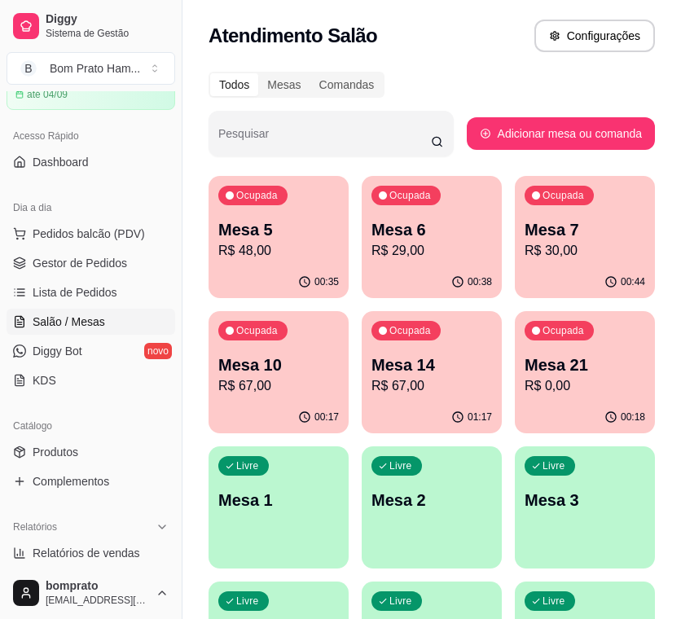
click at [338, 294] on div "00:35" at bounding box center [278, 282] width 140 height 32
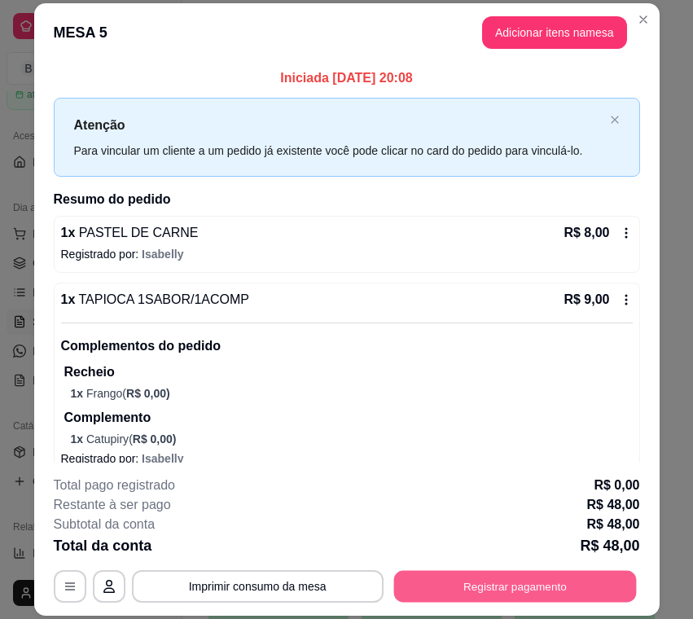
click at [498, 597] on button "Registrar pagamento" at bounding box center [514, 587] width 243 height 32
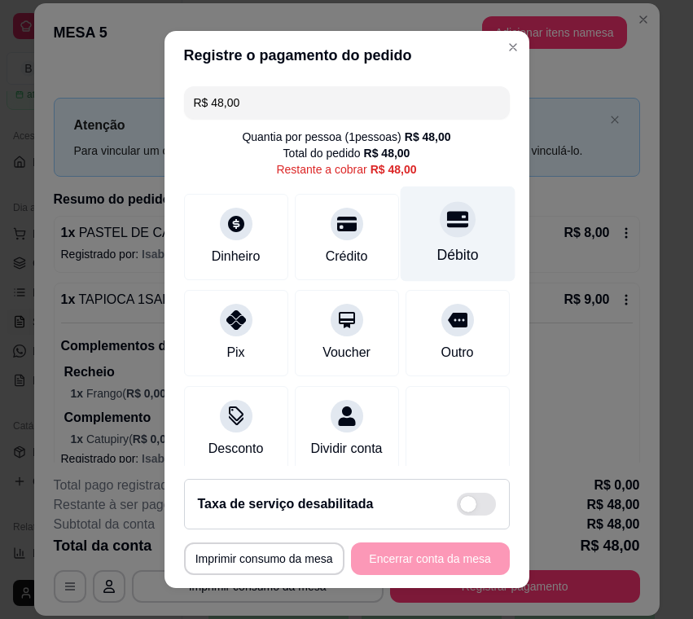
click at [463, 256] on div "Débito" at bounding box center [457, 233] width 115 height 95
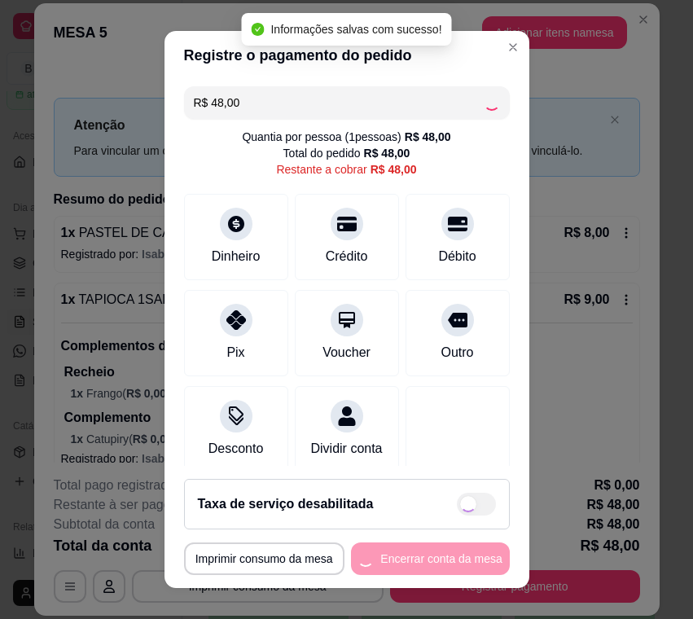
type input "R$ 0,00"
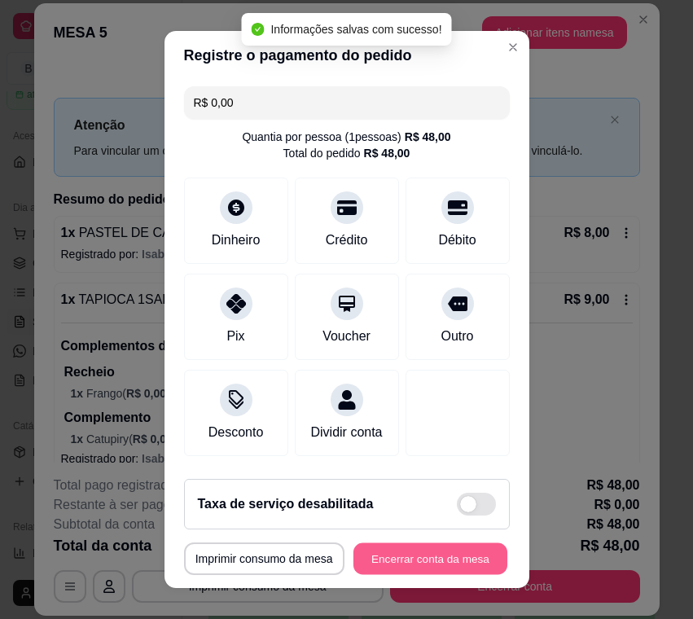
click at [447, 564] on button "Encerrar conta da mesa" at bounding box center [430, 559] width 154 height 32
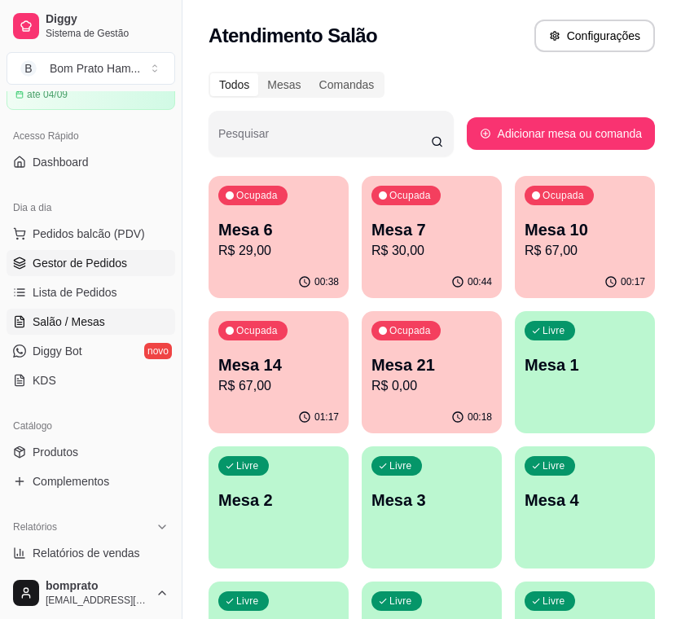
click at [100, 257] on span "Gestor de Pedidos" at bounding box center [80, 263] width 94 height 16
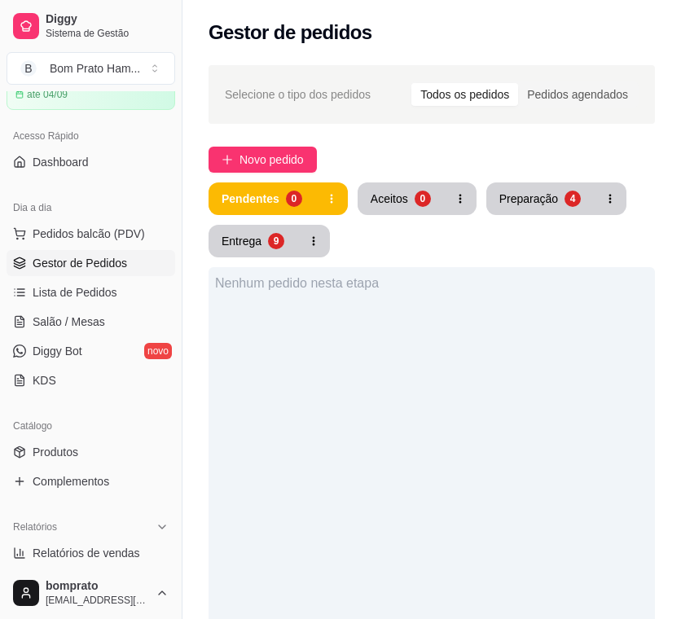
click at [555, 209] on button "Preparação 4" at bounding box center [539, 198] width 107 height 33
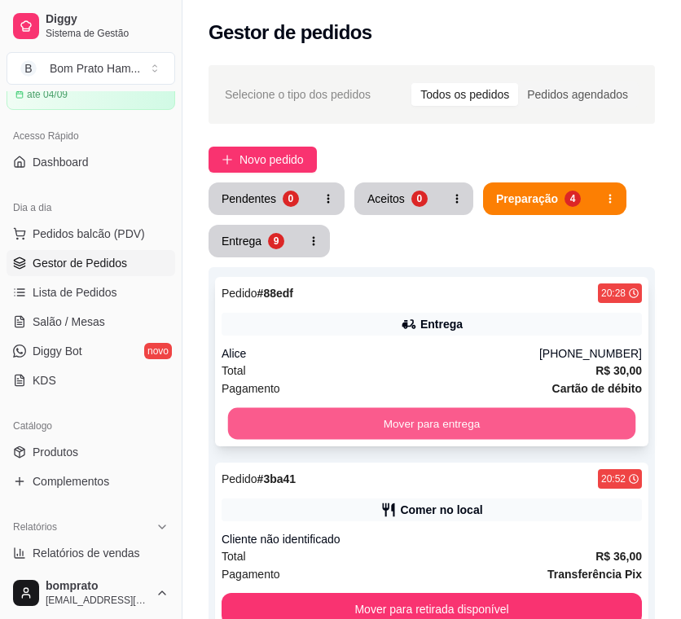
click at [475, 413] on button "Mover para entrega" at bounding box center [432, 424] width 408 height 32
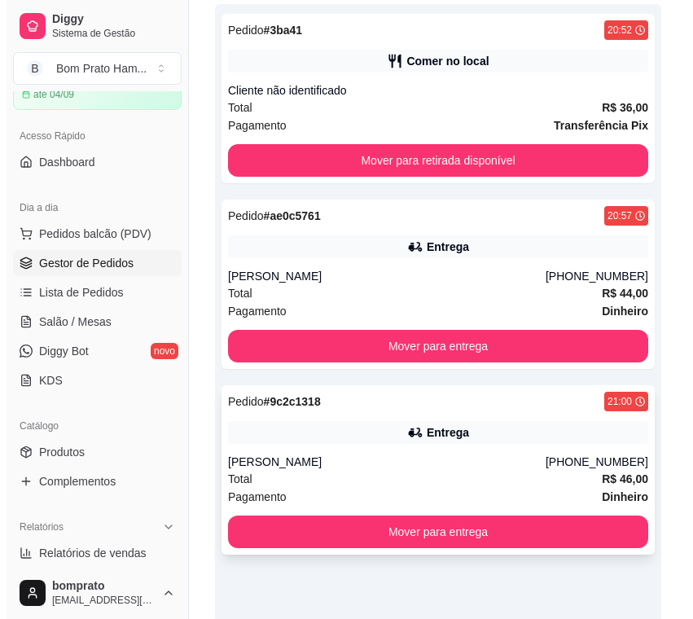
scroll to position [326, 0]
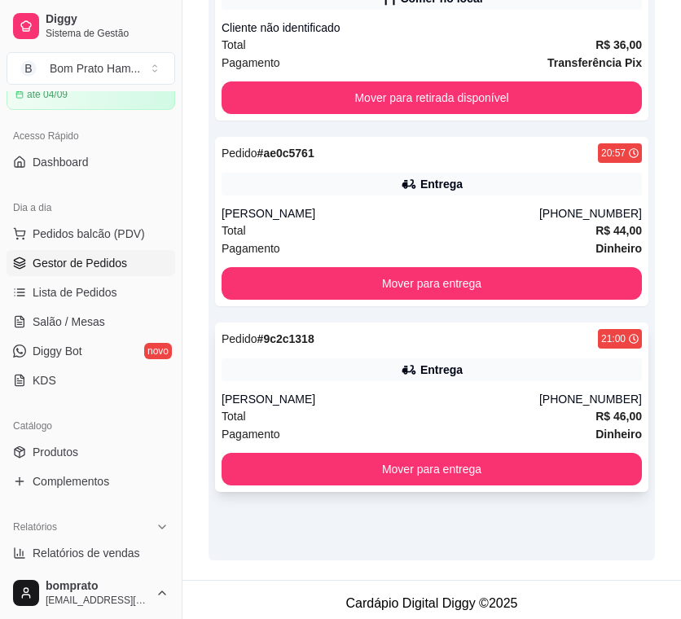
click at [419, 366] on div "Entrega" at bounding box center [431, 369] width 420 height 23
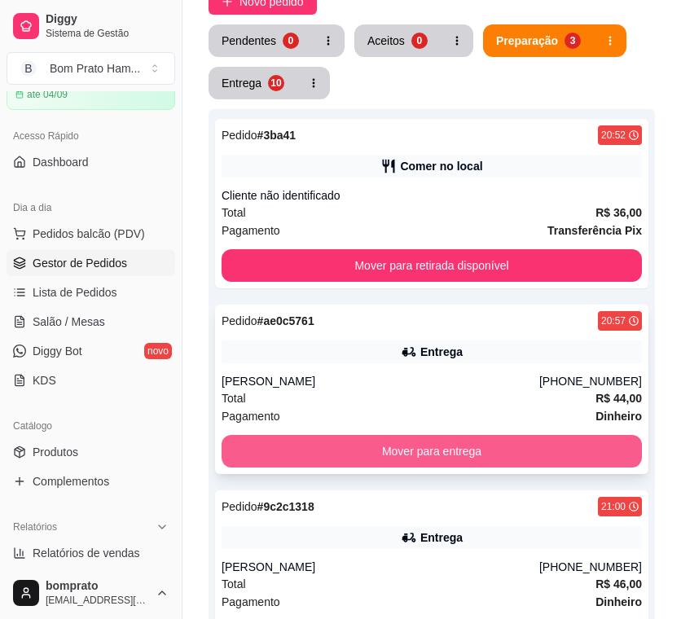
scroll to position [0, 0]
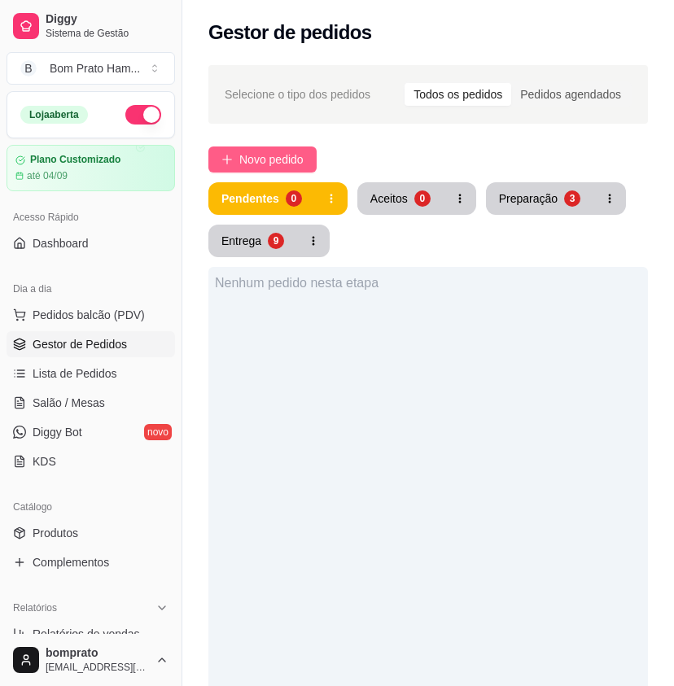
click at [291, 164] on span "Novo pedido" at bounding box center [271, 160] width 64 height 18
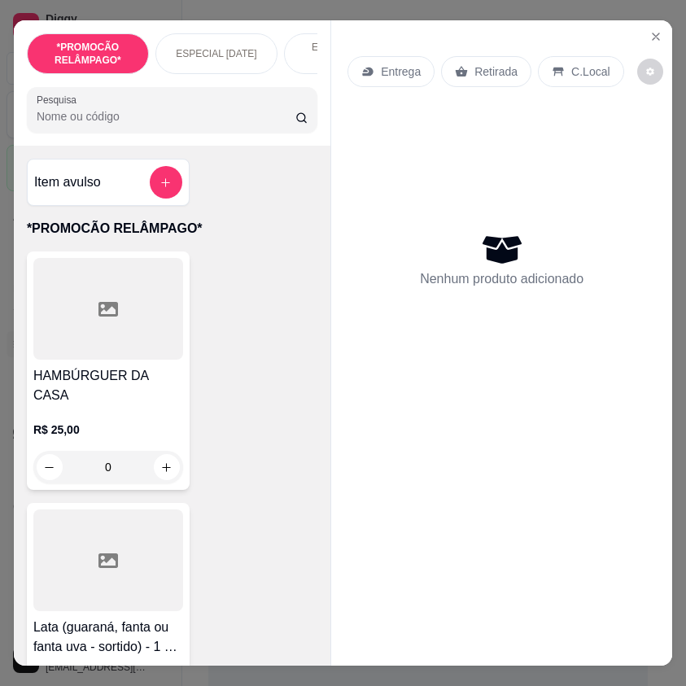
click at [130, 125] on input "Pesquisa" at bounding box center [166, 116] width 259 height 16
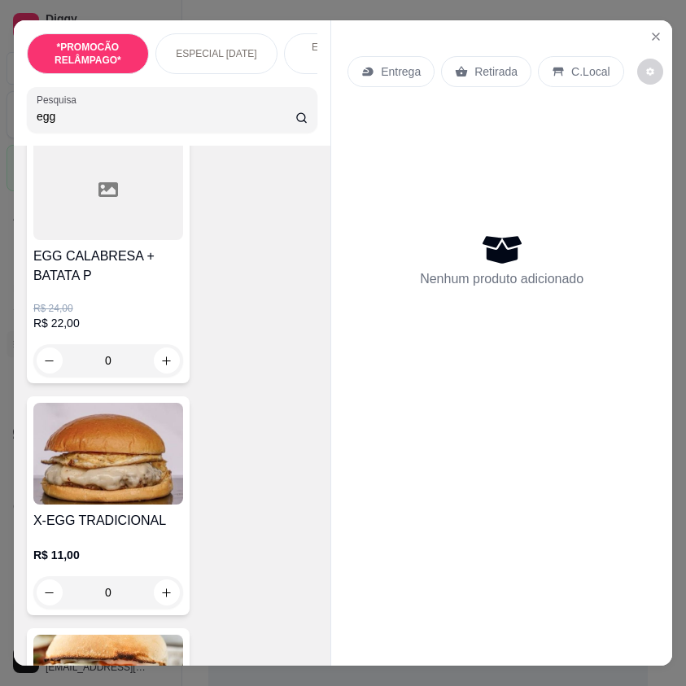
scroll to position [326, 0]
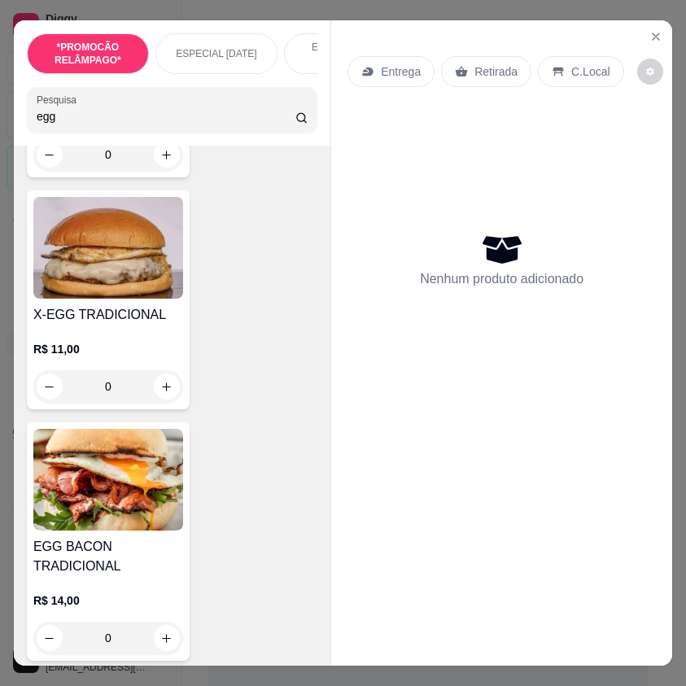
type input "egg"
click at [156, 476] on img at bounding box center [108, 480] width 150 height 102
click at [466, 597] on p "Adicionar R$ 14,00" at bounding box center [496, 602] width 97 height 16
type input "1"
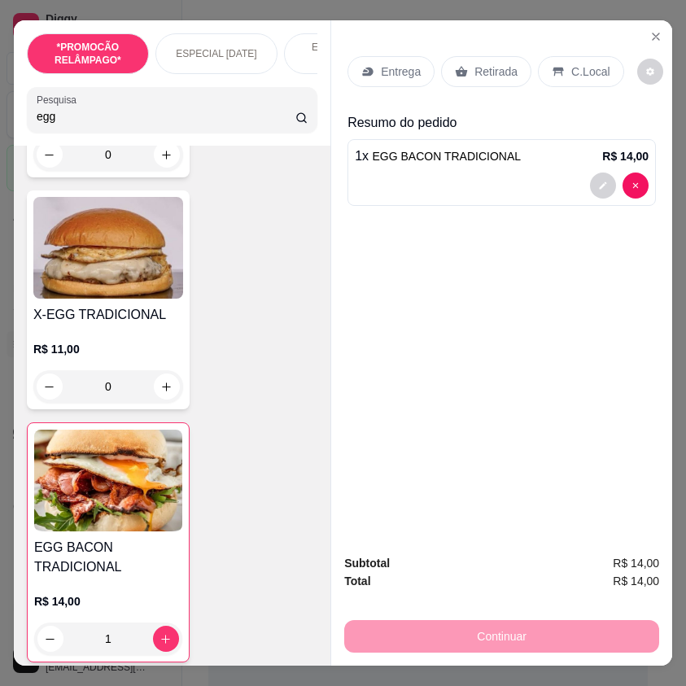
click at [65, 118] on input "egg" at bounding box center [166, 116] width 259 height 16
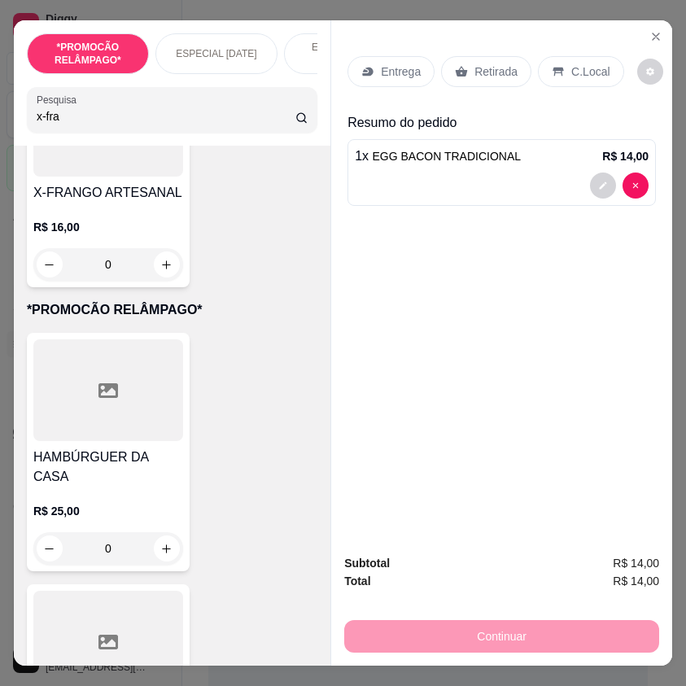
scroll to position [0, 0]
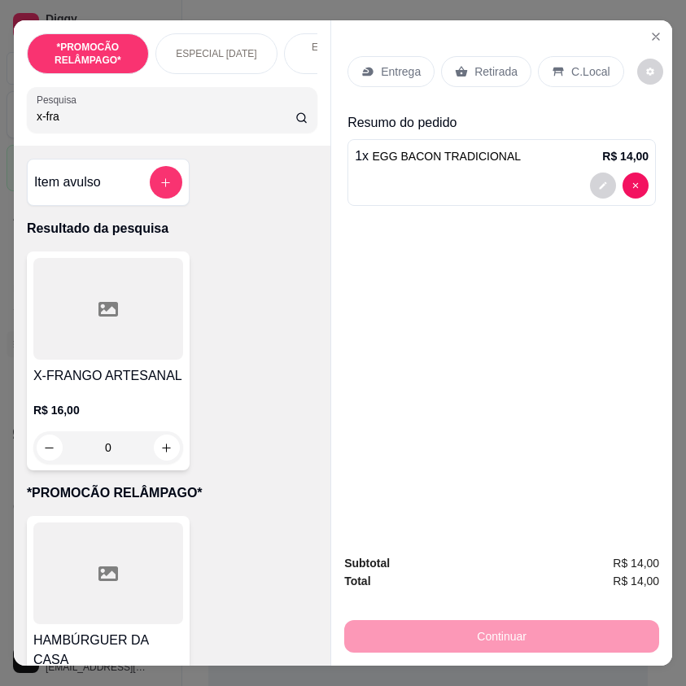
type input "x-fra"
click at [169, 444] on div "0" at bounding box center [108, 448] width 150 height 33
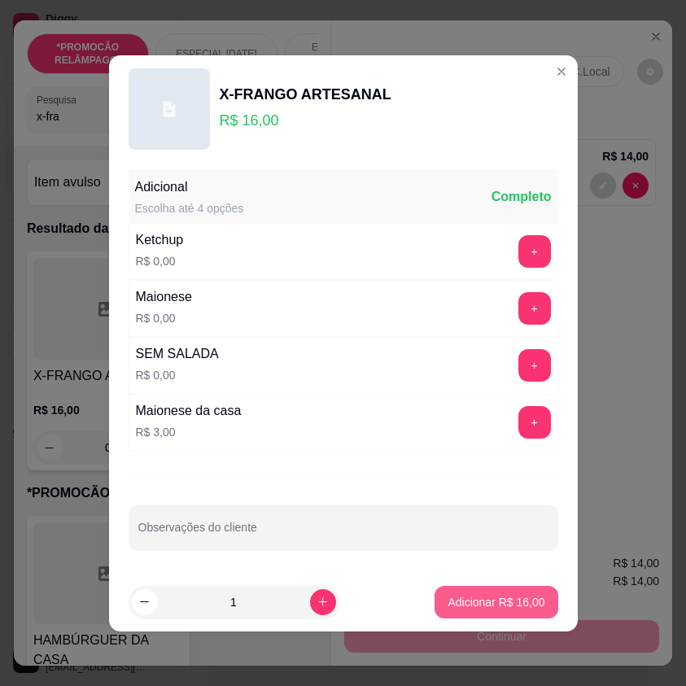
click at [500, 589] on button "Adicionar R$ 16,00" at bounding box center [496, 602] width 123 height 33
type input "1"
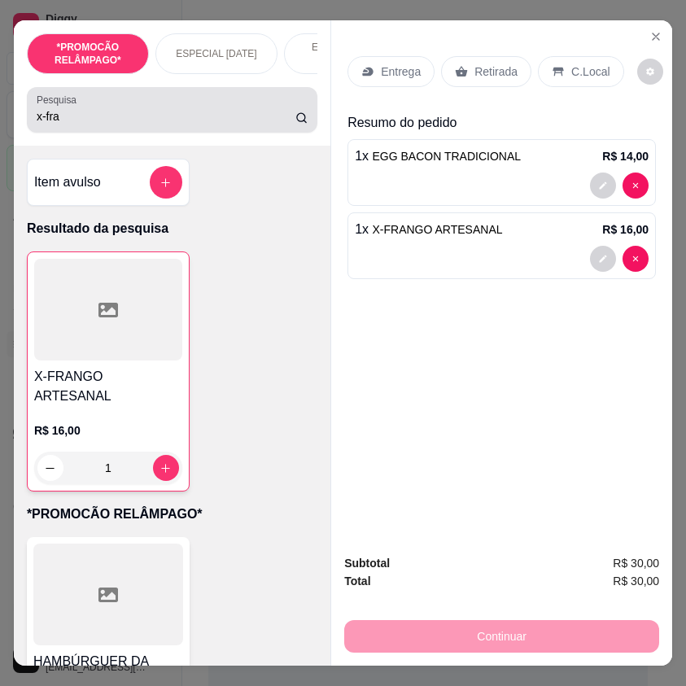
click at [42, 117] on input "x-fra" at bounding box center [166, 116] width 259 height 16
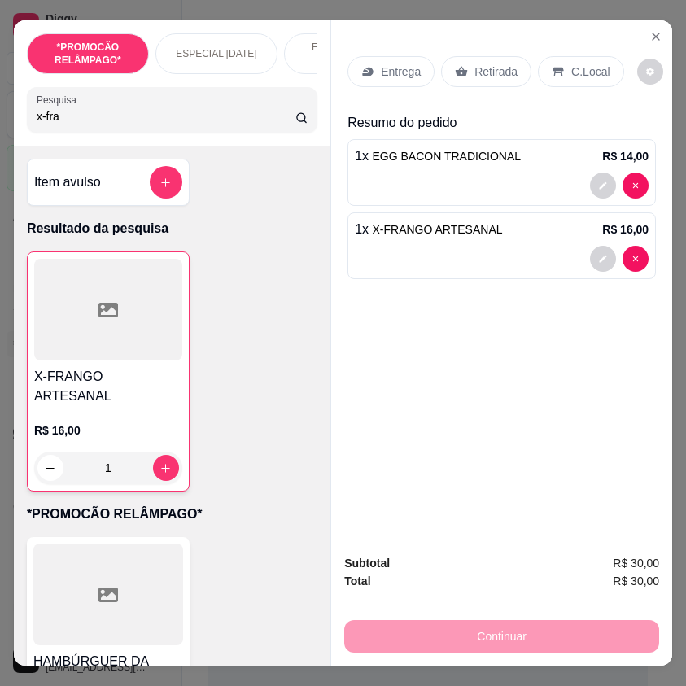
click at [57, 117] on input "x-fra" at bounding box center [166, 116] width 259 height 16
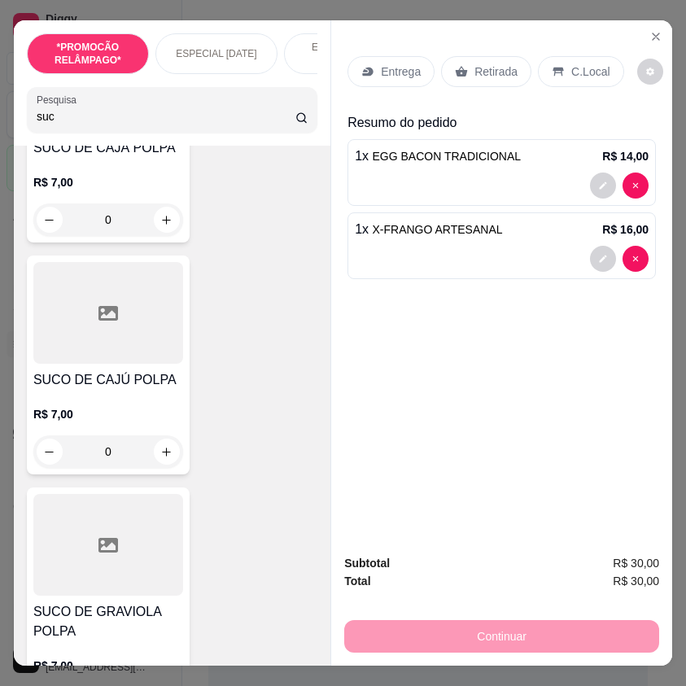
scroll to position [814, 0]
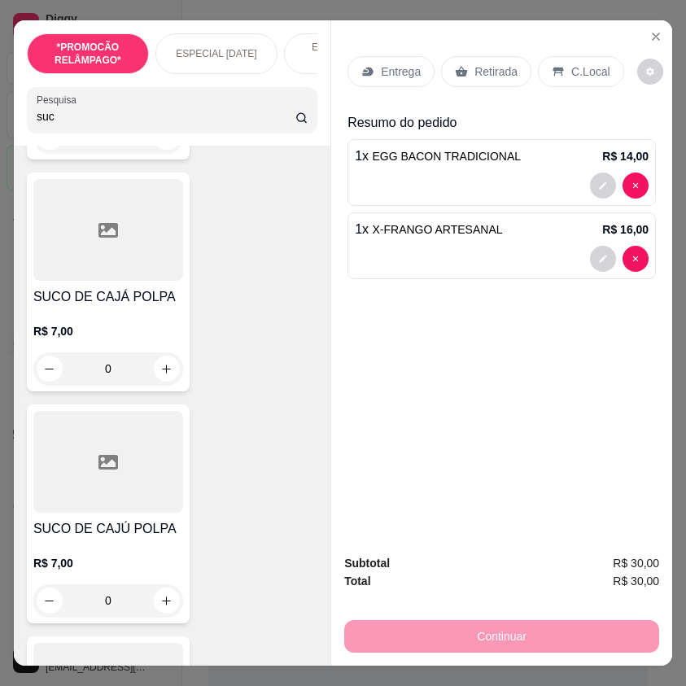
click at [93, 125] on input "suc" at bounding box center [166, 116] width 259 height 16
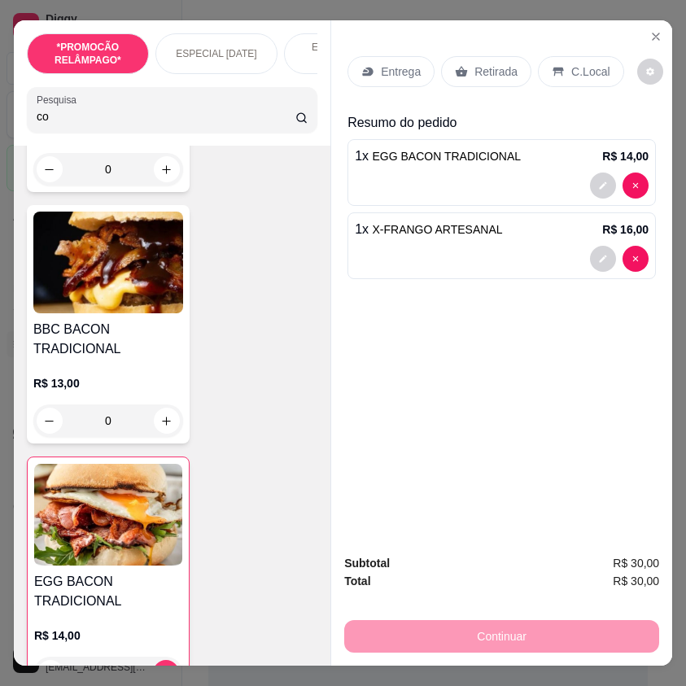
scroll to position [3692, 0]
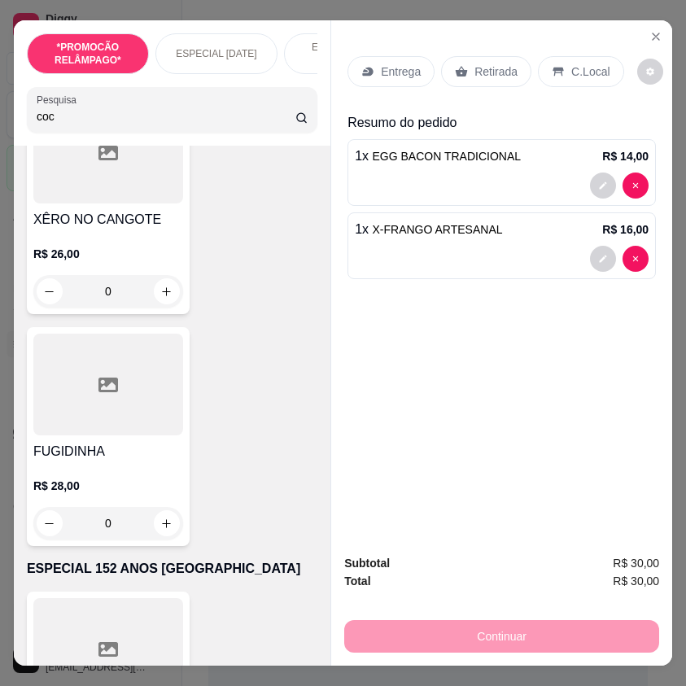
type input "coc"
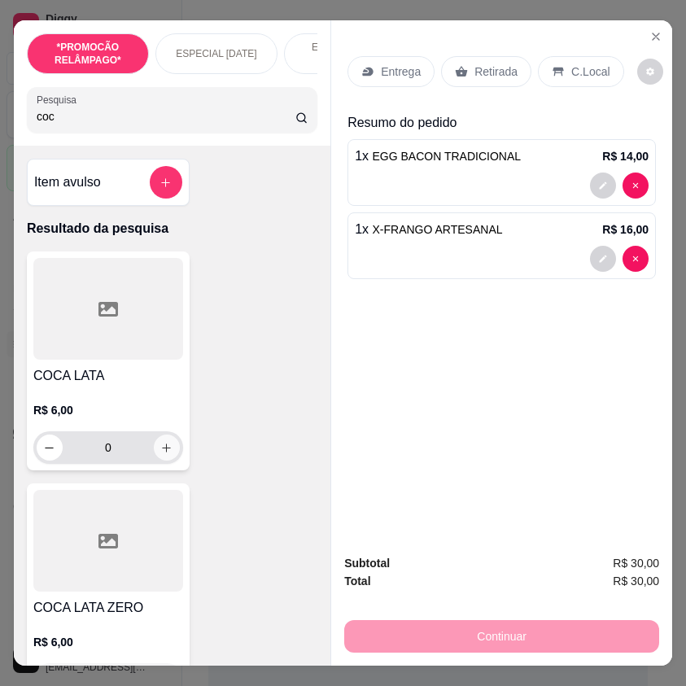
click at [157, 461] on button "increase-product-quantity" at bounding box center [167, 448] width 26 height 26
type input "1"
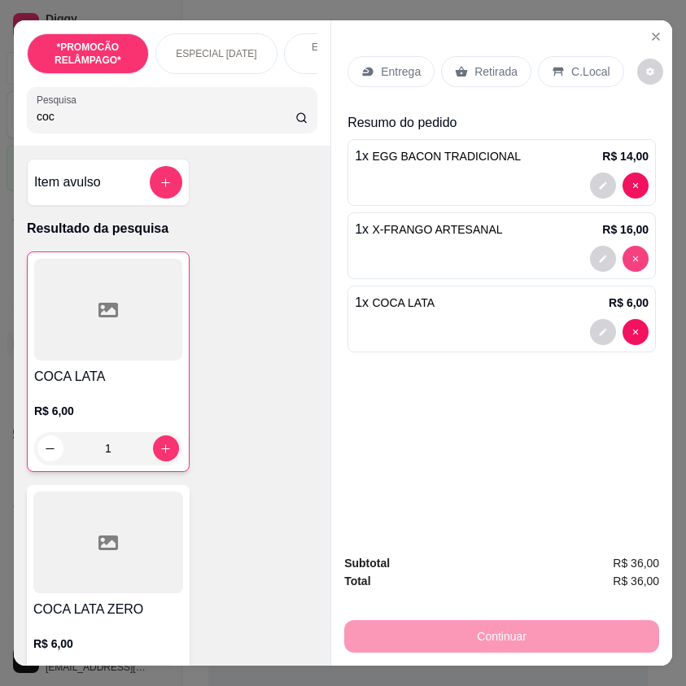
type input "0"
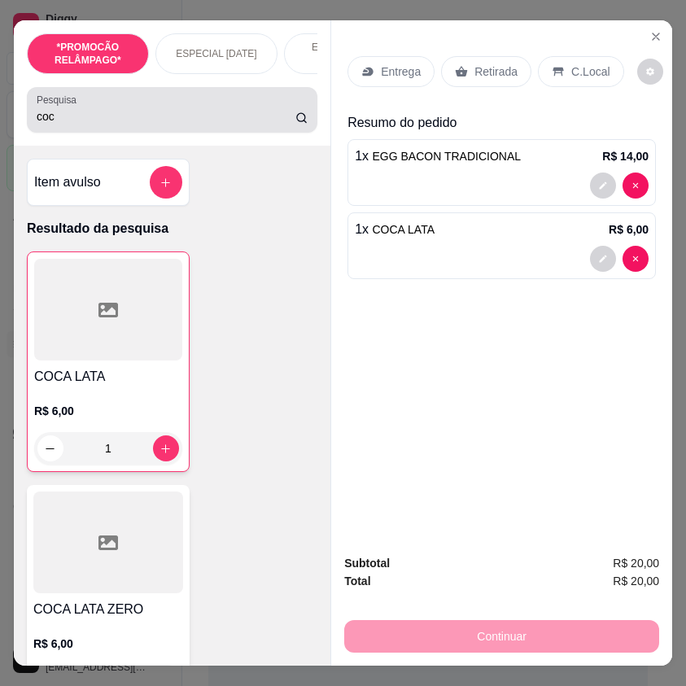
click at [77, 124] on input "coc" at bounding box center [166, 116] width 259 height 16
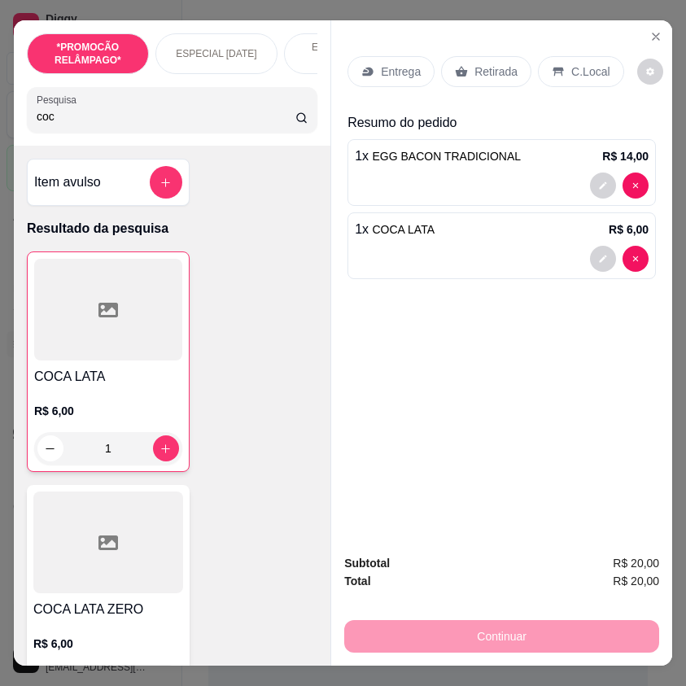
click at [77, 124] on input "coc" at bounding box center [166, 116] width 259 height 16
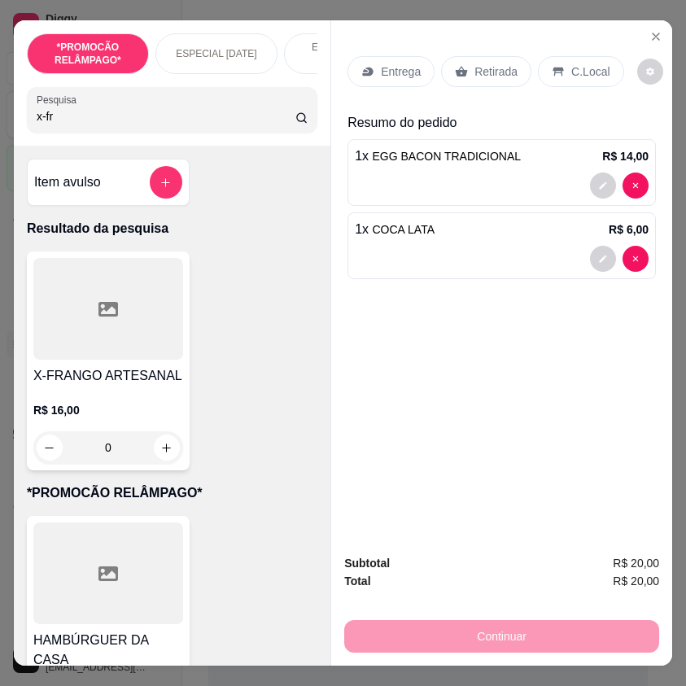
type input "x-fr"
click at [160, 460] on div "0" at bounding box center [108, 448] width 150 height 33
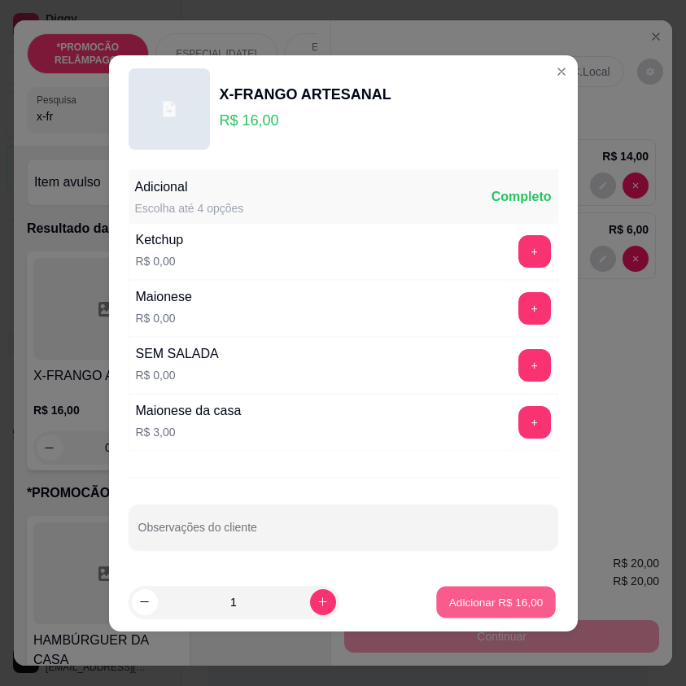
click at [536, 595] on button "Adicionar R$ 16,00" at bounding box center [497, 602] width 120 height 32
type input "1"
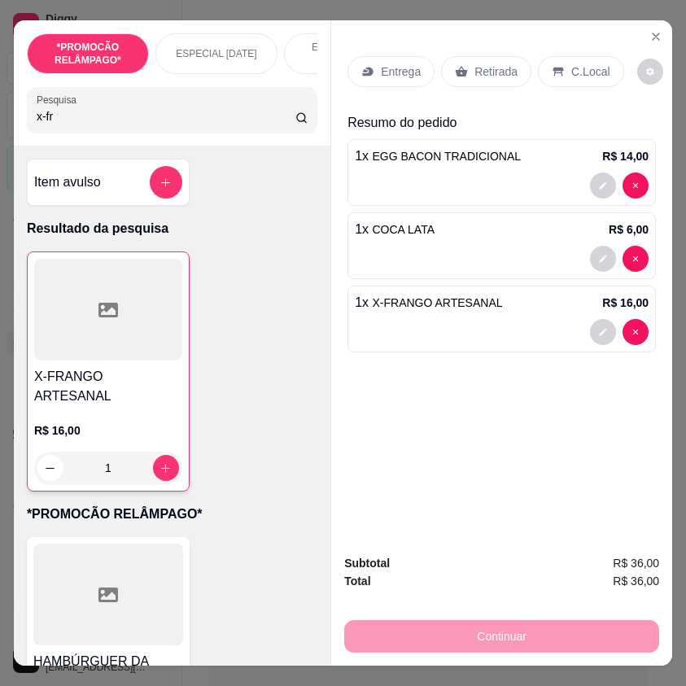
click at [554, 68] on icon at bounding box center [558, 72] width 11 height 9
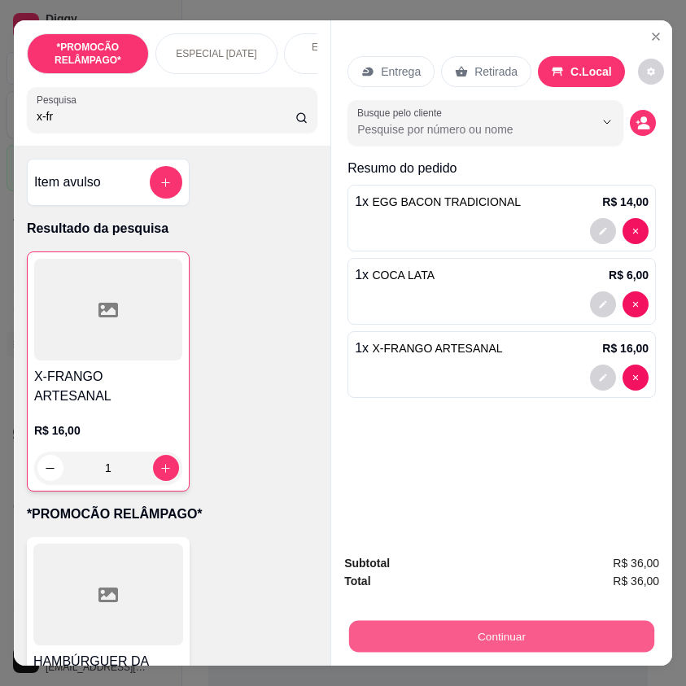
click at [542, 641] on button "Continuar" at bounding box center [501, 637] width 305 height 32
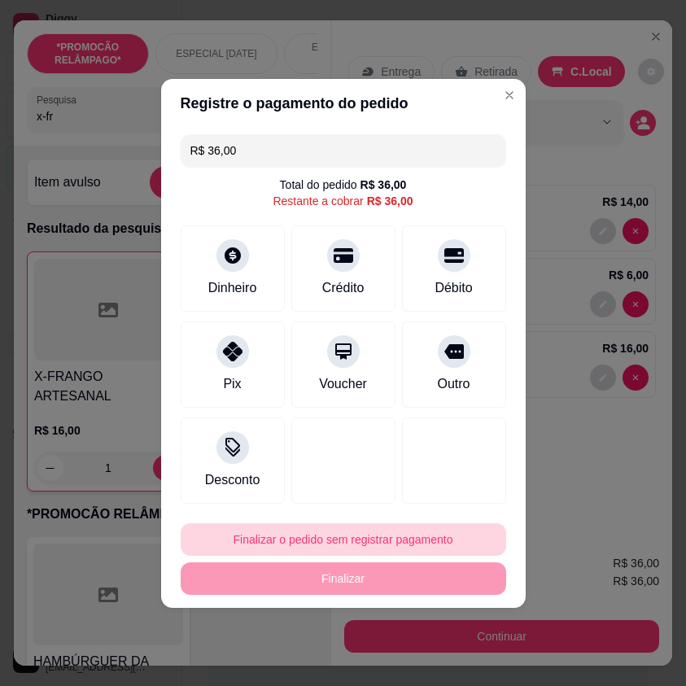
click at [401, 547] on button "Finalizar o pedido sem registrar pagamento" at bounding box center [344, 540] width 326 height 33
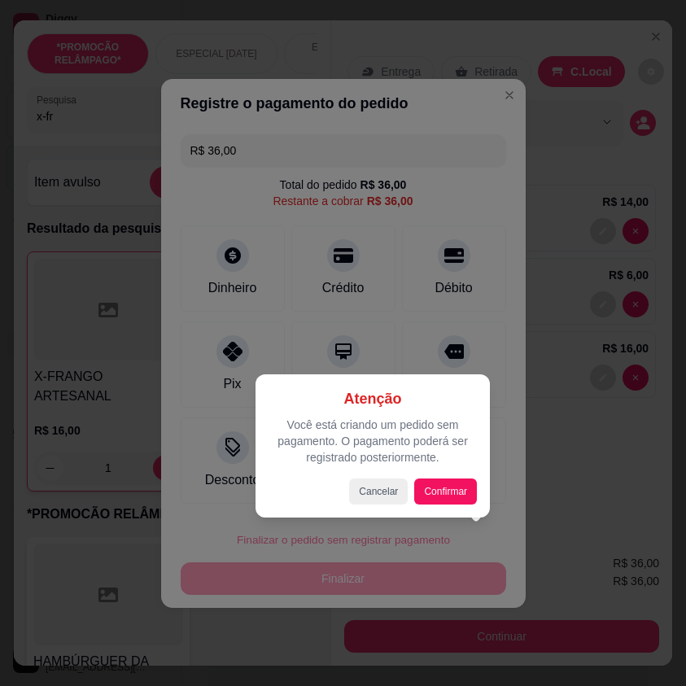
click at [389, 526] on div at bounding box center [343, 343] width 686 height 686
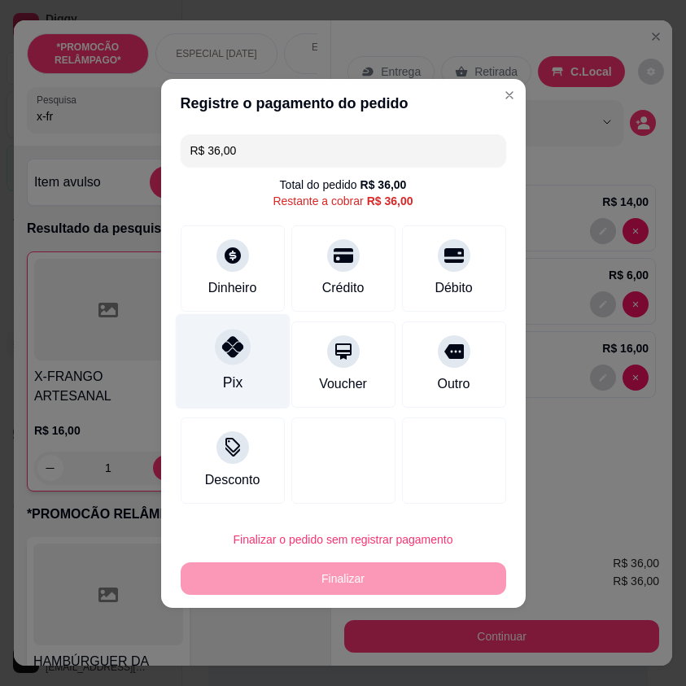
click at [243, 380] on div "Pix" at bounding box center [232, 361] width 115 height 95
type input "R$ 0,00"
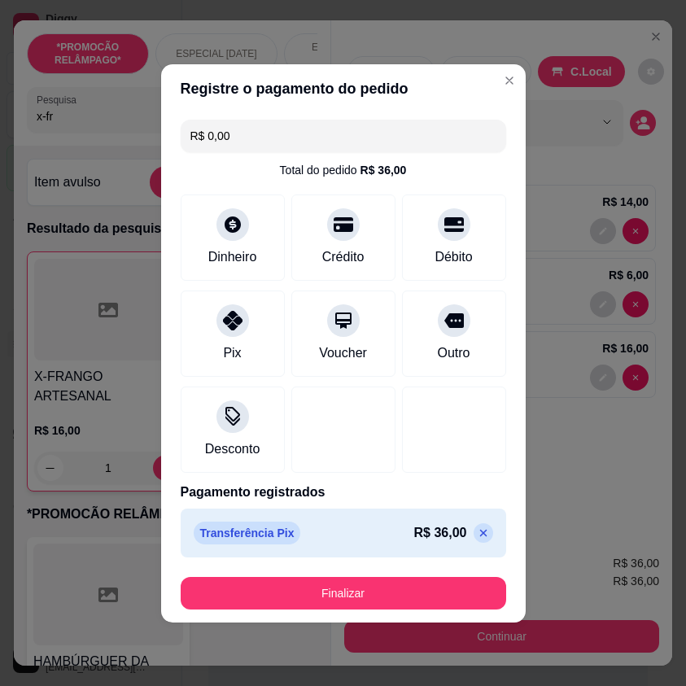
click at [420, 611] on footer "Finalizar" at bounding box center [343, 593] width 365 height 59
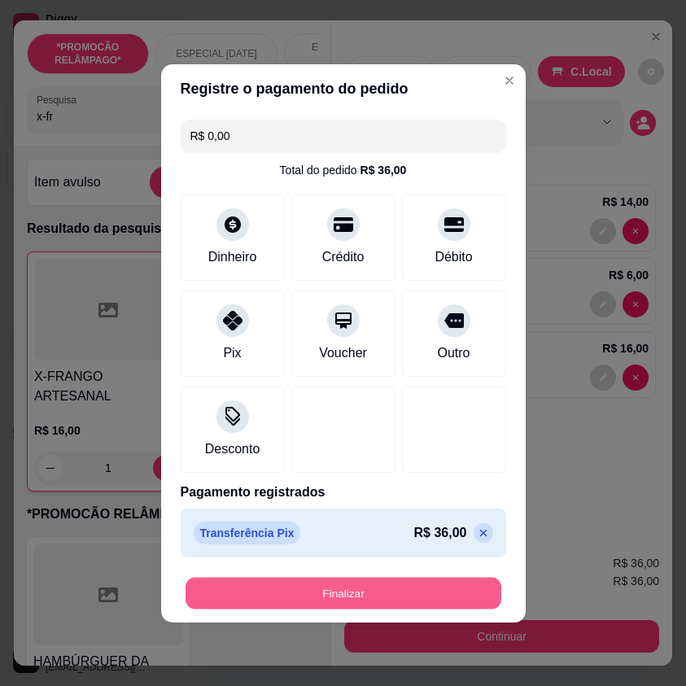
click at [423, 592] on button "Finalizar" at bounding box center [344, 593] width 316 height 32
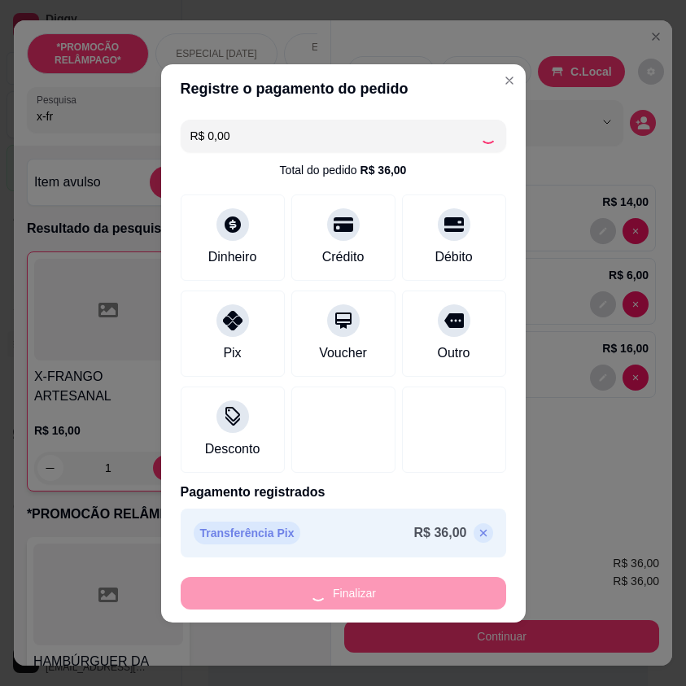
type input "0"
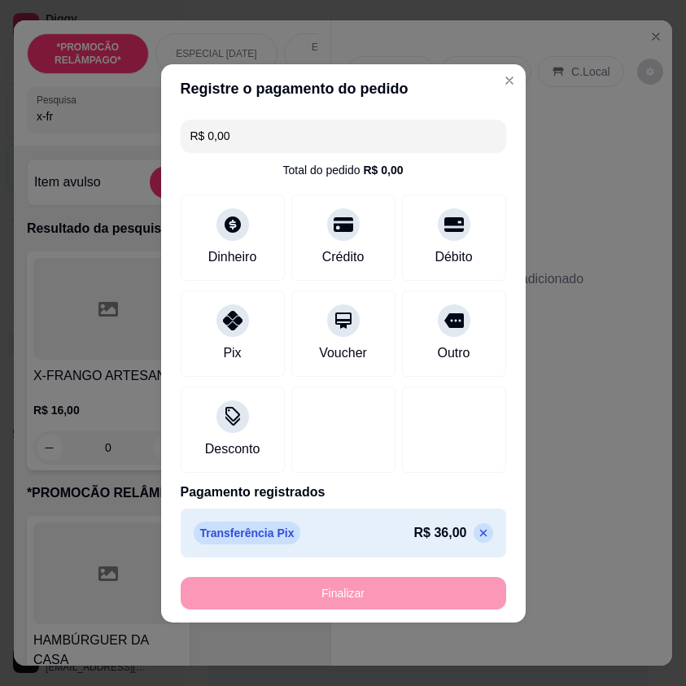
type input "-R$ 36,00"
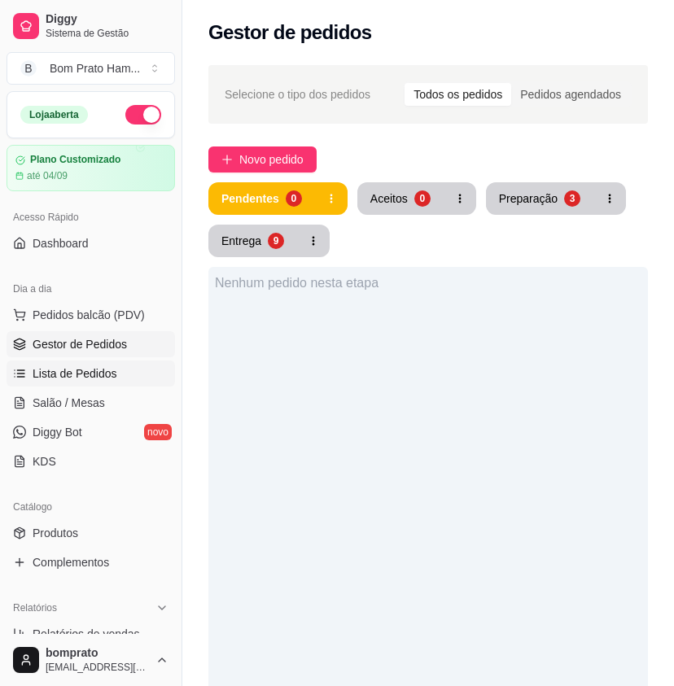
click at [122, 371] on link "Lista de Pedidos" at bounding box center [91, 374] width 169 height 26
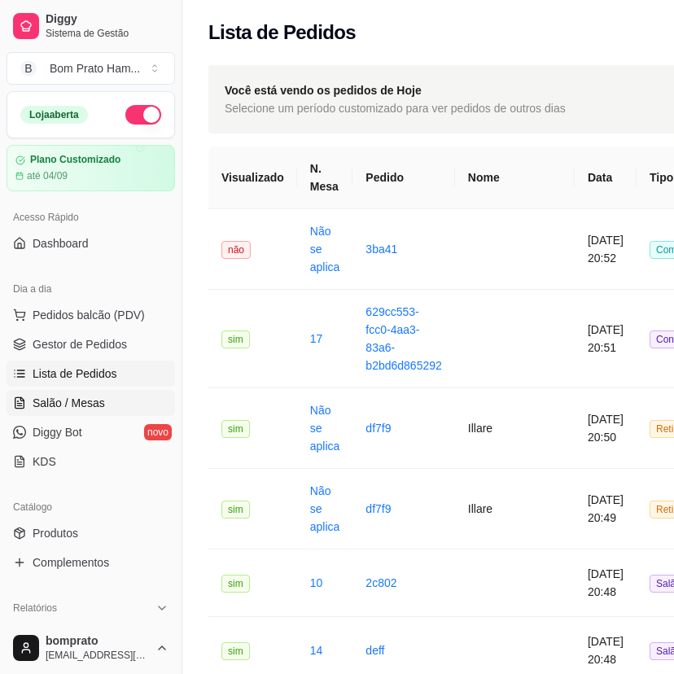
click at [108, 405] on link "Salão / Mesas" at bounding box center [91, 403] width 169 height 26
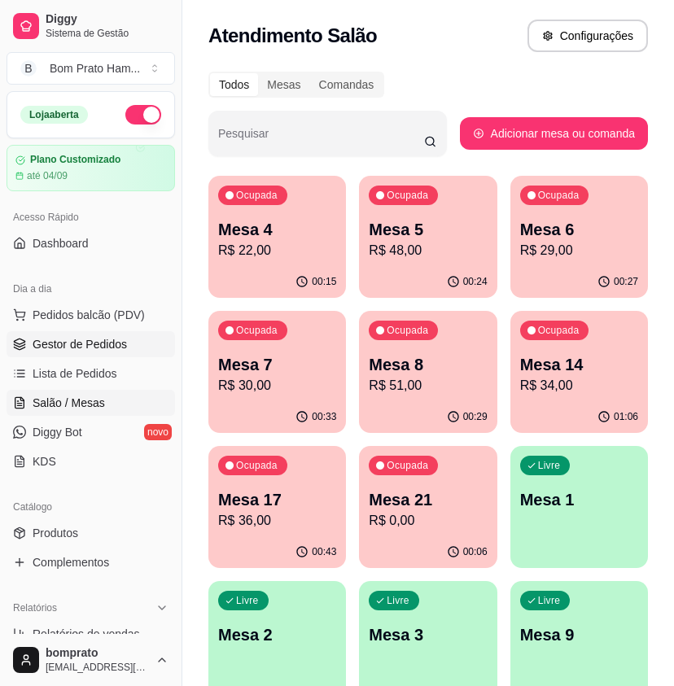
click at [119, 336] on span "Gestor de Pedidos" at bounding box center [80, 344] width 94 height 16
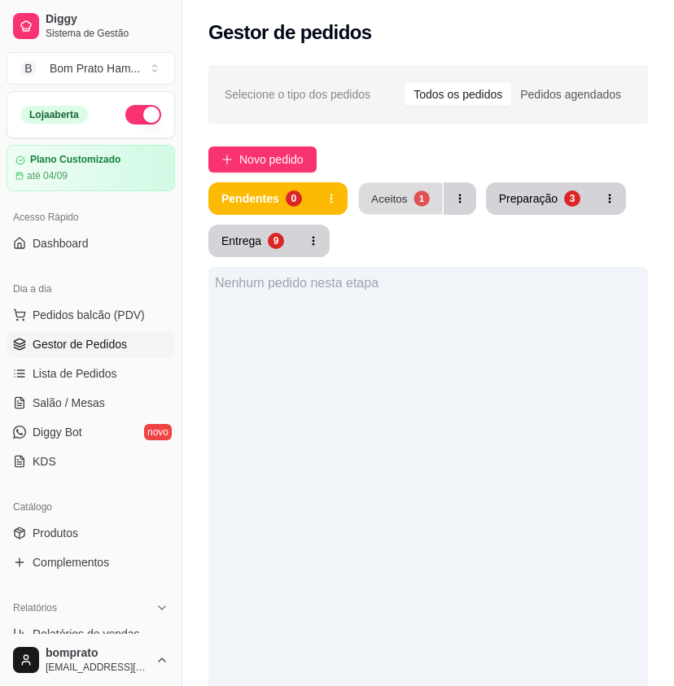
click at [414, 199] on div "1" at bounding box center [421, 198] width 15 height 15
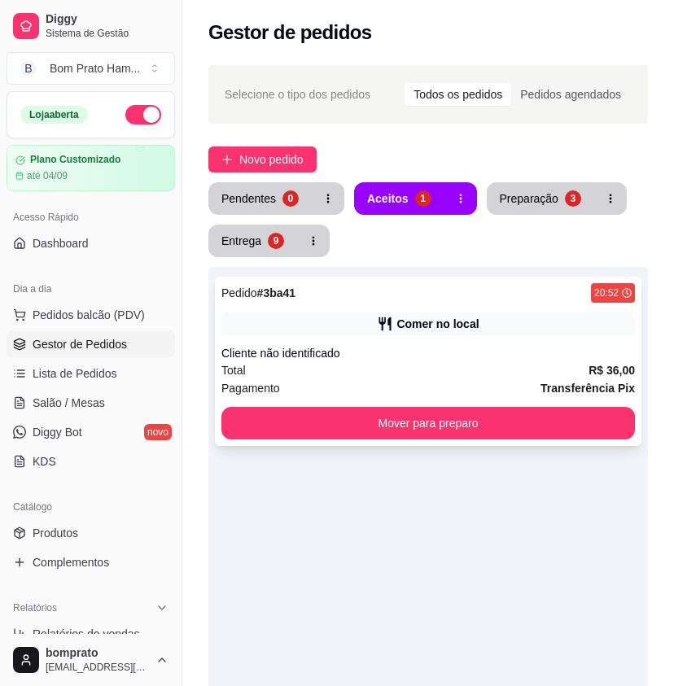
click at [445, 336] on div "Pedido # 3ba41 20:52 Comer no local Cliente não identificado Total R$ 36,00 Pag…" at bounding box center [428, 361] width 427 height 169
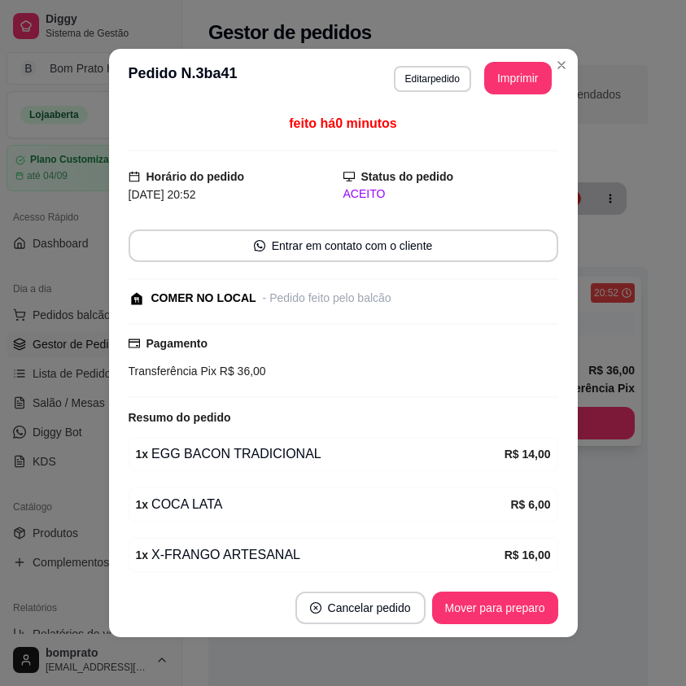
scroll to position [64, 0]
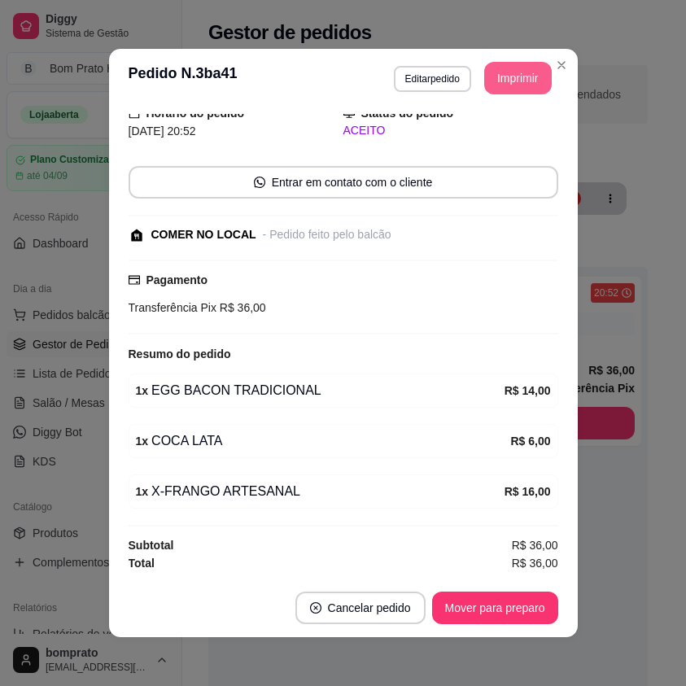
click at [514, 96] on header "**********" at bounding box center [343, 78] width 469 height 59
click at [519, 81] on button "Imprimir" at bounding box center [519, 78] width 68 height 33
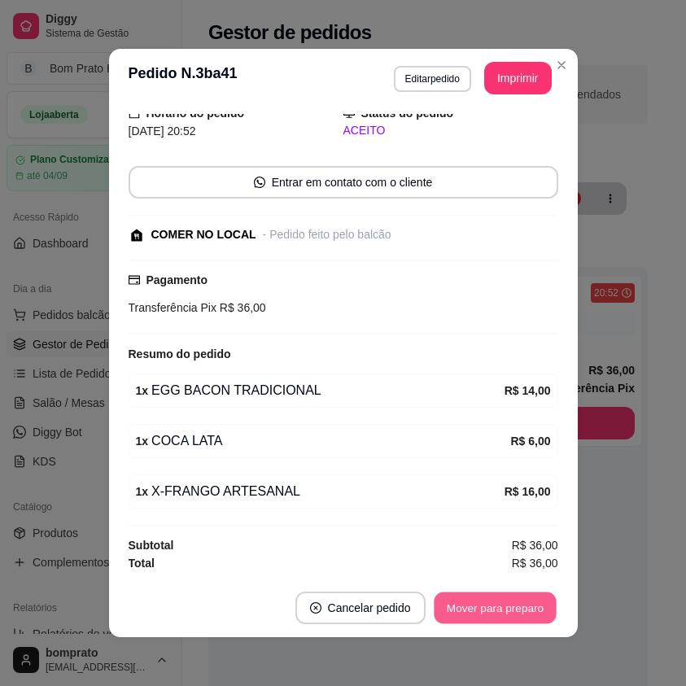
click at [533, 619] on button "Mover para preparo" at bounding box center [495, 609] width 122 height 32
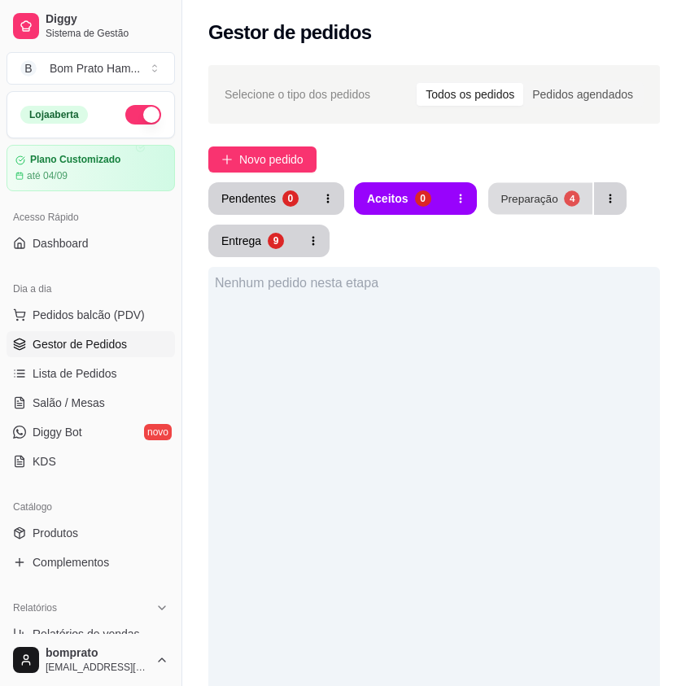
click at [522, 213] on button "Preparação 4" at bounding box center [541, 199] width 104 height 32
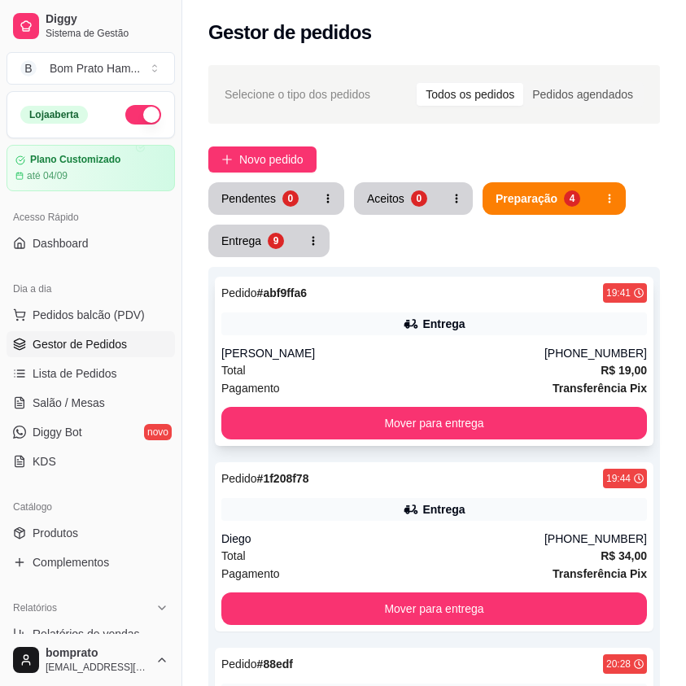
click at [433, 302] on div "Pedido # abf9ffa6 19:41" at bounding box center [434, 293] width 426 height 20
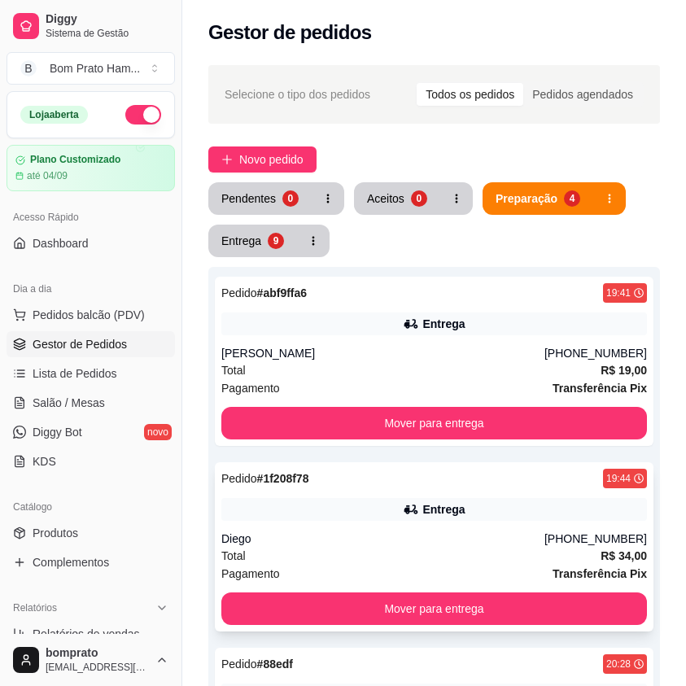
click at [417, 531] on div "Diego" at bounding box center [382, 539] width 323 height 16
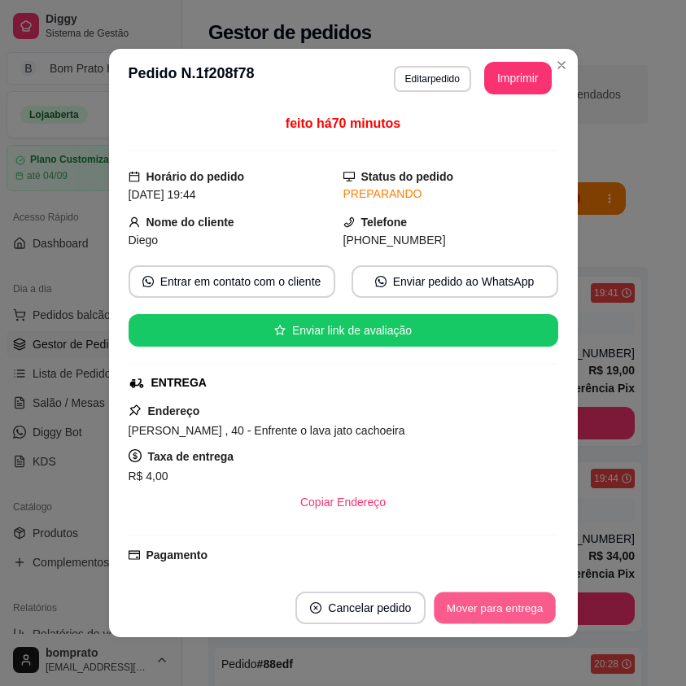
click at [528, 605] on button "Mover para entrega" at bounding box center [496, 609] width 122 height 32
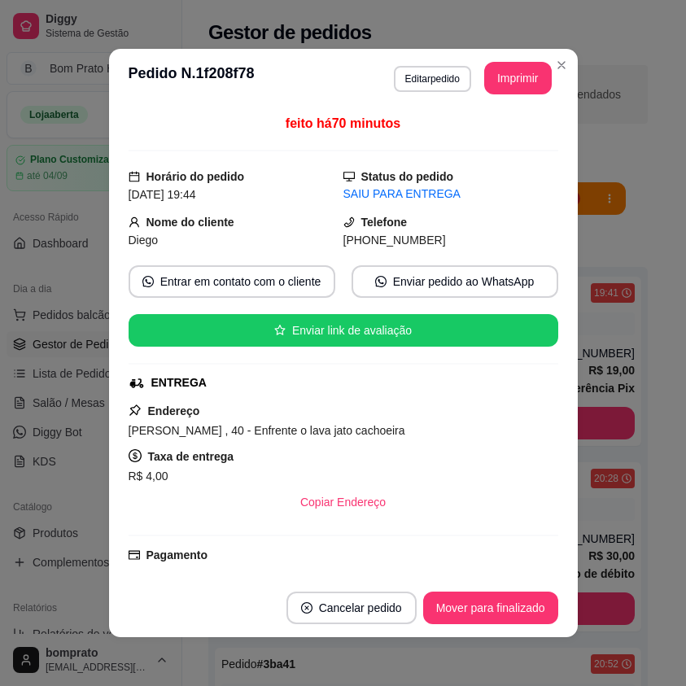
drag, startPoint x: 122, startPoint y: 432, endPoint x: 468, endPoint y: 435, distance: 346.1
click at [468, 435] on div "[PERSON_NAME] , 40 - Enfrente o lava jato cachoeira" at bounding box center [344, 431] width 430 height 20
click at [511, 594] on button "Mover para finalizado" at bounding box center [490, 609] width 131 height 32
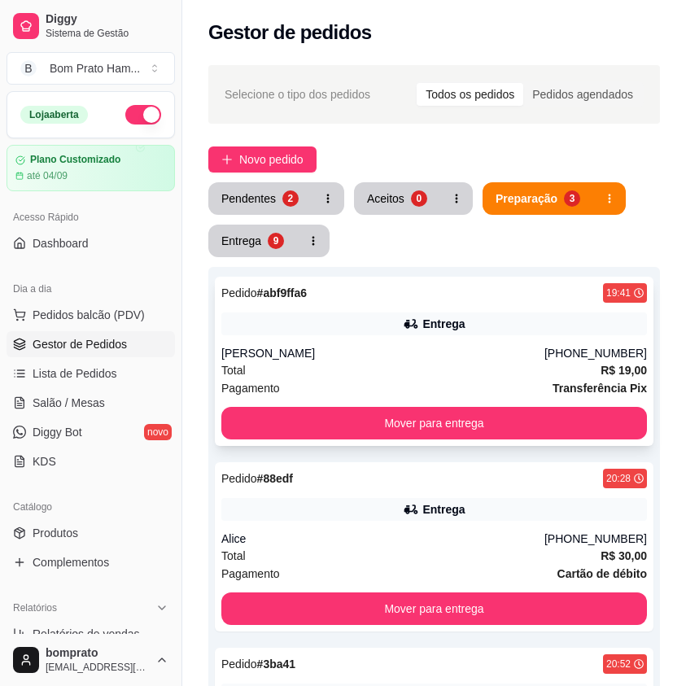
click at [324, 340] on div "Pedido # abf9ffa6 19:41 Entrega Carlos Henrique (87) 99165-9097 Total R$ 19,00 …" at bounding box center [434, 361] width 439 height 169
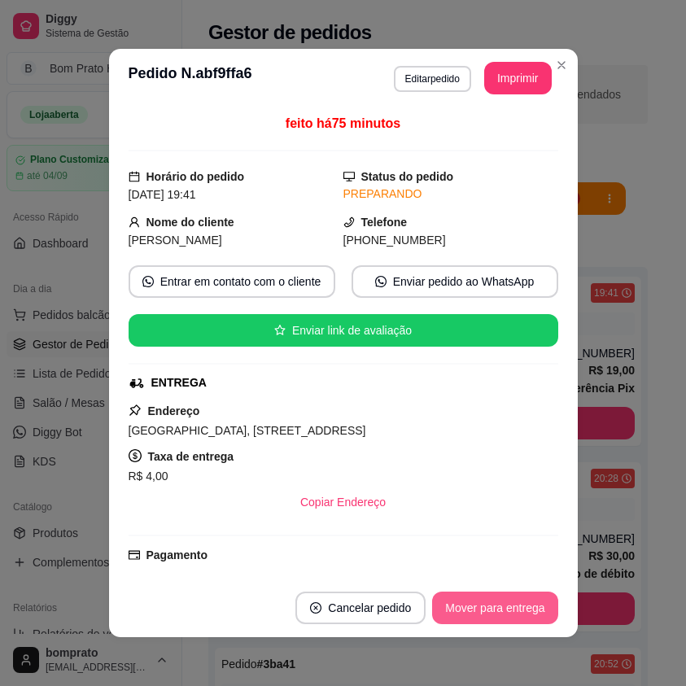
click at [486, 616] on button "Mover para entrega" at bounding box center [494, 608] width 125 height 33
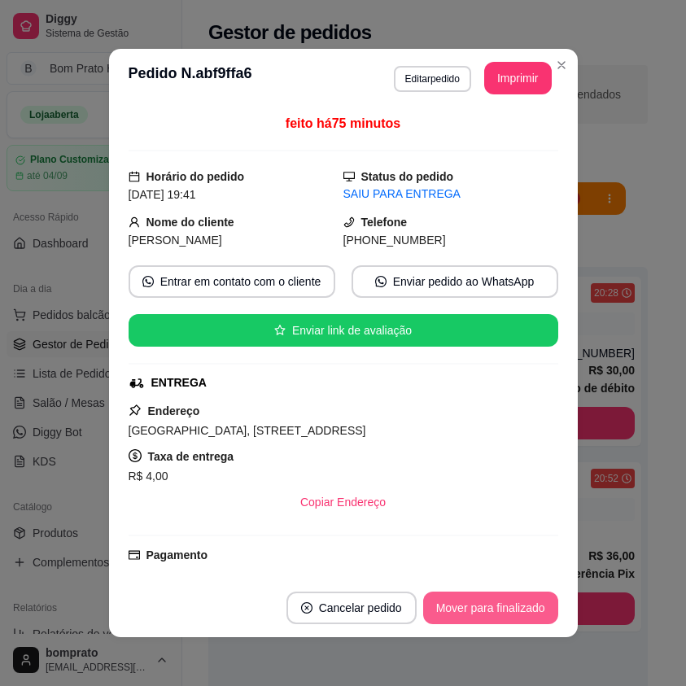
click at [517, 594] on button "Mover para finalizado" at bounding box center [490, 608] width 135 height 33
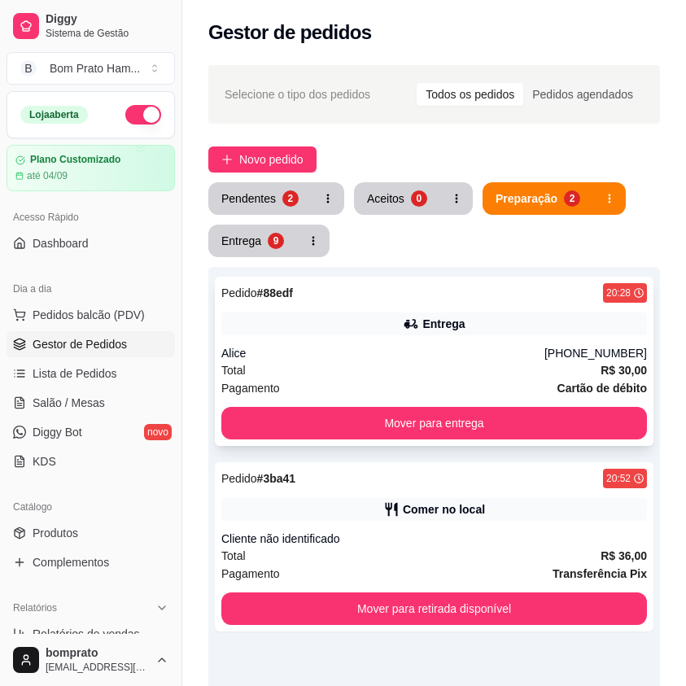
click at [400, 368] on div "Total R$ 30,00" at bounding box center [434, 371] width 426 height 18
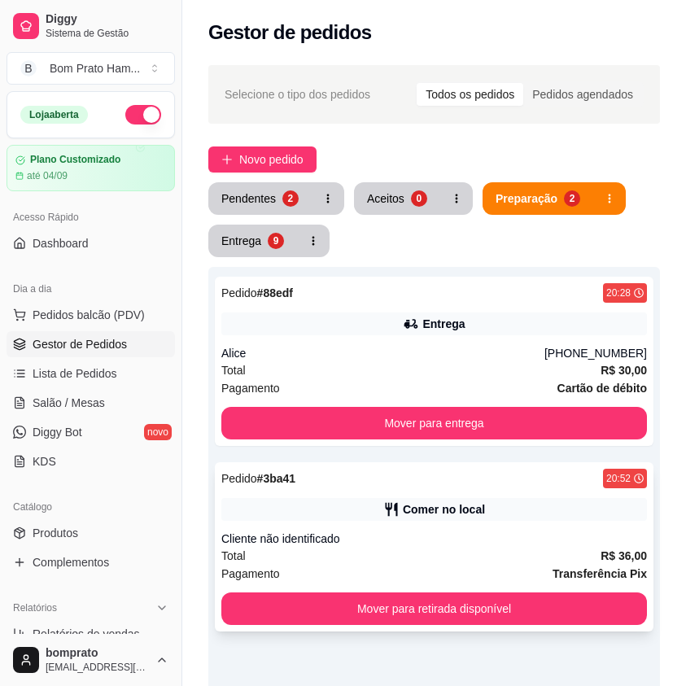
click at [446, 463] on div "Pedido # 3ba41 20:52 Comer no local Cliente não identificado Total R$ 36,00 Pag…" at bounding box center [434, 547] width 439 height 169
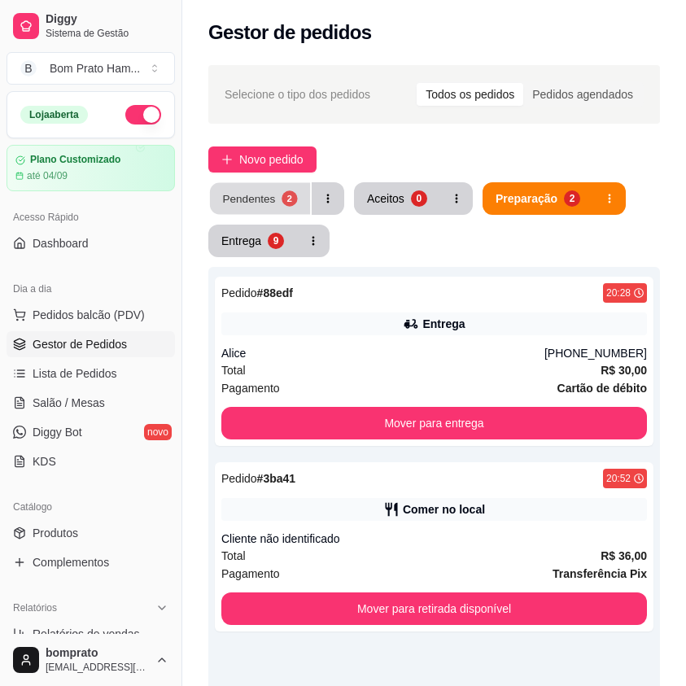
click at [283, 208] on button "Pendentes 2" at bounding box center [260, 199] width 100 height 32
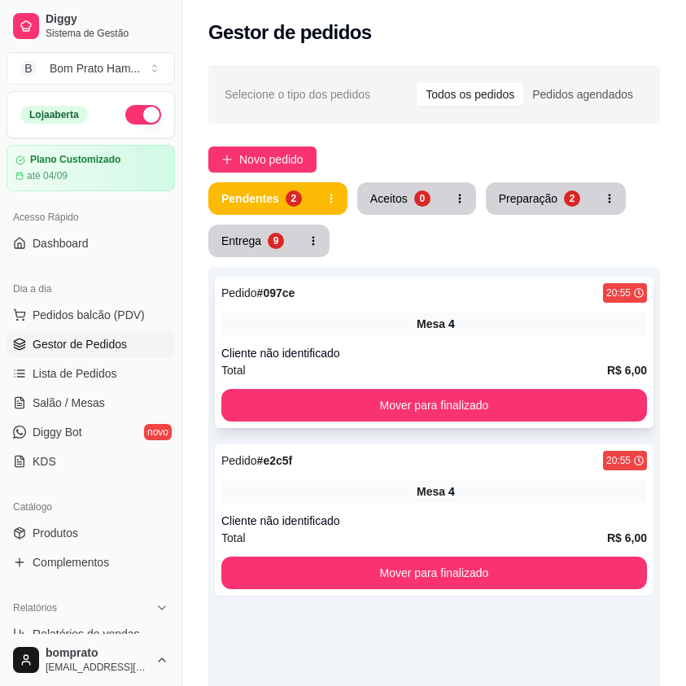
click at [396, 281] on div "Pedido # 097ce 20:55 Mesa 4 Cliente não identificado Total R$ 6,00 Mover para f…" at bounding box center [434, 352] width 439 height 151
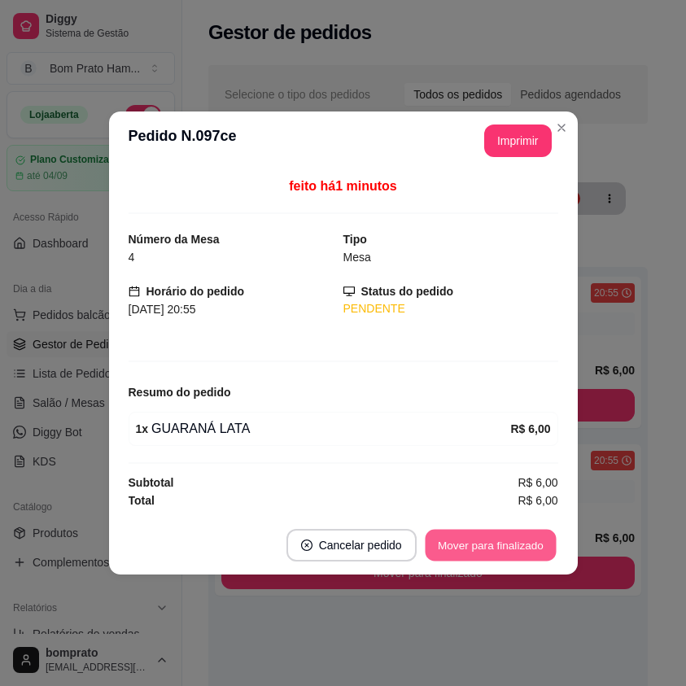
click at [504, 561] on button "Mover para finalizado" at bounding box center [490, 546] width 131 height 32
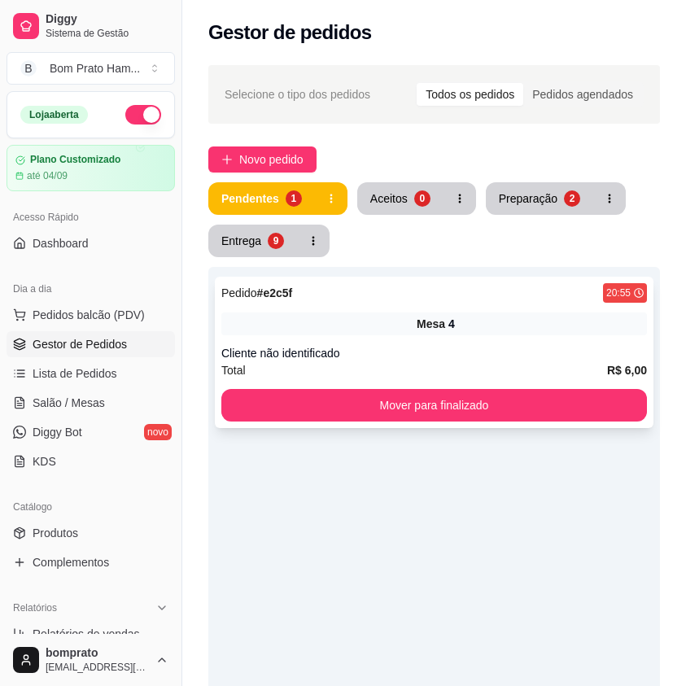
click at [437, 357] on div "Cliente não identificado" at bounding box center [434, 353] width 426 height 16
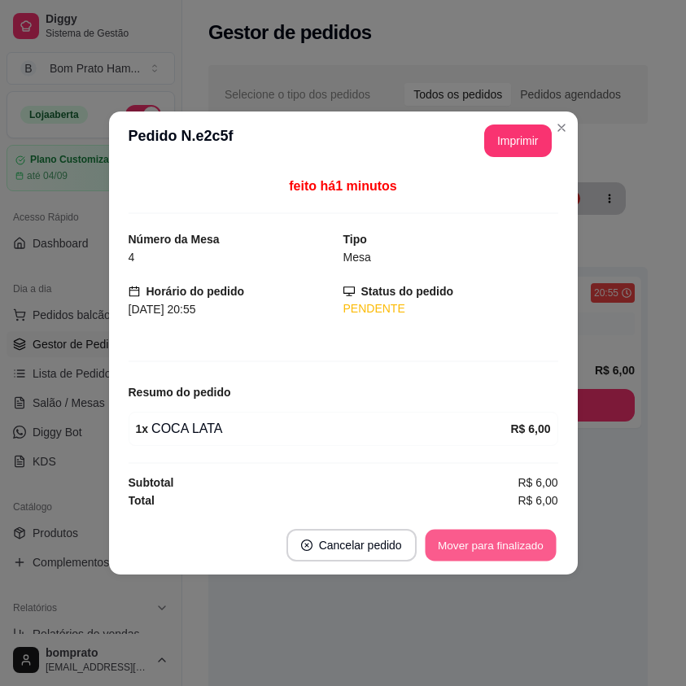
click at [502, 546] on button "Mover para finalizado" at bounding box center [490, 546] width 131 height 32
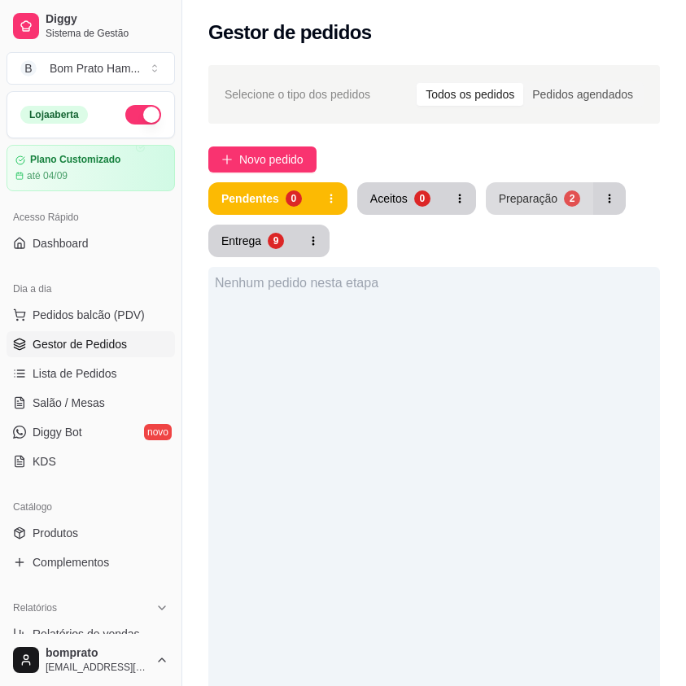
click at [526, 190] on button "Preparação 2" at bounding box center [539, 198] width 107 height 33
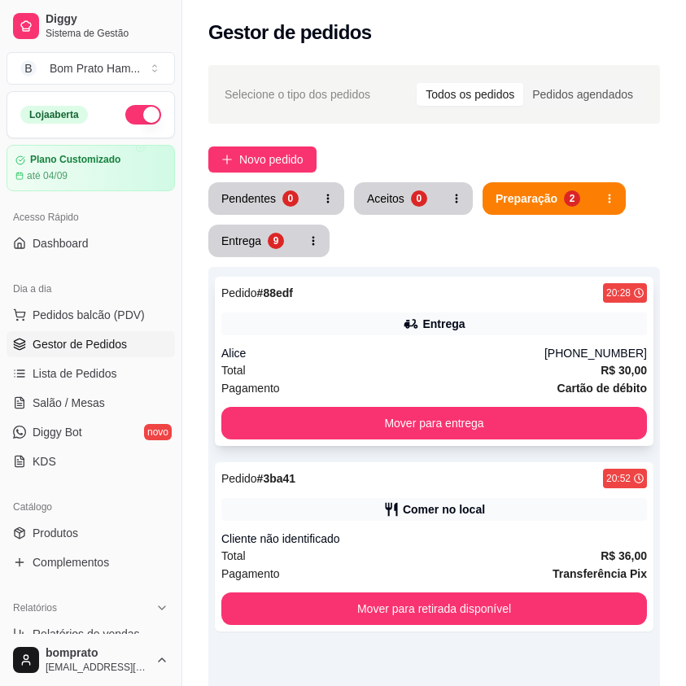
click at [449, 344] on div "Pedido # 88edf 20:28 Entrega Alice (87) 9128-6148 Total R$ 30,00 Pagamento Cart…" at bounding box center [434, 361] width 439 height 169
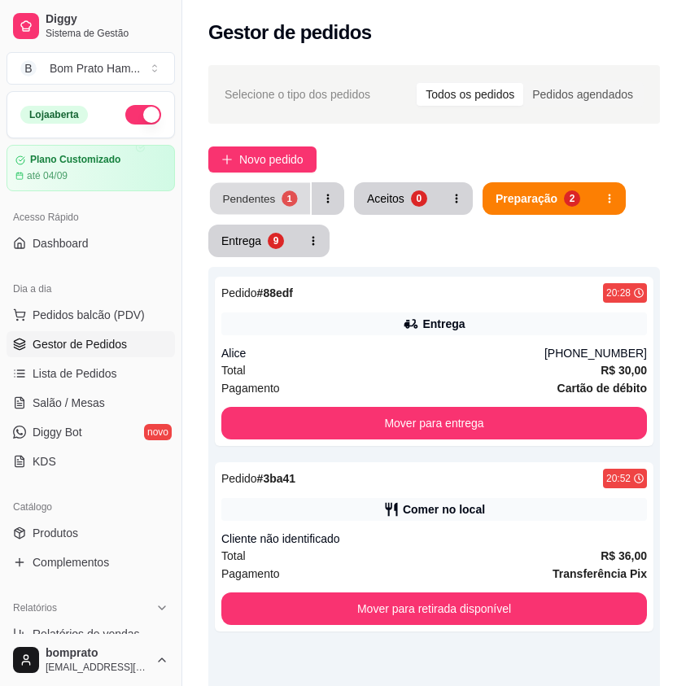
click at [276, 205] on button "Pendentes 1" at bounding box center [260, 199] width 100 height 32
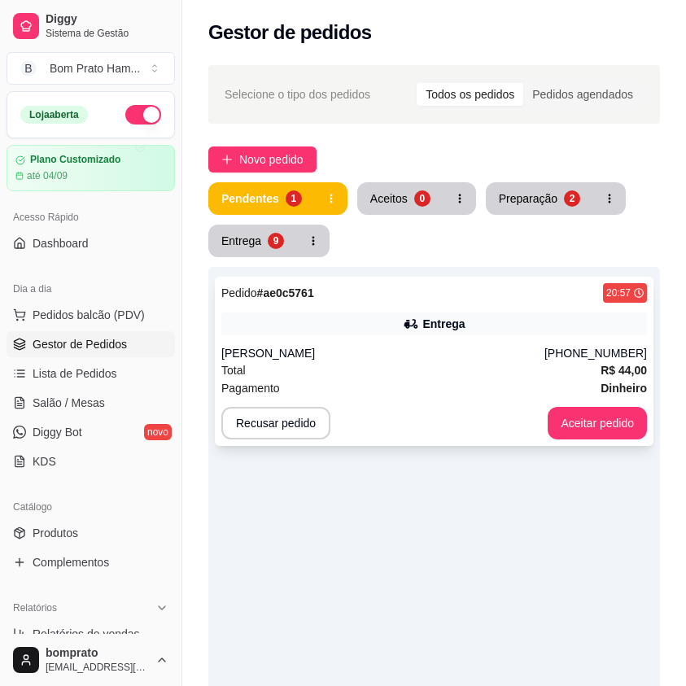
click at [380, 301] on div "Pedido # ae0c5761 20:57" at bounding box center [434, 293] width 426 height 20
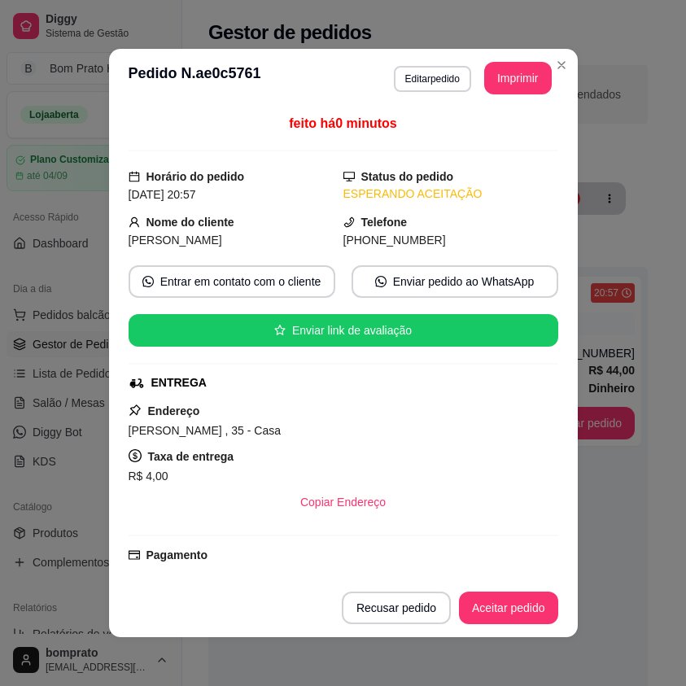
click at [496, 91] on button "Imprimir" at bounding box center [519, 78] width 68 height 33
click at [542, 596] on button "Aceitar pedido" at bounding box center [509, 609] width 96 height 32
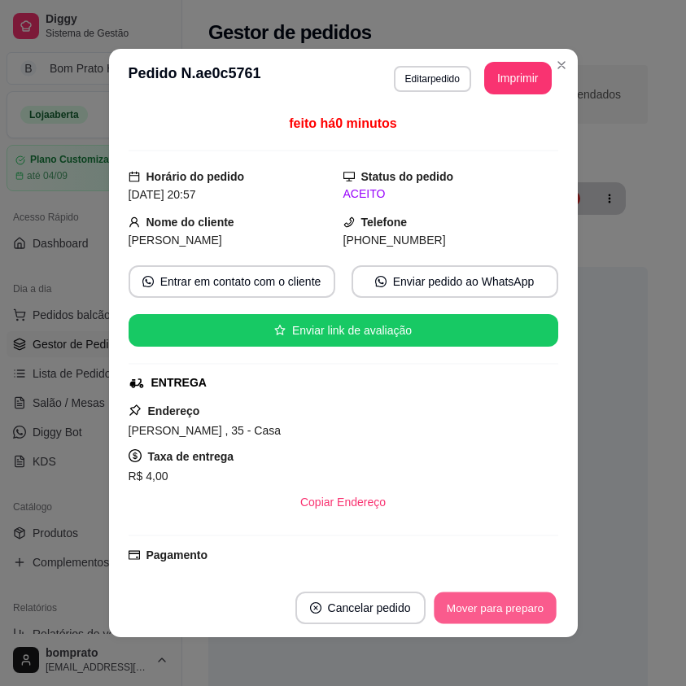
click at [538, 599] on button "Mover para preparo" at bounding box center [495, 609] width 122 height 32
click at [571, 450] on div "feito há 0 minutos Horário do pedido 17/08/2025 20:57 Status do pedido PREPARAN…" at bounding box center [343, 342] width 469 height 471
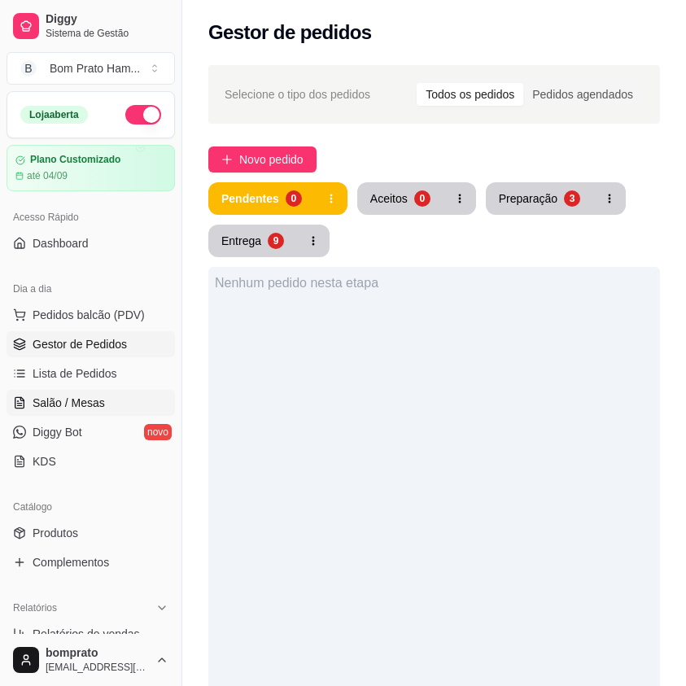
click at [52, 404] on span "Salão / Mesas" at bounding box center [69, 403] width 72 height 16
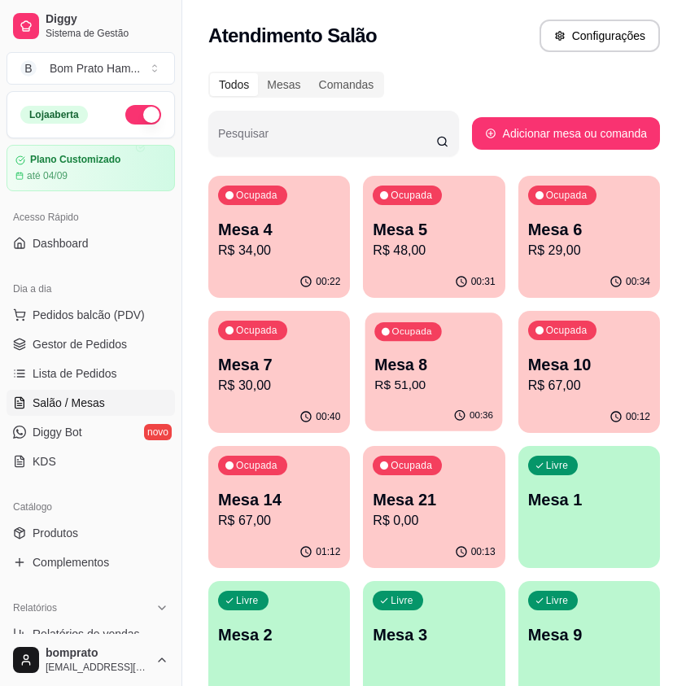
click at [404, 364] on p "Mesa 8" at bounding box center [434, 365] width 119 height 22
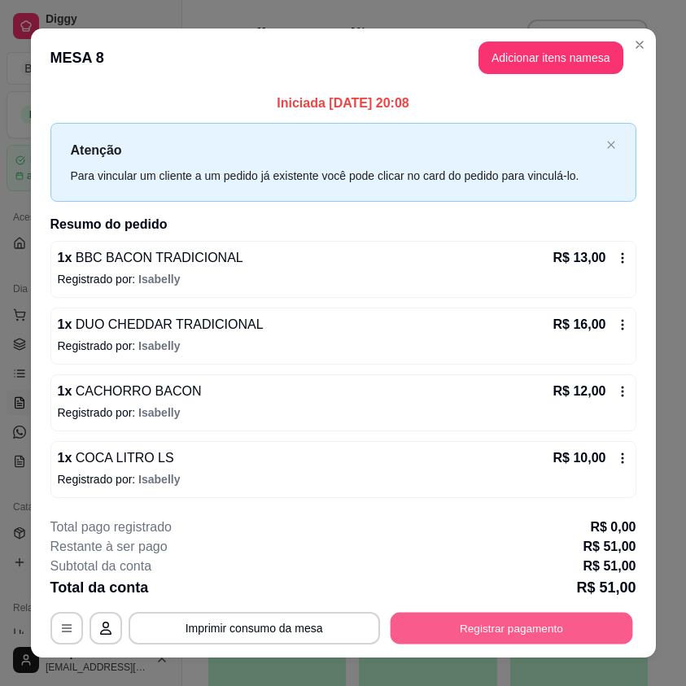
click at [506, 629] on button "Registrar pagamento" at bounding box center [511, 629] width 243 height 32
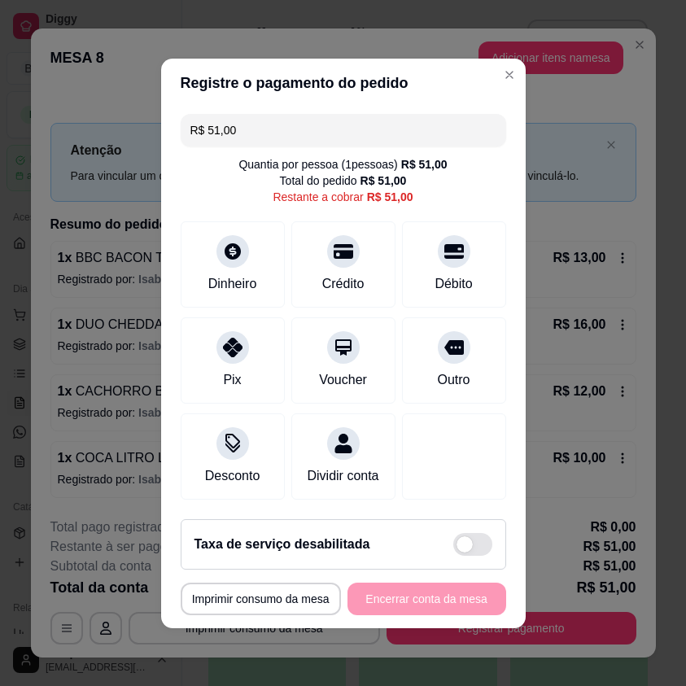
drag, startPoint x: 411, startPoint y: 276, endPoint x: 400, endPoint y: 178, distance: 98.4
click at [402, 221] on div "Débito" at bounding box center [454, 264] width 104 height 86
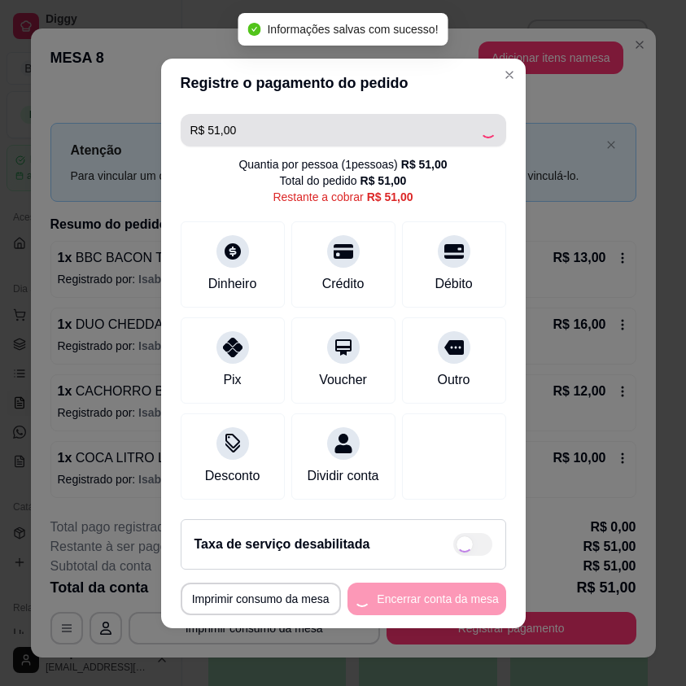
type input "R$ 0,00"
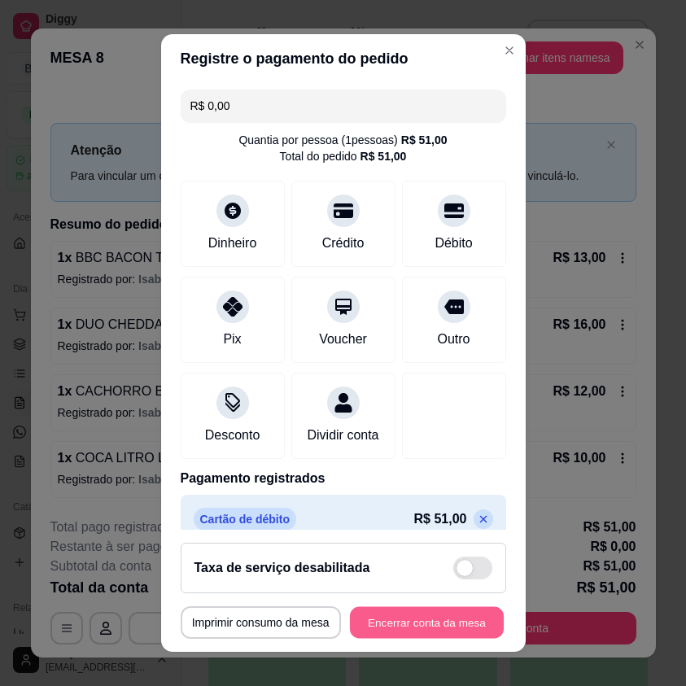
click at [438, 626] on button "Encerrar conta da mesa" at bounding box center [427, 623] width 154 height 32
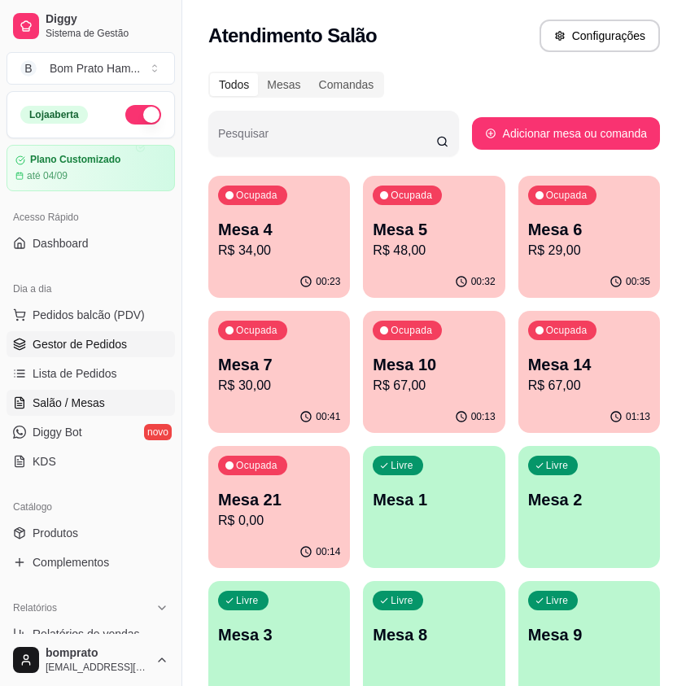
click at [121, 336] on span "Gestor de Pedidos" at bounding box center [80, 344] width 94 height 16
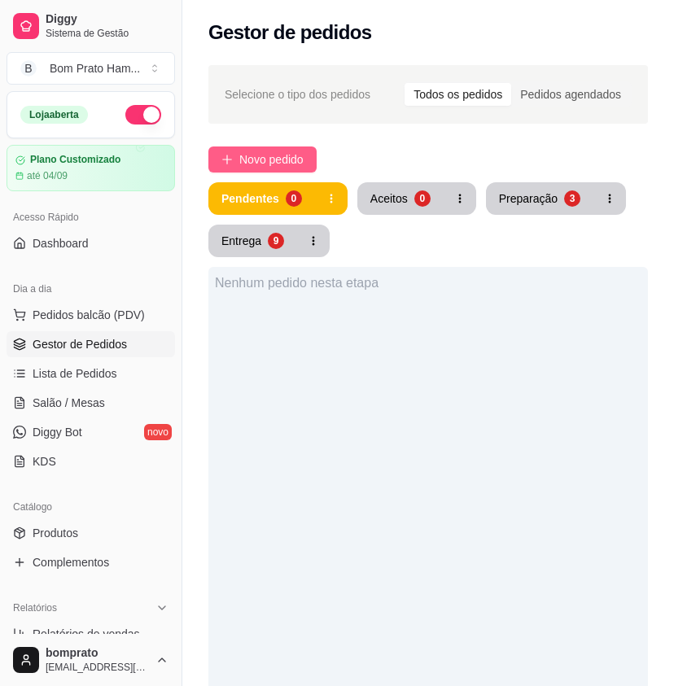
click at [299, 168] on span "Novo pedido" at bounding box center [271, 160] width 64 height 18
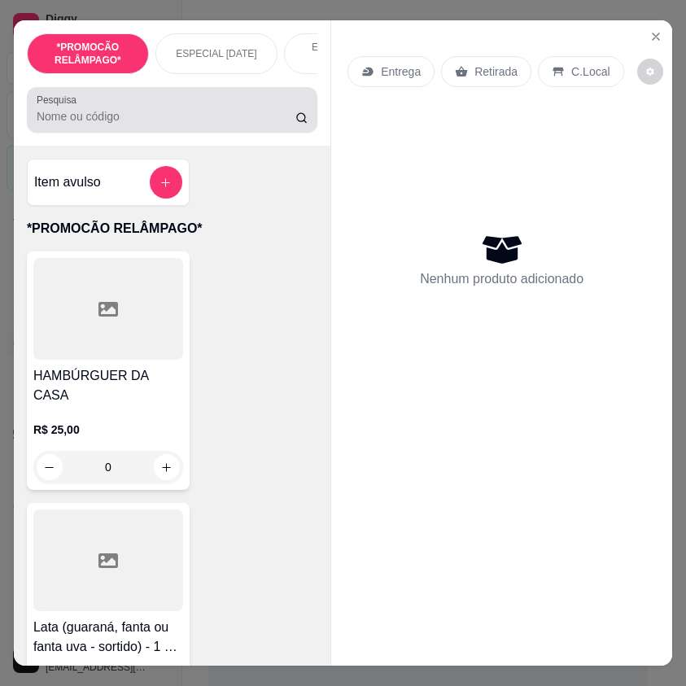
click at [107, 133] on div "Pesquisa" at bounding box center [172, 110] width 291 height 46
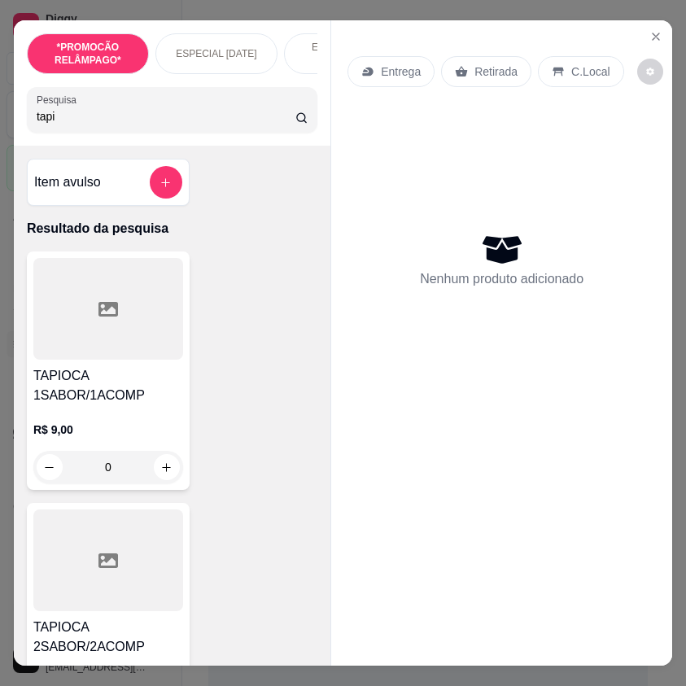
click at [121, 581] on div at bounding box center [108, 561] width 150 height 102
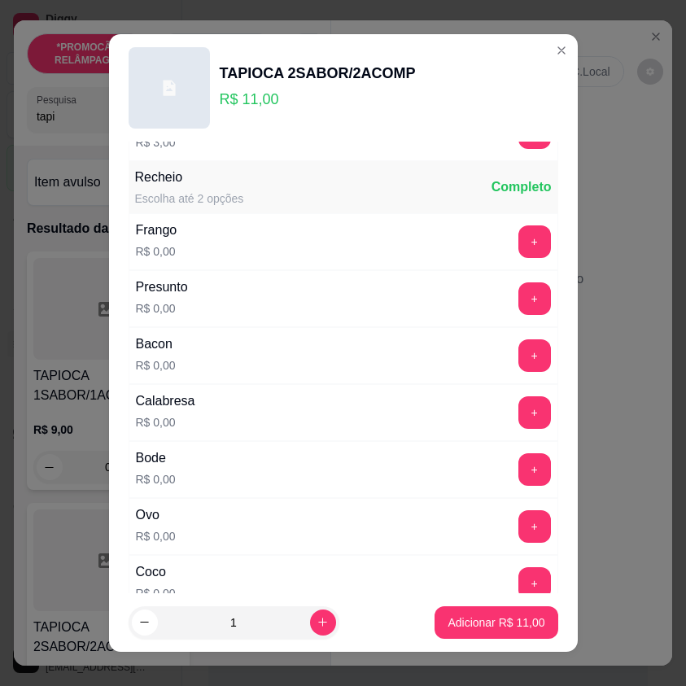
scroll to position [326, 0]
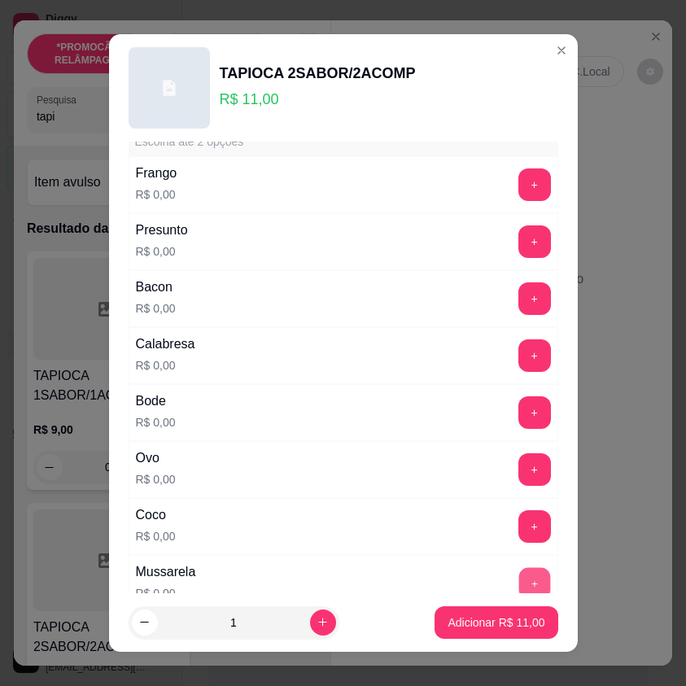
click at [519, 572] on button "+" at bounding box center [535, 584] width 32 height 32
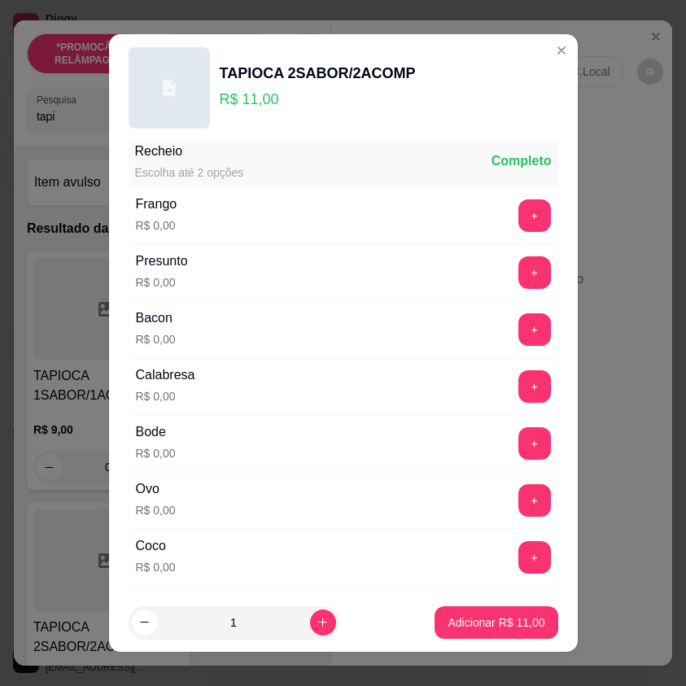
scroll to position [244, 0]
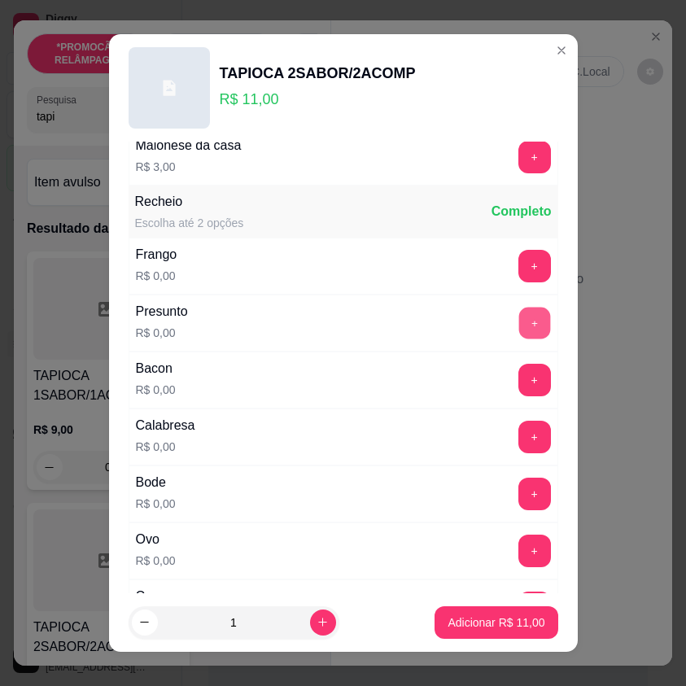
click at [519, 330] on button "+" at bounding box center [535, 324] width 32 height 32
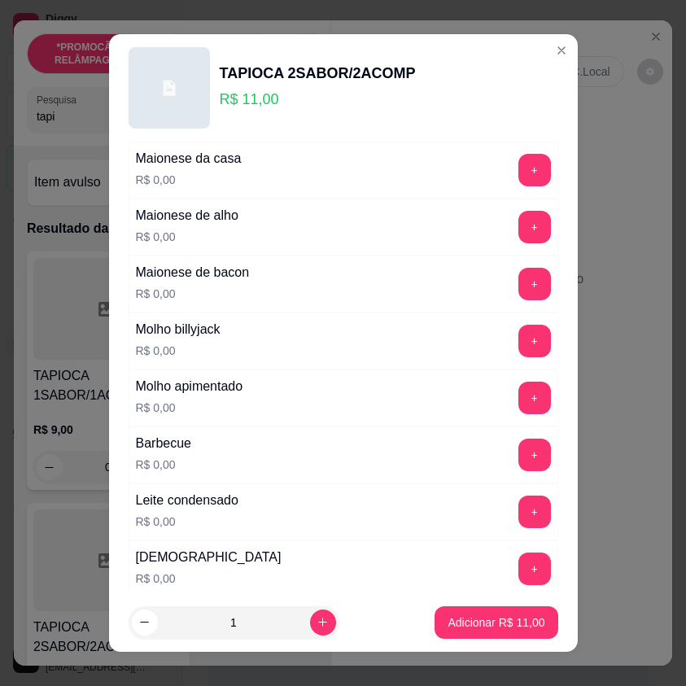
scroll to position [977, 0]
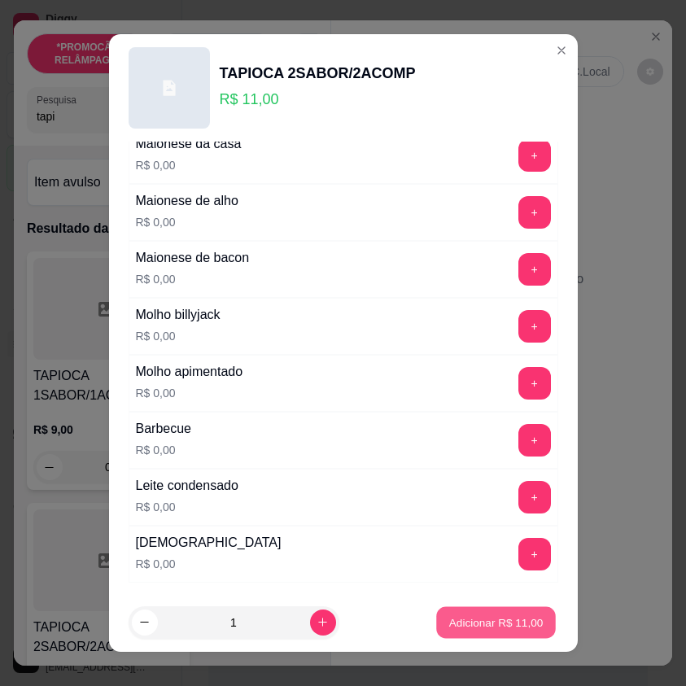
click at [471, 617] on p "Adicionar R$ 11,00" at bounding box center [497, 622] width 94 height 15
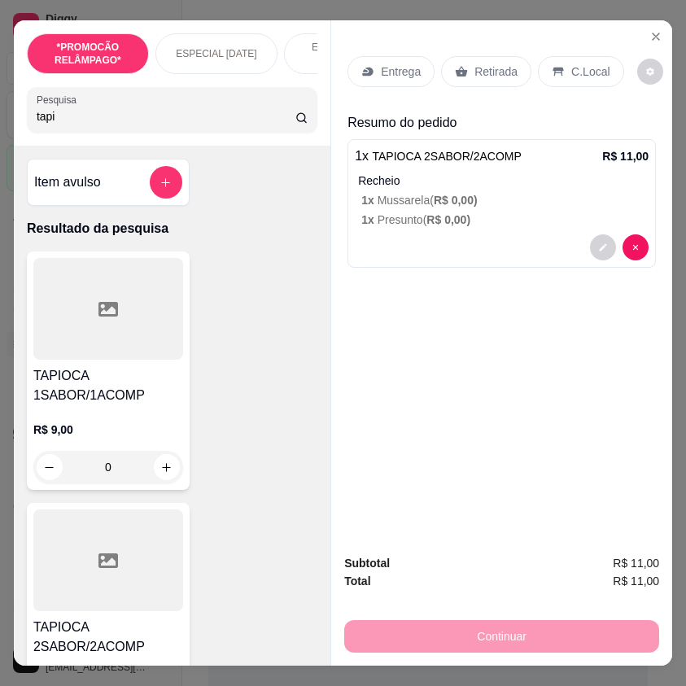
click at [155, 548] on div at bounding box center [108, 561] width 150 height 102
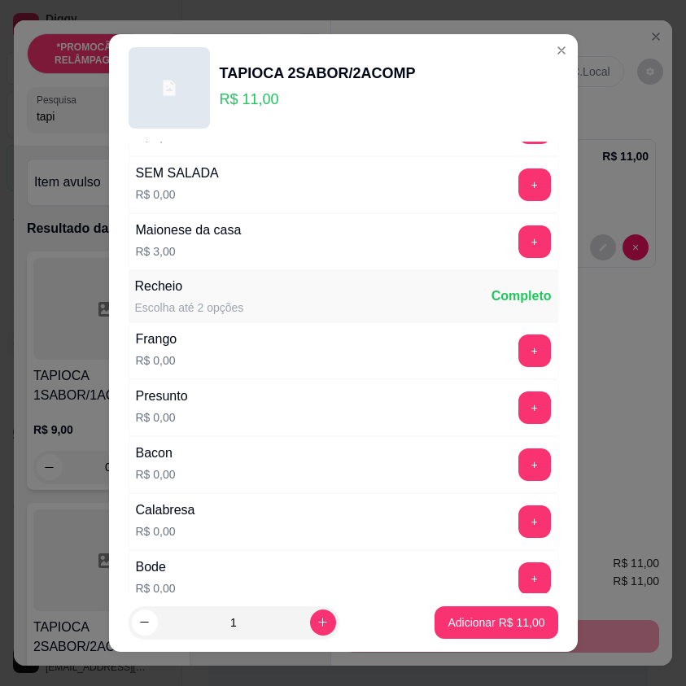
scroll to position [163, 0]
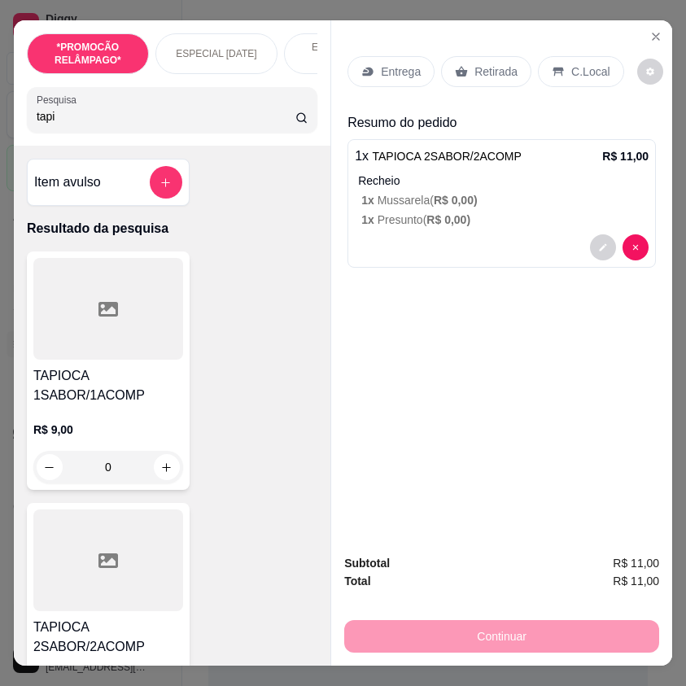
click at [599, 346] on div "Entrega Retirada C.Local Resumo do pedido 1 x TAPIOCA 2SABOR/2ACOMP R$ 11,00 Re…" at bounding box center [501, 280] width 341 height 520
click at [169, 343] on div at bounding box center [108, 309] width 150 height 102
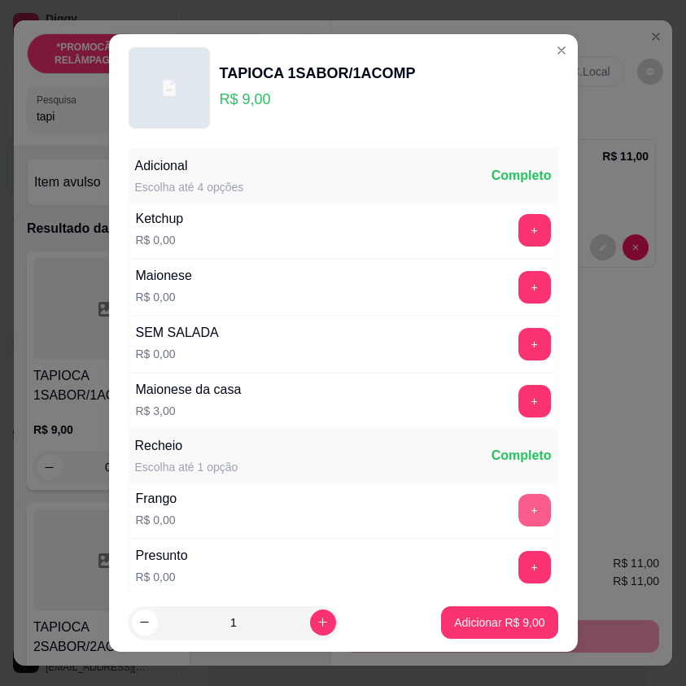
click at [519, 504] on button "+" at bounding box center [535, 510] width 33 height 33
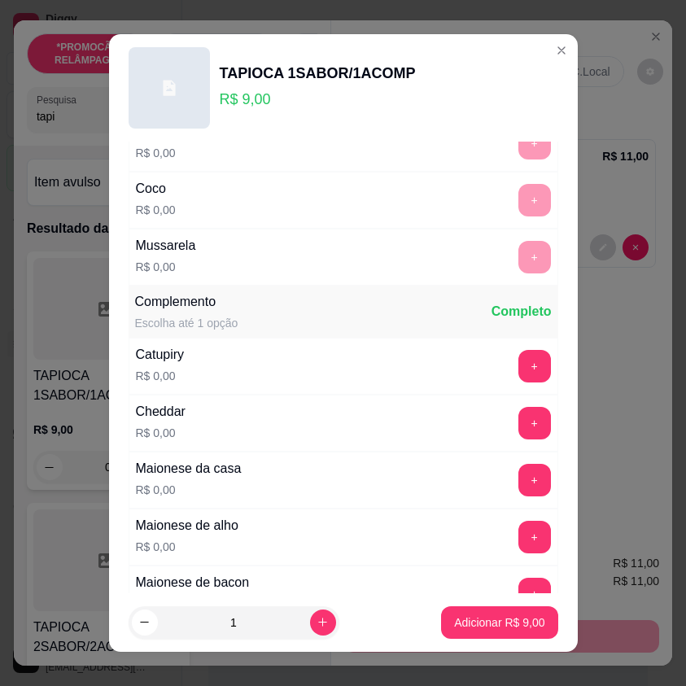
scroll to position [733, 0]
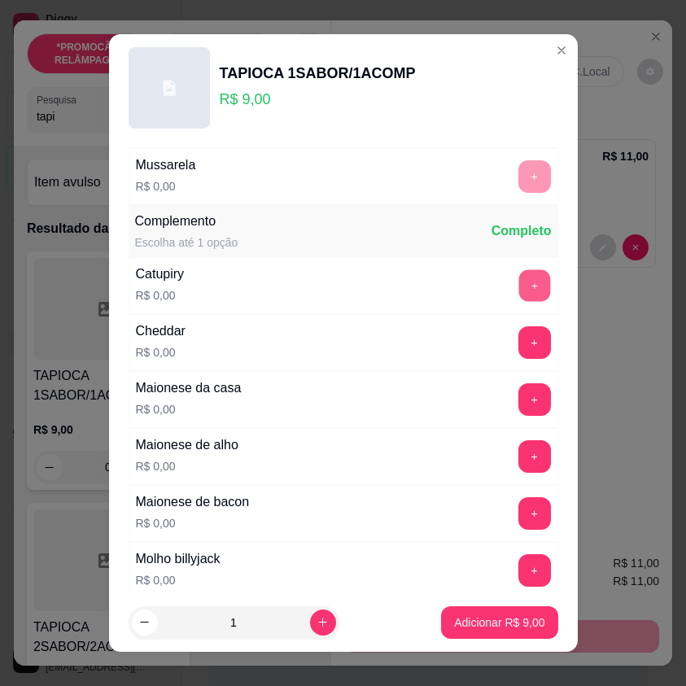
click at [519, 290] on button "+" at bounding box center [535, 286] width 32 height 32
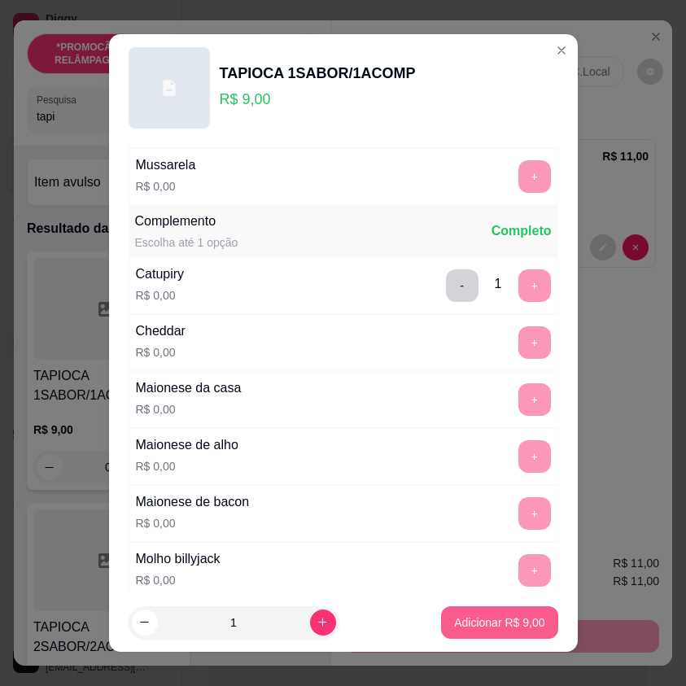
click at [485, 617] on p "Adicionar R$ 9,00" at bounding box center [499, 623] width 90 height 16
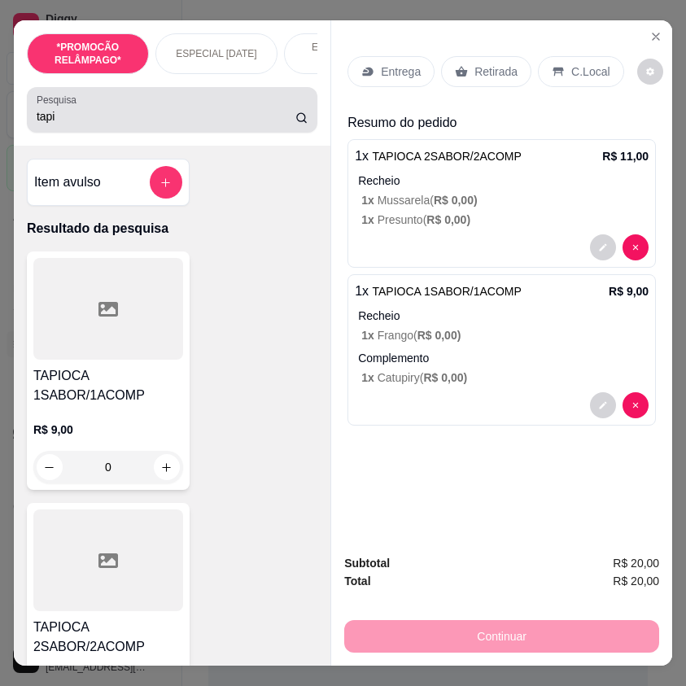
click at [42, 107] on label "Pesquisa" at bounding box center [60, 100] width 46 height 14
click at [42, 112] on input "tapi" at bounding box center [166, 116] width 259 height 16
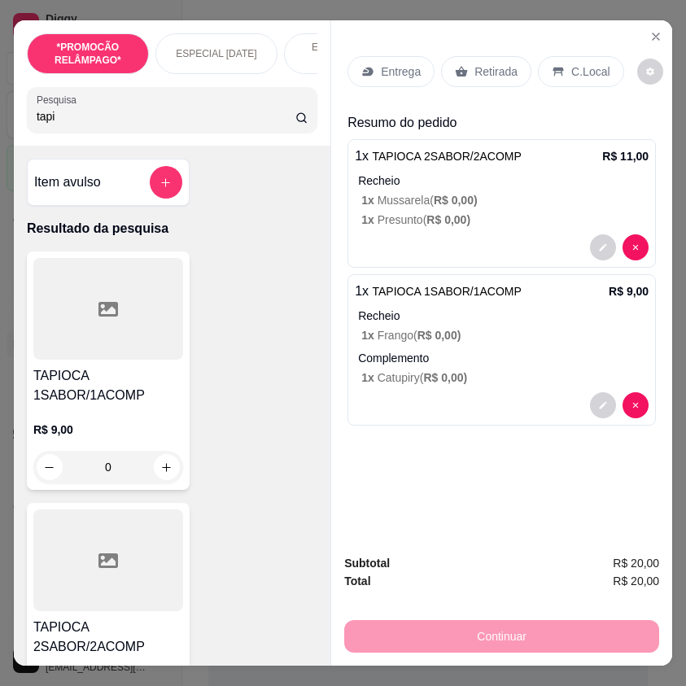
click at [59, 124] on input "tapi" at bounding box center [166, 116] width 259 height 16
type input "cus"
click at [126, 429] on p "R$ 16,00" at bounding box center [108, 430] width 150 height 16
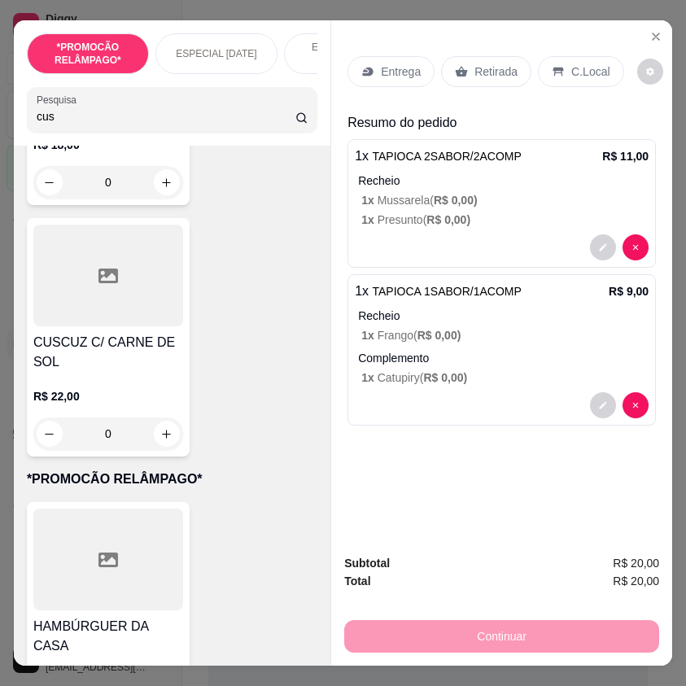
scroll to position [1059, 0]
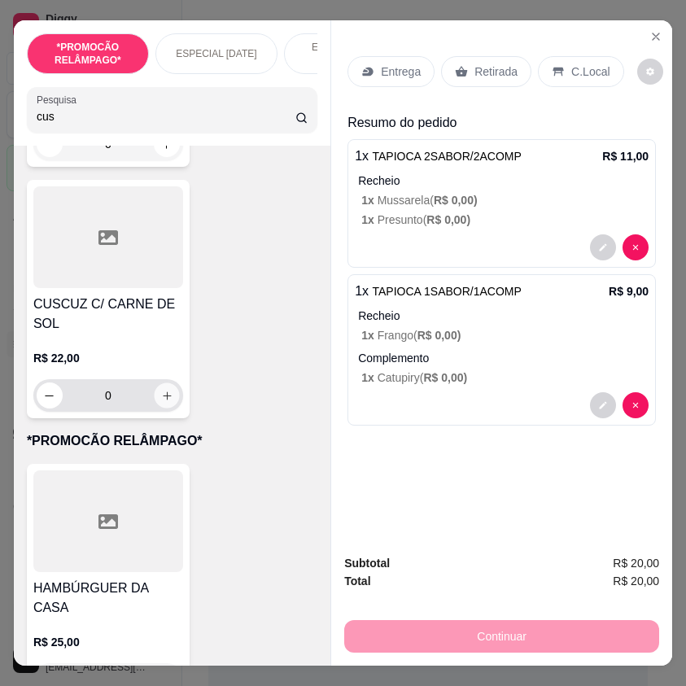
click at [166, 395] on button "increase-product-quantity" at bounding box center [166, 396] width 25 height 25
type input "1"
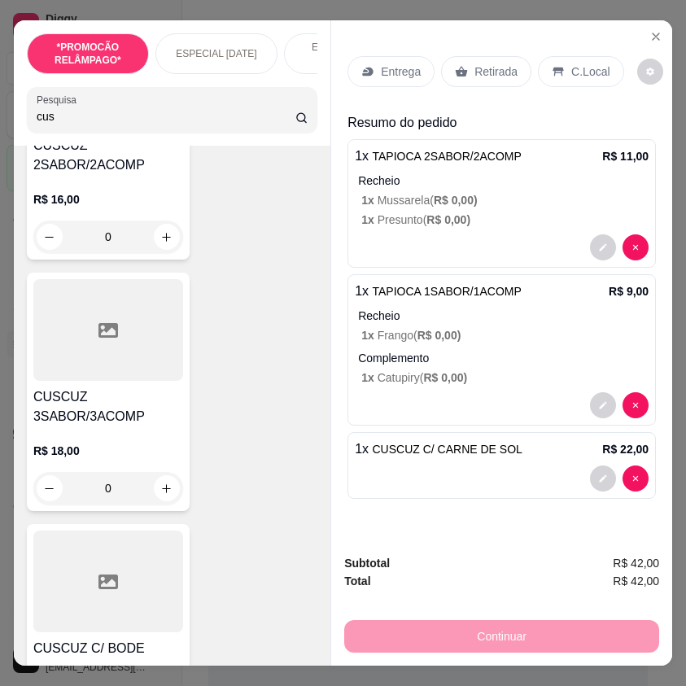
scroll to position [0, 0]
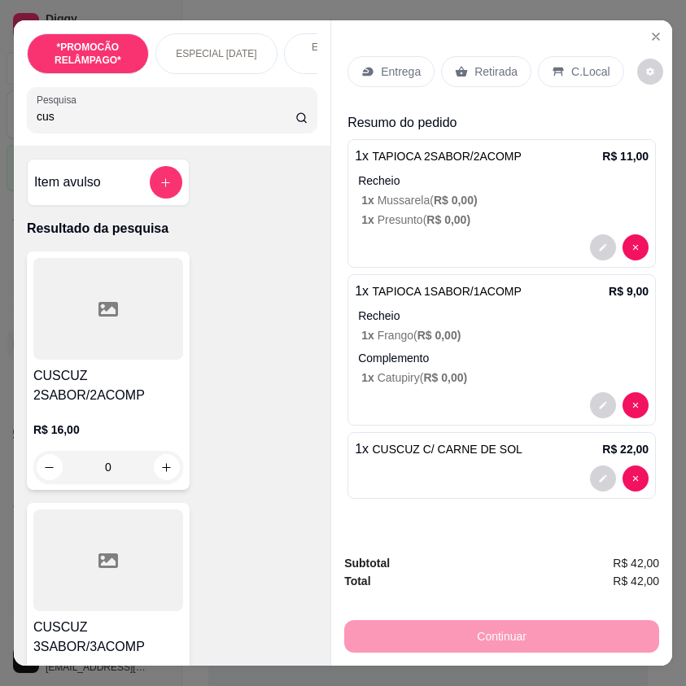
click at [405, 64] on p "Entrega" at bounding box center [401, 72] width 40 height 16
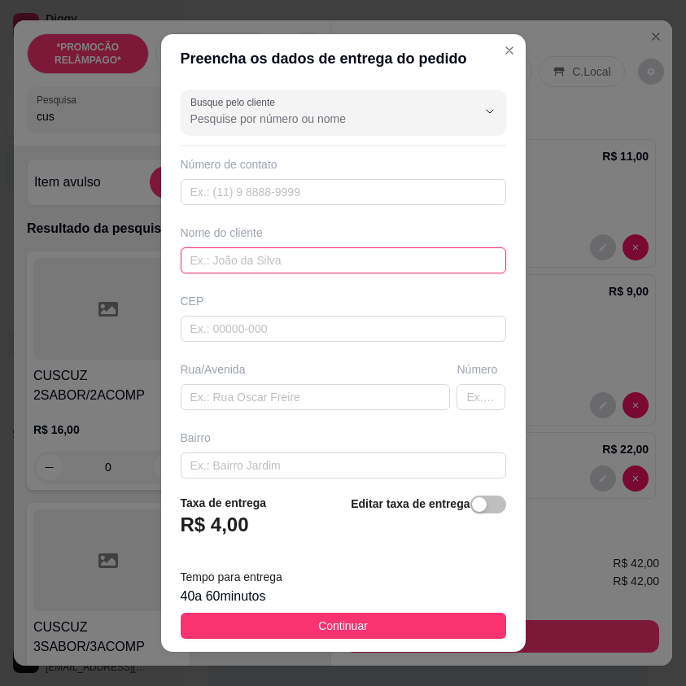
paste input "[PERSON_NAME]"
type input "[PERSON_NAME]"
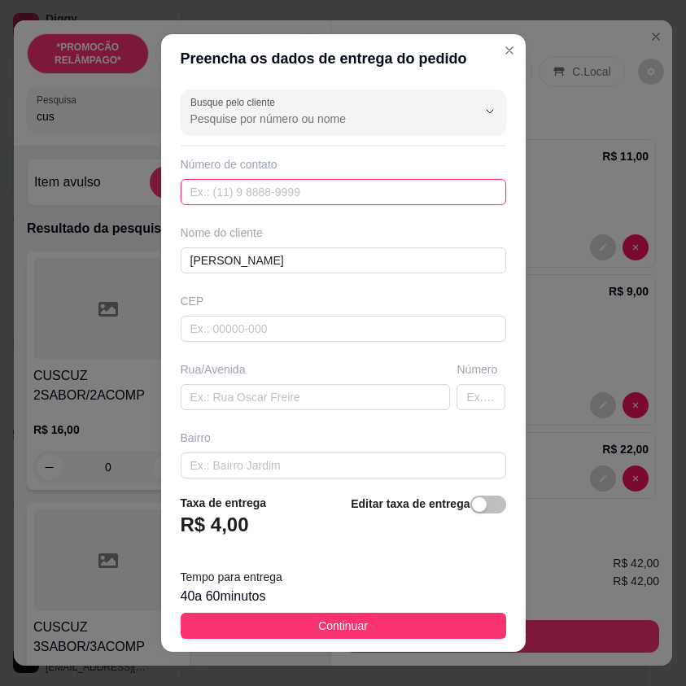
paste input "(87) 9157-6944"
type input "(87) 9157-6944"
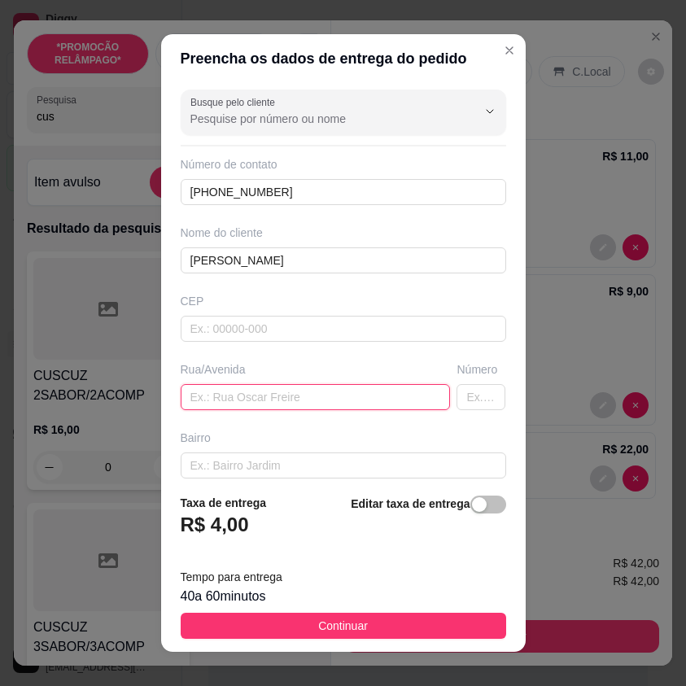
paste input "[STREET_ADDRESS]"
type input "[STREET_ADDRESS]"
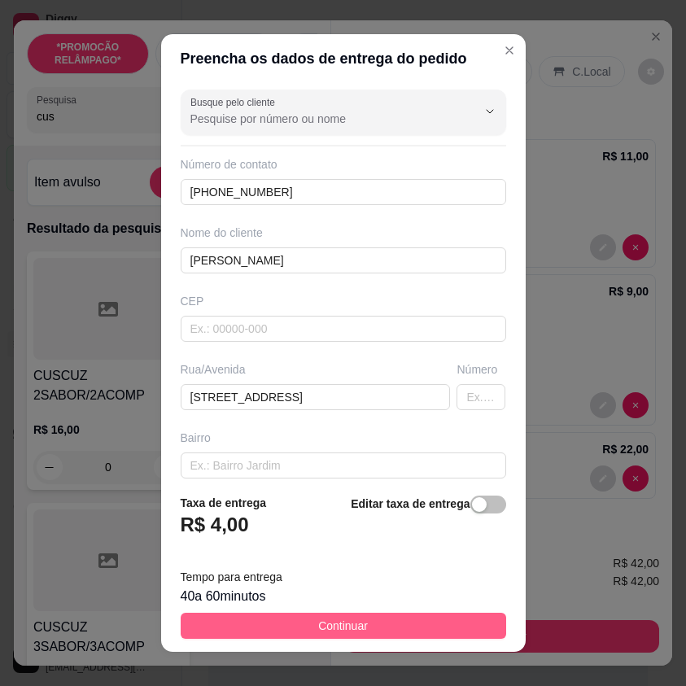
click at [377, 627] on button "Continuar" at bounding box center [344, 626] width 326 height 26
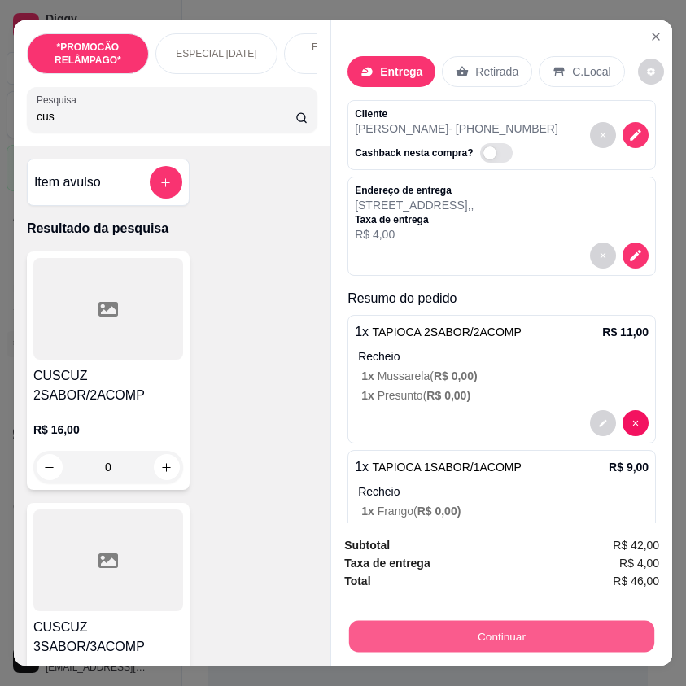
click at [509, 626] on button "Continuar" at bounding box center [501, 637] width 305 height 32
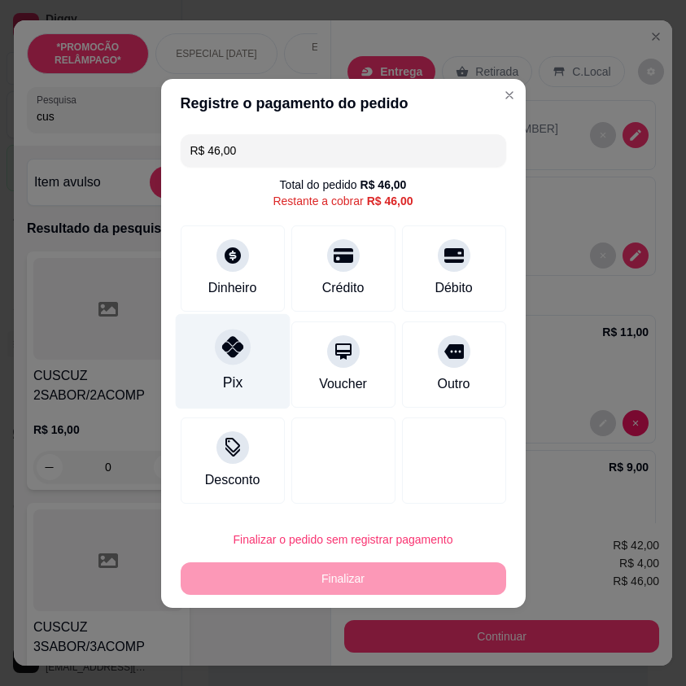
click at [234, 356] on icon at bounding box center [231, 346] width 21 height 21
type input "R$ 0,00"
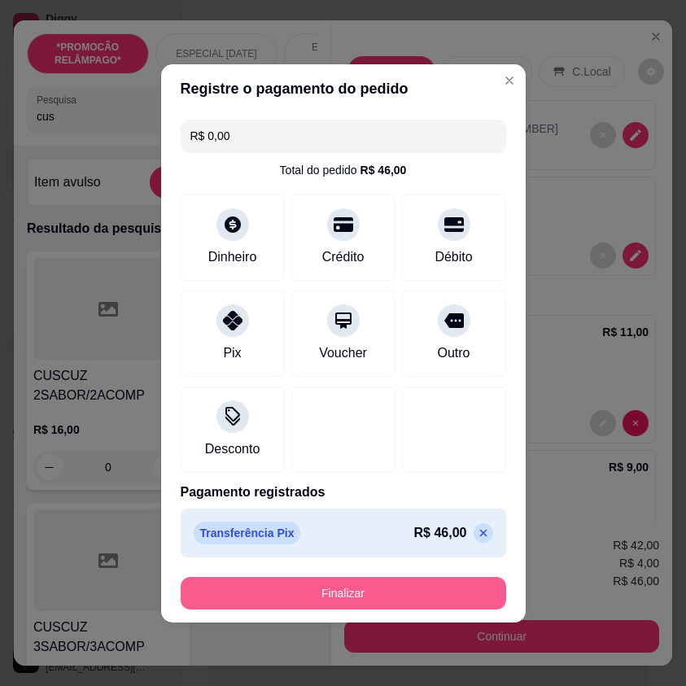
click at [418, 596] on button "Finalizar" at bounding box center [344, 593] width 326 height 33
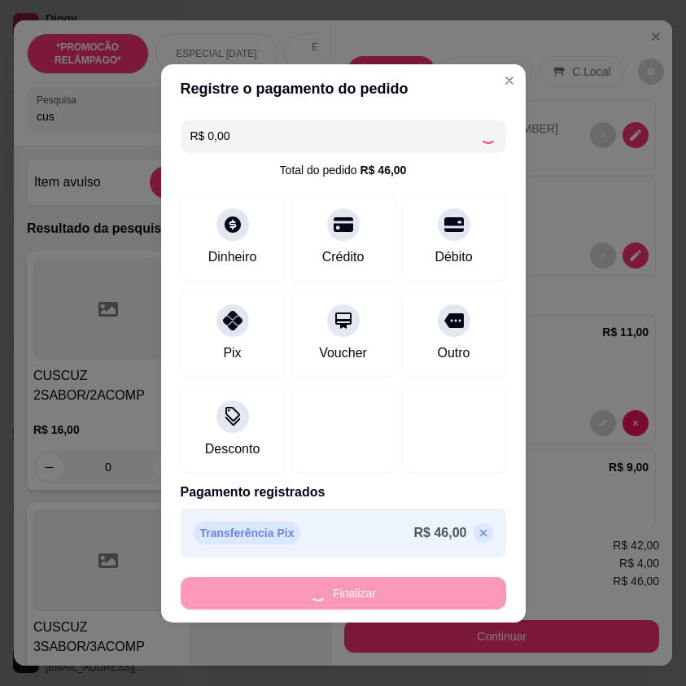
type input "0"
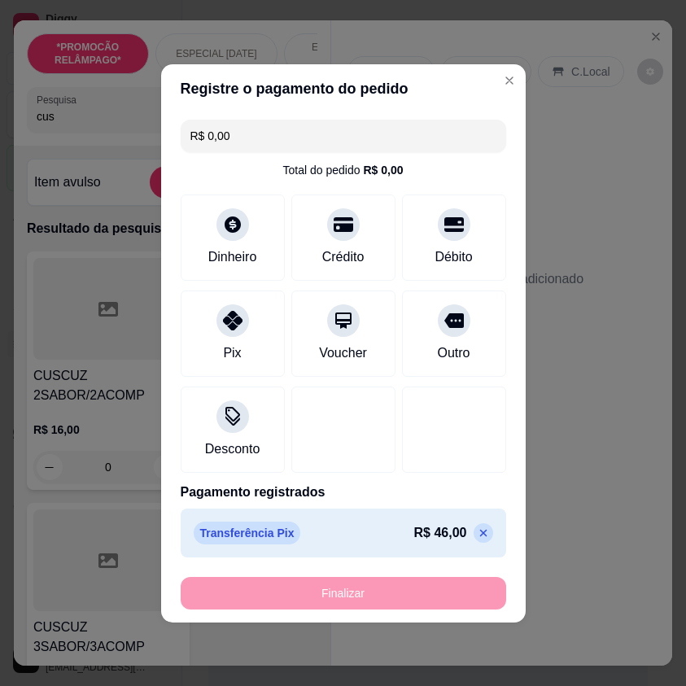
type input "-R$ 46,00"
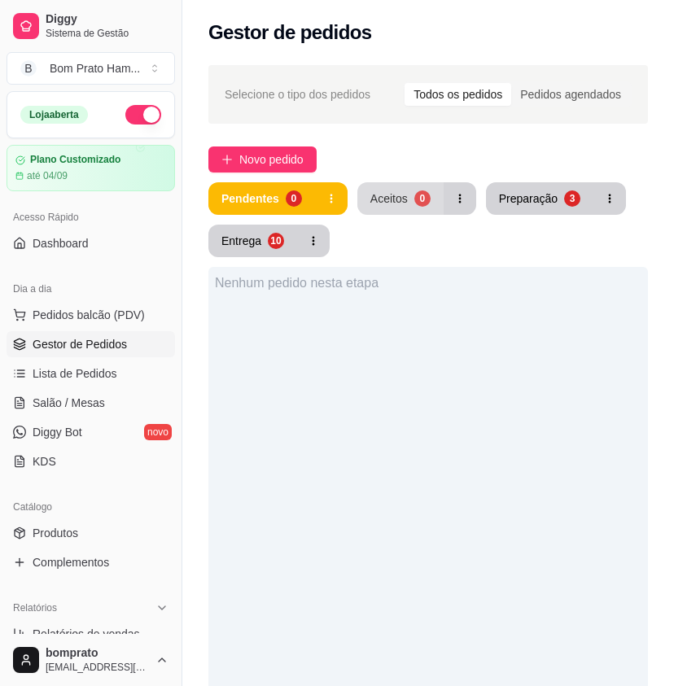
click at [410, 213] on button "Aceitos 0" at bounding box center [400, 198] width 86 height 33
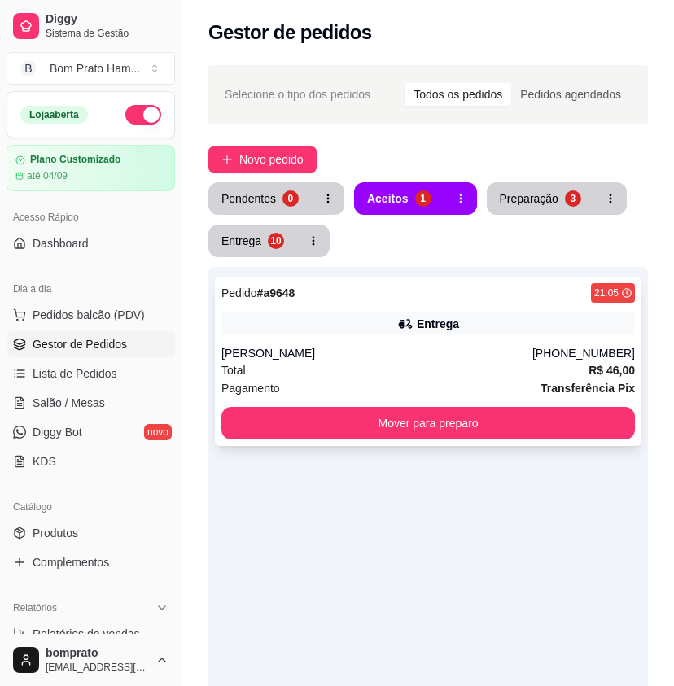
click at [437, 351] on div "[PERSON_NAME]" at bounding box center [376, 353] width 311 height 16
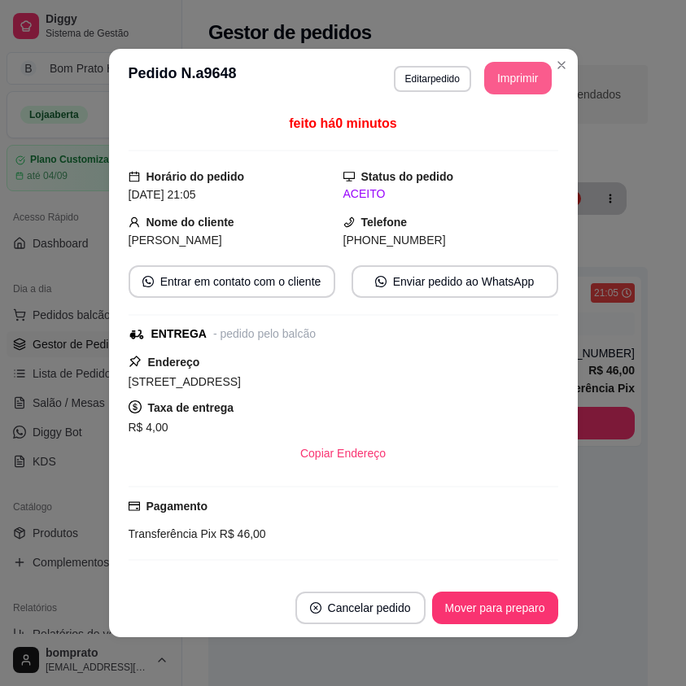
click at [497, 84] on button "Imprimir" at bounding box center [519, 78] width 68 height 33
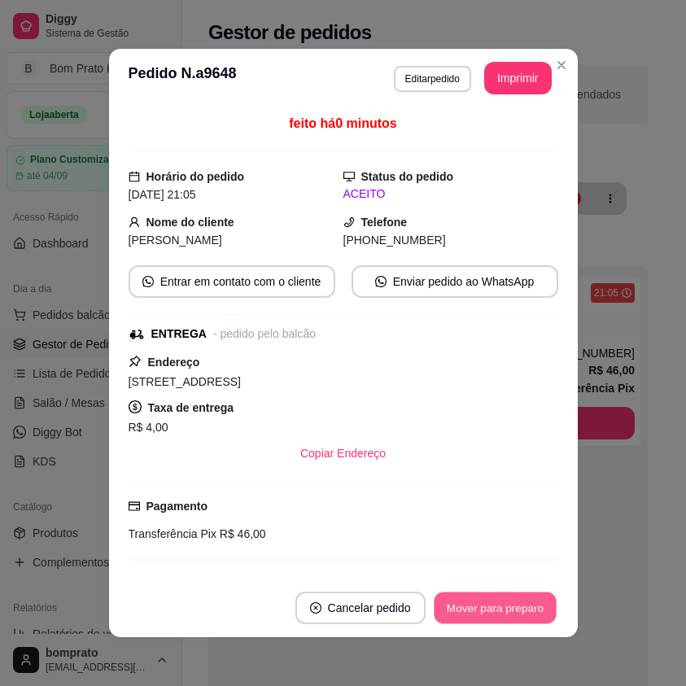
click at [520, 593] on button "Mover para preparo" at bounding box center [495, 609] width 122 height 32
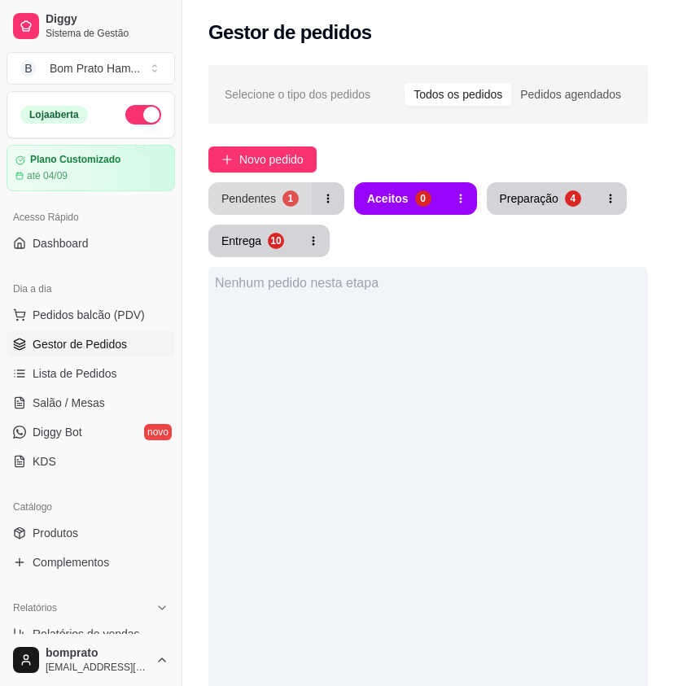
click at [272, 198] on div "Pendentes" at bounding box center [248, 199] width 55 height 16
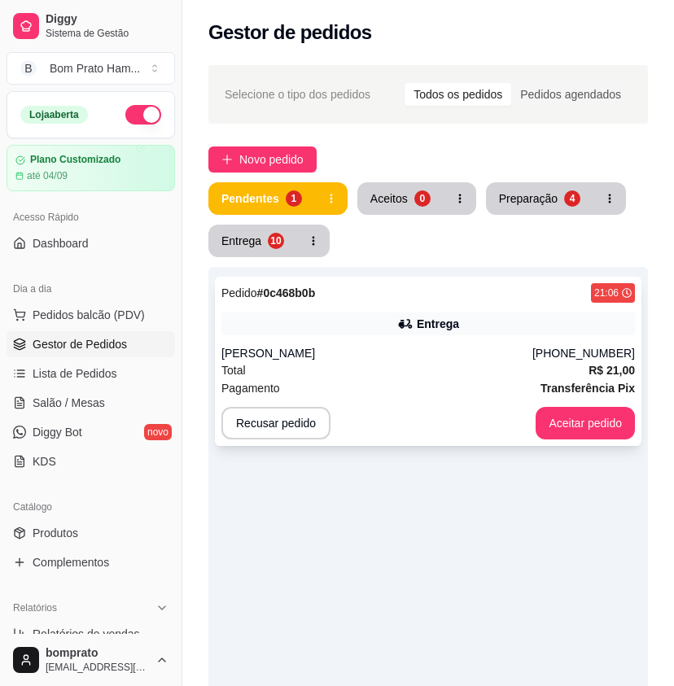
click at [380, 330] on div "Entrega" at bounding box center [428, 324] width 414 height 23
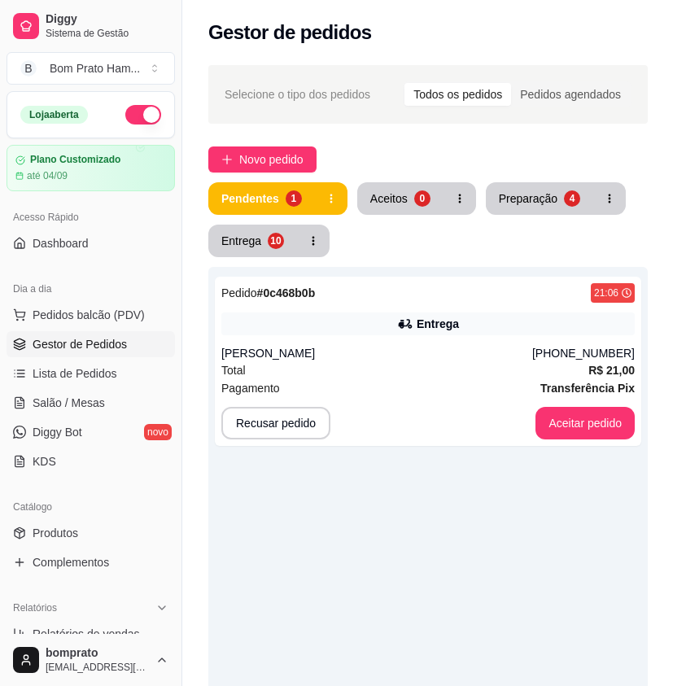
scroll to position [174, 0]
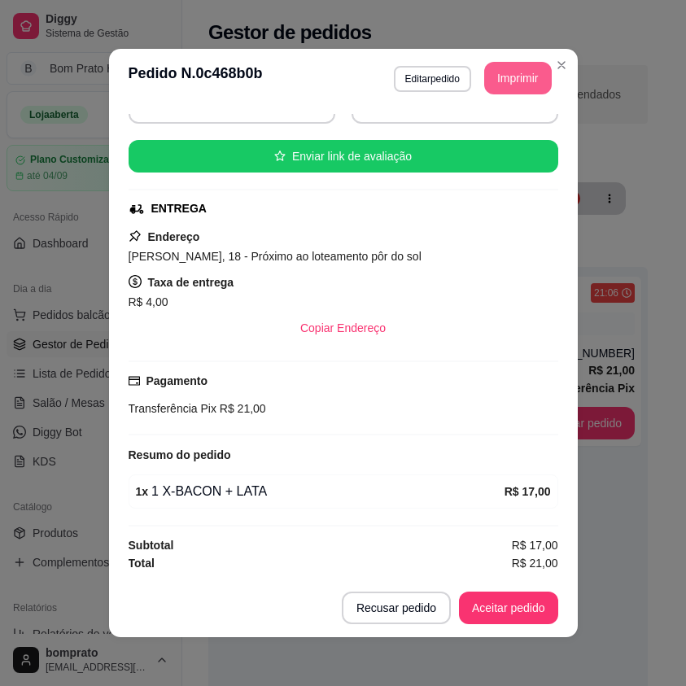
click at [492, 70] on button "Imprimir" at bounding box center [519, 78] width 68 height 33
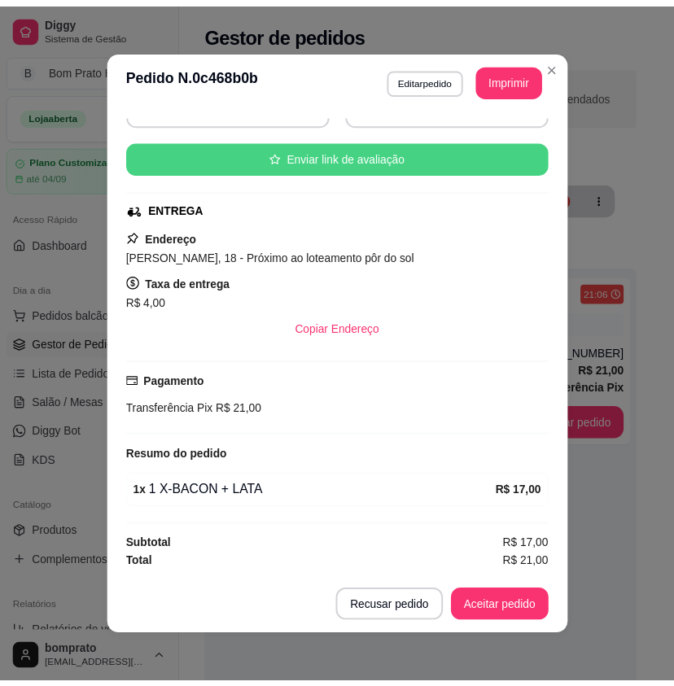
scroll to position [0, 0]
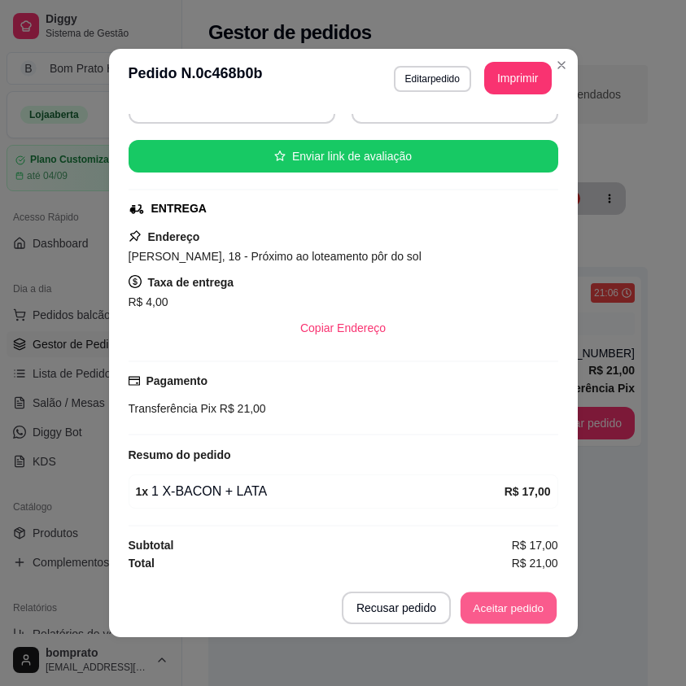
click at [520, 607] on button "Aceitar pedido" at bounding box center [509, 609] width 96 height 32
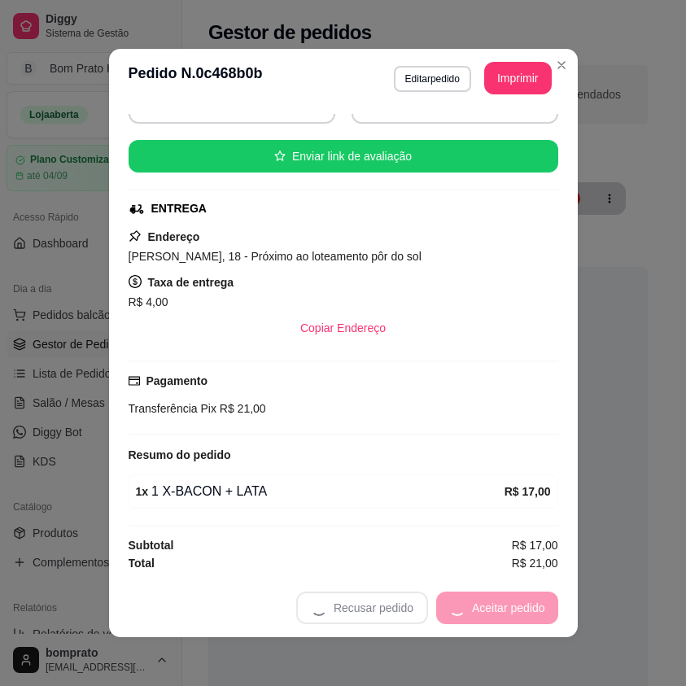
click at [520, 607] on div "Recusar pedido Aceitar pedido" at bounding box center [427, 608] width 262 height 33
click at [520, 607] on button "Mover para preparo" at bounding box center [495, 609] width 122 height 32
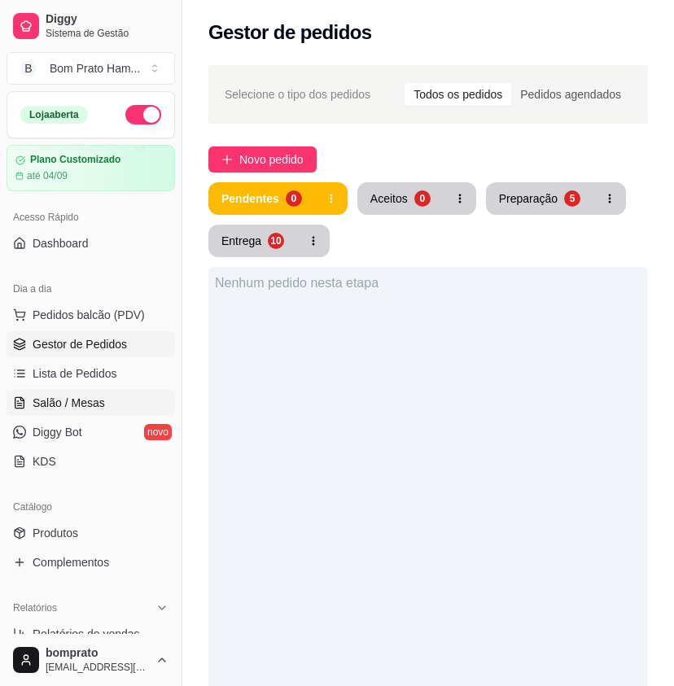
click at [87, 397] on span "Salão / Mesas" at bounding box center [69, 403] width 72 height 16
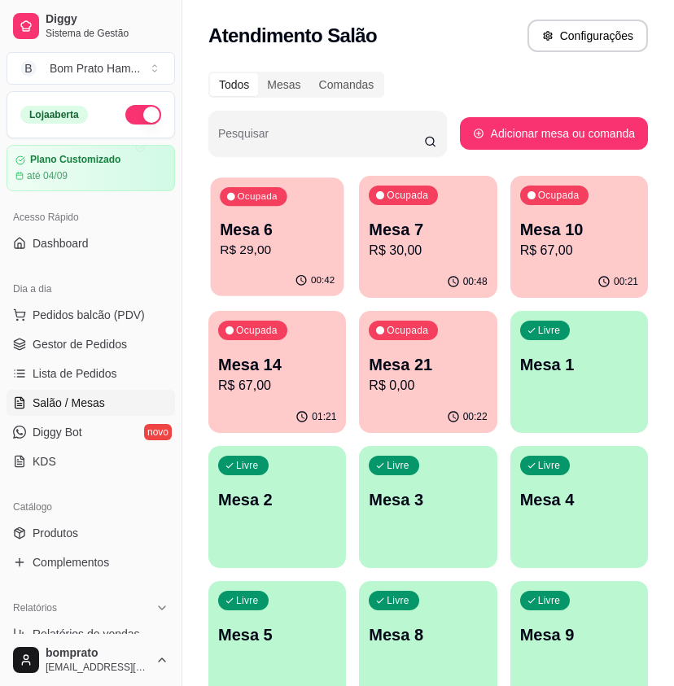
click at [269, 248] on p "R$ 29,00" at bounding box center [277, 250] width 115 height 19
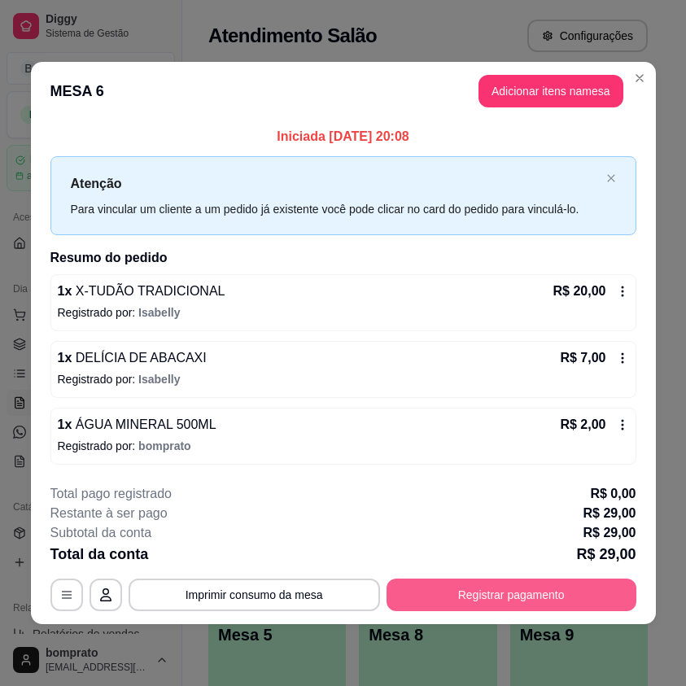
click at [537, 592] on button "Registrar pagamento" at bounding box center [512, 595] width 250 height 33
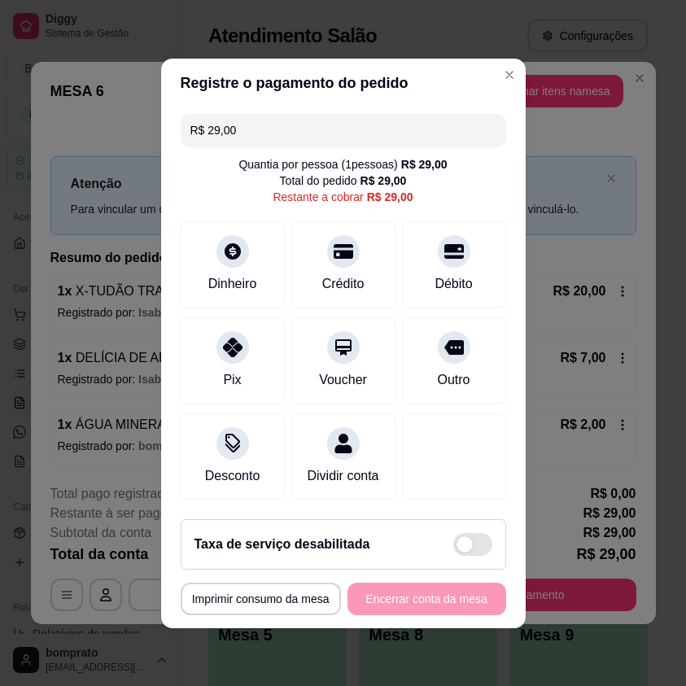
drag, startPoint x: 243, startPoint y: 114, endPoint x: 162, endPoint y: 121, distance: 80.9
click at [162, 121] on div "R$ 29,00 Quantia por pessoa ( 1 pessoas) R$ 29,00 Total do pedido R$ 29,00 Rest…" at bounding box center [343, 306] width 365 height 399
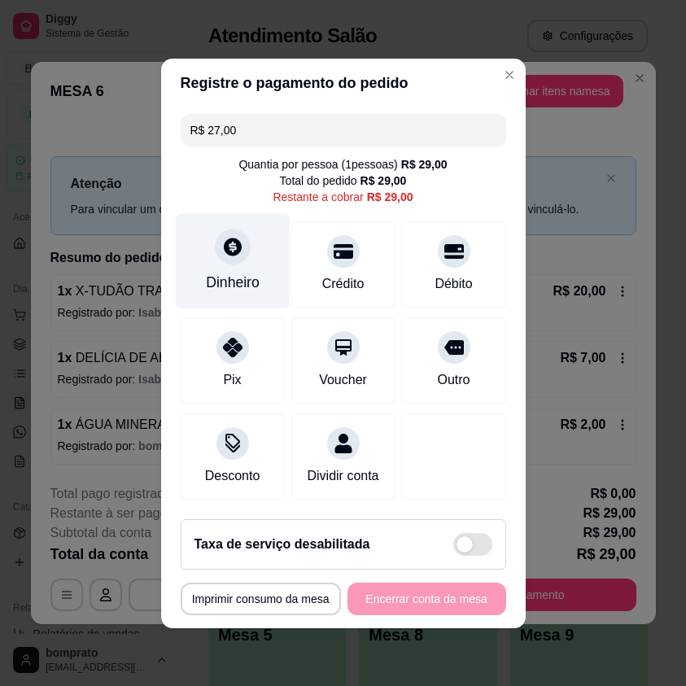
click at [243, 261] on div "Dinheiro" at bounding box center [232, 260] width 115 height 95
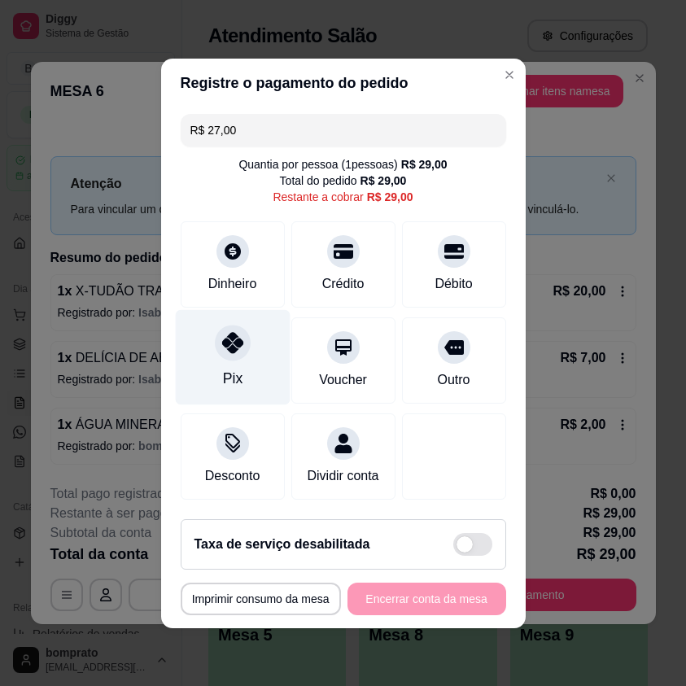
click at [236, 321] on div "Pix" at bounding box center [232, 356] width 115 height 95
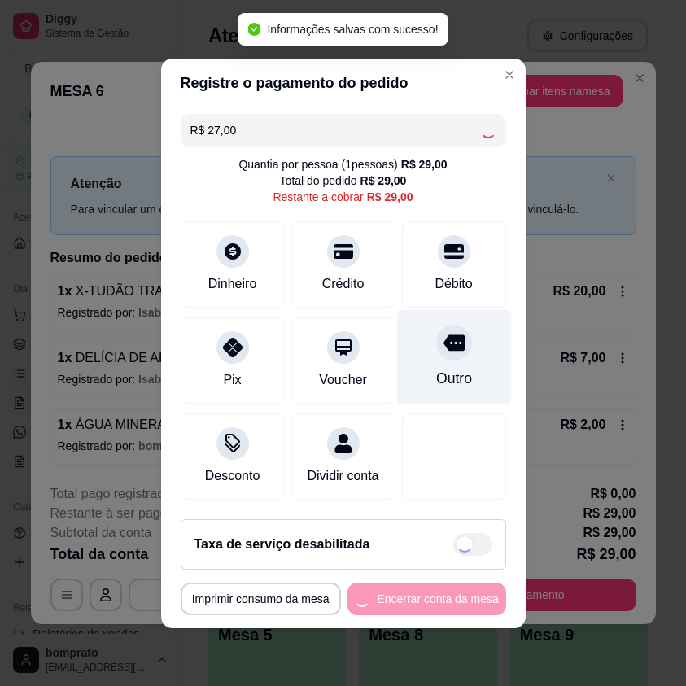
type input "R$ 2,00"
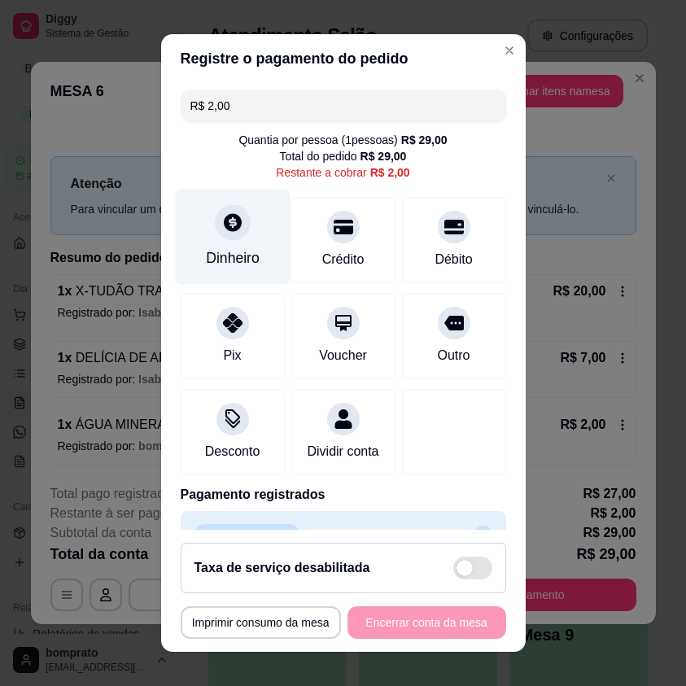
click at [243, 269] on div "Dinheiro" at bounding box center [233, 258] width 54 height 21
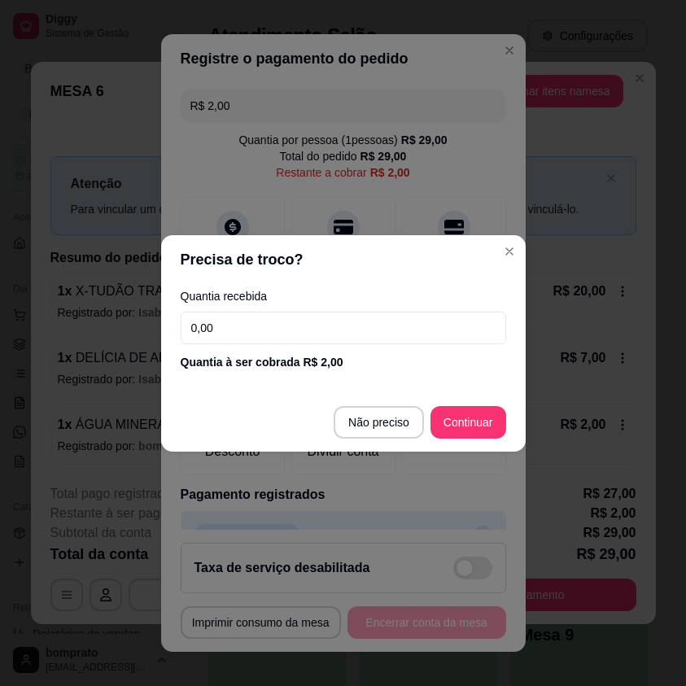
click at [319, 330] on input "0,00" at bounding box center [344, 328] width 326 height 33
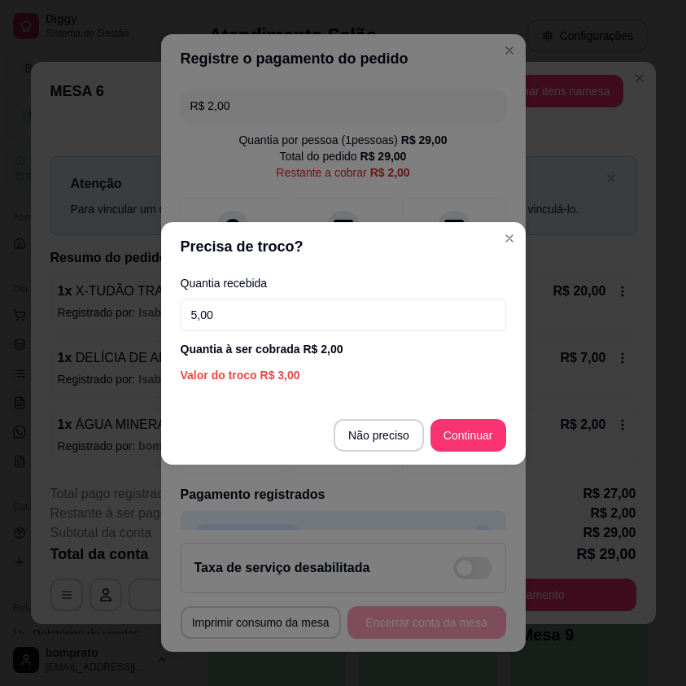
type input "5,00"
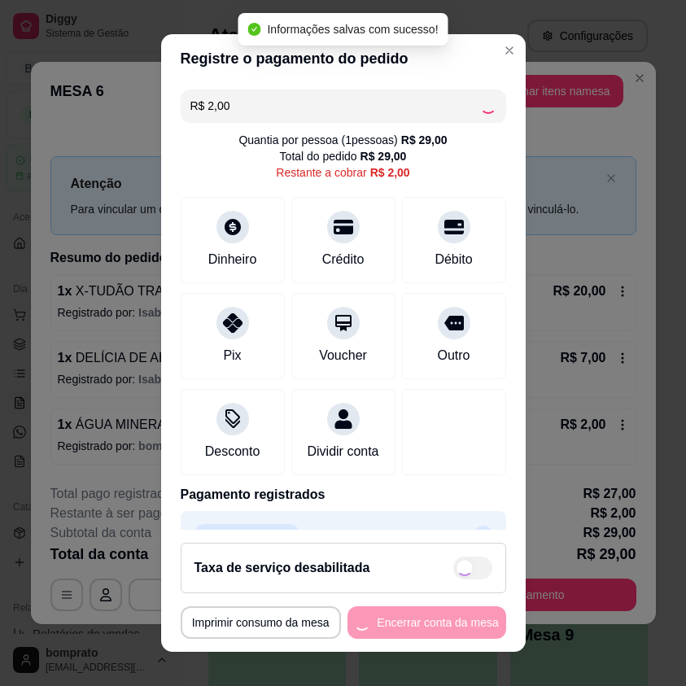
type input "R$ 0,00"
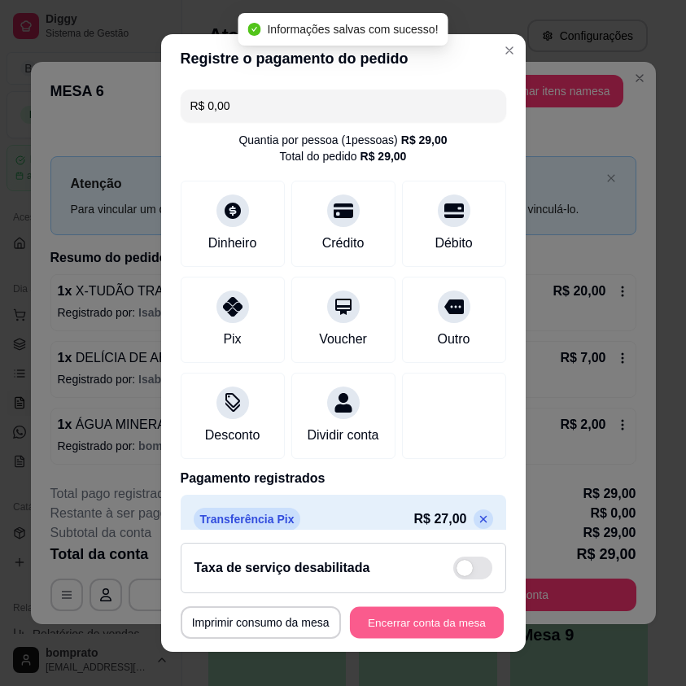
click at [463, 613] on button "Encerrar conta da mesa" at bounding box center [427, 623] width 154 height 32
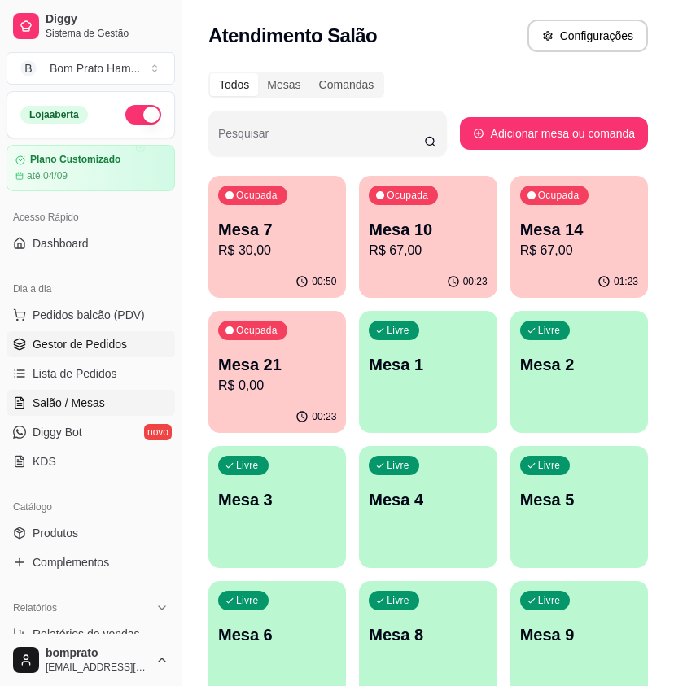
click at [119, 348] on span "Gestor de Pedidos" at bounding box center [80, 344] width 94 height 16
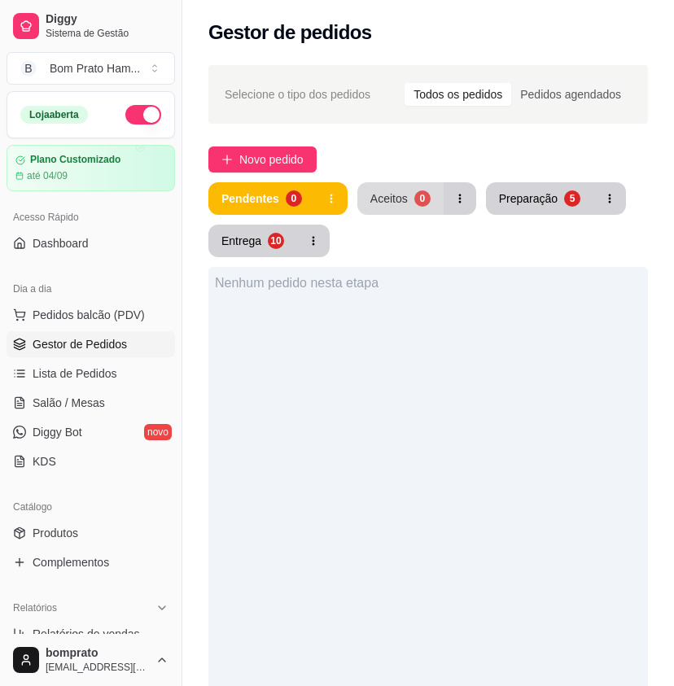
click at [366, 200] on button "Aceitos 0" at bounding box center [400, 198] width 86 height 33
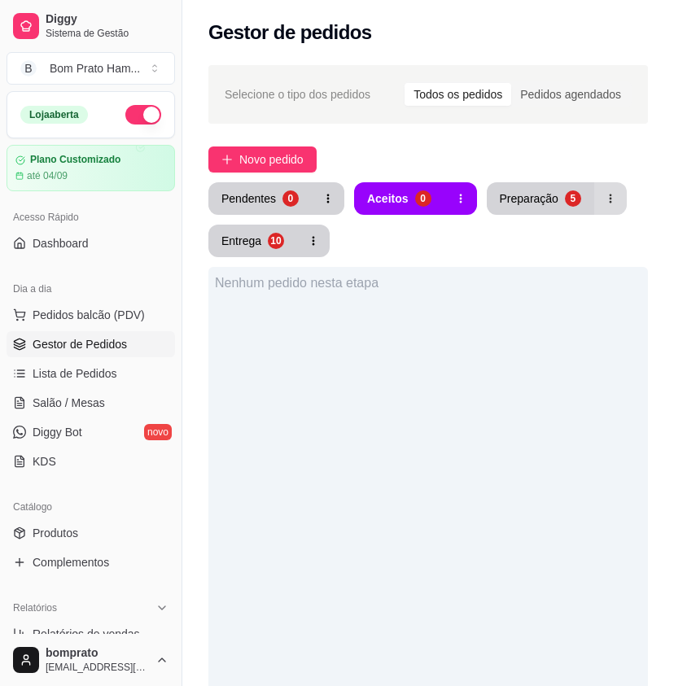
click at [594, 195] on button "button" at bounding box center [610, 198] width 33 height 33
click at [553, 189] on button "Preparação 5" at bounding box center [541, 199] width 104 height 32
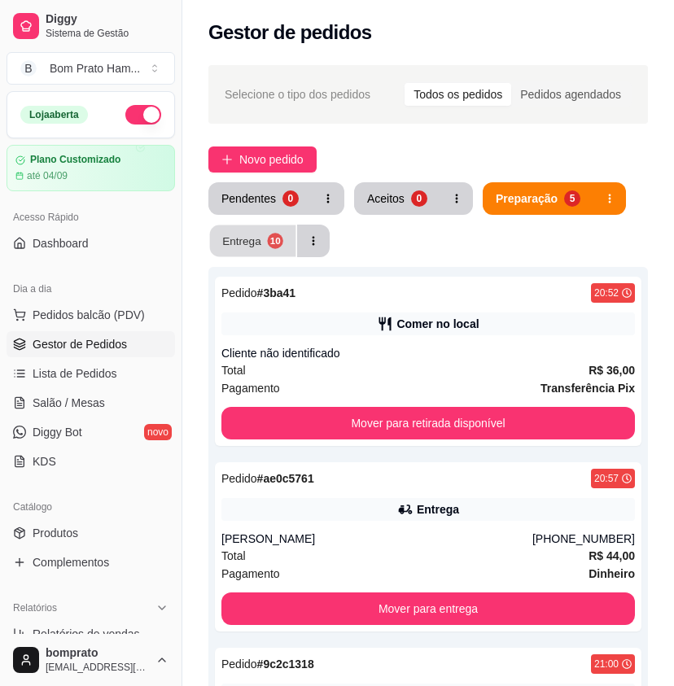
click at [259, 239] on div "Entrega" at bounding box center [241, 240] width 39 height 15
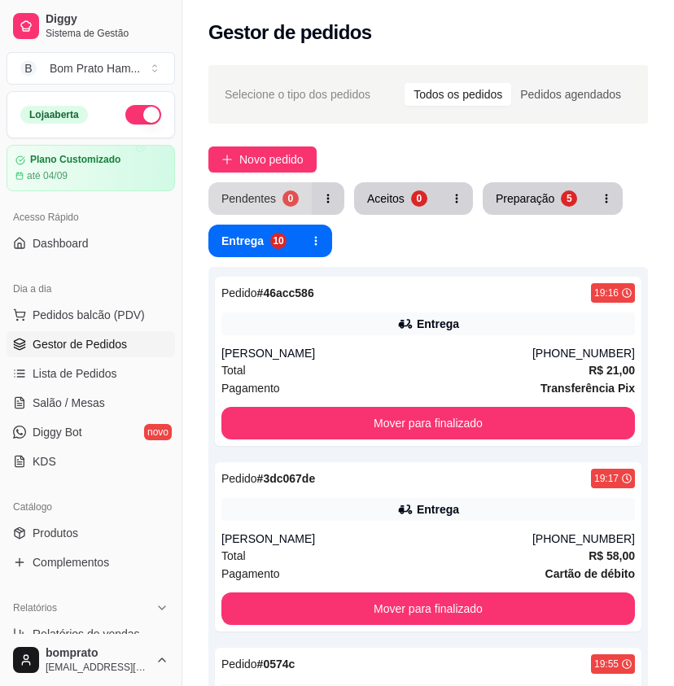
click at [278, 202] on button "Pendentes 0" at bounding box center [259, 198] width 103 height 33
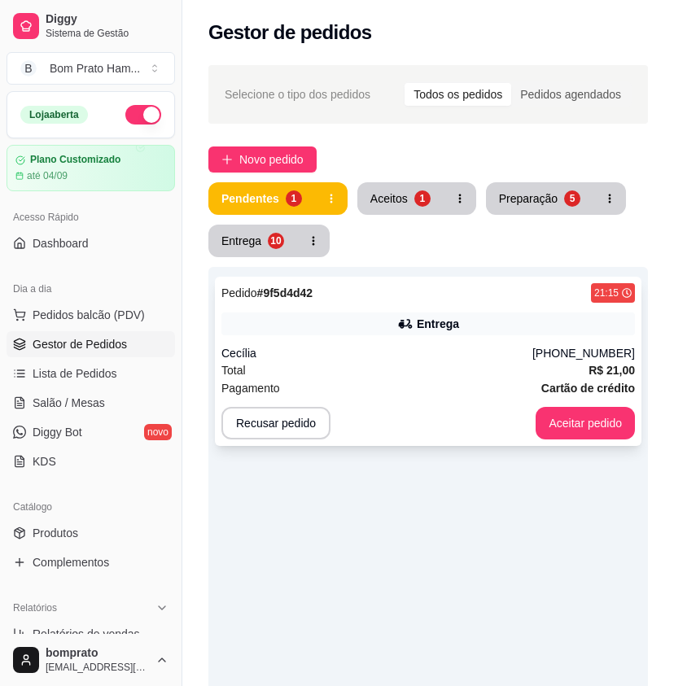
click at [436, 330] on div "Entrega" at bounding box center [438, 324] width 42 height 16
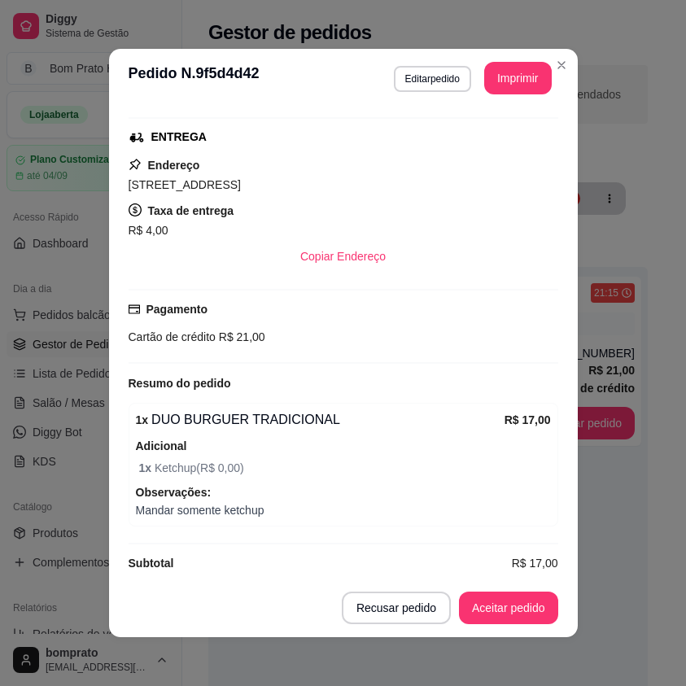
scroll to position [264, 0]
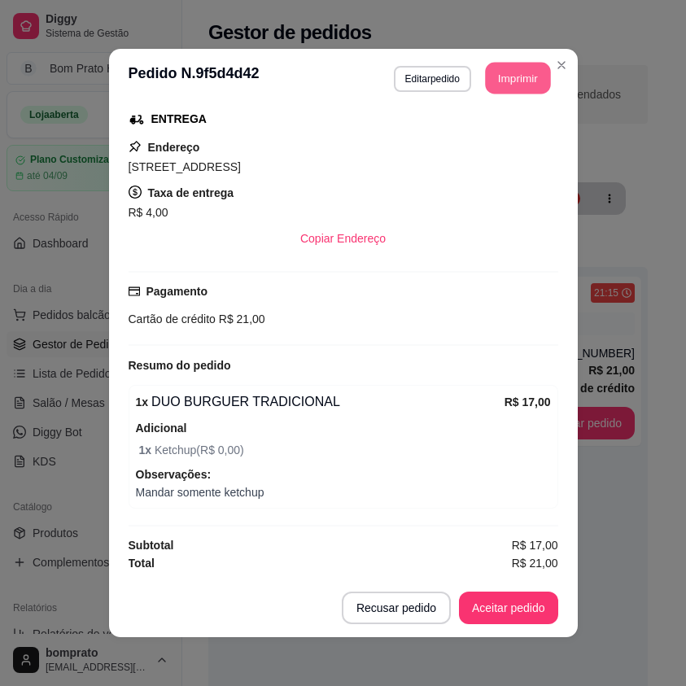
click at [503, 85] on button "Imprimir" at bounding box center [517, 79] width 65 height 32
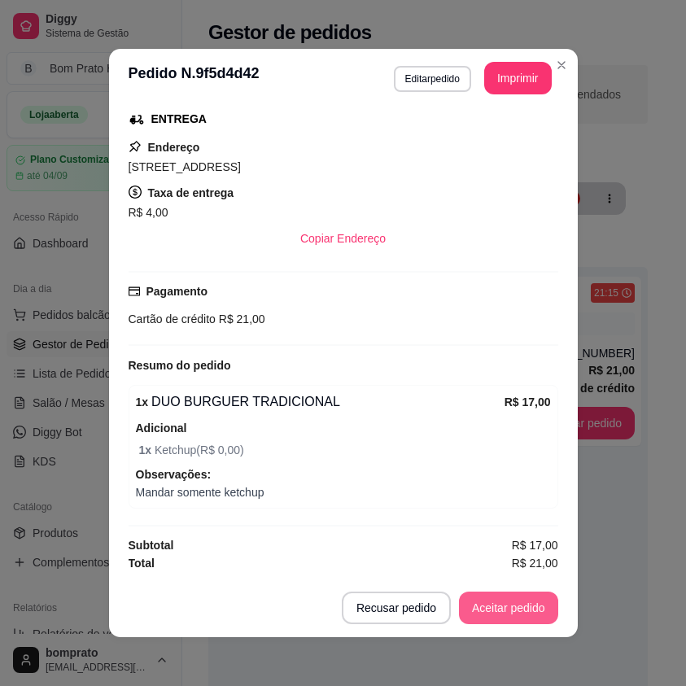
click at [525, 616] on button "Aceitar pedido" at bounding box center [508, 608] width 99 height 33
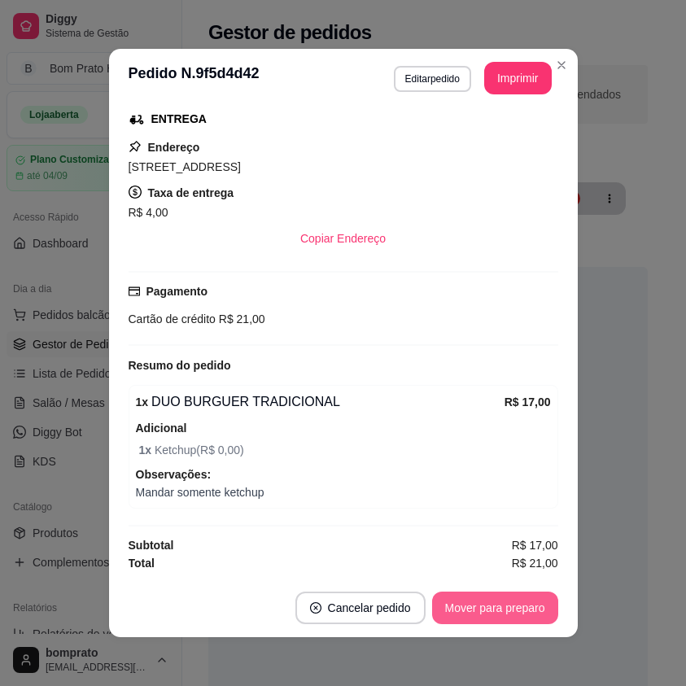
click at [524, 614] on button "Mover para preparo" at bounding box center [495, 608] width 126 height 33
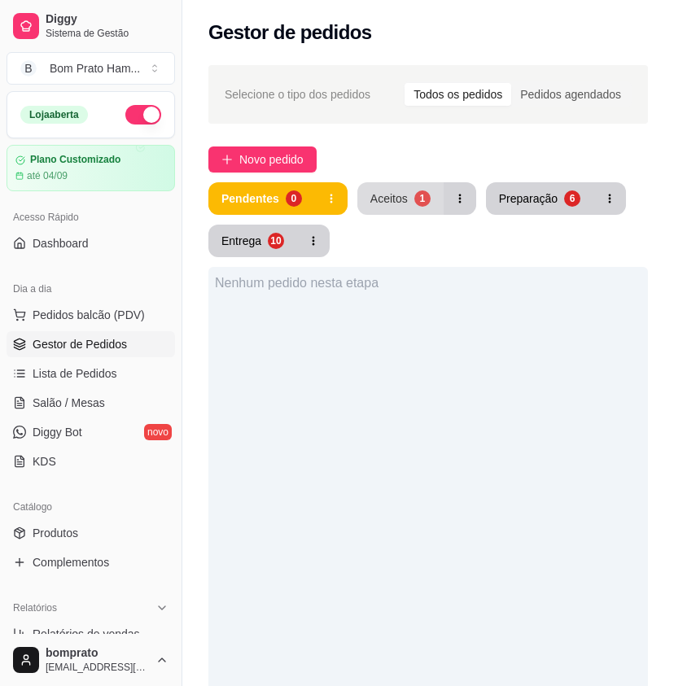
click at [404, 212] on button "Aceitos 1" at bounding box center [400, 198] width 86 height 33
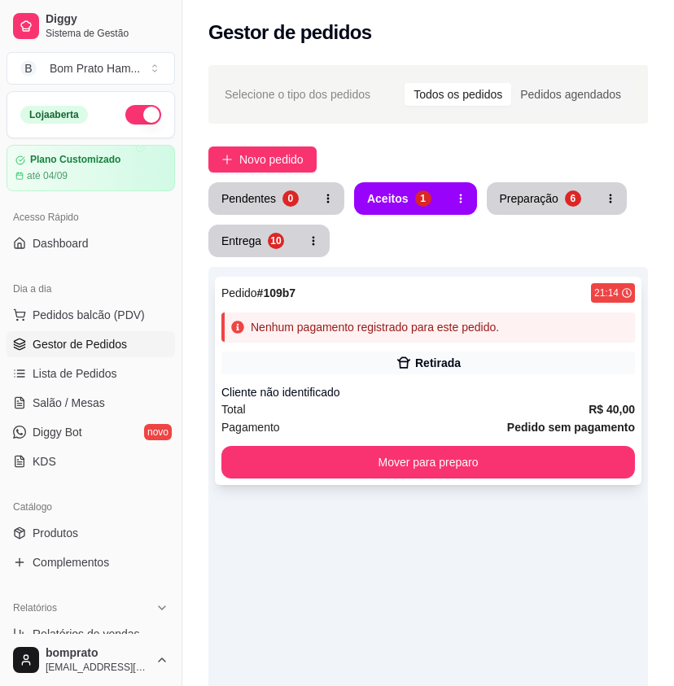
click at [404, 324] on div "Nenhum pagamento registrado para este pedido." at bounding box center [375, 327] width 248 height 16
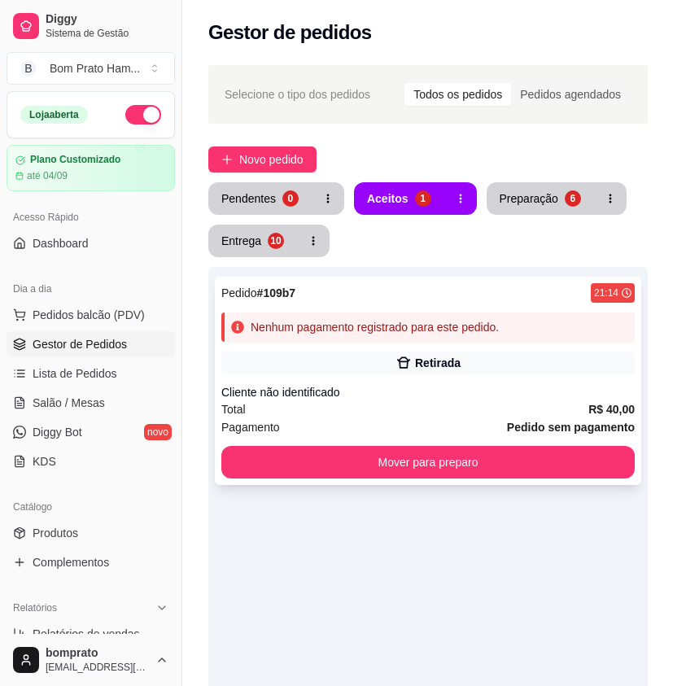
scroll to position [78, 0]
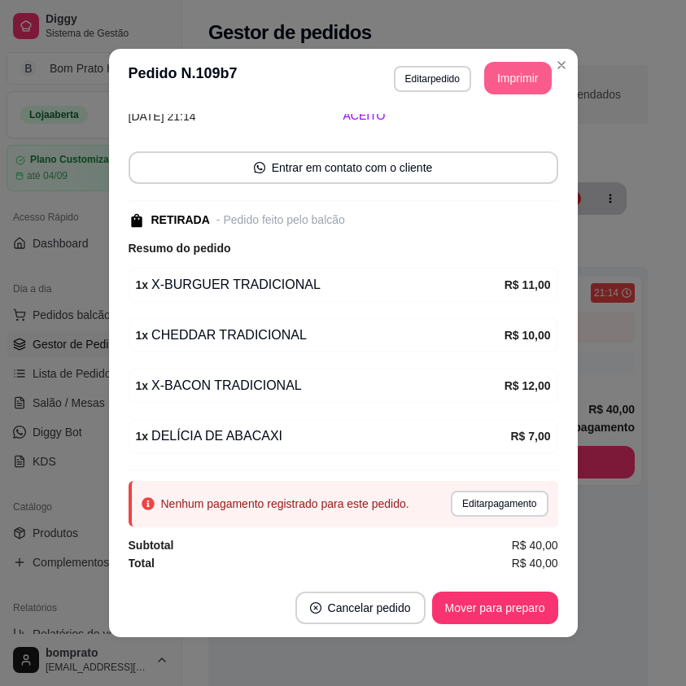
click at [494, 75] on button "Imprimir" at bounding box center [519, 78] width 68 height 33
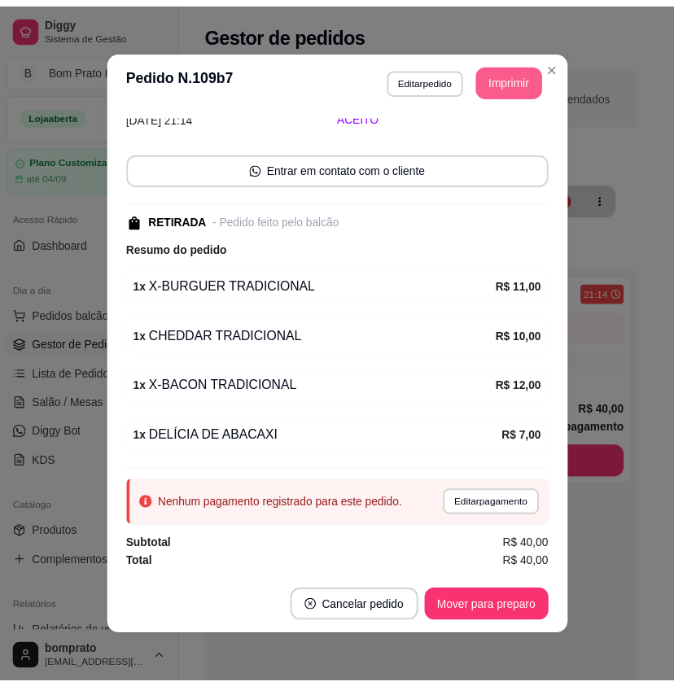
scroll to position [0, 0]
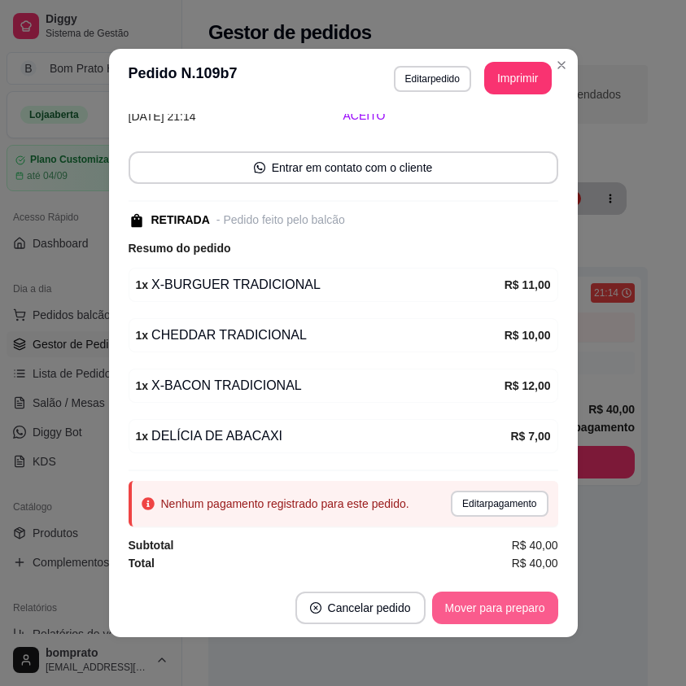
click at [533, 600] on button "Mover para preparo" at bounding box center [495, 608] width 126 height 33
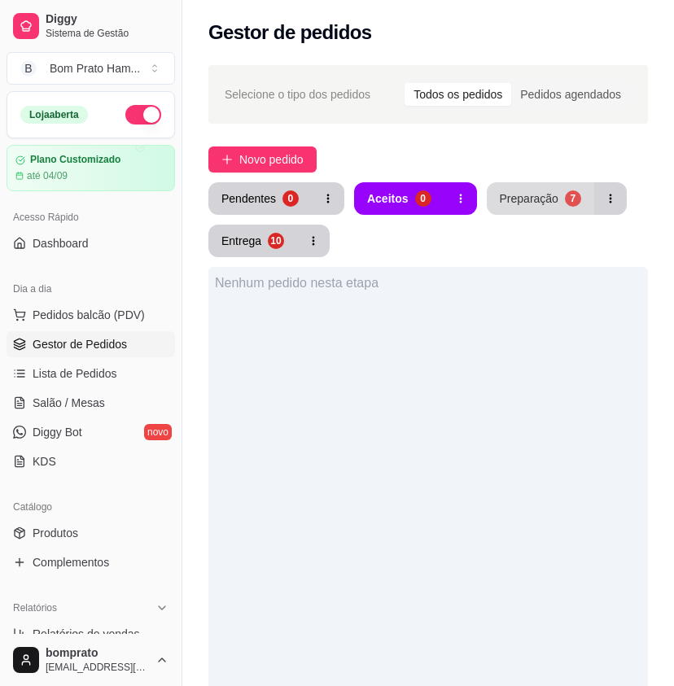
click at [515, 202] on div "Preparação" at bounding box center [529, 199] width 59 height 16
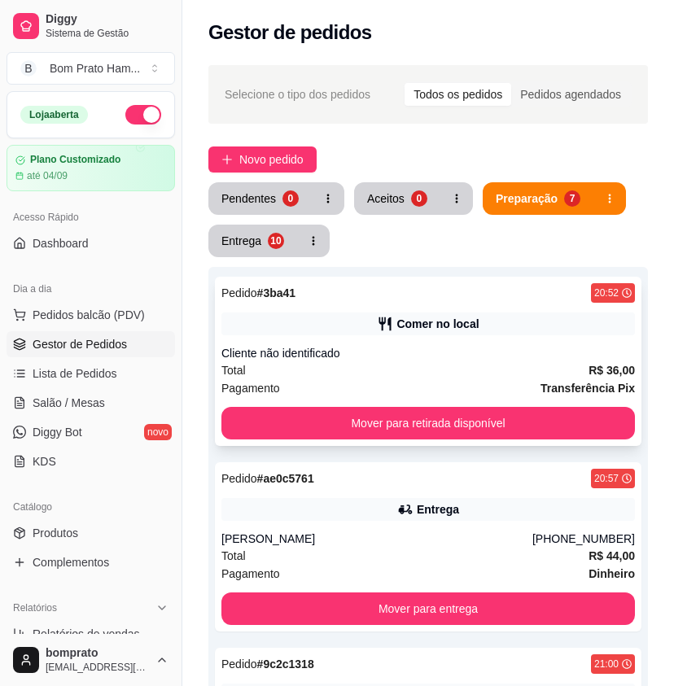
click at [463, 323] on div "Comer no local" at bounding box center [438, 324] width 82 height 16
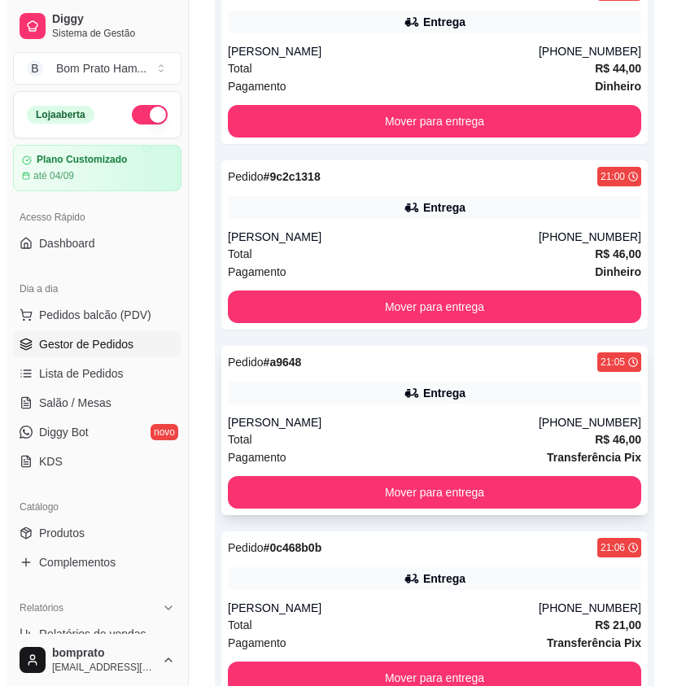
scroll to position [489, 0]
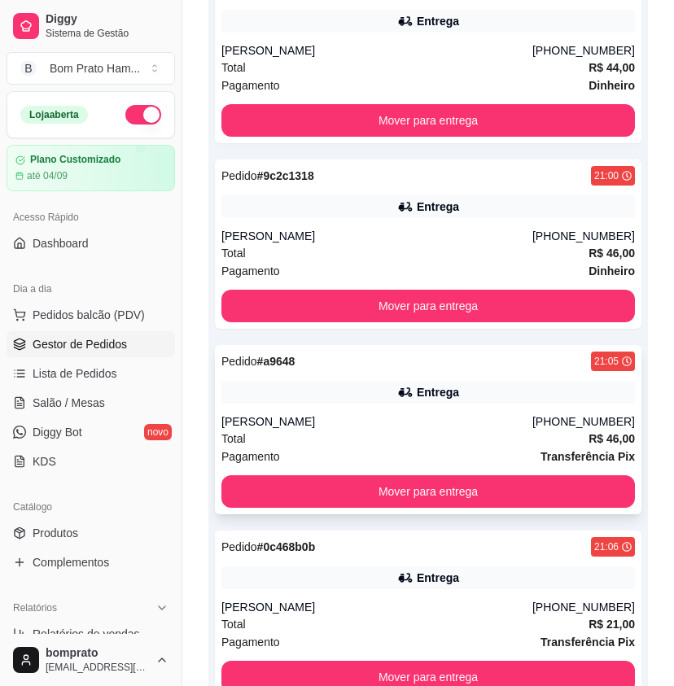
click at [453, 406] on div "Pedido # a9648 21:05 Entrega Maria Dayane (87) 9157-6944 Total R$ 46,00 Pagamen…" at bounding box center [428, 429] width 427 height 169
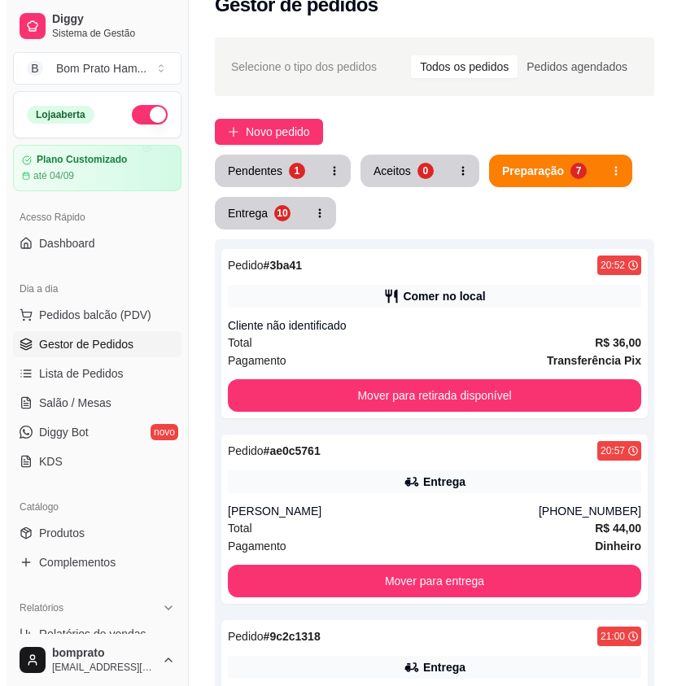
scroll to position [0, 0]
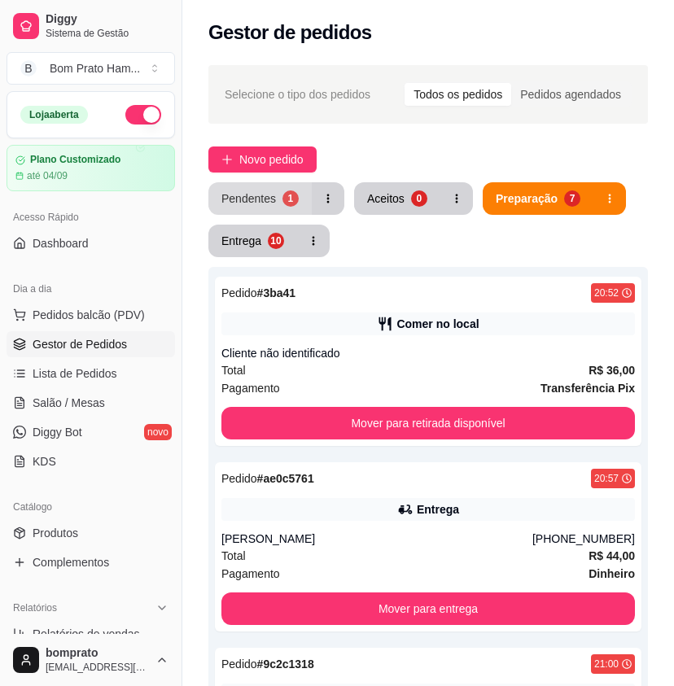
click at [263, 200] on div "Pendentes" at bounding box center [248, 199] width 55 height 16
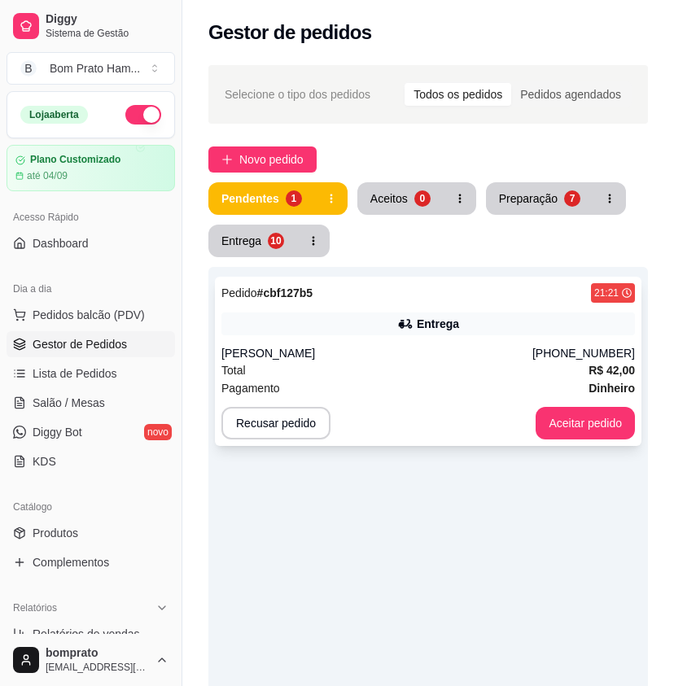
click at [401, 326] on icon at bounding box center [404, 324] width 11 height 10
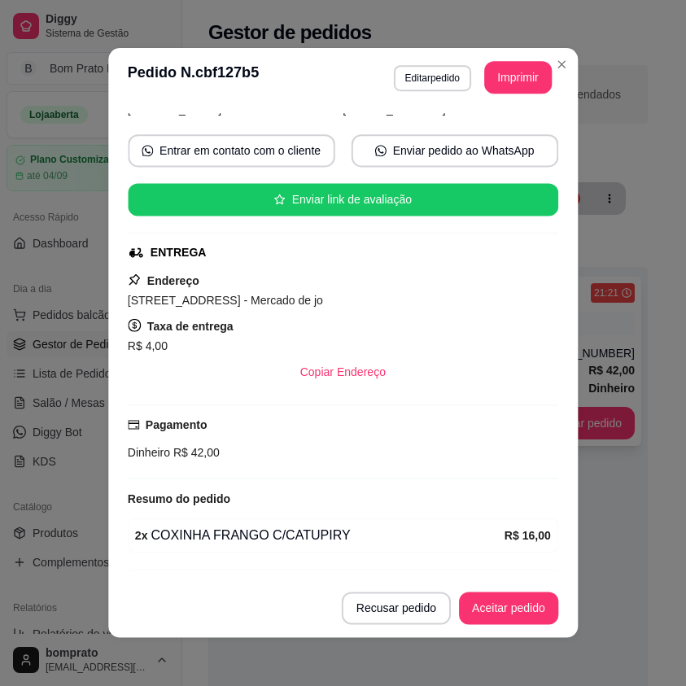
scroll to position [275, 0]
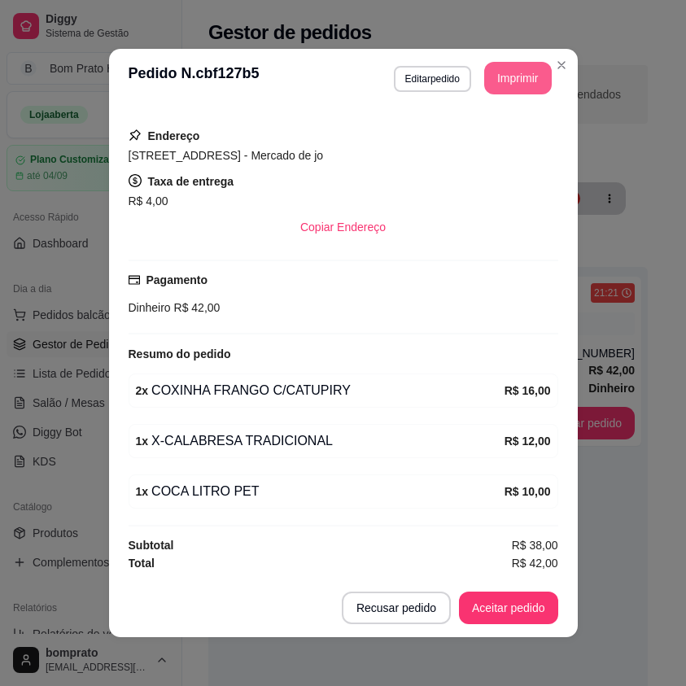
click at [498, 88] on button "Imprimir" at bounding box center [519, 78] width 68 height 33
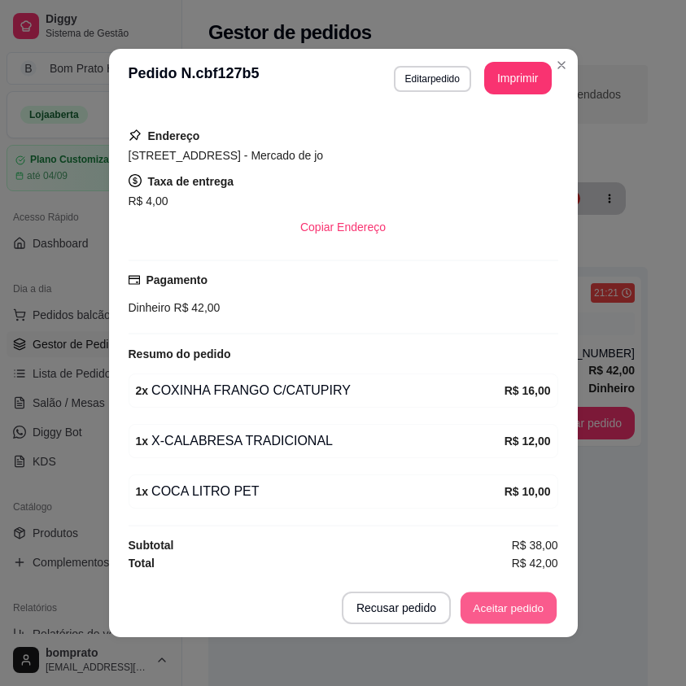
click at [507, 605] on button "Aceitar pedido" at bounding box center [509, 609] width 96 height 32
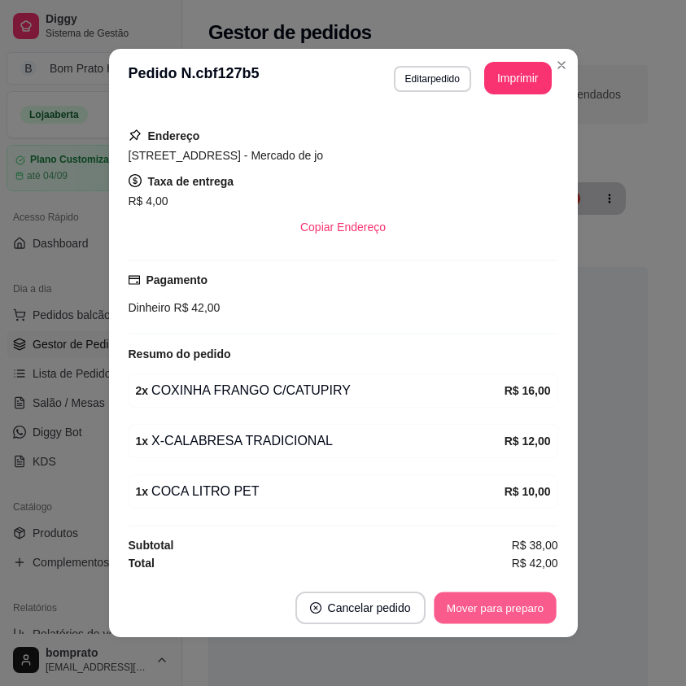
click at [508, 606] on button "Mover para preparo" at bounding box center [495, 609] width 122 height 32
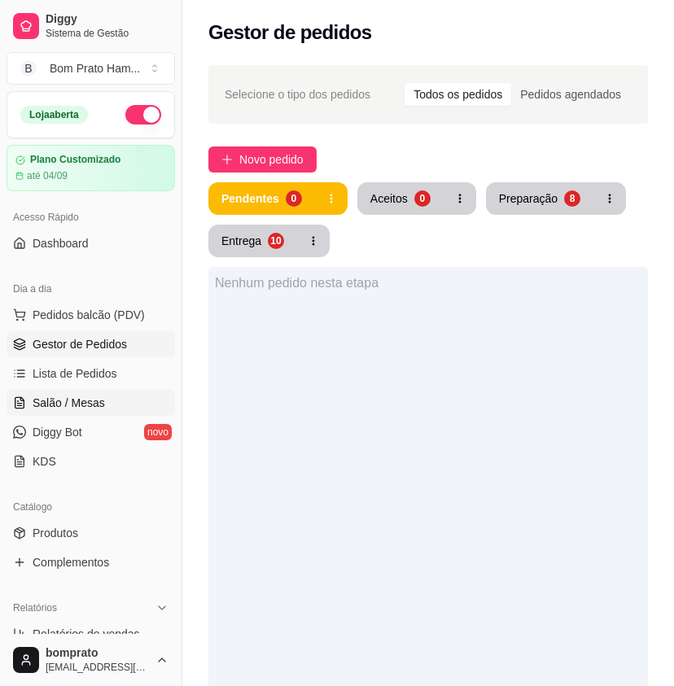
click at [115, 397] on link "Salão / Mesas" at bounding box center [91, 403] width 169 height 26
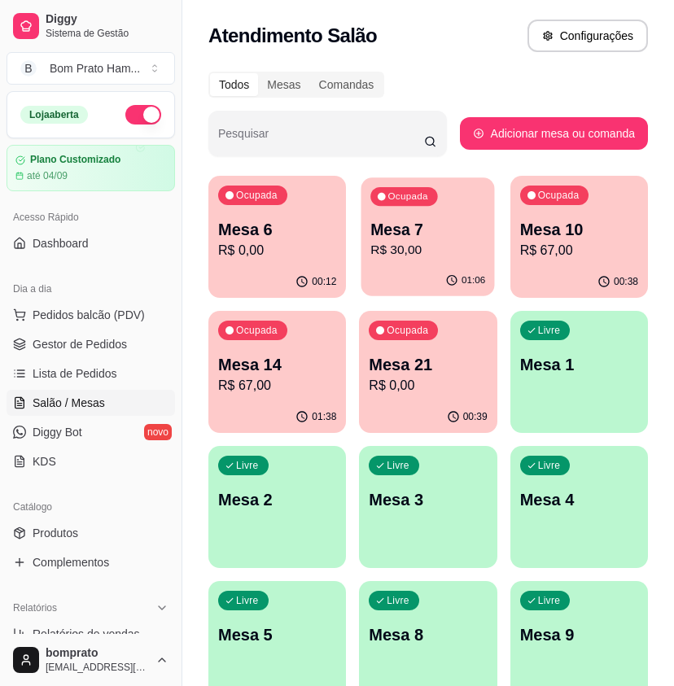
click at [480, 227] on p "Mesa 7" at bounding box center [428, 230] width 115 height 22
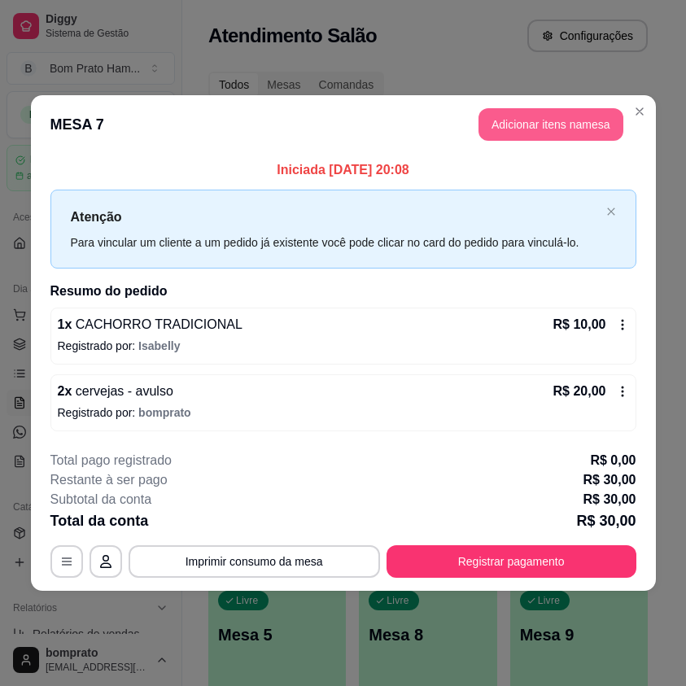
click at [533, 112] on button "Adicionar itens na mesa" at bounding box center [551, 124] width 145 height 33
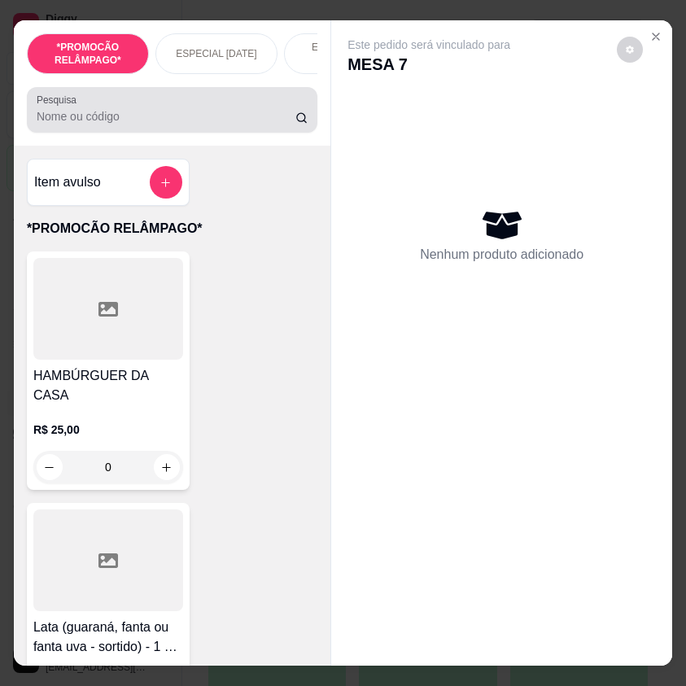
click at [133, 125] on input "Pesquisa" at bounding box center [166, 116] width 259 height 16
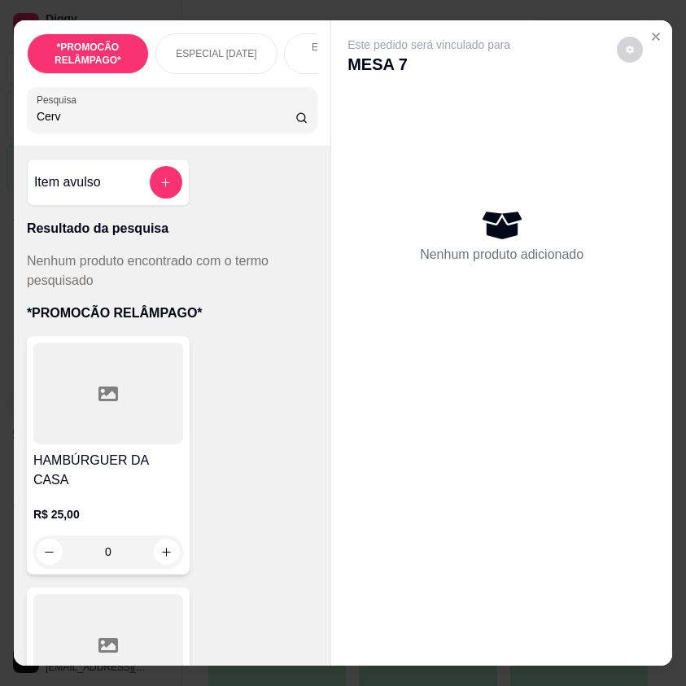
type input "Cerv"
click at [159, 199] on button "add-separate-item" at bounding box center [166, 183] width 32 height 32
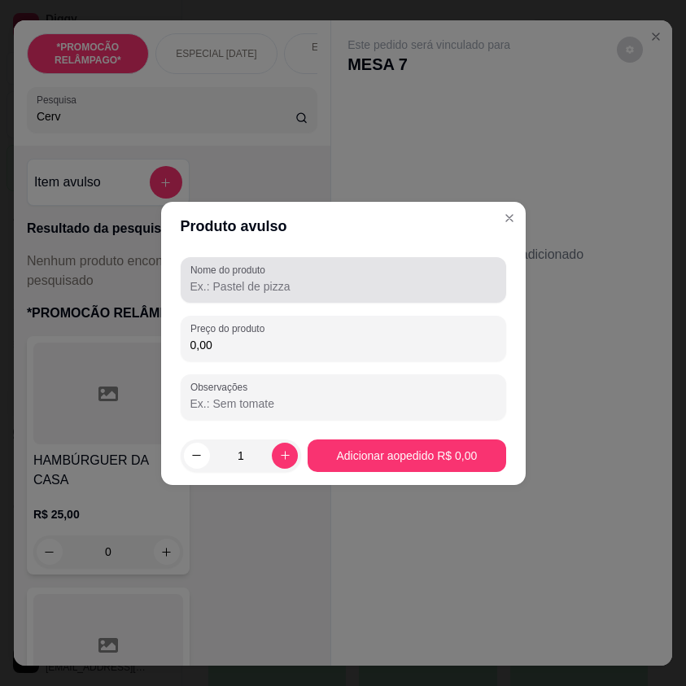
click at [289, 276] on div at bounding box center [344, 280] width 306 height 33
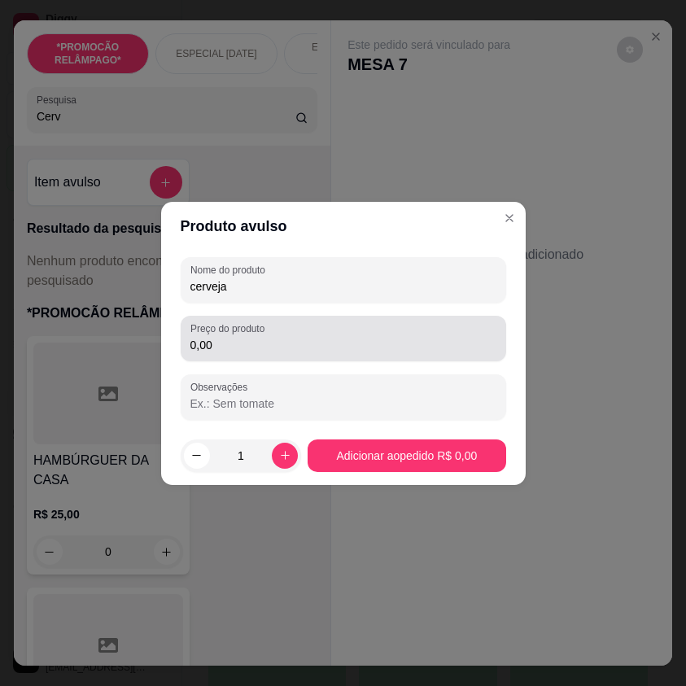
type input "cerveja"
click at [293, 339] on input "0,00" at bounding box center [344, 345] width 306 height 16
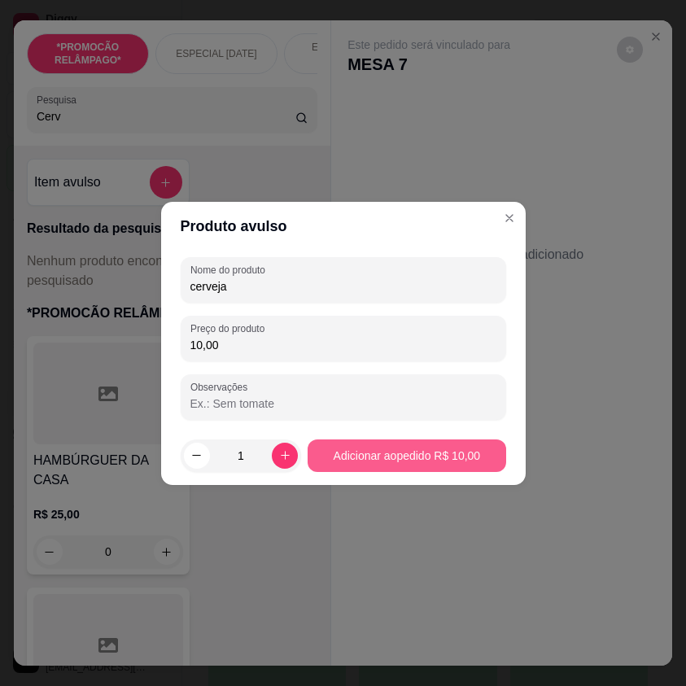
type input "10,00"
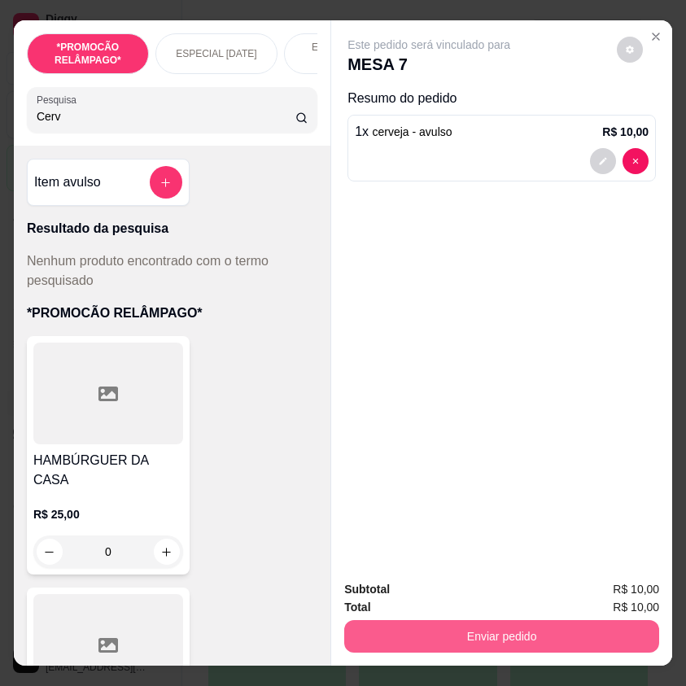
click at [543, 625] on button "Enviar pedido" at bounding box center [501, 637] width 315 height 33
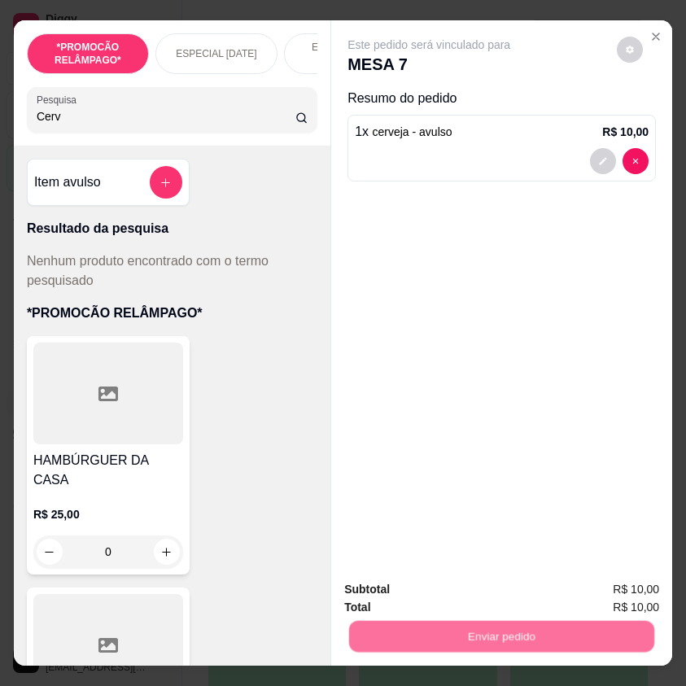
click at [484, 590] on button "Não registrar e enviar pedido" at bounding box center [446, 590] width 169 height 31
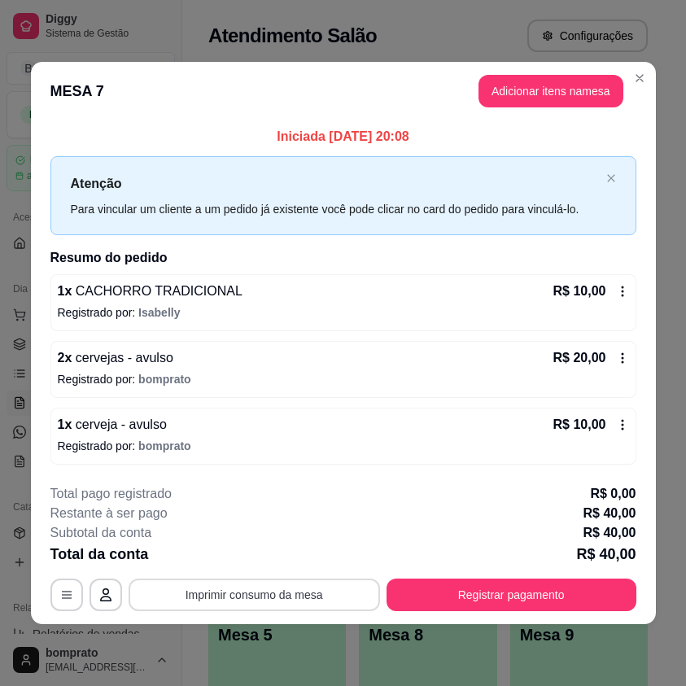
click at [318, 595] on button "Imprimir consumo da mesa" at bounding box center [255, 595] width 252 height 33
click at [637, 62] on header "MESA 7 Adicionar itens na mesa" at bounding box center [343, 91] width 625 height 59
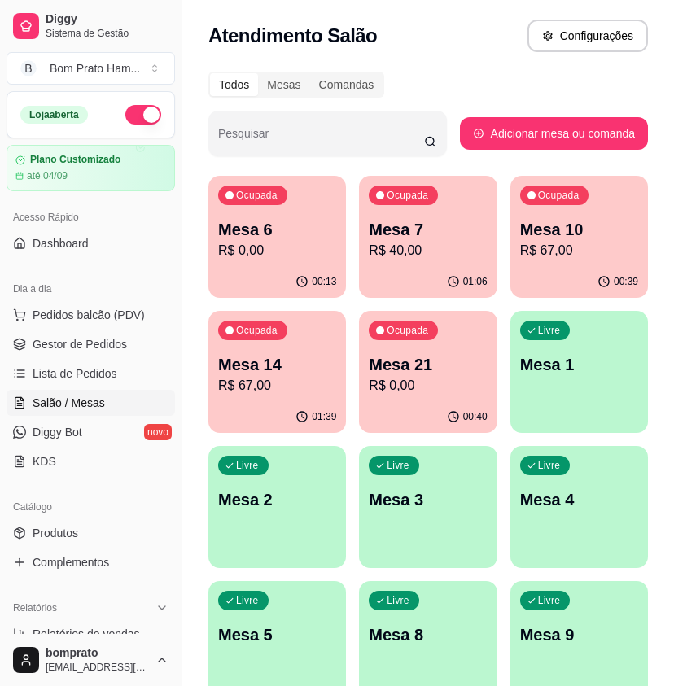
click at [296, 362] on p "Mesa 14" at bounding box center [277, 364] width 118 height 23
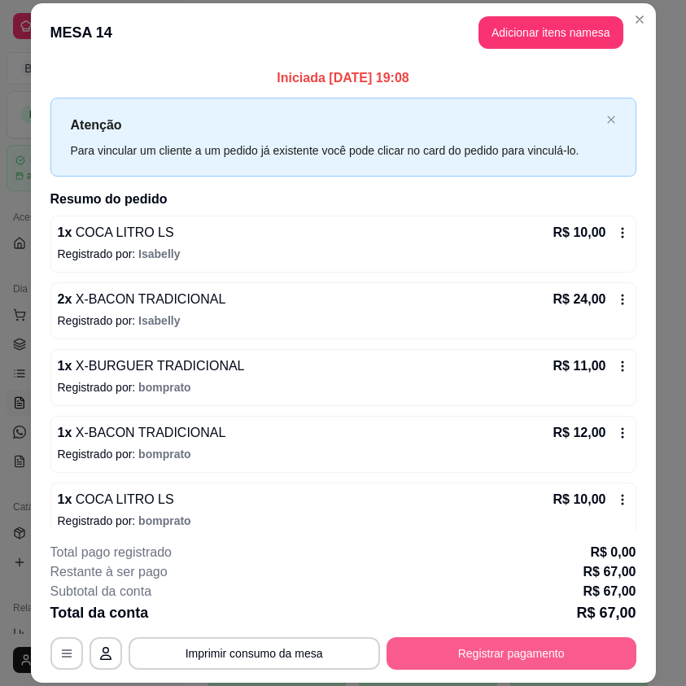
click at [476, 658] on button "Registrar pagamento" at bounding box center [512, 654] width 250 height 33
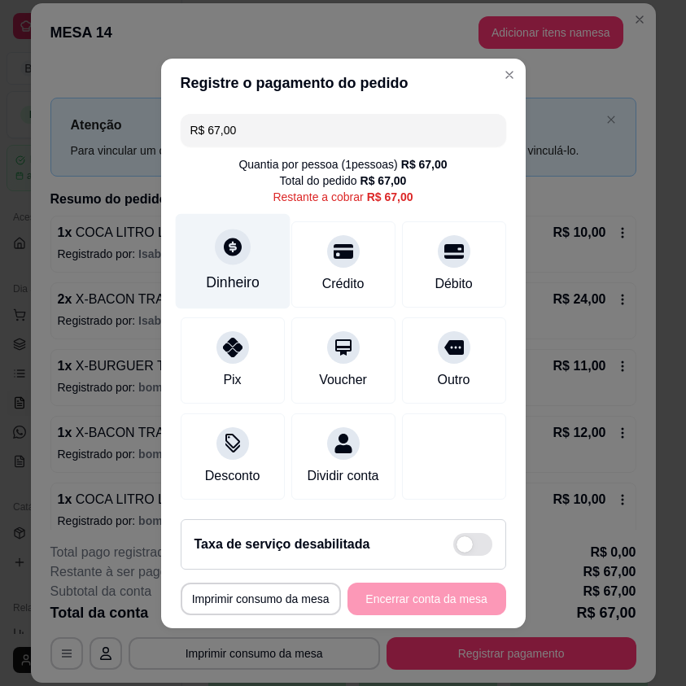
click at [235, 272] on div "Dinheiro" at bounding box center [233, 282] width 54 height 21
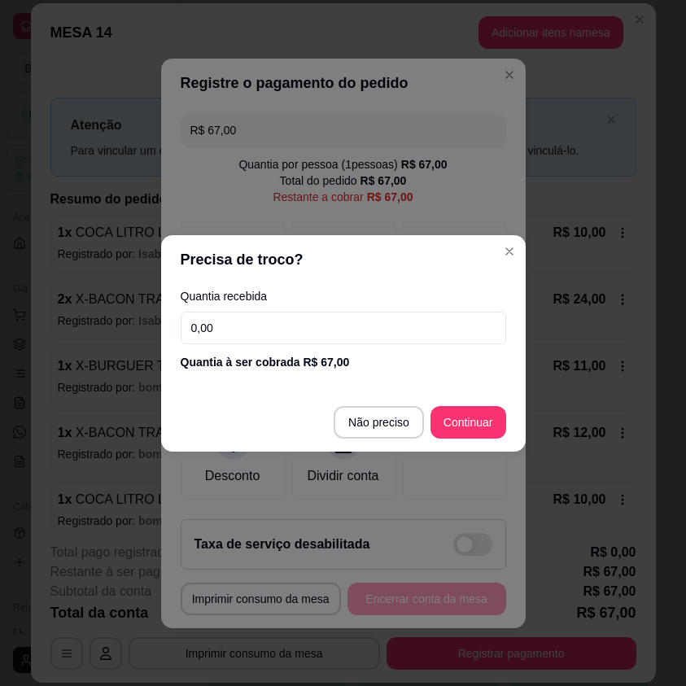
click at [288, 329] on input "0,00" at bounding box center [344, 328] width 326 height 33
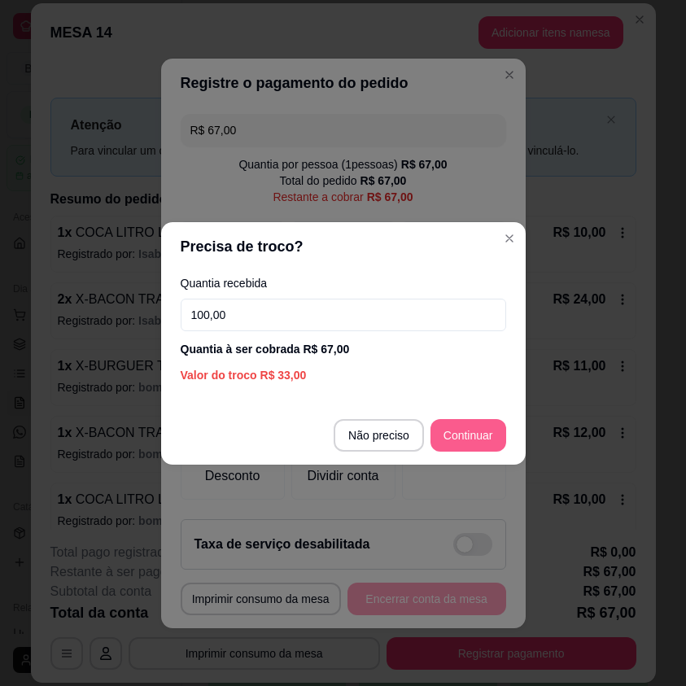
type input "100,00"
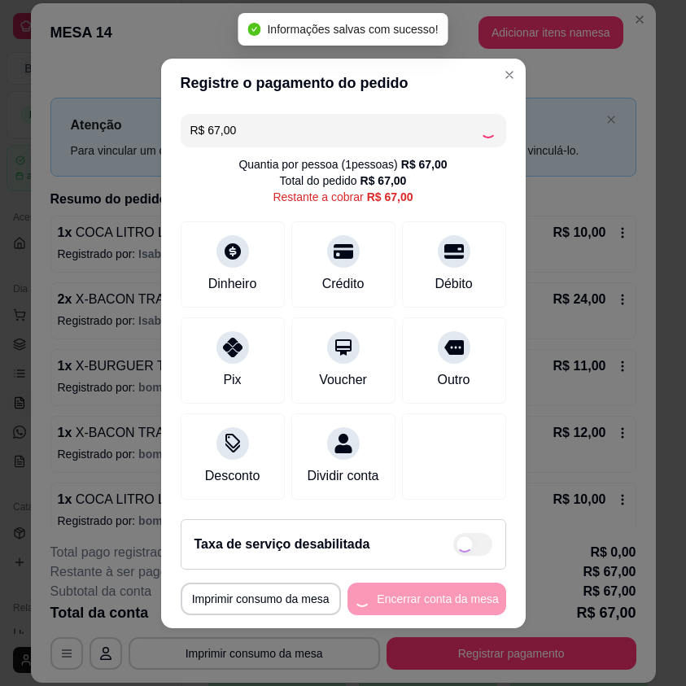
type input "R$ 0,00"
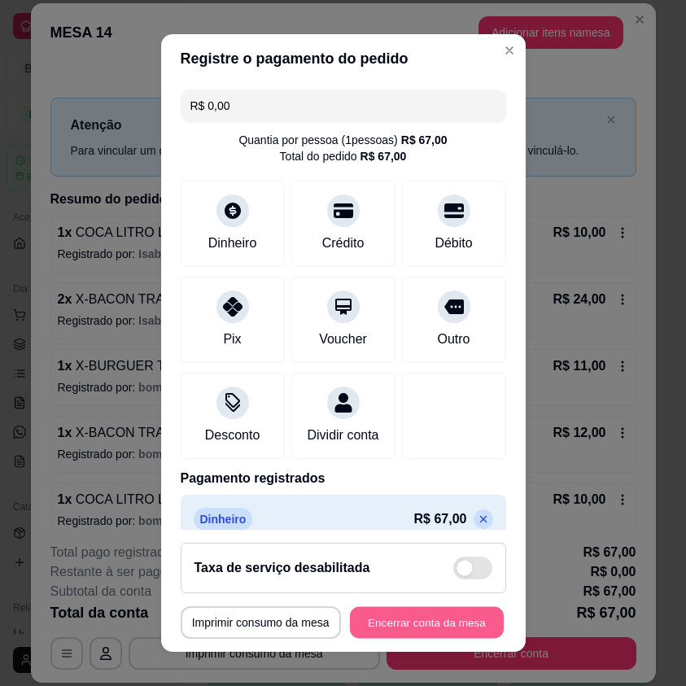
click at [462, 612] on button "Encerrar conta da mesa" at bounding box center [427, 623] width 154 height 32
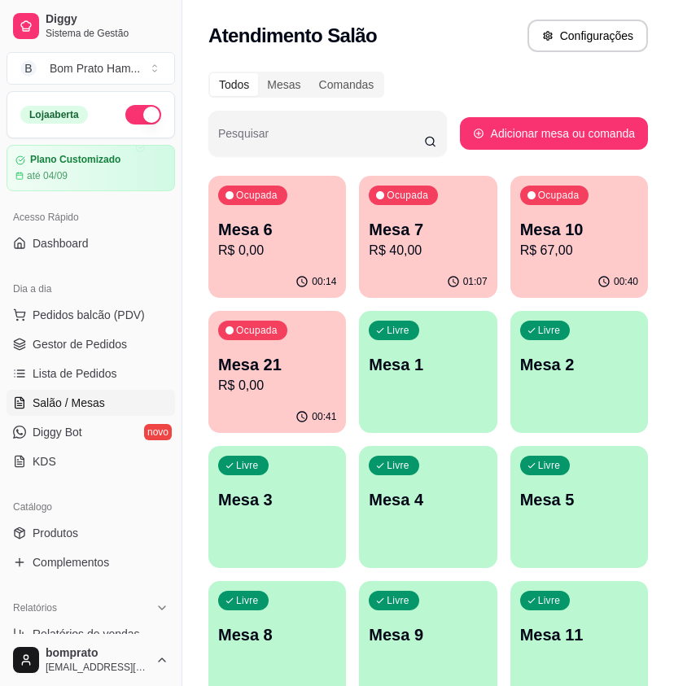
click at [440, 264] on div "Ocupada Mesa 7 R$ 40,00" at bounding box center [428, 221] width 138 height 90
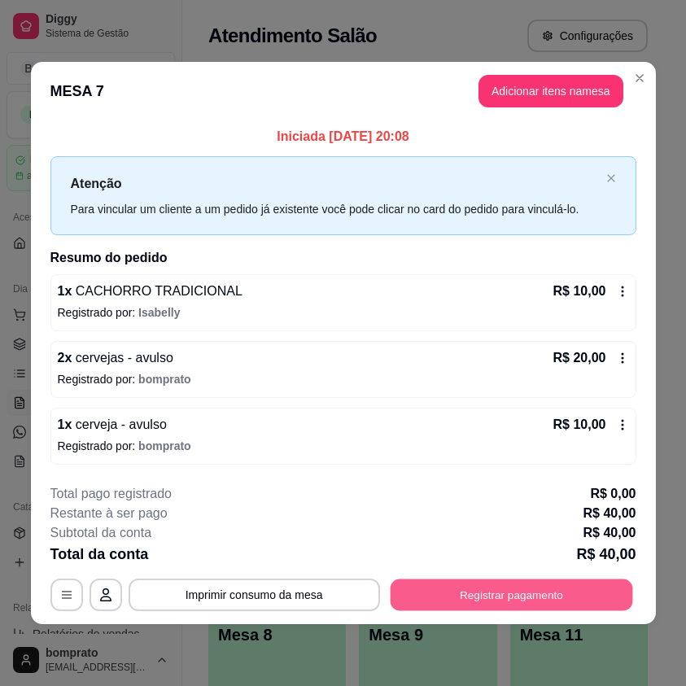
click at [561, 594] on button "Registrar pagamento" at bounding box center [511, 596] width 243 height 32
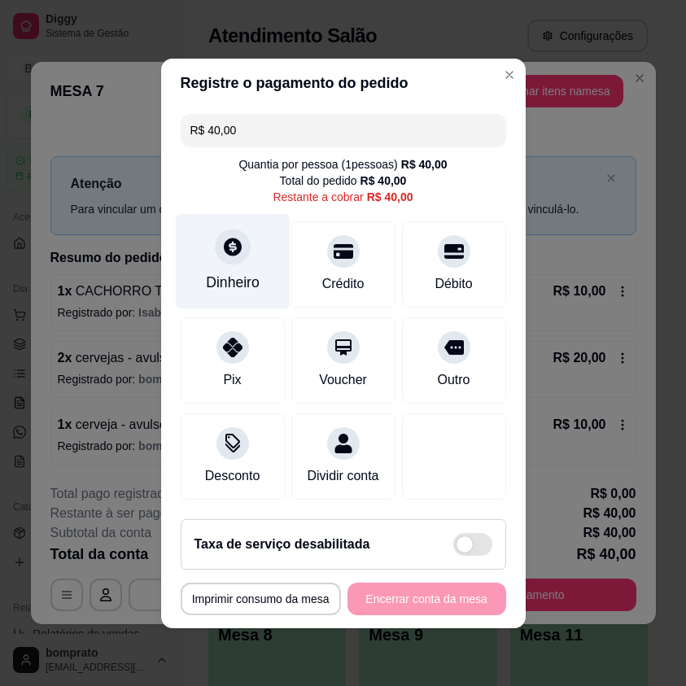
click at [211, 291] on div "Dinheiro" at bounding box center [232, 260] width 115 height 95
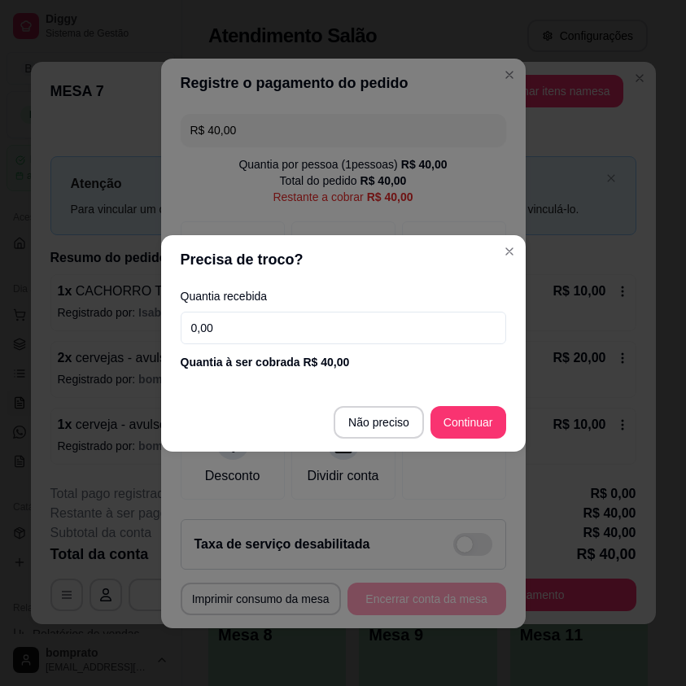
click at [272, 340] on input "0,00" at bounding box center [344, 328] width 326 height 33
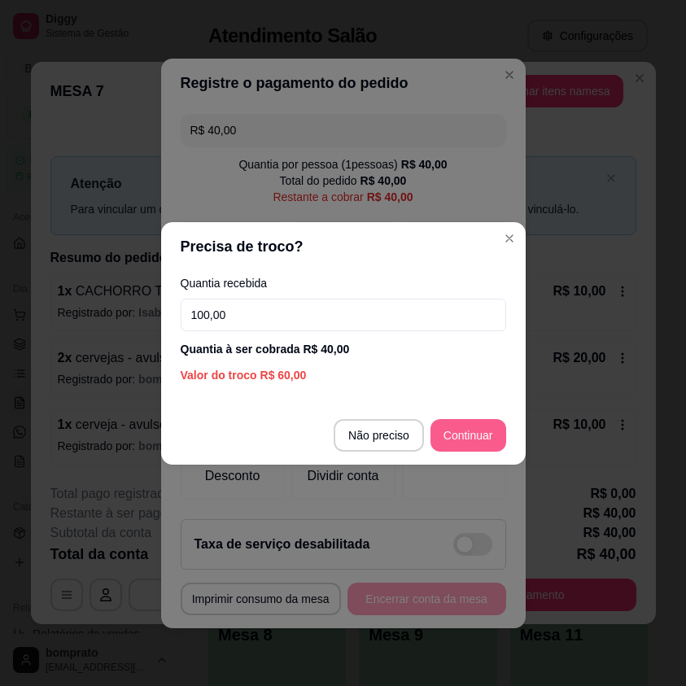
type input "100,00"
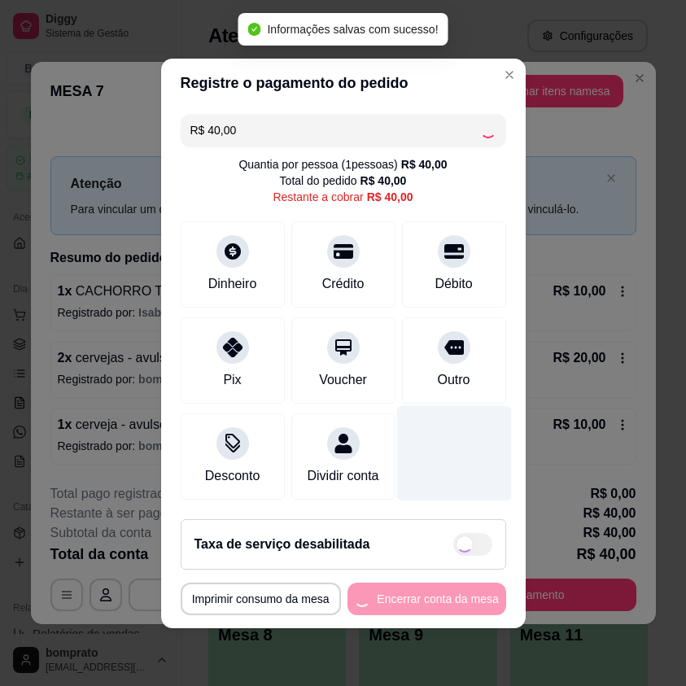
type input "R$ 0,00"
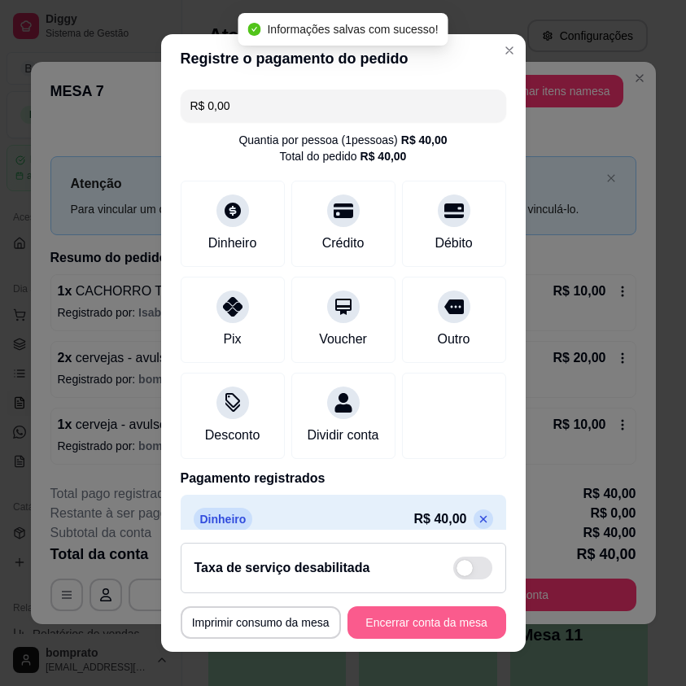
click at [450, 620] on button "Encerrar conta da mesa" at bounding box center [427, 623] width 159 height 33
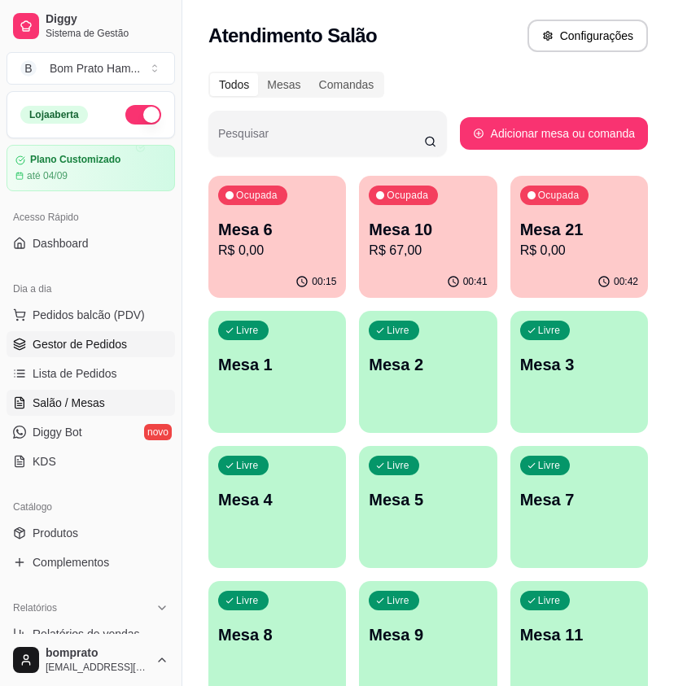
click at [109, 347] on span "Gestor de Pedidos" at bounding box center [80, 344] width 94 height 16
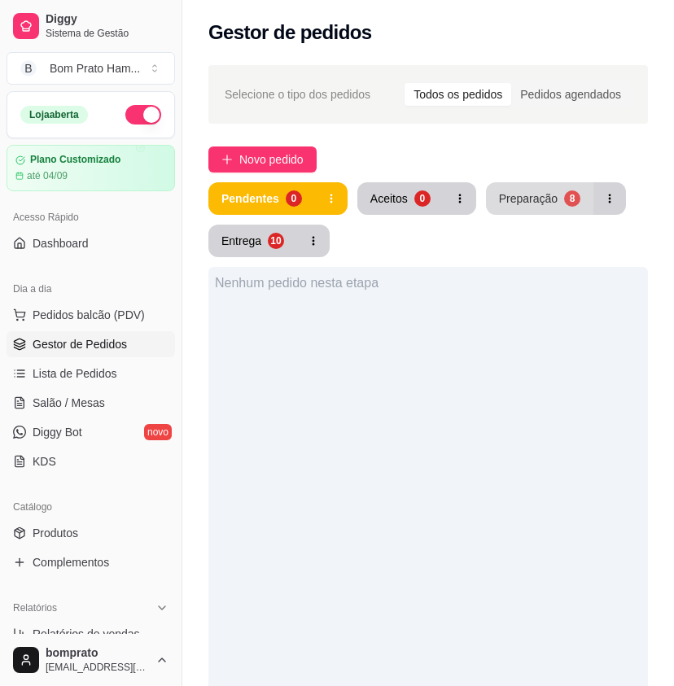
click at [556, 204] on button "Preparação 8" at bounding box center [539, 198] width 107 height 33
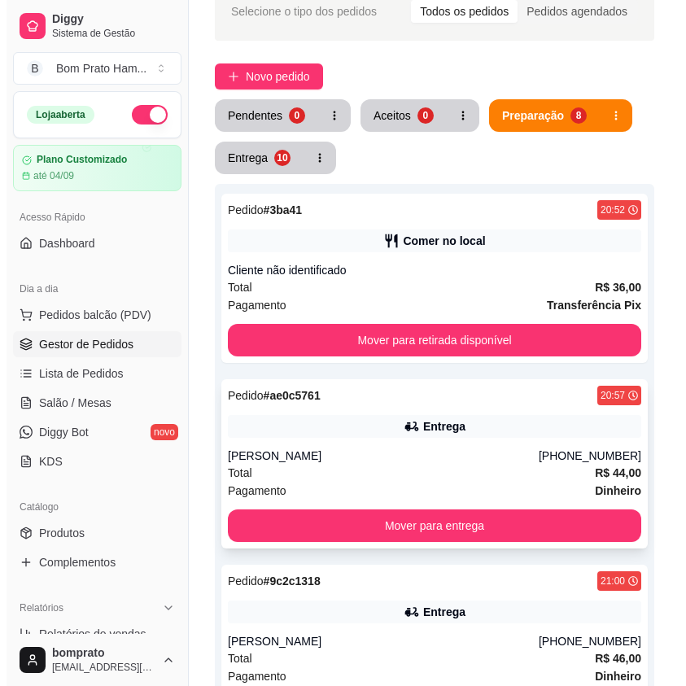
scroll to position [81, 0]
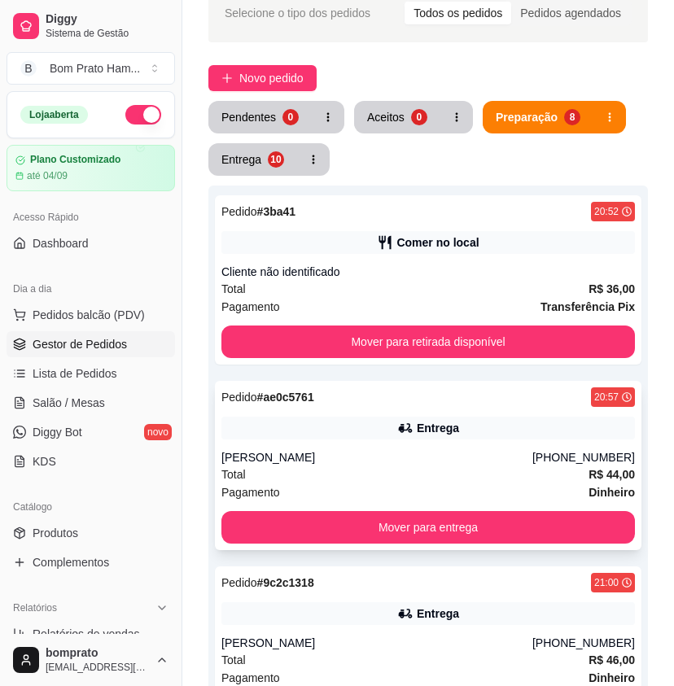
click at [460, 458] on div "[PERSON_NAME]" at bounding box center [376, 458] width 311 height 16
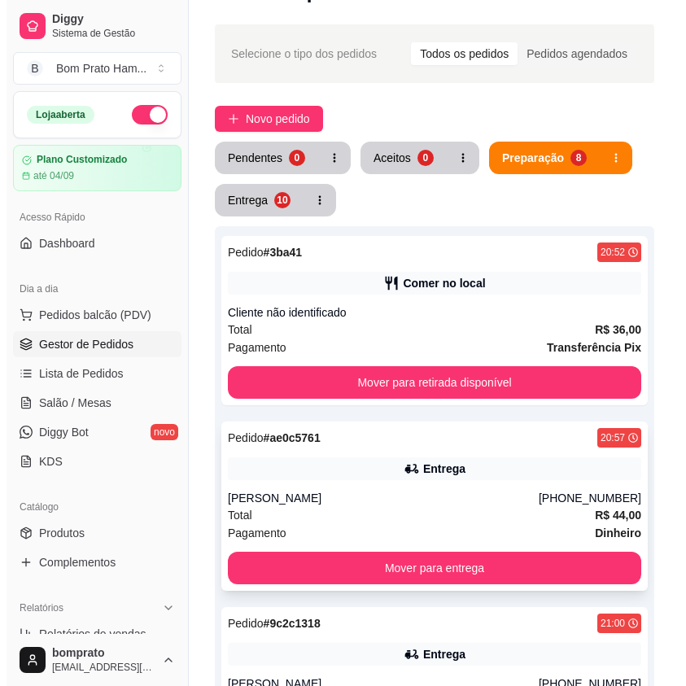
scroll to position [0, 0]
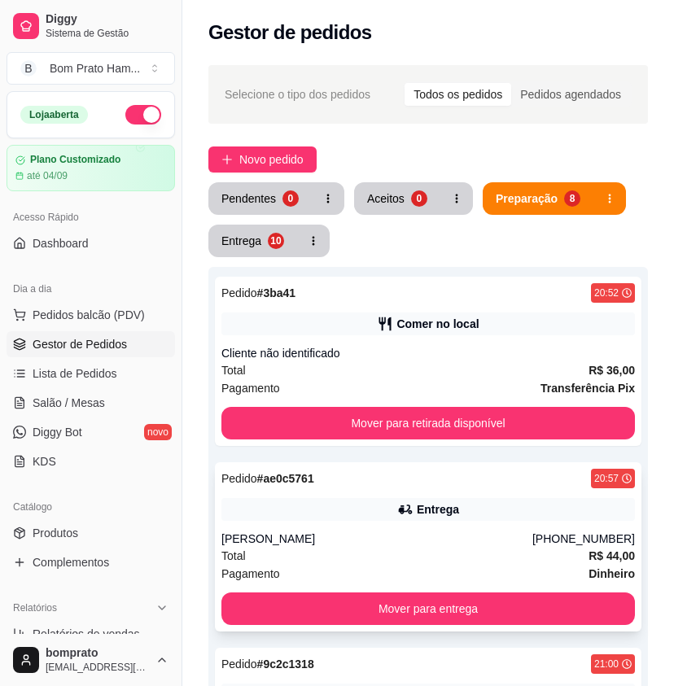
click at [518, 528] on div "Pedido # ae0c5761 20:57 Entrega Jadson martins (87) 99167-9048 Total R$ 44,00 P…" at bounding box center [428, 547] width 427 height 169
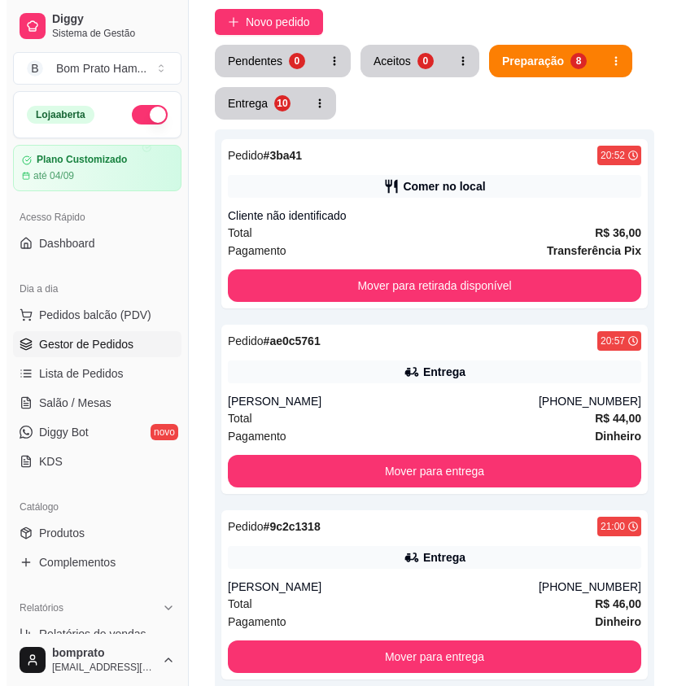
scroll to position [163, 0]
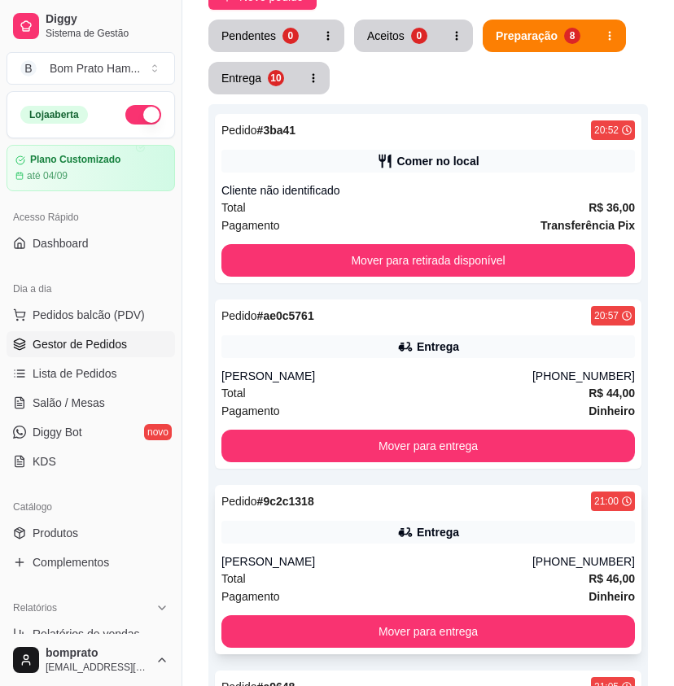
click at [428, 550] on div "Pedido # 9c2c1318 21:00 Entrega Douglas (81) 99907-1023 Total R$ 46,00 Pagament…" at bounding box center [428, 569] width 427 height 169
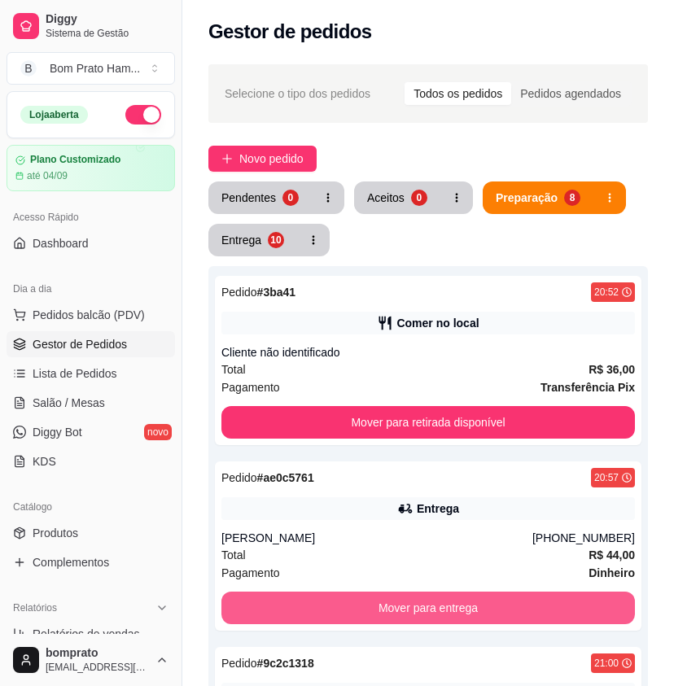
scroll to position [0, 0]
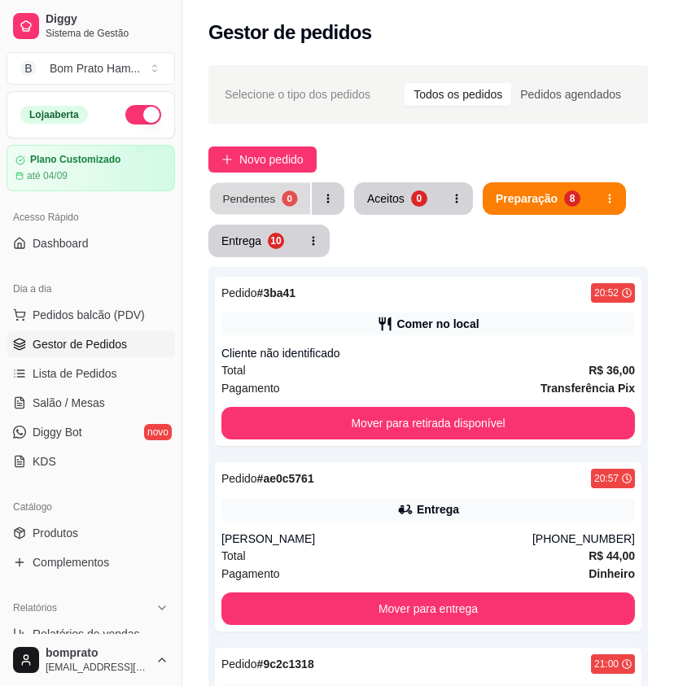
click at [271, 188] on button "Pendentes 0" at bounding box center [260, 199] width 100 height 32
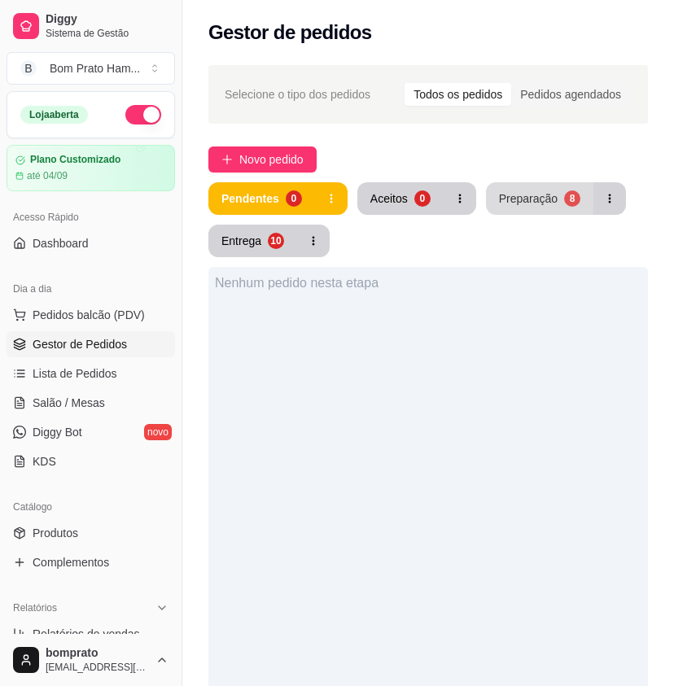
click at [556, 182] on button "Preparação 8" at bounding box center [539, 198] width 107 height 33
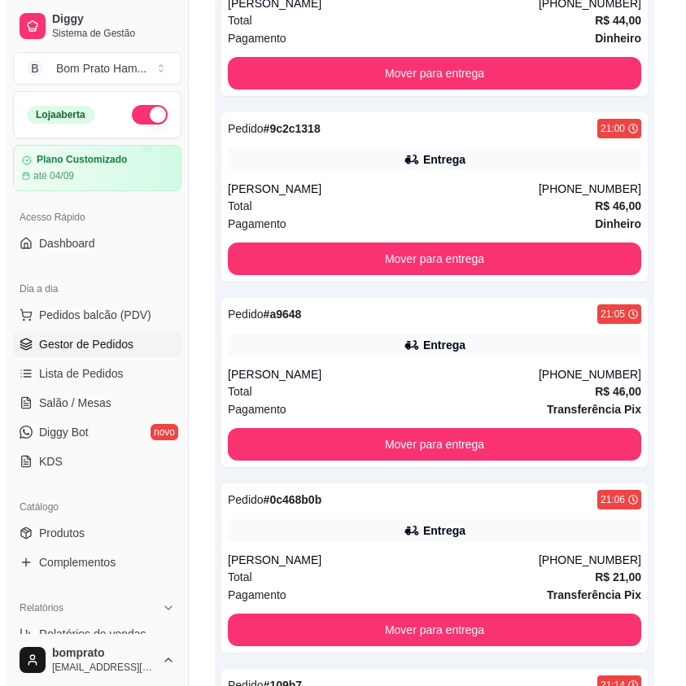
scroll to position [454, 0]
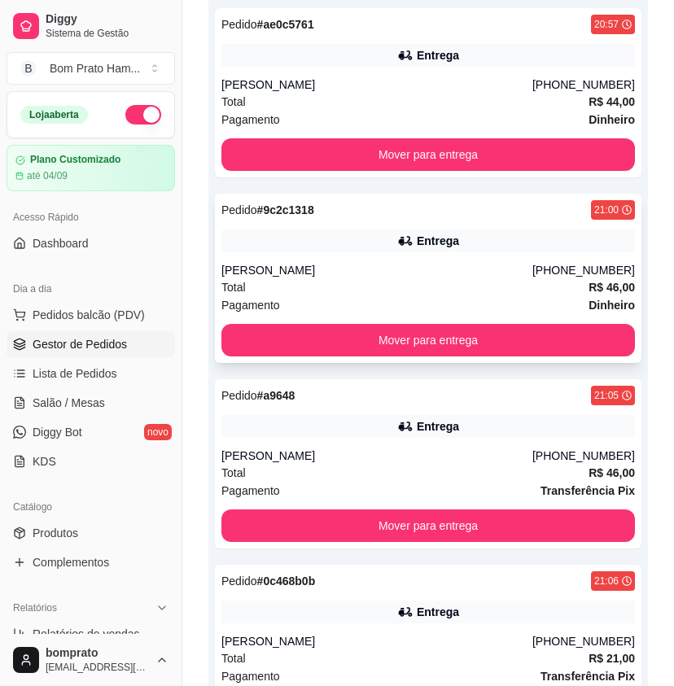
click at [475, 257] on div "Pedido # 9c2c1318 21:00 Entrega Douglas (81) 99907-1023 Total R$ 46,00 Pagament…" at bounding box center [428, 278] width 427 height 169
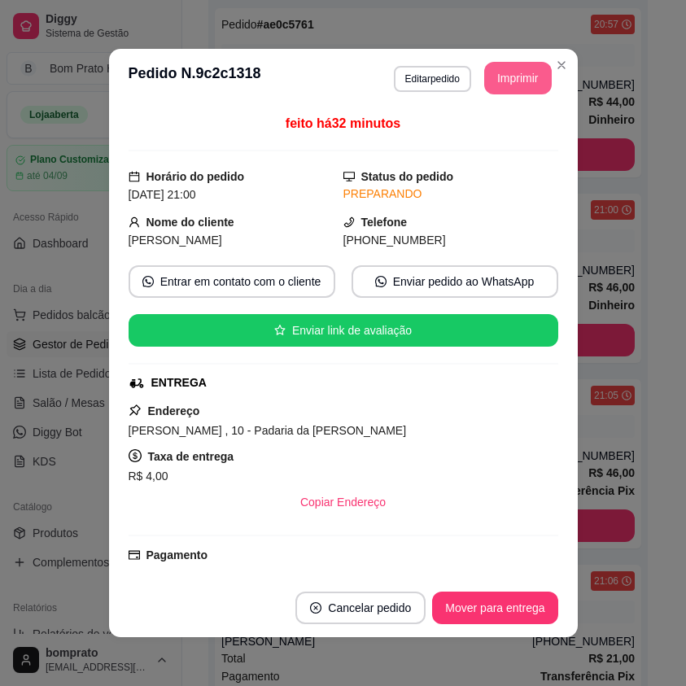
click at [525, 89] on button "Imprimir" at bounding box center [519, 78] width 68 height 33
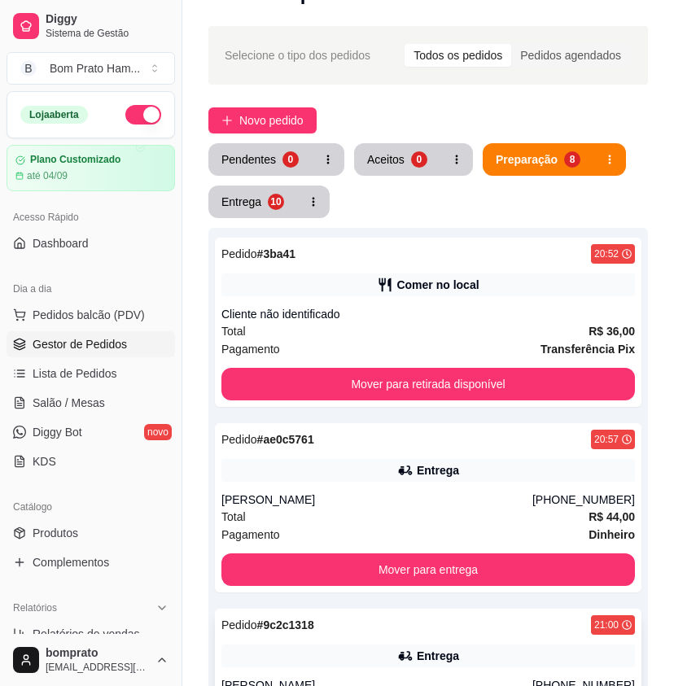
scroll to position [0, 0]
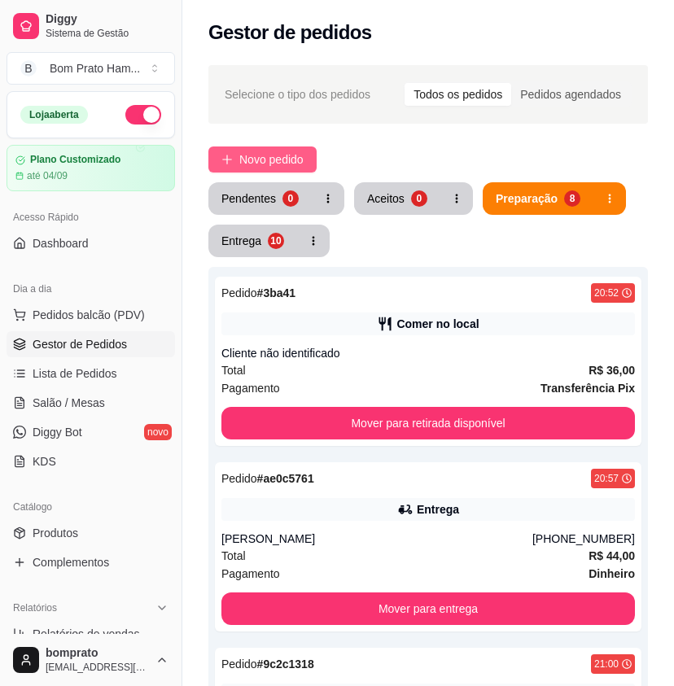
click at [274, 159] on span "Novo pedido" at bounding box center [271, 160] width 64 height 18
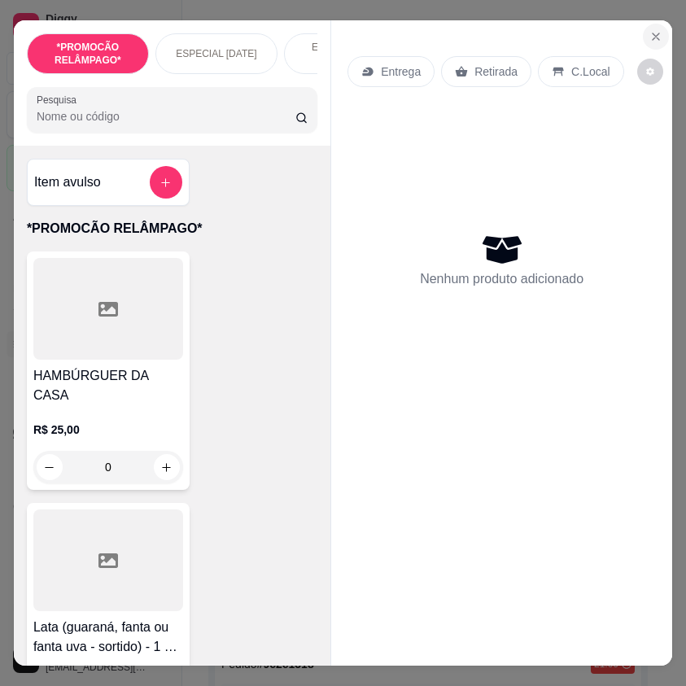
click at [657, 39] on button "Close" at bounding box center [656, 37] width 26 height 26
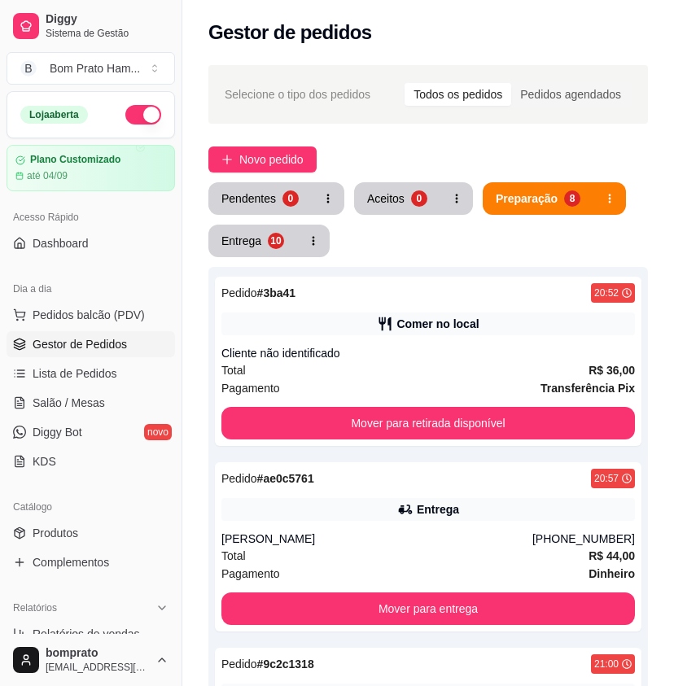
click at [275, 224] on div "Pendentes 0 Aceitos 0 Preparação 8 Entrega 10" at bounding box center [428, 219] width 440 height 75
click at [283, 240] on button "Entrega 10" at bounding box center [252, 241] width 89 height 33
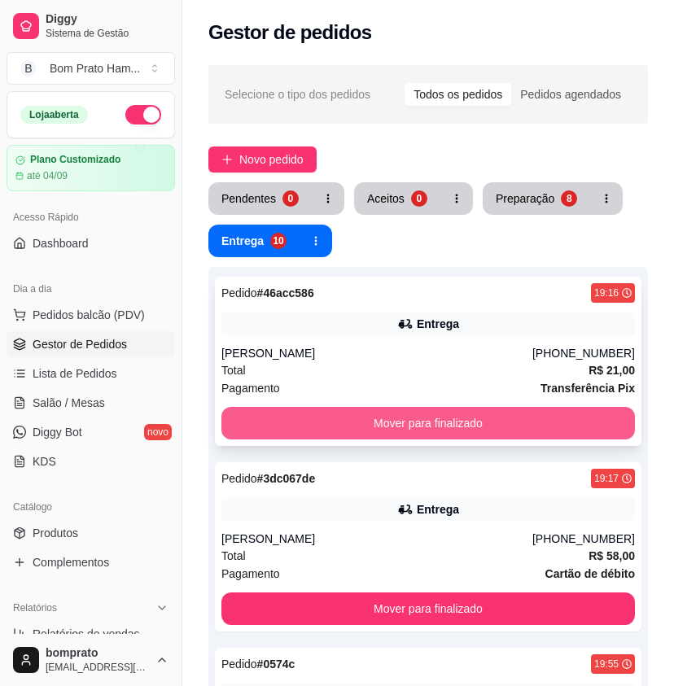
click at [466, 412] on button "Mover para finalizado" at bounding box center [428, 423] width 414 height 33
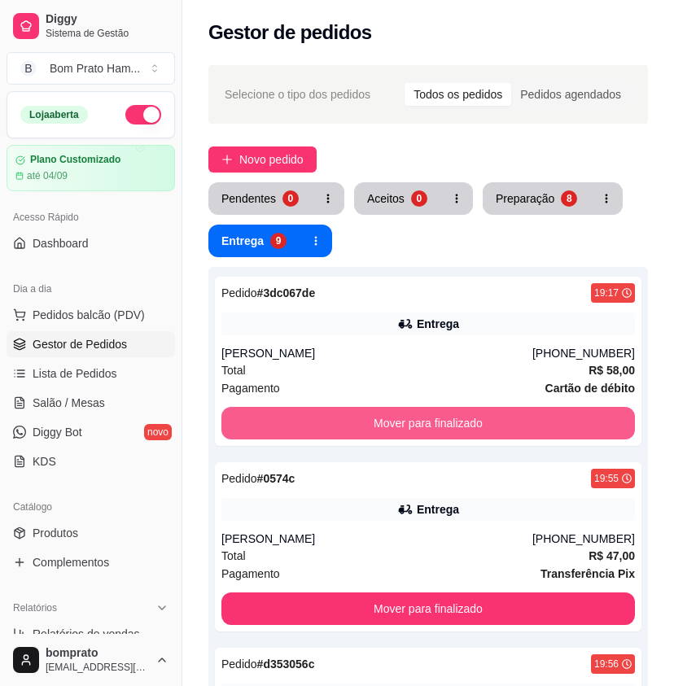
click at [467, 412] on button "Mover para finalizado" at bounding box center [428, 423] width 414 height 33
click at [467, 412] on button "Mover para finalizado" at bounding box center [428, 424] width 401 height 32
click at [467, 412] on button "Mover para finalizado" at bounding box center [428, 423] width 414 height 33
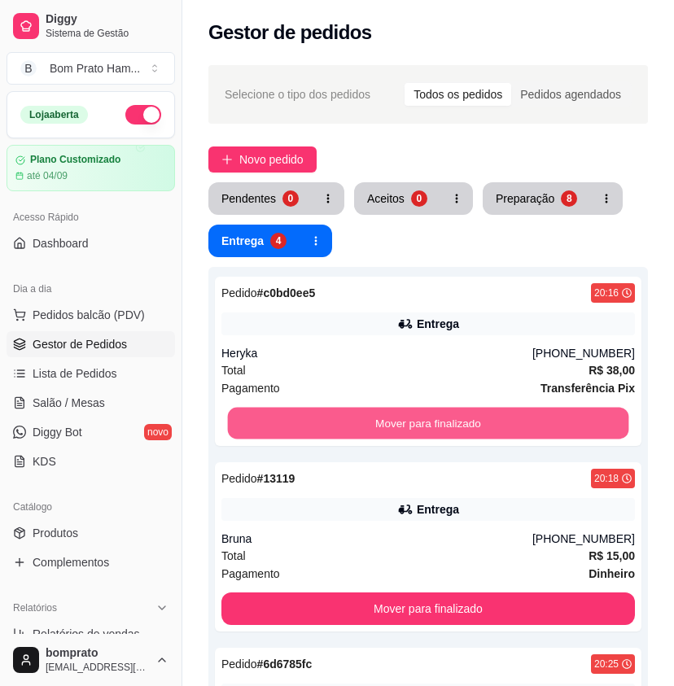
click at [467, 412] on button "Mover para finalizado" at bounding box center [428, 424] width 401 height 32
click at [467, 412] on button "Mover para finalizado" at bounding box center [428, 423] width 414 height 33
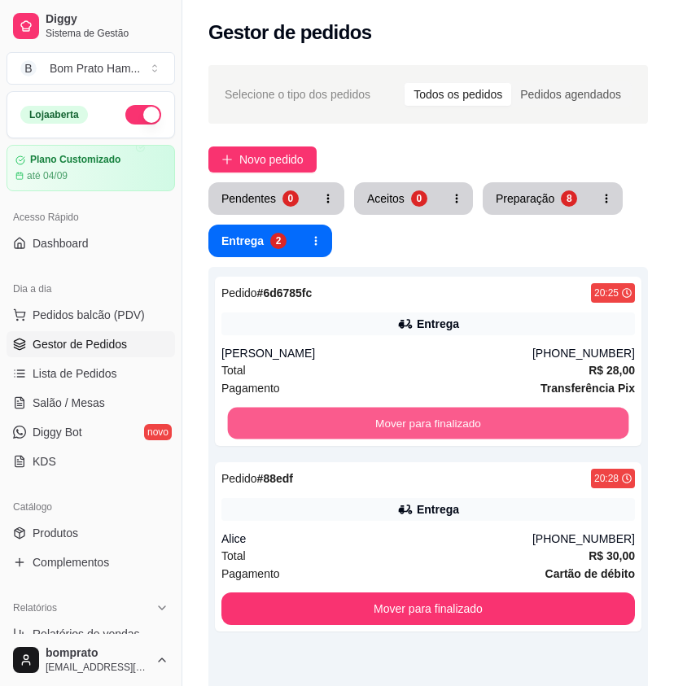
click at [467, 412] on button "Mover para finalizado" at bounding box center [428, 424] width 401 height 32
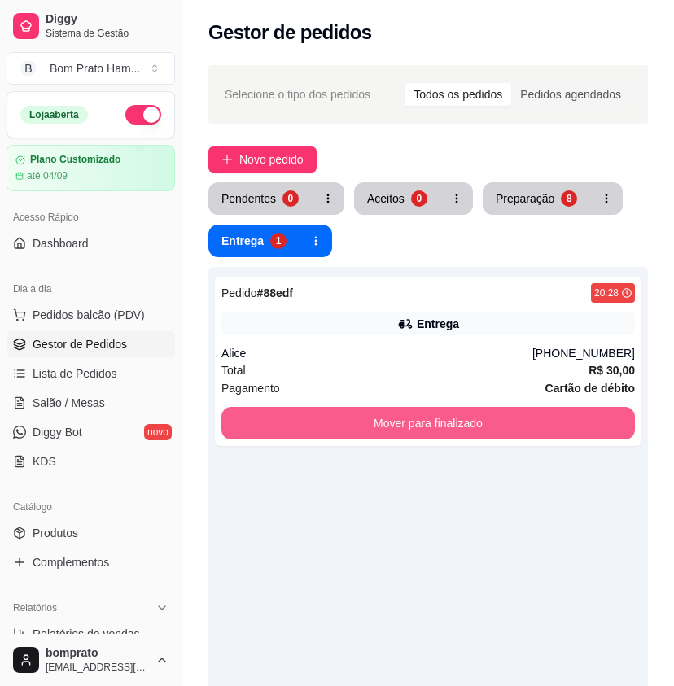
click at [467, 412] on button "Mover para finalizado" at bounding box center [428, 423] width 414 height 33
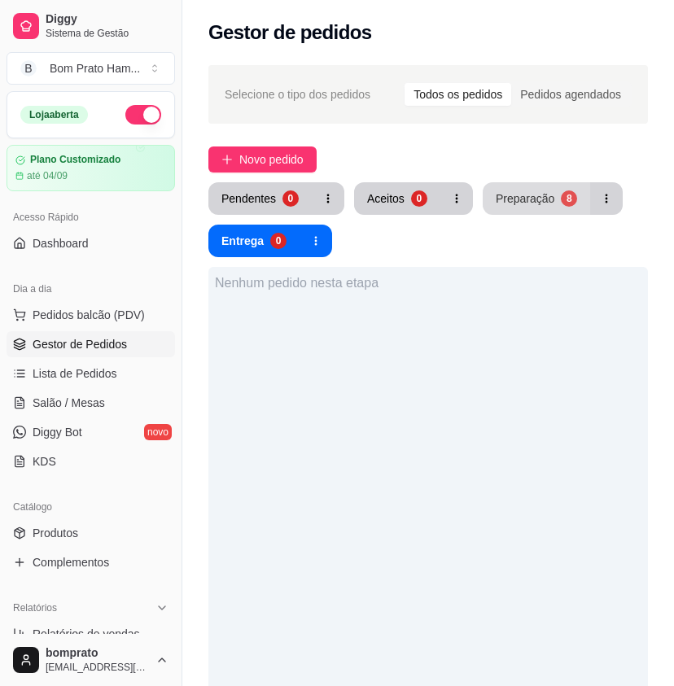
click at [534, 186] on button "Preparação 8" at bounding box center [536, 198] width 107 height 33
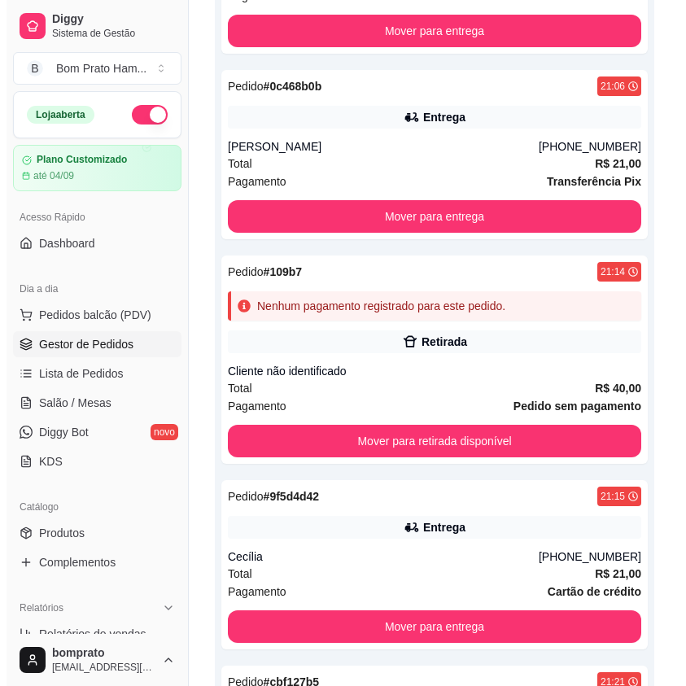
scroll to position [977, 0]
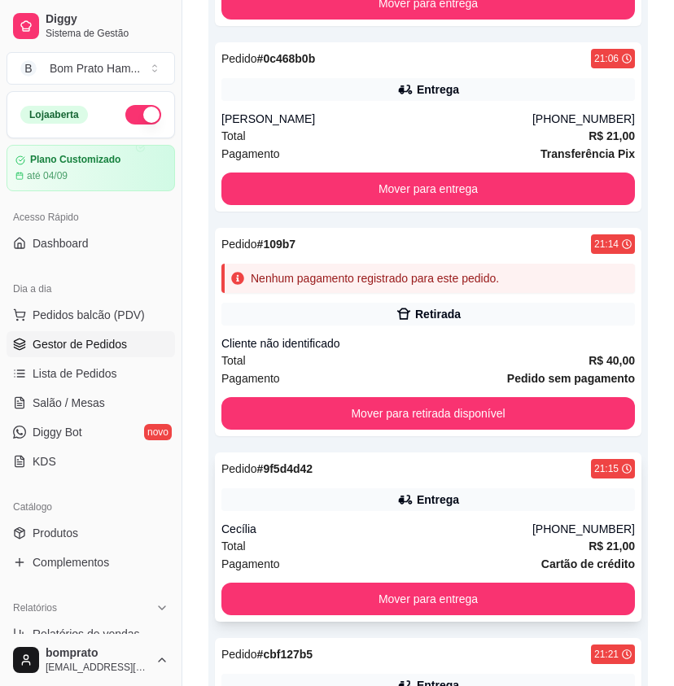
click at [434, 530] on div "Cecília" at bounding box center [376, 529] width 311 height 16
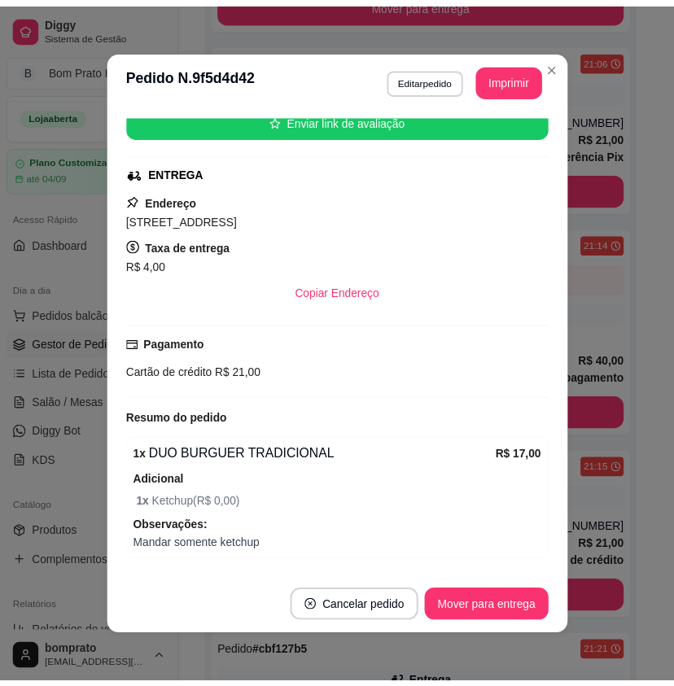
scroll to position [264, 0]
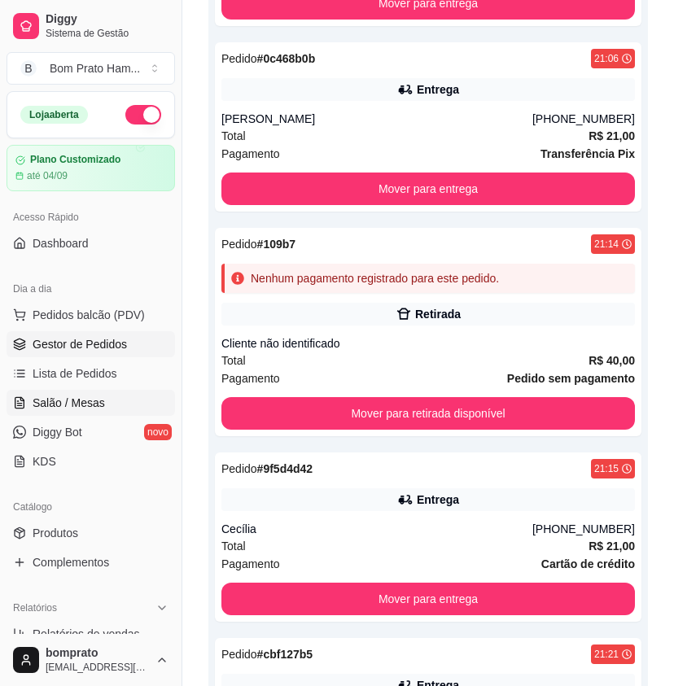
click at [70, 414] on link "Salão / Mesas" at bounding box center [91, 403] width 169 height 26
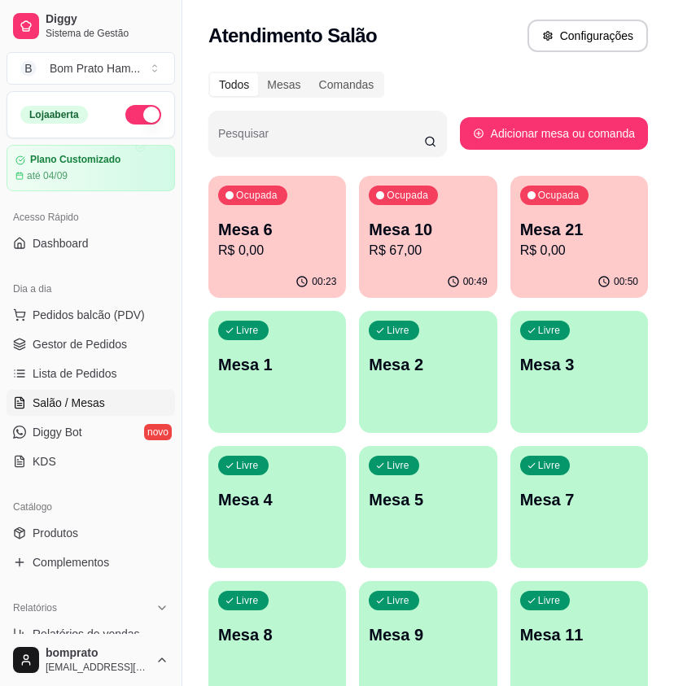
click at [471, 248] on p "R$ 67,00" at bounding box center [428, 251] width 118 height 20
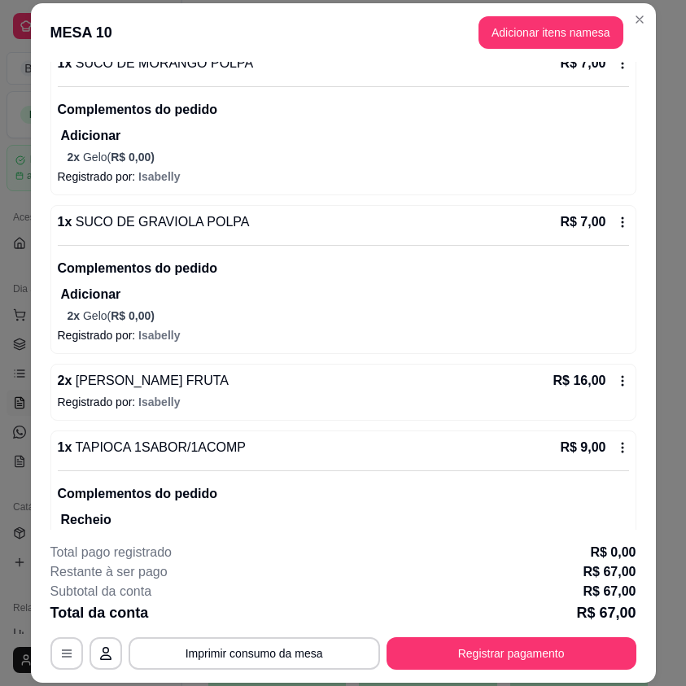
scroll to position [292, 0]
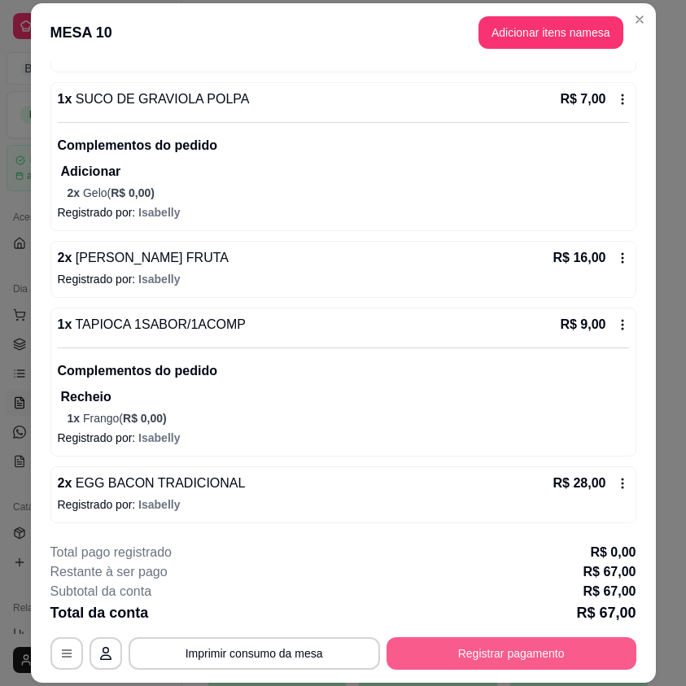
click at [563, 665] on button "Registrar pagamento" at bounding box center [512, 654] width 250 height 33
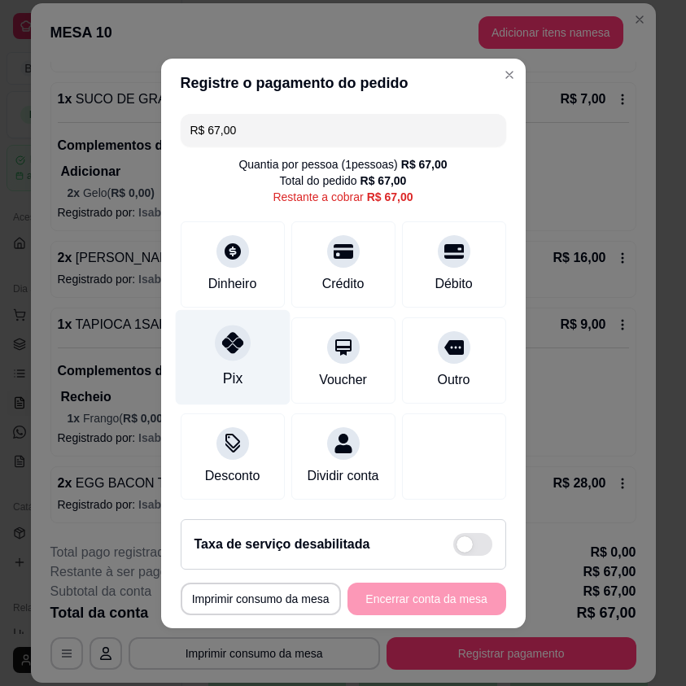
click at [225, 368] on div "Pix" at bounding box center [232, 378] width 20 height 21
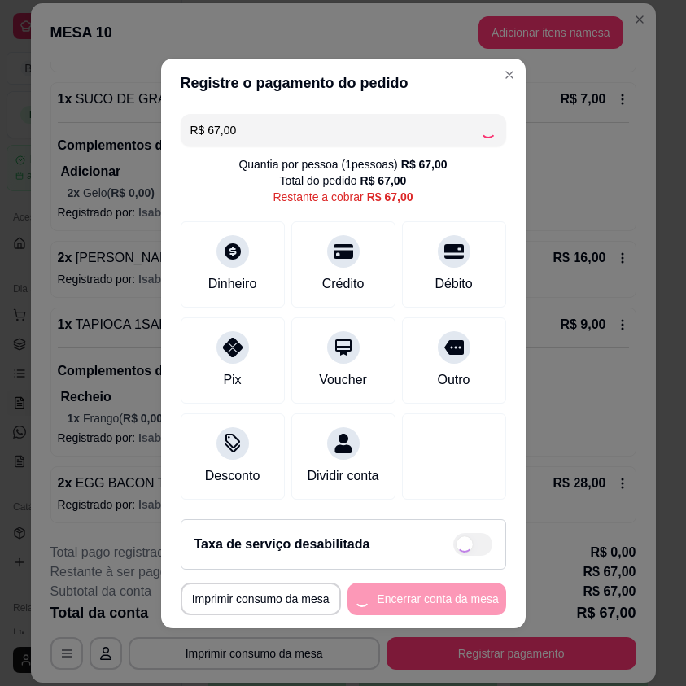
type input "R$ 0,00"
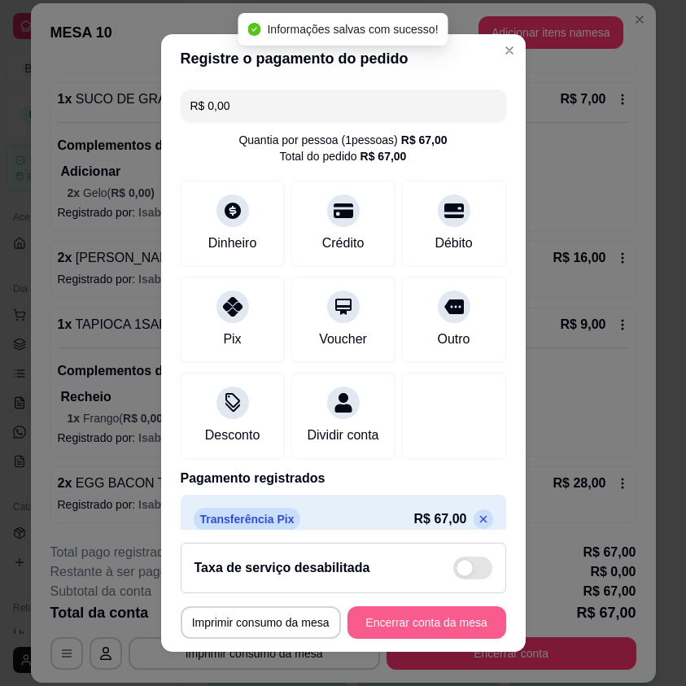
click at [465, 625] on button "Encerrar conta da mesa" at bounding box center [427, 623] width 159 height 33
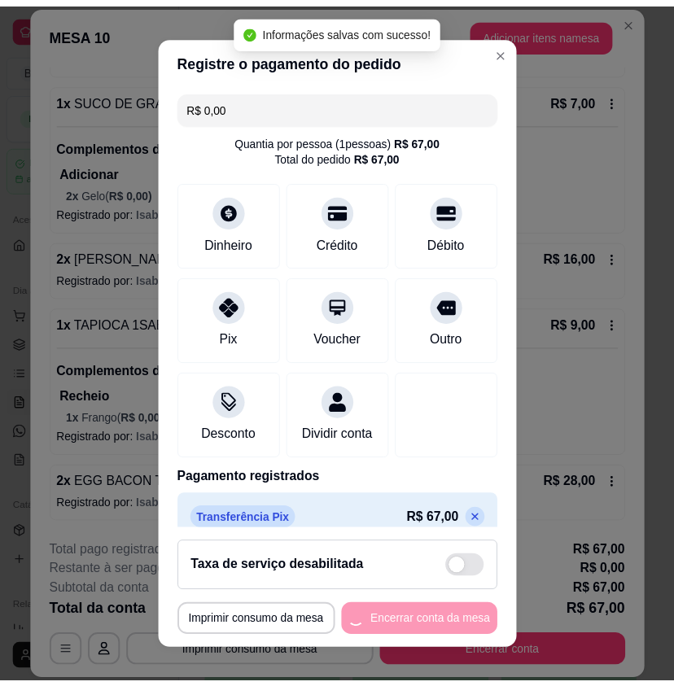
scroll to position [0, 0]
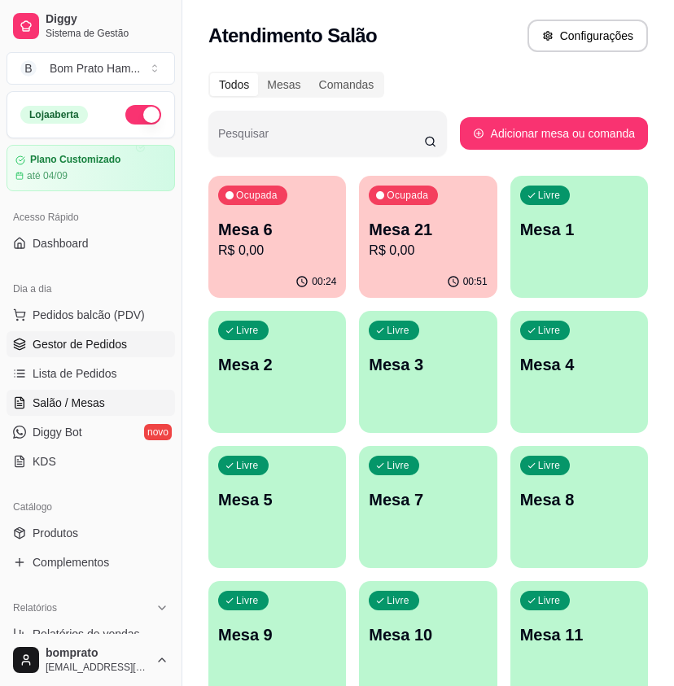
click at [115, 331] on link "Gestor de Pedidos" at bounding box center [91, 344] width 169 height 26
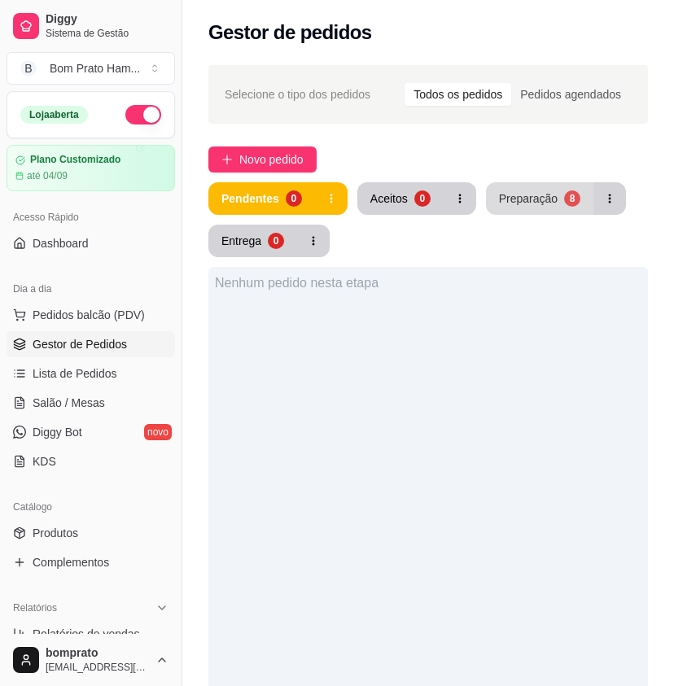
click at [518, 184] on button "Preparação 8" at bounding box center [539, 198] width 107 height 33
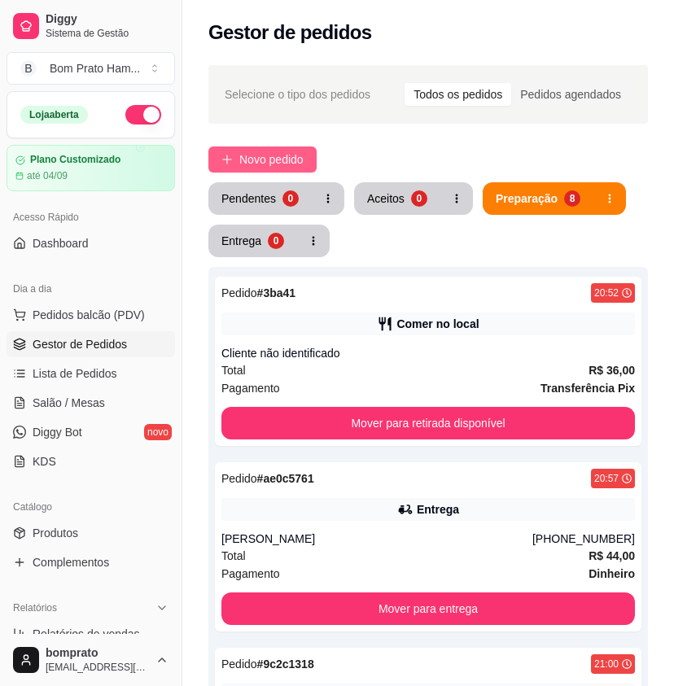
click at [300, 164] on span "Novo pedido" at bounding box center [271, 160] width 64 height 18
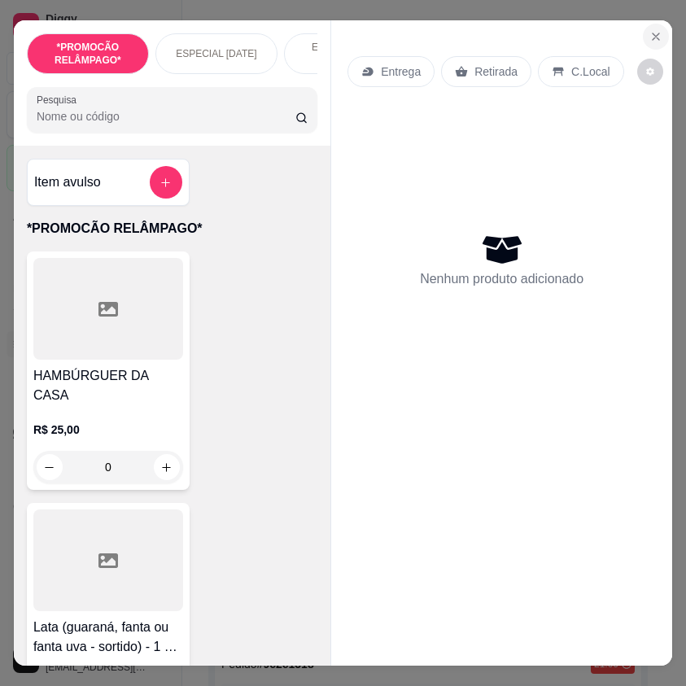
click at [650, 34] on icon "Close" at bounding box center [656, 36] width 13 height 13
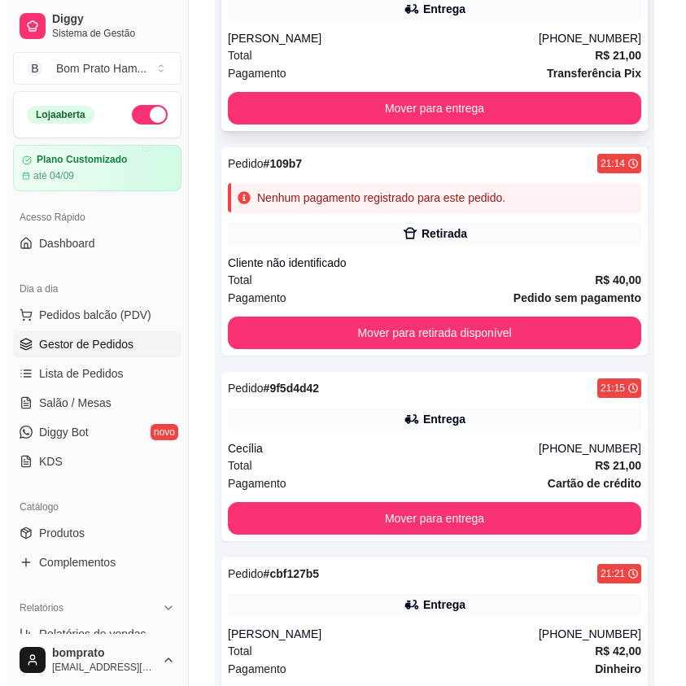
scroll to position [1059, 0]
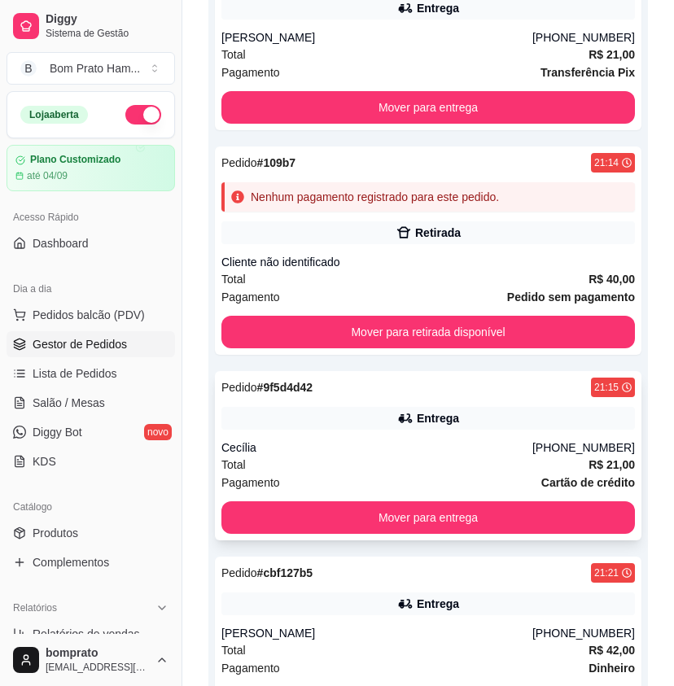
click at [460, 393] on div "Pedido # 9f5d4d42 21:15" at bounding box center [428, 388] width 414 height 20
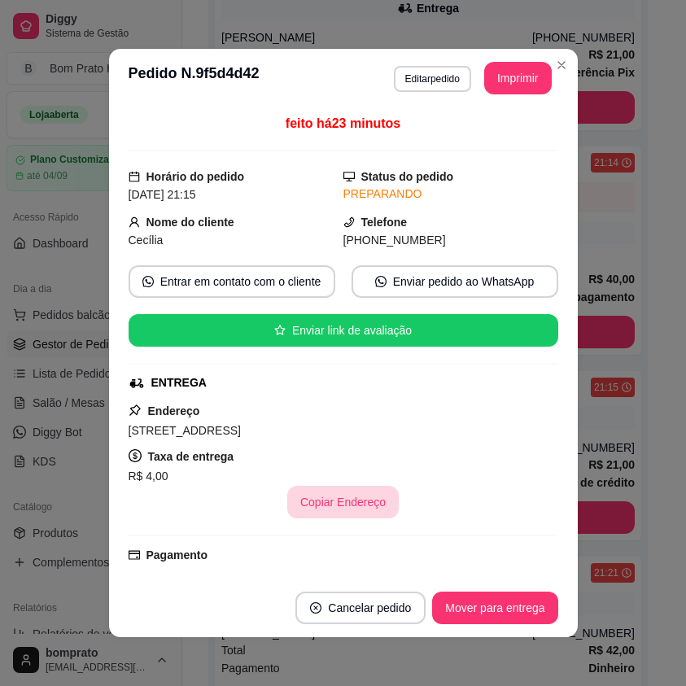
click at [364, 507] on button "Copiar Endereço" at bounding box center [343, 502] width 112 height 33
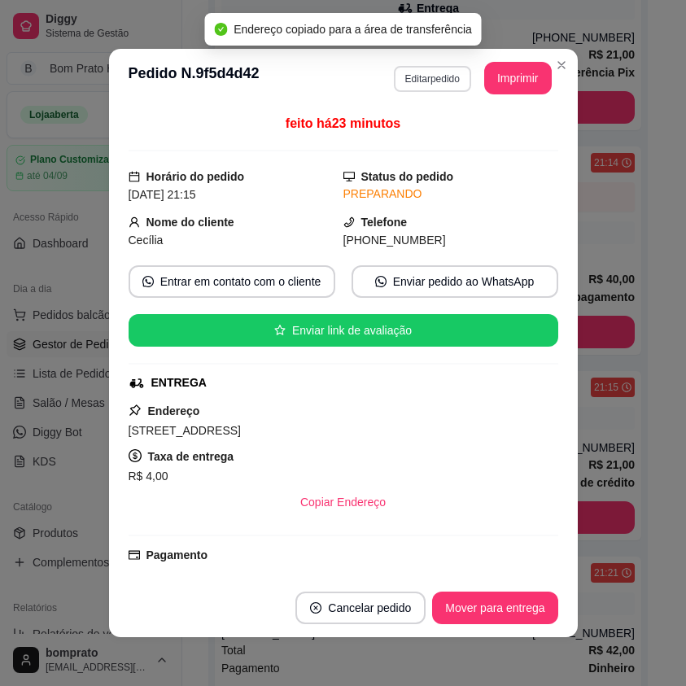
click at [424, 90] on button "Editar pedido" at bounding box center [432, 79] width 77 height 26
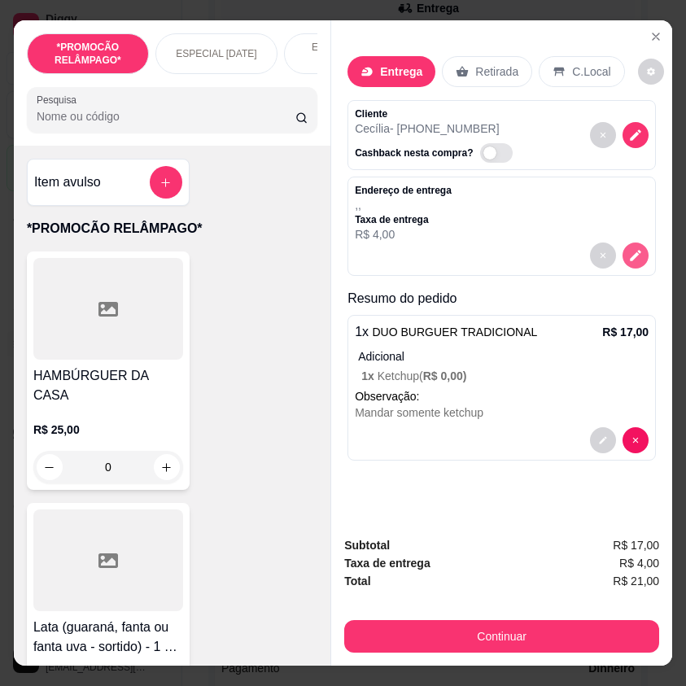
click at [629, 257] on button "decrease-product-quantity" at bounding box center [636, 256] width 26 height 26
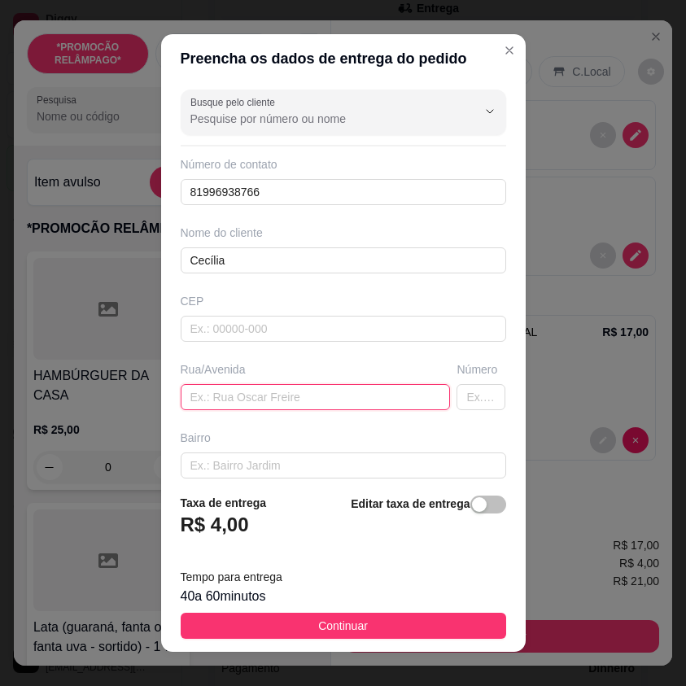
paste input "[STREET_ADDRESS]"
type input "[STREET_ADDRESS]"
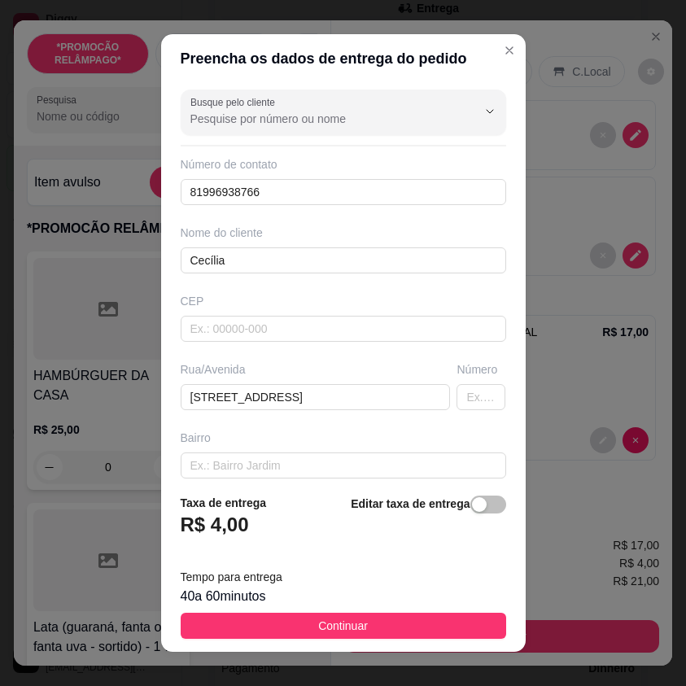
click at [397, 617] on button "Continuar" at bounding box center [344, 626] width 326 height 26
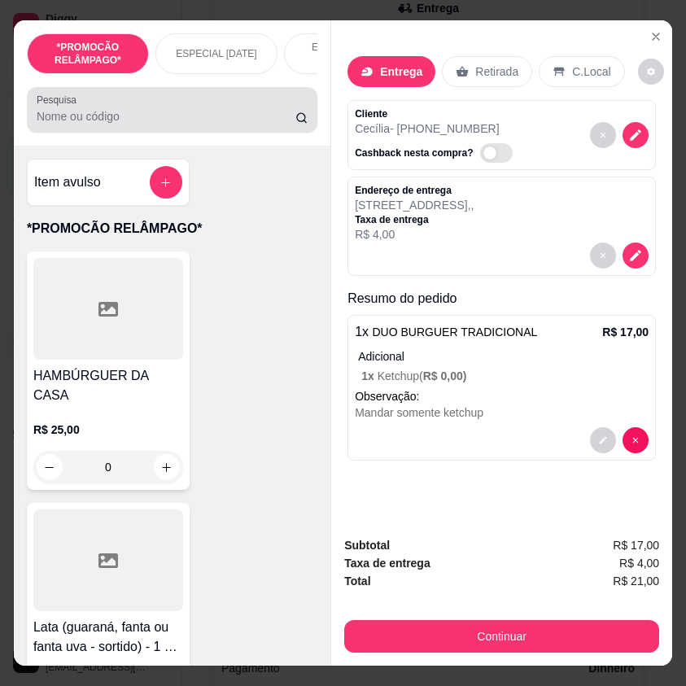
click at [101, 117] on input "Pesquisa" at bounding box center [166, 116] width 259 height 16
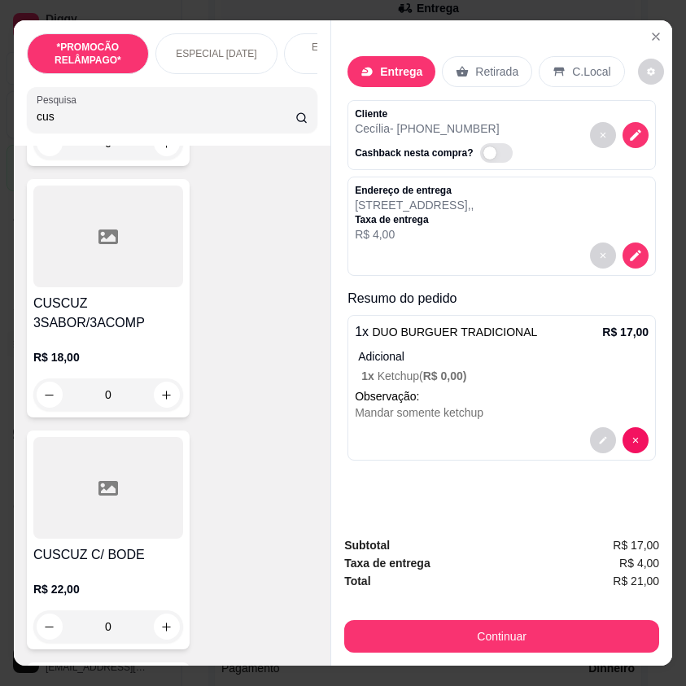
scroll to position [326, 0]
type input "cus"
click at [156, 386] on div "0" at bounding box center [108, 393] width 150 height 33
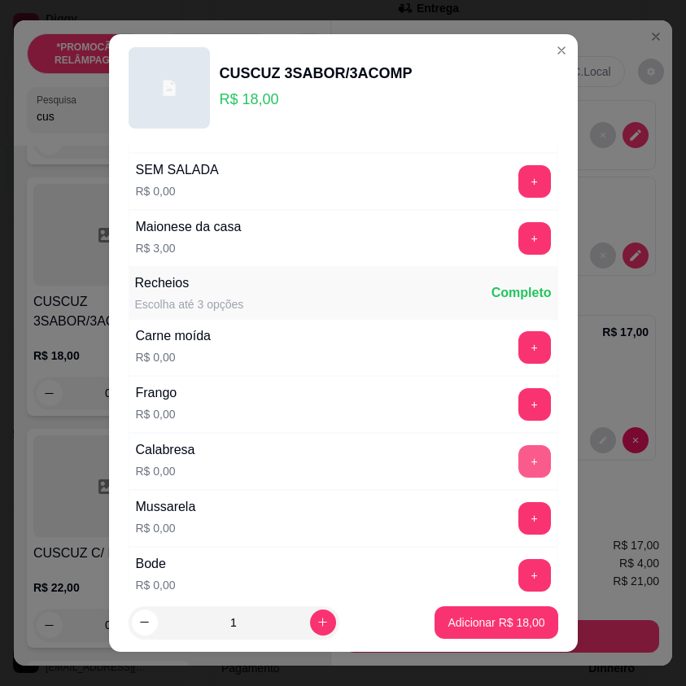
scroll to position [244, 0]
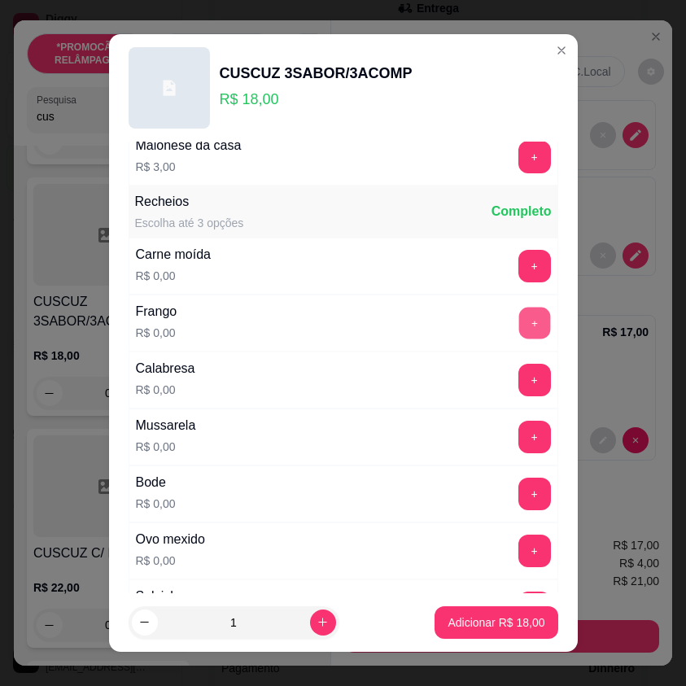
click at [519, 325] on button "+" at bounding box center [535, 324] width 32 height 32
click at [519, 383] on button "+" at bounding box center [535, 380] width 33 height 33
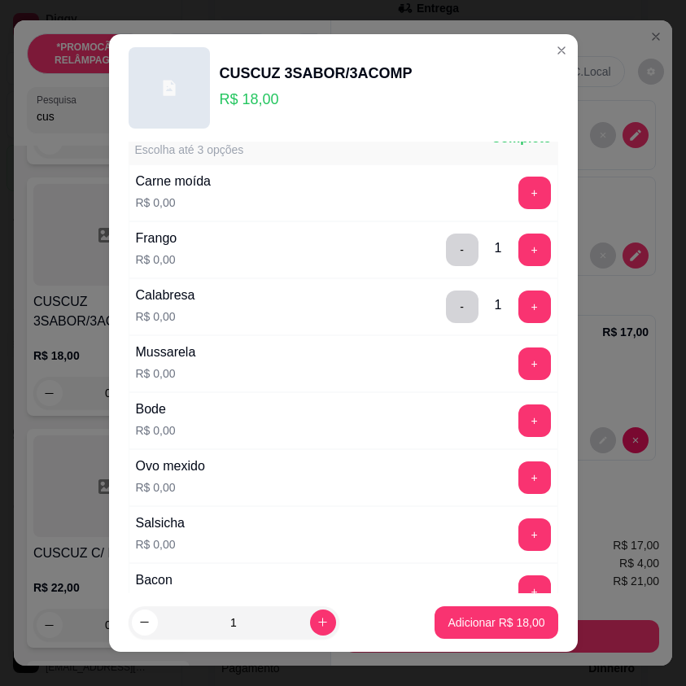
scroll to position [407, 0]
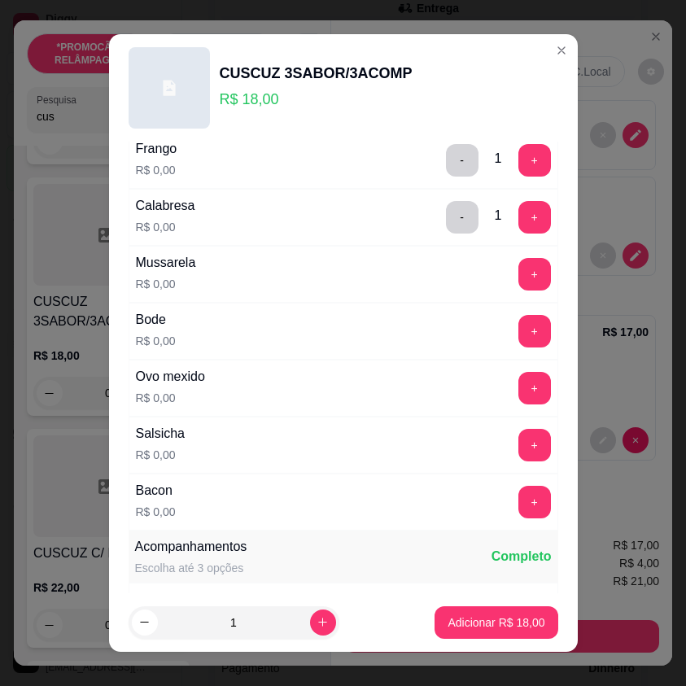
click at [503, 353] on div "Bode R$ 0,00 +" at bounding box center [344, 331] width 430 height 57
click at [519, 345] on button "+" at bounding box center [535, 332] width 32 height 32
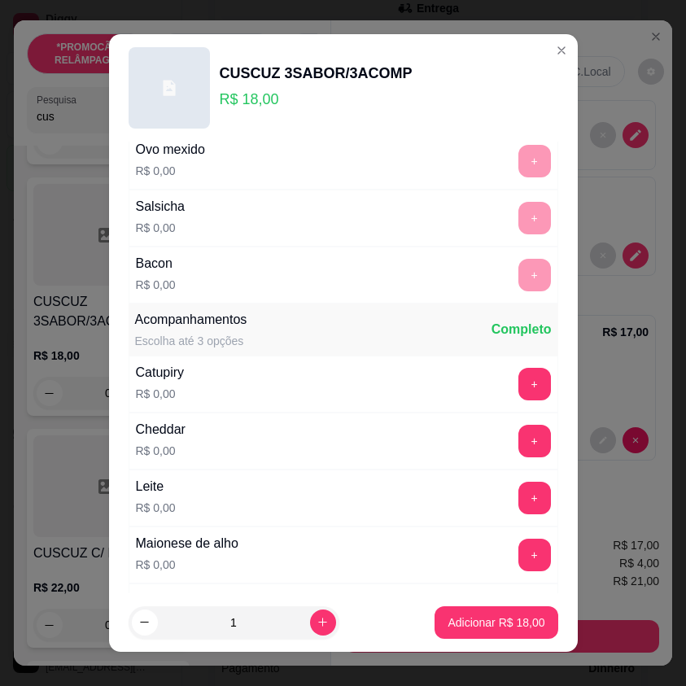
scroll to position [651, 0]
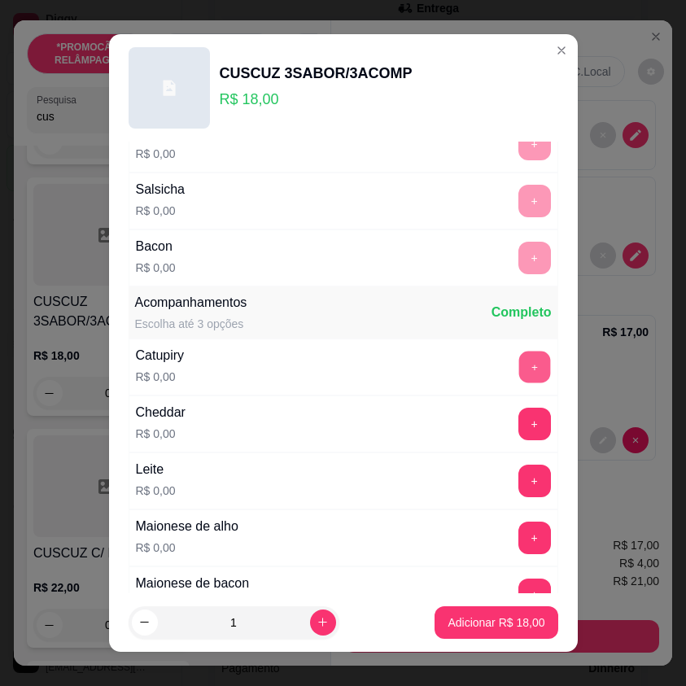
click at [519, 355] on button "+" at bounding box center [535, 368] width 32 height 32
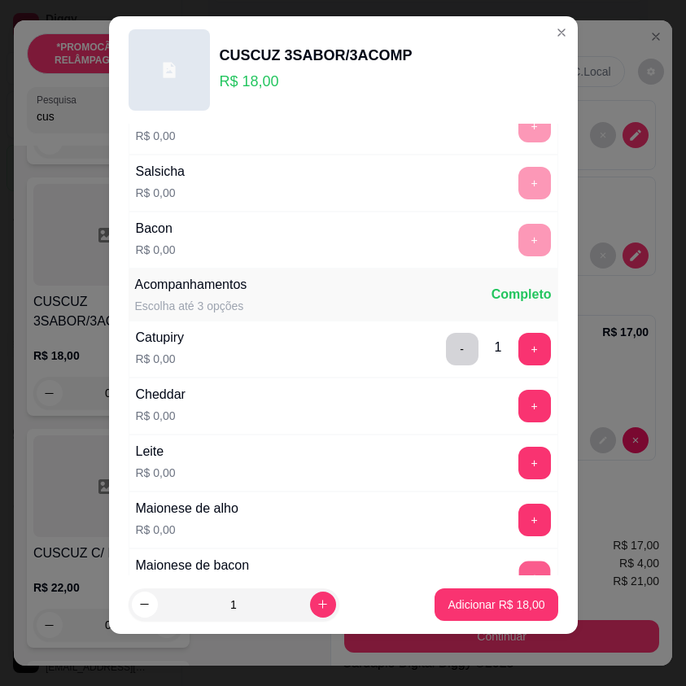
click at [519, 564] on button "+" at bounding box center [535, 578] width 32 height 32
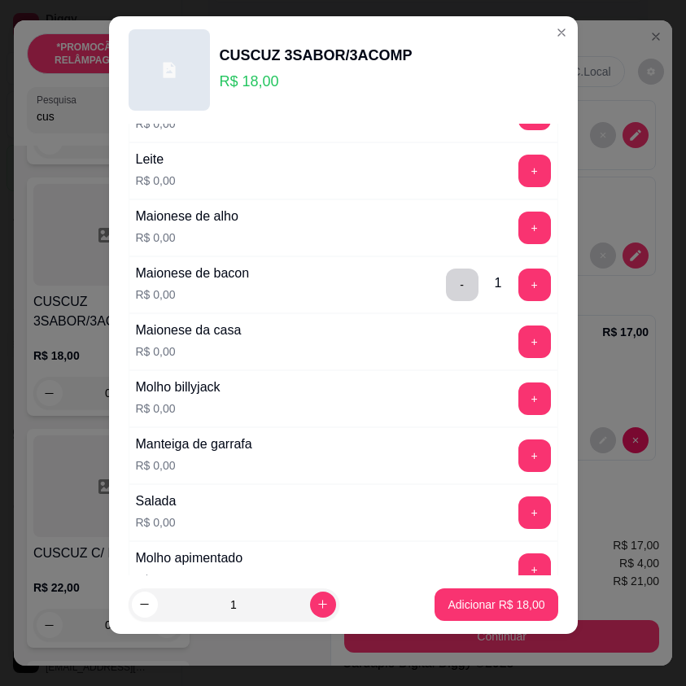
scroll to position [977, 0]
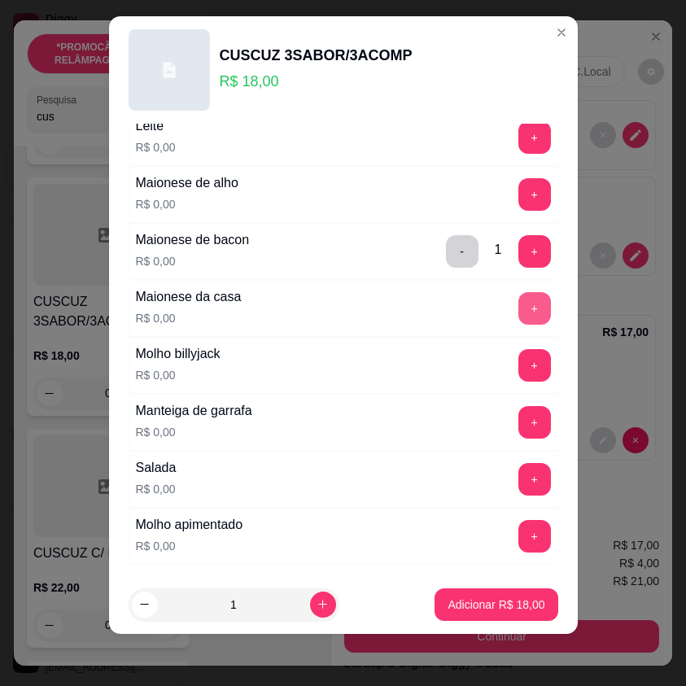
click at [519, 309] on button "+" at bounding box center [535, 308] width 33 height 33
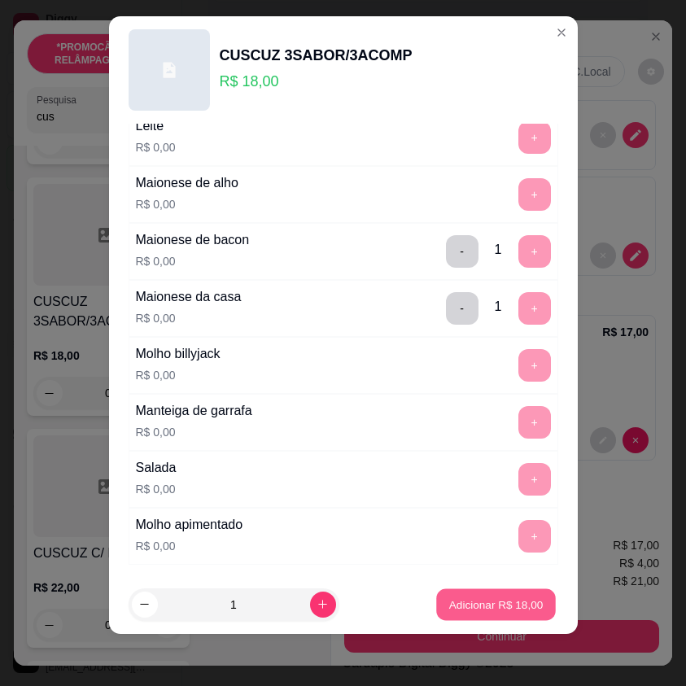
click at [508, 606] on p "Adicionar R$ 18,00" at bounding box center [497, 604] width 94 height 15
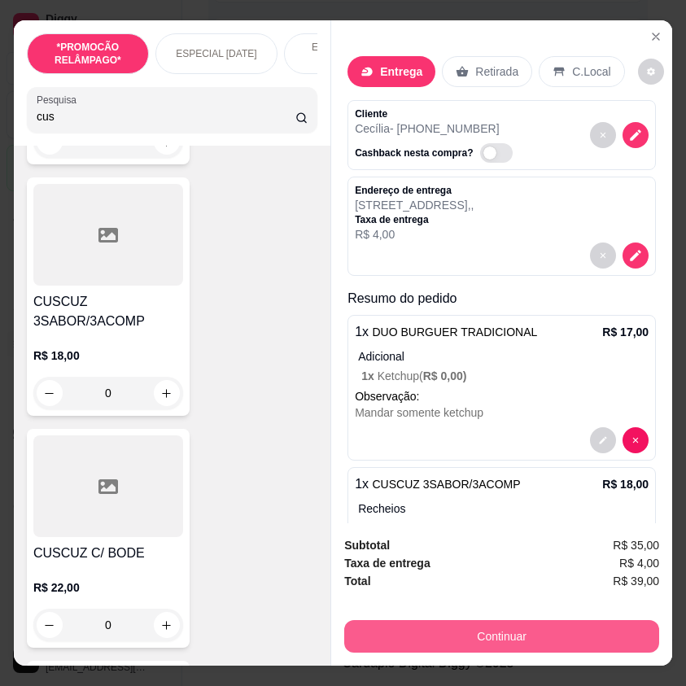
click at [537, 621] on button "Continuar" at bounding box center [501, 637] width 315 height 33
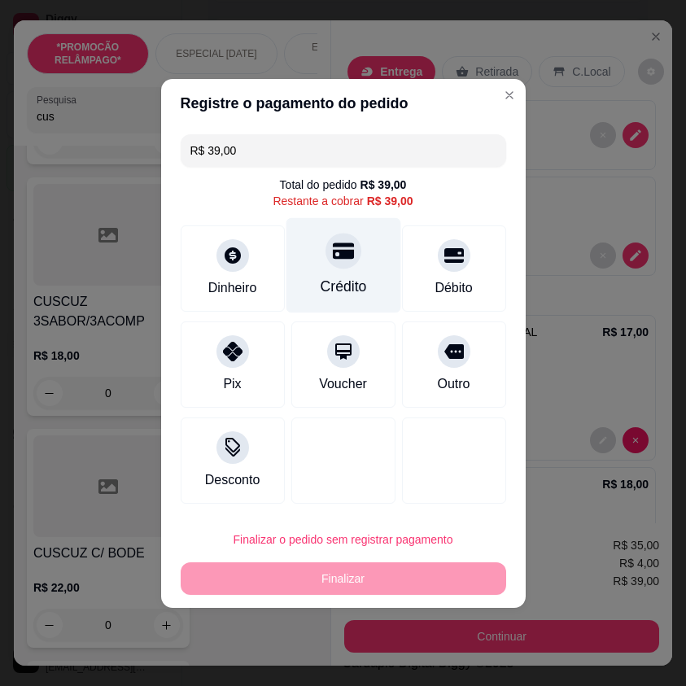
click at [352, 270] on div "Crédito" at bounding box center [343, 264] width 115 height 95
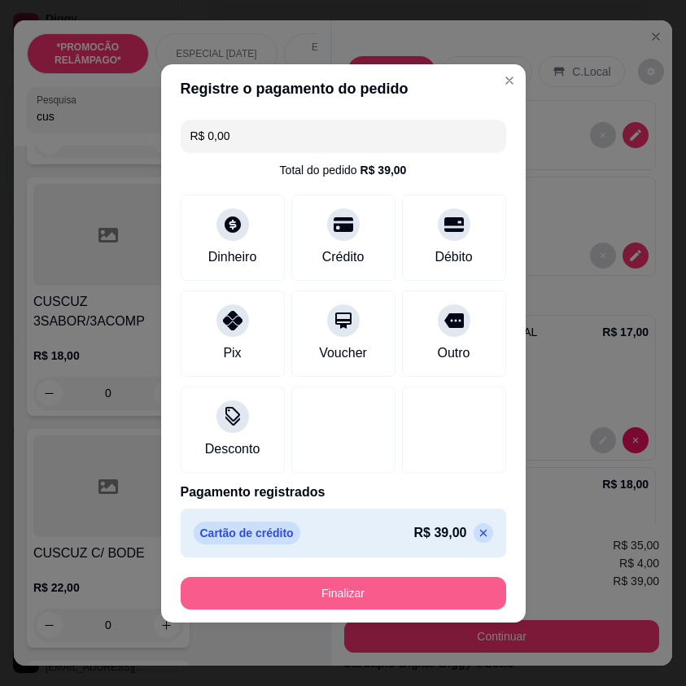
click at [473, 599] on button "Finalizar" at bounding box center [344, 593] width 326 height 33
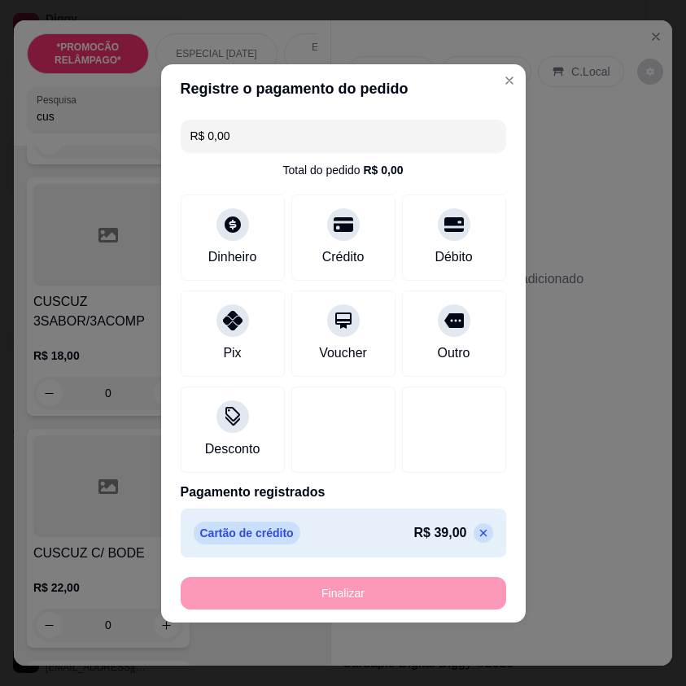
type input "-R$ 39,00"
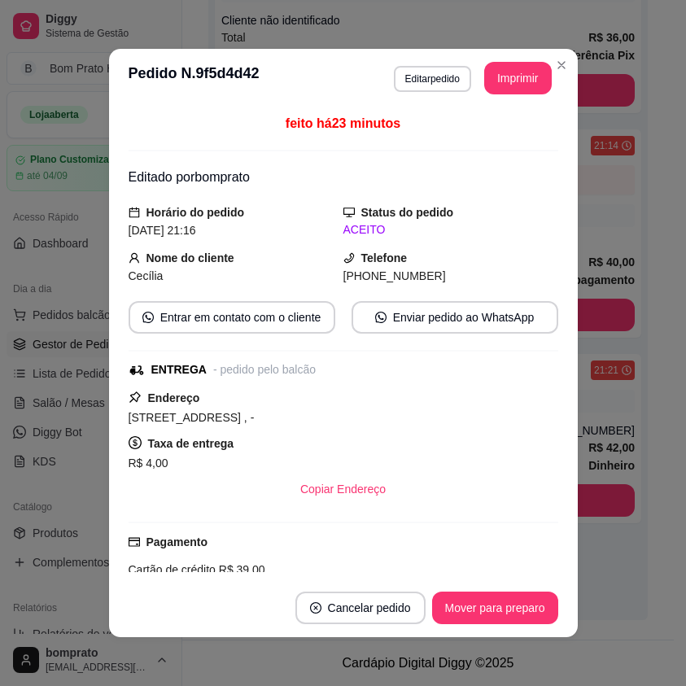
scroll to position [333, 0]
click at [515, 76] on button "Imprimir" at bounding box center [519, 78] width 68 height 33
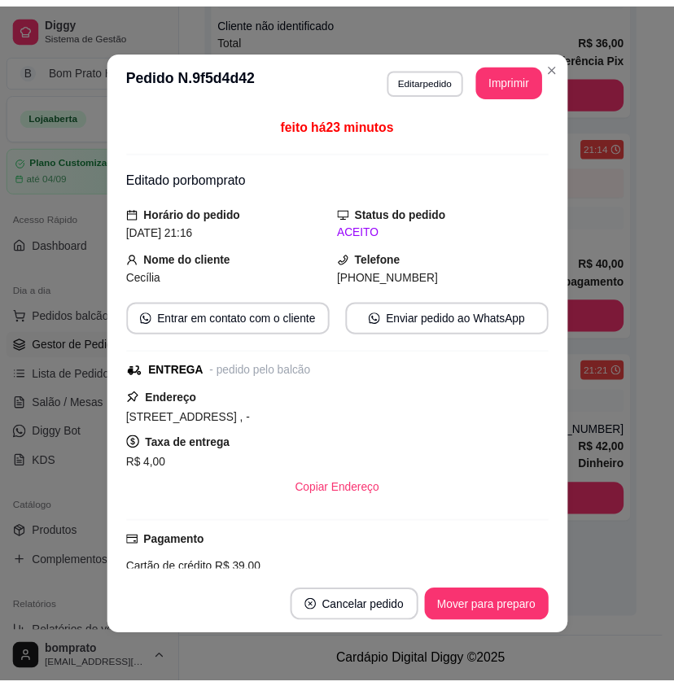
scroll to position [0, 0]
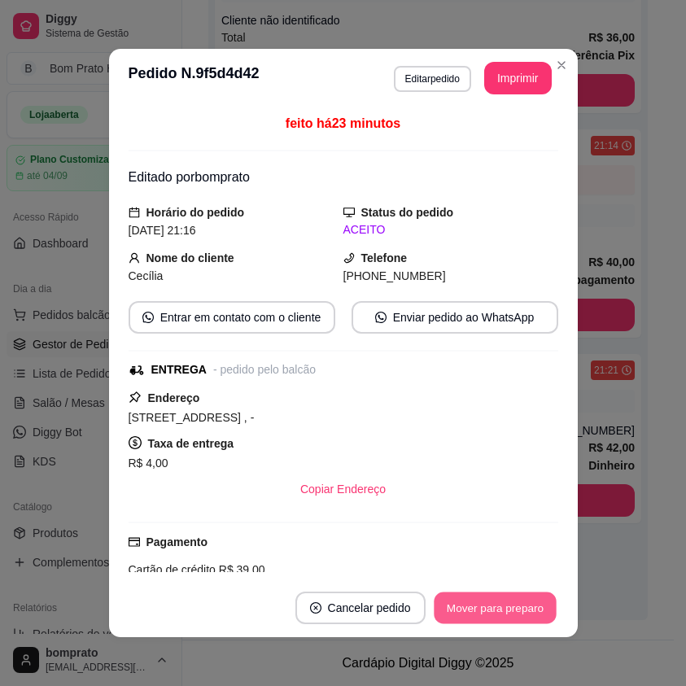
click at [537, 606] on button "Mover para preparo" at bounding box center [495, 609] width 122 height 32
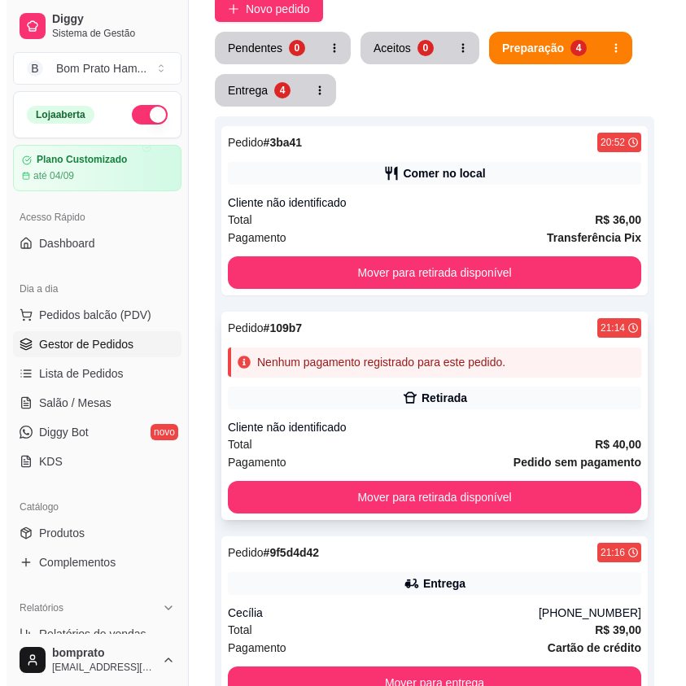
scroll to position [89, 0]
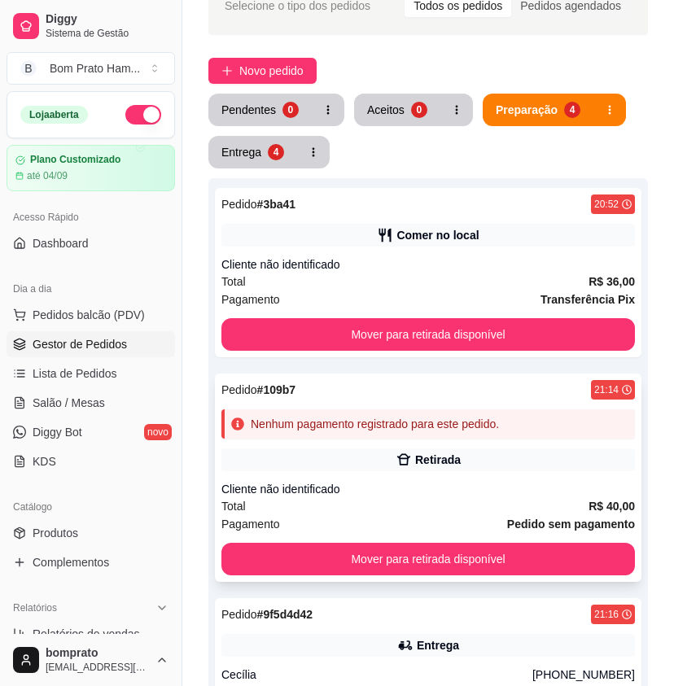
click at [423, 447] on div "Pedido # 109b7 21:14 Nenhum pagamento registrado para este pedido. Retirada Cli…" at bounding box center [428, 478] width 427 height 208
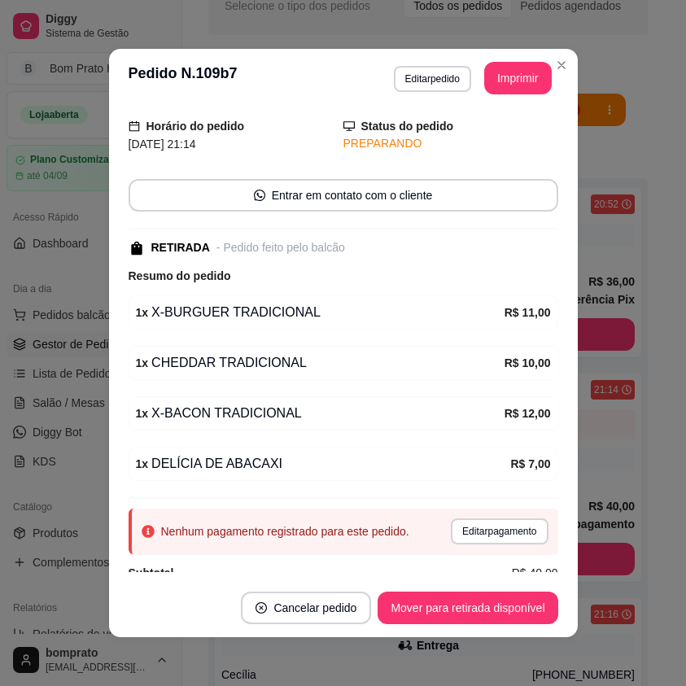
scroll to position [78, 0]
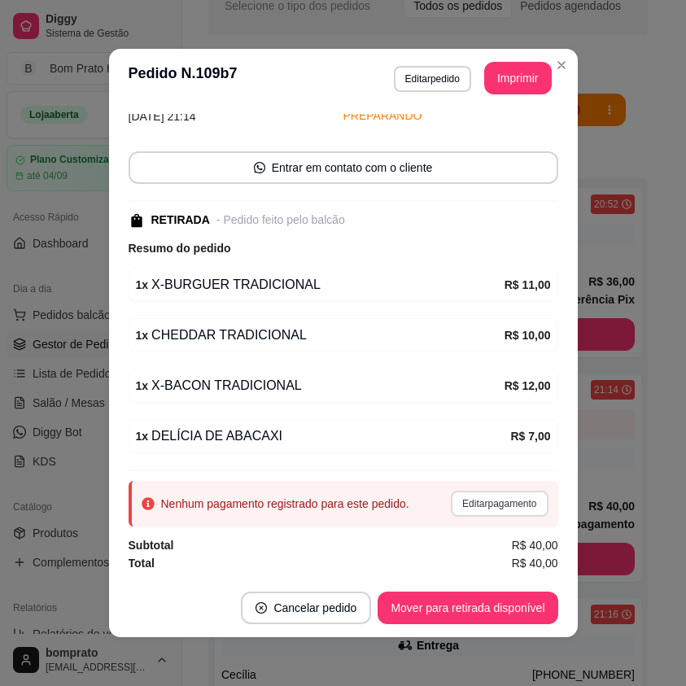
click at [468, 497] on button "Editar pagamento" at bounding box center [499, 504] width 97 height 26
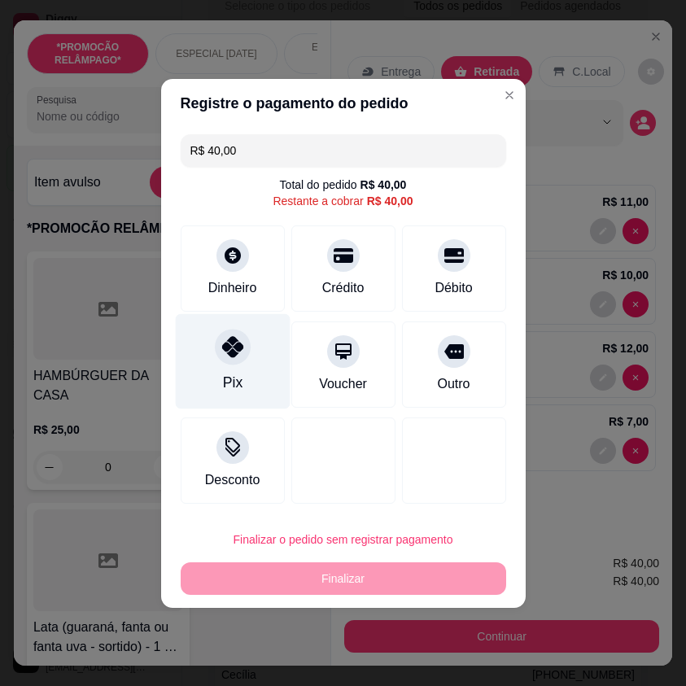
click at [252, 380] on div "Pix" at bounding box center [232, 361] width 115 height 95
type input "R$ 0,00"
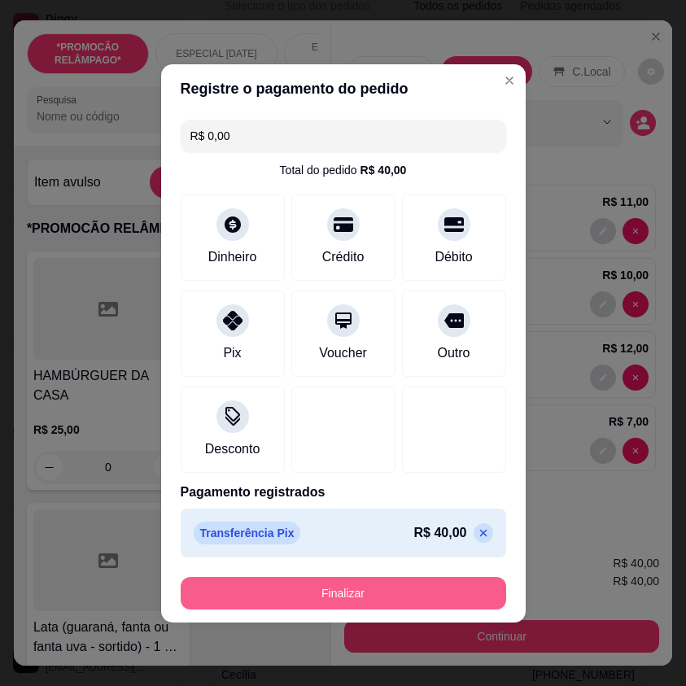
click at [422, 598] on button "Finalizar" at bounding box center [344, 593] width 326 height 33
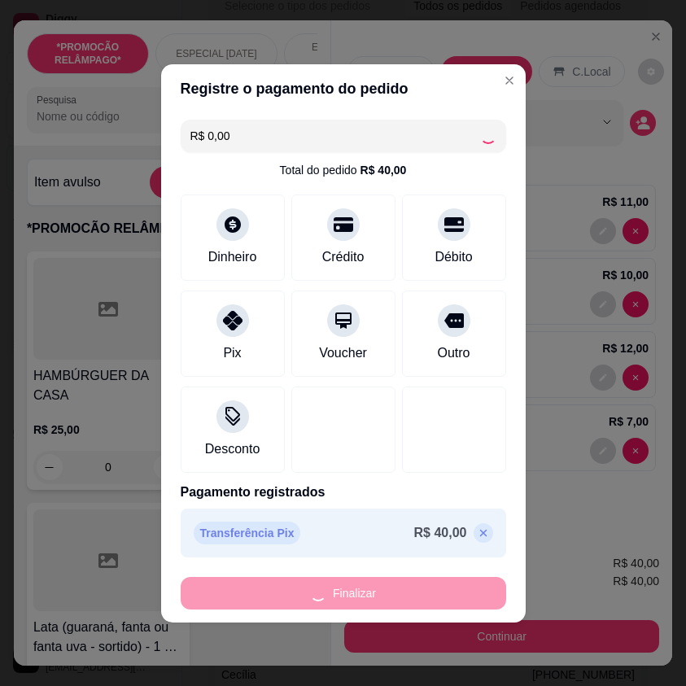
type input "0"
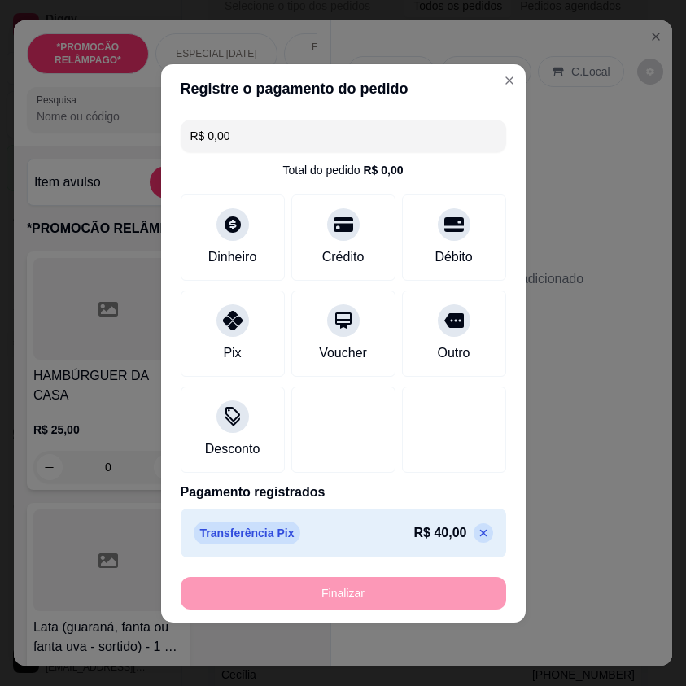
type input "-R$ 40,00"
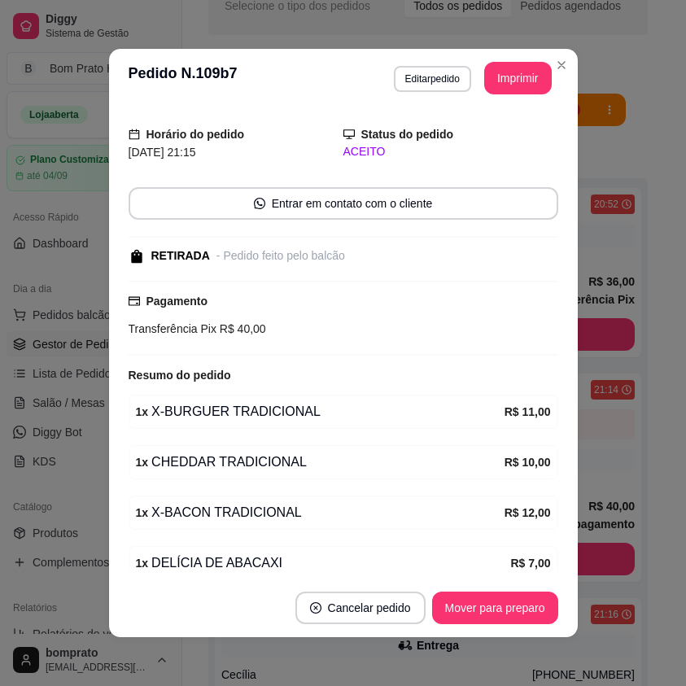
scroll to position [114, 0]
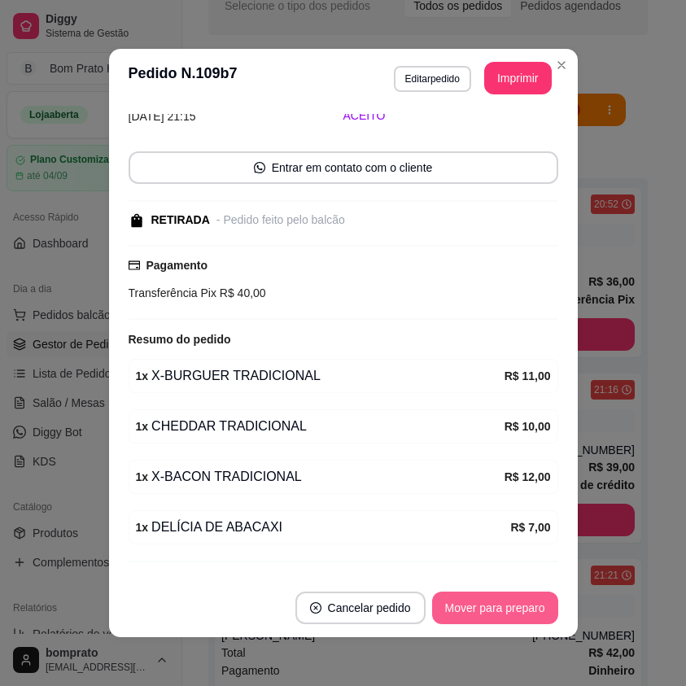
click at [521, 607] on button "Mover para preparo" at bounding box center [495, 608] width 126 height 33
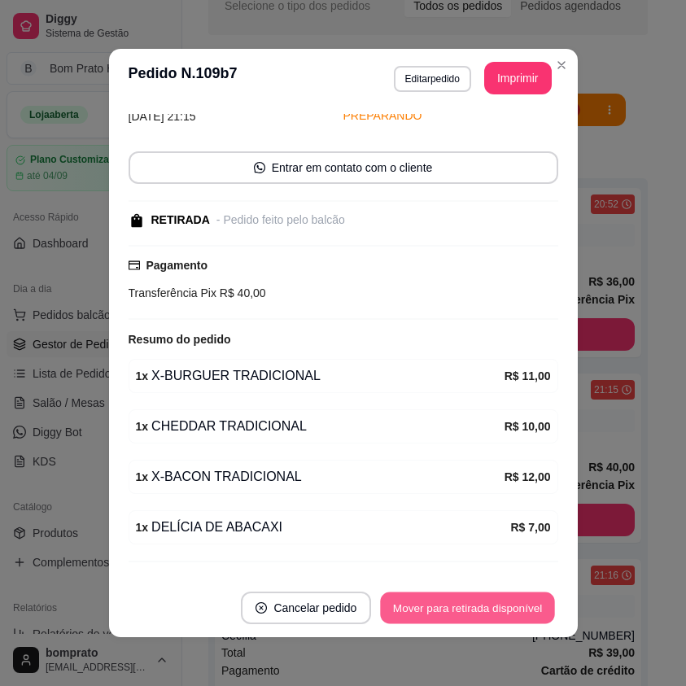
click at [521, 607] on button "Mover para retirada disponível" at bounding box center [468, 609] width 174 height 32
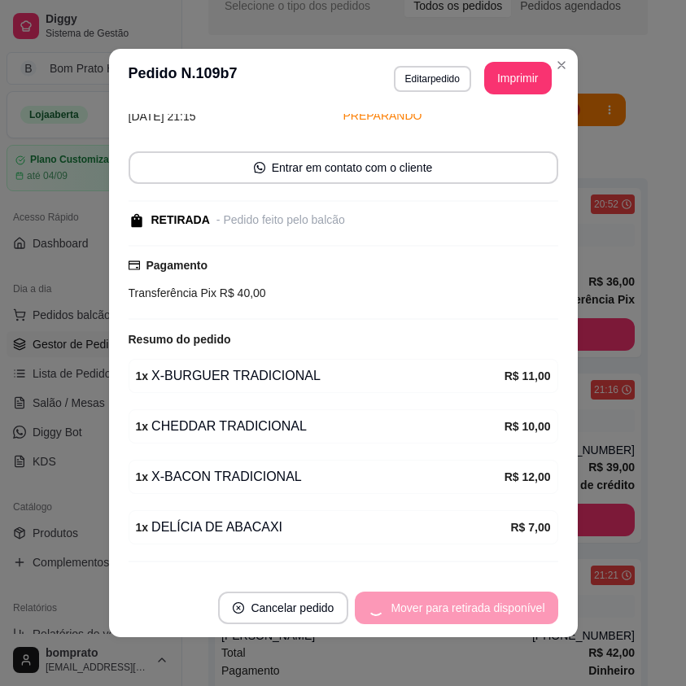
click at [521, 607] on div "Mover para retirada disponível" at bounding box center [456, 608] width 203 height 33
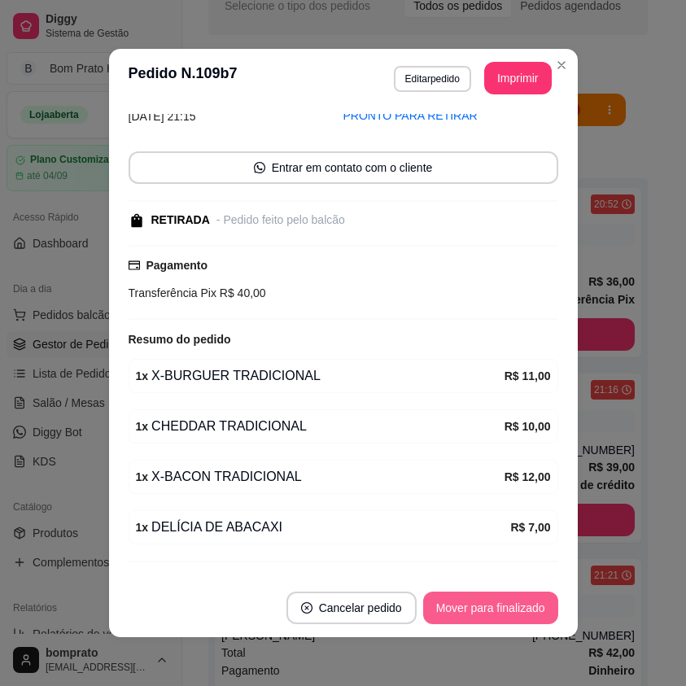
click at [521, 607] on button "Mover para finalizado" at bounding box center [490, 608] width 135 height 33
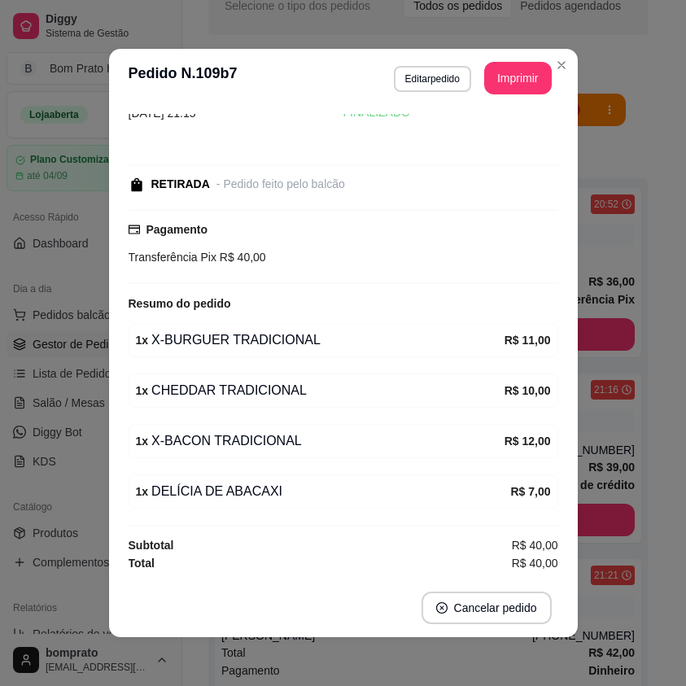
scroll to position [60, 0]
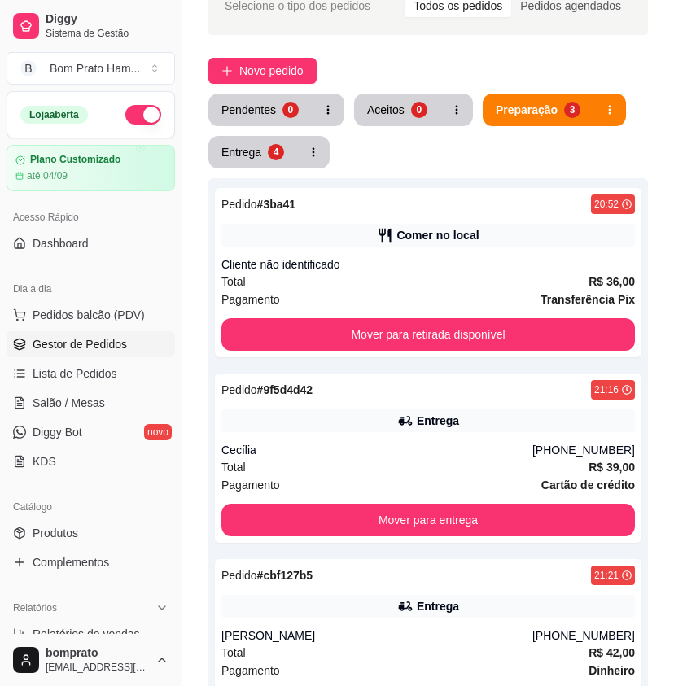
click at [270, 86] on div "Selecione o tipo dos pedidos Todos os pedidos Pedidos agendados Novo pedido Pen…" at bounding box center [428, 426] width 492 height 918
click at [268, 72] on span "Novo pedido" at bounding box center [271, 71] width 64 height 18
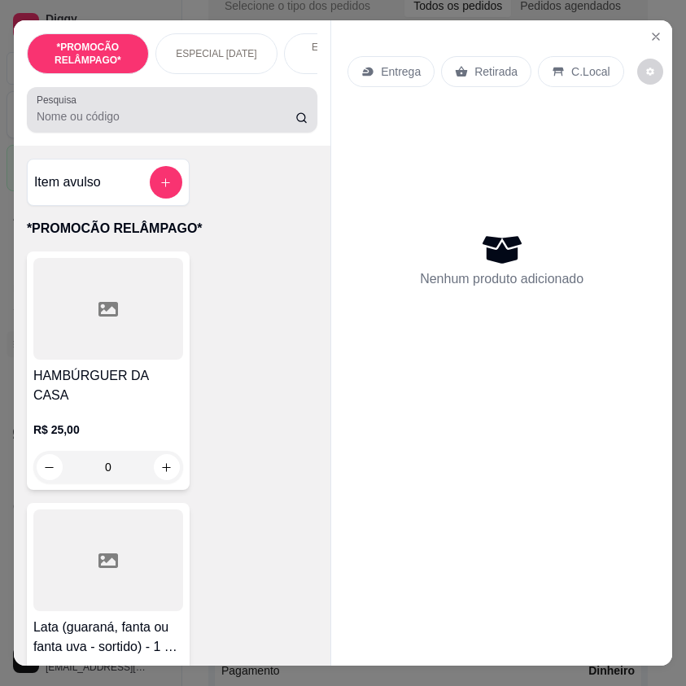
drag, startPoint x: 105, startPoint y: 129, endPoint x: 94, endPoint y: 129, distance: 10.6
click at [104, 125] on input "Pesquisa" at bounding box center [166, 116] width 259 height 16
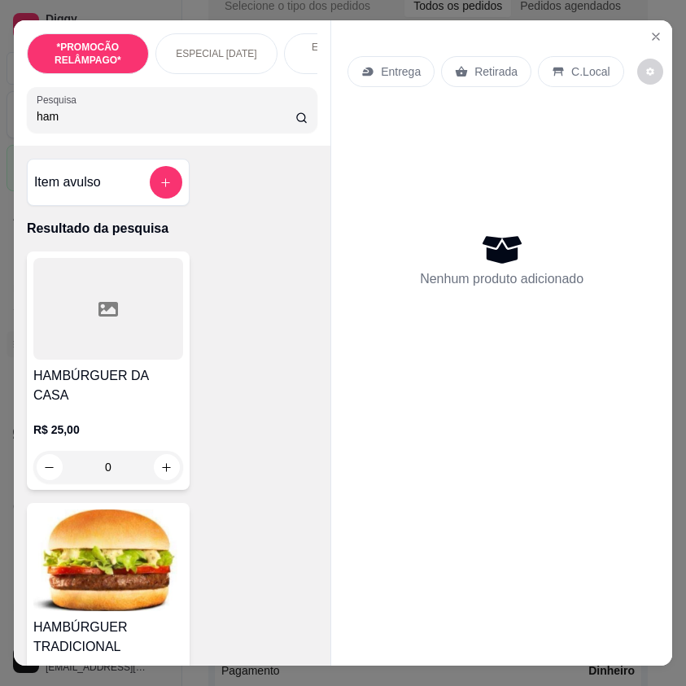
type input "ham"
click at [191, 548] on div "HAMBÚRGUER DA CASA R$ 25,00 0 HAMBÚRGUER TRADICIONAL R$ 10,00 0" at bounding box center [172, 497] width 291 height 490
click at [161, 553] on img at bounding box center [108, 561] width 150 height 102
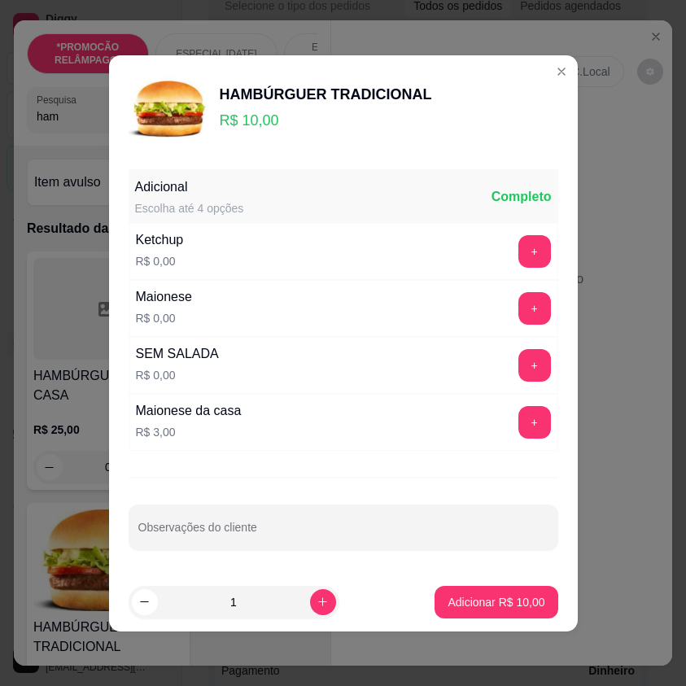
click at [299, 619] on footer "1 Adicionar R$ 10,00" at bounding box center [343, 602] width 469 height 59
click at [317, 597] on icon "increase-product-quantity" at bounding box center [323, 602] width 12 height 12
type input "3"
click at [484, 602] on p "Adicionar R$ 30,00" at bounding box center [497, 601] width 94 height 15
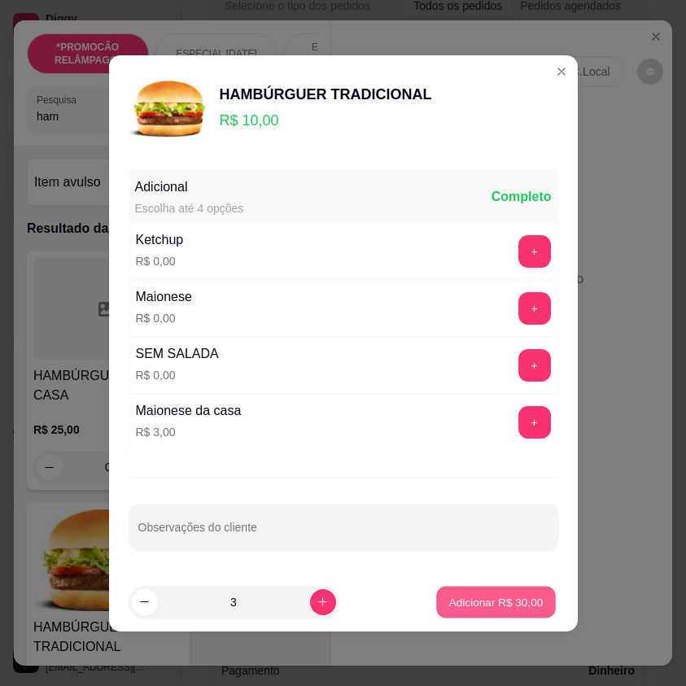
type input "3"
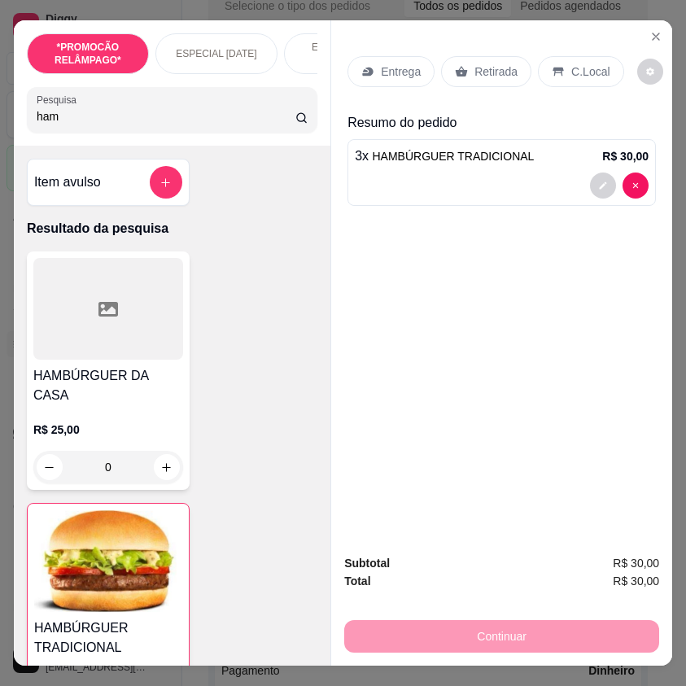
click at [362, 70] on icon at bounding box center [367, 72] width 11 height 9
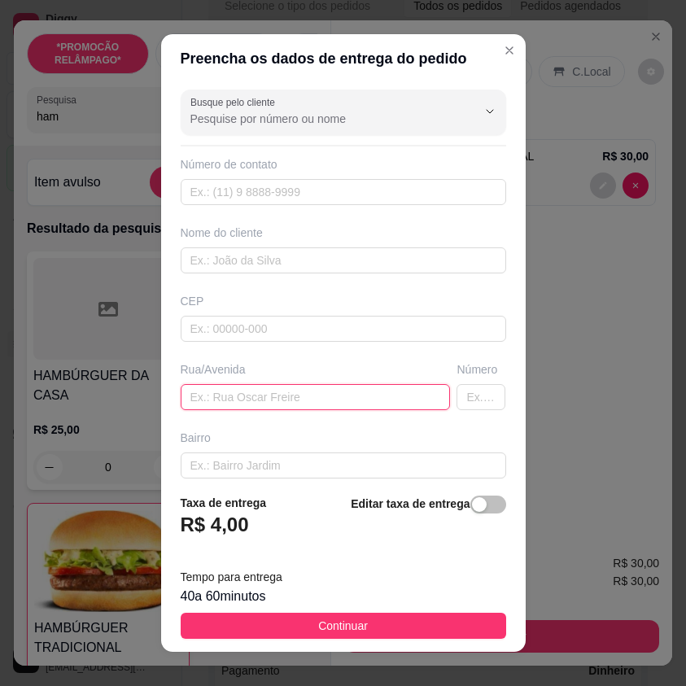
paste input "bar do r10"
type input "bar do r10"
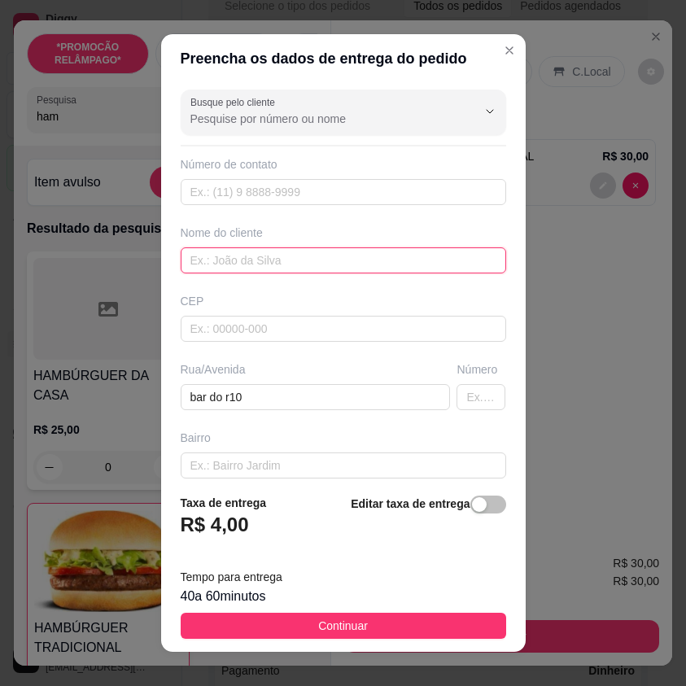
paste input "Iwyson"
type input "Iwyson"
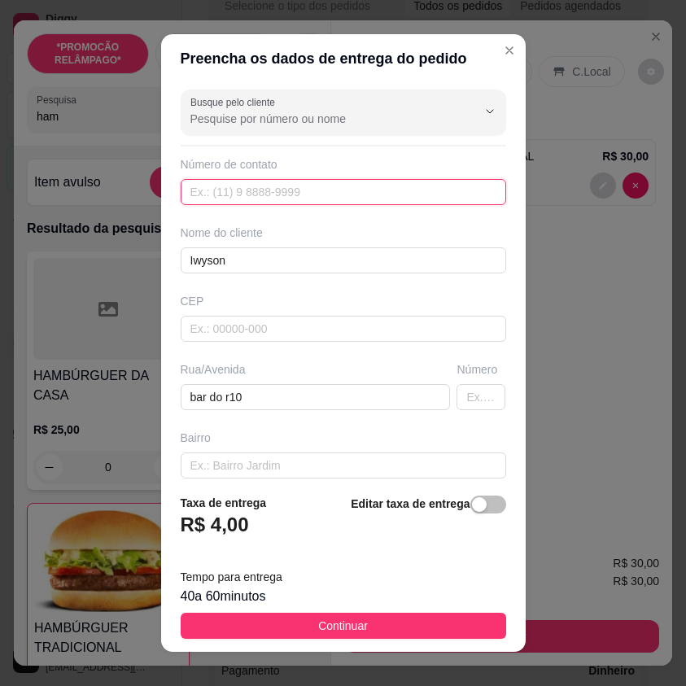
paste input "(87) 9102-5319"
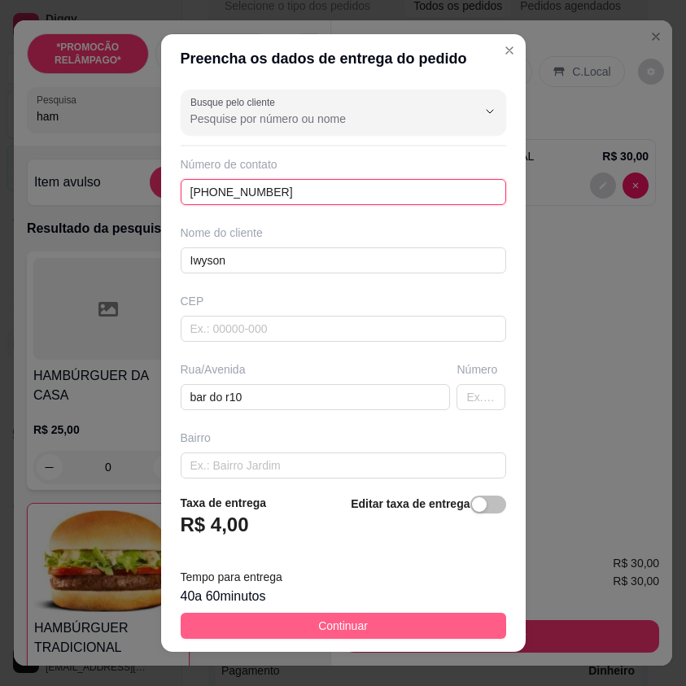
type input "(87) 9102-5319"
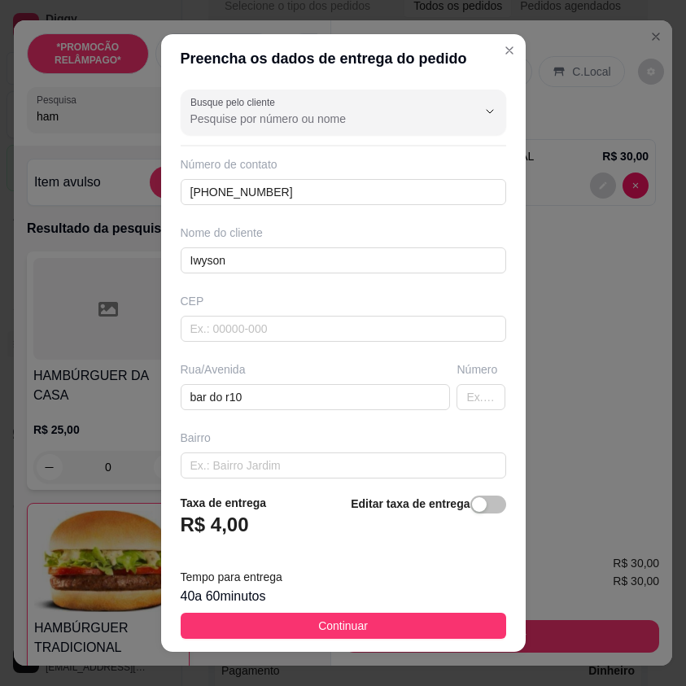
drag, startPoint x: 436, startPoint y: 632, endPoint x: 634, endPoint y: 511, distance: 232.1
click at [451, 623] on button "Continuar" at bounding box center [344, 626] width 326 height 26
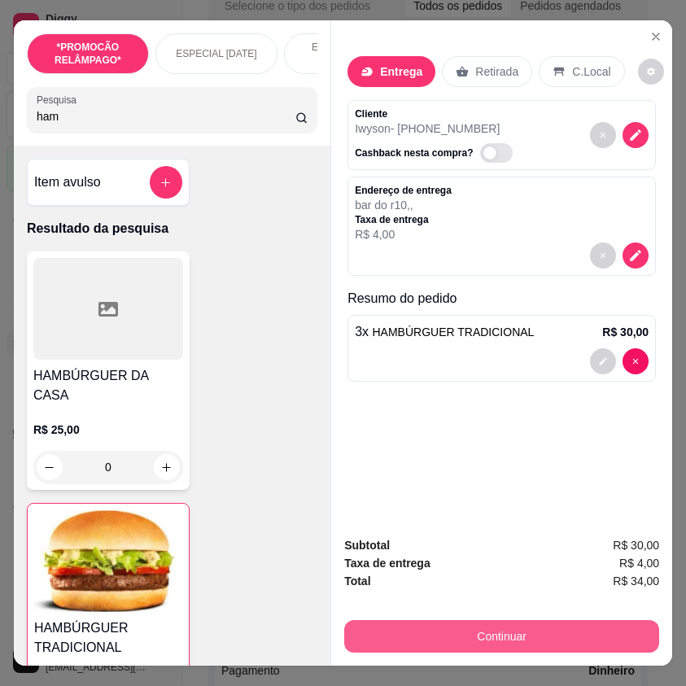
click at [530, 621] on button "Continuar" at bounding box center [501, 637] width 315 height 33
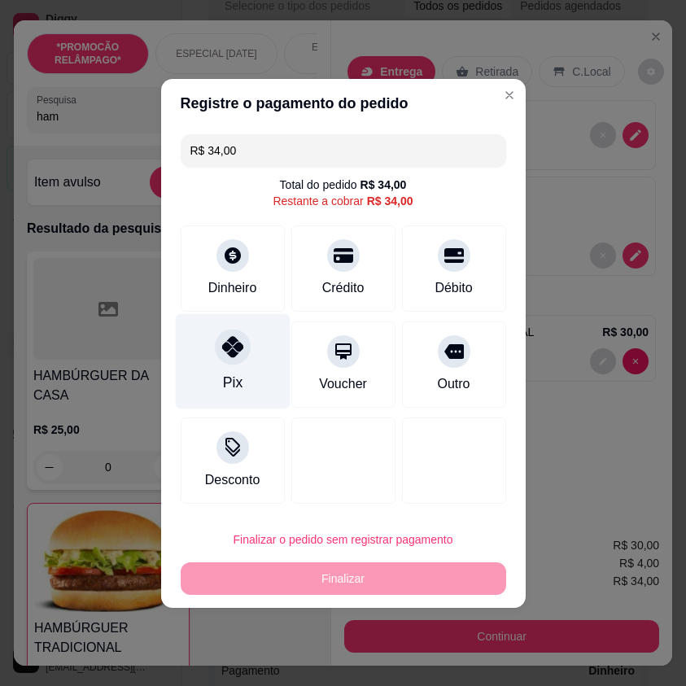
click at [240, 378] on div "Pix" at bounding box center [232, 382] width 20 height 21
type input "R$ 0,00"
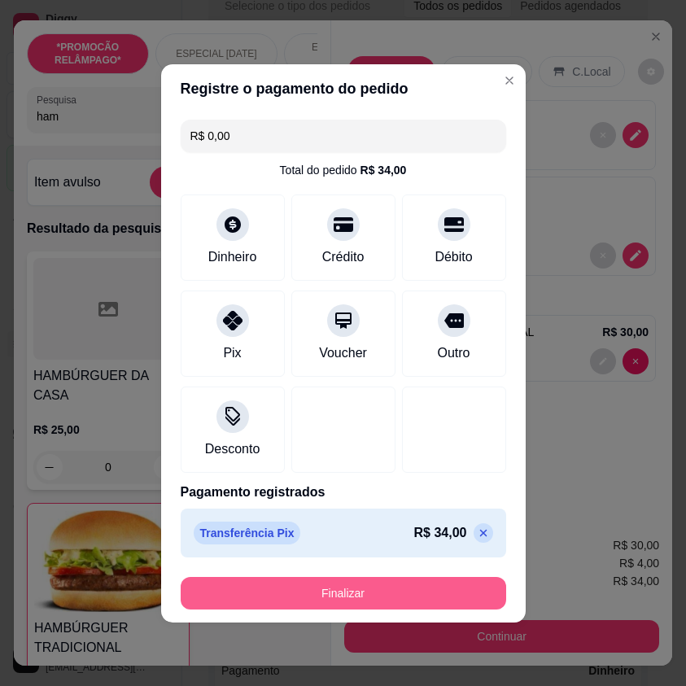
click at [397, 585] on button "Finalizar" at bounding box center [344, 593] width 326 height 33
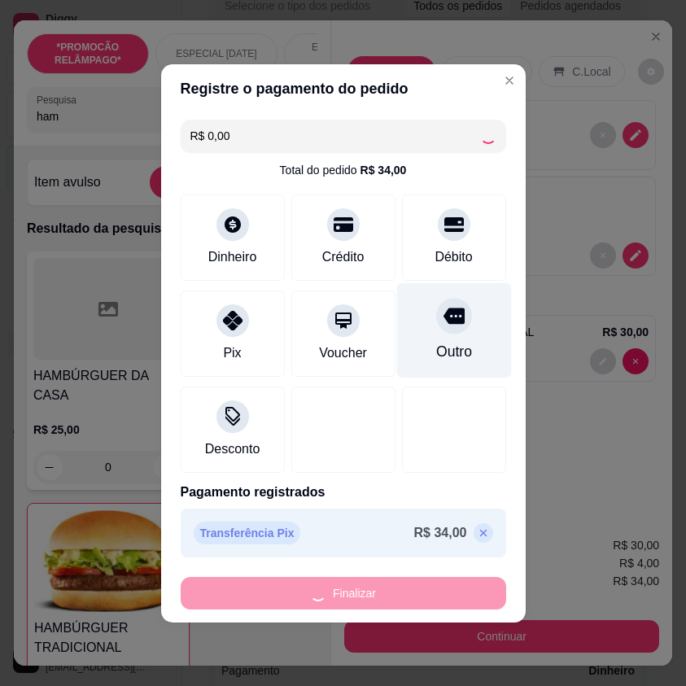
type input "0"
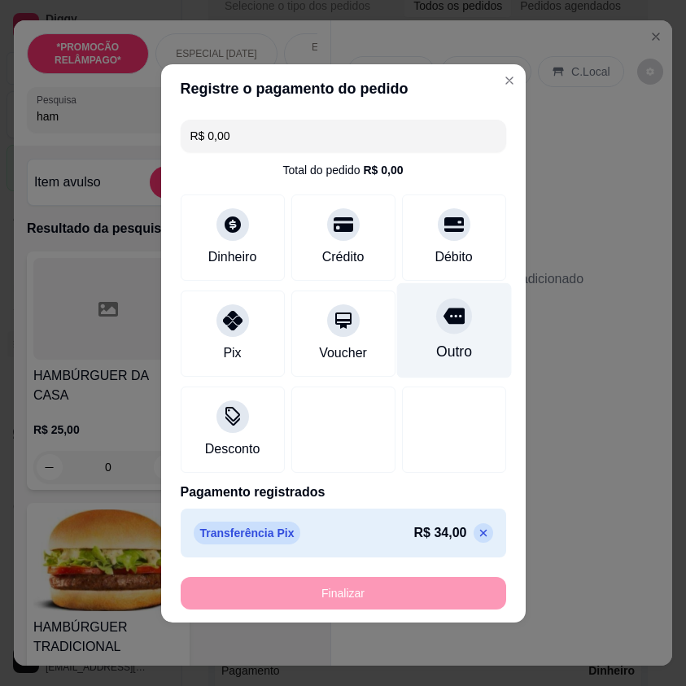
type input "-R$ 34,00"
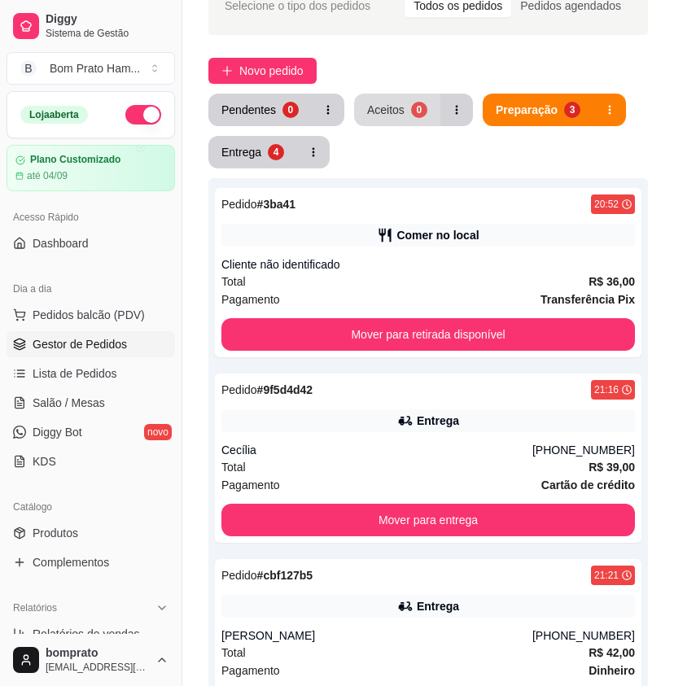
click at [414, 114] on div "0" at bounding box center [419, 110] width 16 height 16
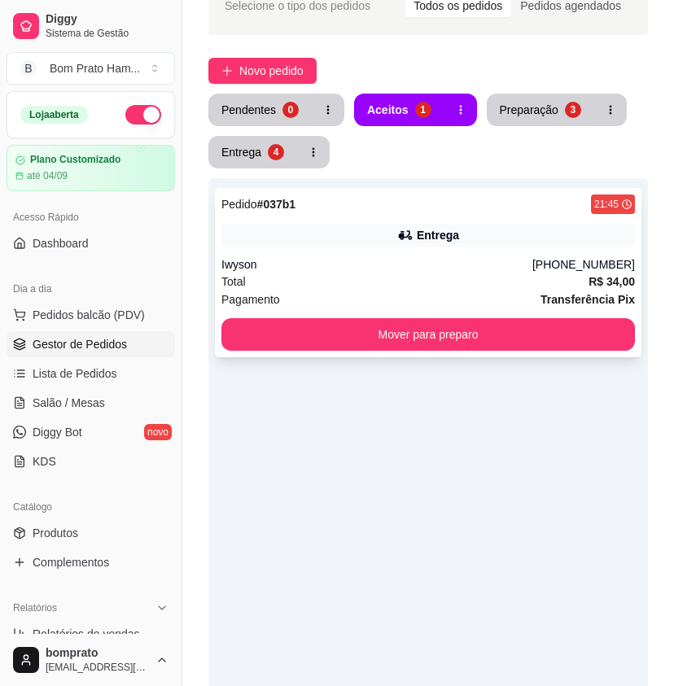
click at [422, 231] on div "Entrega" at bounding box center [438, 235] width 42 height 16
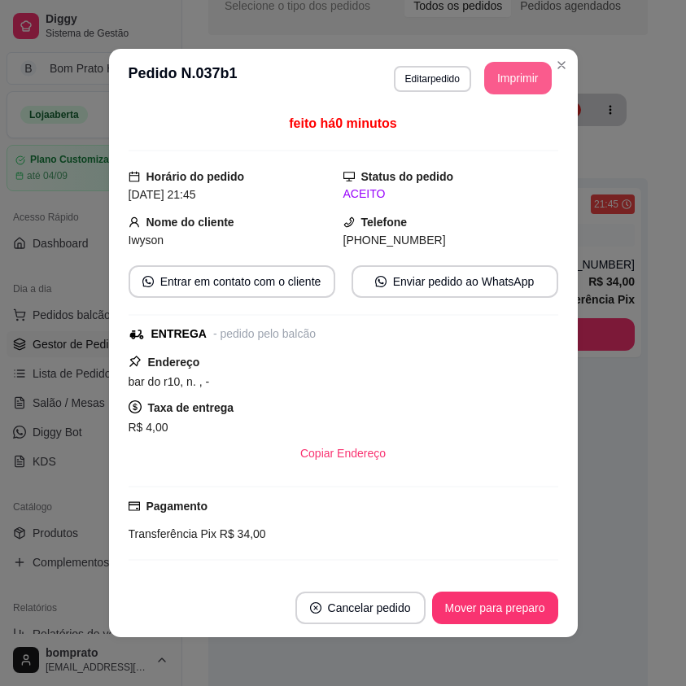
click at [495, 65] on button "Imprimir" at bounding box center [519, 78] width 68 height 33
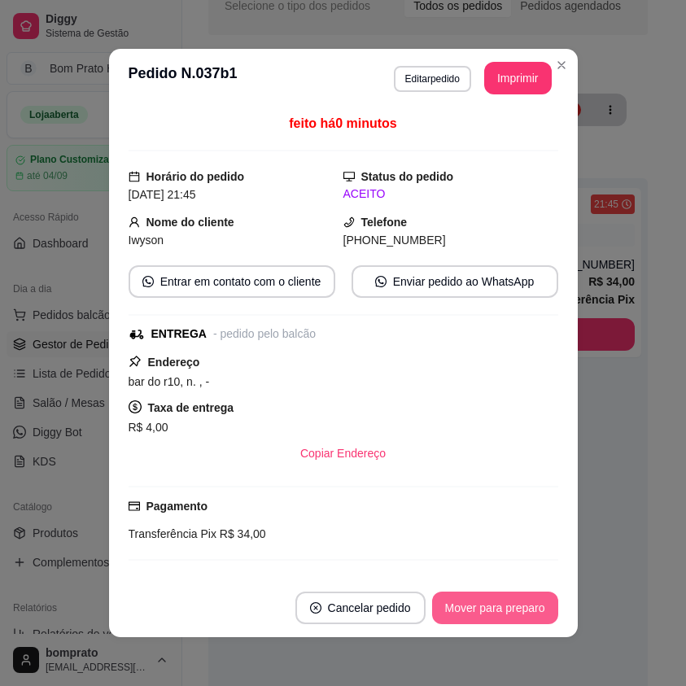
click at [521, 605] on button "Mover para preparo" at bounding box center [495, 608] width 126 height 33
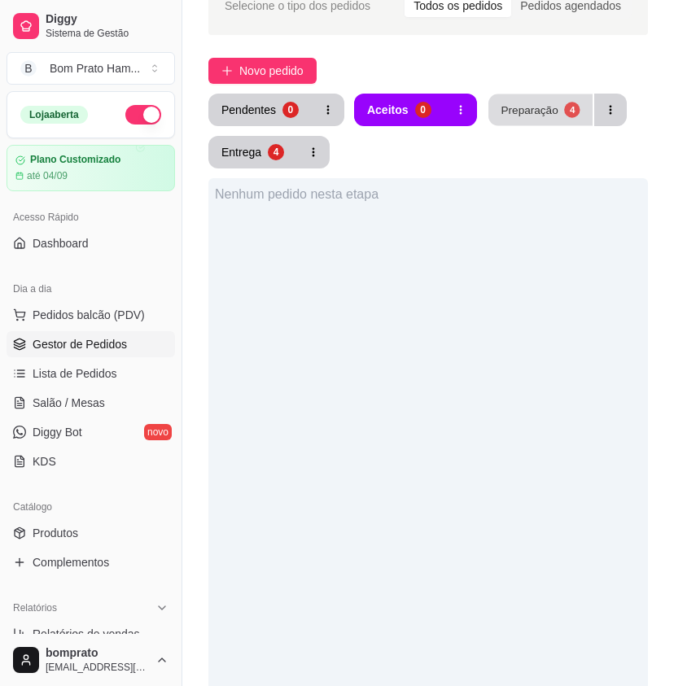
click at [512, 120] on button "Preparação 4" at bounding box center [541, 110] width 104 height 32
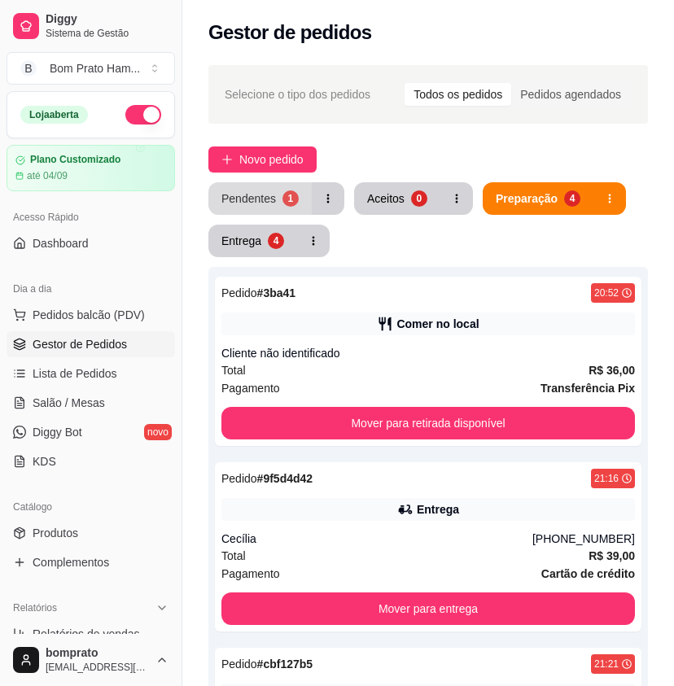
click at [263, 192] on div "Pendentes" at bounding box center [248, 199] width 55 height 16
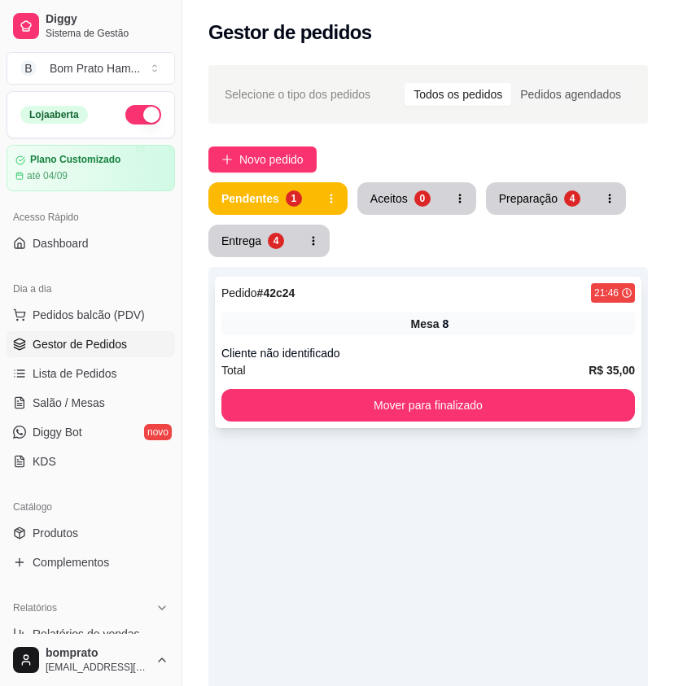
click at [430, 349] on div "Cliente não identificado" at bounding box center [428, 353] width 414 height 16
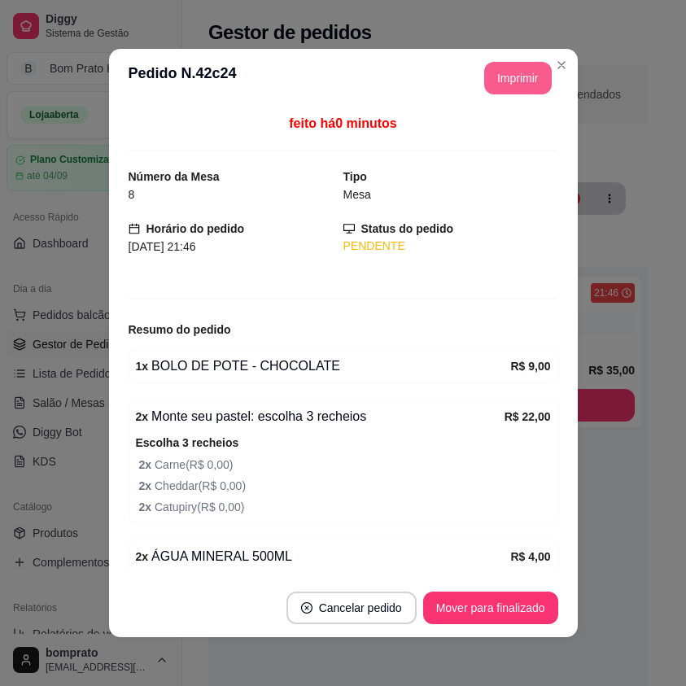
click at [504, 81] on button "Imprimir" at bounding box center [519, 78] width 68 height 33
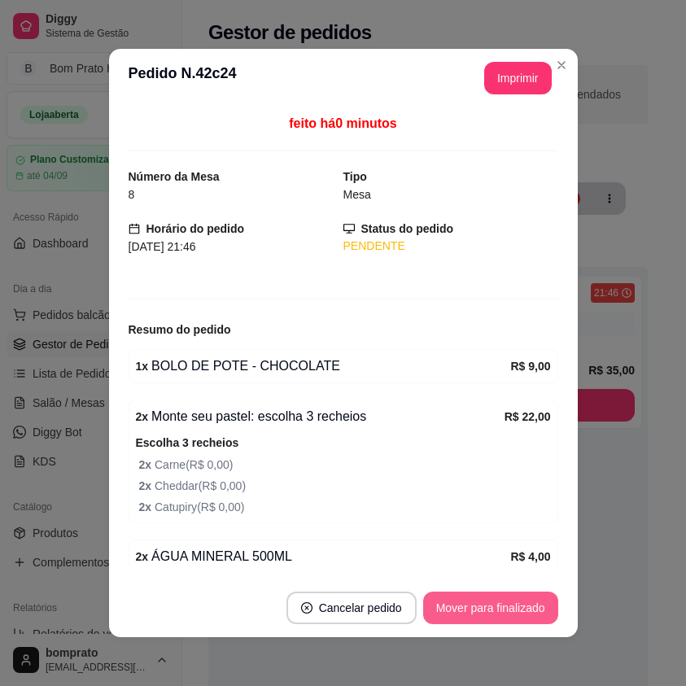
click at [520, 613] on button "Mover para finalizado" at bounding box center [490, 608] width 135 height 33
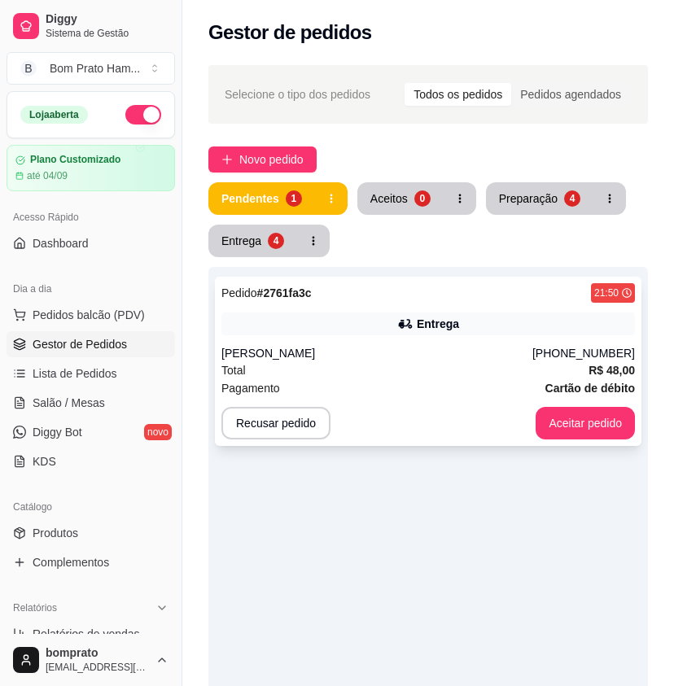
click at [399, 329] on icon at bounding box center [405, 324] width 16 height 16
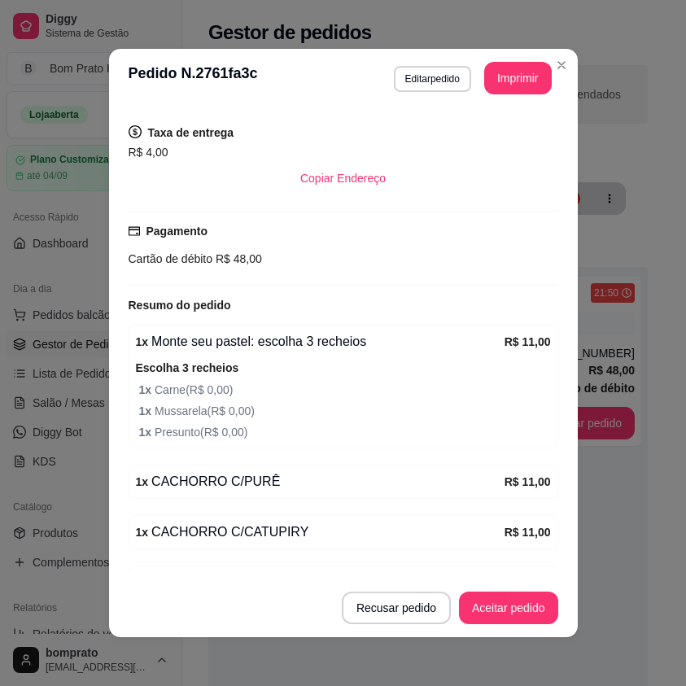
scroll to position [326, 0]
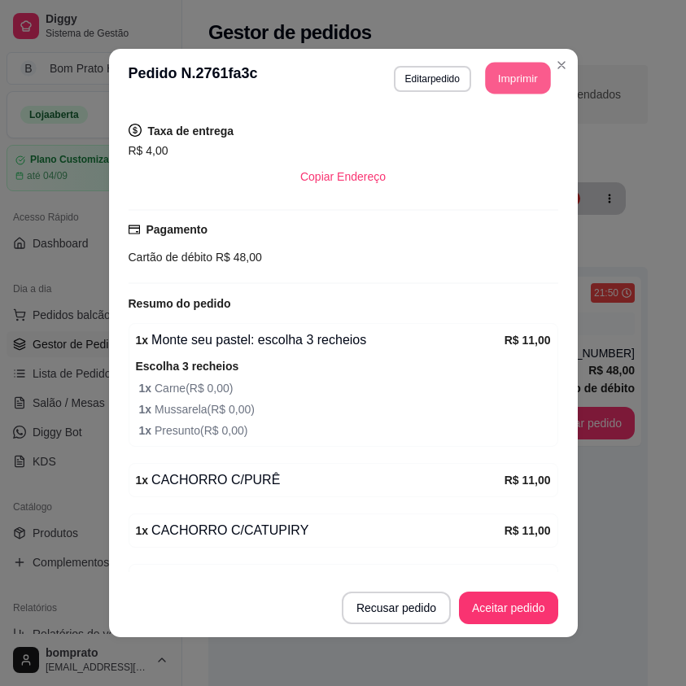
click at [498, 94] on button "Imprimir" at bounding box center [517, 79] width 65 height 32
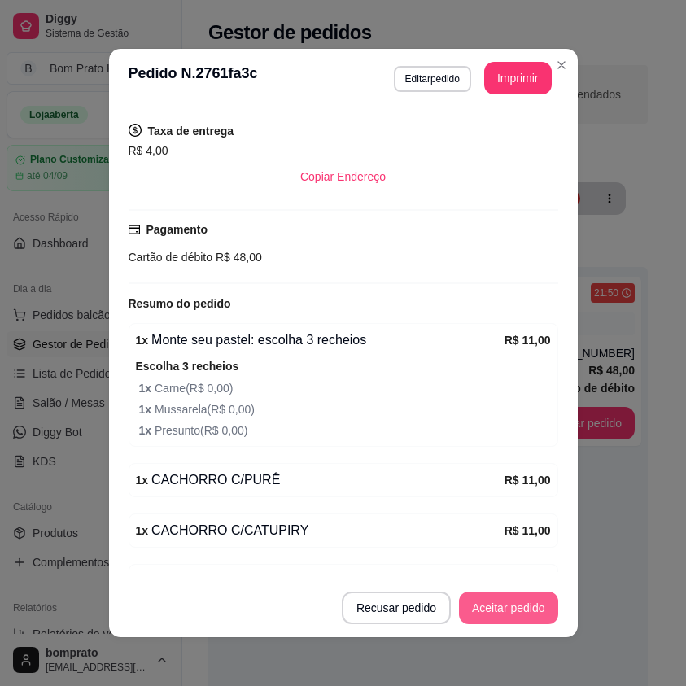
click at [525, 604] on button "Aceitar pedido" at bounding box center [508, 608] width 99 height 33
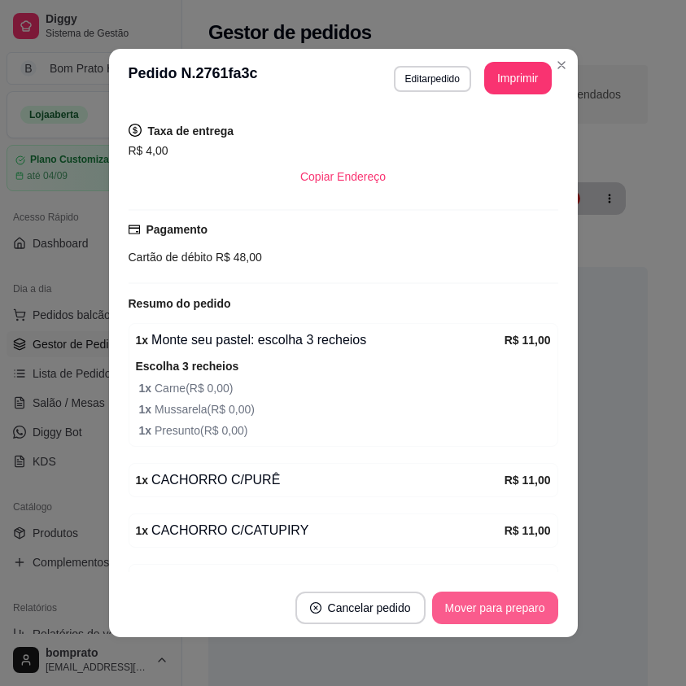
click at [525, 604] on button "Mover para preparo" at bounding box center [495, 608] width 126 height 33
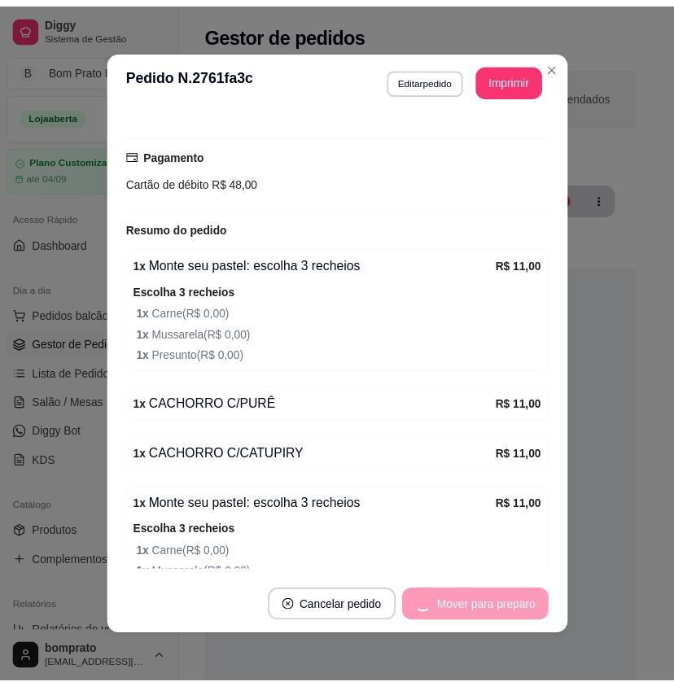
scroll to position [505, 0]
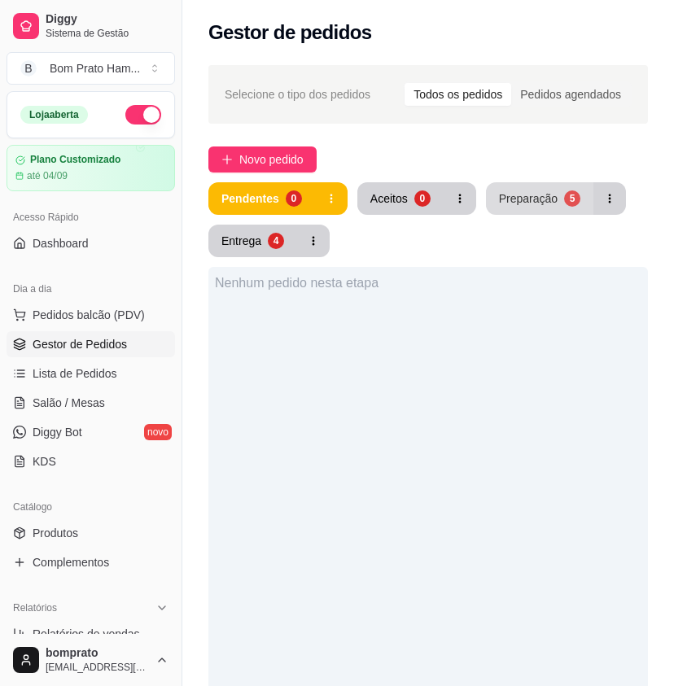
click at [542, 198] on div "Preparação" at bounding box center [528, 199] width 59 height 16
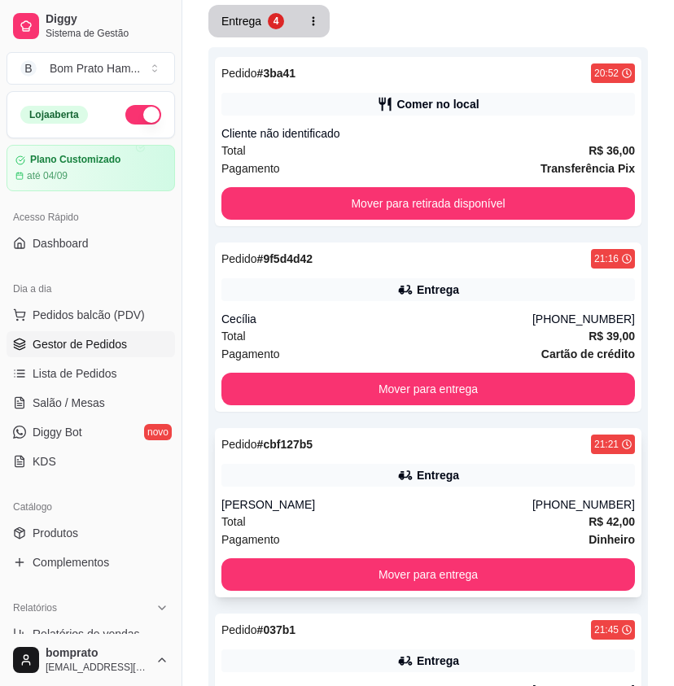
scroll to position [326, 0]
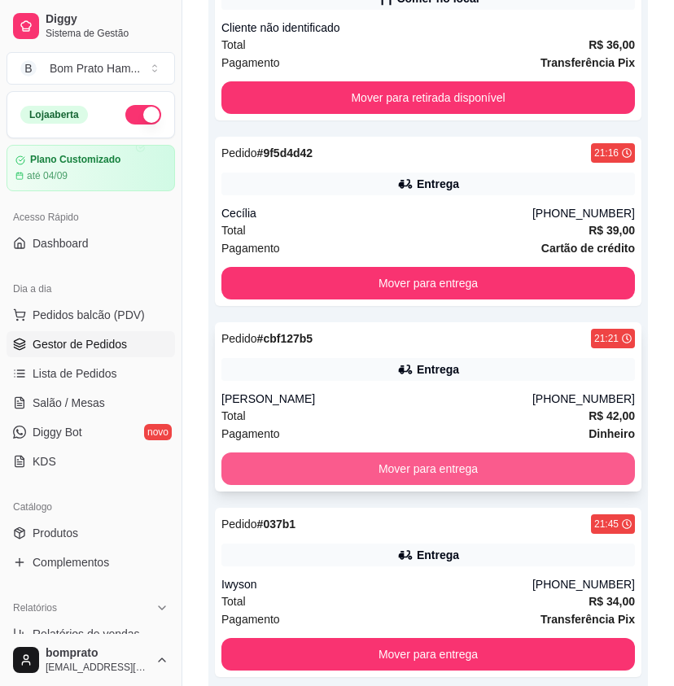
click at [419, 465] on button "Mover para entrega" at bounding box center [428, 469] width 414 height 33
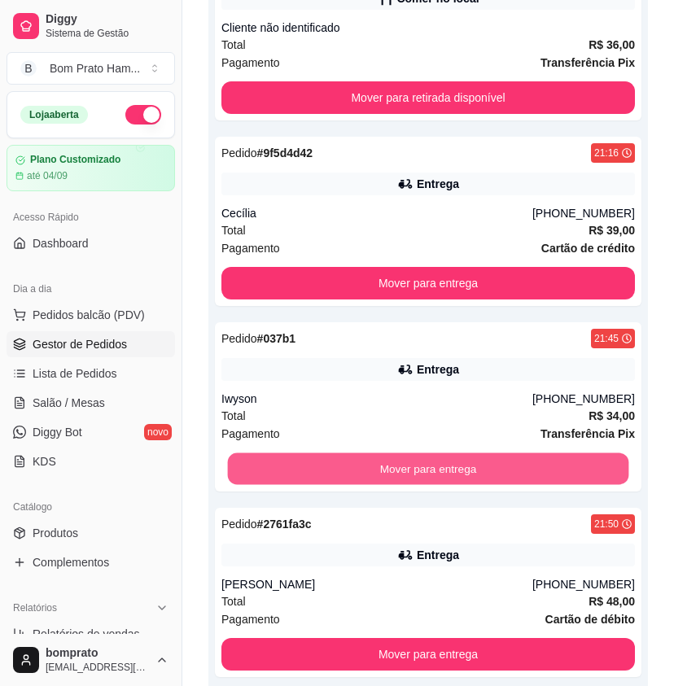
click at [422, 475] on button "Mover para entrega" at bounding box center [428, 470] width 401 height 32
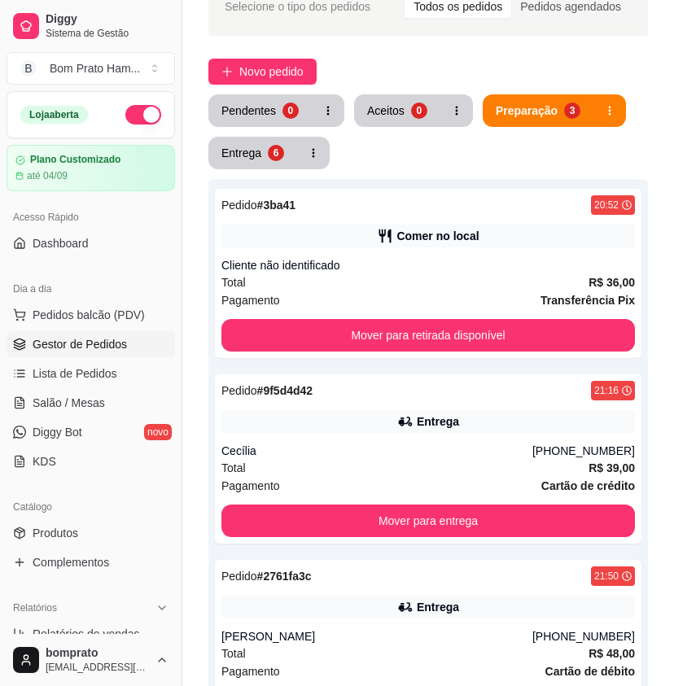
scroll to position [0, 0]
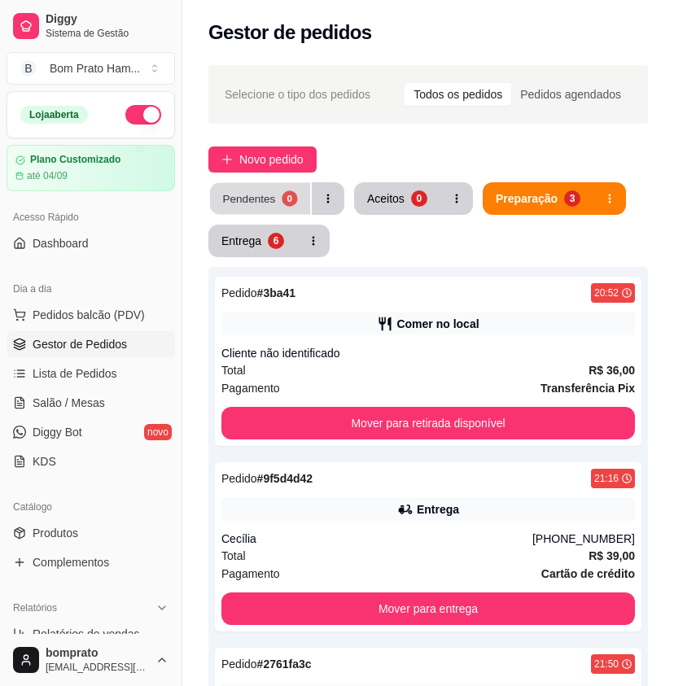
click at [248, 189] on button "Pendentes 0" at bounding box center [260, 199] width 100 height 32
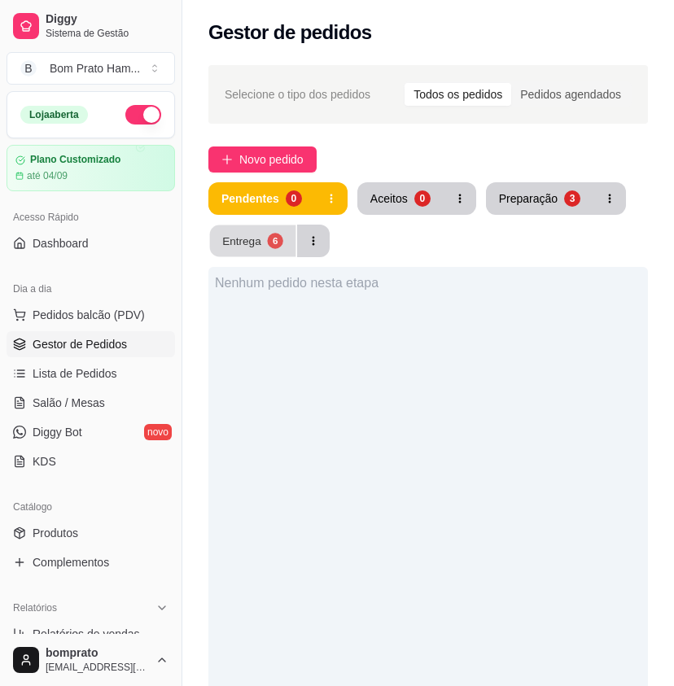
click at [241, 250] on button "Entrega 6" at bounding box center [253, 242] width 86 height 32
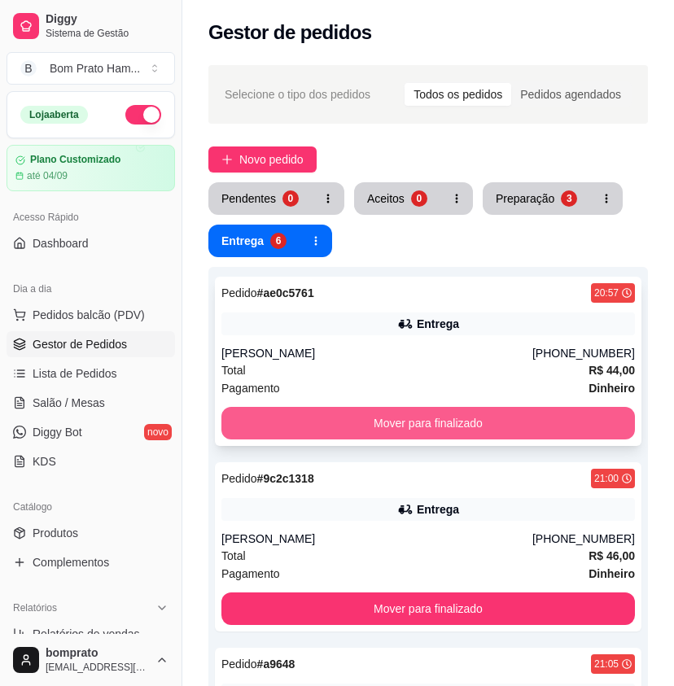
click at [454, 422] on button "Mover para finalizado" at bounding box center [428, 423] width 414 height 33
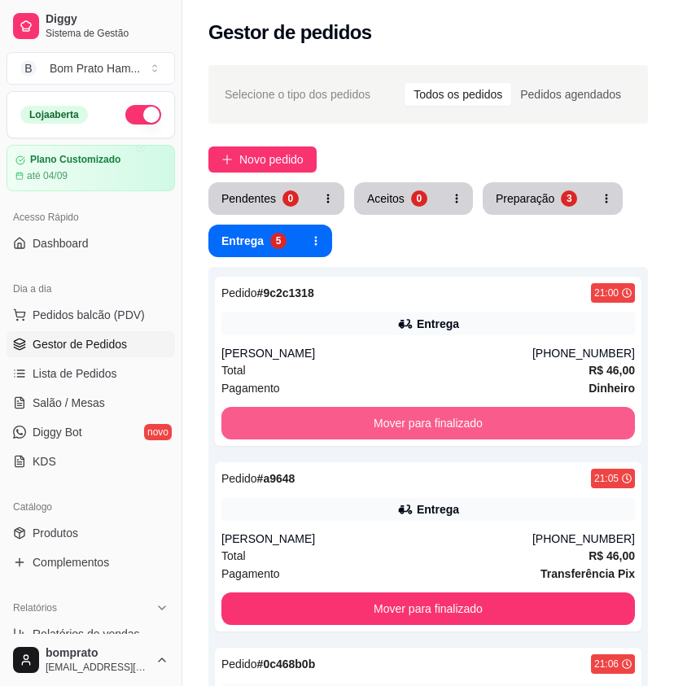
click at [454, 422] on button "Mover para finalizado" at bounding box center [428, 423] width 414 height 33
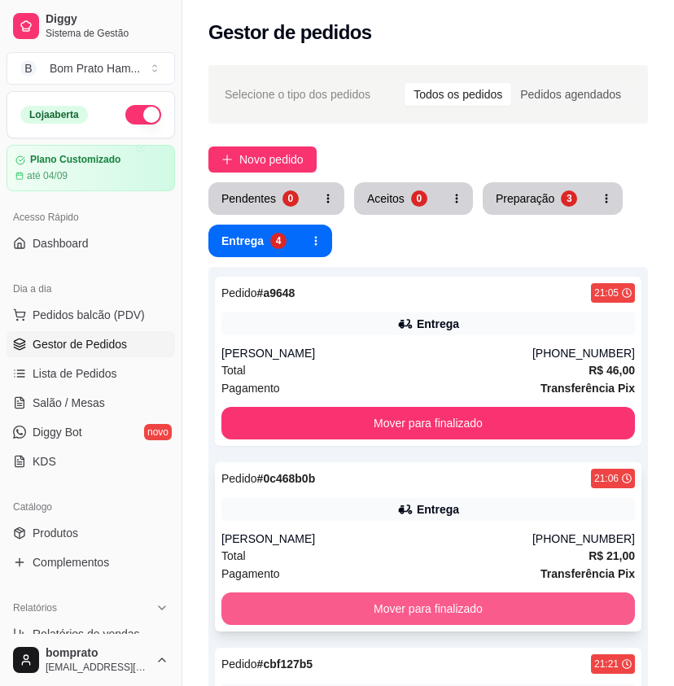
click at [464, 598] on button "Mover para finalizado" at bounding box center [428, 609] width 414 height 33
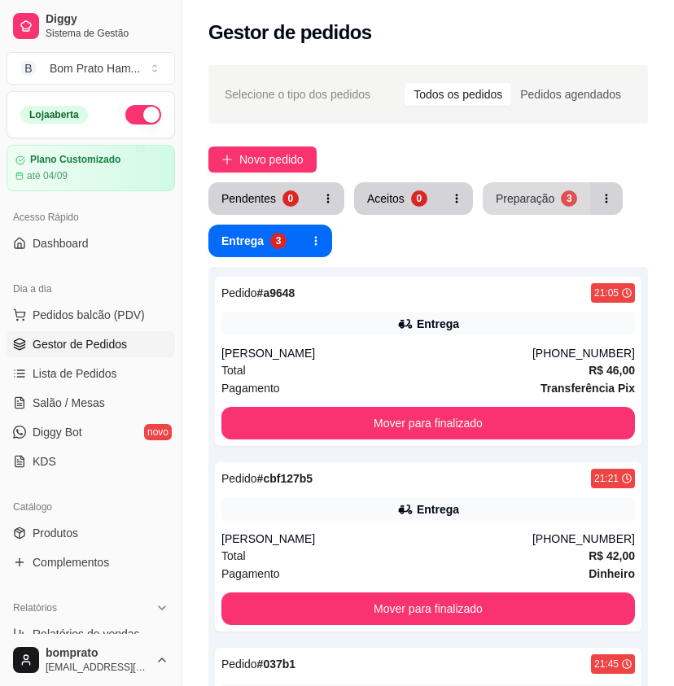
click at [496, 208] on button "Preparação 3" at bounding box center [536, 198] width 107 height 33
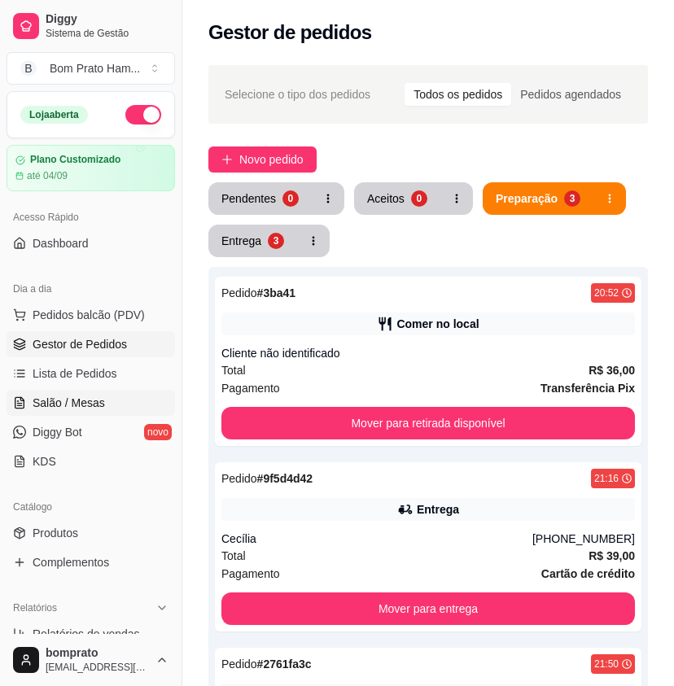
click at [112, 410] on link "Salão / Mesas" at bounding box center [91, 403] width 169 height 26
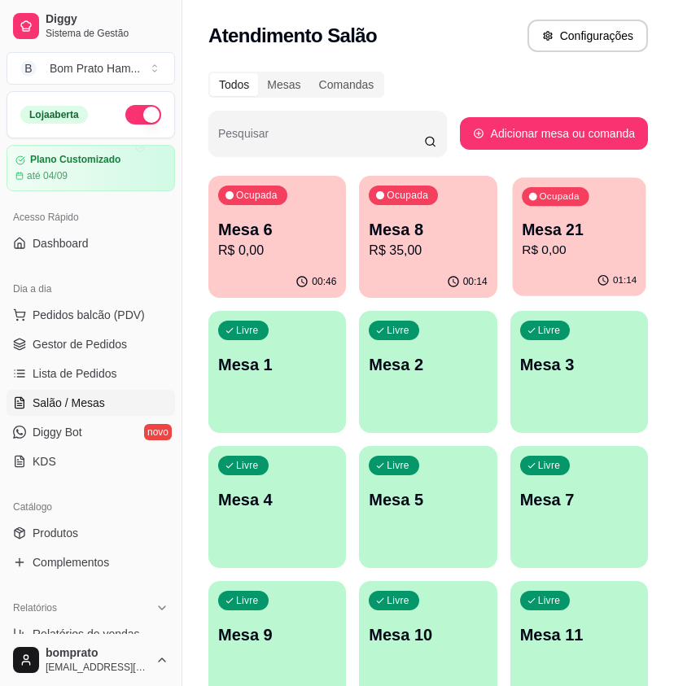
click at [582, 254] on p "R$ 0,00" at bounding box center [579, 250] width 115 height 19
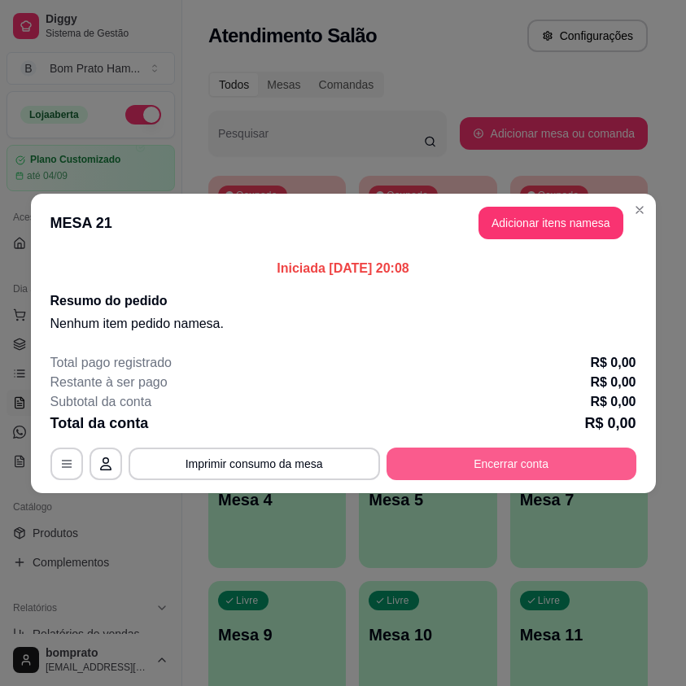
click at [562, 460] on button "Encerrar conta" at bounding box center [512, 464] width 250 height 33
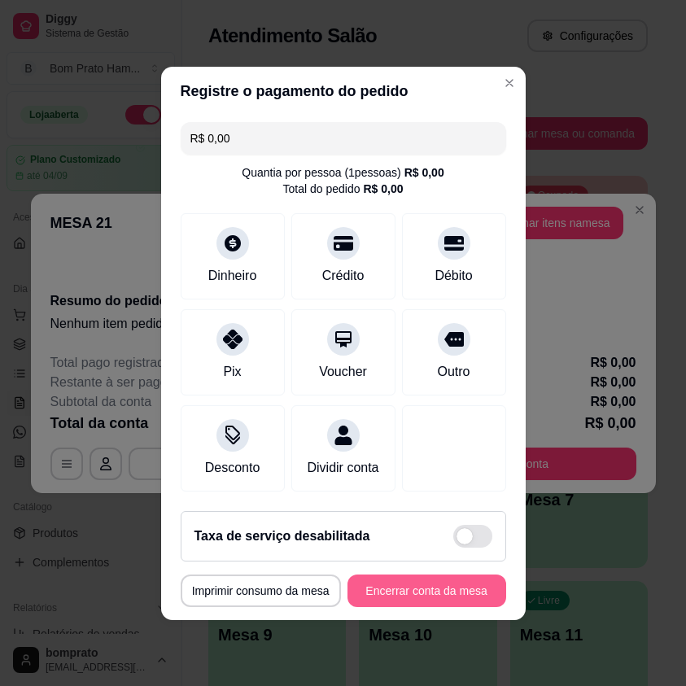
click at [472, 594] on button "Encerrar conta da mesa" at bounding box center [427, 591] width 159 height 33
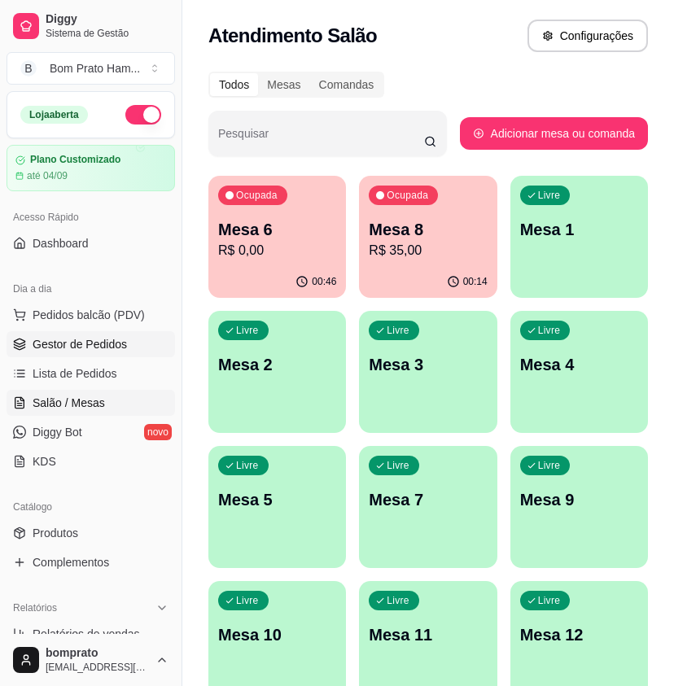
click at [114, 349] on span "Gestor de Pedidos" at bounding box center [80, 344] width 94 height 16
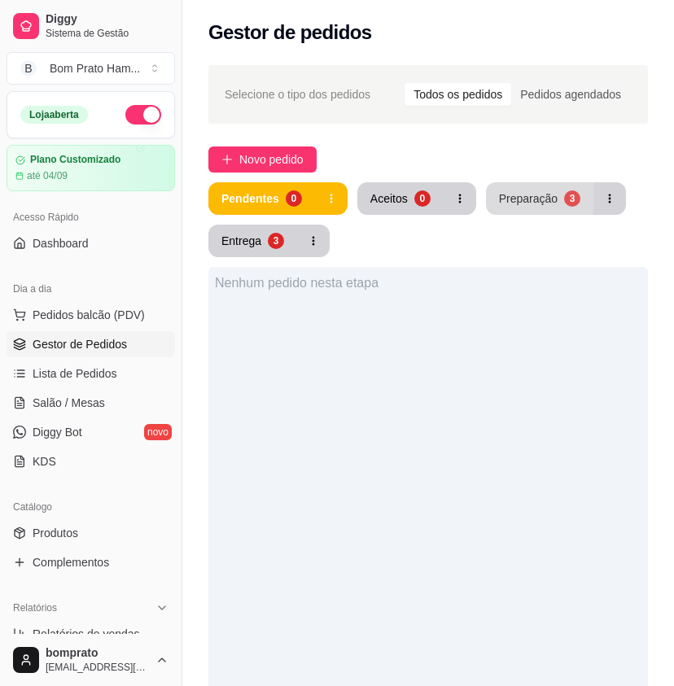
click at [539, 196] on div "Preparação" at bounding box center [528, 199] width 59 height 16
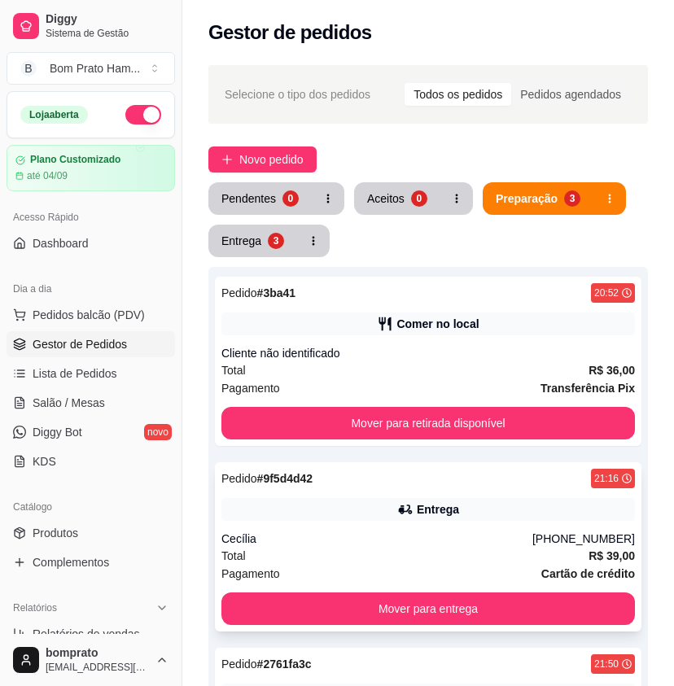
click at [450, 496] on div "Pedido # 9f5d4d42 21:16 Entrega Cecília (81) 99693-8766 Total R$ 39,00 Pagament…" at bounding box center [428, 547] width 427 height 169
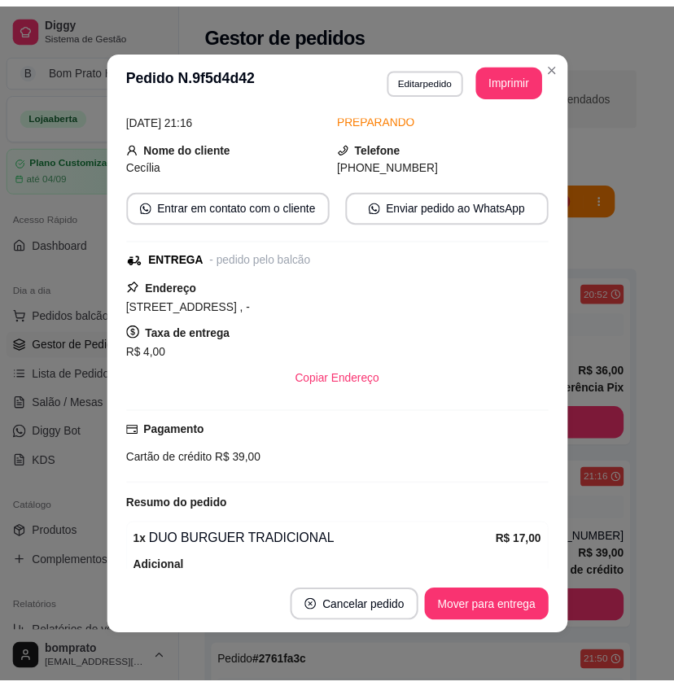
scroll to position [73, 0]
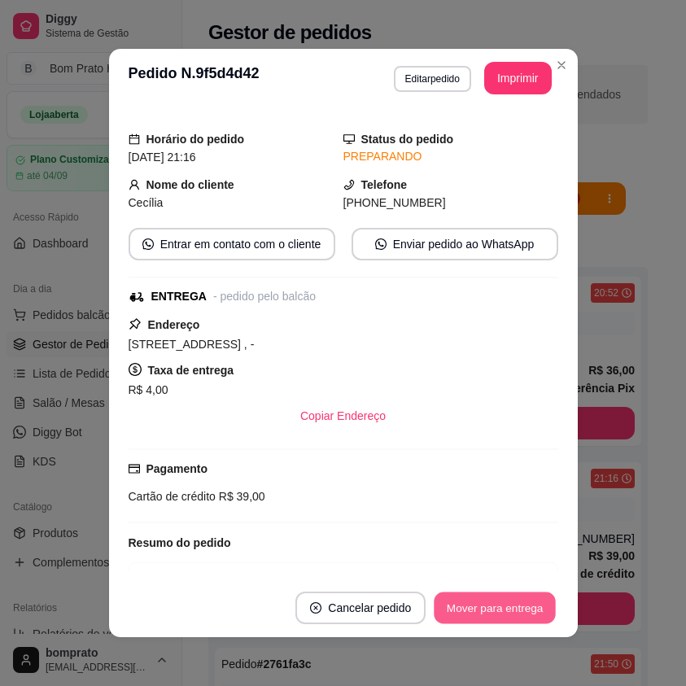
click at [501, 602] on button "Mover para entrega" at bounding box center [496, 609] width 122 height 32
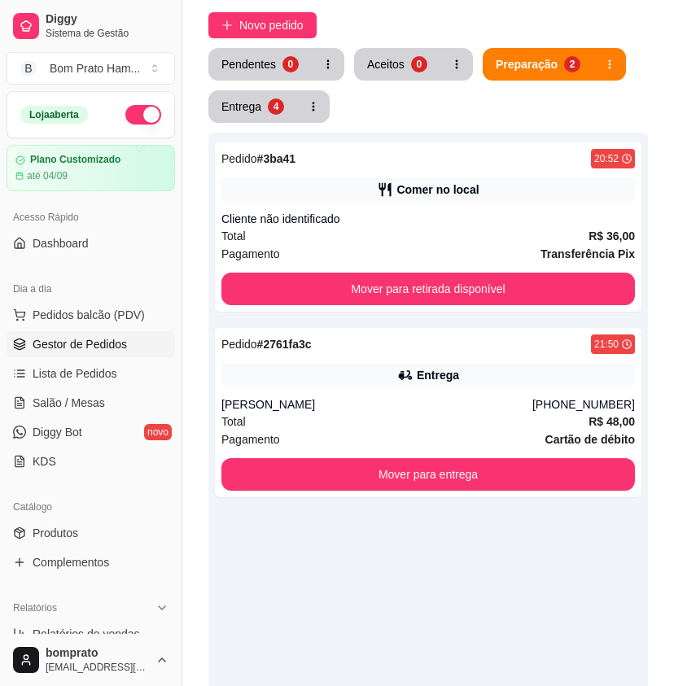
scroll to position [163, 0]
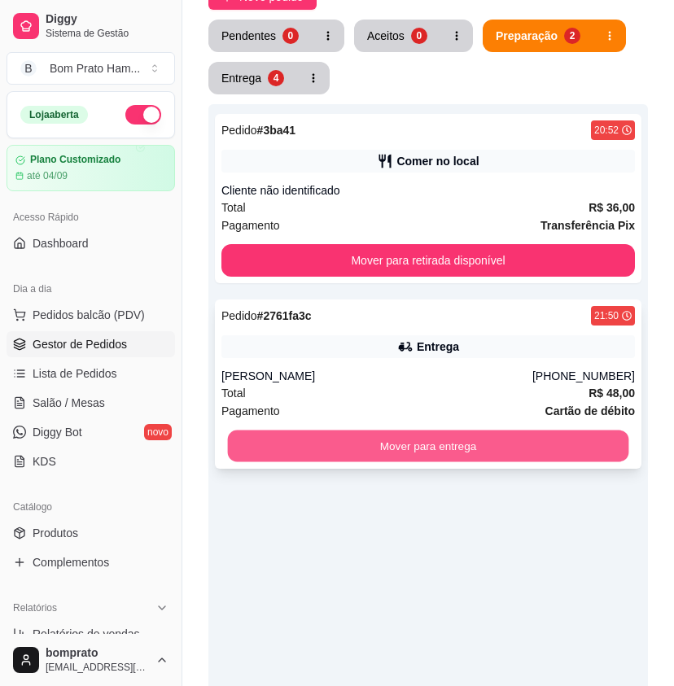
click at [467, 462] on button "Mover para entrega" at bounding box center [428, 447] width 401 height 32
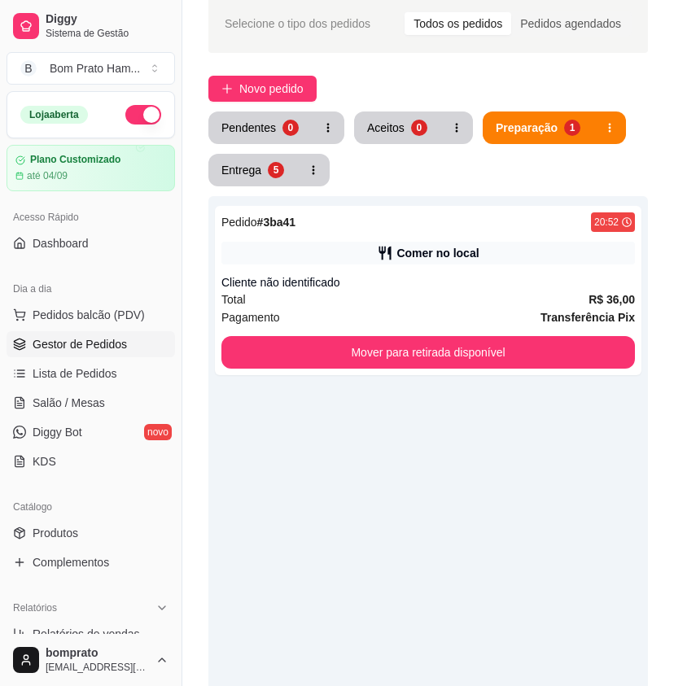
scroll to position [0, 0]
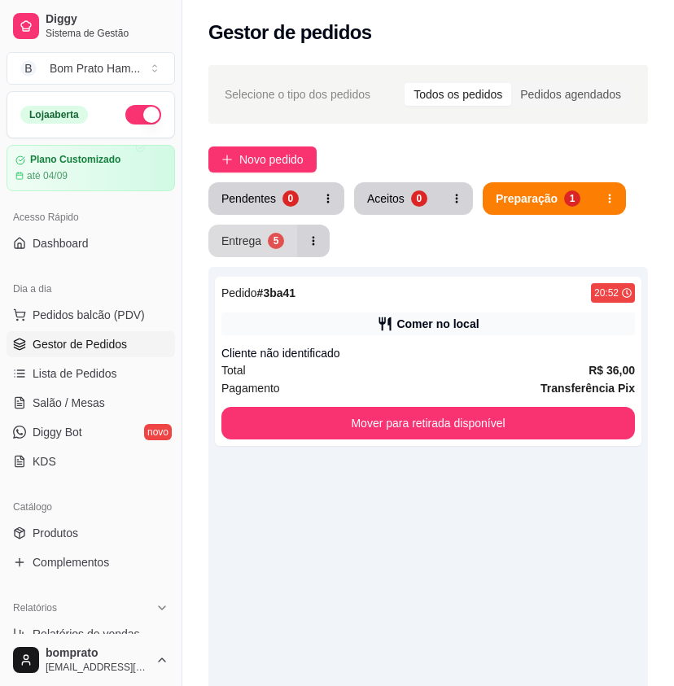
click at [261, 244] on button "Entrega 5" at bounding box center [252, 241] width 89 height 33
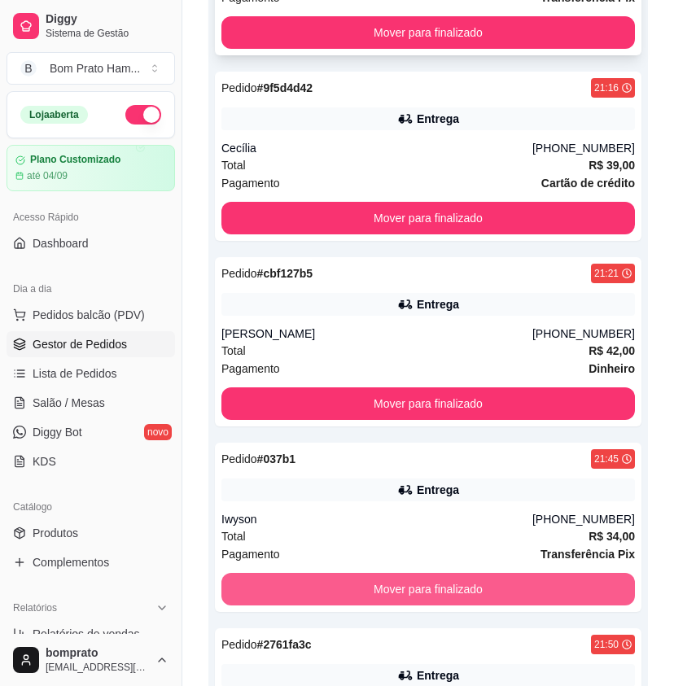
scroll to position [103, 0]
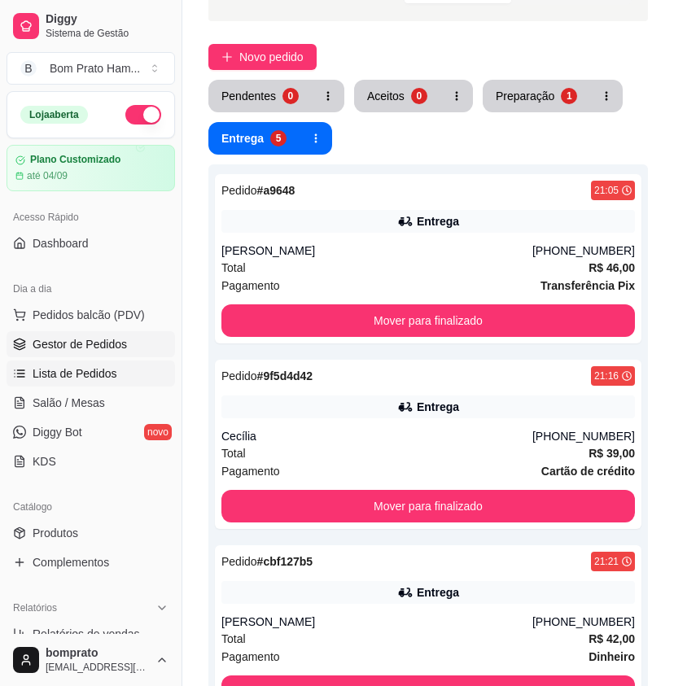
click at [127, 379] on link "Lista de Pedidos" at bounding box center [91, 374] width 169 height 26
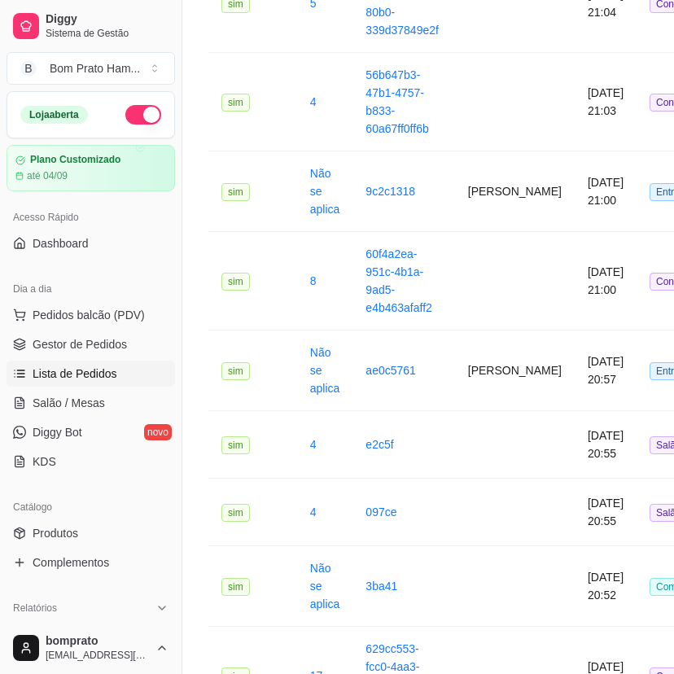
scroll to position [1629, 0]
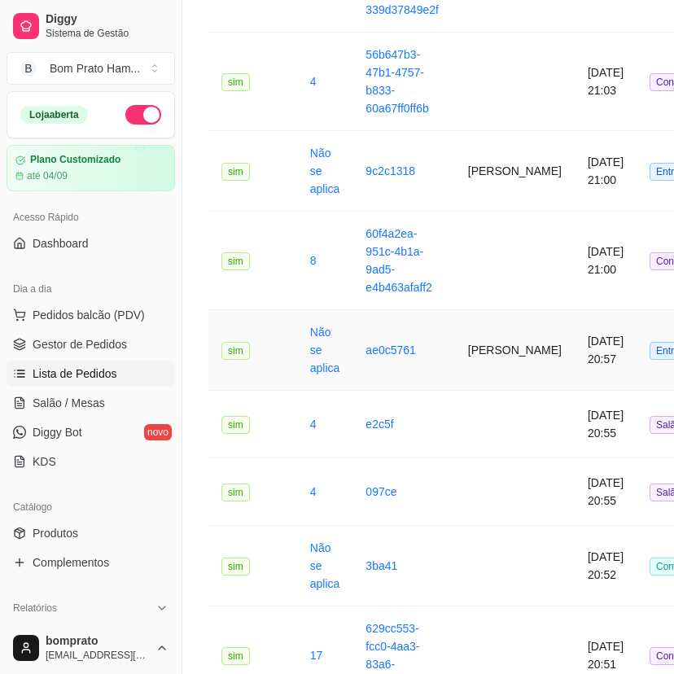
drag, startPoint x: 495, startPoint y: 377, endPoint x: 500, endPoint y: 387, distance: 10.9
click at [500, 387] on td "[PERSON_NAME]" at bounding box center [515, 350] width 120 height 81
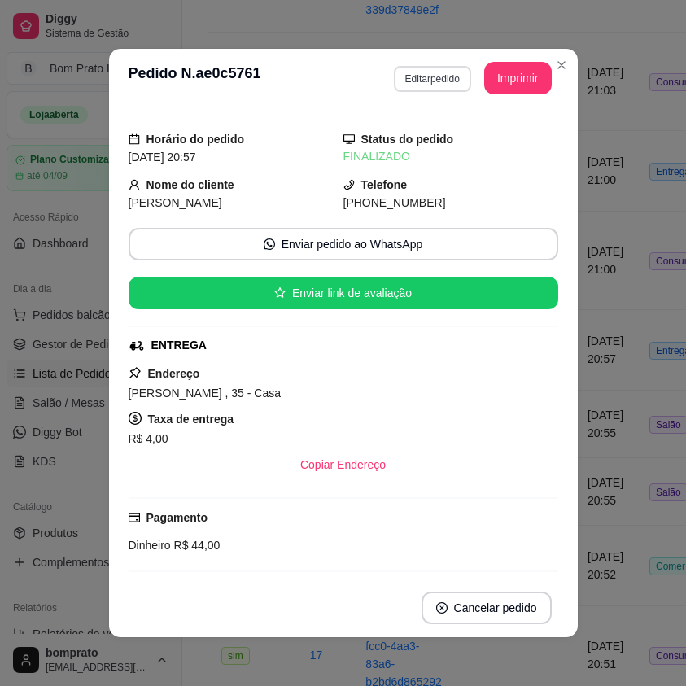
click at [431, 80] on button "Editar pedido" at bounding box center [432, 79] width 77 height 26
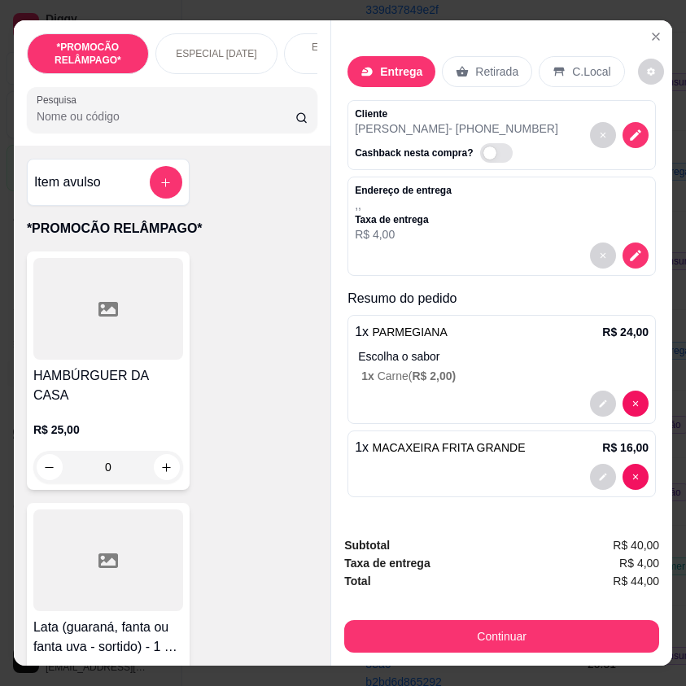
click at [643, 251] on div "Endereço de entrega , , Taxa de entrega R$ 4,00" at bounding box center [502, 226] width 309 height 99
click at [629, 249] on icon "decrease-product-quantity" at bounding box center [636, 256] width 14 height 14
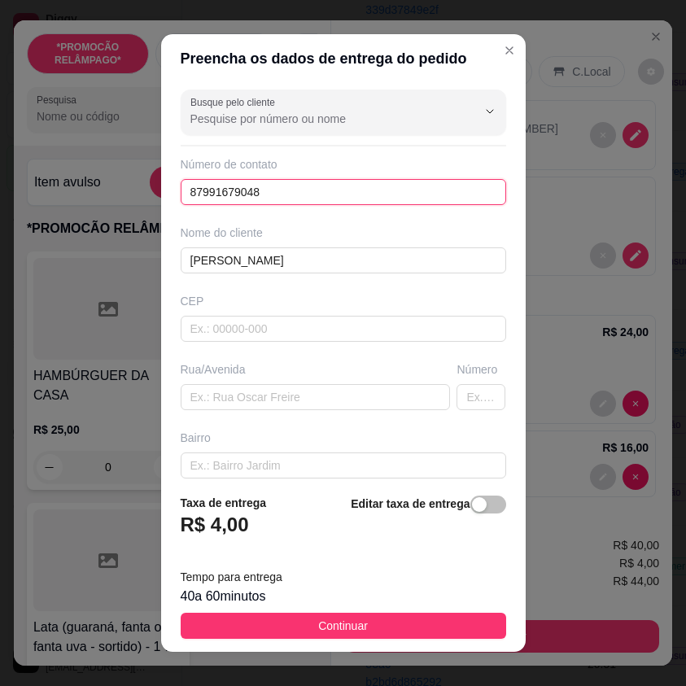
drag, startPoint x: 249, startPoint y: 192, endPoint x: 150, endPoint y: 186, distance: 99.5
click at [150, 186] on div "Preencha os dados de entrega do pedido Busque pelo cliente Número de contato 87…" at bounding box center [343, 343] width 686 height 686
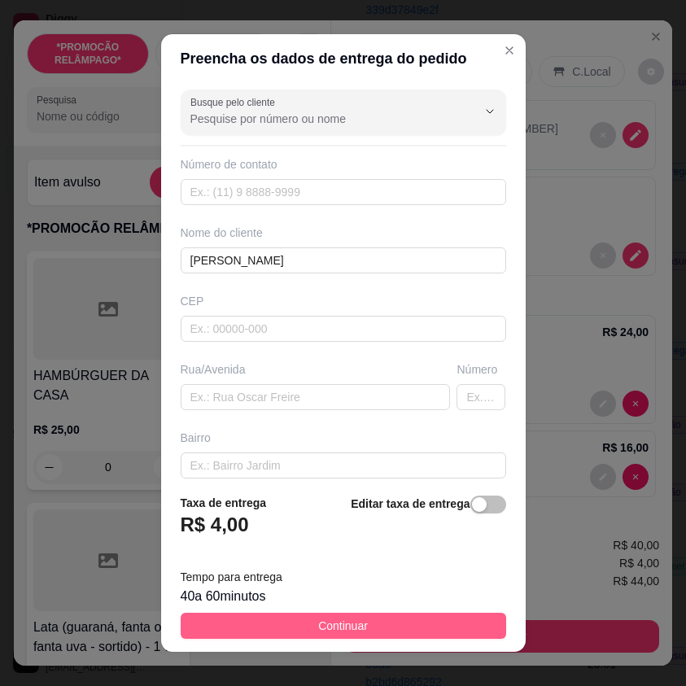
click at [398, 621] on button "Continuar" at bounding box center [344, 626] width 326 height 26
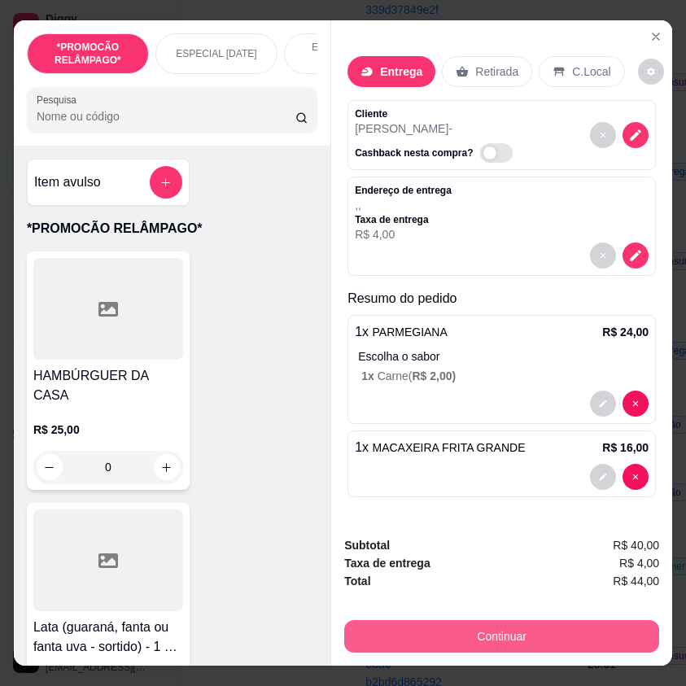
click at [479, 629] on button "Continuar" at bounding box center [501, 637] width 315 height 33
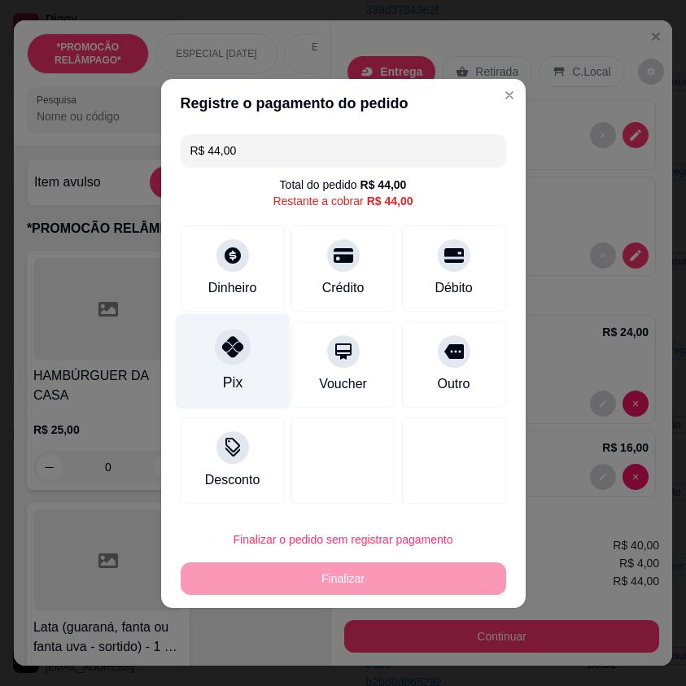
click at [206, 367] on div "Pix" at bounding box center [232, 361] width 115 height 95
type input "R$ 0,00"
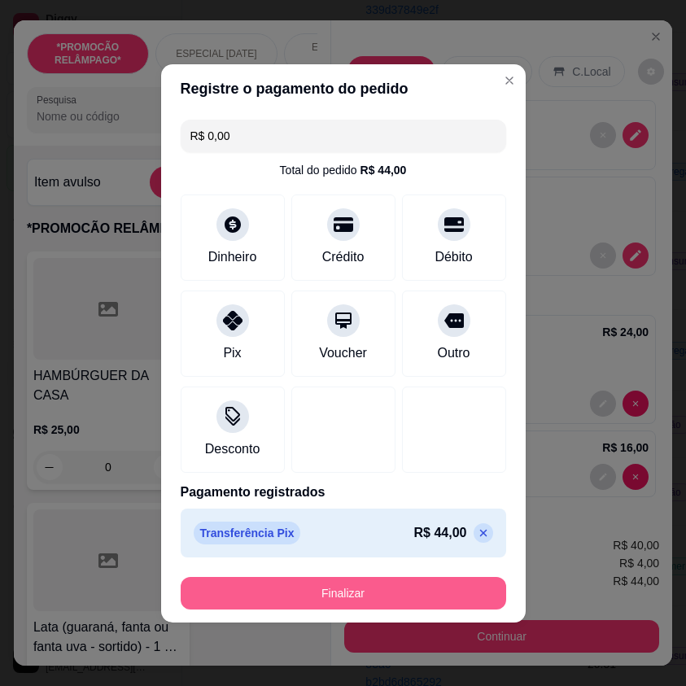
click at [463, 587] on button "Finalizar" at bounding box center [344, 593] width 326 height 33
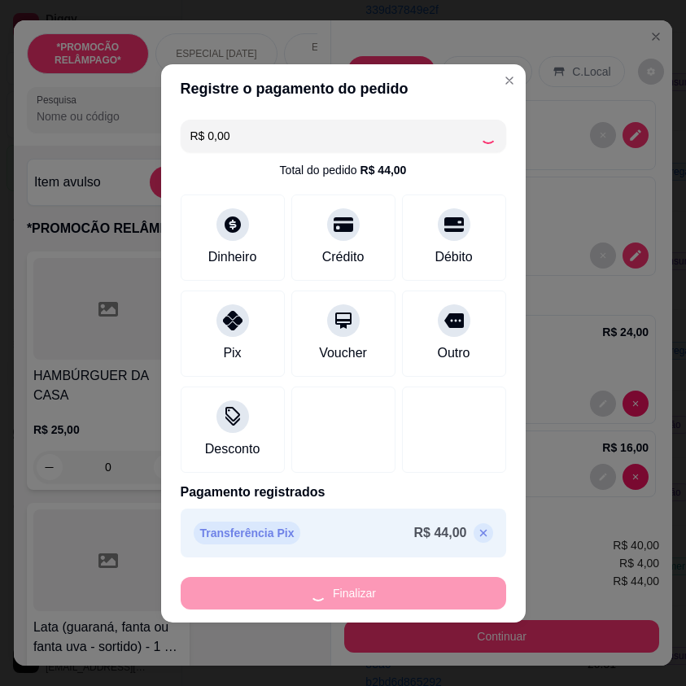
type input "0"
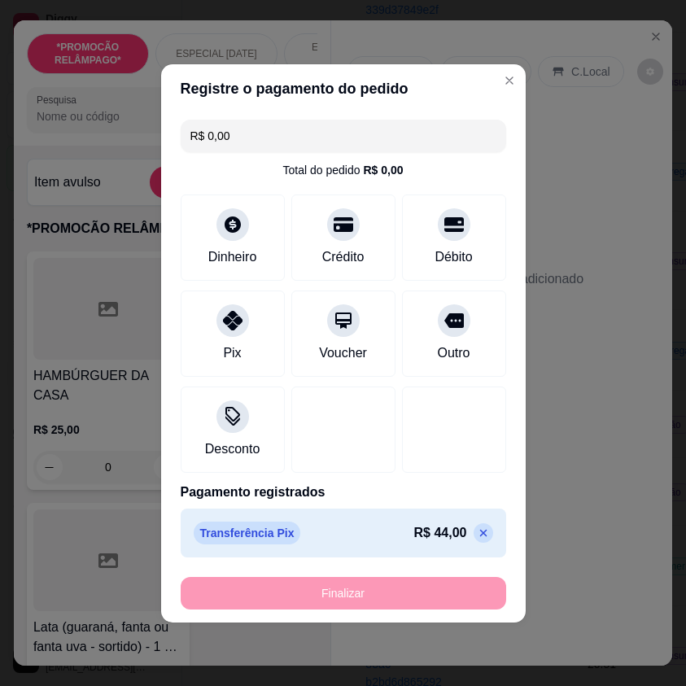
type input "-R$ 44,00"
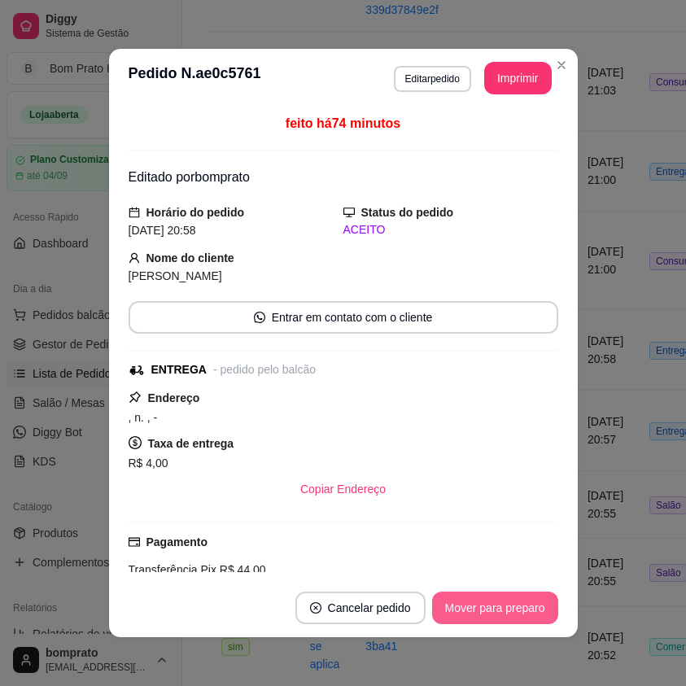
click at [524, 602] on button "Mover para preparo" at bounding box center [495, 608] width 126 height 33
click at [524, 602] on button "Mover para entrega" at bounding box center [494, 608] width 125 height 33
click at [524, 602] on button "Mover para finalizado" at bounding box center [490, 608] width 135 height 33
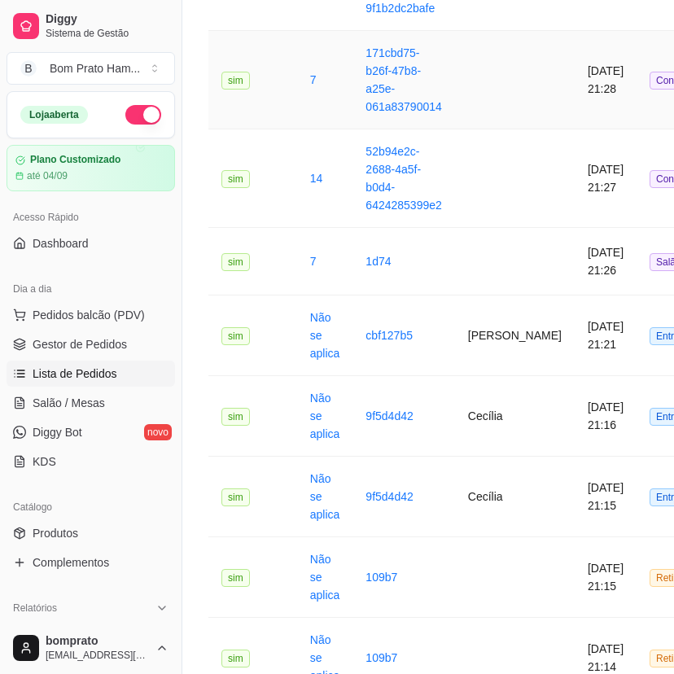
scroll to position [489, 0]
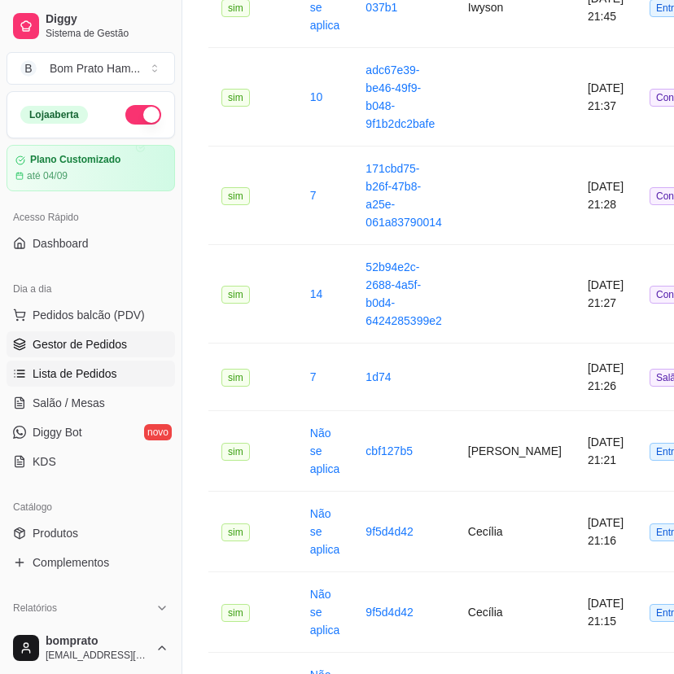
click at [118, 349] on span "Gestor de Pedidos" at bounding box center [80, 344] width 94 height 16
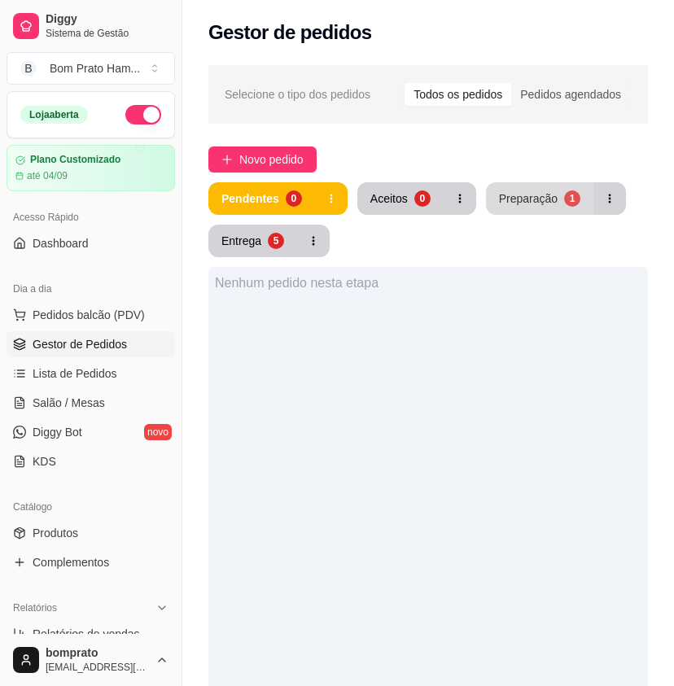
click at [550, 204] on div "Preparação" at bounding box center [528, 199] width 59 height 16
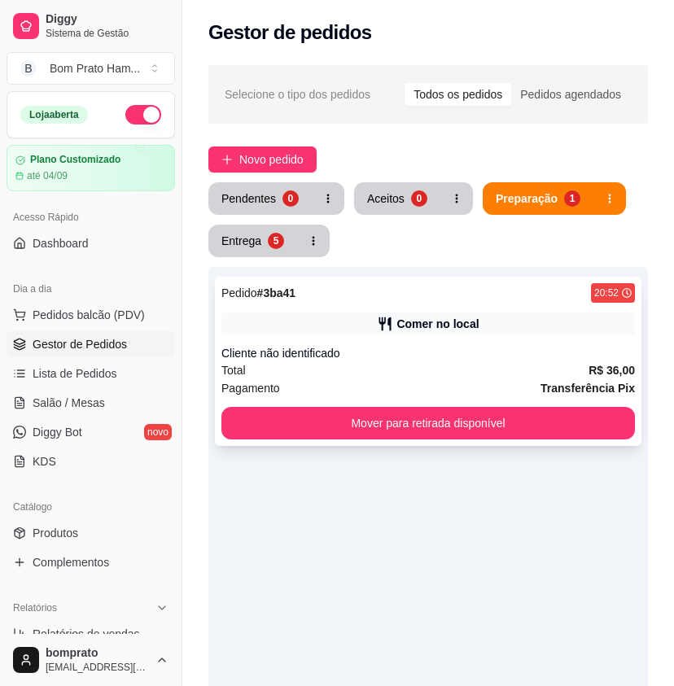
click at [403, 354] on div "Cliente não identificado" at bounding box center [428, 353] width 414 height 16
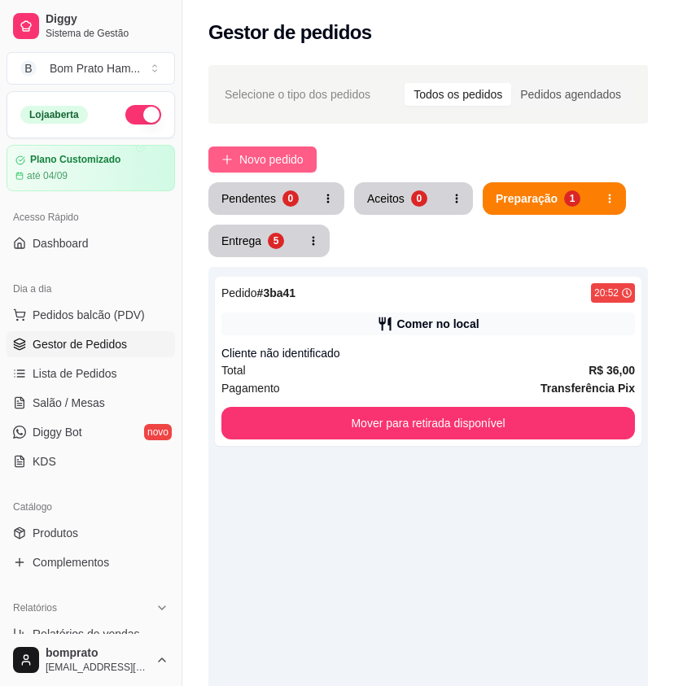
click at [297, 160] on span "Novo pedido" at bounding box center [271, 160] width 64 height 18
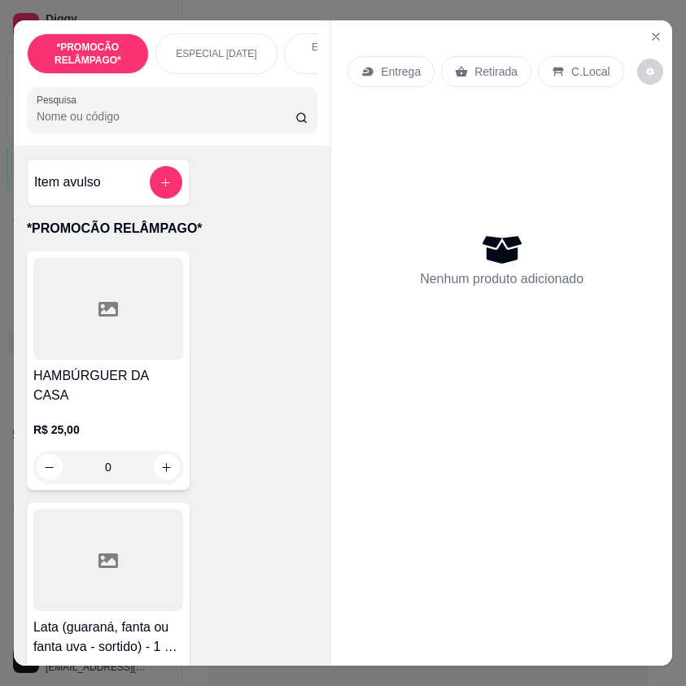
click at [80, 125] on input "Pesquisa" at bounding box center [166, 116] width 259 height 16
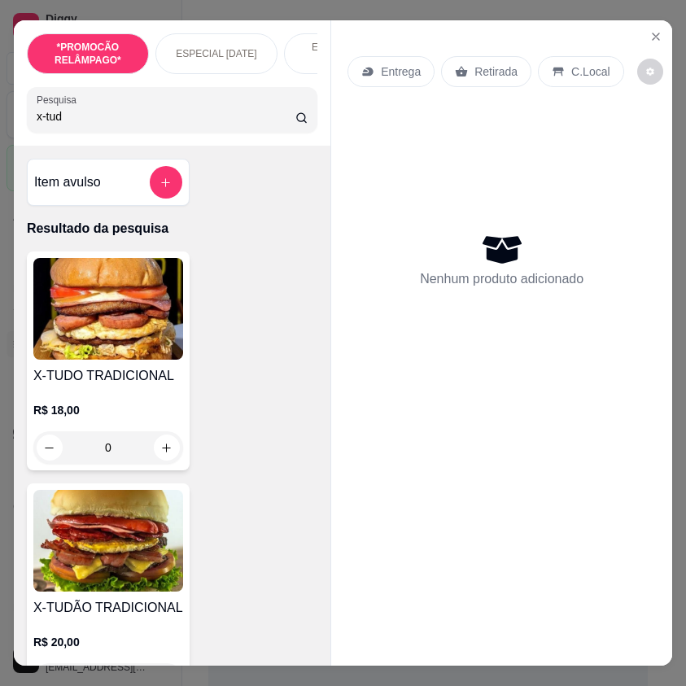
type input "x-tud"
click at [112, 528] on img at bounding box center [108, 541] width 150 height 102
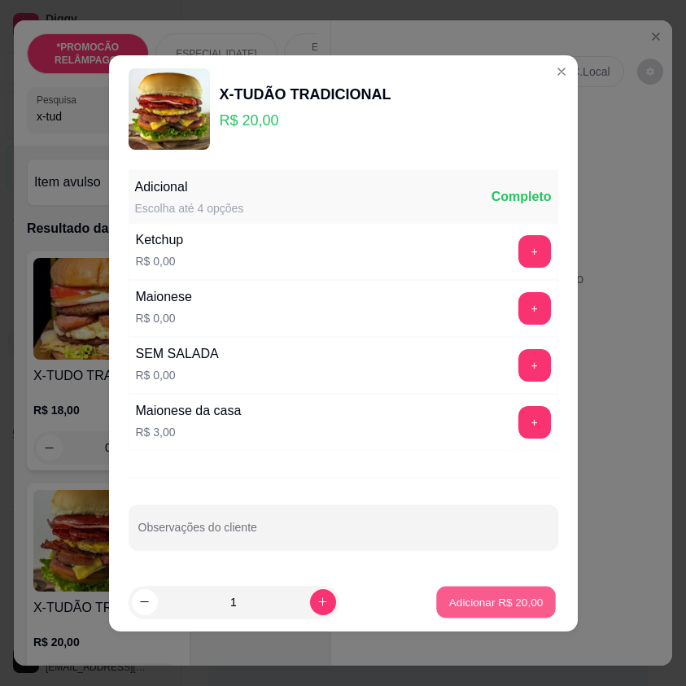
click at [481, 612] on button "Adicionar R$ 20,00" at bounding box center [497, 602] width 120 height 32
type input "1"
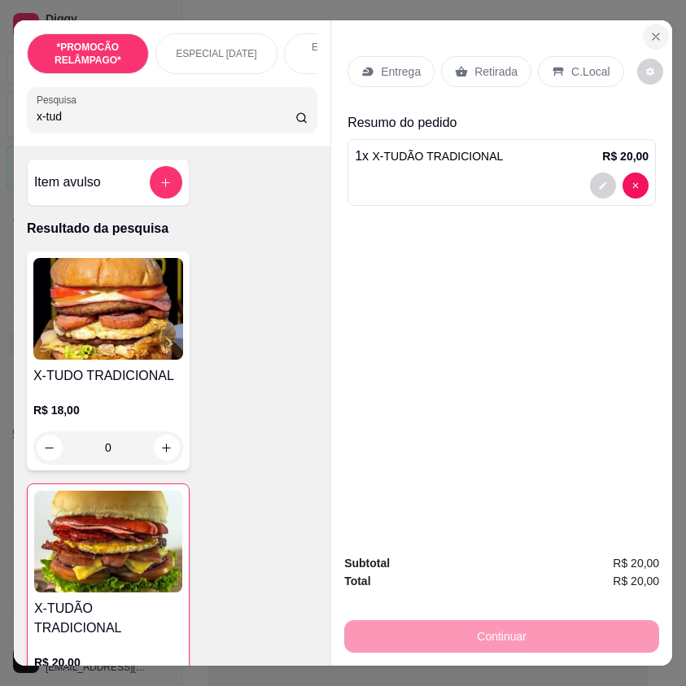
click at [653, 33] on icon "Close" at bounding box center [656, 36] width 7 height 7
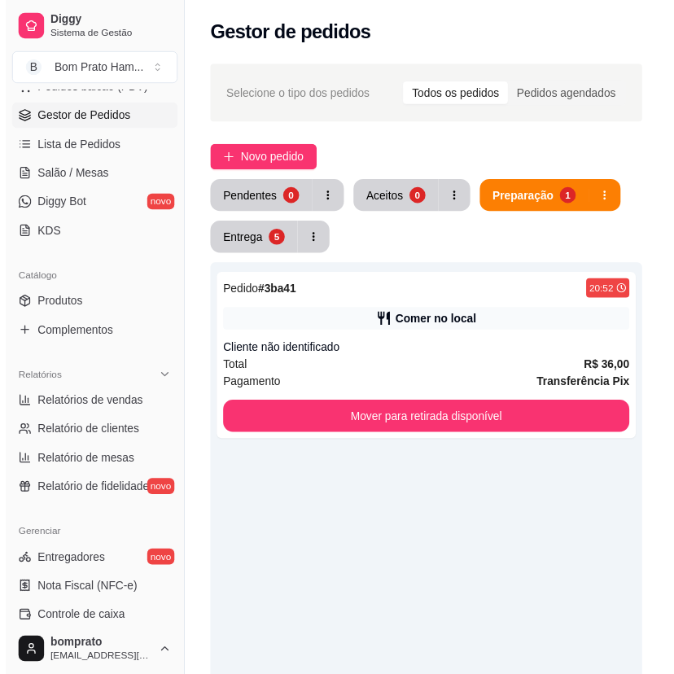
scroll to position [244, 0]
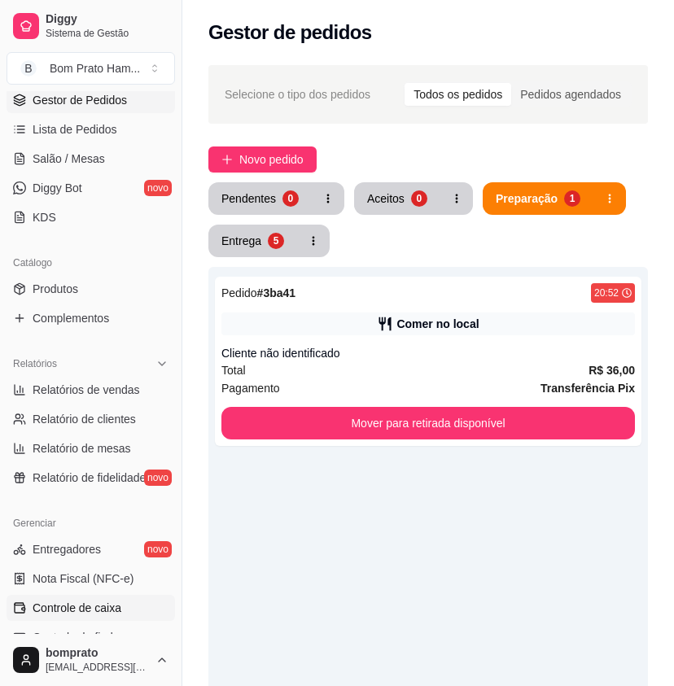
click at [112, 601] on span "Controle de caixa" at bounding box center [77, 608] width 89 height 16
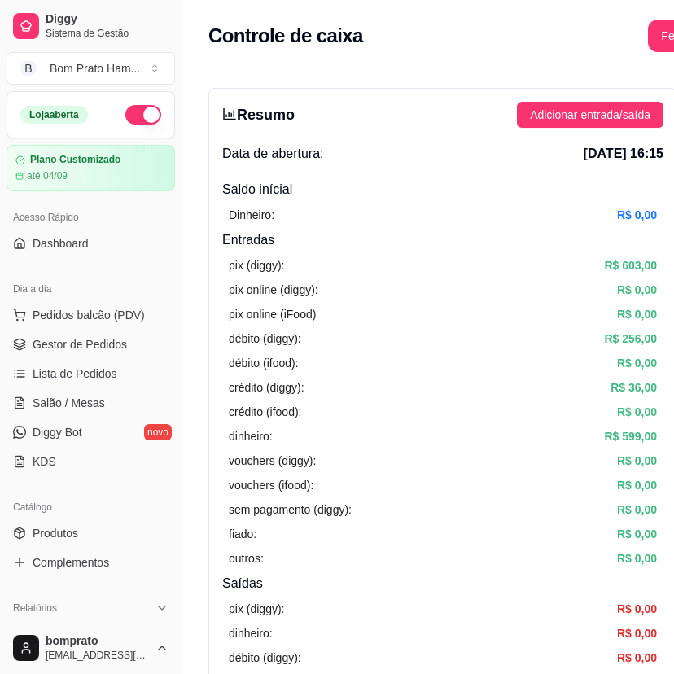
click at [117, 328] on ul "Pedidos balcão (PDV) Gestor de Pedidos Lista de Pedidos Salão / Mesas Diggy Bot…" at bounding box center [91, 388] width 169 height 173
click at [121, 351] on span "Gestor de Pedidos" at bounding box center [80, 344] width 94 height 16
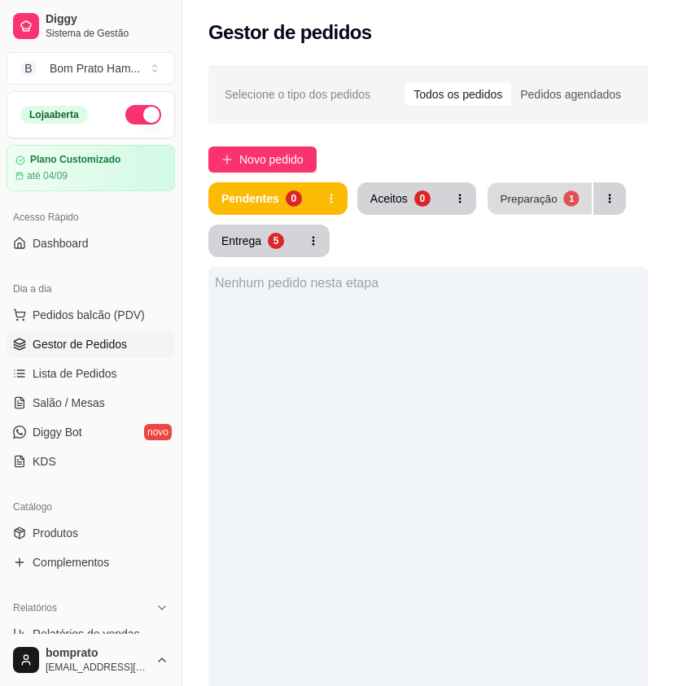
click at [556, 200] on button "Preparação 1" at bounding box center [540, 199] width 104 height 32
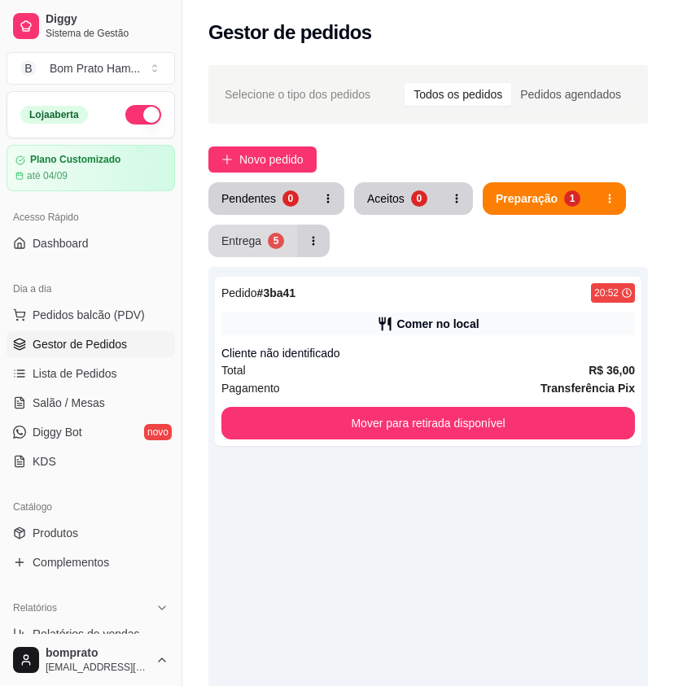
click at [293, 239] on button "Entrega 5" at bounding box center [252, 241] width 89 height 33
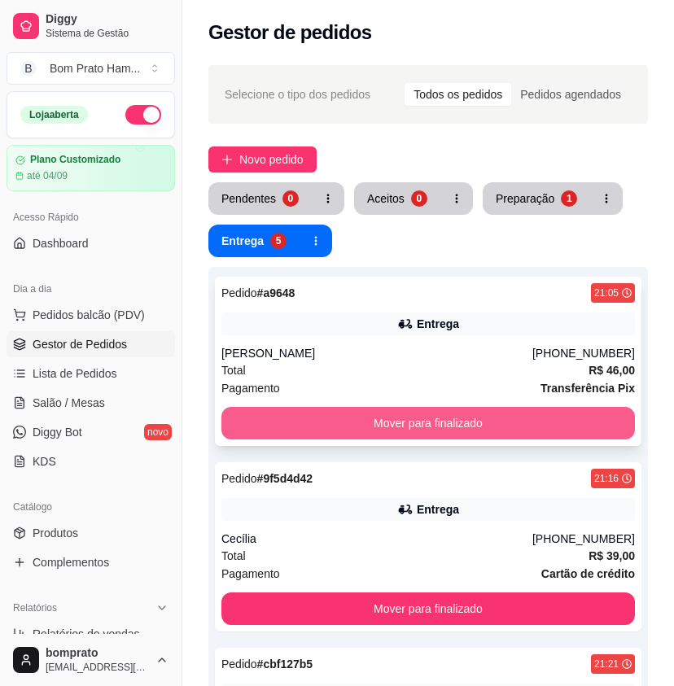
click at [450, 417] on button "Mover para finalizado" at bounding box center [428, 423] width 414 height 33
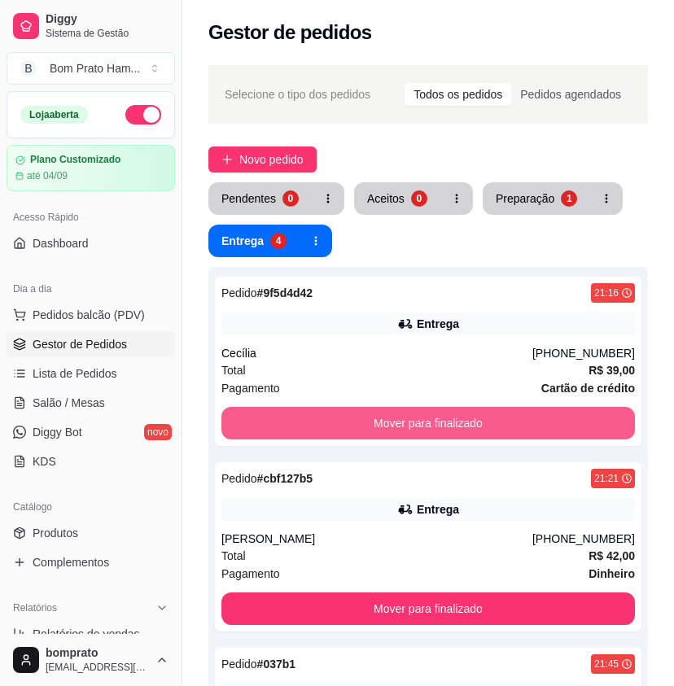
click at [450, 417] on button "Mover para finalizado" at bounding box center [428, 423] width 414 height 33
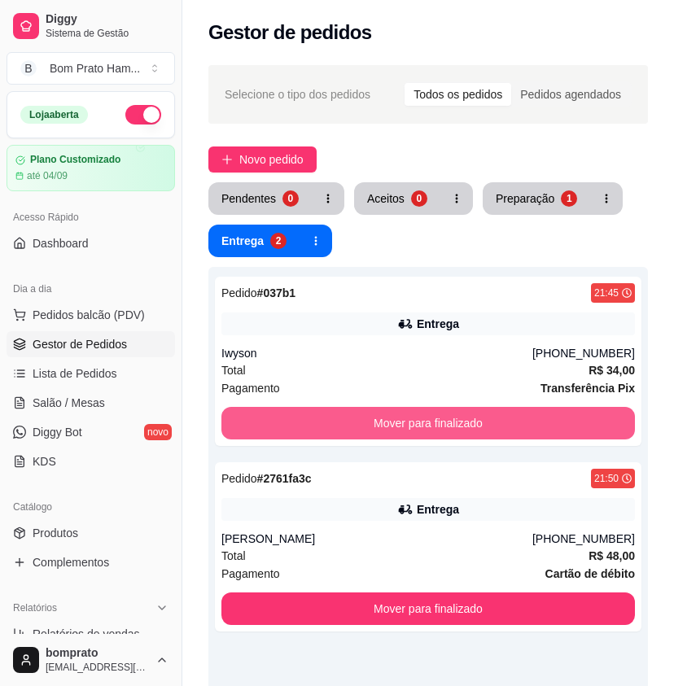
click at [450, 417] on button "Mover para finalizado" at bounding box center [428, 423] width 414 height 33
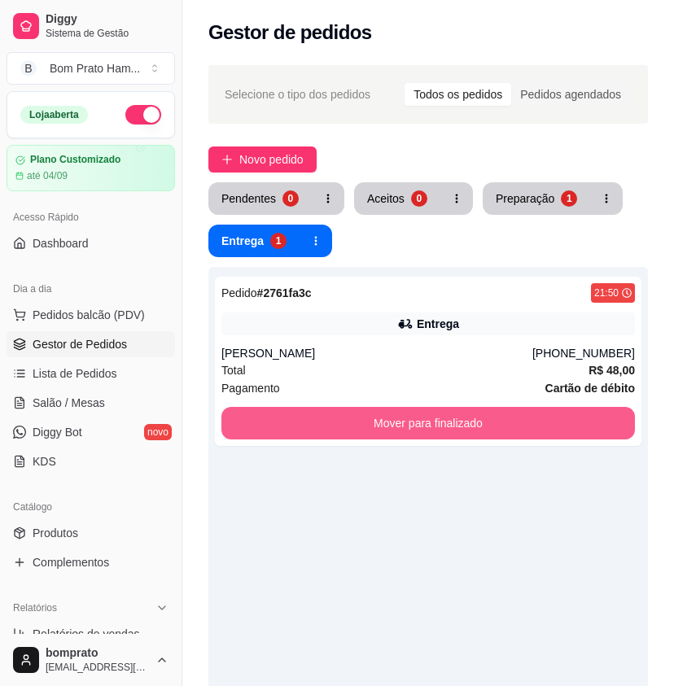
click at [450, 417] on button "Mover para finalizado" at bounding box center [428, 423] width 414 height 33
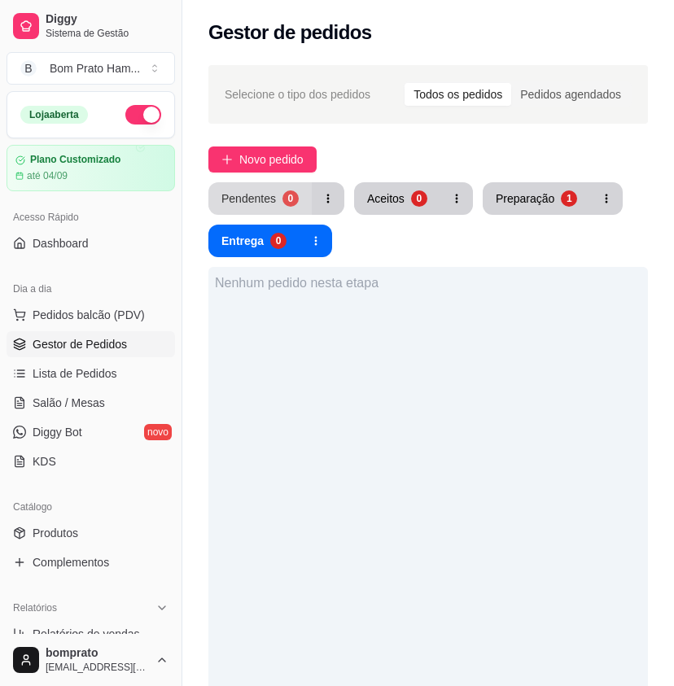
click at [286, 209] on button "Pendentes 0" at bounding box center [259, 198] width 103 height 33
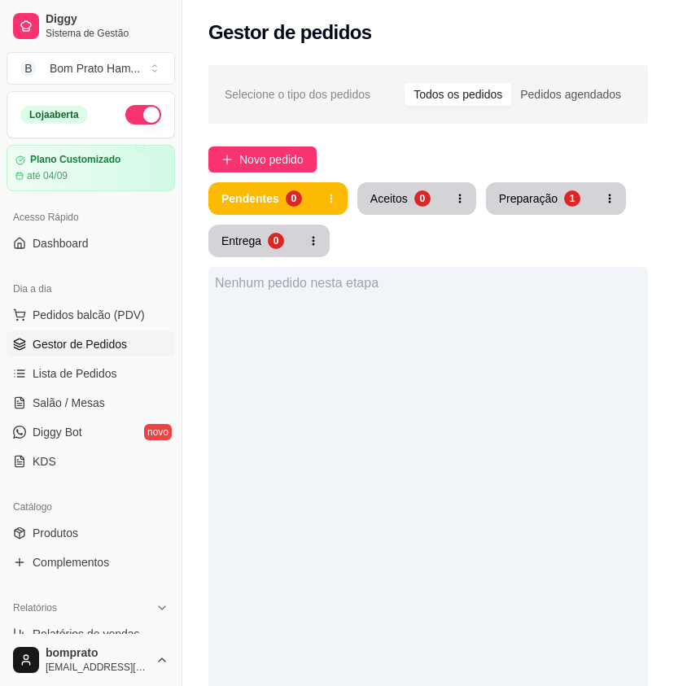
click at [506, 514] on div "Nenhum pedido nesta etapa" at bounding box center [428, 610] width 440 height 686
click at [515, 205] on div "Preparação" at bounding box center [528, 198] width 57 height 15
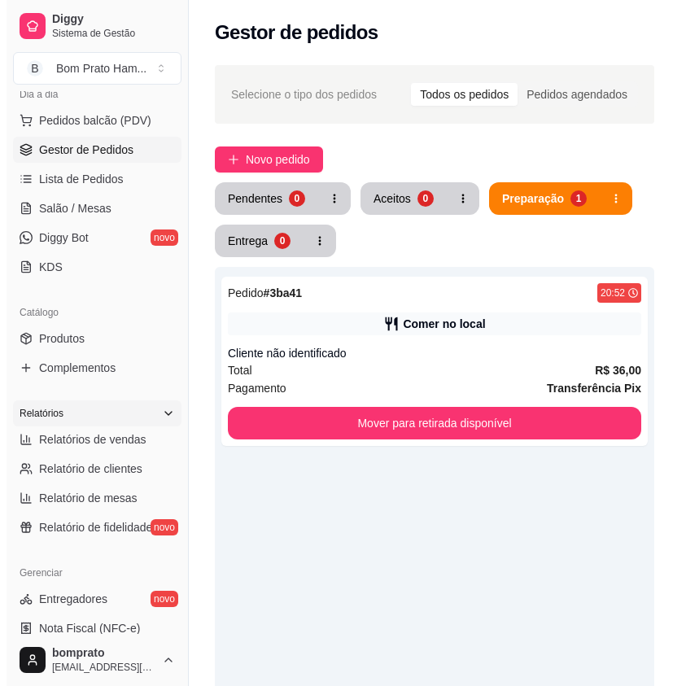
scroll to position [244, 0]
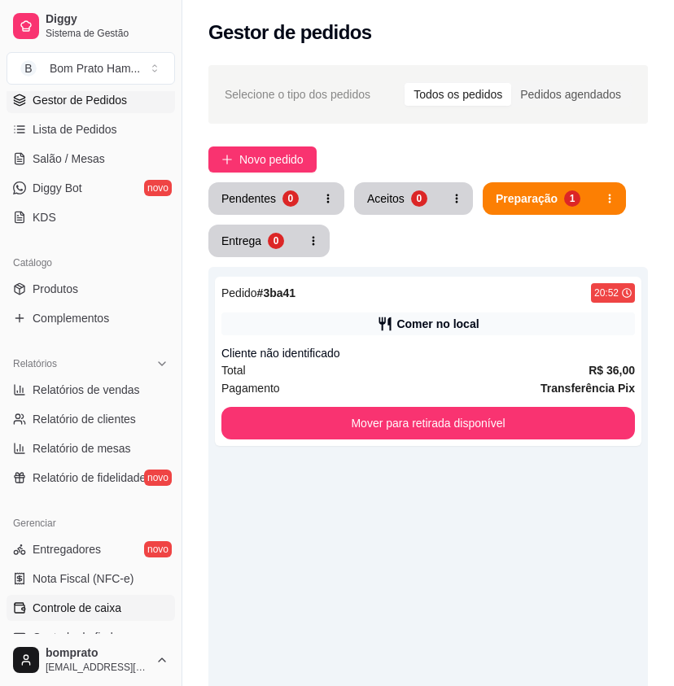
click at [105, 599] on link "Controle de caixa" at bounding box center [91, 608] width 169 height 26
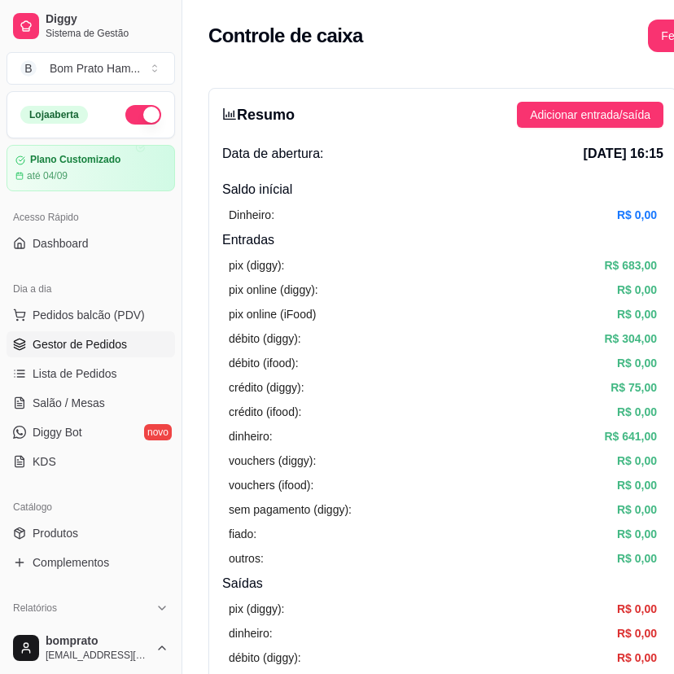
click at [83, 340] on span "Gestor de Pedidos" at bounding box center [80, 344] width 94 height 16
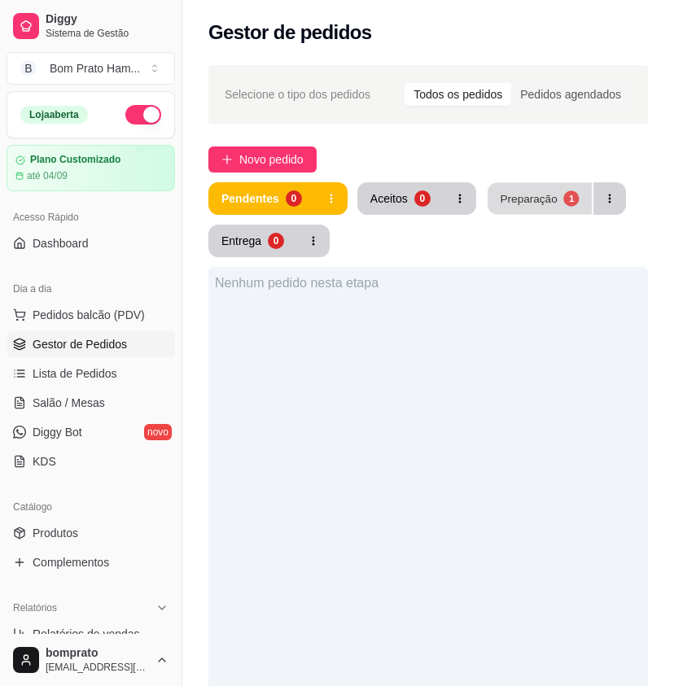
click at [524, 207] on button "Preparação 1" at bounding box center [540, 199] width 104 height 32
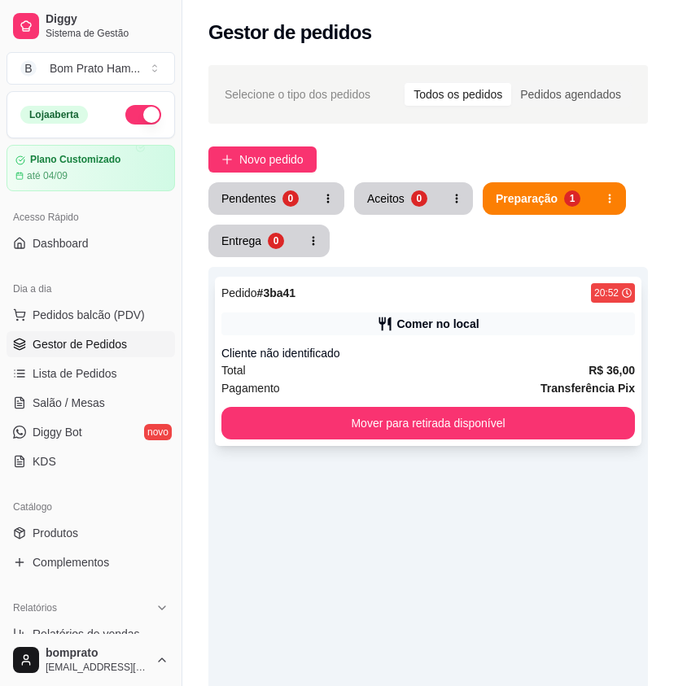
click at [435, 309] on div "Pedido # 3ba41 20:52 Comer no local Cliente não identificado Total R$ 36,00 Pag…" at bounding box center [428, 361] width 427 height 169
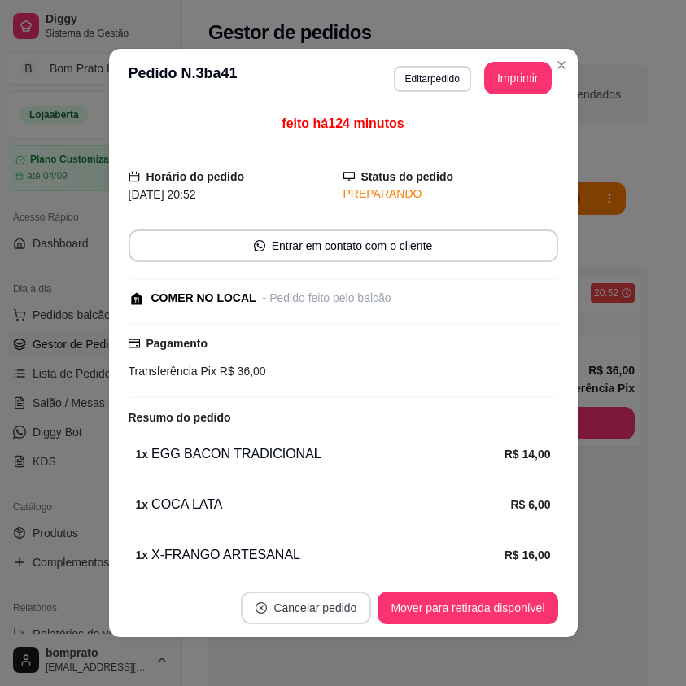
click at [309, 610] on button "Cancelar pedido" at bounding box center [306, 608] width 130 height 33
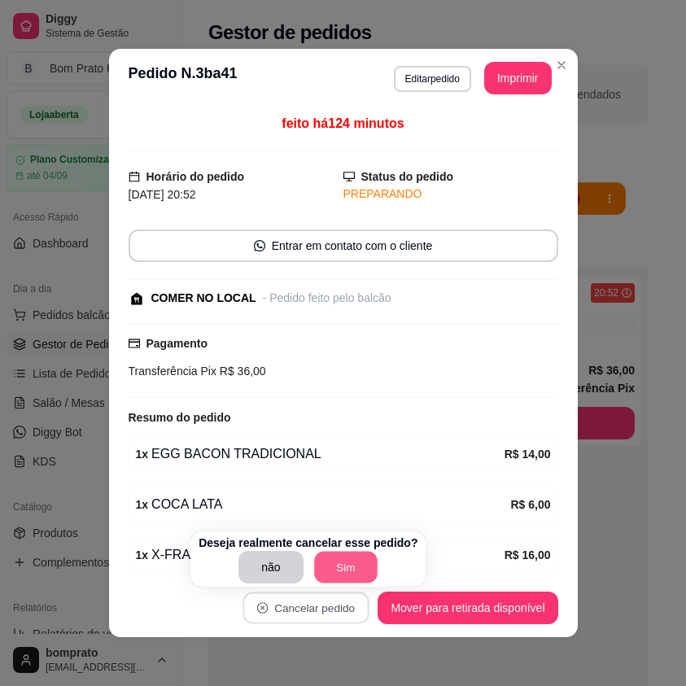
click at [349, 568] on button "Sim" at bounding box center [346, 568] width 64 height 32
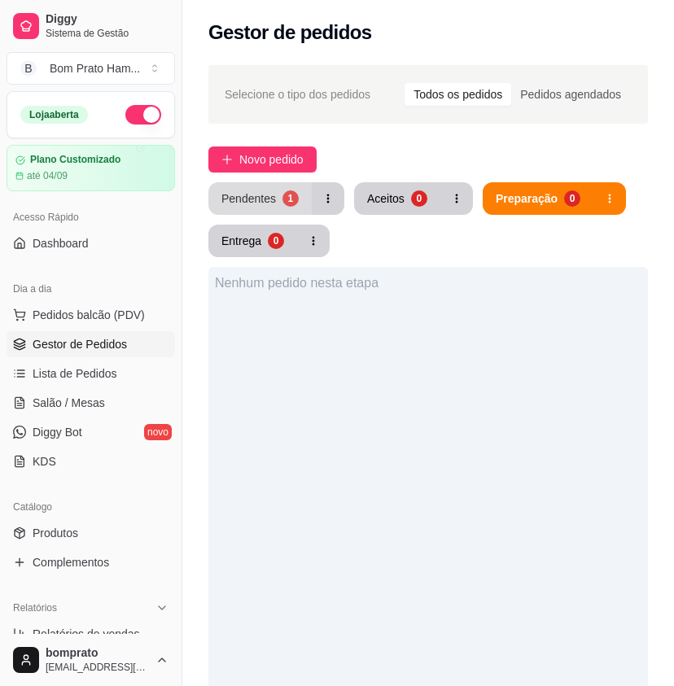
click at [247, 204] on div "Pendentes" at bounding box center [248, 199] width 55 height 16
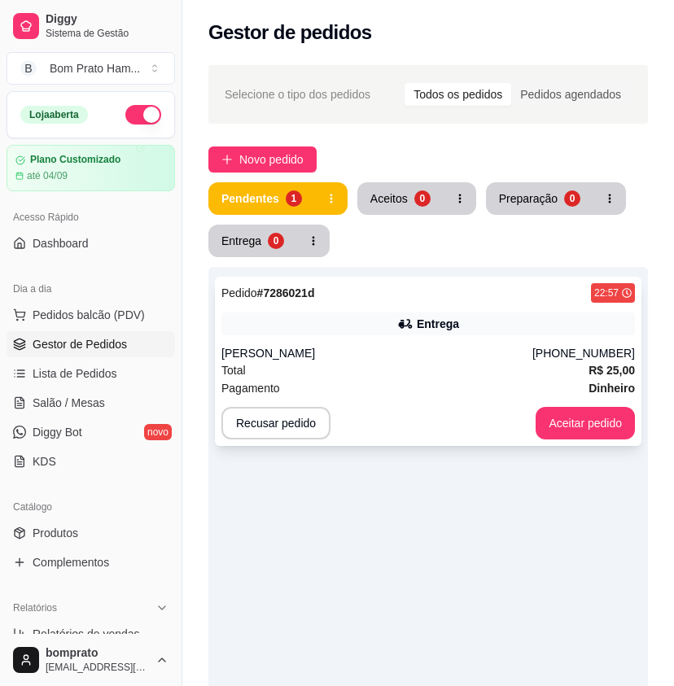
click at [307, 364] on div "Total R$ 25,00" at bounding box center [428, 371] width 414 height 18
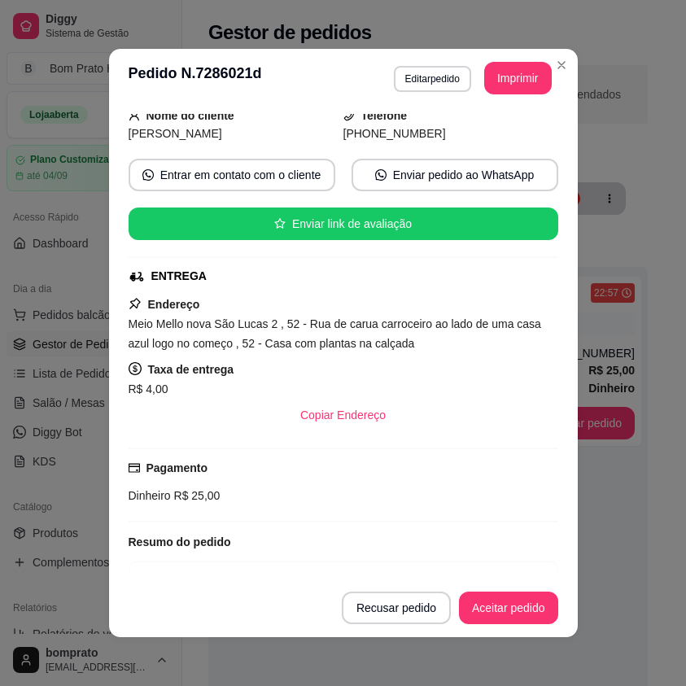
scroll to position [244, 0]
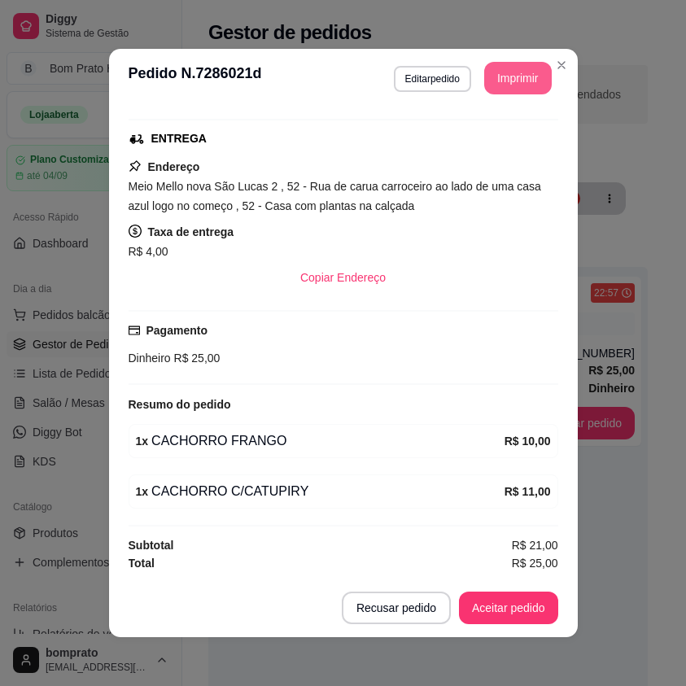
click at [506, 81] on button "Imprimir" at bounding box center [519, 78] width 68 height 33
click at [508, 610] on button "Aceitar pedido" at bounding box center [508, 608] width 99 height 33
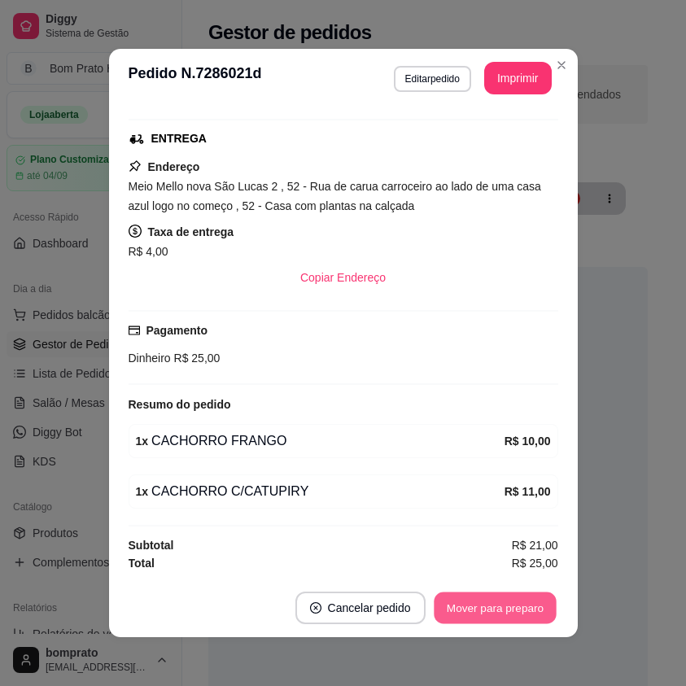
click at [508, 610] on button "Mover para preparo" at bounding box center [495, 609] width 122 height 32
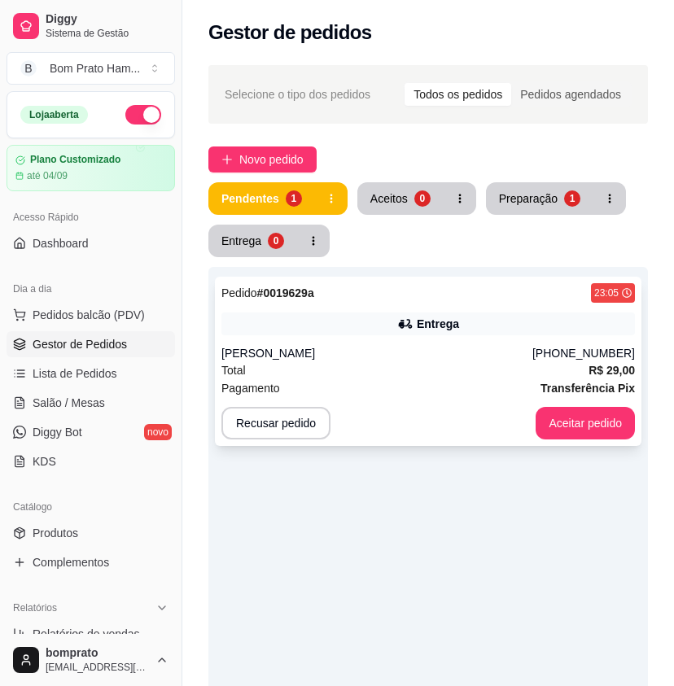
click at [463, 371] on div "Total R$ 29,00" at bounding box center [428, 371] width 414 height 18
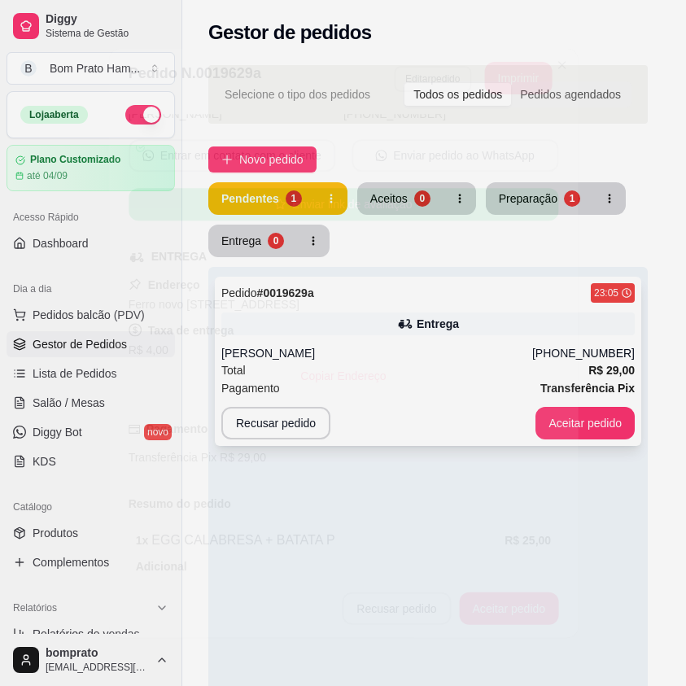
scroll to position [221, 0]
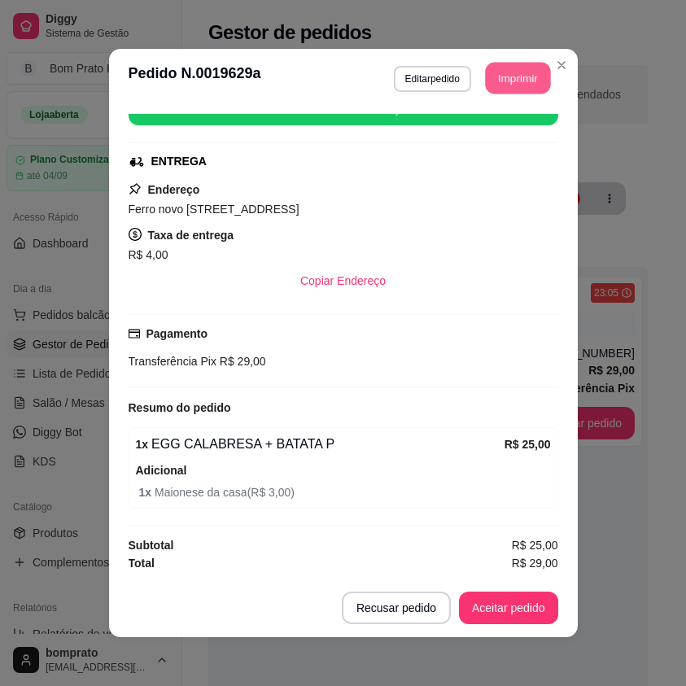
click at [511, 83] on button "Imprimir" at bounding box center [517, 79] width 65 height 32
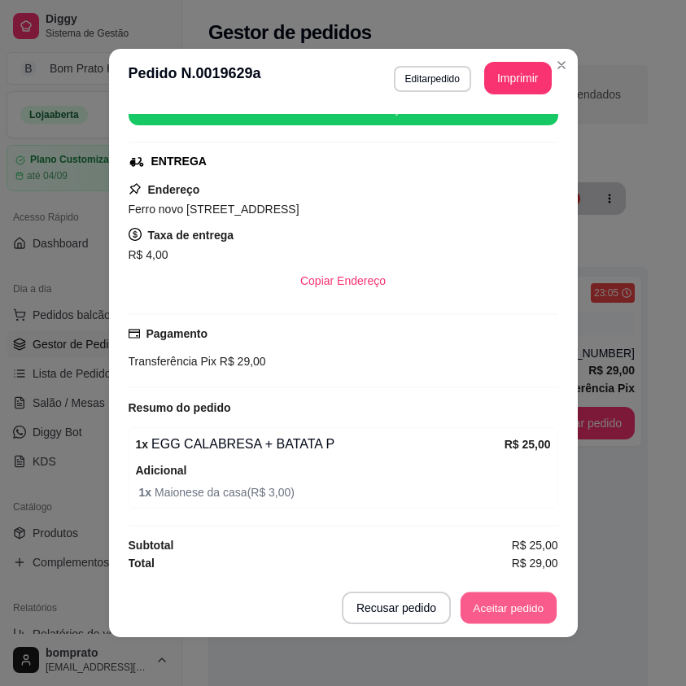
click at [543, 596] on button "Aceitar pedido" at bounding box center [509, 609] width 96 height 32
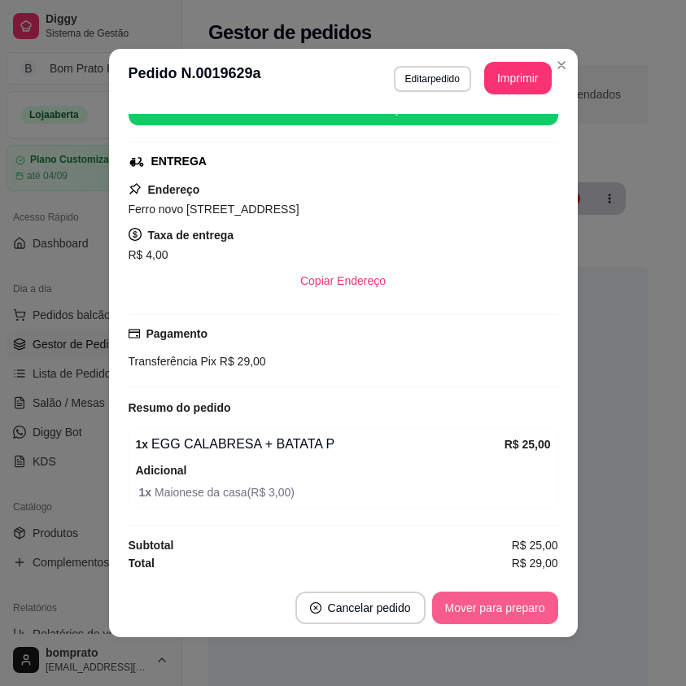
click at [543, 596] on button "Mover para preparo" at bounding box center [495, 608] width 126 height 33
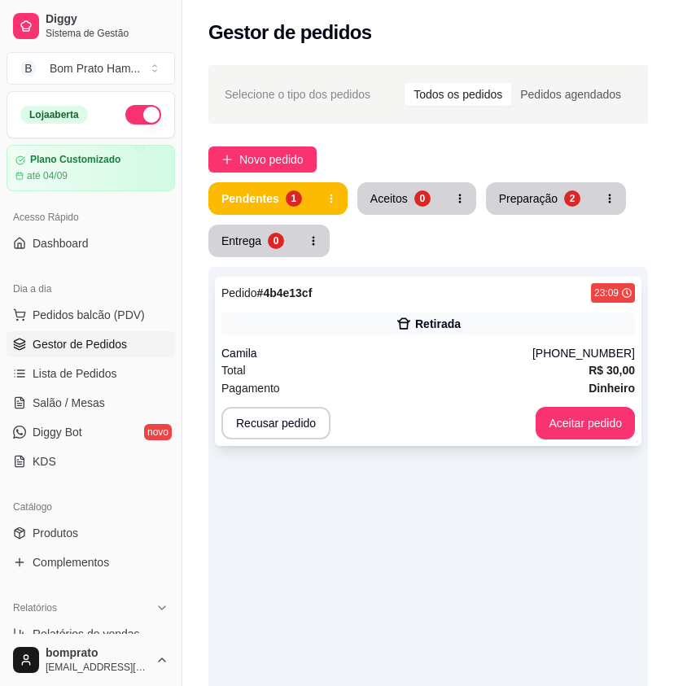
click at [336, 328] on div "Retirada" at bounding box center [428, 324] width 414 height 23
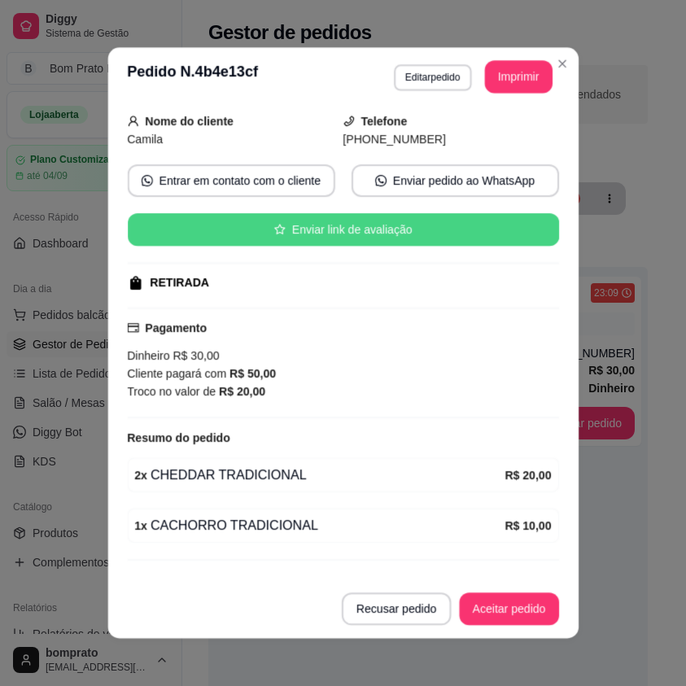
scroll to position [134, 0]
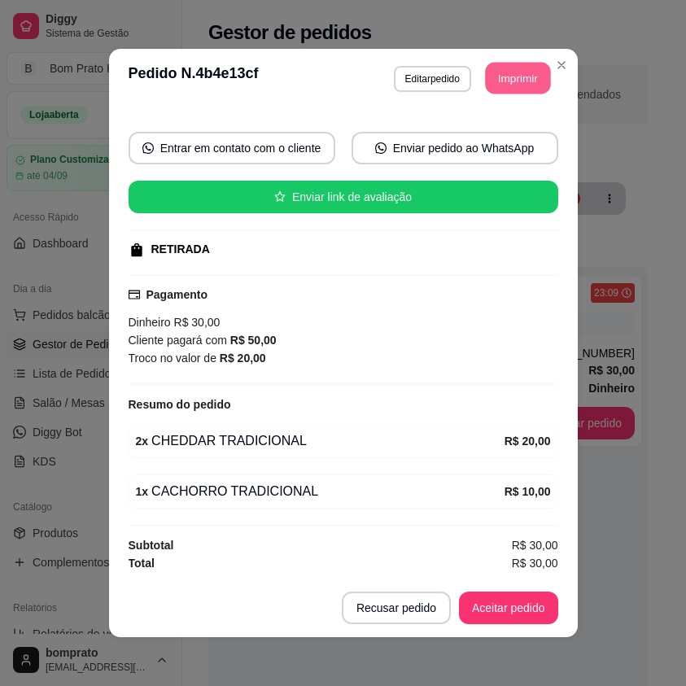
click at [493, 68] on button "Imprimir" at bounding box center [517, 79] width 65 height 32
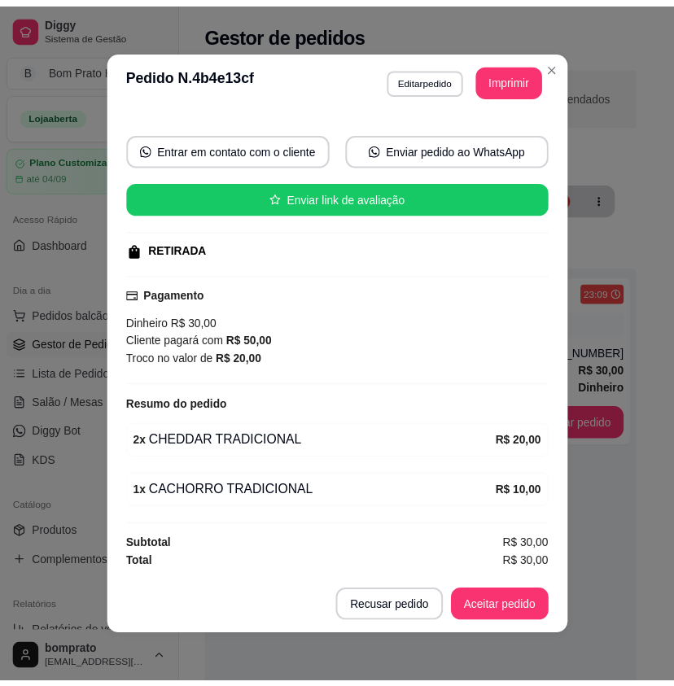
scroll to position [0, 0]
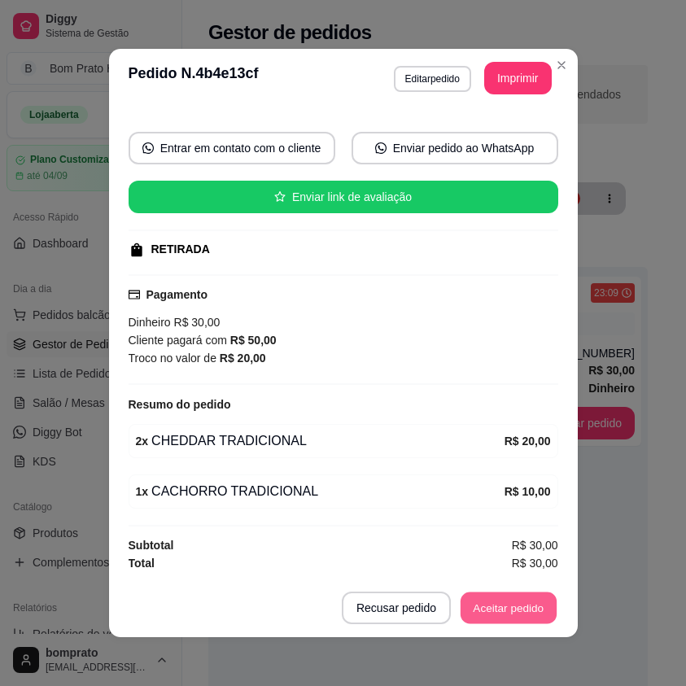
click at [517, 616] on button "Aceitar pedido" at bounding box center [509, 609] width 96 height 32
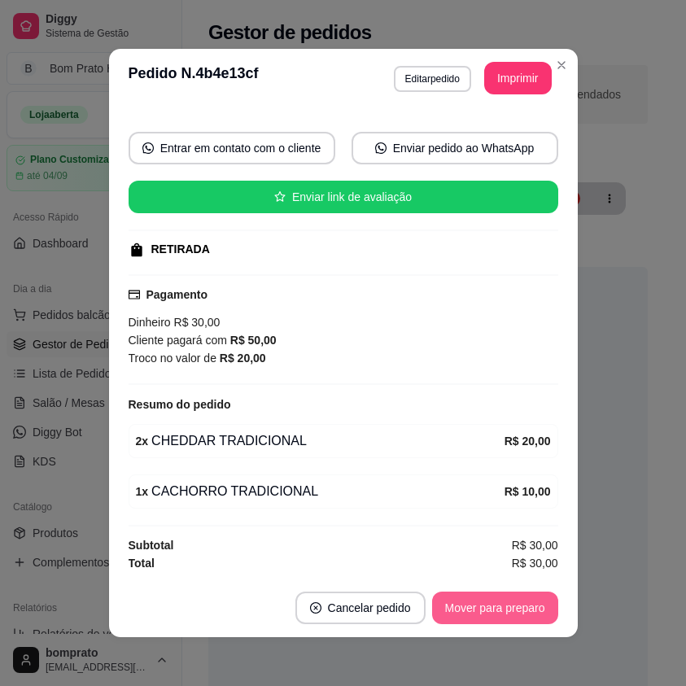
click at [517, 616] on button "Mover para preparo" at bounding box center [495, 608] width 126 height 33
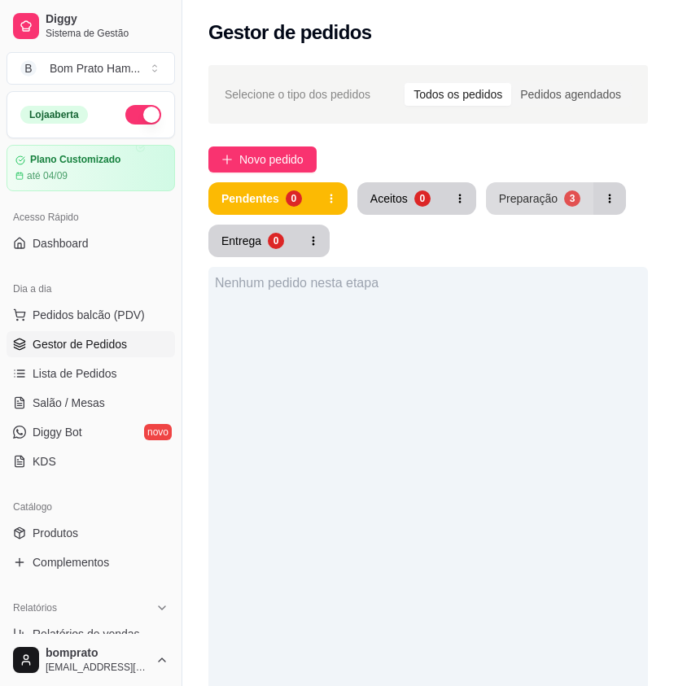
click at [539, 210] on button "Preparação 3" at bounding box center [539, 198] width 107 height 33
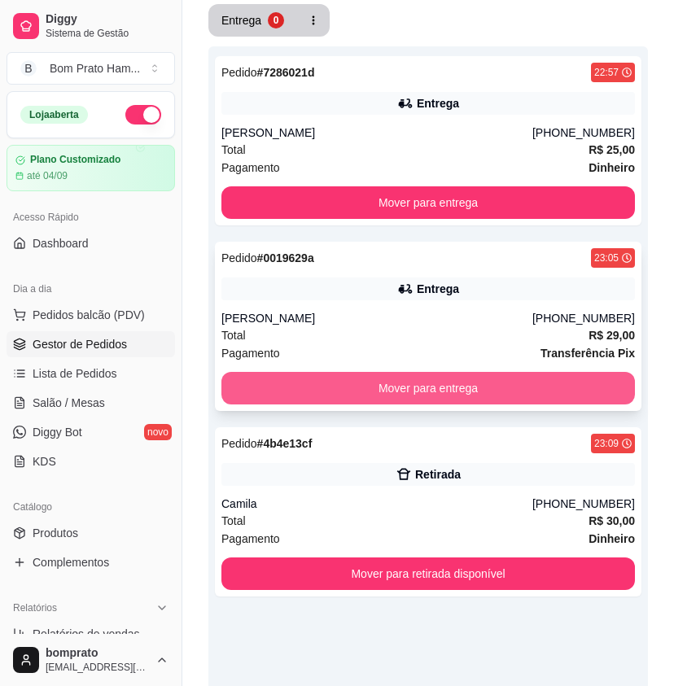
scroll to position [244, 0]
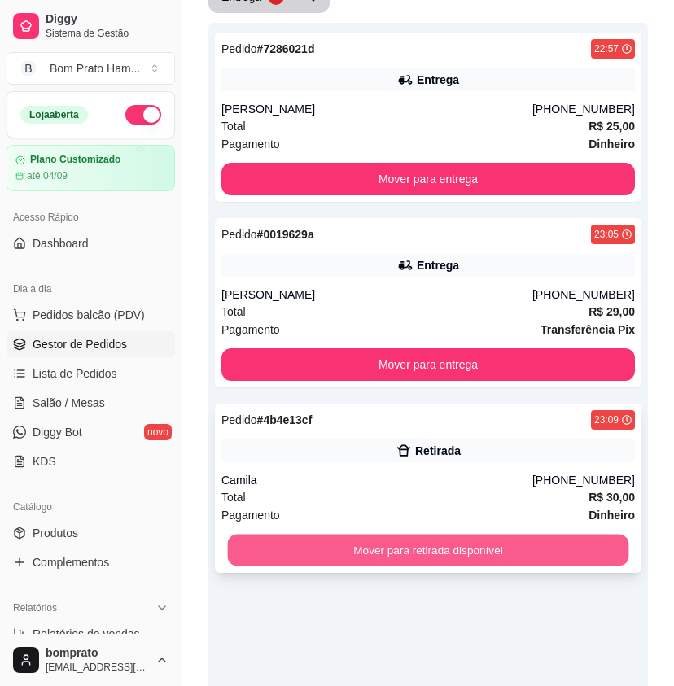
click at [522, 547] on button "Mover para retirada disponível" at bounding box center [428, 551] width 401 height 32
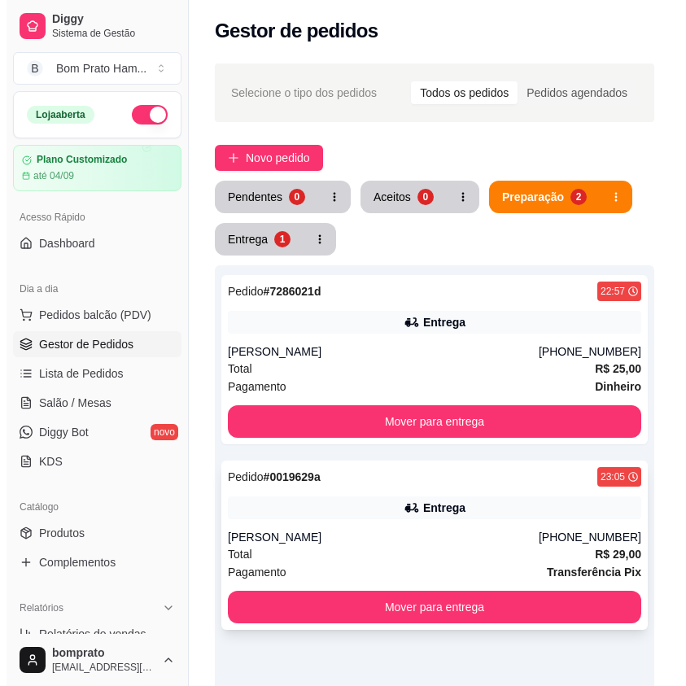
scroll to position [0, 0]
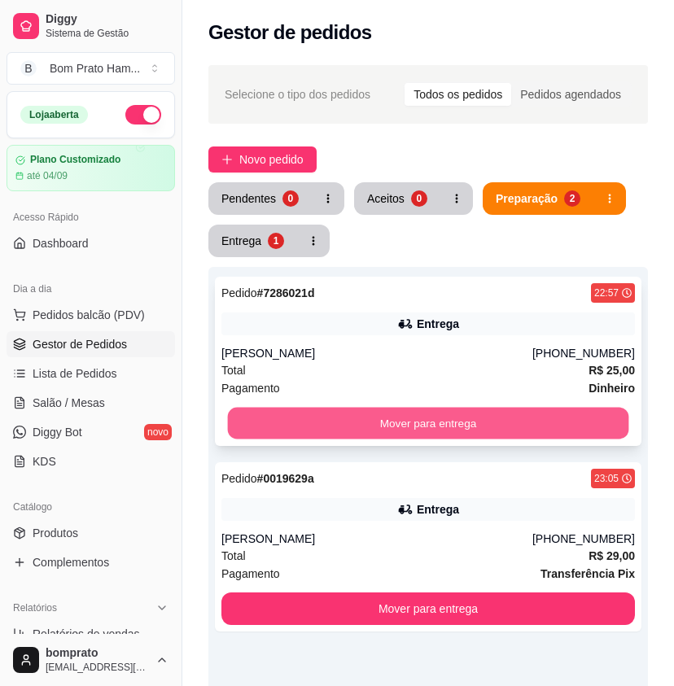
click at [473, 419] on button "Mover para entrega" at bounding box center [428, 424] width 401 height 32
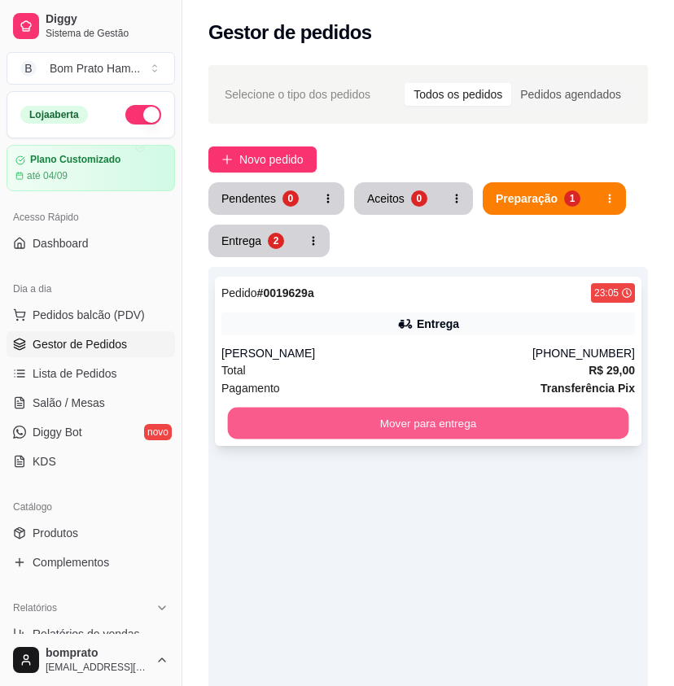
click at [465, 427] on button "Mover para entrega" at bounding box center [428, 424] width 401 height 32
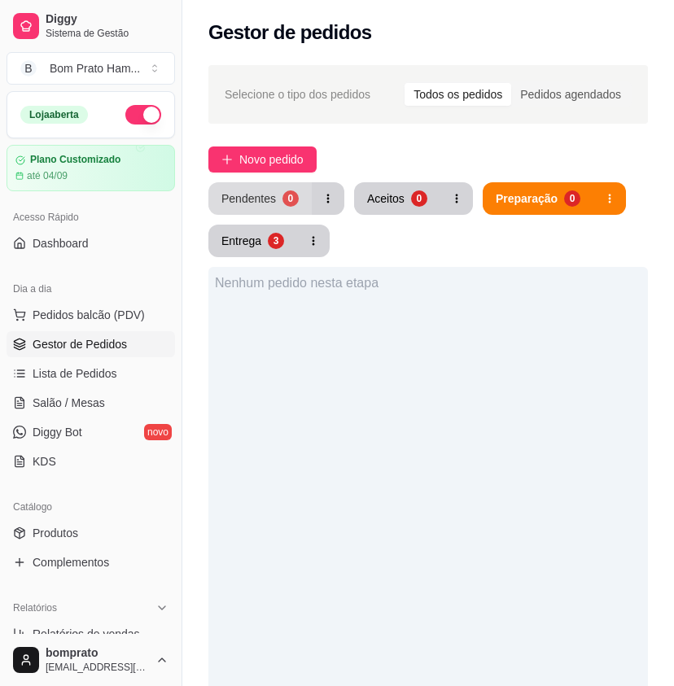
click at [288, 201] on div "0" at bounding box center [291, 199] width 16 height 16
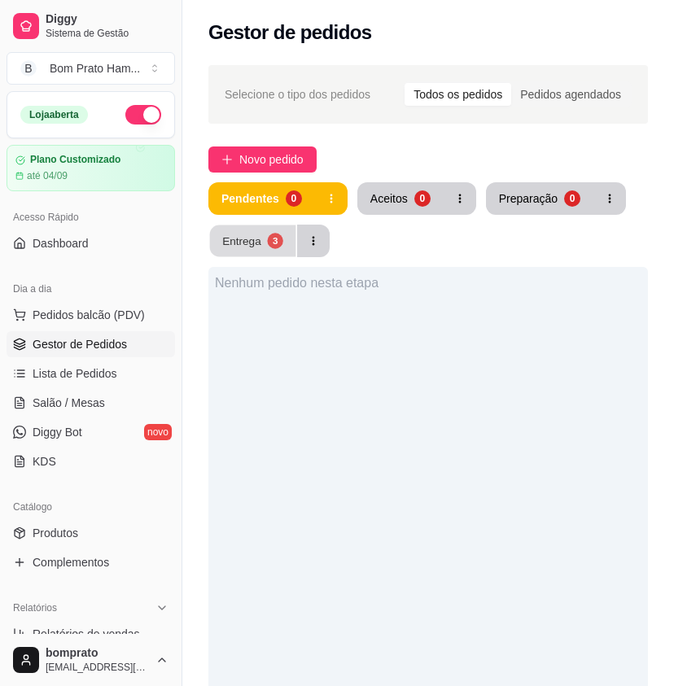
click at [226, 249] on button "Entrega 3" at bounding box center [253, 242] width 86 height 32
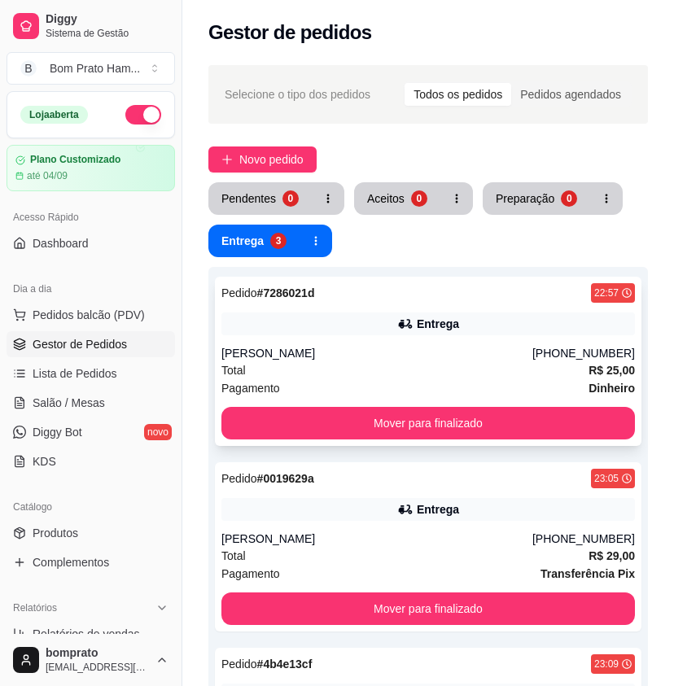
click at [332, 370] on div "Total R$ 25,00" at bounding box center [428, 371] width 414 height 18
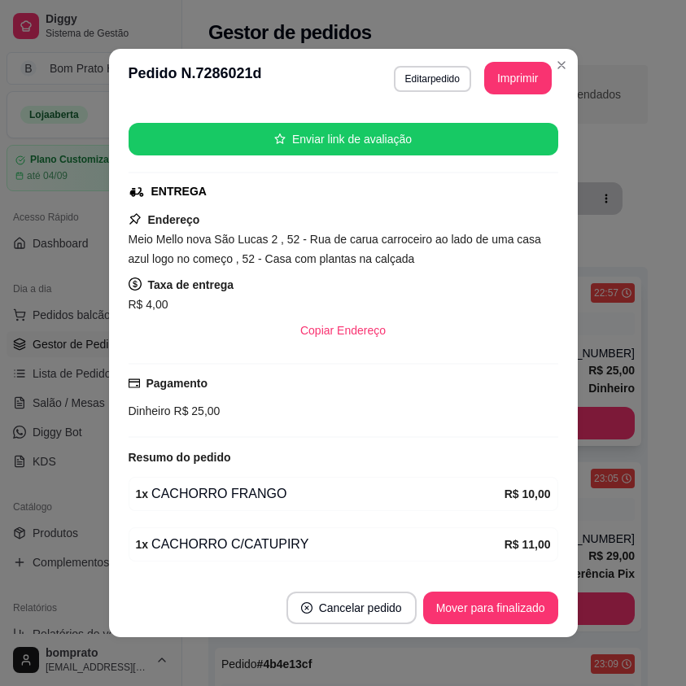
scroll to position [163, 0]
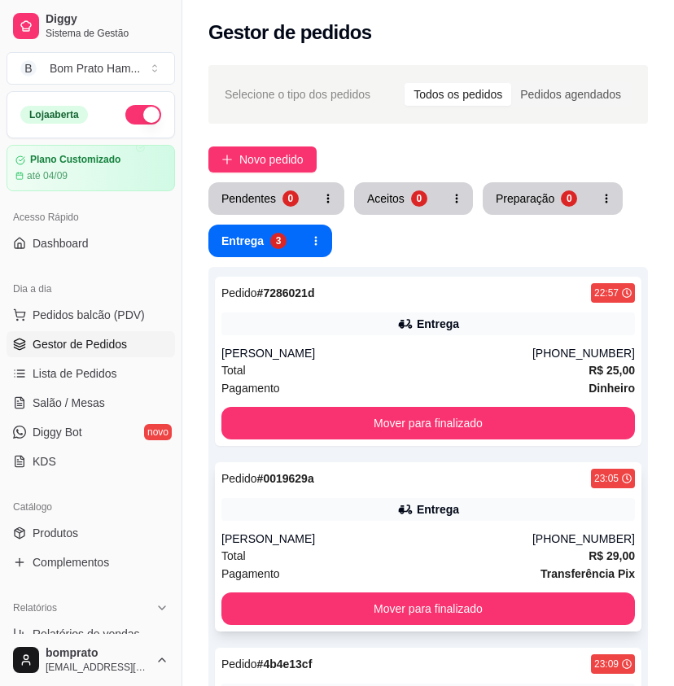
click at [430, 491] on div "Pedido # 0019629a 23:05 Entrega Lara Gabryele (87) 99165-0886 Total R$ 29,00 Pa…" at bounding box center [428, 547] width 427 height 169
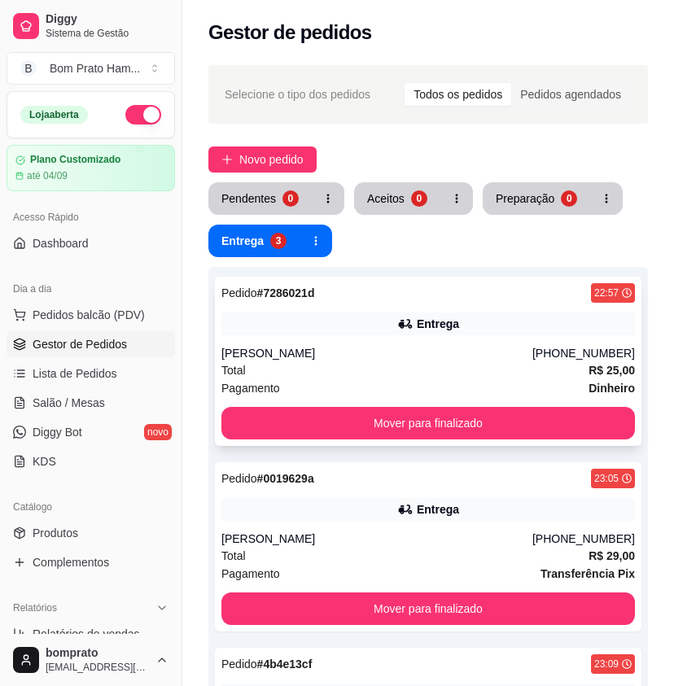
click at [422, 372] on div "Total R$ 25,00" at bounding box center [428, 371] width 414 height 18
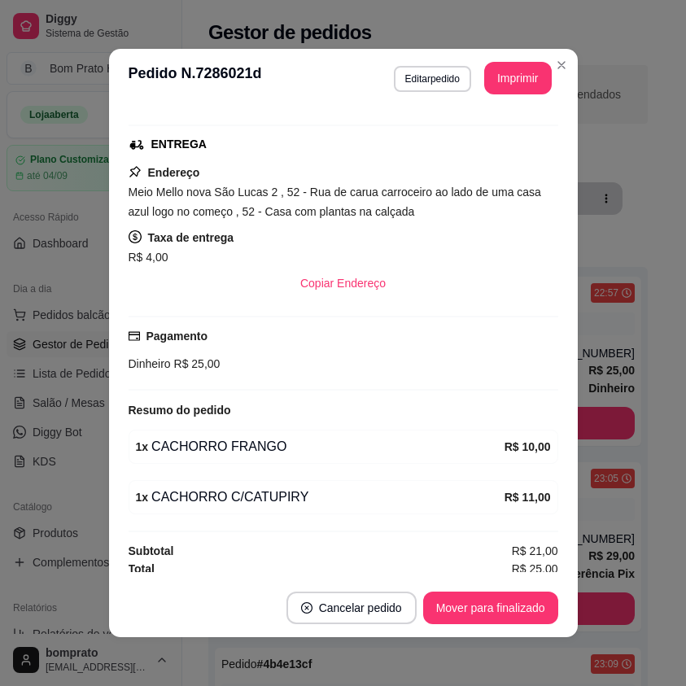
scroll to position [244, 0]
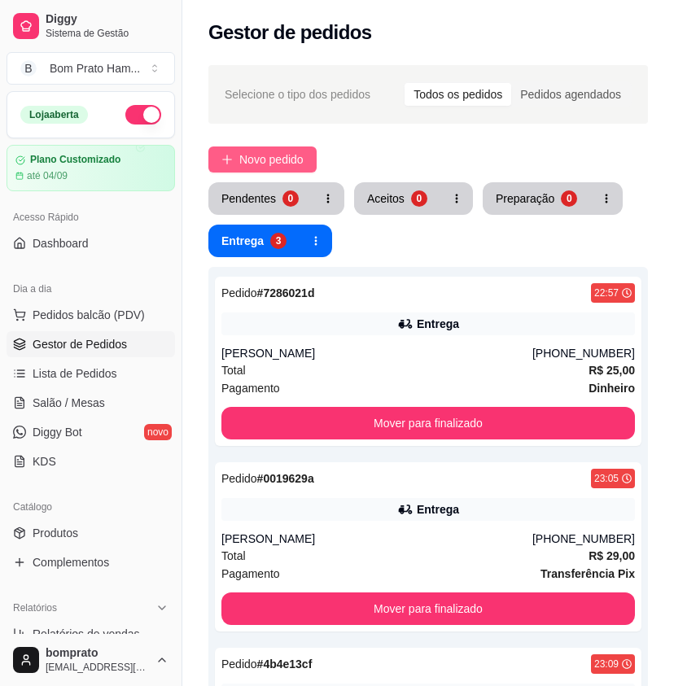
click at [289, 159] on span "Novo pedido" at bounding box center [271, 160] width 64 height 18
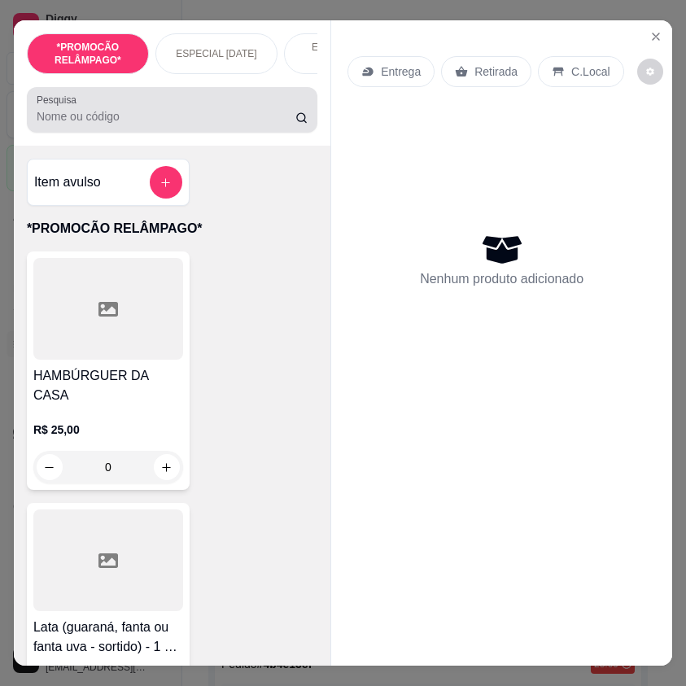
click at [199, 121] on input "Pesquisa" at bounding box center [166, 116] width 259 height 16
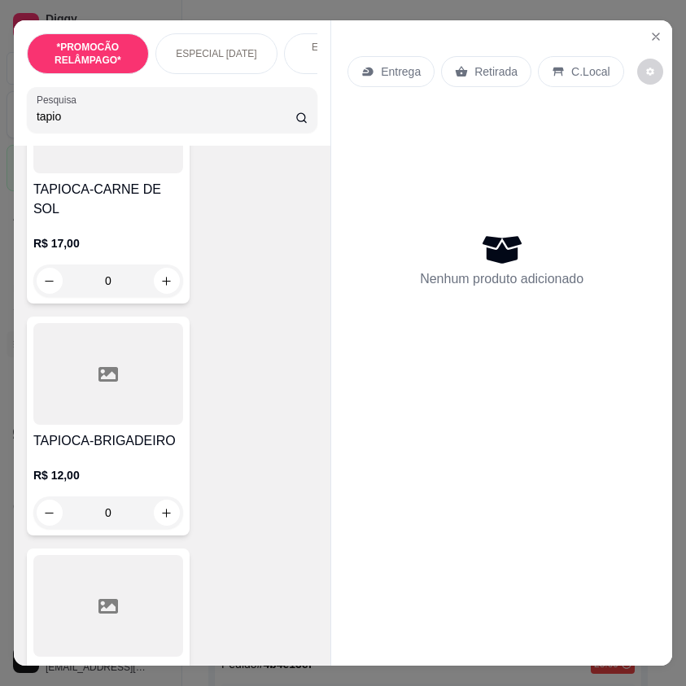
scroll to position [1221, 0]
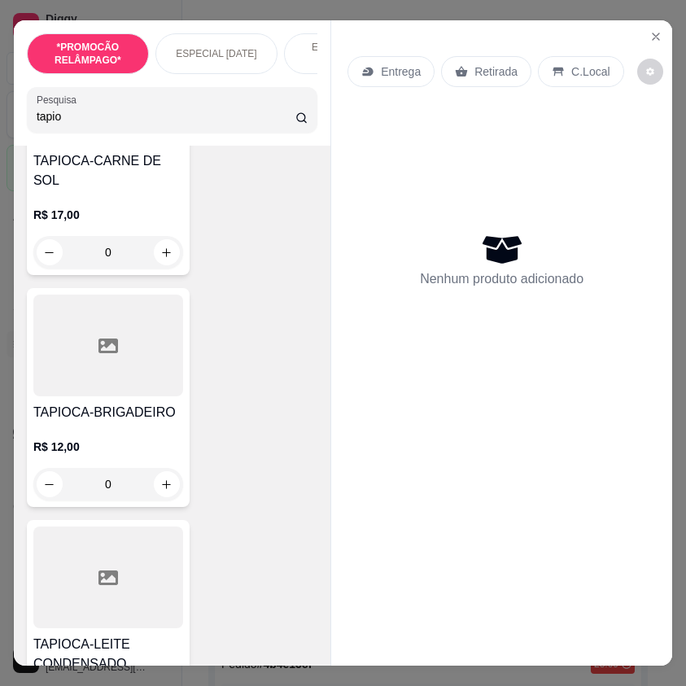
type input "tapio"
click at [70, 423] on div "R$ 12,00 0" at bounding box center [108, 462] width 150 height 78
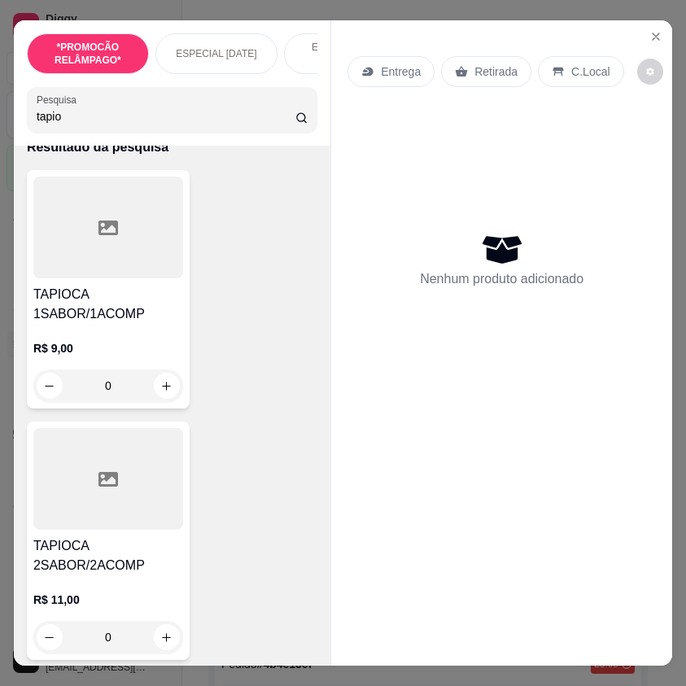
scroll to position [0, 0]
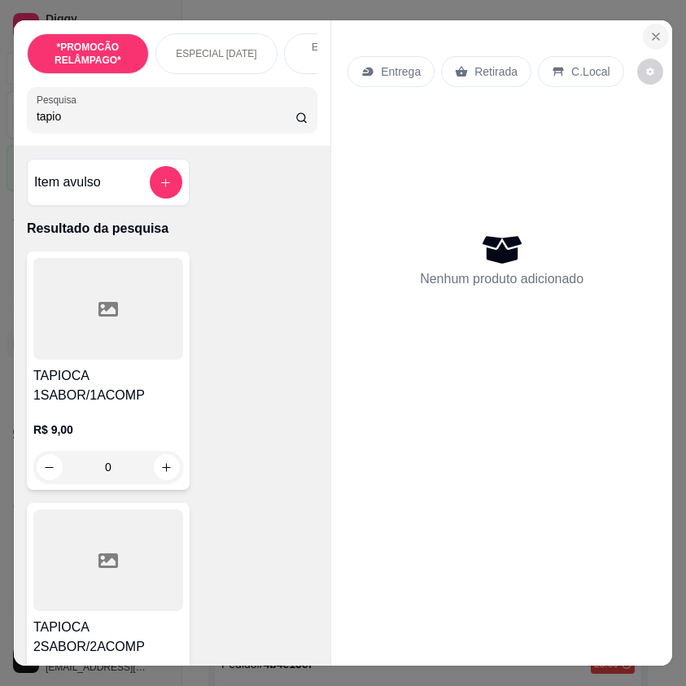
click at [650, 33] on icon "Close" at bounding box center [656, 36] width 13 height 13
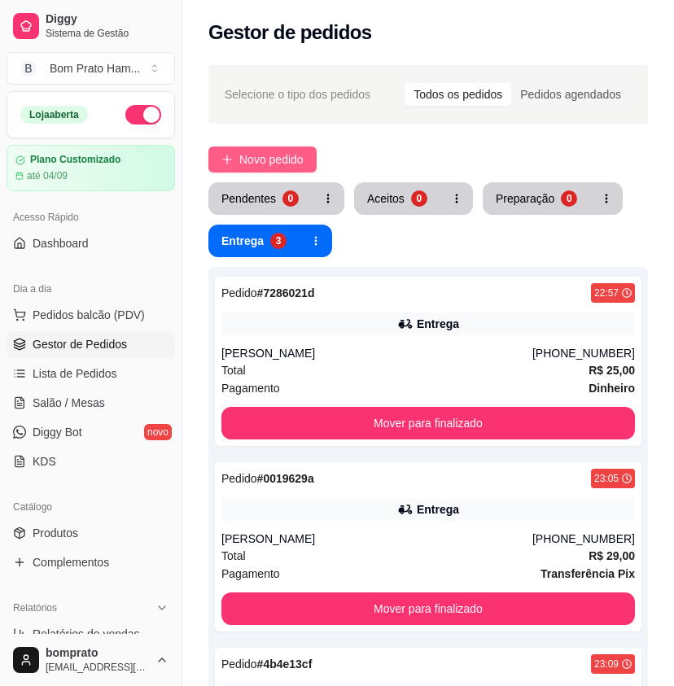
click at [301, 159] on span "Novo pedido" at bounding box center [271, 160] width 64 height 18
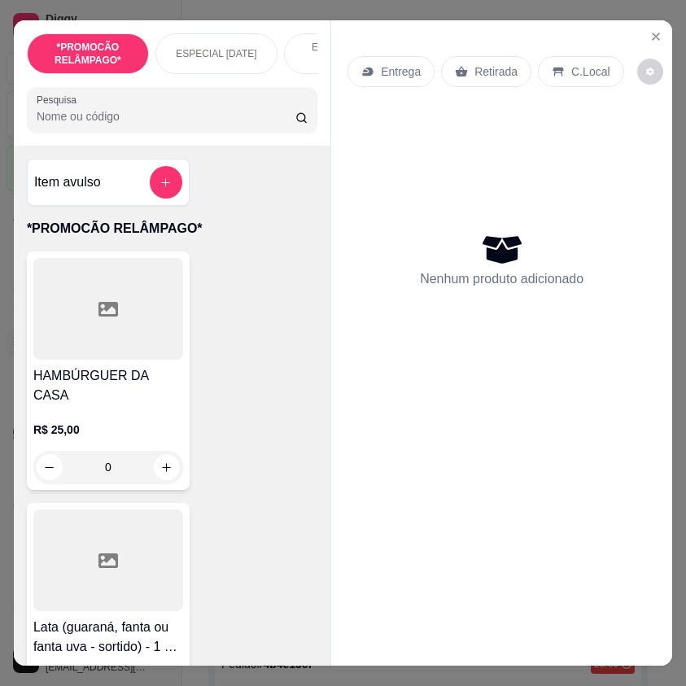
click at [159, 145] on div "*PROMOCÃO RELÂMPAGO* ESPECIAL DIA DOS NAMORADOS ESPECIAL 152 ANOS SERTÂNIA HAMB…" at bounding box center [172, 82] width 317 height 125
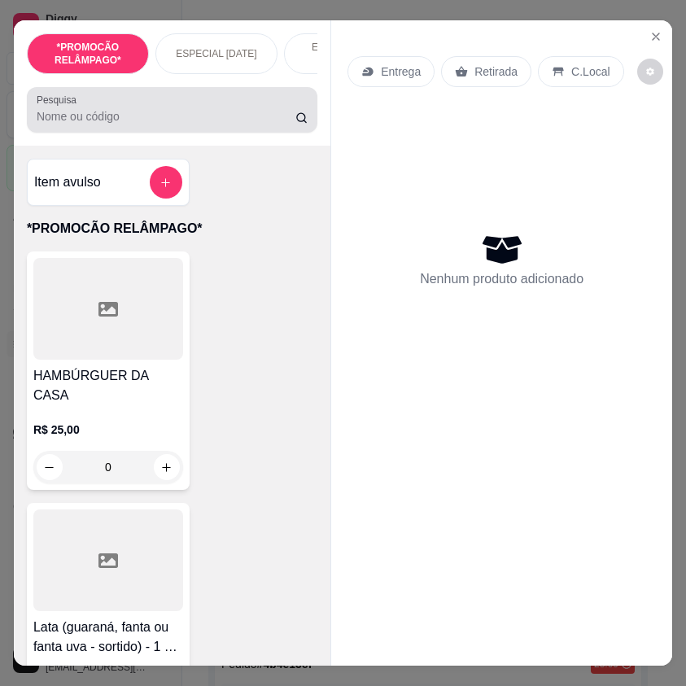
click at [159, 133] on div "Pesquisa" at bounding box center [172, 110] width 291 height 46
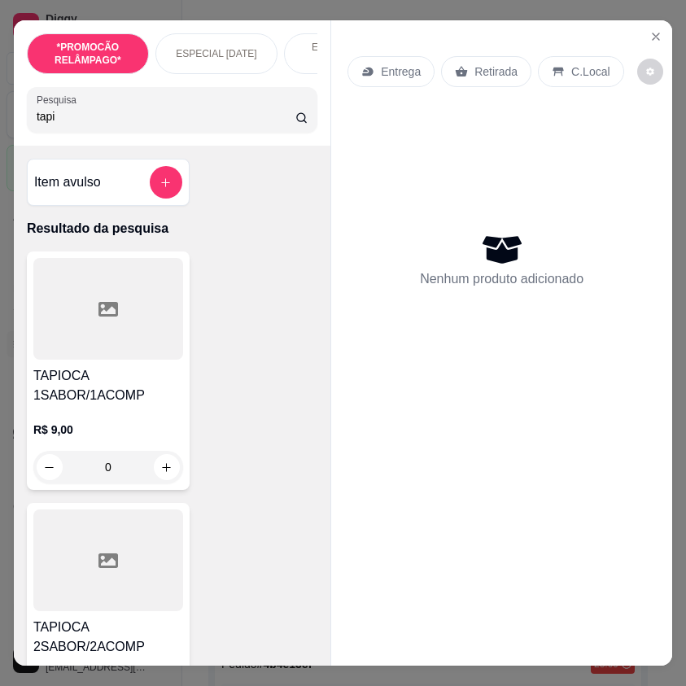
type input "tapi"
click at [103, 406] on h4 "TAPIOCA 1SABOR/1ACOMP" at bounding box center [108, 385] width 150 height 39
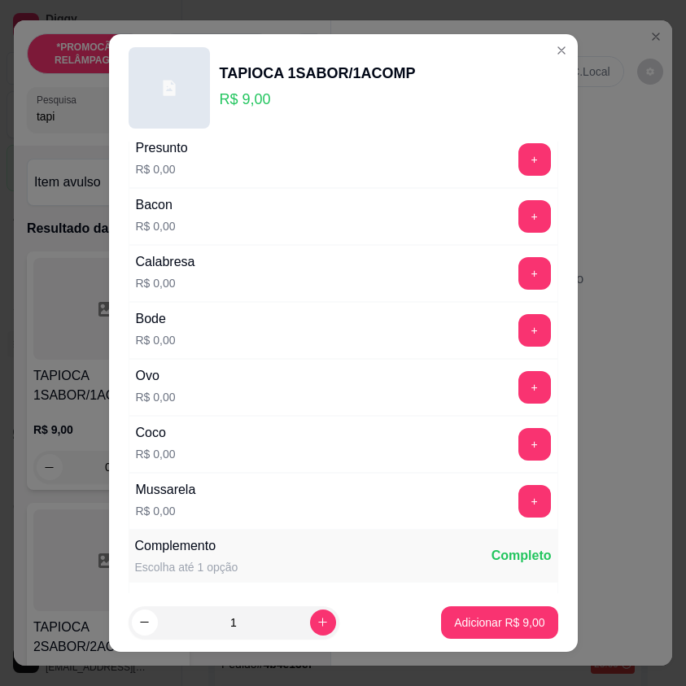
scroll to position [489, 0]
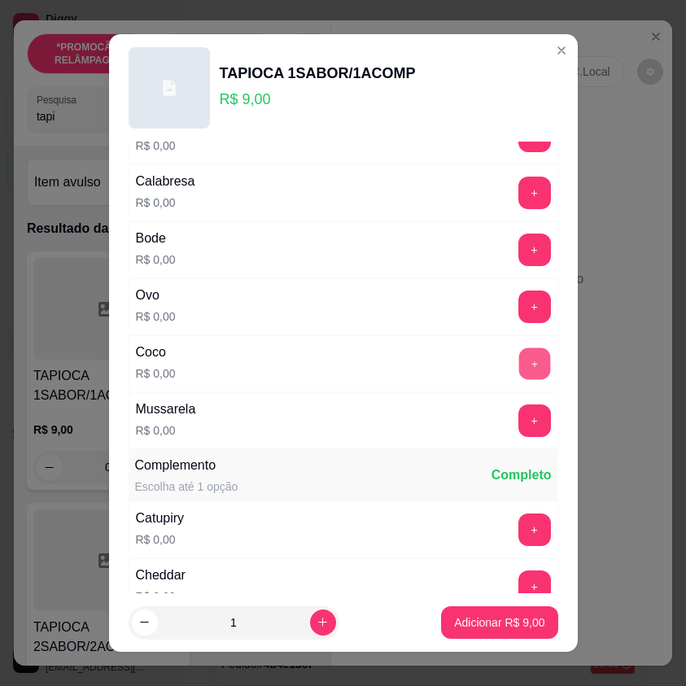
click at [519, 366] on button "+" at bounding box center [535, 365] width 32 height 32
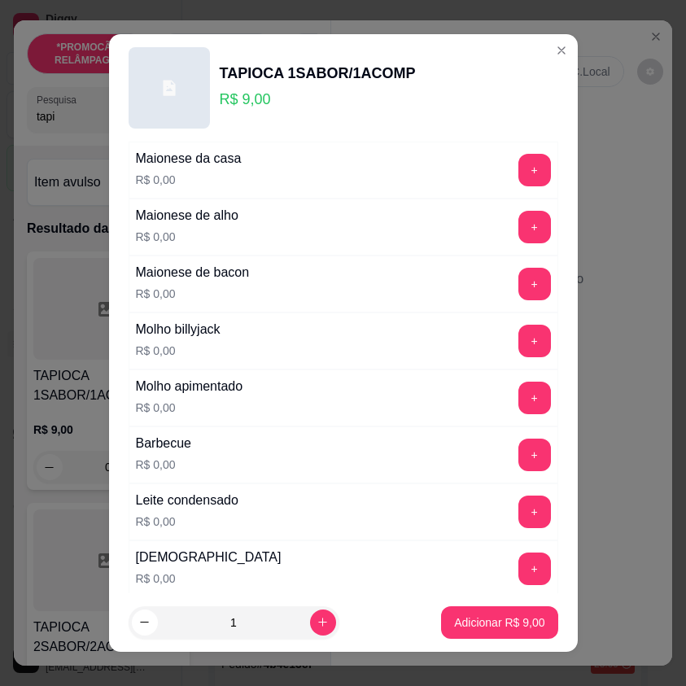
scroll to position [977, 0]
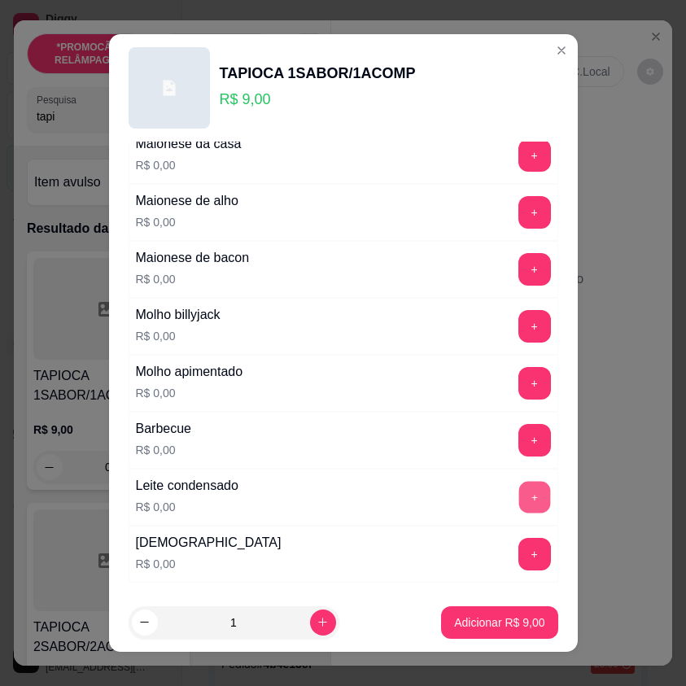
click at [519, 499] on button "+" at bounding box center [535, 498] width 32 height 32
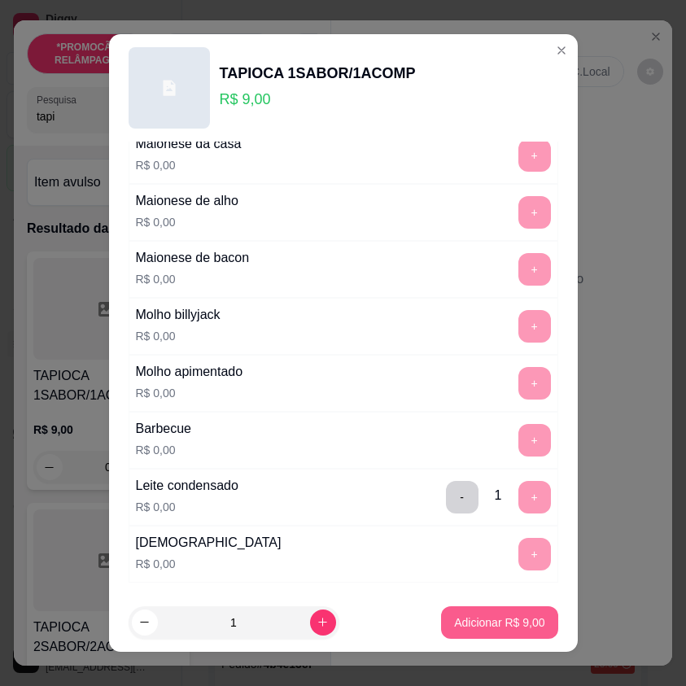
click at [507, 618] on p "Adicionar R$ 9,00" at bounding box center [499, 623] width 90 height 16
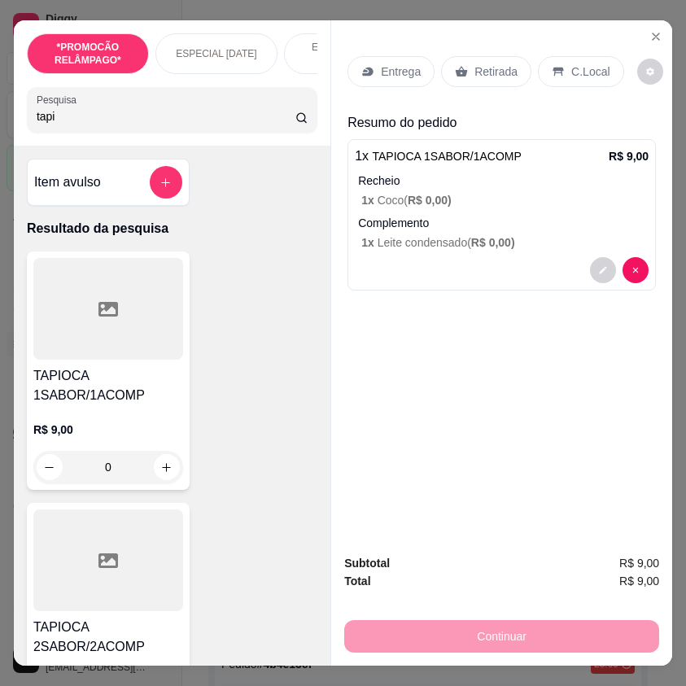
click at [555, 69] on icon at bounding box center [558, 71] width 13 height 13
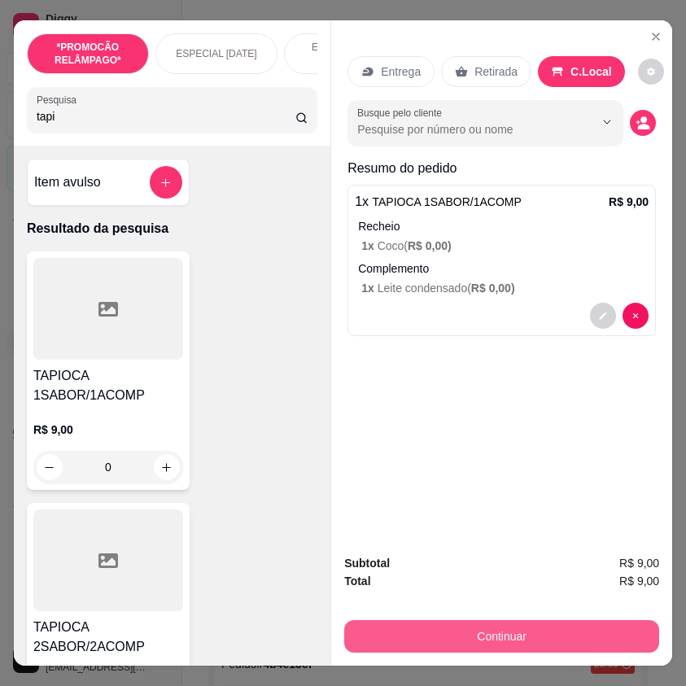
click at [506, 627] on button "Continuar" at bounding box center [501, 637] width 315 height 33
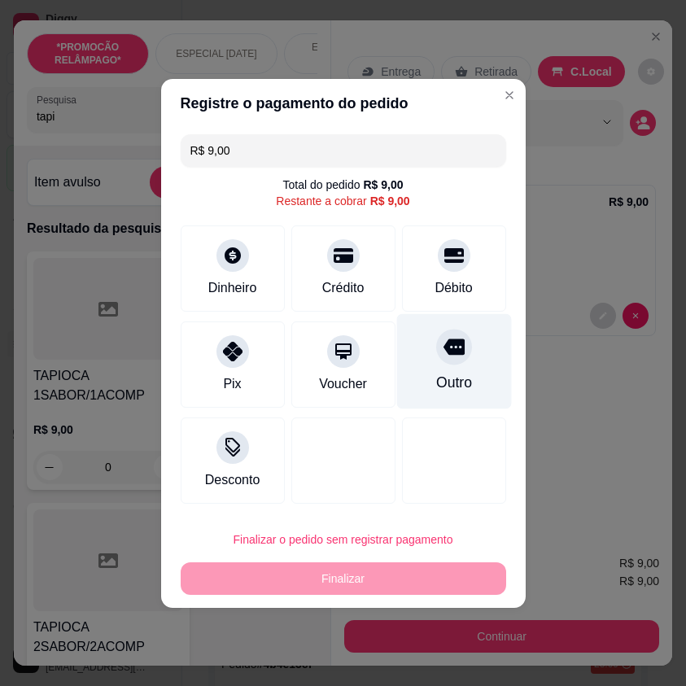
click at [463, 336] on div "Outro" at bounding box center [454, 361] width 115 height 95
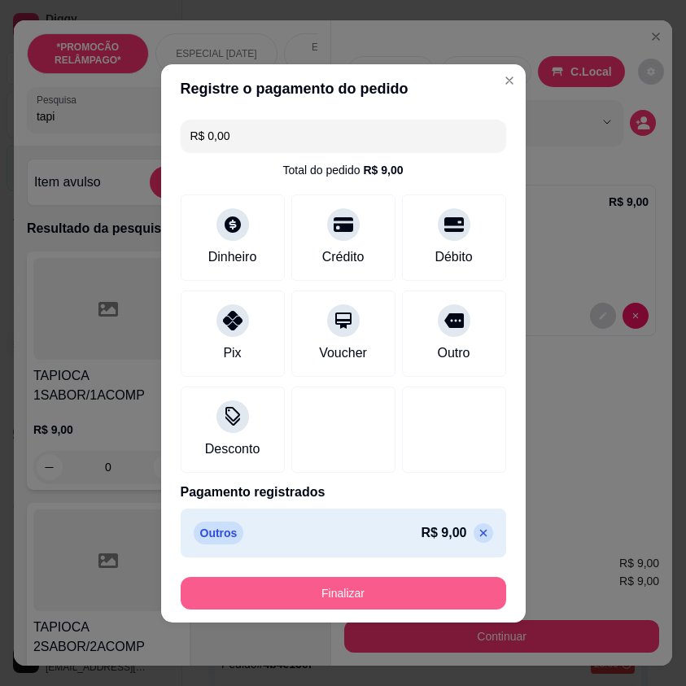
click at [467, 584] on button "Finalizar" at bounding box center [344, 593] width 326 height 33
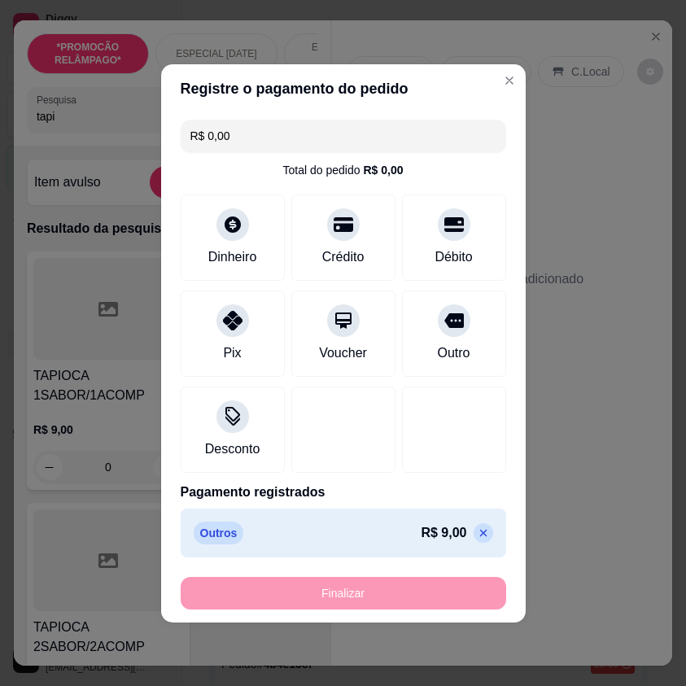
type input "-R$ 9,00"
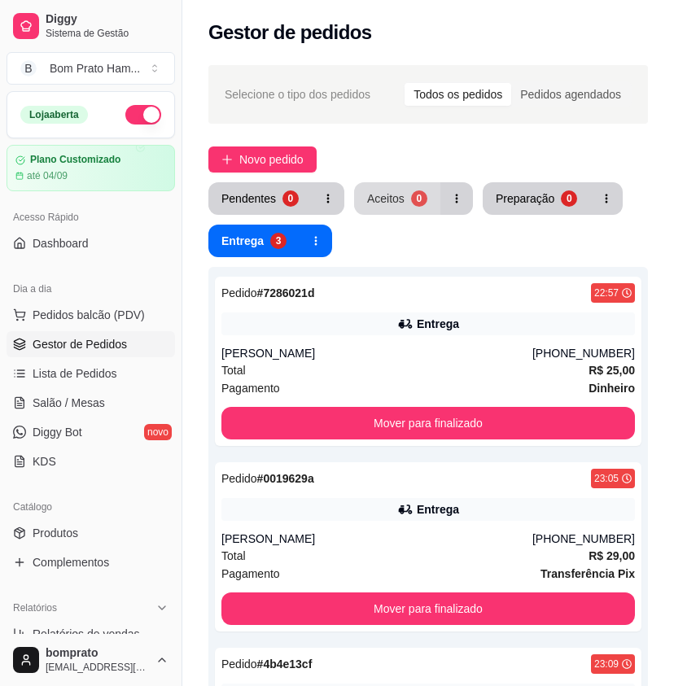
click at [411, 197] on div "0" at bounding box center [419, 199] width 16 height 16
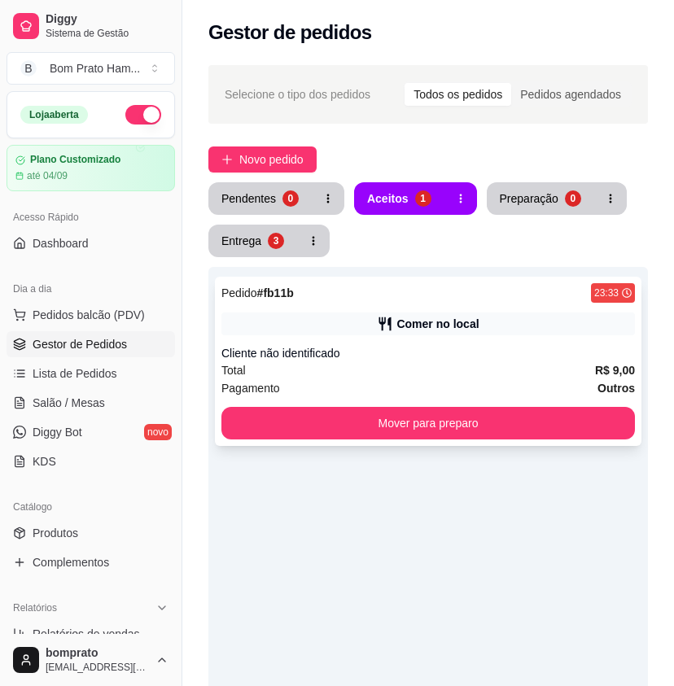
click at [395, 368] on div "Total R$ 9,00" at bounding box center [428, 371] width 414 height 18
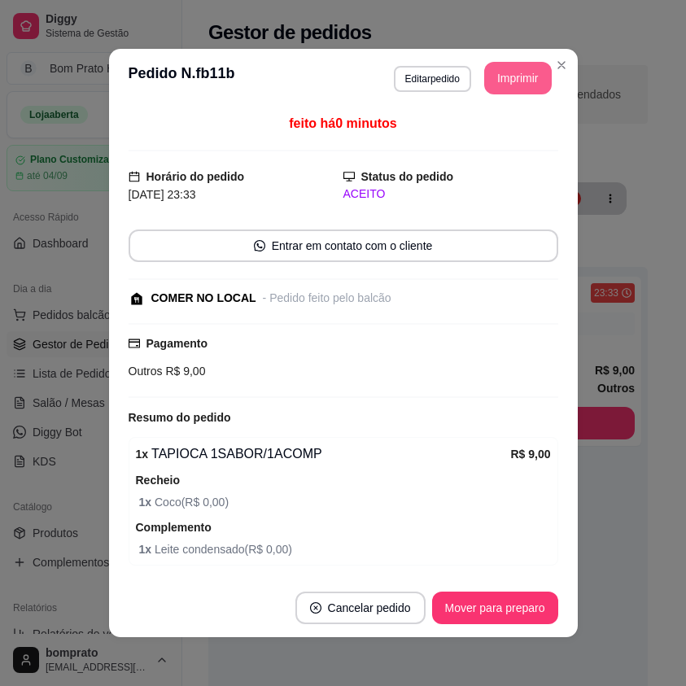
click at [492, 77] on button "Imprimir" at bounding box center [519, 78] width 68 height 33
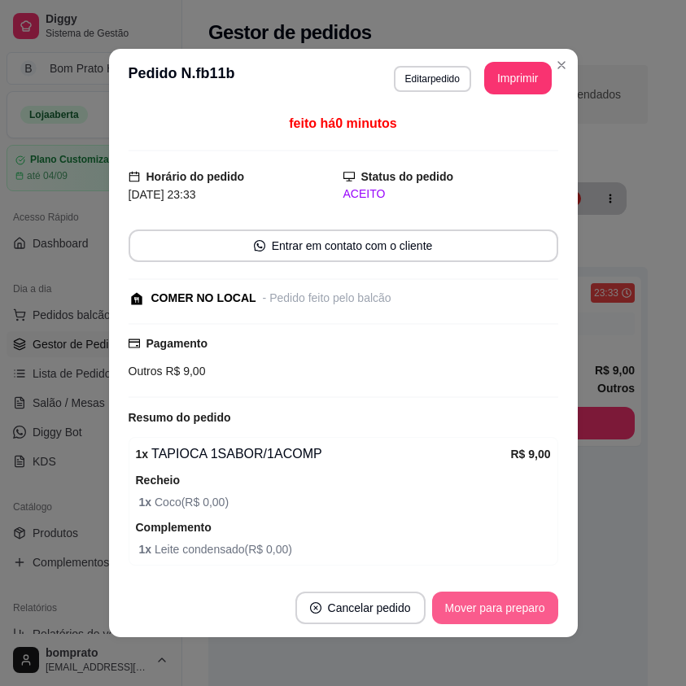
click at [521, 599] on button "Mover para preparo" at bounding box center [495, 608] width 126 height 33
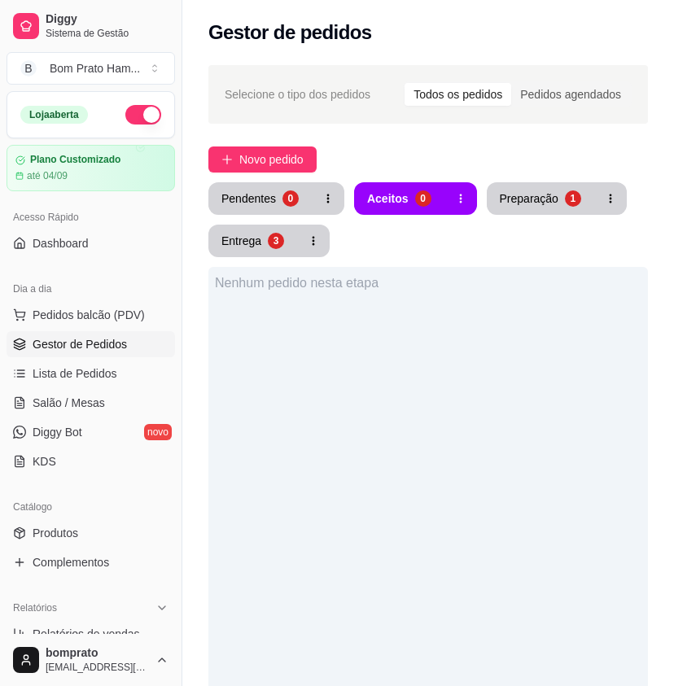
click at [548, 188] on button "Preparação 1" at bounding box center [540, 198] width 107 height 33
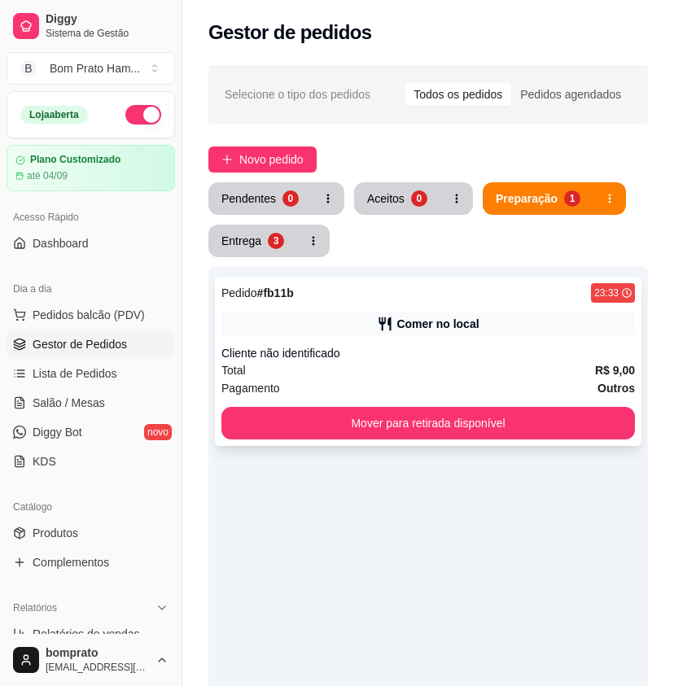
click at [409, 370] on div "Total R$ 9,00" at bounding box center [428, 371] width 414 height 18
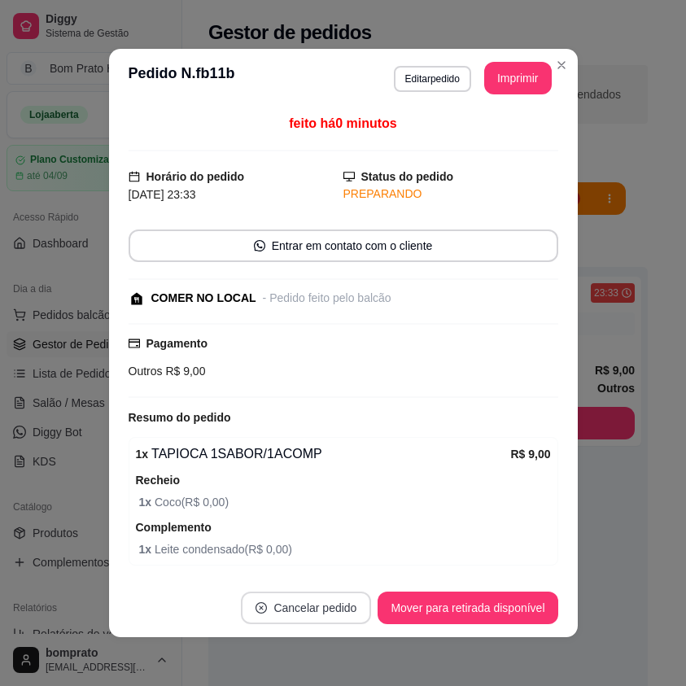
click at [340, 600] on button "Cancelar pedido" at bounding box center [306, 608] width 130 height 33
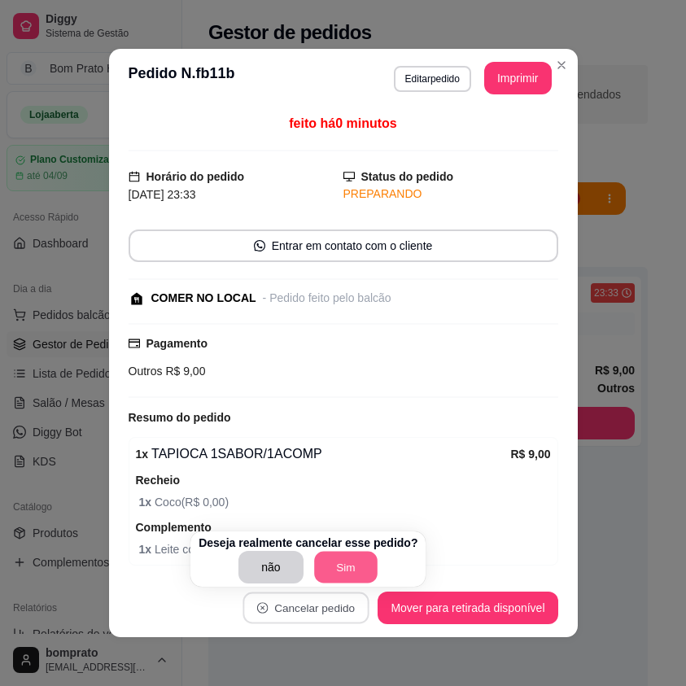
click at [358, 568] on button "Sim" at bounding box center [346, 568] width 64 height 32
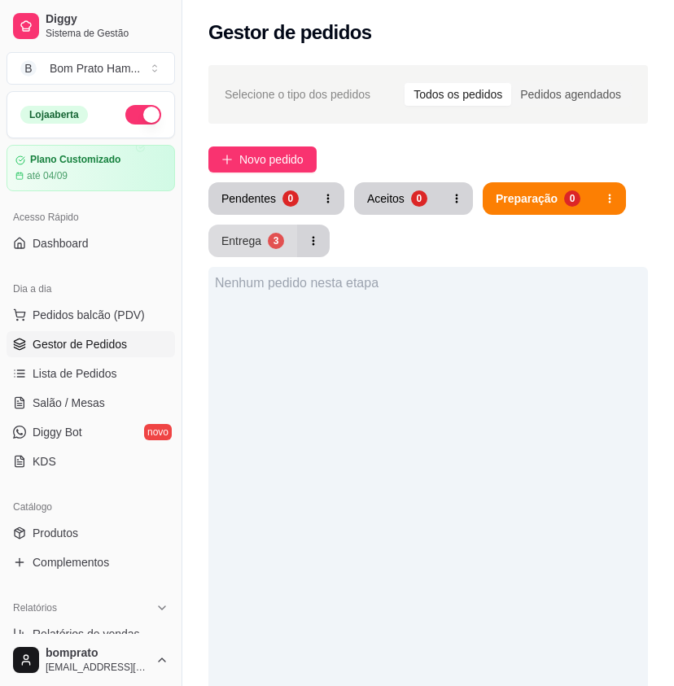
click at [268, 237] on div "3" at bounding box center [276, 241] width 16 height 16
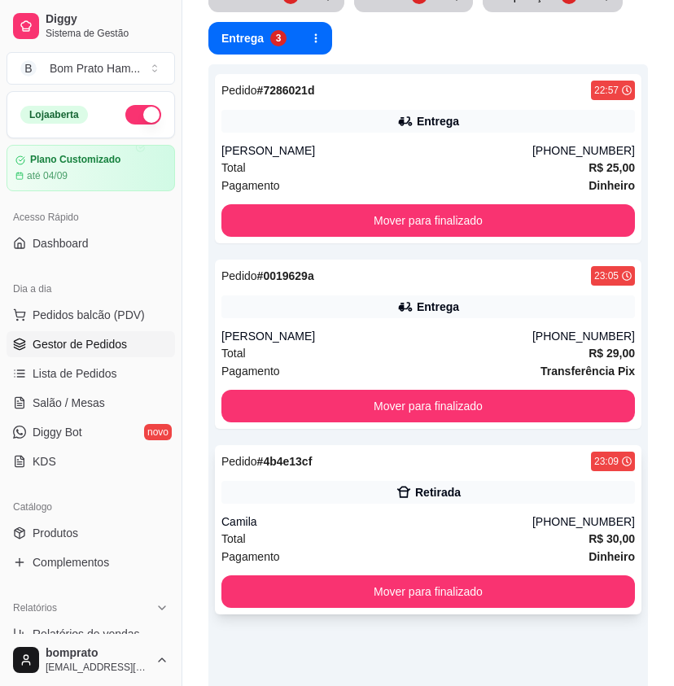
scroll to position [244, 0]
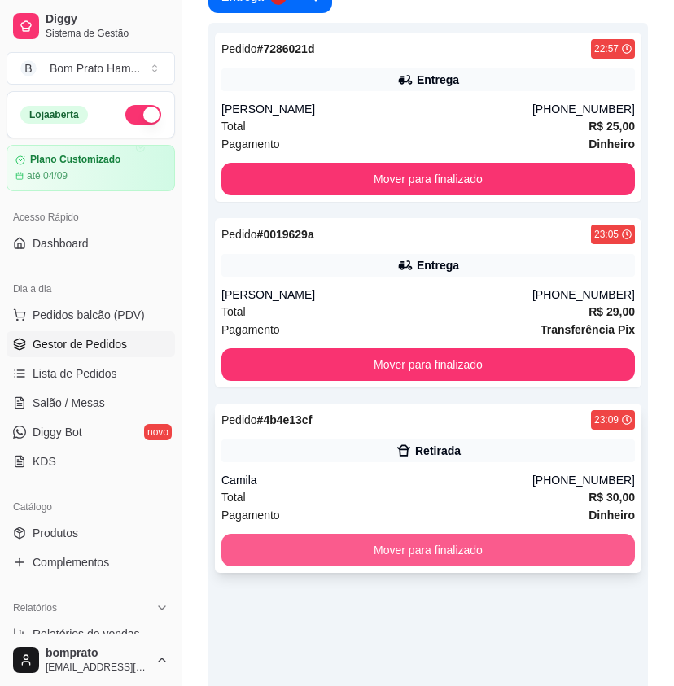
click at [447, 549] on button "Mover para finalizado" at bounding box center [428, 550] width 414 height 33
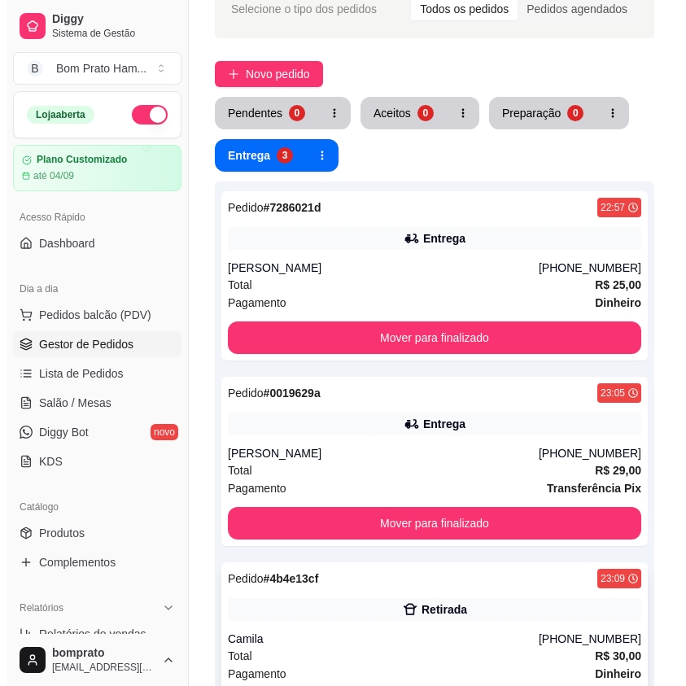
scroll to position [0, 0]
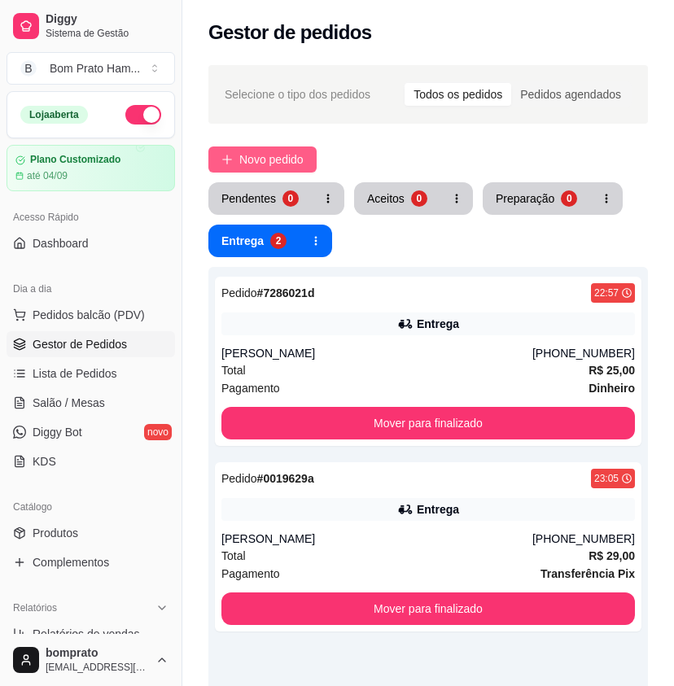
click at [275, 157] on span "Novo pedido" at bounding box center [271, 160] width 64 height 18
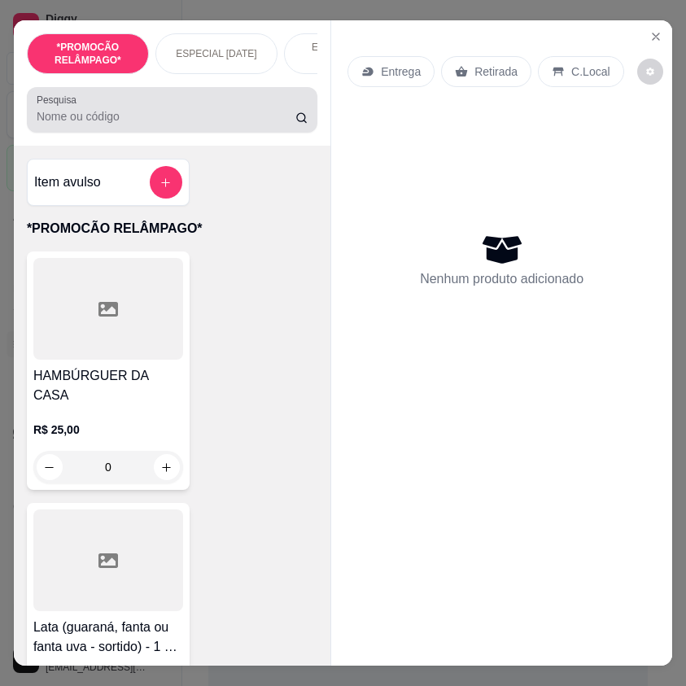
click at [49, 116] on input "Pesquisa" at bounding box center [166, 116] width 259 height 16
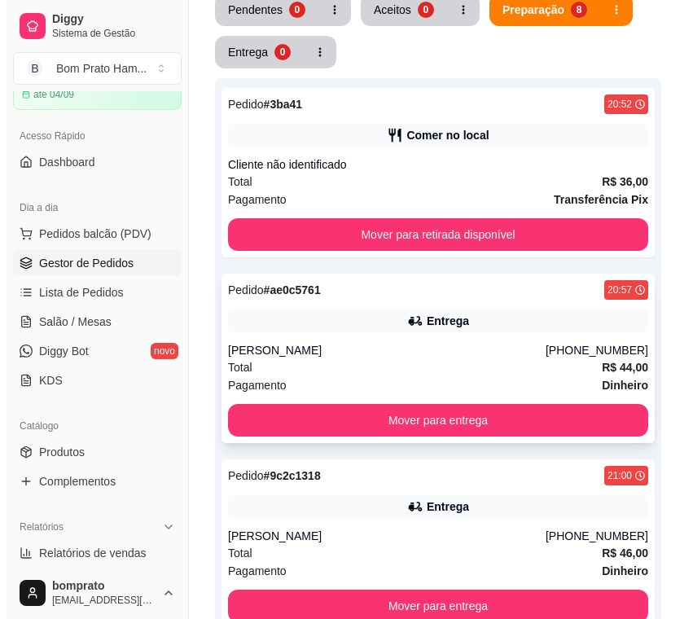
scroll to position [244, 0]
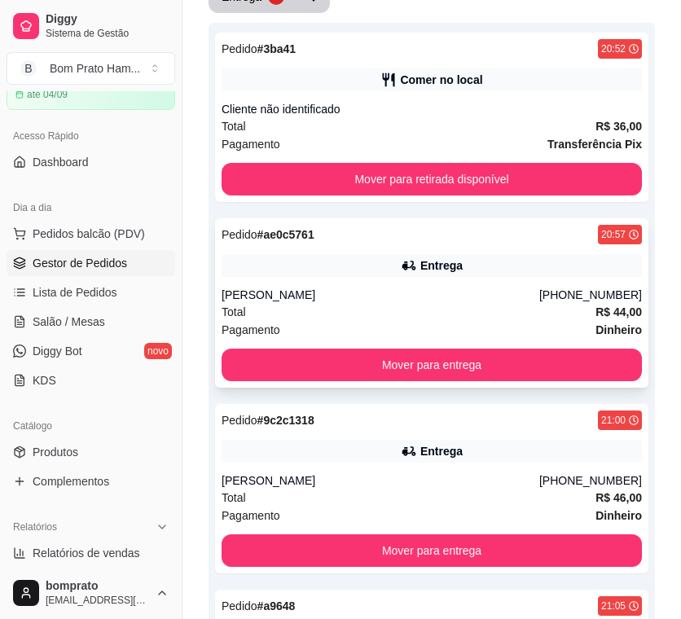
click at [414, 313] on div "Total R$ 44,00" at bounding box center [431, 312] width 420 height 18
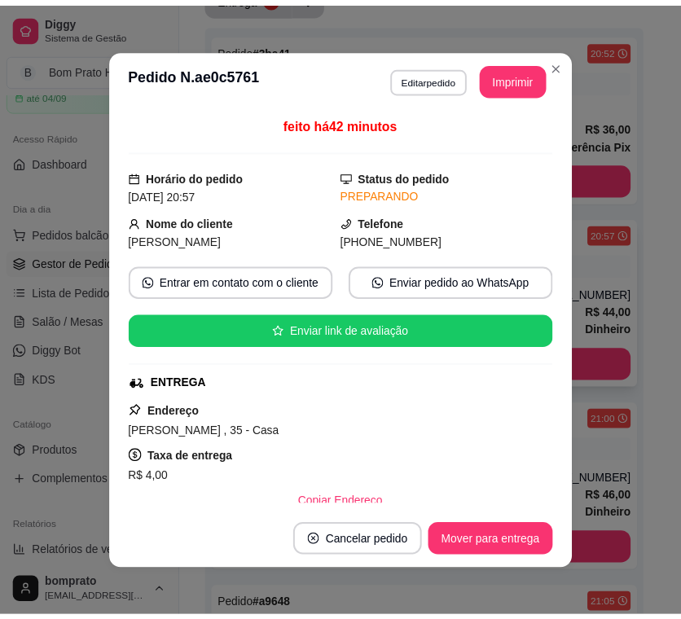
scroll to position [326, 0]
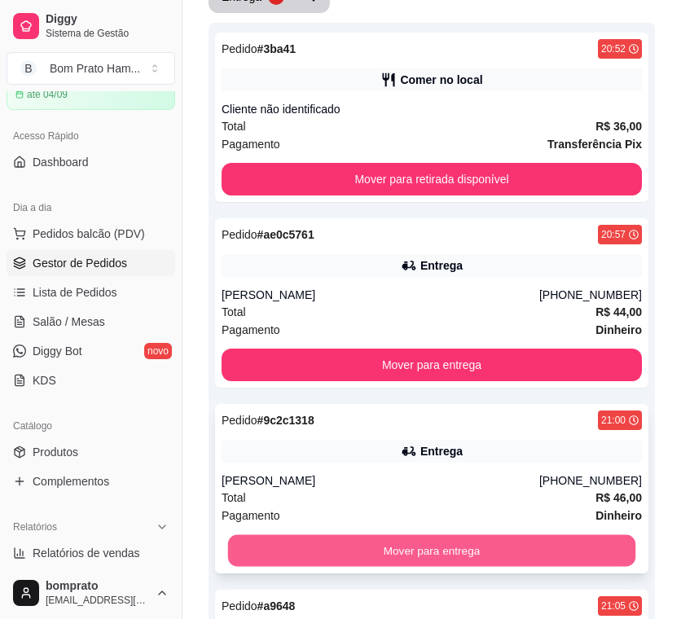
click at [459, 546] on button "Mover para entrega" at bounding box center [432, 551] width 408 height 32
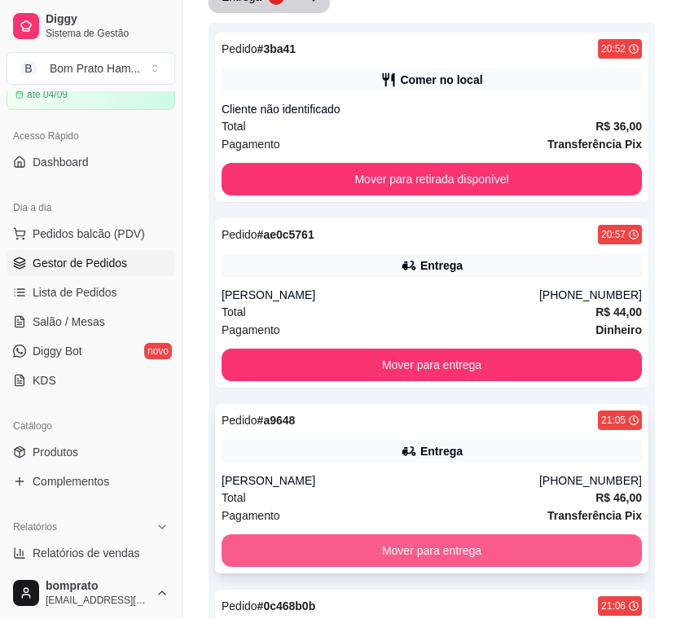
click at [457, 537] on button "Mover para entrega" at bounding box center [431, 550] width 420 height 33
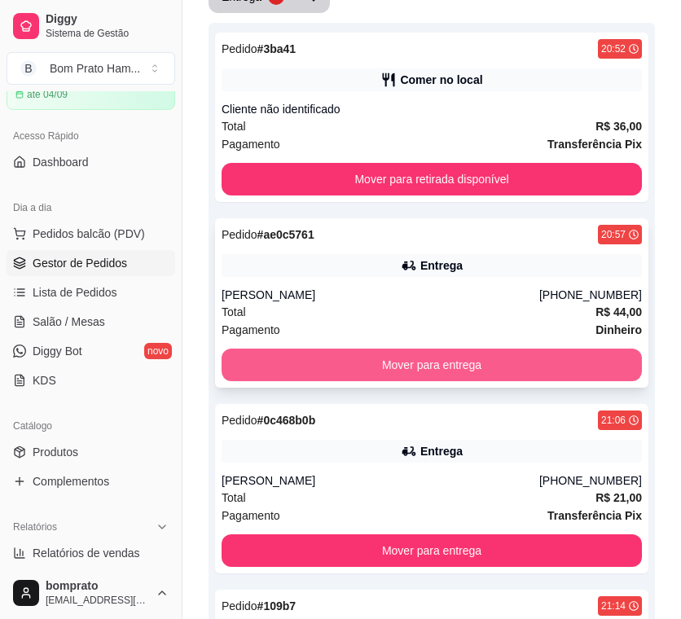
click at [443, 371] on button "Mover para entrega" at bounding box center [431, 365] width 420 height 33
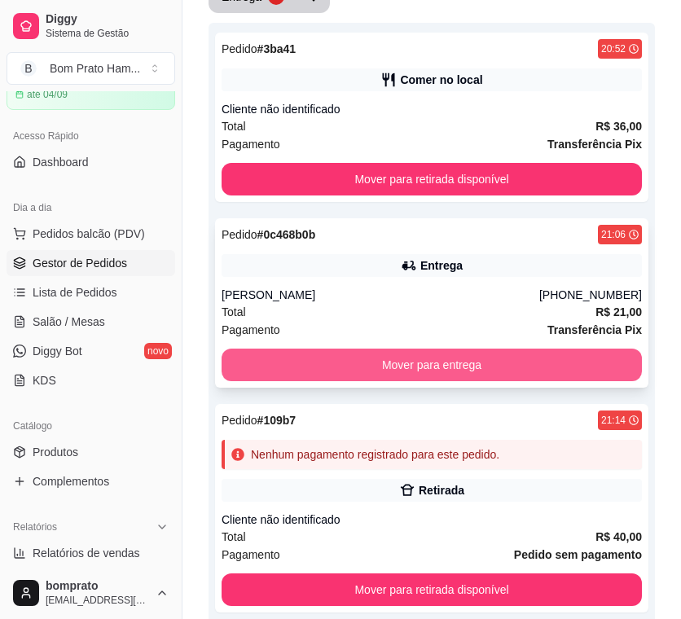
click at [435, 371] on button "Mover para entrega" at bounding box center [431, 365] width 420 height 33
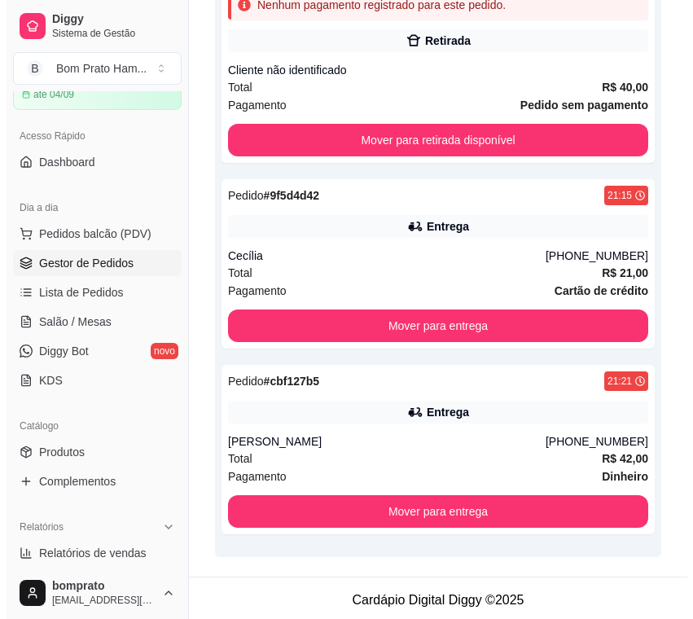
scroll to position [512, 0]
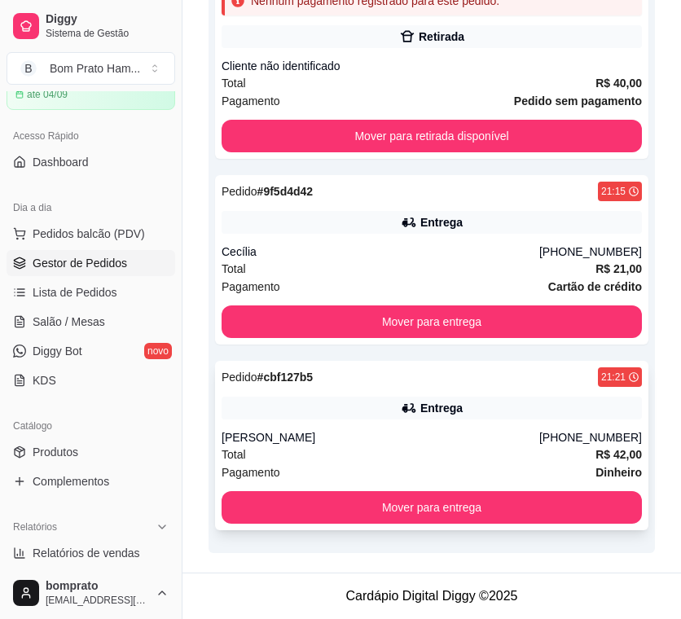
click at [454, 435] on div "Fernando" at bounding box center [380, 437] width 318 height 16
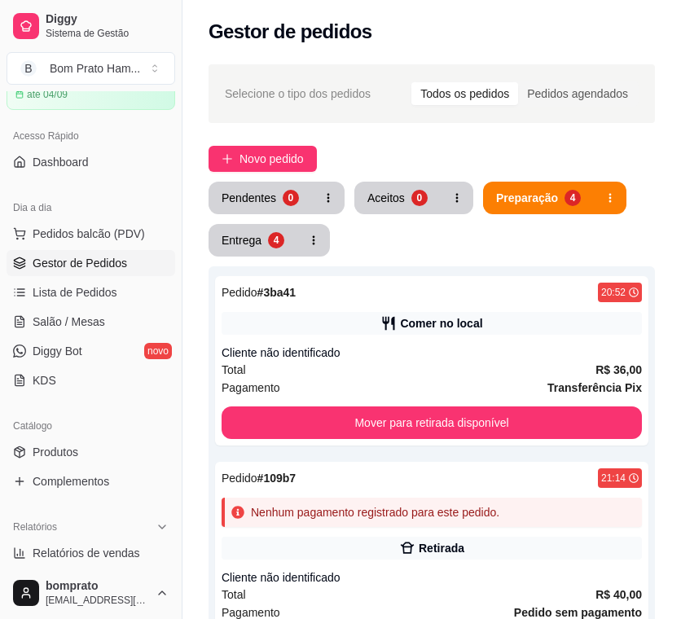
scroll to position [0, 0]
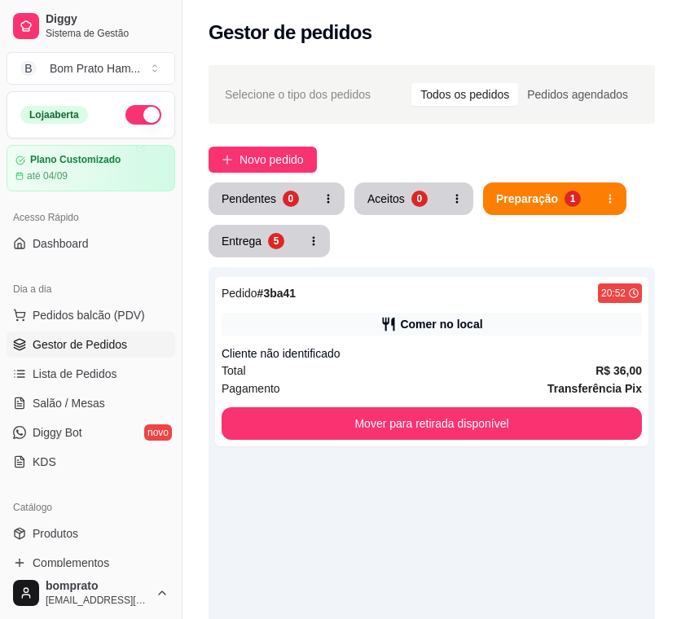
click at [72, 390] on link "Salão / Mesas" at bounding box center [91, 403] width 169 height 26
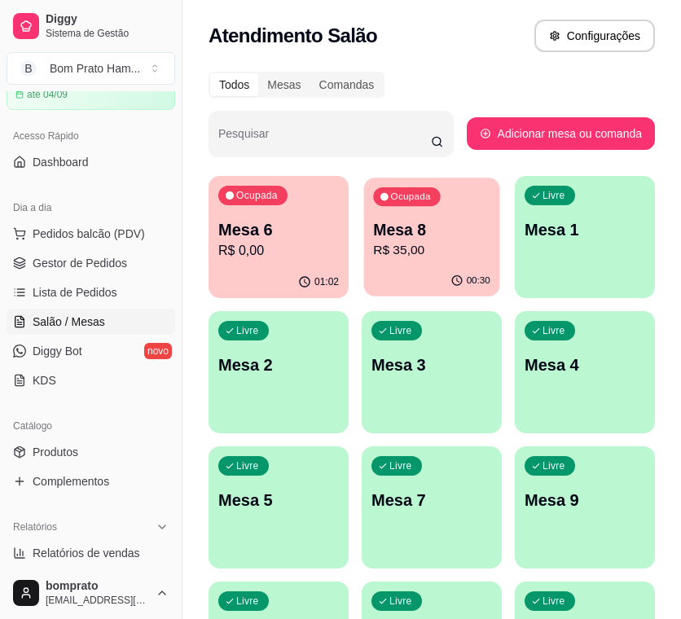
click at [397, 252] on p "R$ 35,00" at bounding box center [431, 250] width 117 height 19
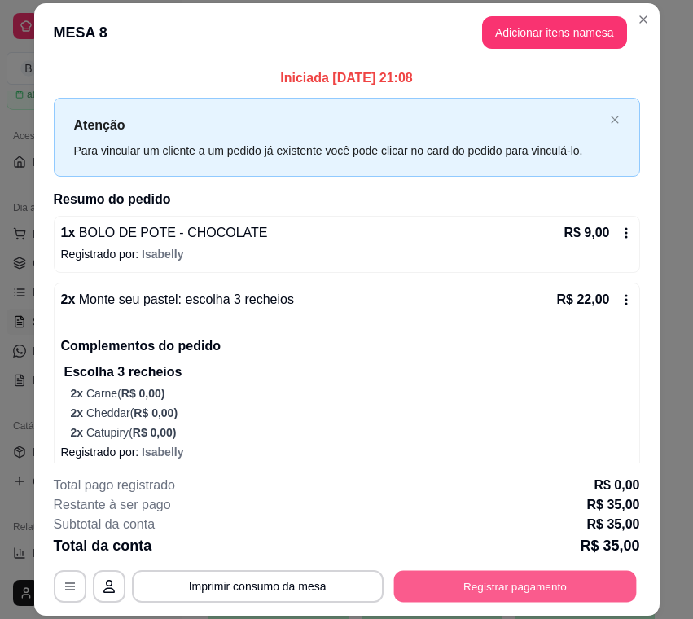
click at [603, 590] on button "Registrar pagamento" at bounding box center [514, 587] width 243 height 32
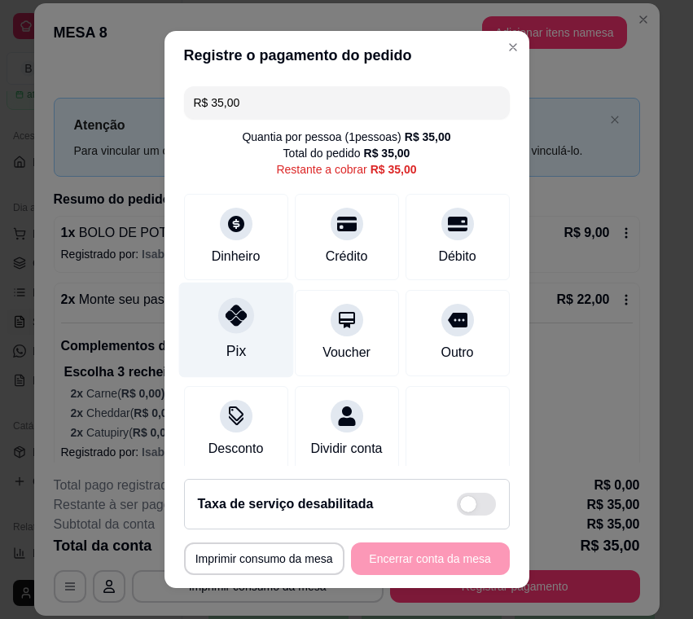
click at [210, 337] on div "Pix" at bounding box center [235, 330] width 115 height 95
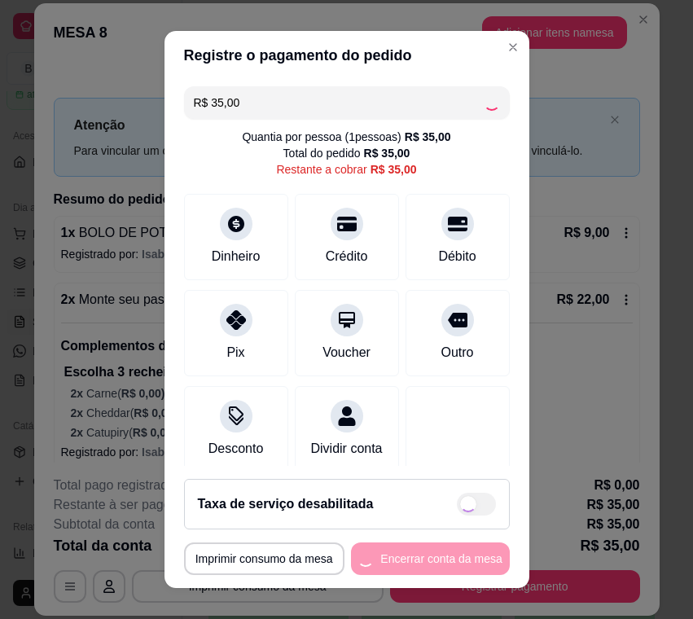
type input "R$ 0,00"
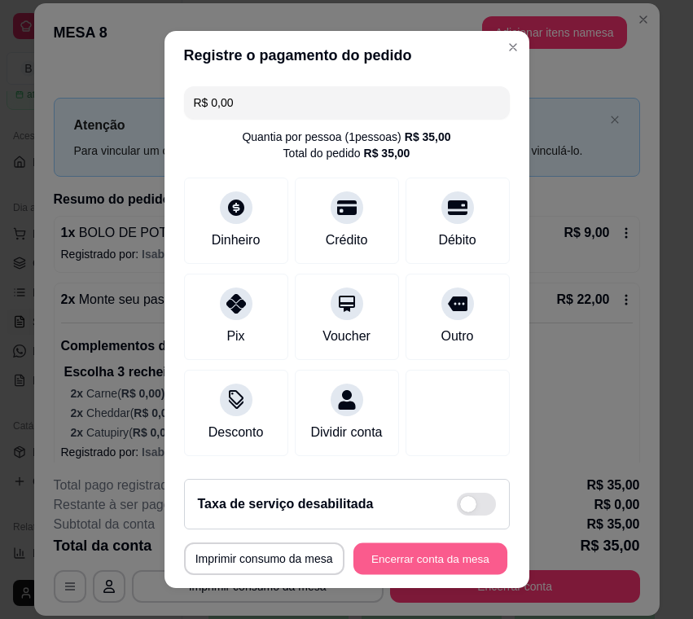
click at [423, 554] on button "Encerrar conta da mesa" at bounding box center [430, 559] width 154 height 32
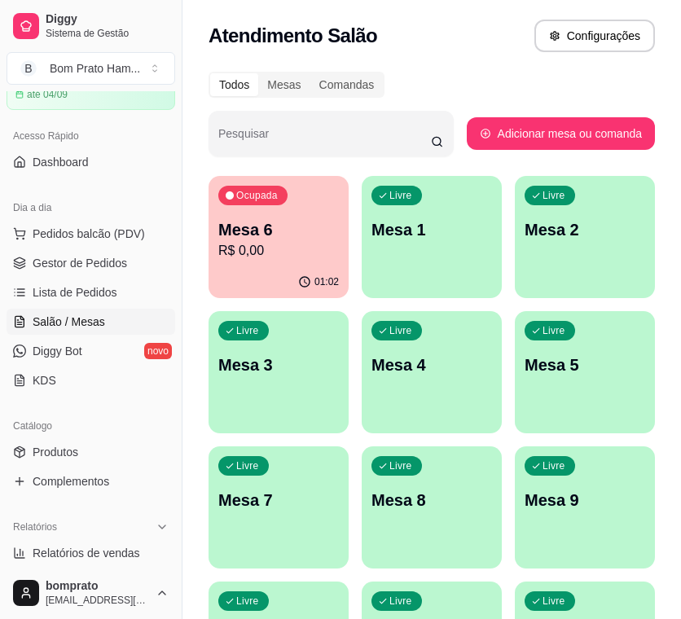
click at [277, 258] on p "R$ 0,00" at bounding box center [278, 251] width 121 height 20
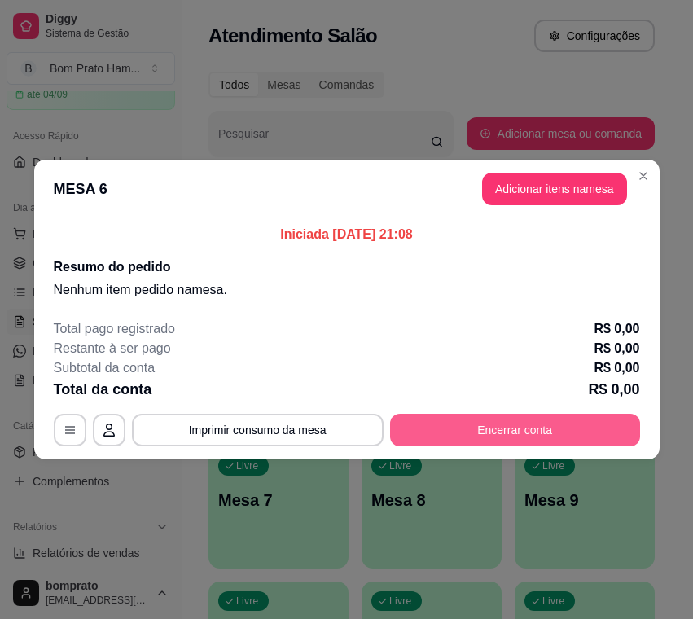
click at [542, 422] on button "Encerrar conta" at bounding box center [515, 430] width 250 height 33
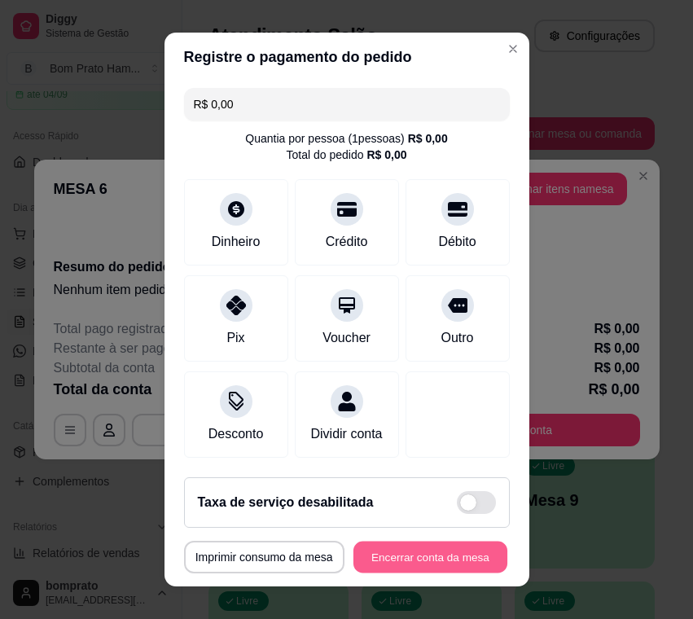
click at [467, 555] on button "Encerrar conta da mesa" at bounding box center [430, 558] width 154 height 32
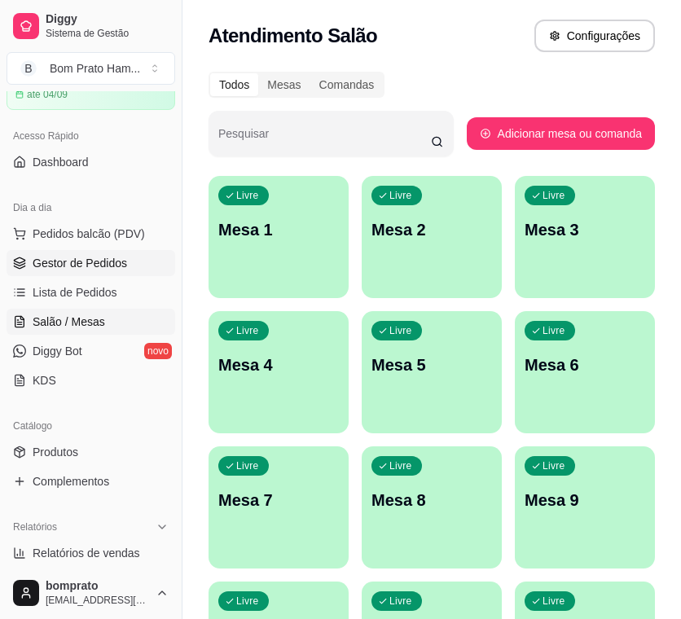
click at [112, 267] on span "Gestor de Pedidos" at bounding box center [80, 263] width 94 height 16
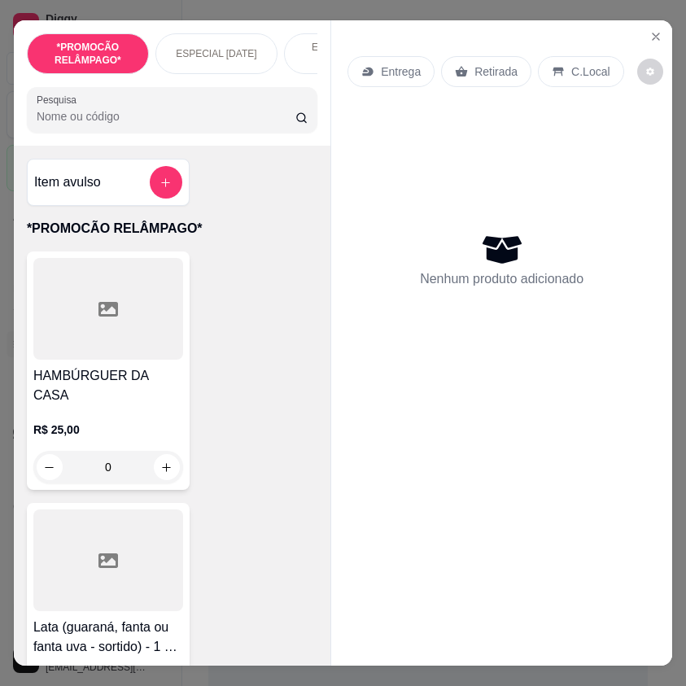
click at [86, 123] on input "Pesquisa" at bounding box center [166, 116] width 259 height 16
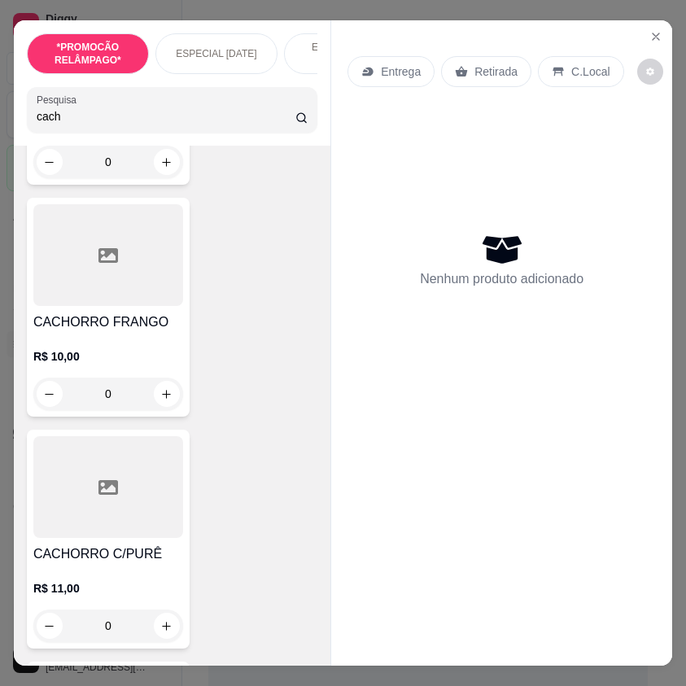
scroll to position [733, 0]
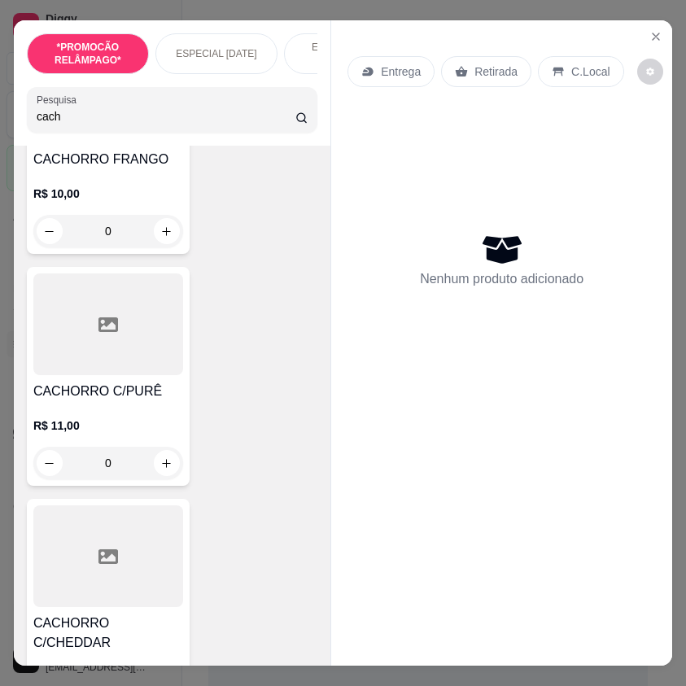
type input "cach"
click at [160, 472] on div "0" at bounding box center [108, 463] width 150 height 33
click at [400, 516] on div at bounding box center [343, 527] width 410 height 33
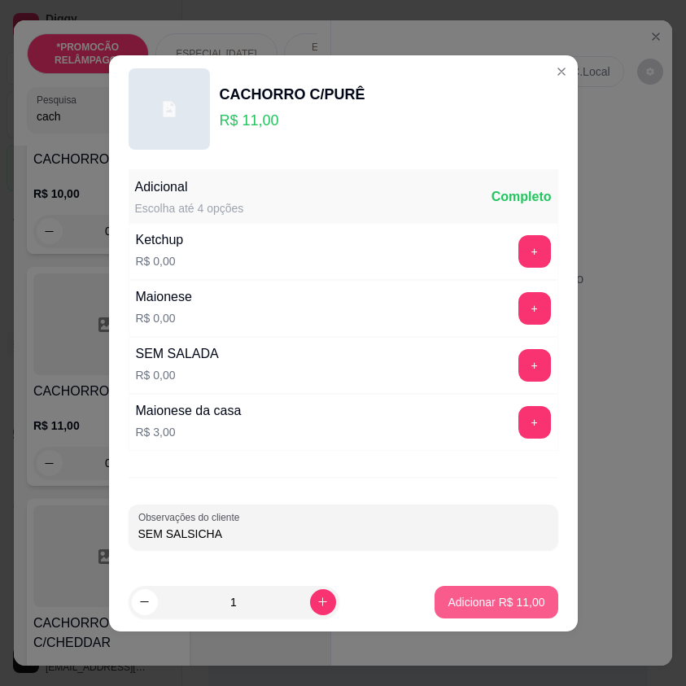
type input "SEM SALSICHA"
click at [496, 607] on p "Adicionar R$ 11,00" at bounding box center [497, 601] width 94 height 15
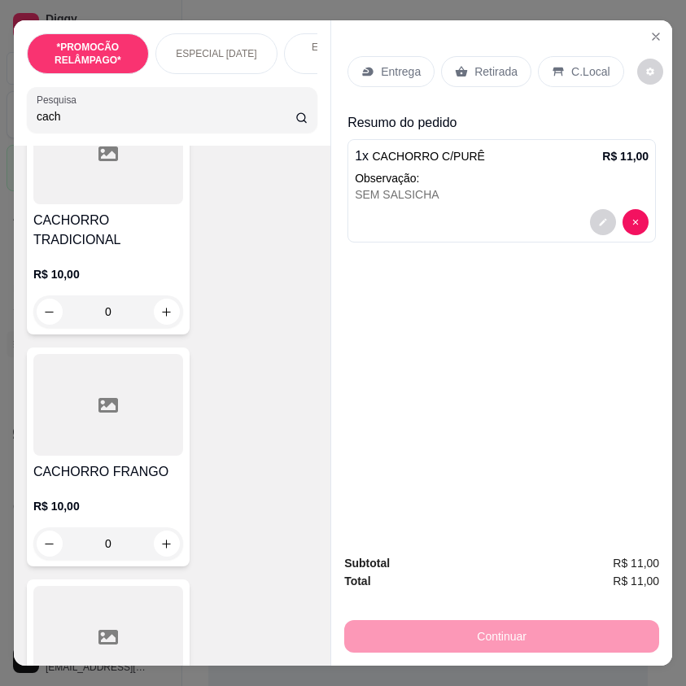
scroll to position [407, 0]
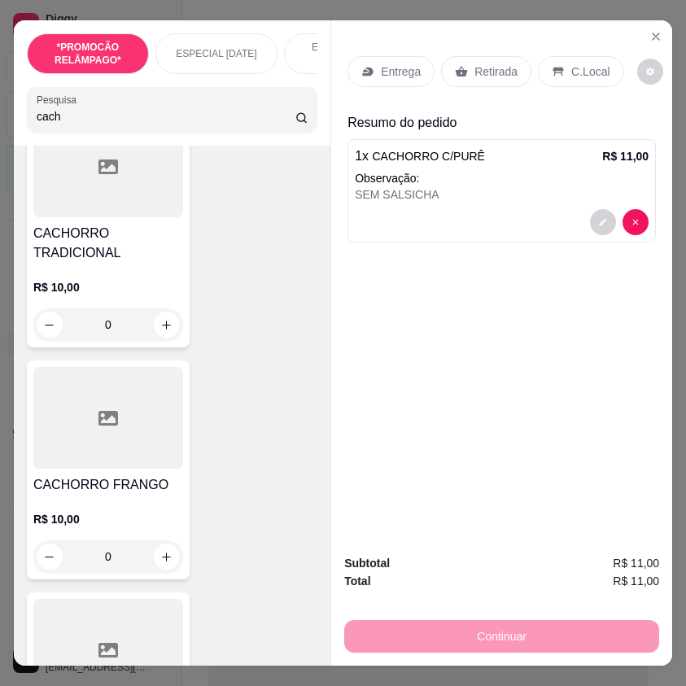
click at [160, 556] on div "0" at bounding box center [108, 557] width 150 height 33
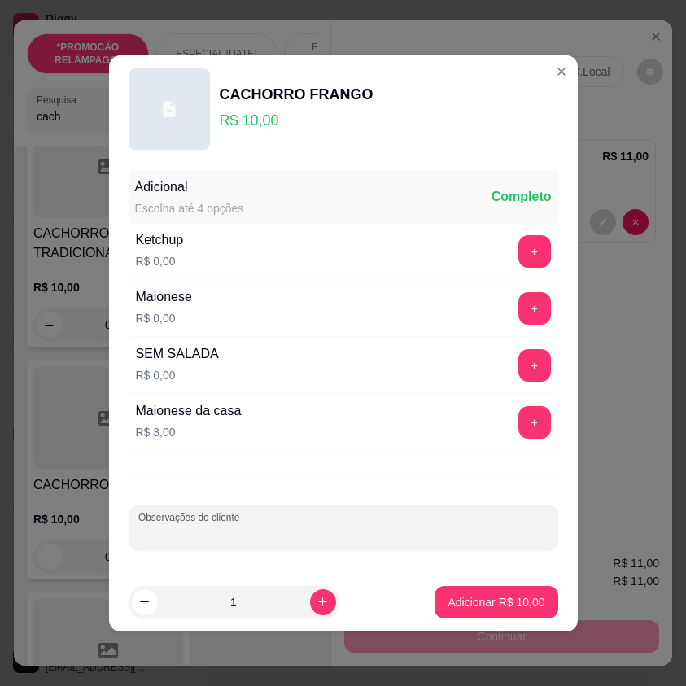
click at [230, 529] on input "Observações do cliente" at bounding box center [343, 534] width 410 height 16
type input "SEM SALSICHA"
click at [511, 594] on button "Adicionar R$ 10,00" at bounding box center [497, 602] width 120 height 32
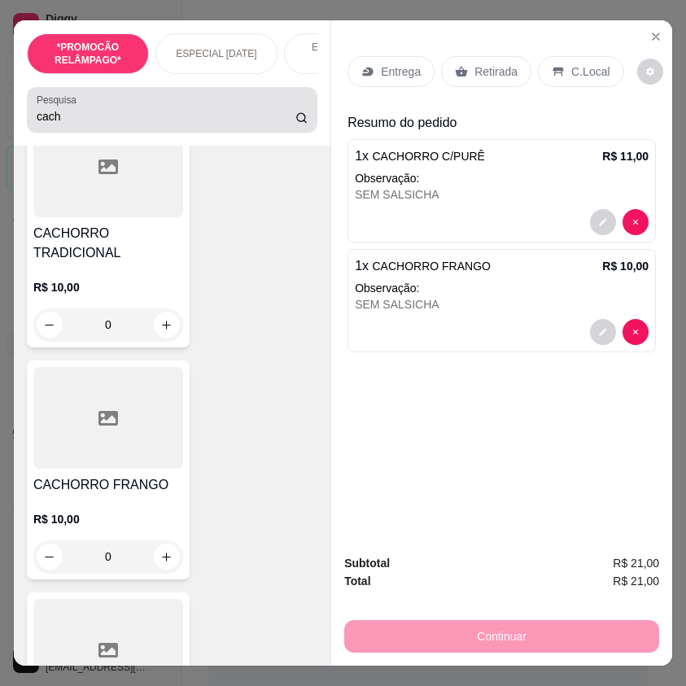
click at [81, 125] on input "cach" at bounding box center [166, 116] width 259 height 16
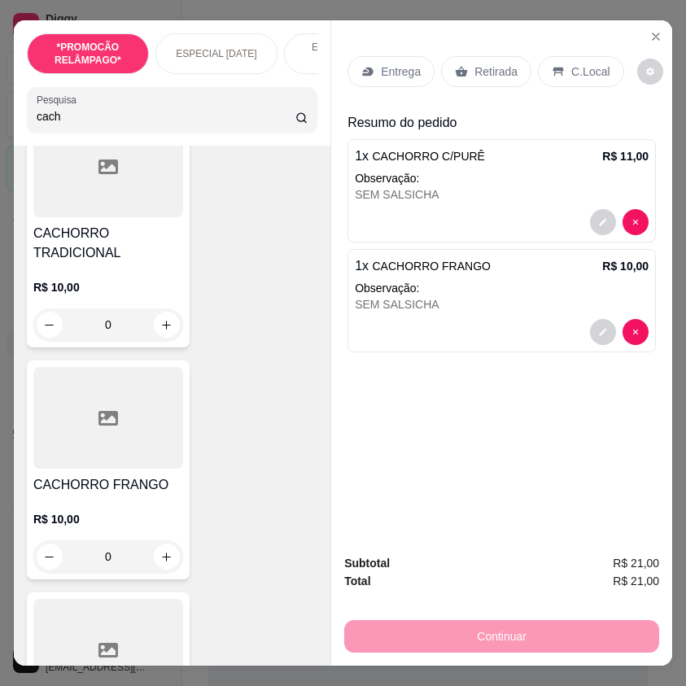
click at [81, 125] on input "cach" at bounding box center [166, 116] width 259 height 16
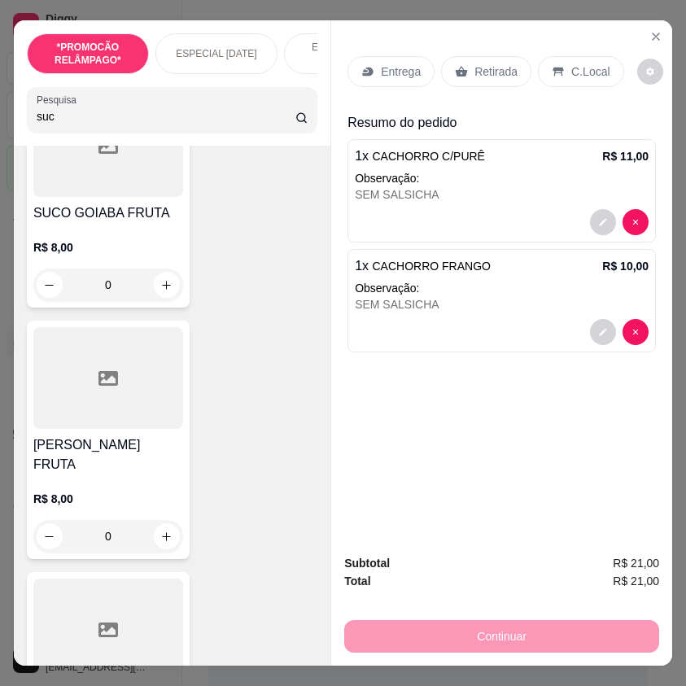
scroll to position [1873, 0]
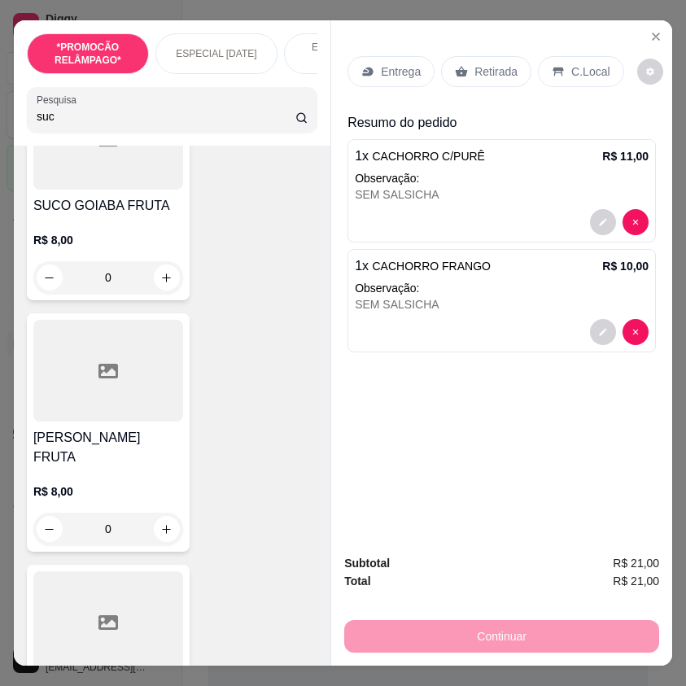
type input "suc"
click at [160, 513] on div "0" at bounding box center [108, 529] width 150 height 33
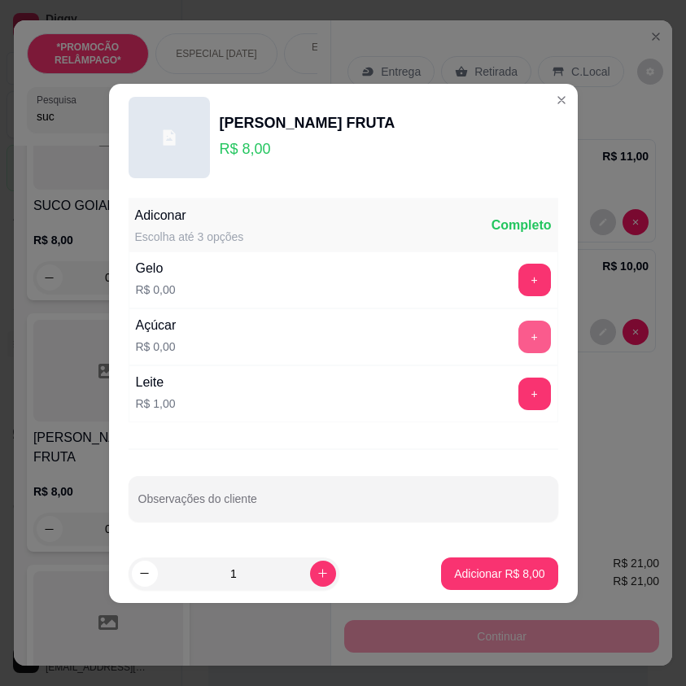
click at [521, 322] on button "+" at bounding box center [535, 337] width 33 height 33
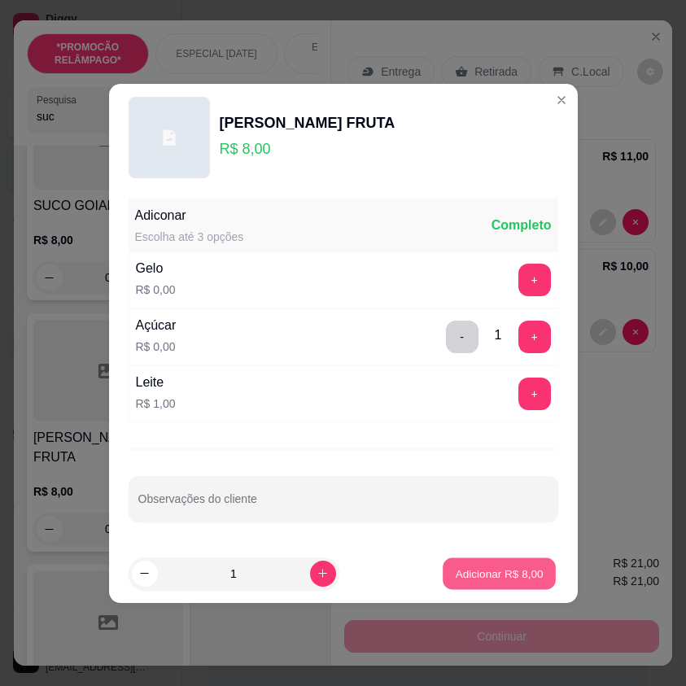
click at [520, 572] on p "Adicionar R$ 8,00" at bounding box center [500, 573] width 88 height 15
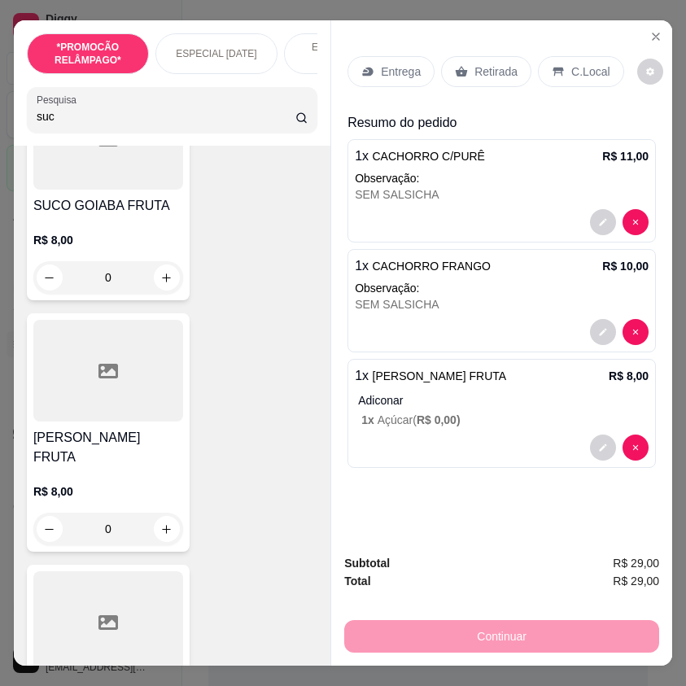
click at [417, 68] on div "Entrega" at bounding box center [391, 71] width 87 height 31
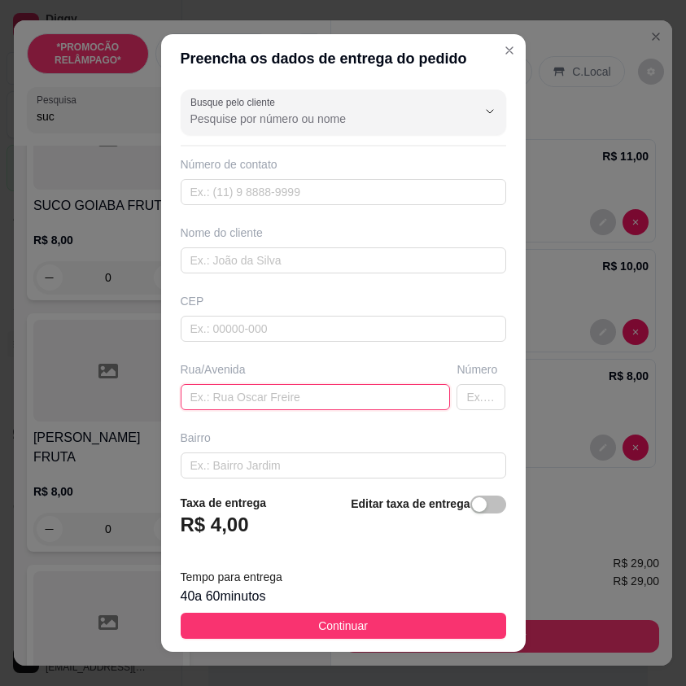
paste input "Rua F, Número 15"
type input "Rua F, Número 15"
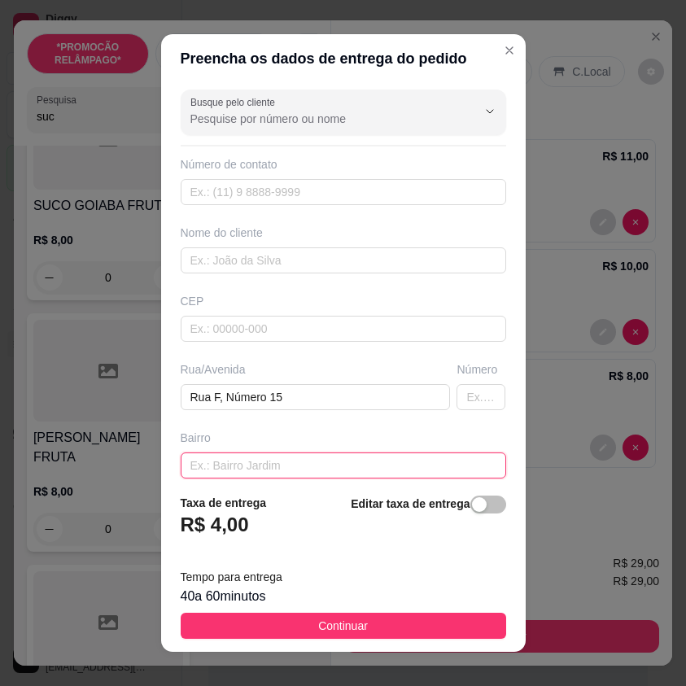
paste input "Vila da cohab"
type input "Vila da cohab"
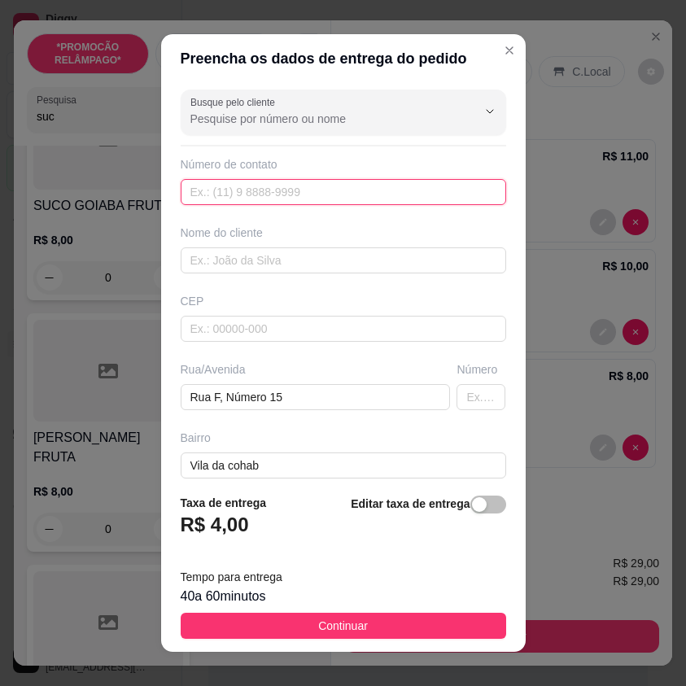
paste input "[PHONE_NUMBER]"
type input "[PHONE_NUMBER]"
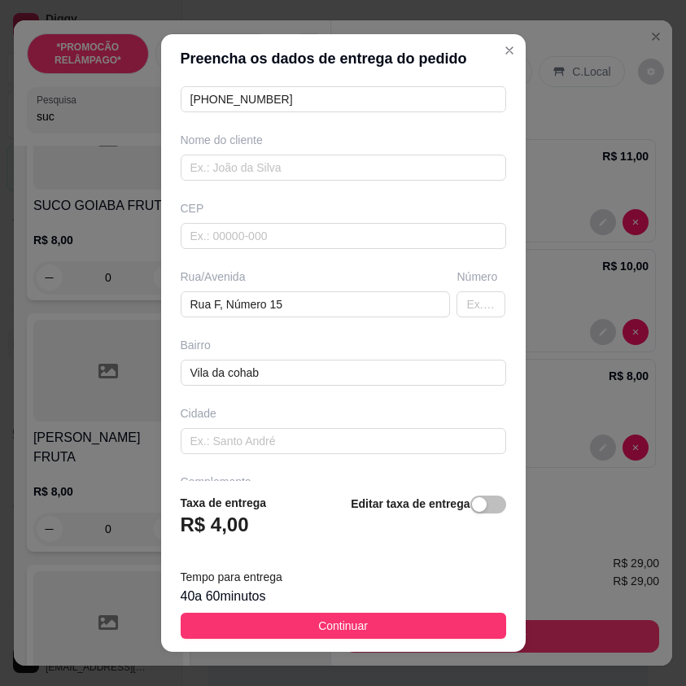
scroll to position [151, 0]
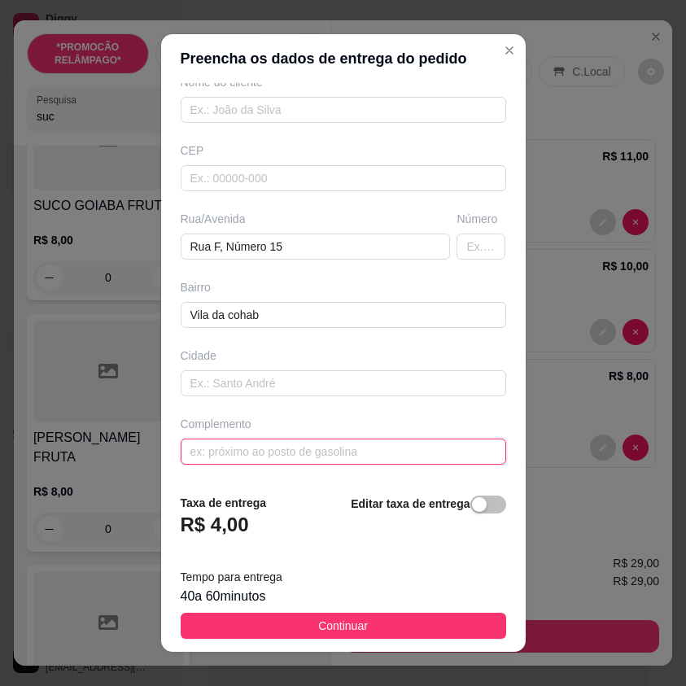
paste input "Uma rua antes do etelvino"
type input "Uma rua antes do etelvino"
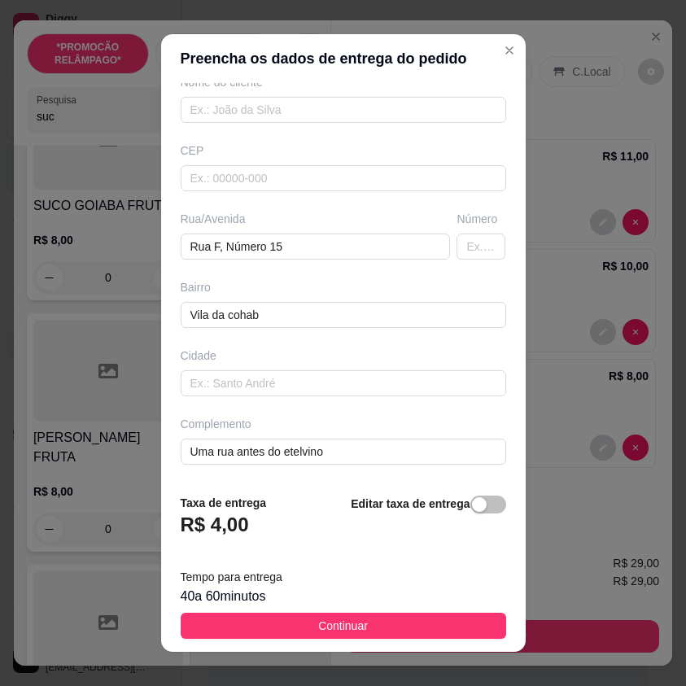
scroll to position [0, 0]
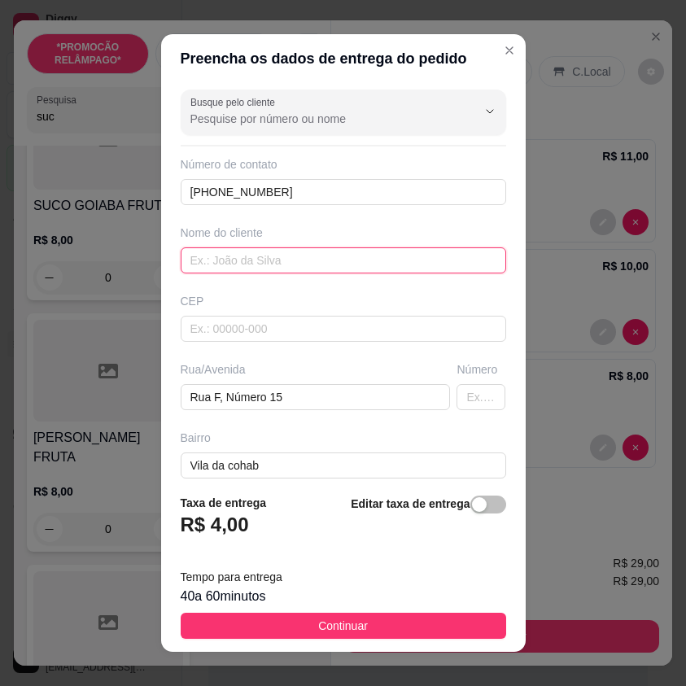
paste input "Enicleysla"
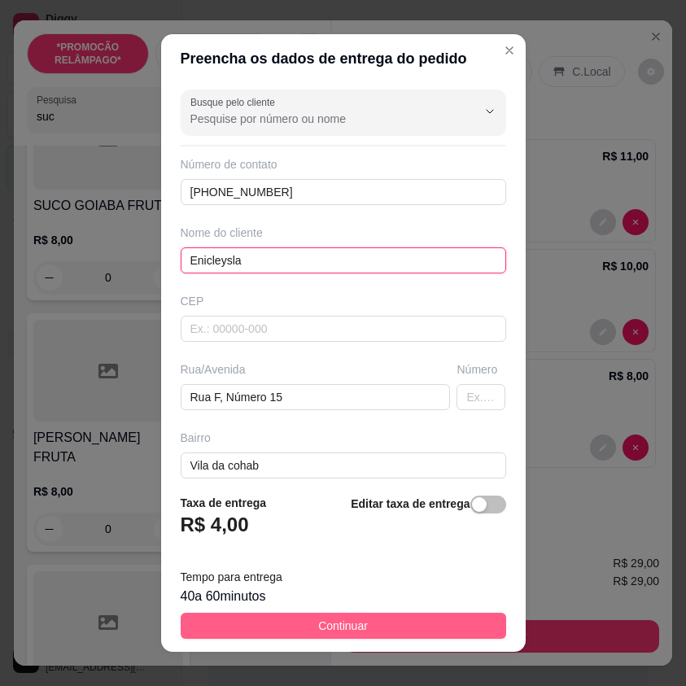
type input "Enicleysla"
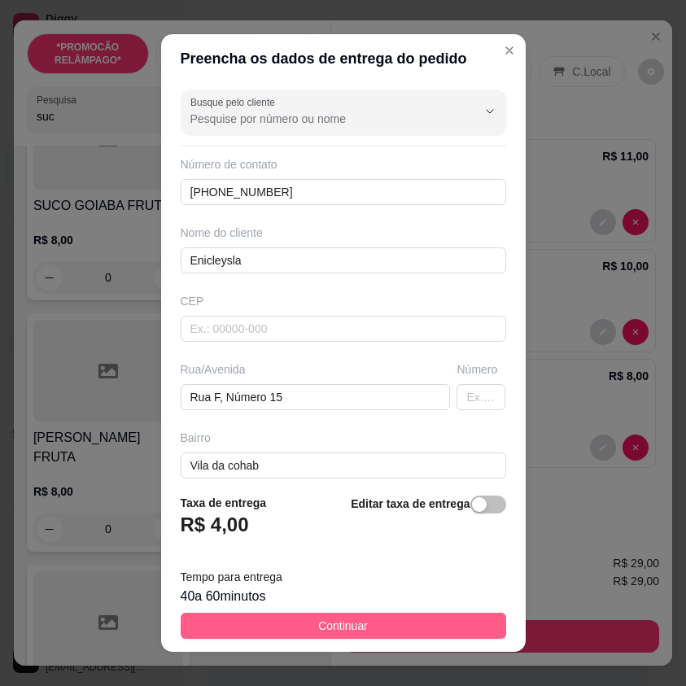
click at [458, 617] on button "Continuar" at bounding box center [344, 626] width 326 height 26
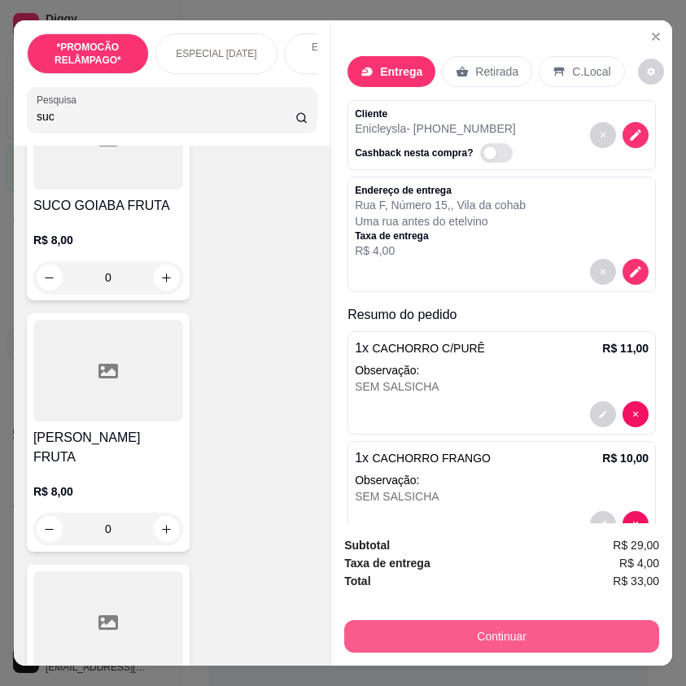
click at [570, 621] on button "Continuar" at bounding box center [501, 637] width 315 height 33
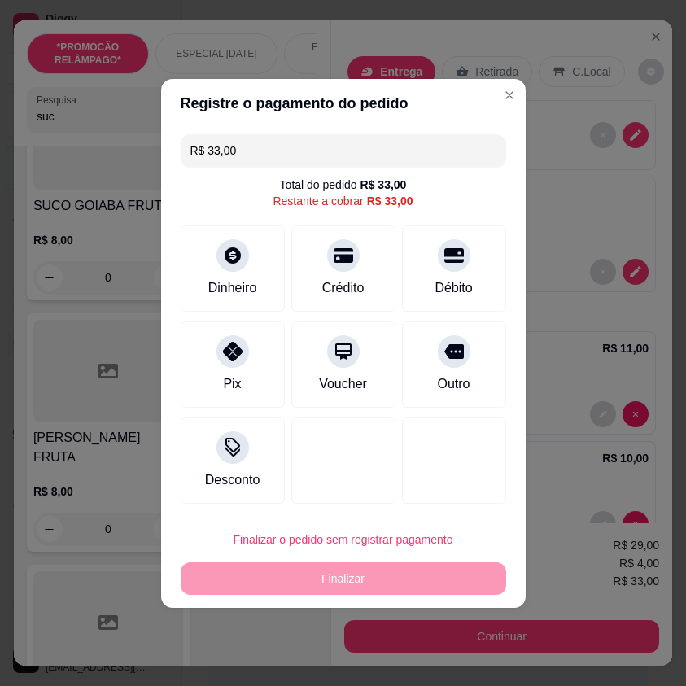
drag, startPoint x: 261, startPoint y: 149, endPoint x: 168, endPoint y: 149, distance: 92.8
click at [168, 149] on div "R$ 33,00 Total do pedido R$ 33,00 Restante a cobrar R$ 33,00 Dinheiro Crédito D…" at bounding box center [343, 319] width 365 height 383
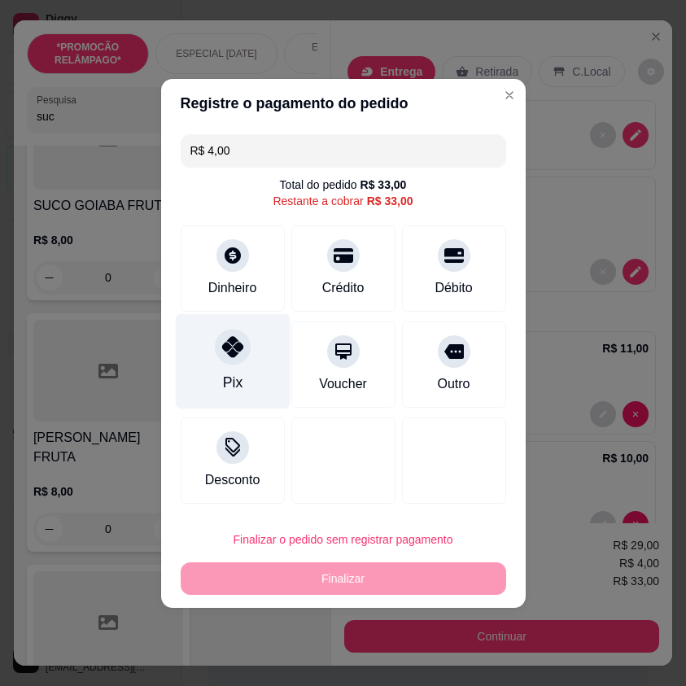
click at [253, 331] on div "Pix" at bounding box center [232, 361] width 115 height 95
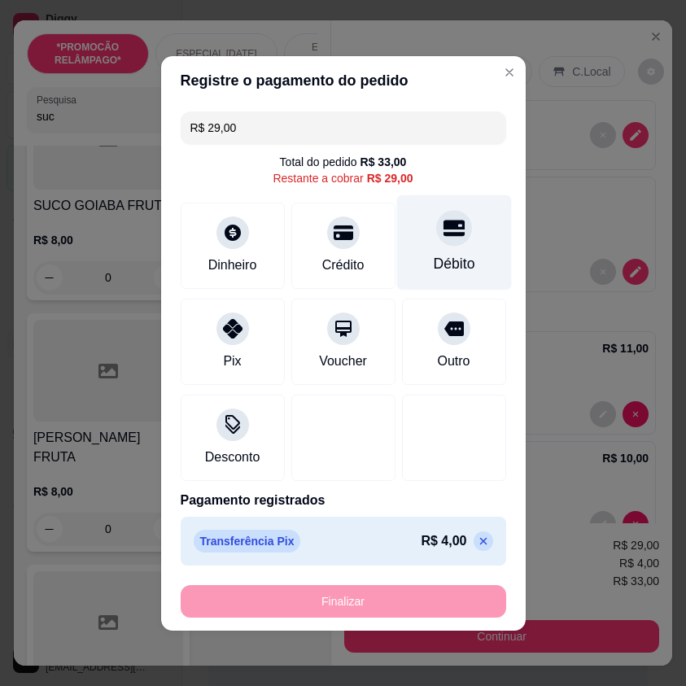
click at [413, 262] on div "Débito" at bounding box center [454, 242] width 115 height 95
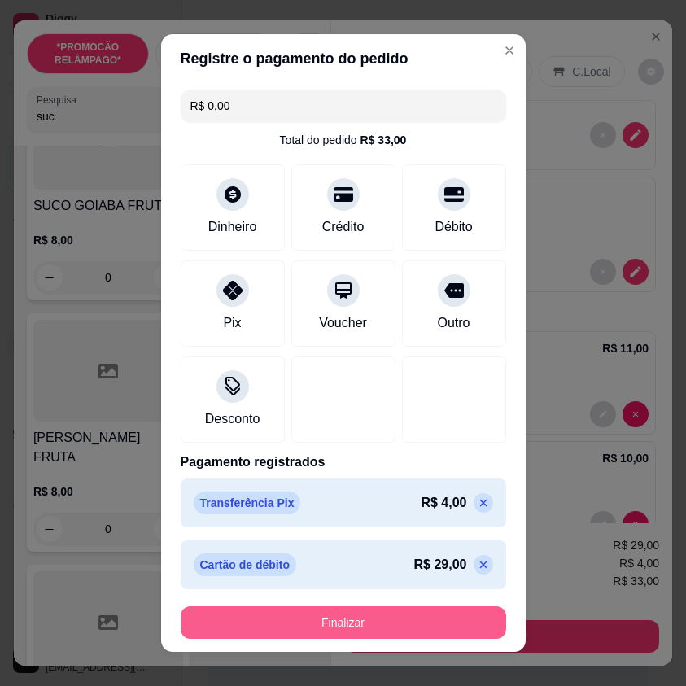
click at [397, 620] on button "Finalizar" at bounding box center [344, 623] width 326 height 33
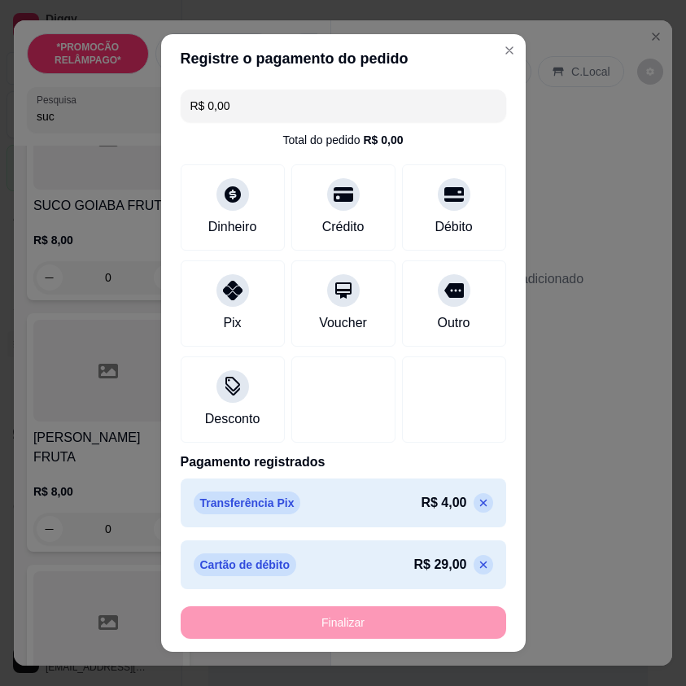
type input "-R$ 33,00"
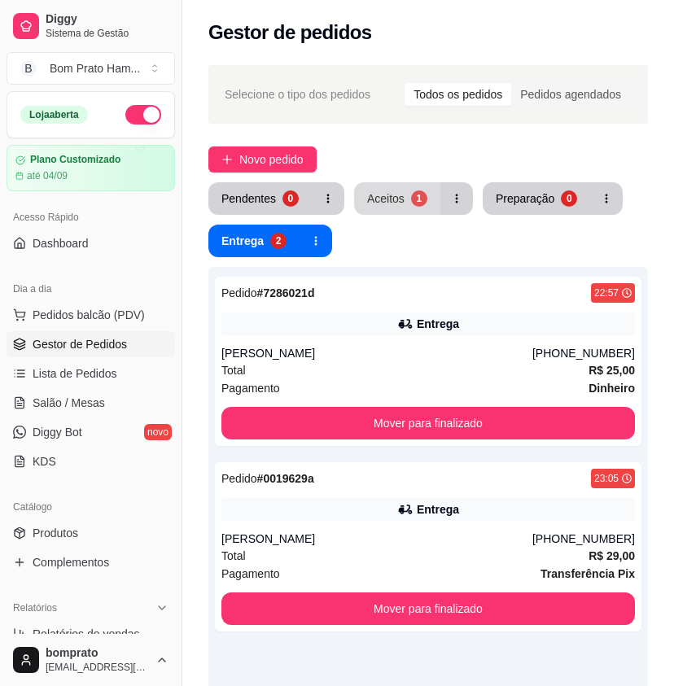
click at [390, 187] on button "Aceitos 1" at bounding box center [397, 198] width 86 height 33
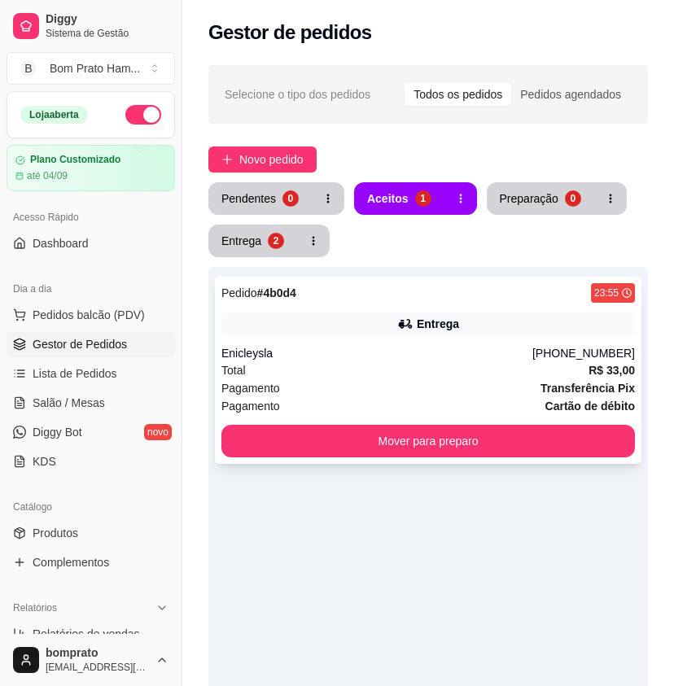
click at [445, 319] on div "Entrega" at bounding box center [438, 324] width 42 height 16
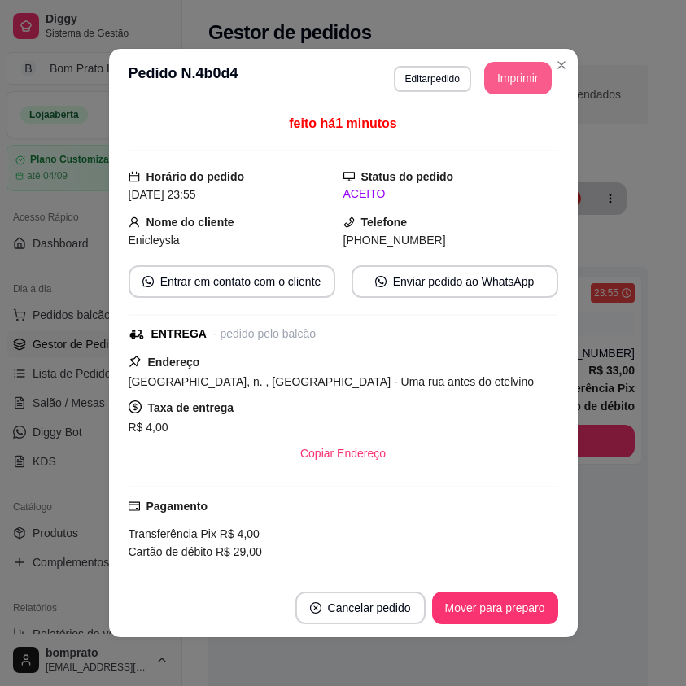
click at [528, 72] on button "Imprimir" at bounding box center [519, 78] width 68 height 33
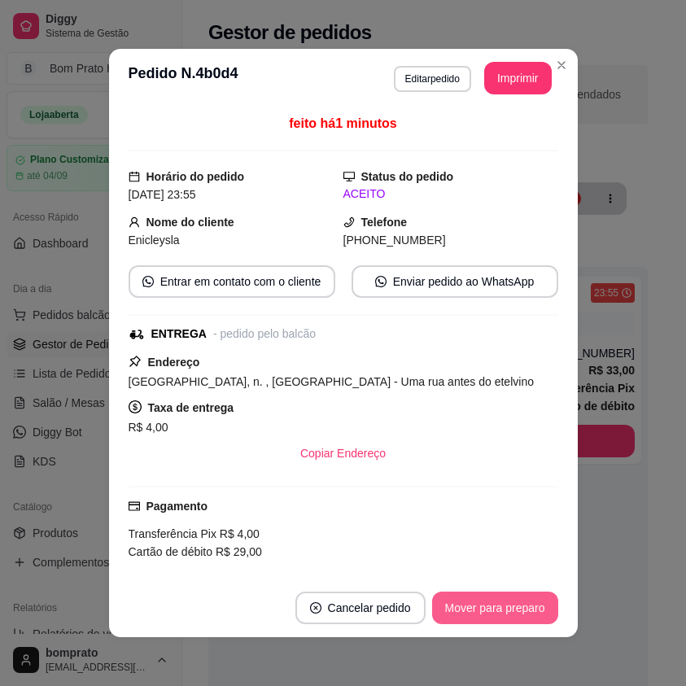
click at [507, 611] on button "Mover para preparo" at bounding box center [495, 608] width 126 height 33
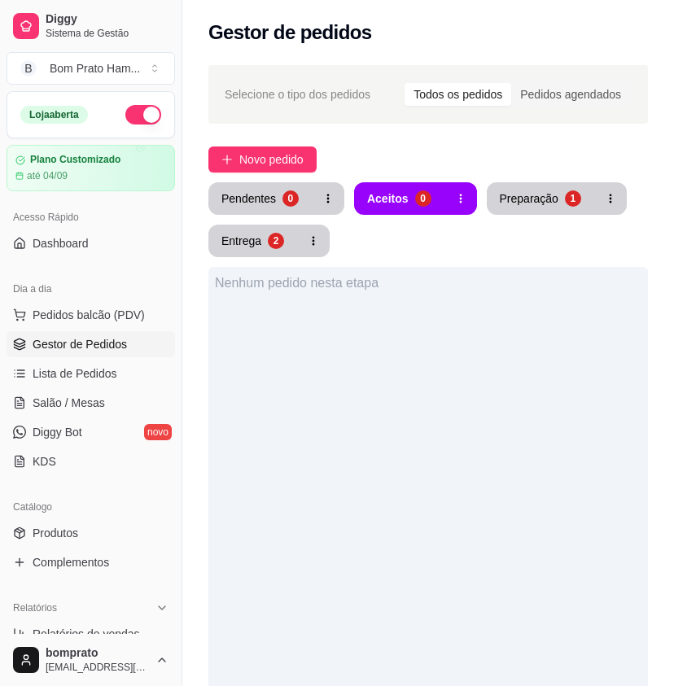
click at [550, 211] on button "Preparação 1" at bounding box center [540, 198] width 107 height 33
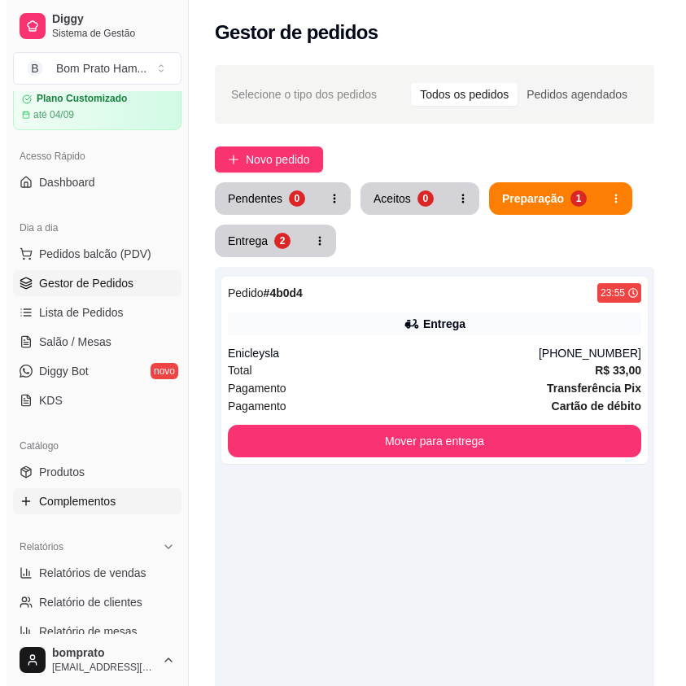
scroll to position [244, 0]
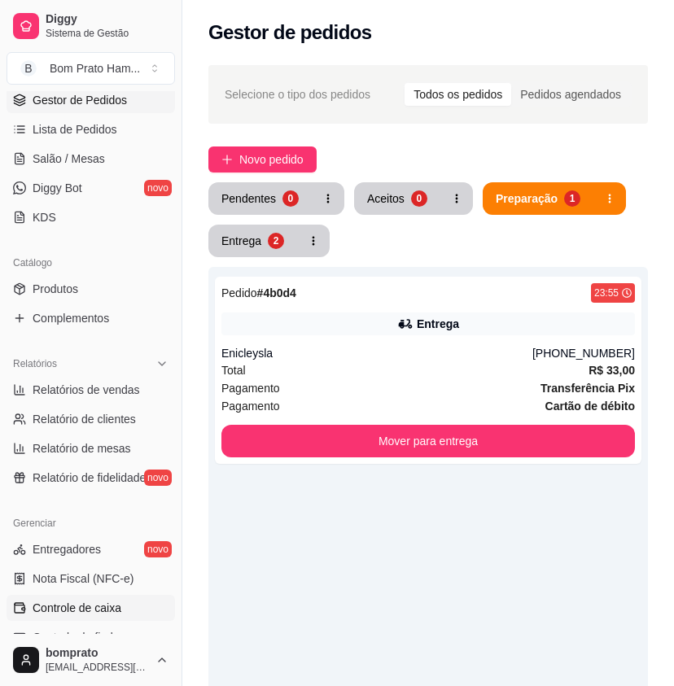
click at [126, 610] on link "Controle de caixa" at bounding box center [91, 608] width 169 height 26
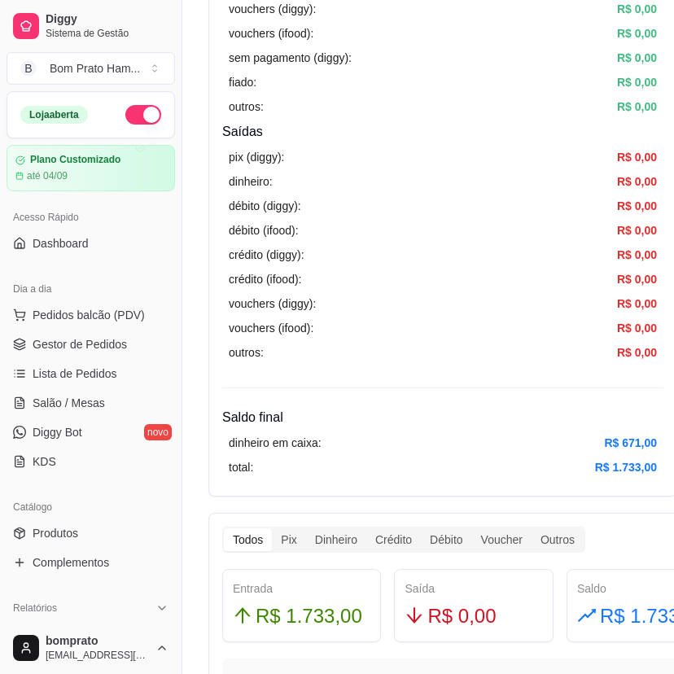
click at [135, 122] on button "button" at bounding box center [143, 115] width 36 height 20
click at [100, 368] on span "Lista de Pedidos" at bounding box center [75, 374] width 85 height 16
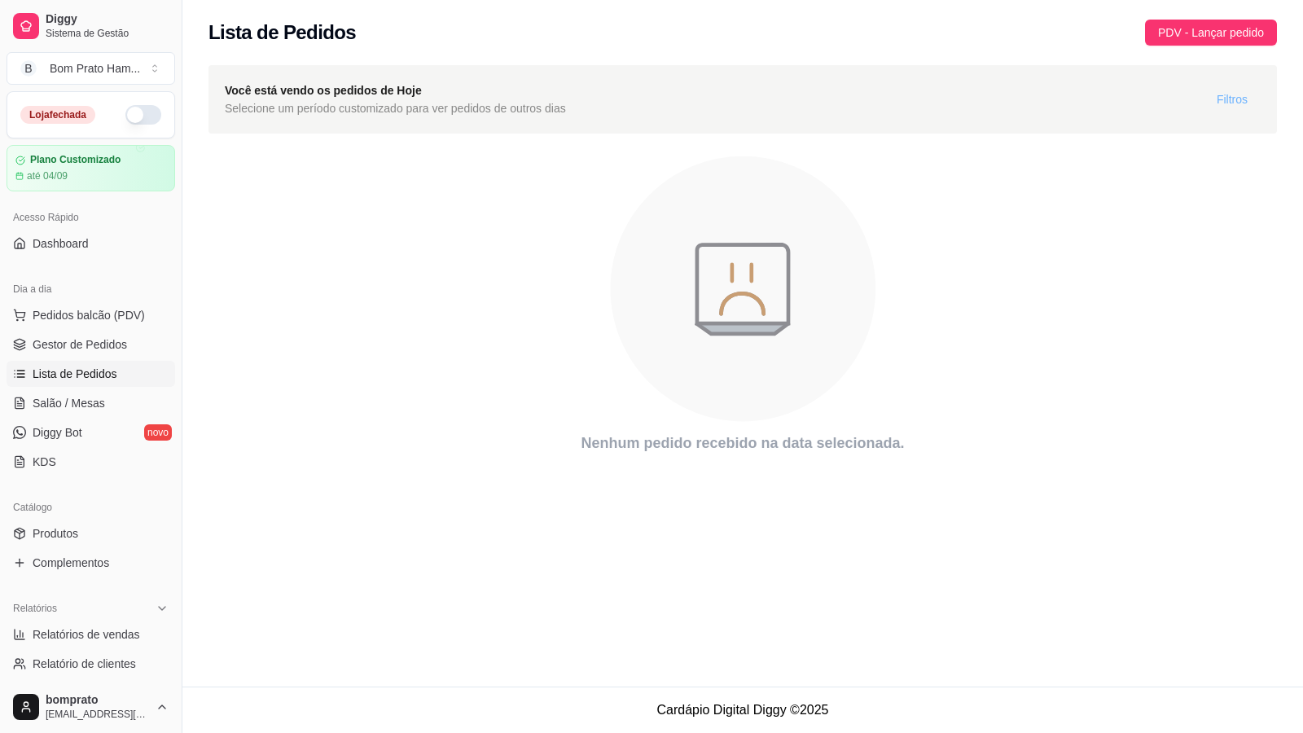
click at [686, 106] on button "Filtros" at bounding box center [1232, 99] width 57 height 26
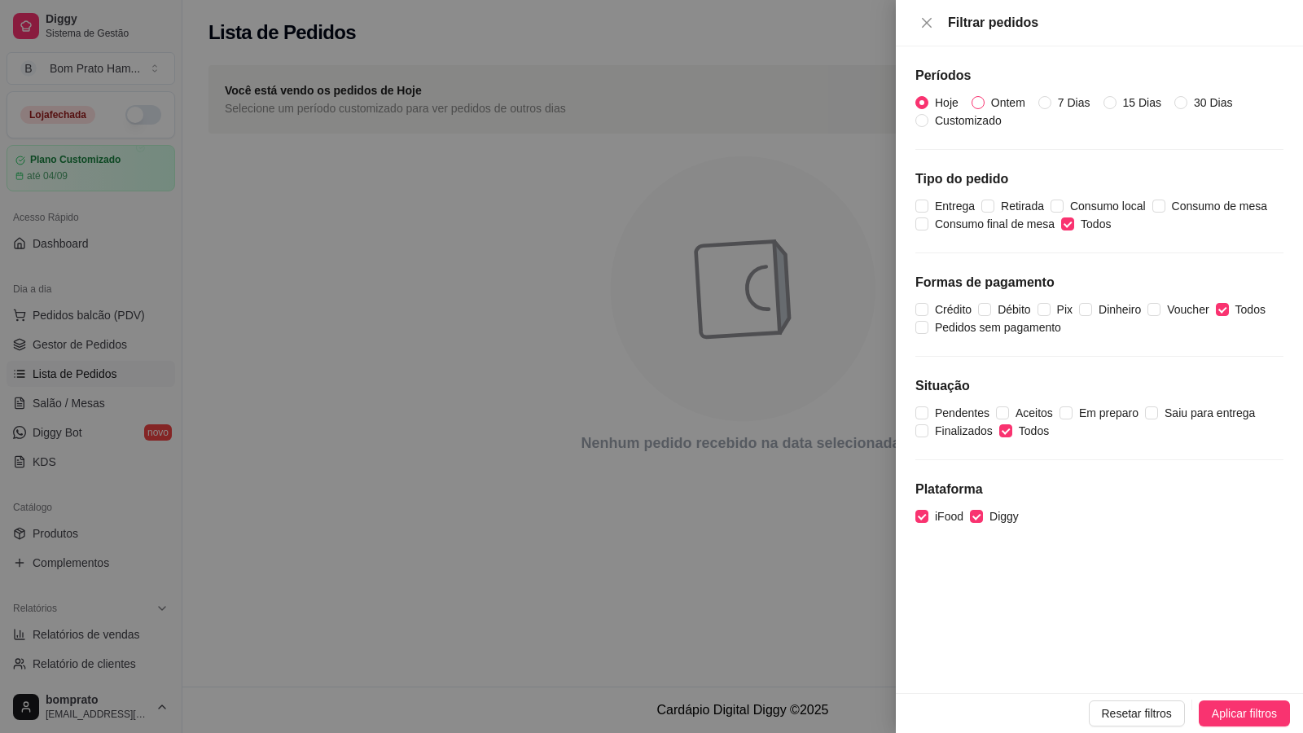
click at [686, 99] on input "Ontem" at bounding box center [977, 102] width 13 height 13
radio input "true"
radio input "false"
click at [686, 686] on span "Aplicar filtros" at bounding box center [1244, 713] width 65 height 18
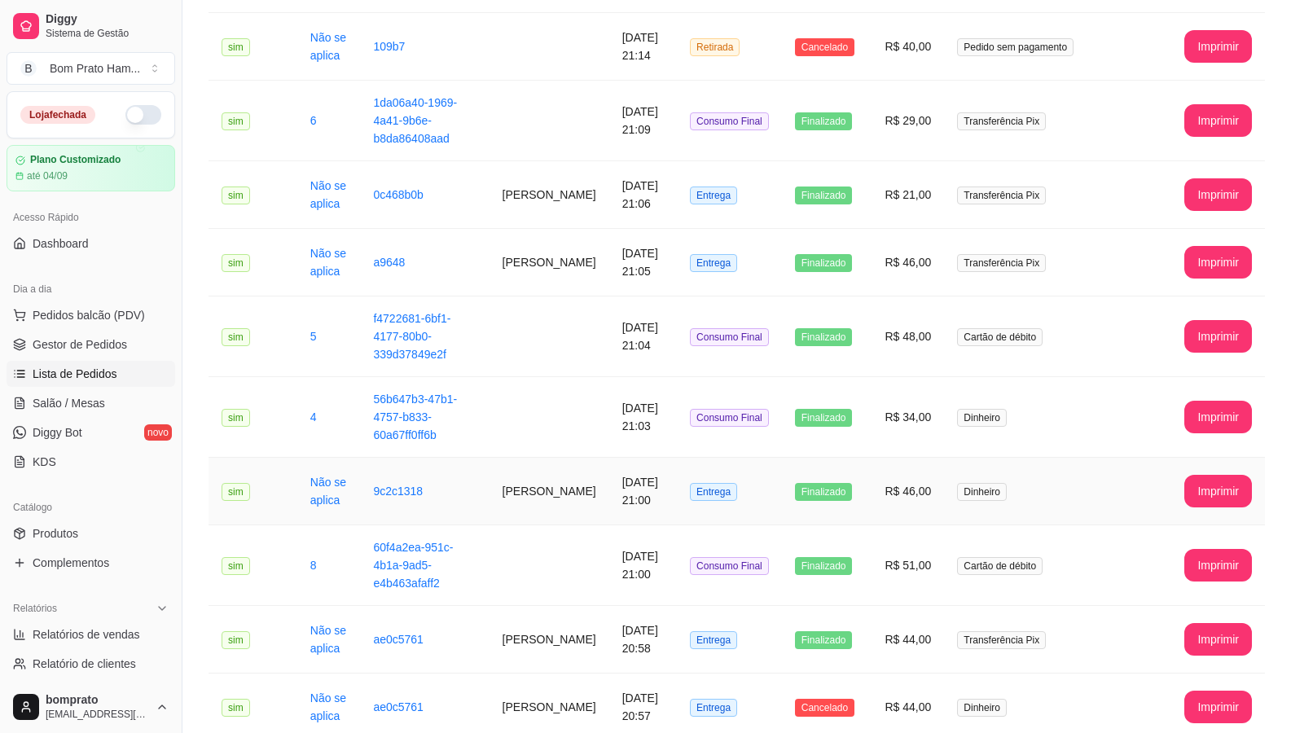
scroll to position [1622, 0]
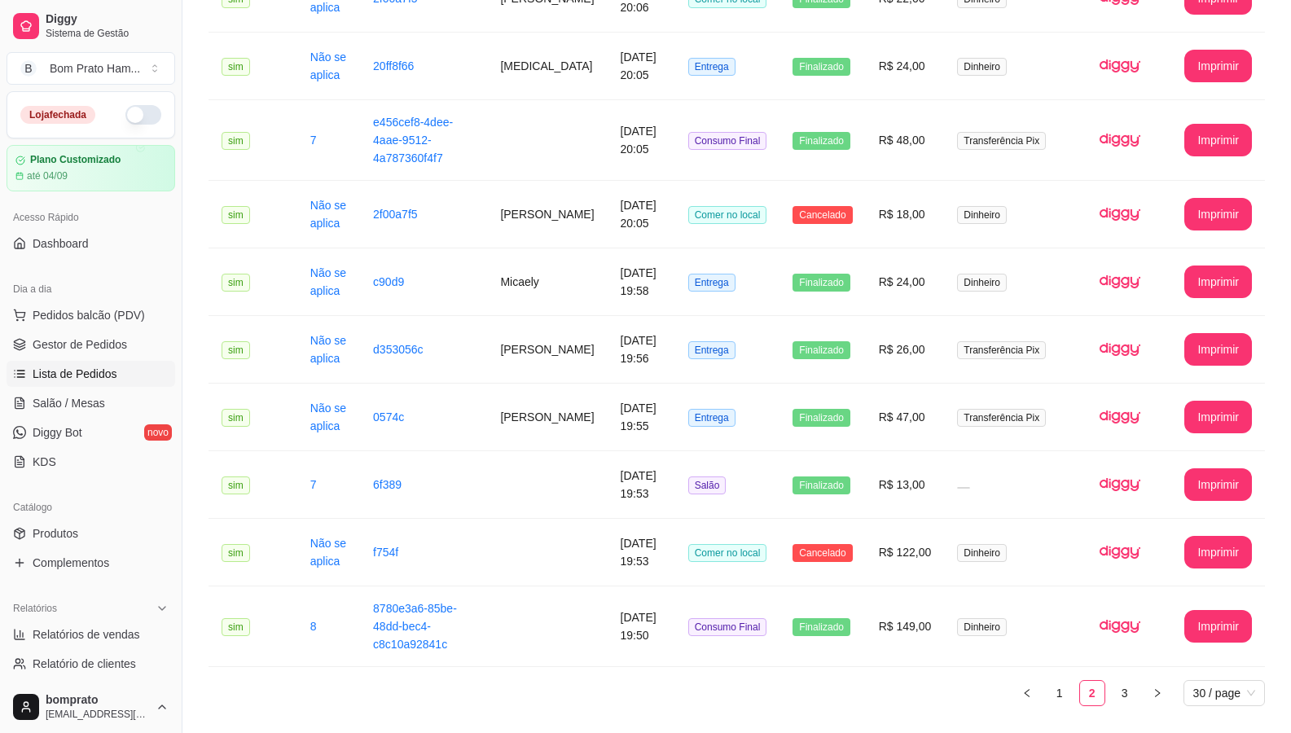
click at [686, 680] on ul "1 2 3 30 / page" at bounding box center [736, 693] width 1056 height 26
click at [686, 681] on link "3" at bounding box center [1124, 693] width 24 height 24
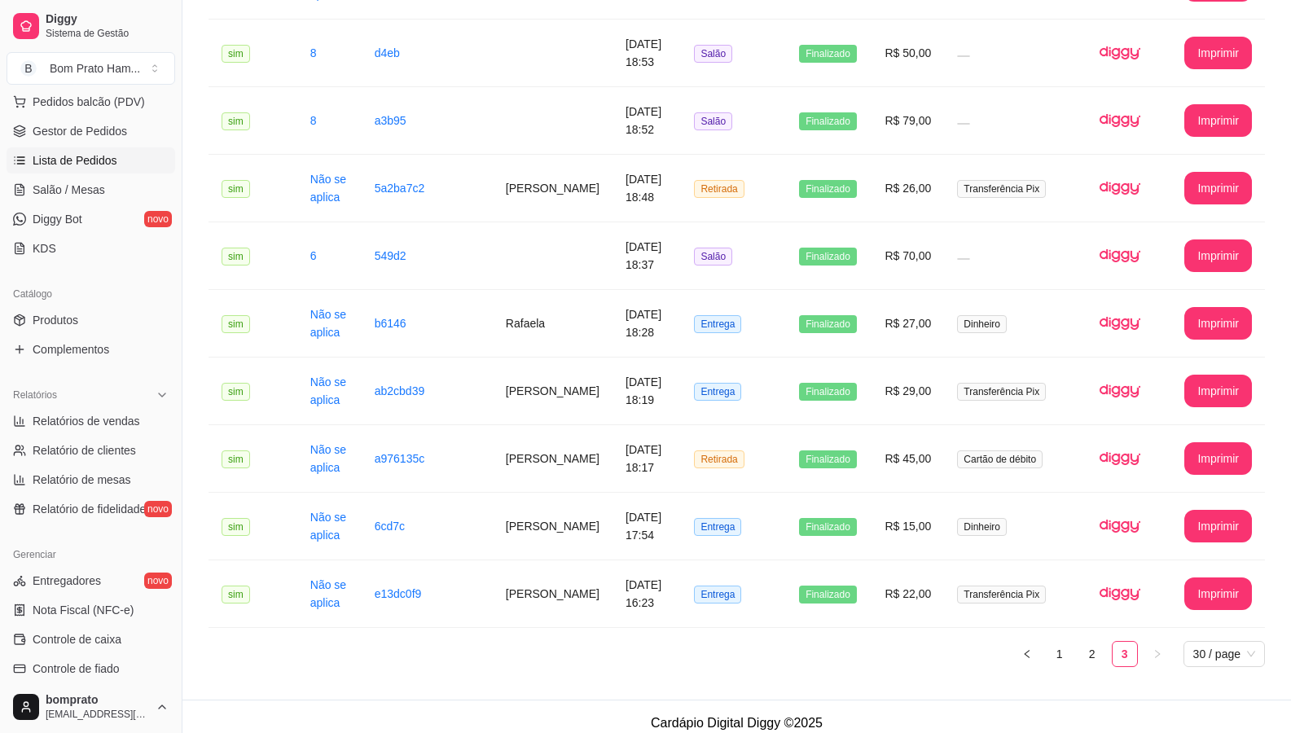
scroll to position [244, 0]
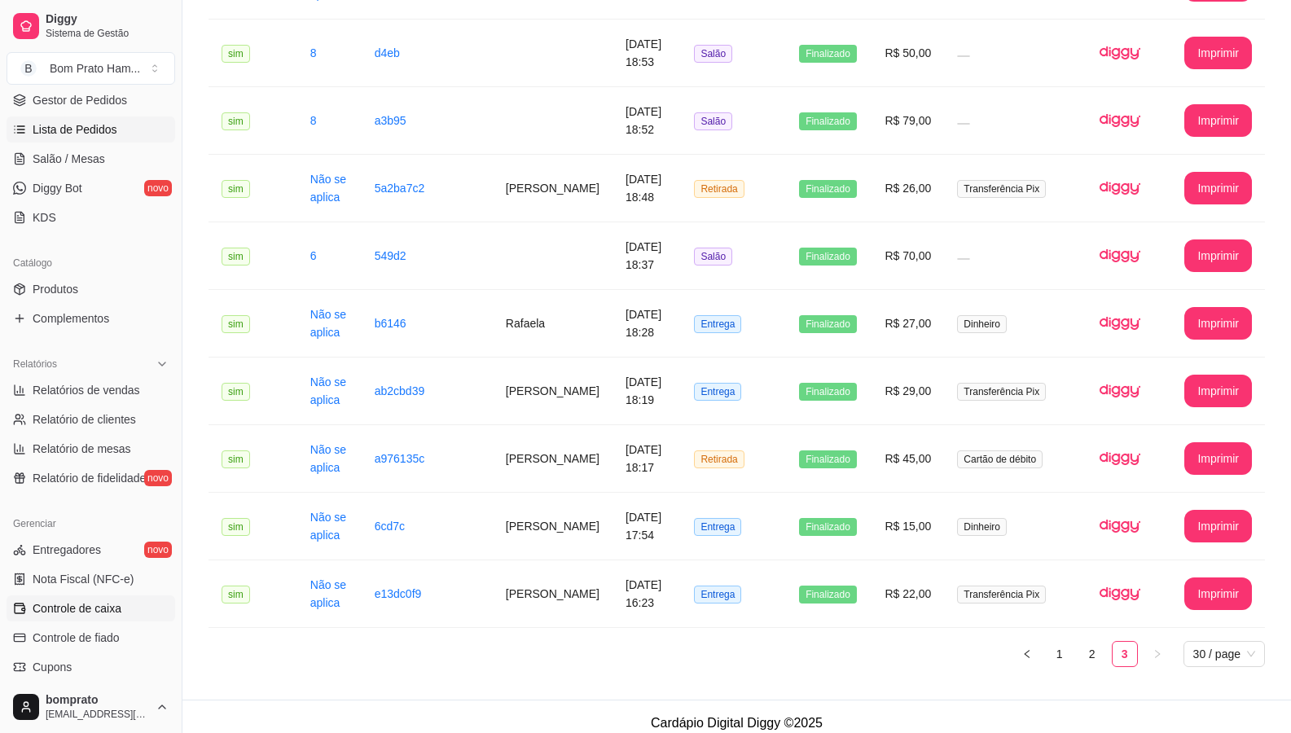
click at [114, 603] on span "Controle de caixa" at bounding box center [77, 608] width 89 height 16
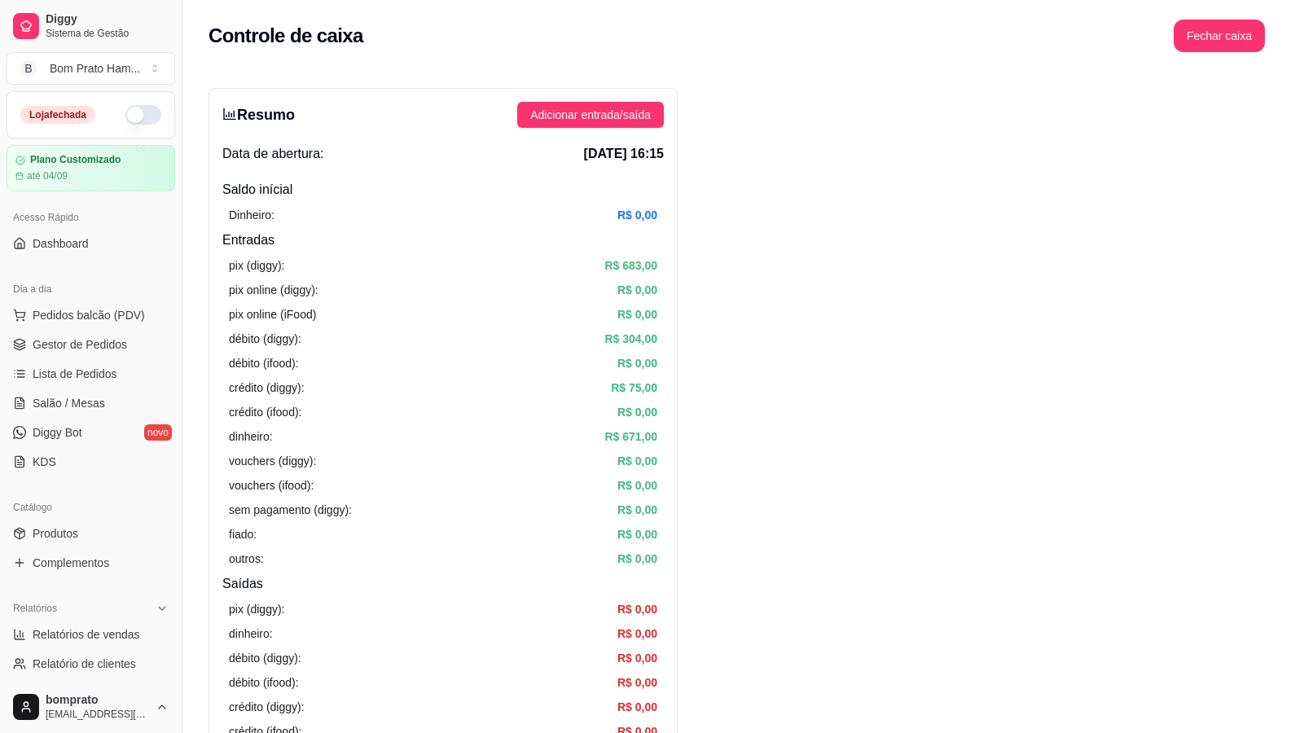
click at [112, 360] on ul "Pedidos balcão (PDV) Gestor de Pedidos Lista de Pedidos Salão / Mesas Diggy Bot…" at bounding box center [91, 388] width 169 height 173
click at [112, 382] on link "Lista de Pedidos" at bounding box center [91, 374] width 169 height 26
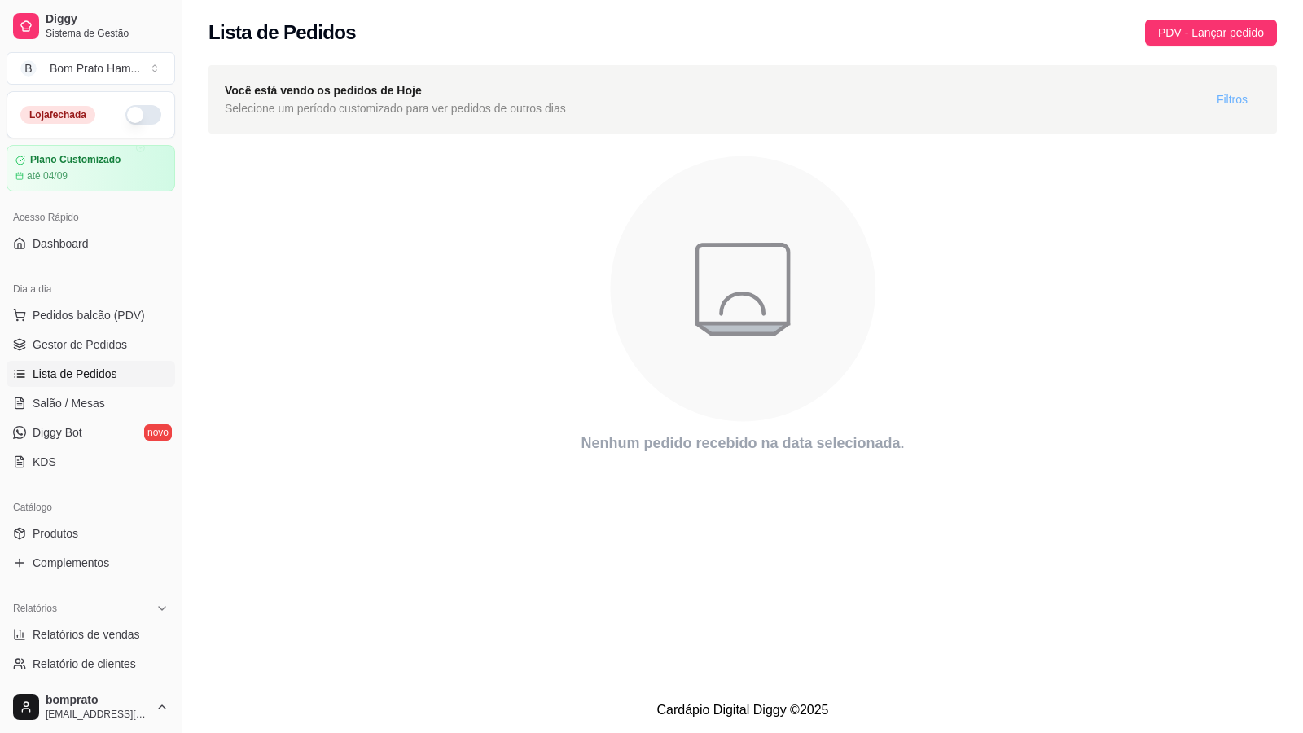
click at [686, 100] on span "Filtros" at bounding box center [1232, 99] width 31 height 18
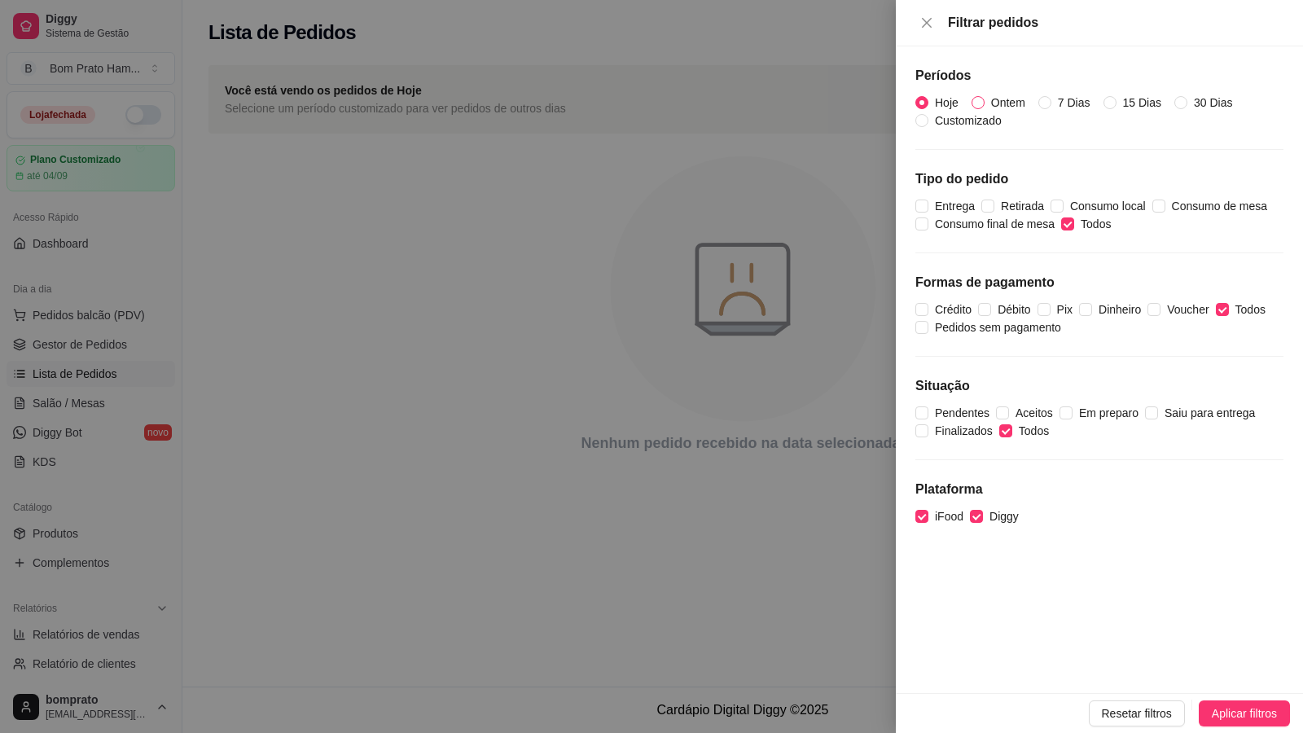
click at [686, 103] on input "Ontem" at bounding box center [977, 102] width 13 height 13
radio input "true"
radio input "false"
click at [686, 686] on span "Aplicar filtros" at bounding box center [1244, 713] width 65 height 18
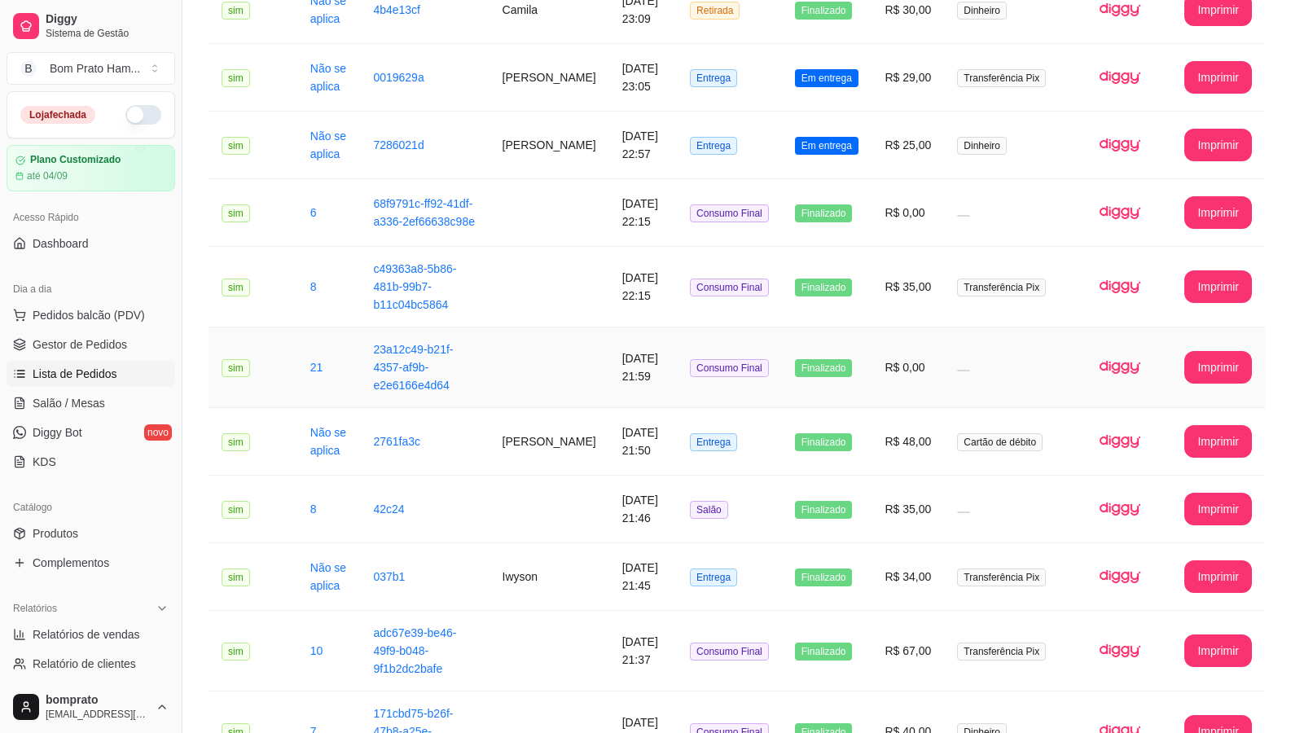
scroll to position [407, 0]
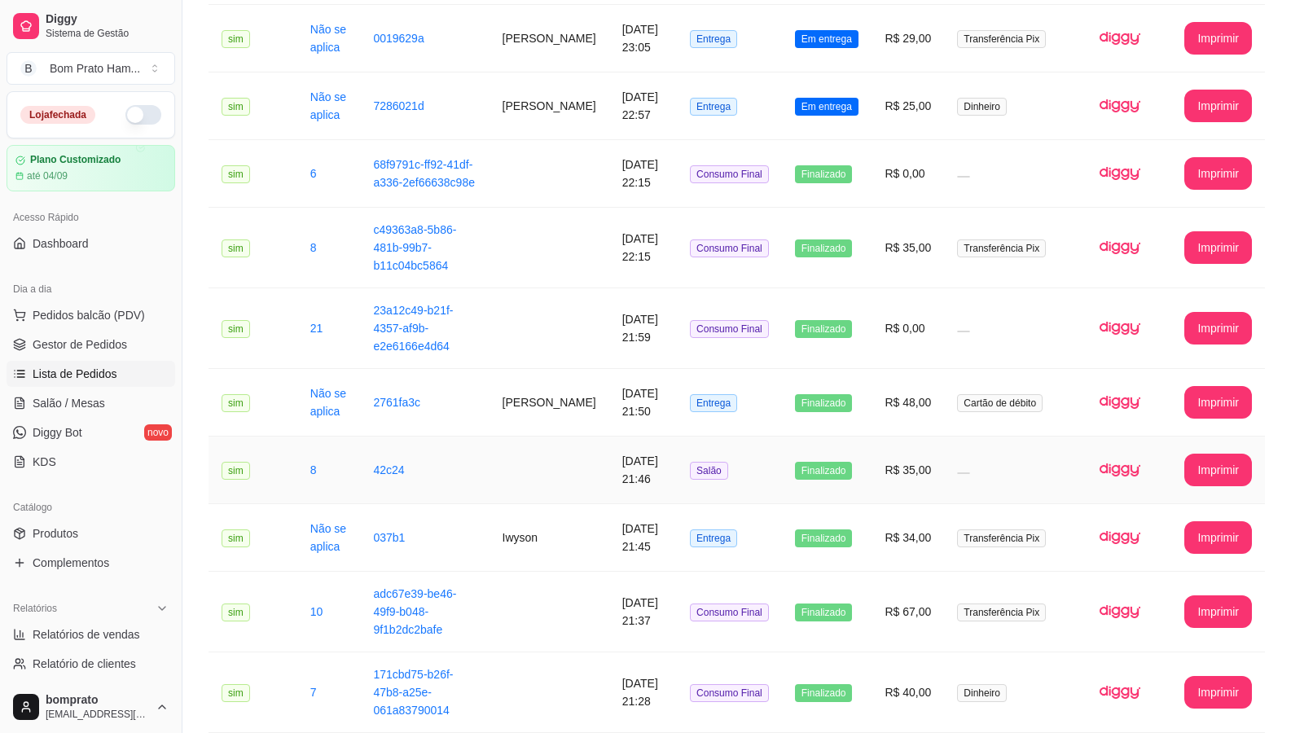
click at [686, 461] on td "R$ 35,00" at bounding box center [908, 470] width 72 height 68
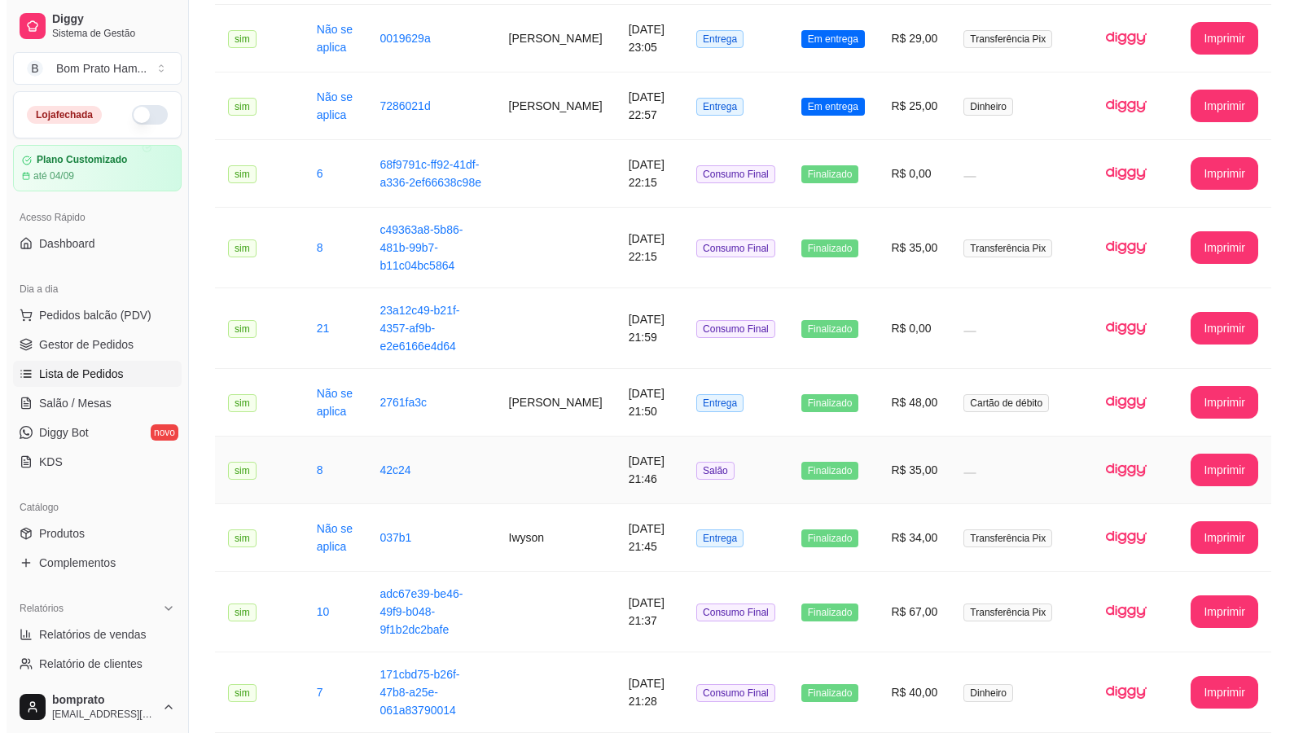
scroll to position [489, 0]
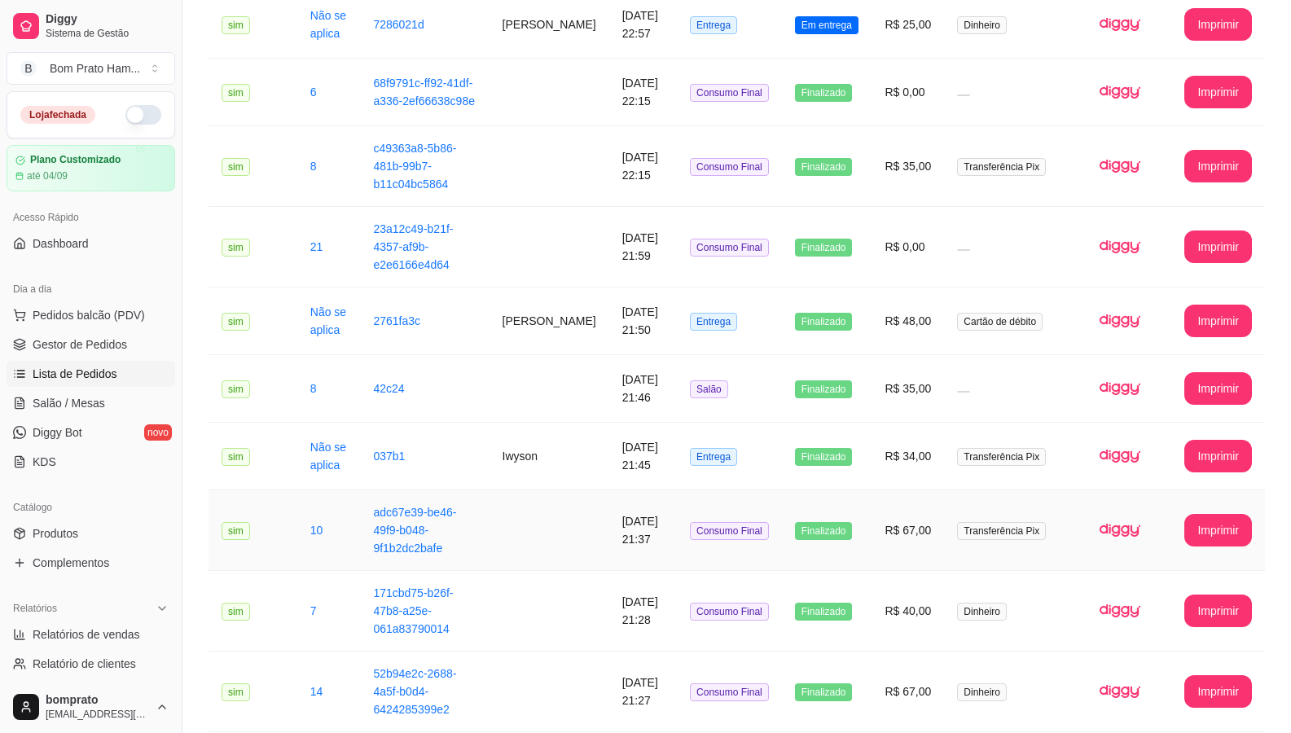
click at [686, 518] on td "Consumo Final" at bounding box center [729, 530] width 105 height 81
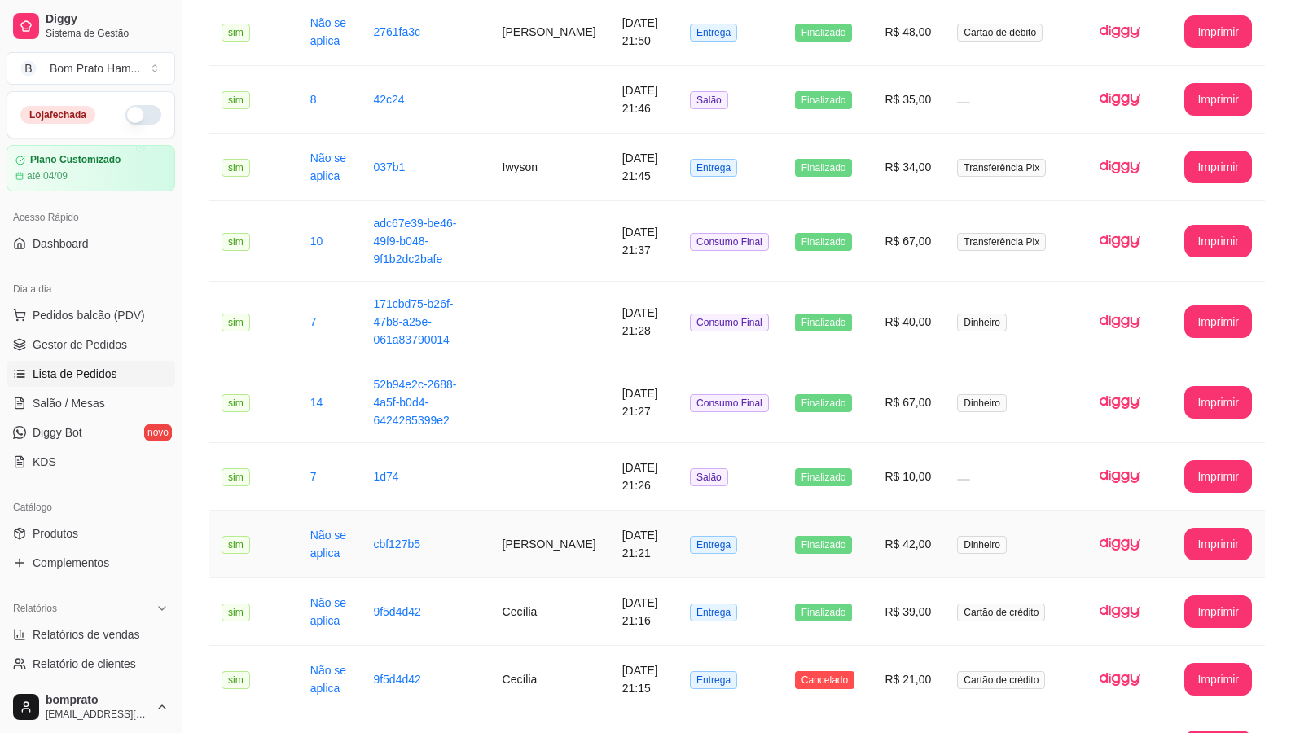
scroll to position [814, 0]
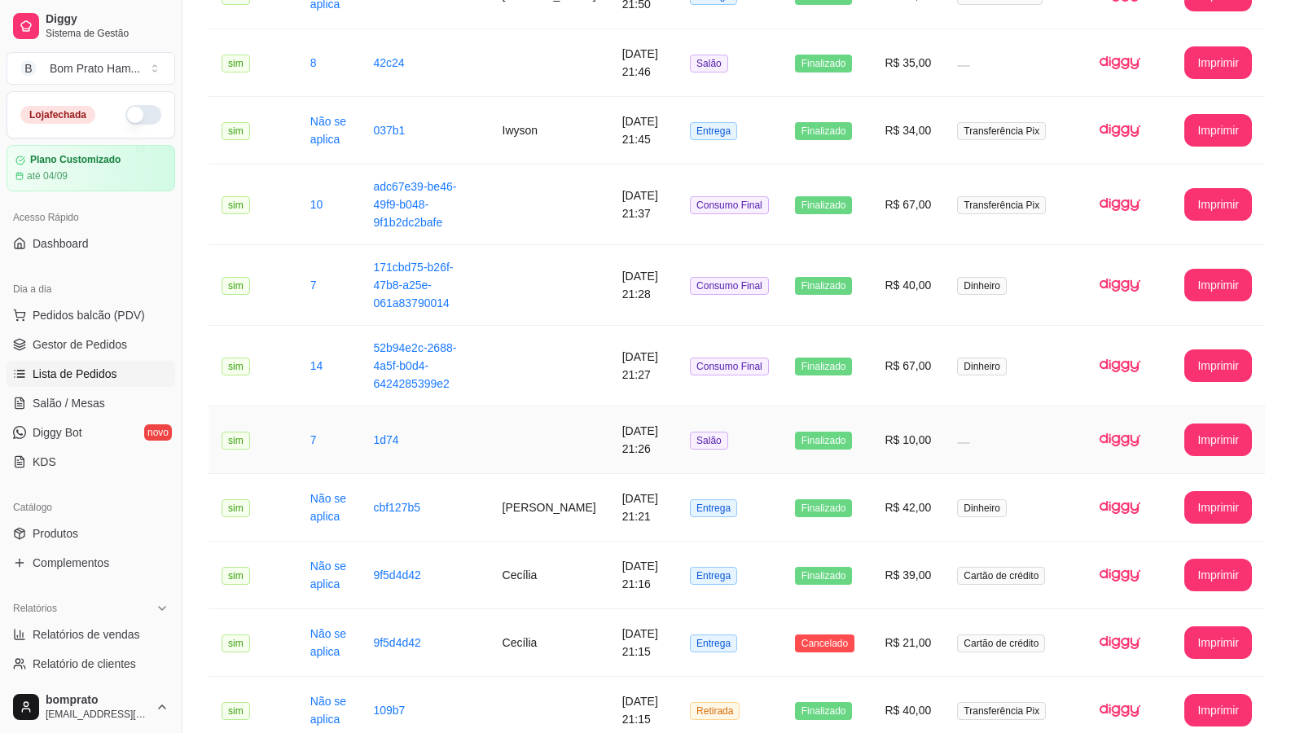
click at [686, 406] on td "Salão" at bounding box center [729, 440] width 105 height 68
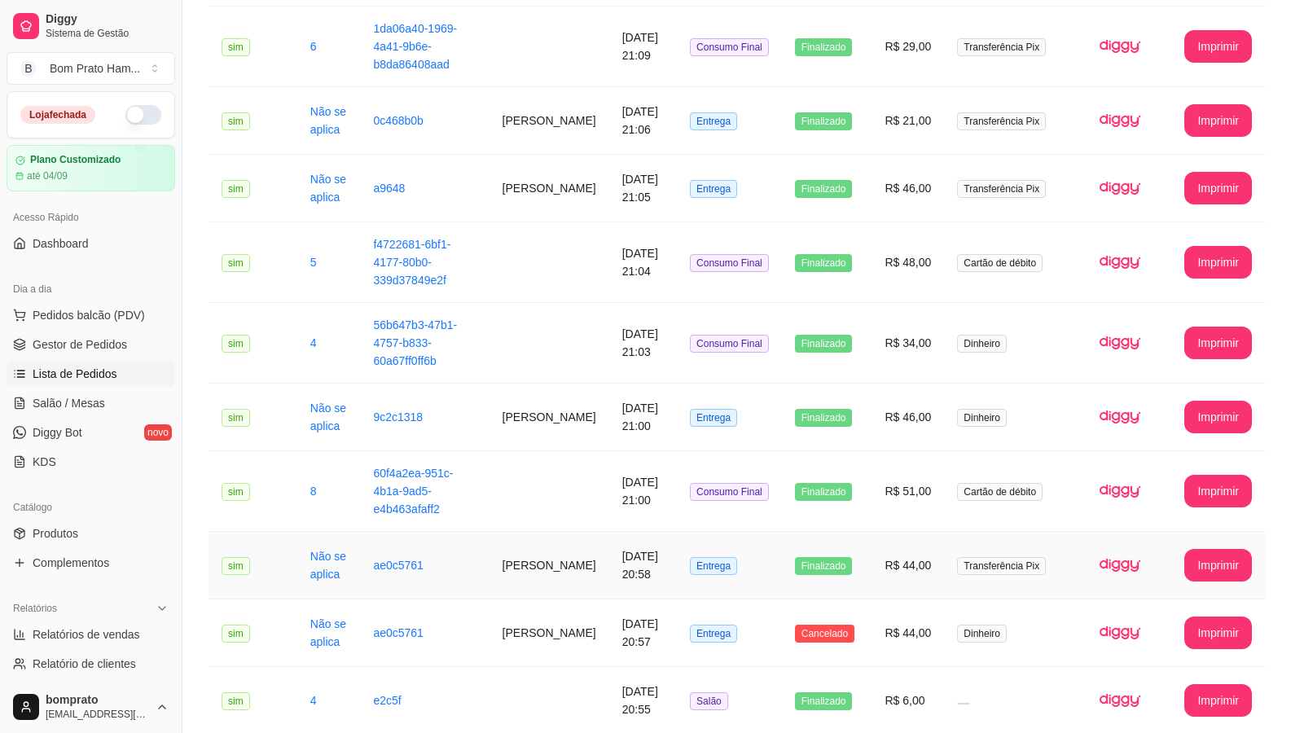
scroll to position [1622, 0]
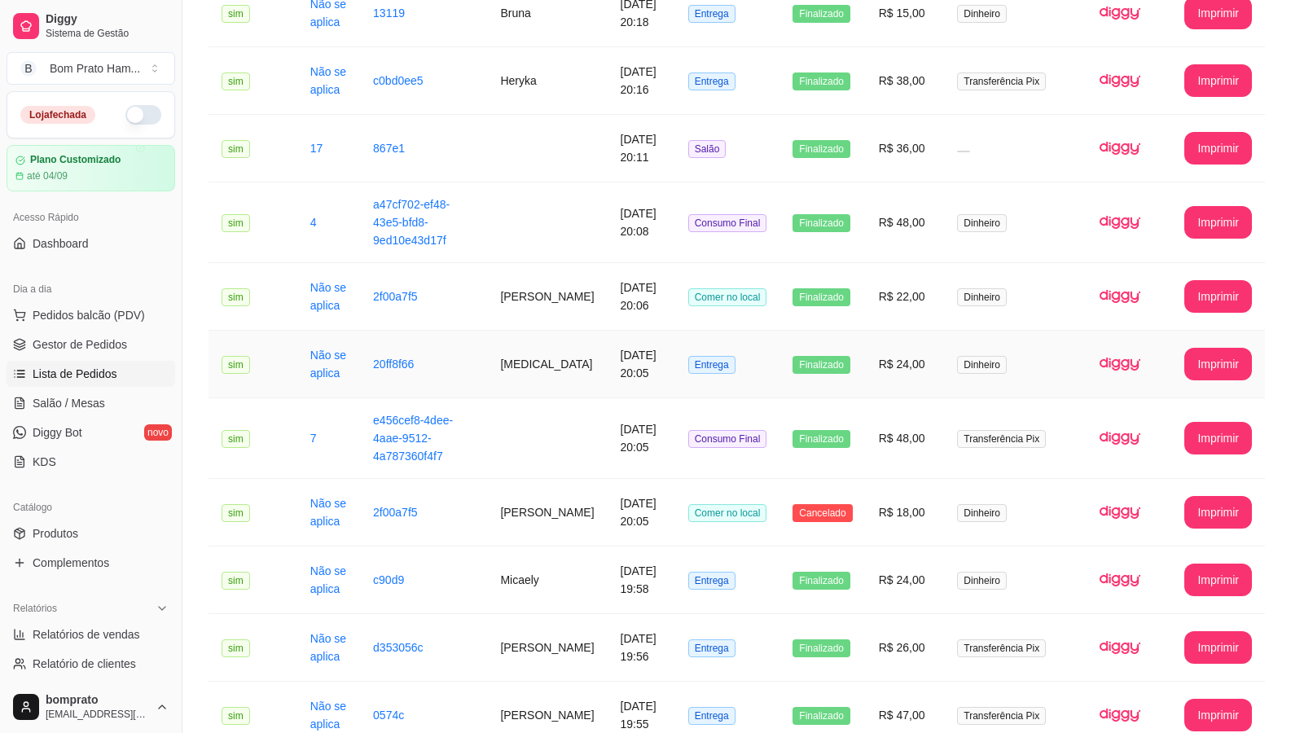
scroll to position [1296, 0]
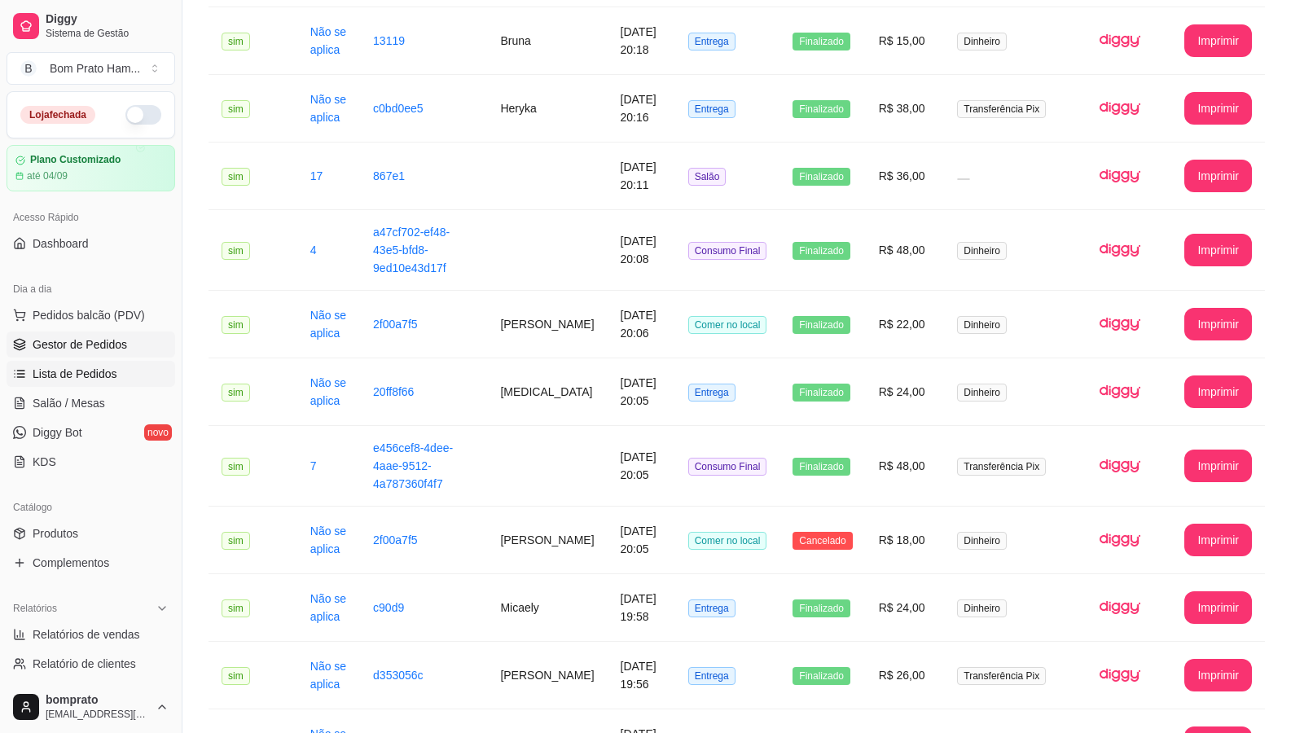
click at [89, 341] on span "Gestor de Pedidos" at bounding box center [80, 344] width 94 height 16
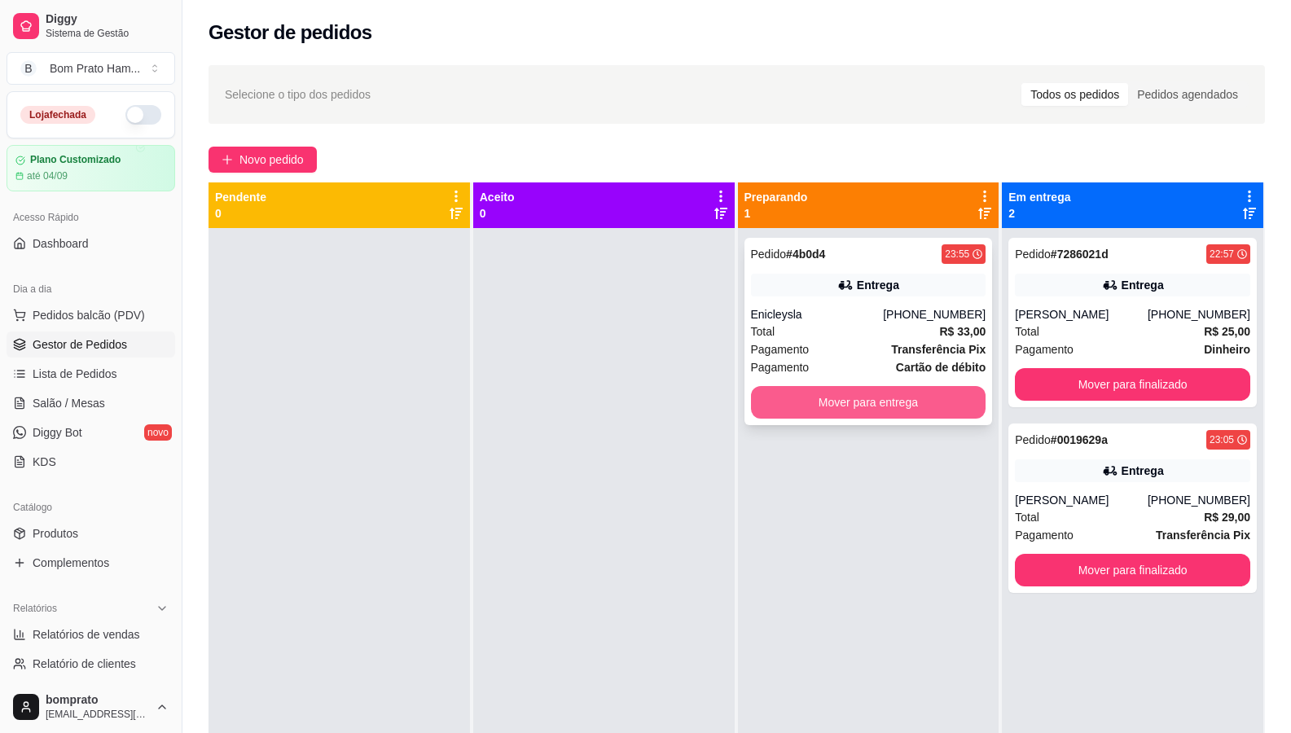
click at [686, 402] on button "Mover para entrega" at bounding box center [868, 402] width 235 height 33
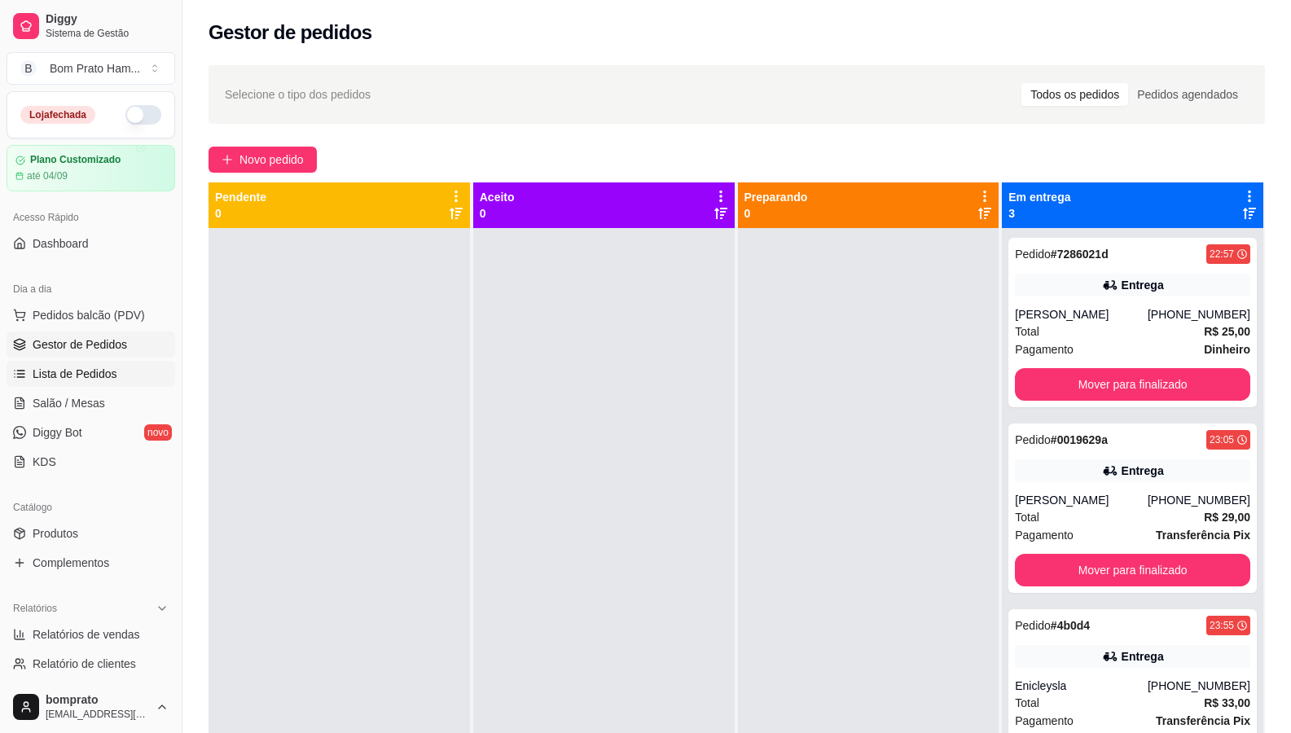
click at [80, 379] on span "Lista de Pedidos" at bounding box center [75, 374] width 85 height 16
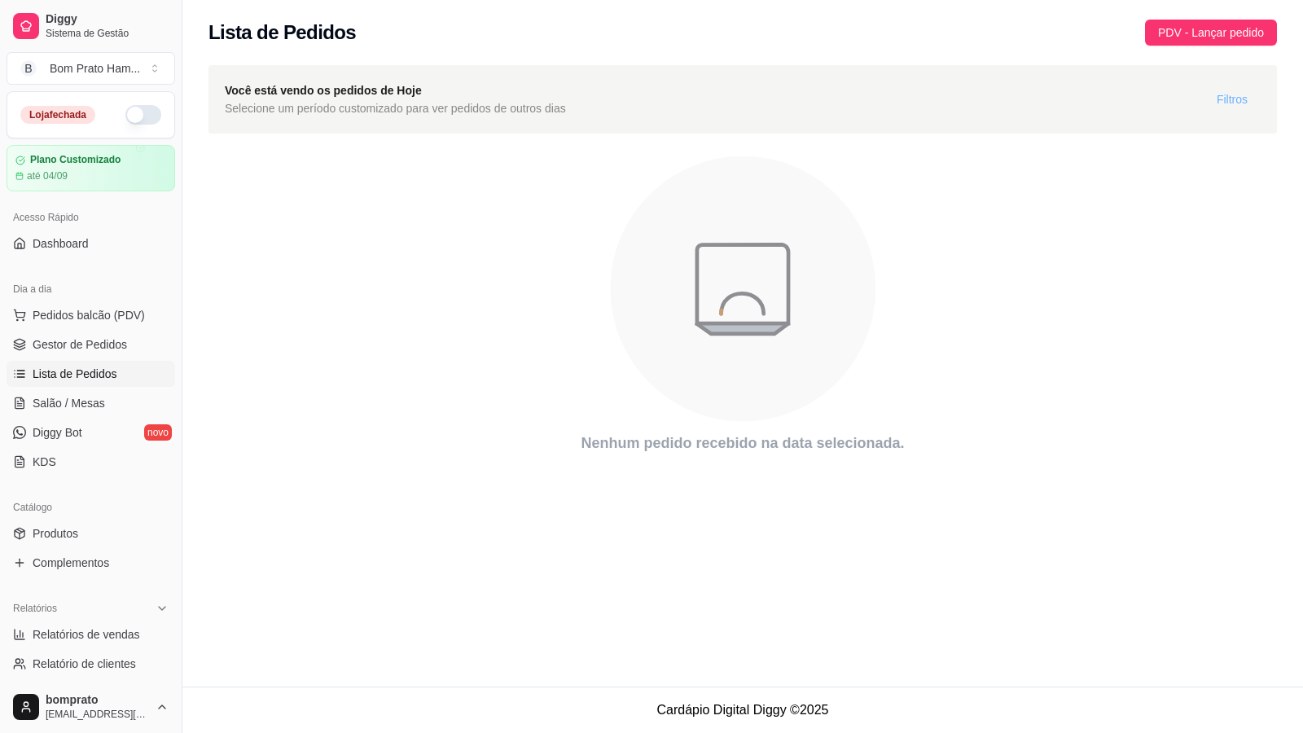
click at [686, 101] on span "Filtros" at bounding box center [1232, 99] width 31 height 18
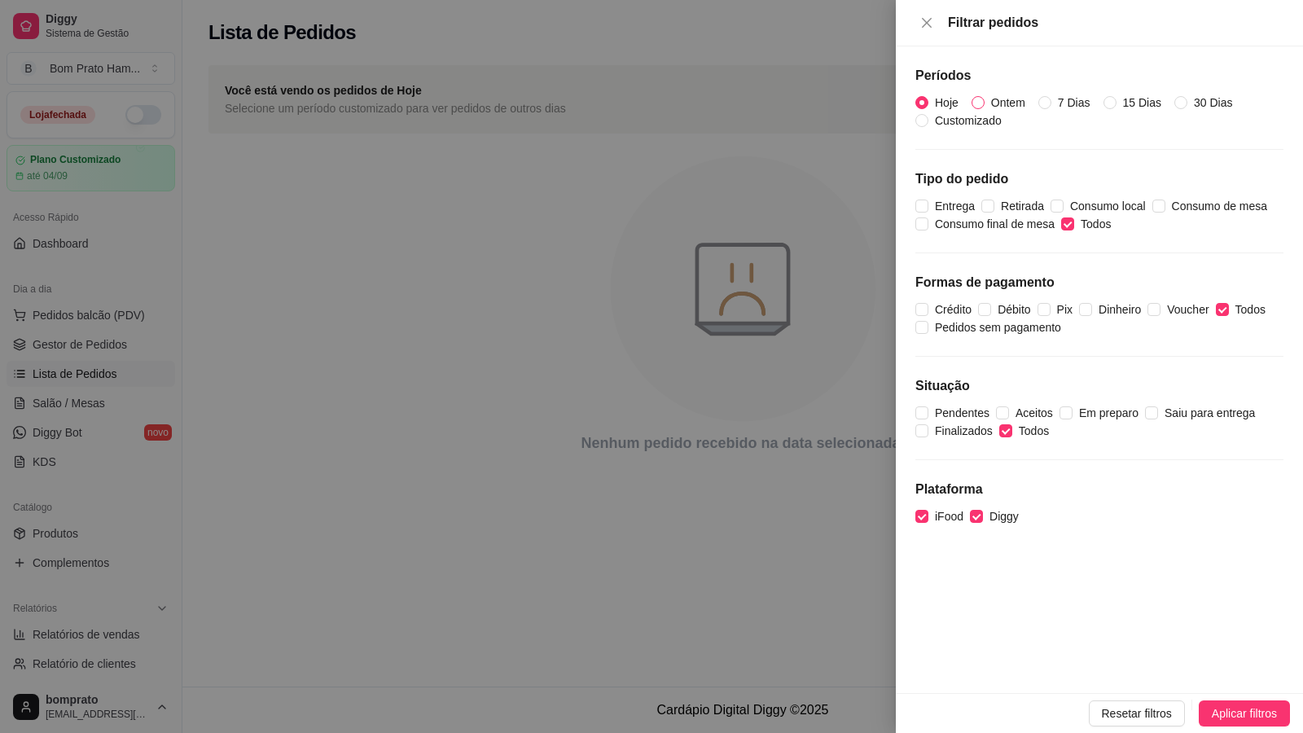
click at [686, 101] on input "Ontem" at bounding box center [977, 102] width 13 height 13
radio input "true"
radio input "false"
click at [686, 686] on span "Aplicar filtros" at bounding box center [1244, 713] width 65 height 18
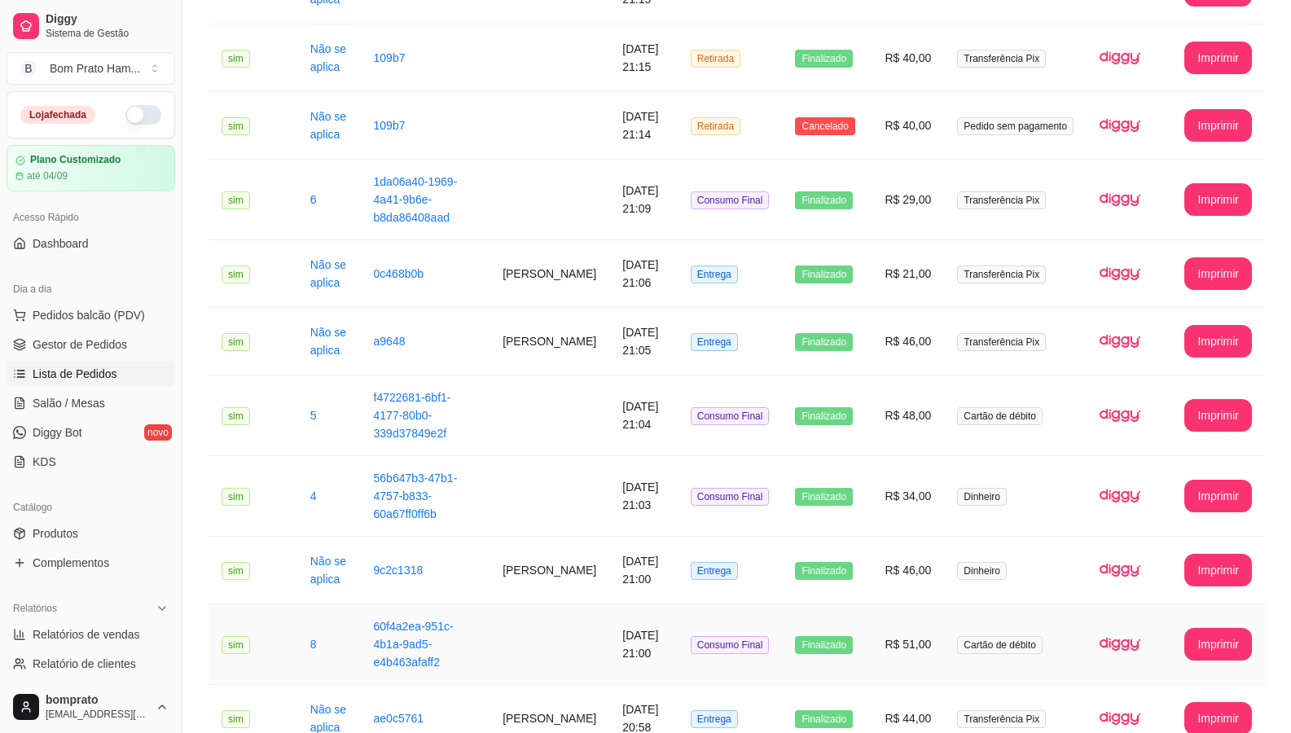
scroll to position [1622, 0]
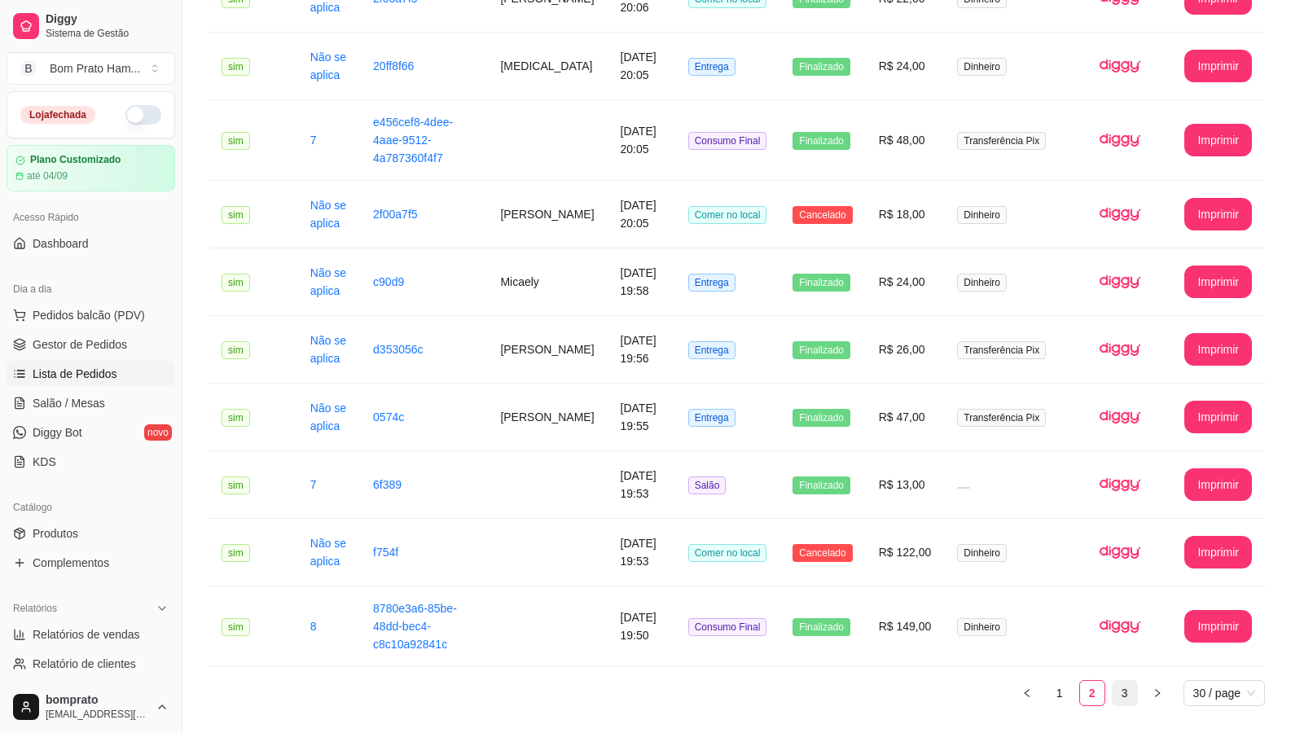
click at [686, 681] on link "3" at bounding box center [1124, 693] width 24 height 24
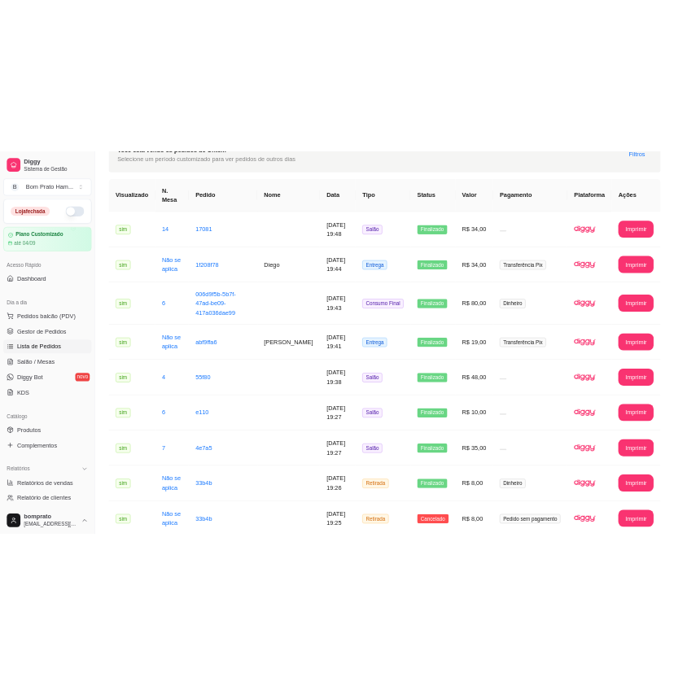
scroll to position [0, 0]
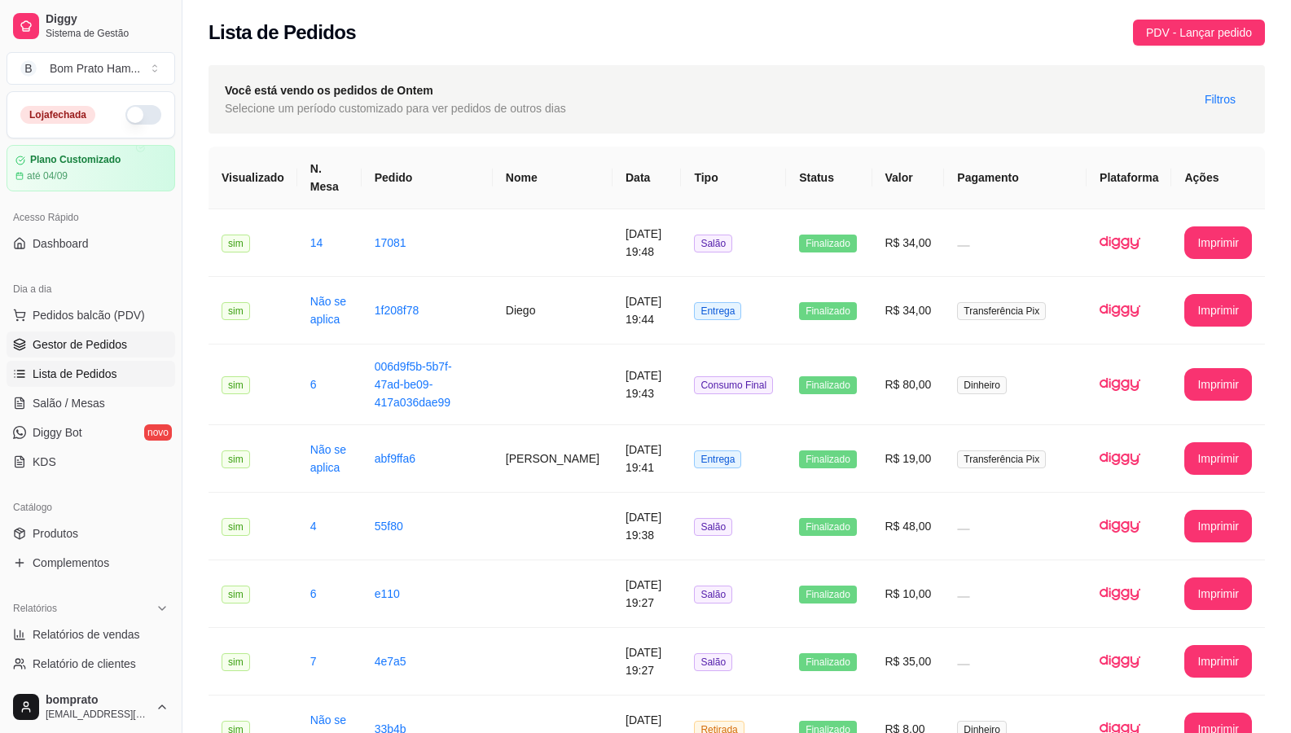
click at [81, 334] on link "Gestor de Pedidos" at bounding box center [91, 344] width 169 height 26
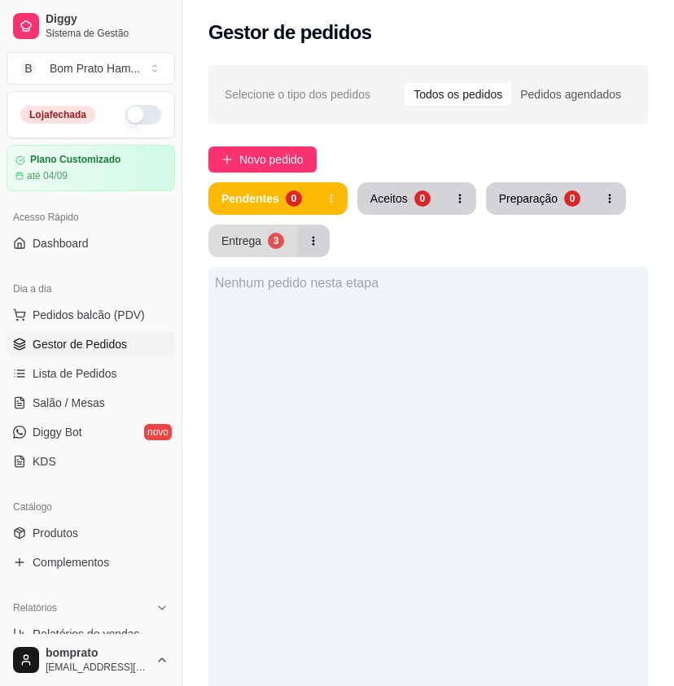
click at [279, 248] on button "Entrega 3" at bounding box center [252, 241] width 89 height 33
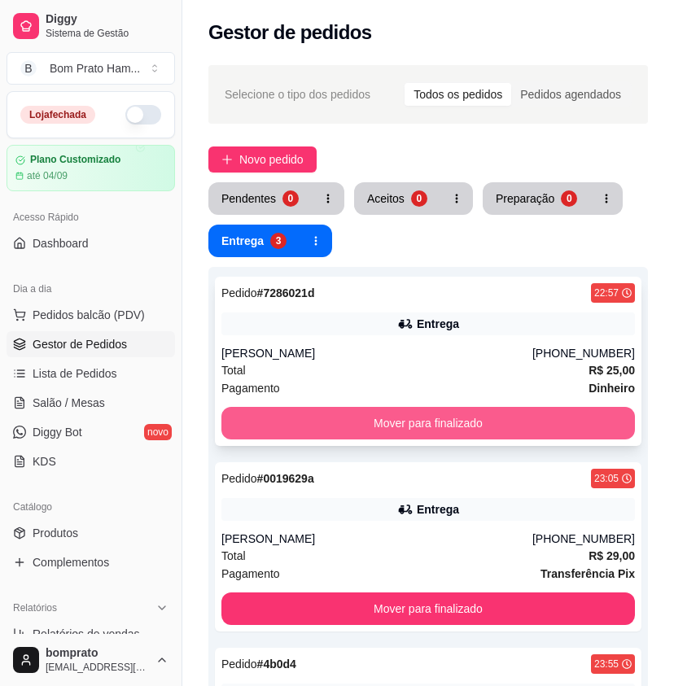
click at [442, 419] on button "Mover para finalizado" at bounding box center [428, 423] width 414 height 33
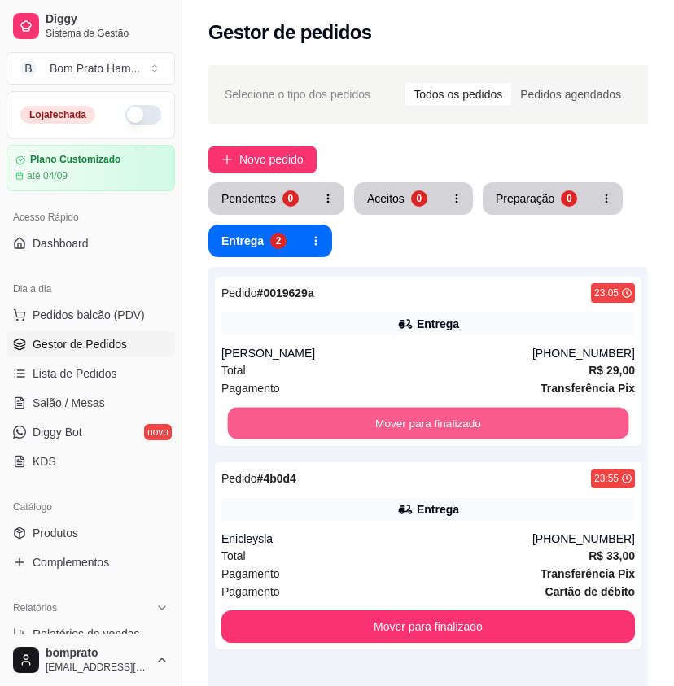
click at [442, 419] on button "Mover para finalizado" at bounding box center [428, 424] width 401 height 32
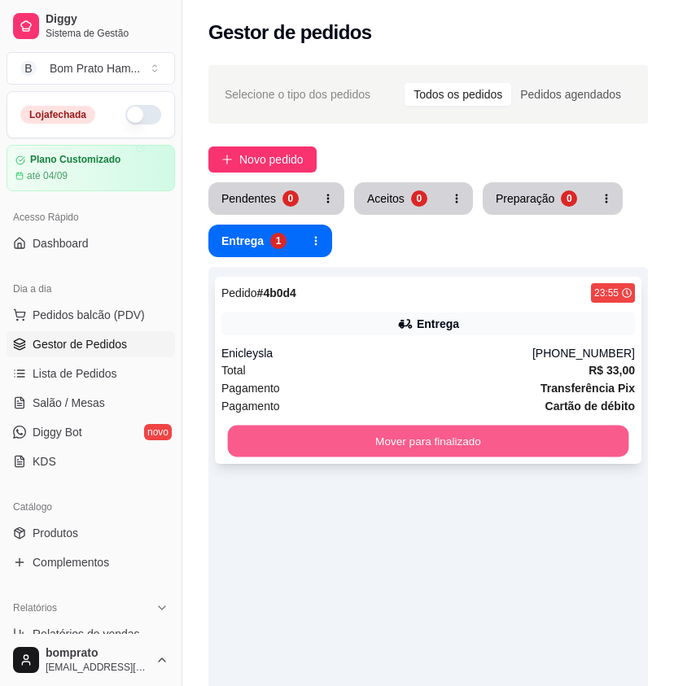
click at [443, 427] on button "Mover para finalizado" at bounding box center [428, 442] width 401 height 32
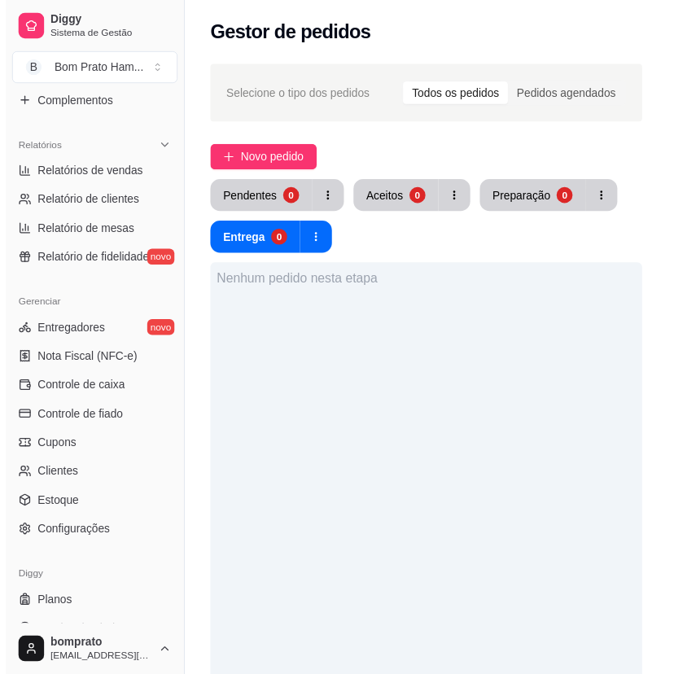
scroll to position [485, 0]
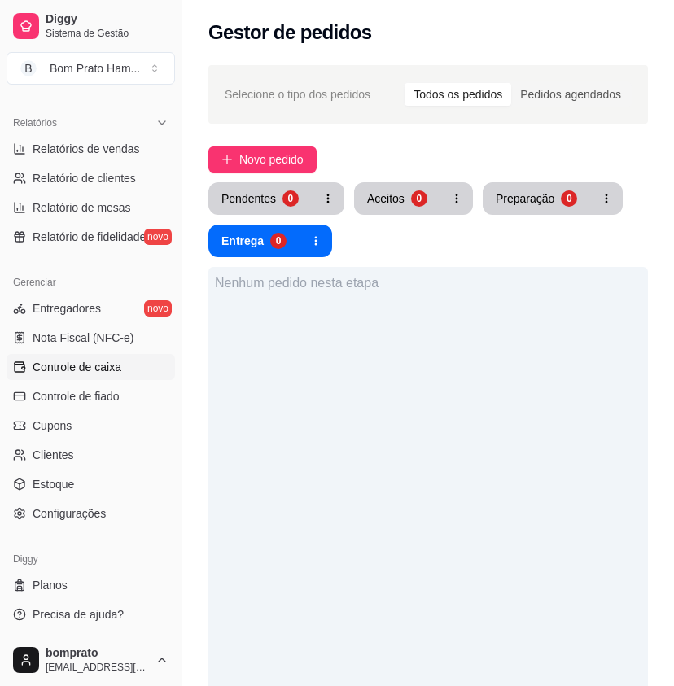
click at [111, 371] on span "Controle de caixa" at bounding box center [77, 367] width 89 height 16
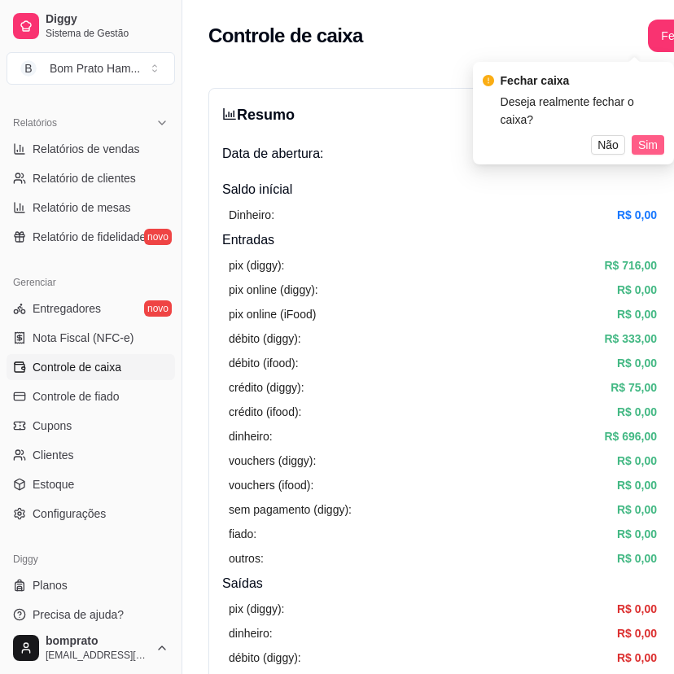
click at [650, 136] on span "Sim" at bounding box center [648, 145] width 20 height 18
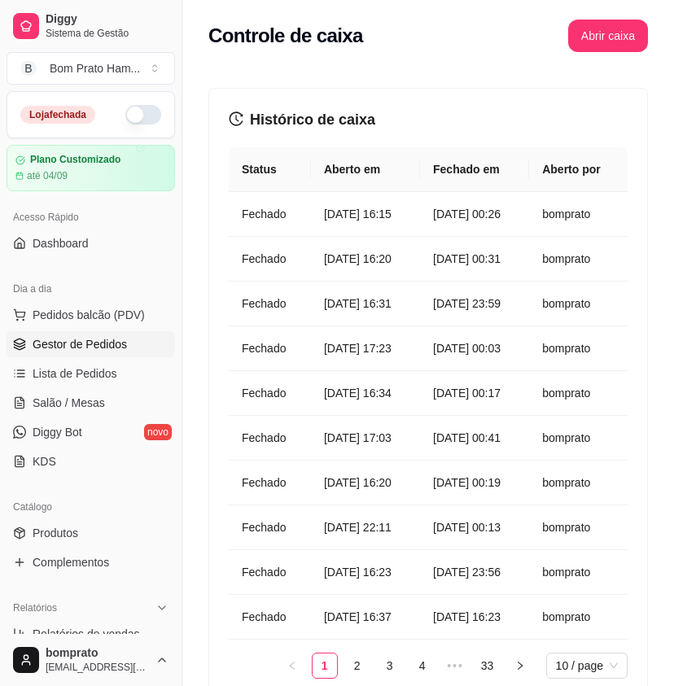
click at [120, 344] on span "Gestor de Pedidos" at bounding box center [80, 344] width 94 height 16
